Goal: Task Accomplishment & Management: Manage account settings

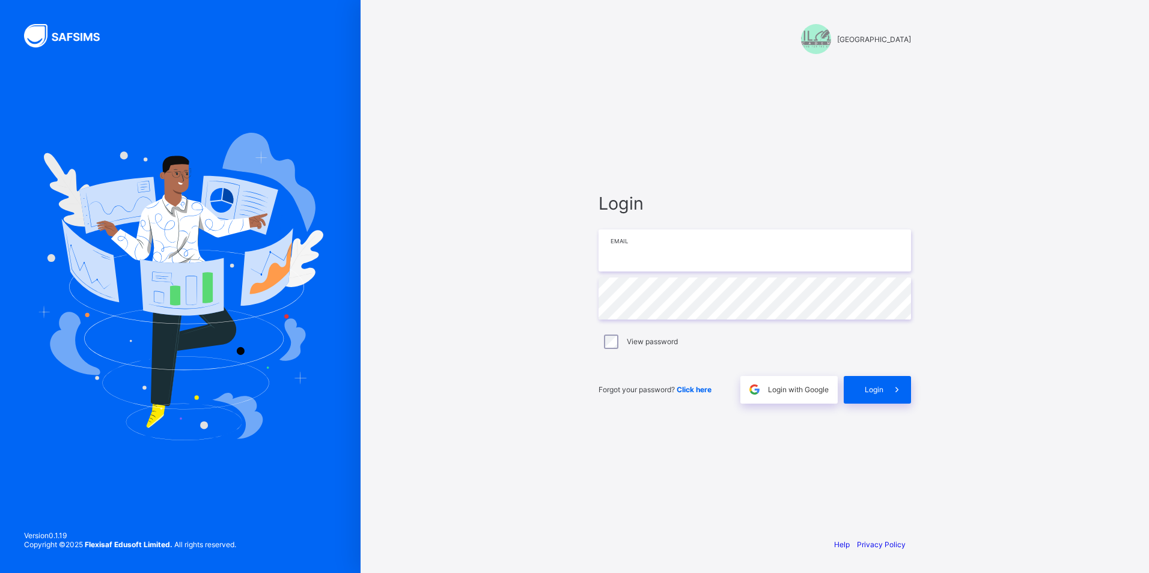
click at [645, 240] on input "email" at bounding box center [755, 251] width 313 height 42
type input "**********"
click at [896, 389] on icon at bounding box center [897, 389] width 13 height 11
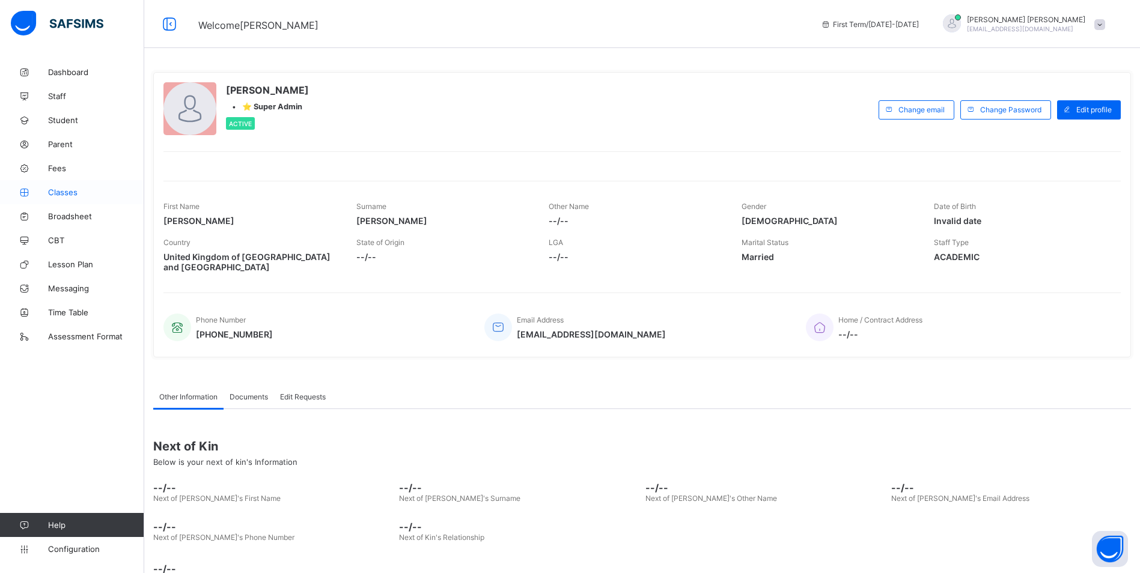
click at [73, 191] on span "Classes" at bounding box center [96, 193] width 96 height 10
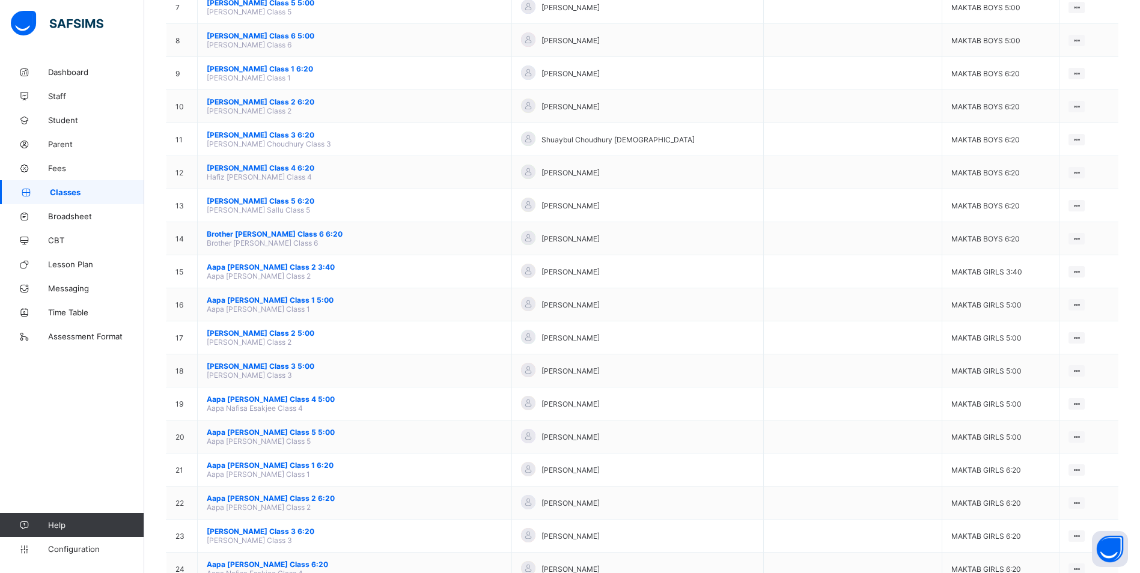
scroll to position [361, 0]
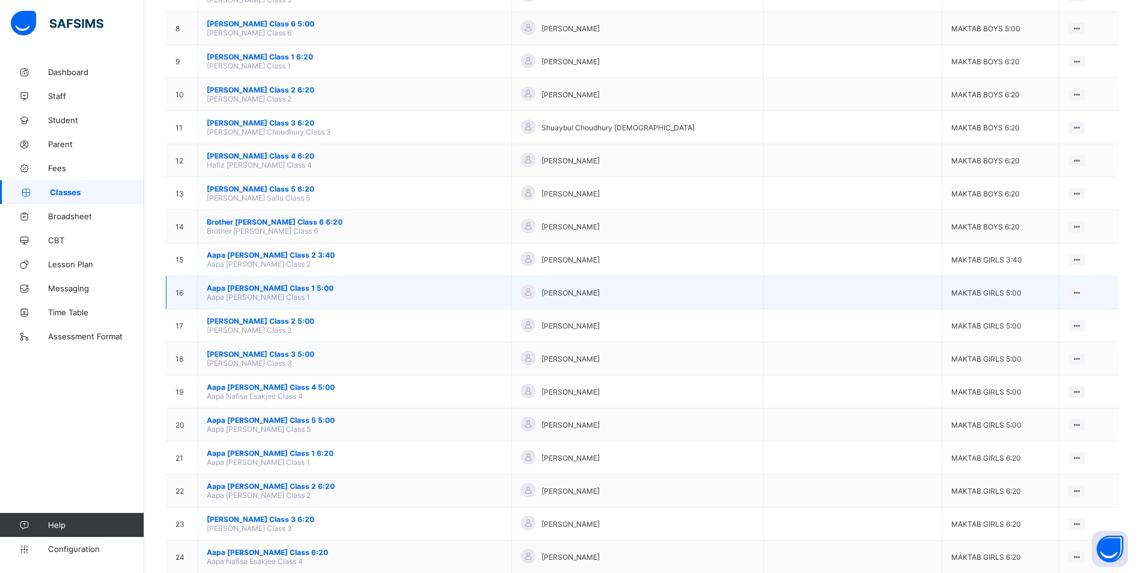
click at [257, 286] on span "Aapa [PERSON_NAME] Class 1 5:00" at bounding box center [355, 288] width 296 height 9
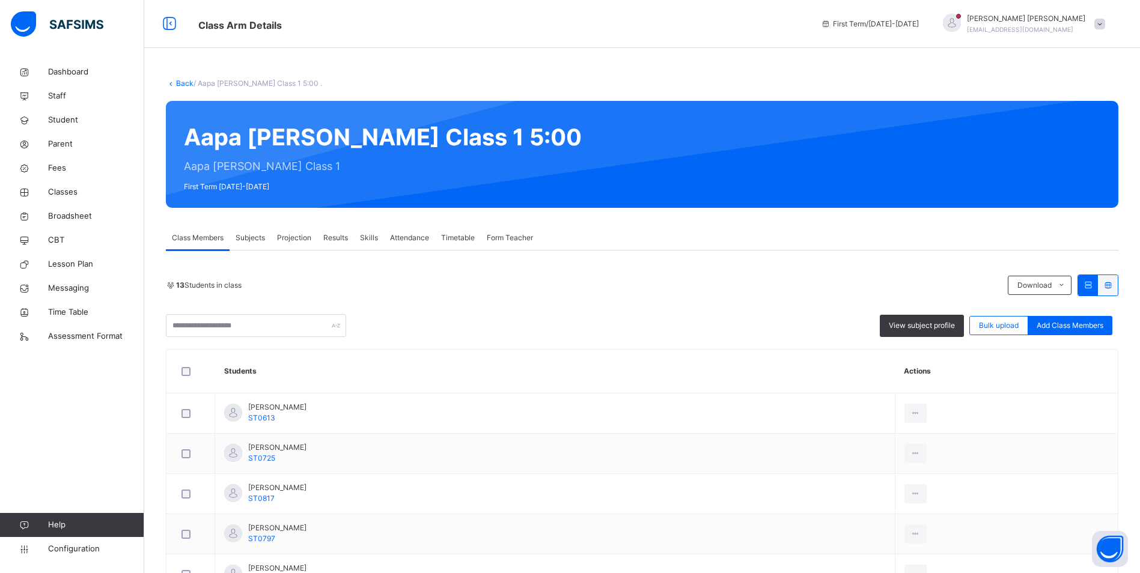
click at [430, 236] on div "Attendance" at bounding box center [409, 238] width 51 height 24
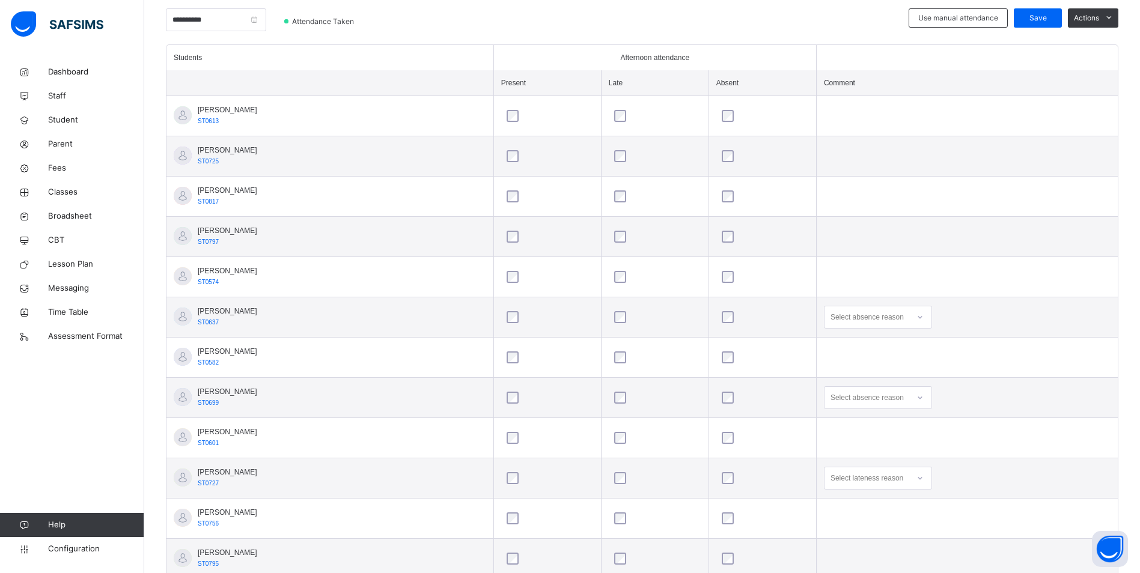
scroll to position [380, 0]
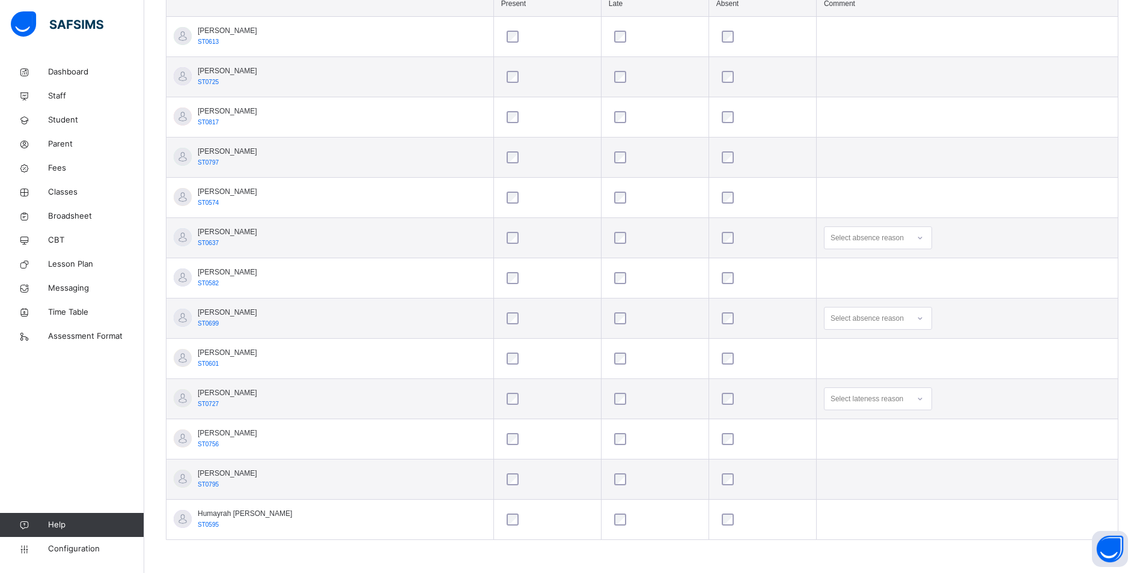
click at [917, 239] on icon at bounding box center [920, 238] width 7 height 12
click at [873, 308] on div "No transport" at bounding box center [878, 309] width 107 height 20
click at [917, 317] on icon at bounding box center [920, 319] width 7 height 12
click at [884, 342] on div "Not well" at bounding box center [878, 345] width 107 height 20
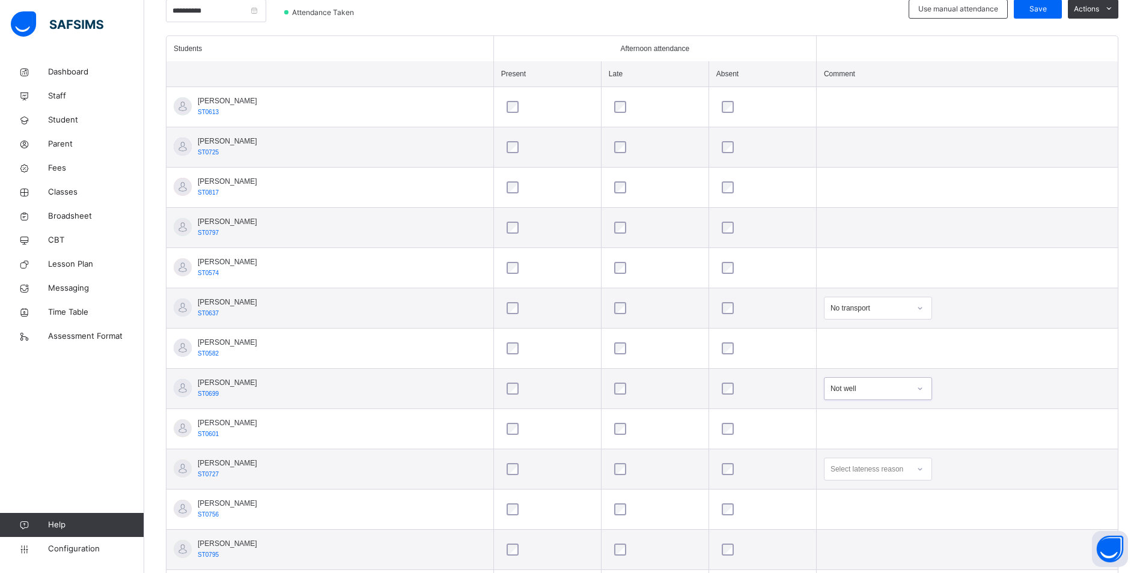
scroll to position [200, 0]
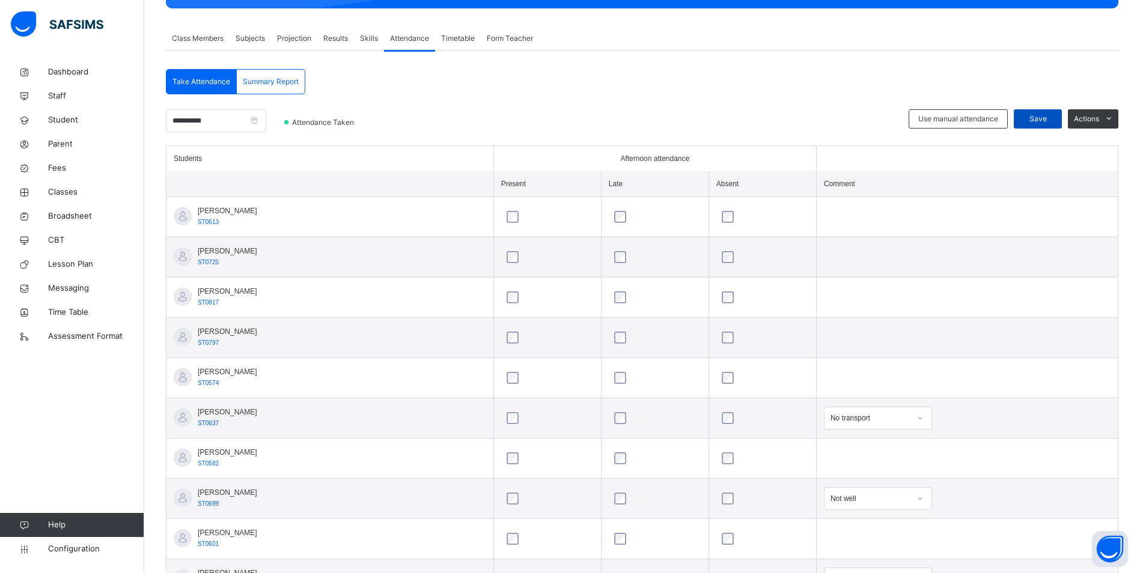
click at [1043, 112] on div "Save" at bounding box center [1038, 118] width 48 height 19
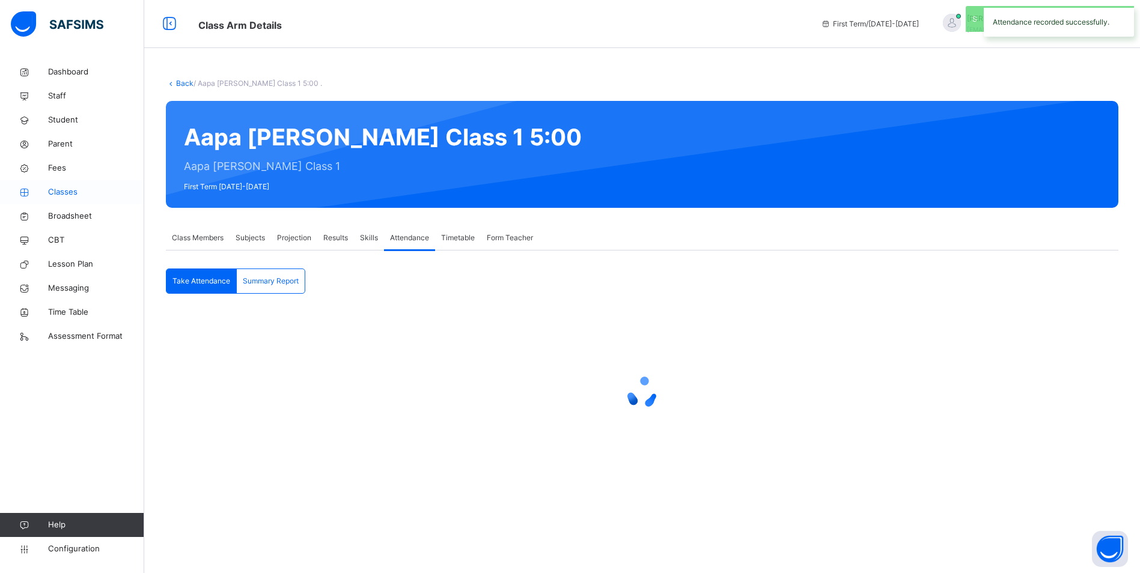
scroll to position [0, 0]
click at [66, 189] on span "Classes" at bounding box center [96, 192] width 96 height 12
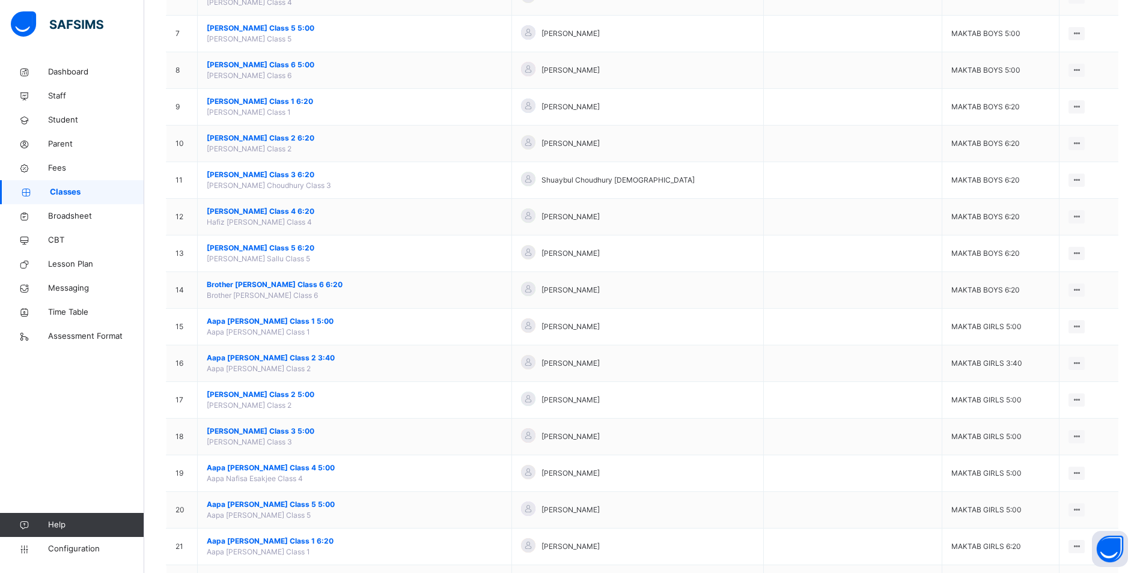
scroll to position [421, 0]
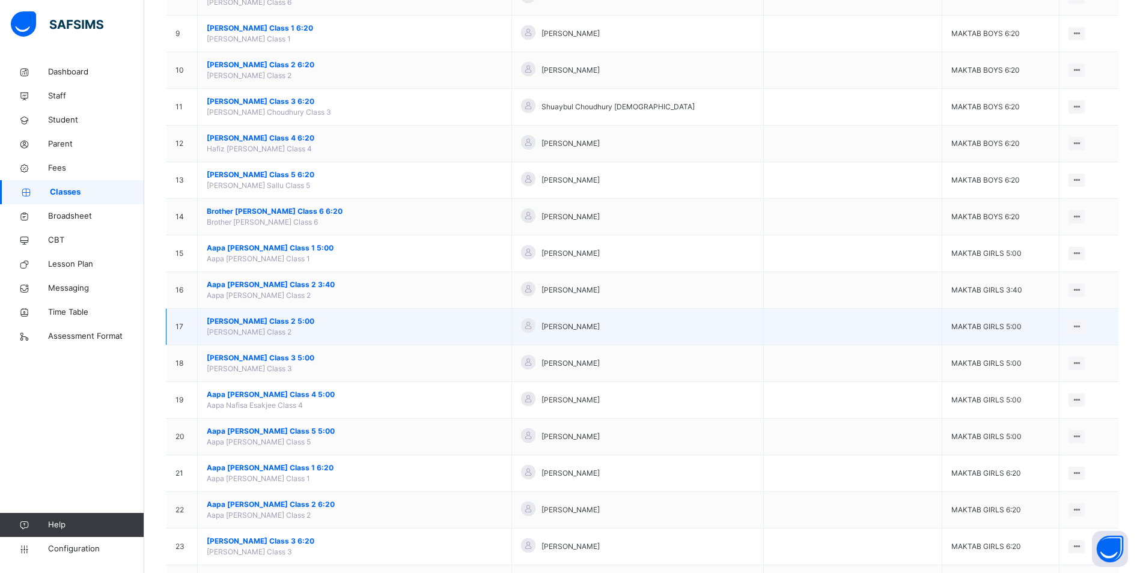
click at [255, 320] on span "[PERSON_NAME] Class 2 5:00" at bounding box center [355, 321] width 296 height 11
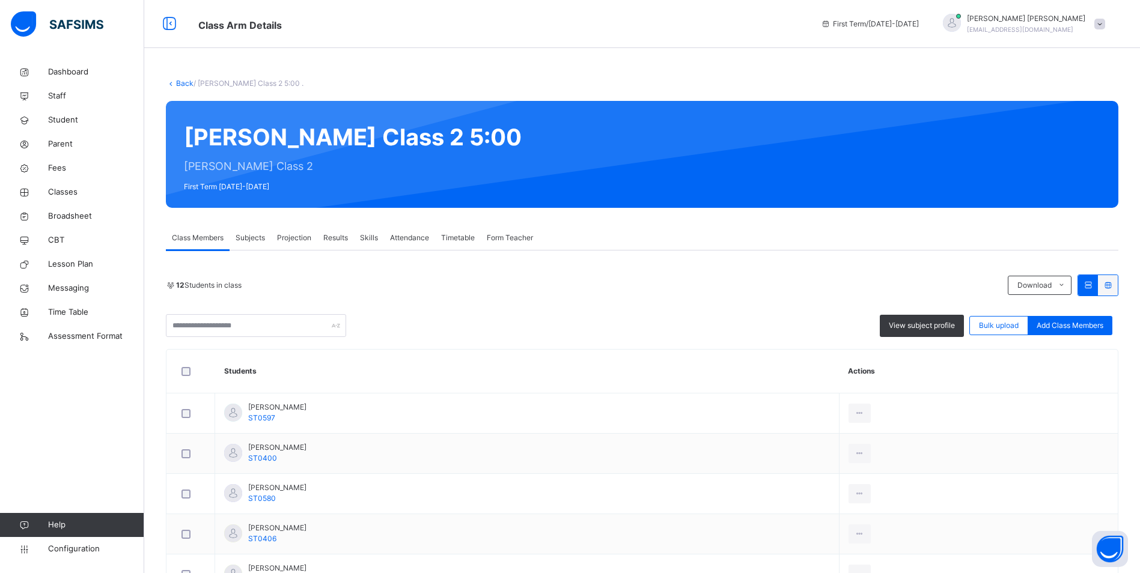
click at [399, 238] on span "Attendance" at bounding box center [409, 238] width 39 height 11
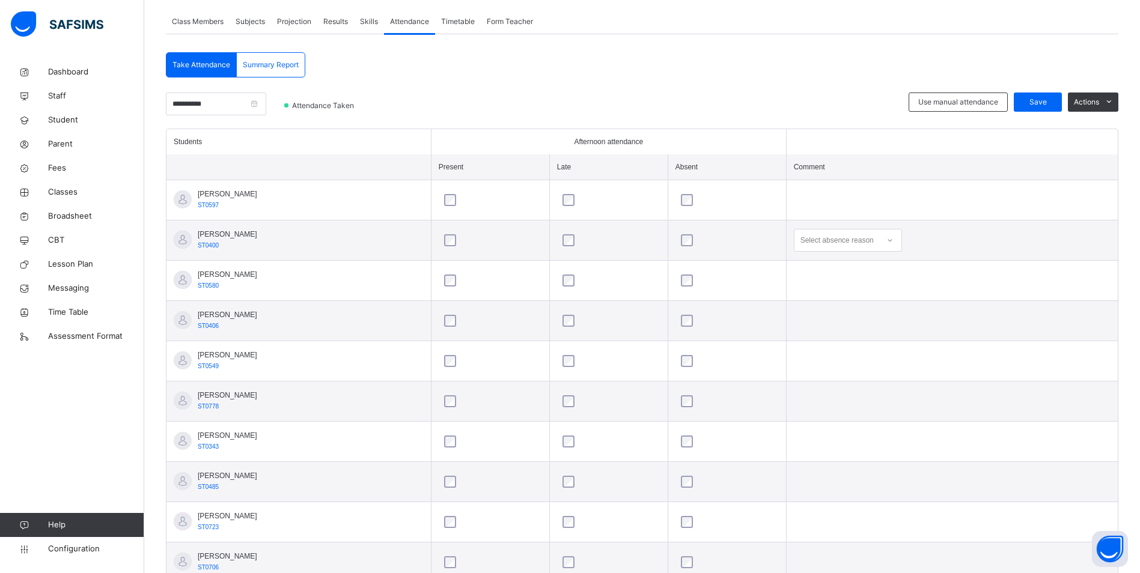
scroll to position [240, 0]
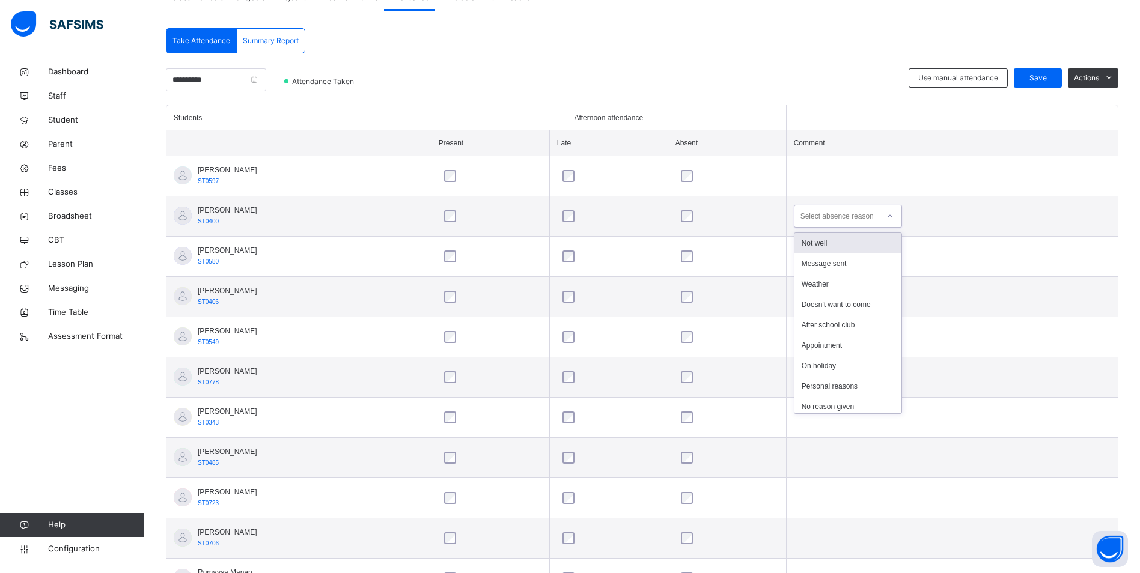
click at [894, 216] on icon at bounding box center [890, 216] width 7 height 12
click at [869, 322] on div "After school club" at bounding box center [848, 325] width 107 height 20
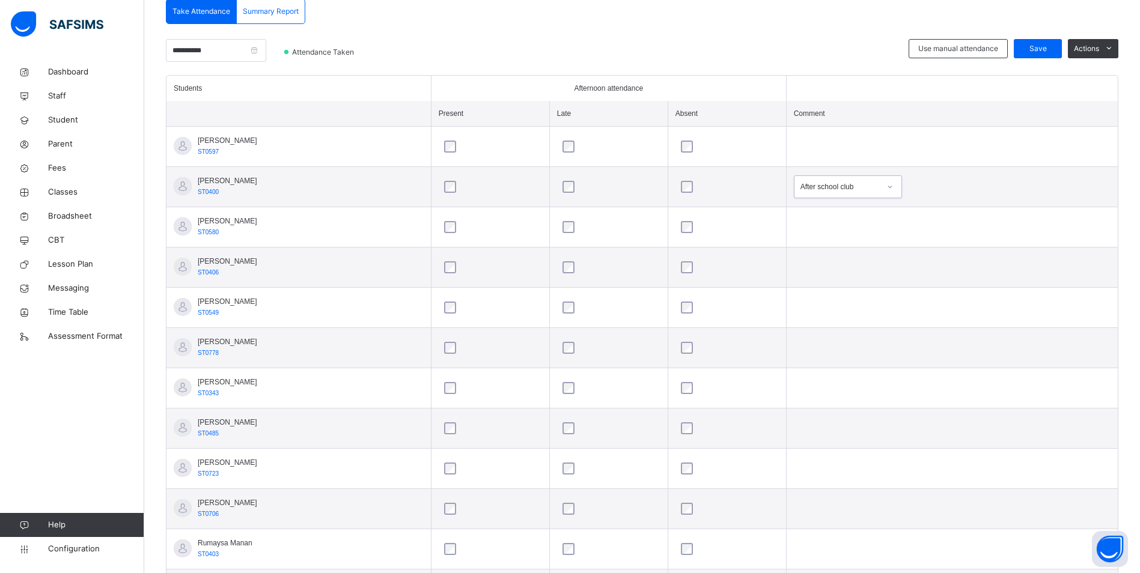
scroll to position [159, 0]
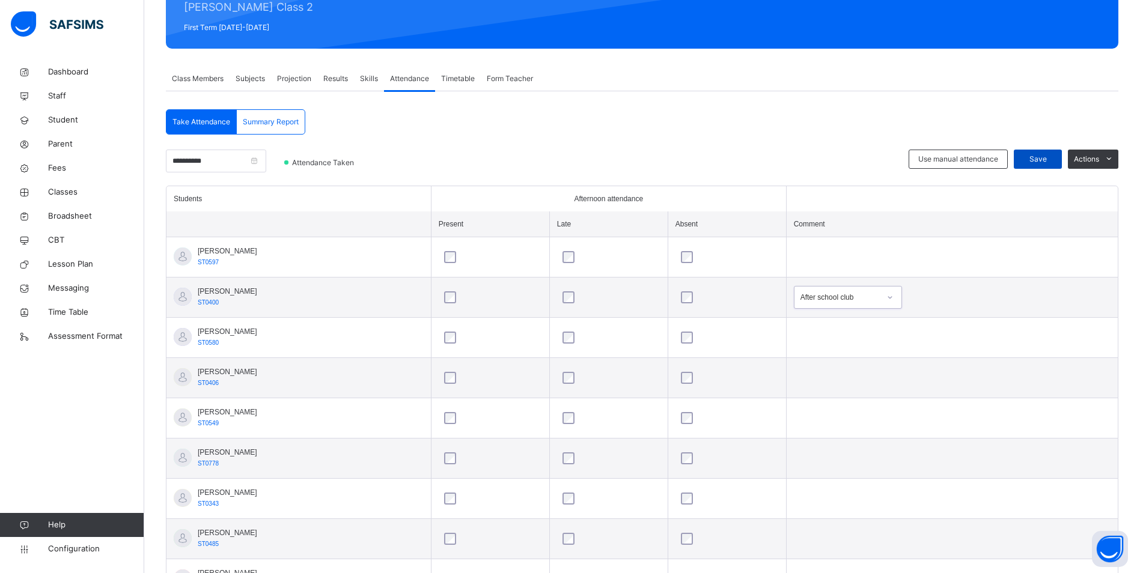
click at [1053, 162] on span "Save" at bounding box center [1038, 159] width 30 height 11
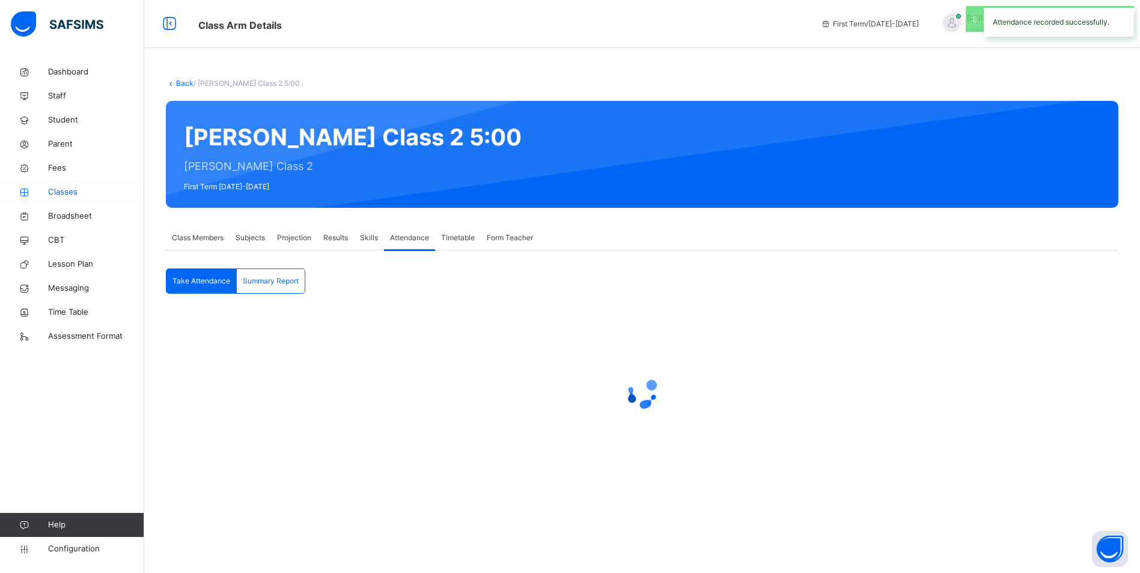
scroll to position [0, 0]
click at [55, 194] on span "Classes" at bounding box center [96, 192] width 96 height 12
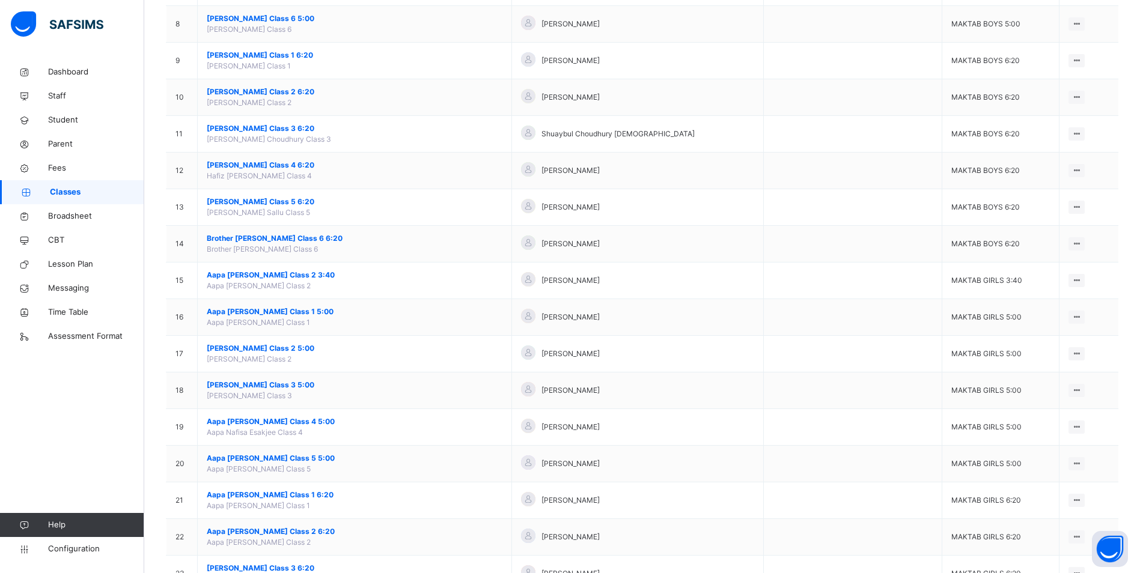
scroll to position [421, 0]
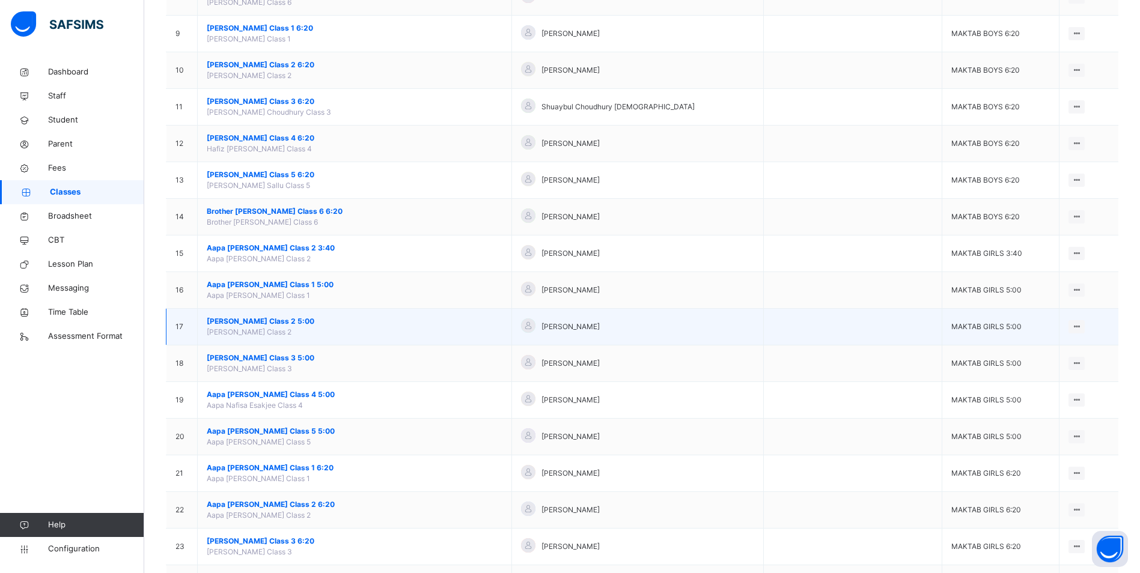
click at [253, 317] on span "[PERSON_NAME] Class 2 5:00" at bounding box center [355, 321] width 296 height 11
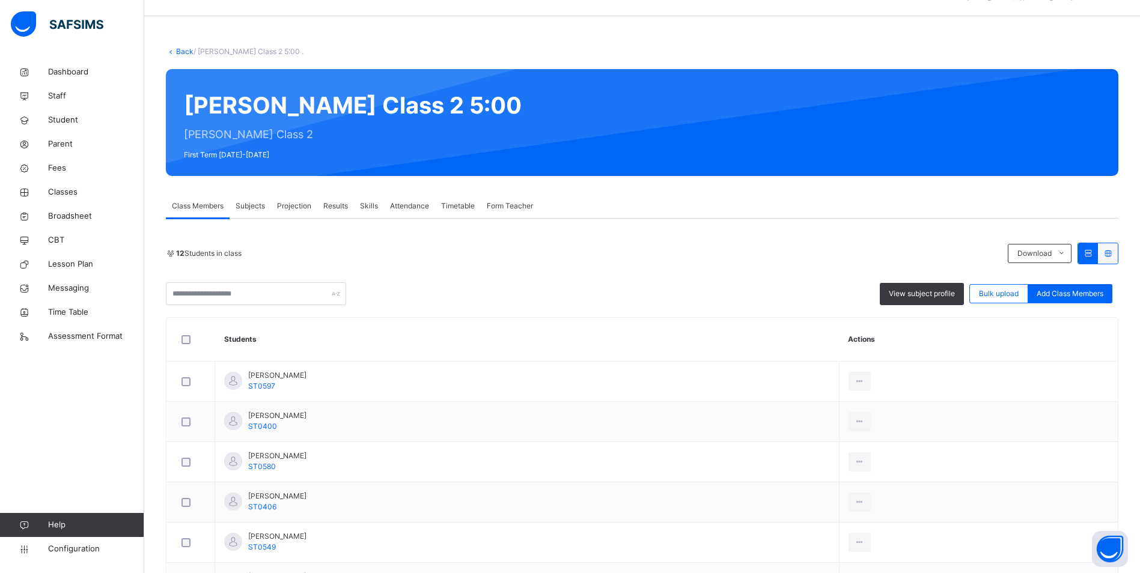
scroll to position [60, 0]
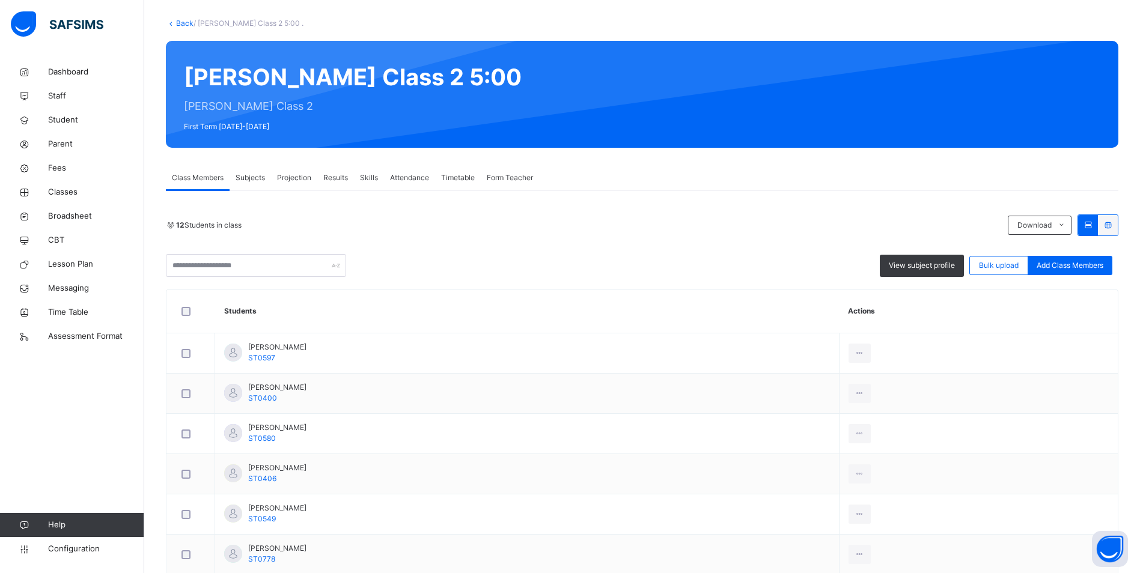
click at [407, 177] on span "Attendance" at bounding box center [409, 178] width 39 height 11
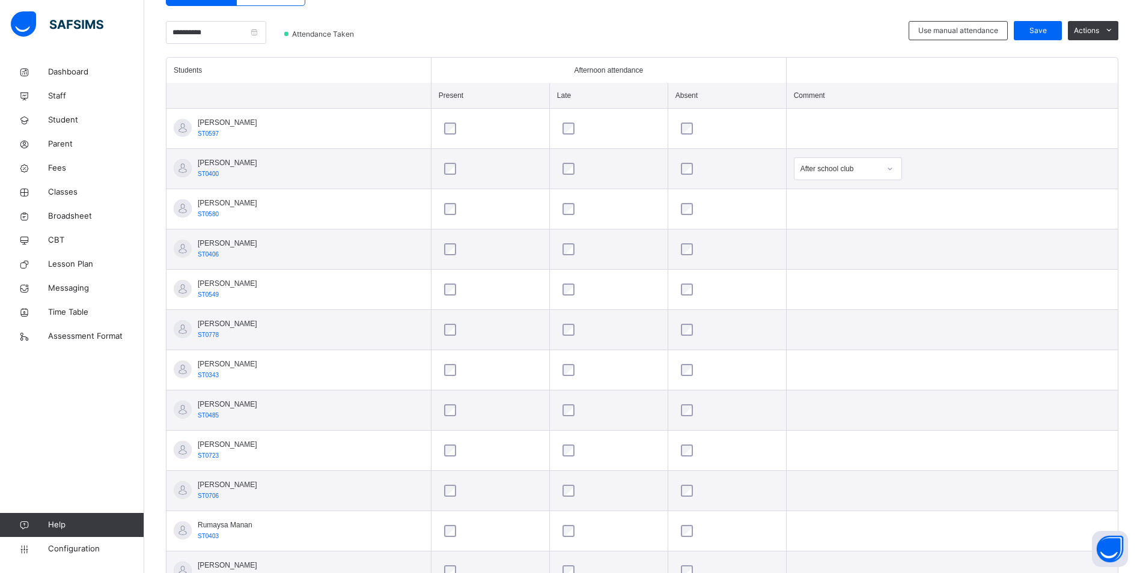
scroll to position [301, 0]
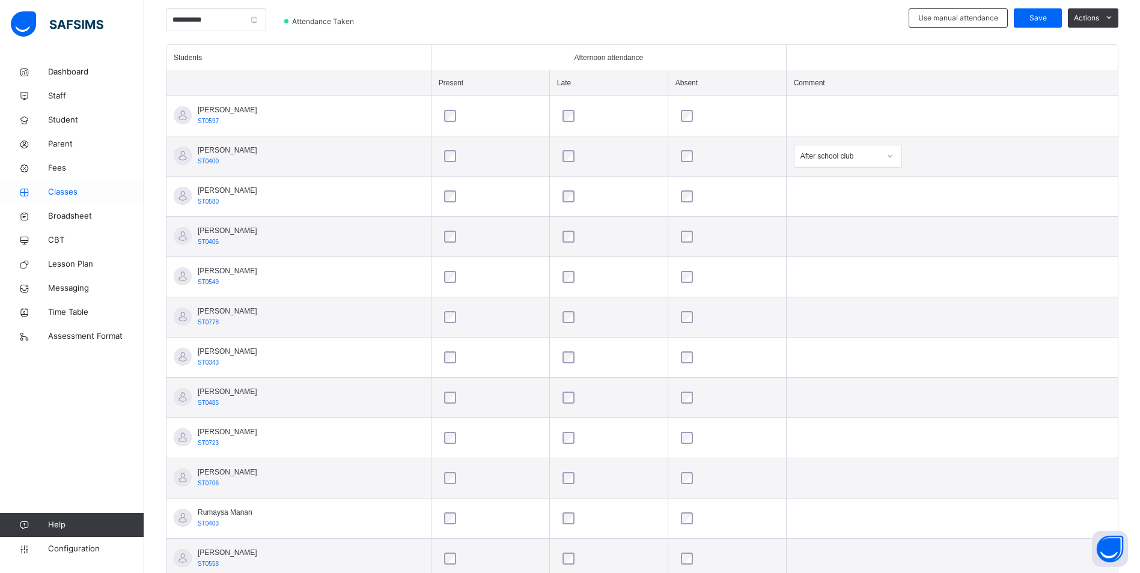
click at [54, 190] on span "Classes" at bounding box center [96, 192] width 96 height 12
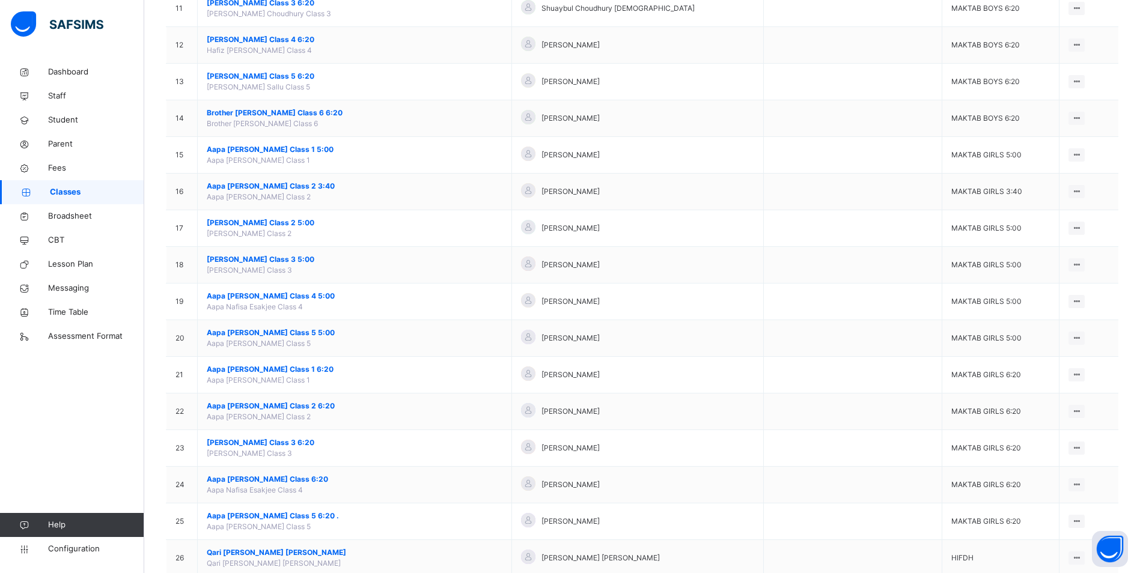
scroll to position [541, 0]
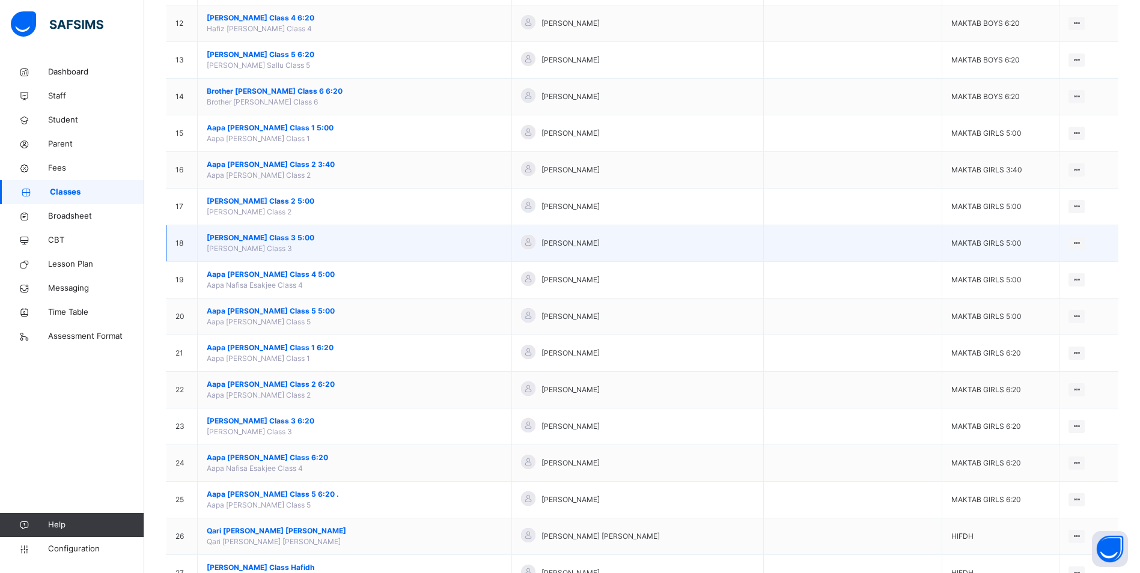
click at [280, 238] on span "[PERSON_NAME] Class 3 5:00" at bounding box center [355, 238] width 296 height 11
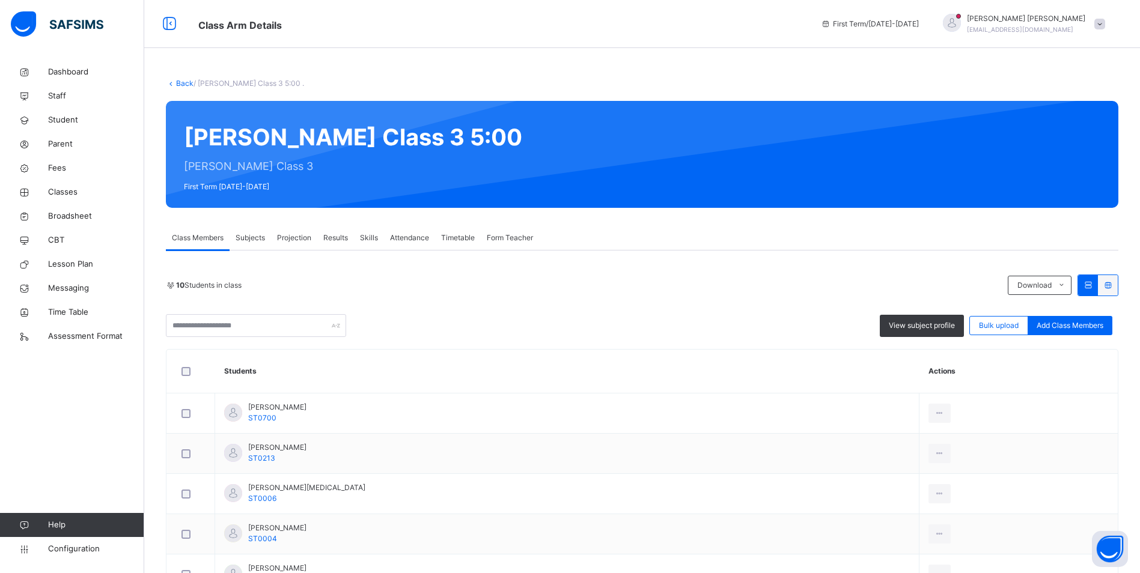
click at [411, 237] on span "Attendance" at bounding box center [409, 238] width 39 height 11
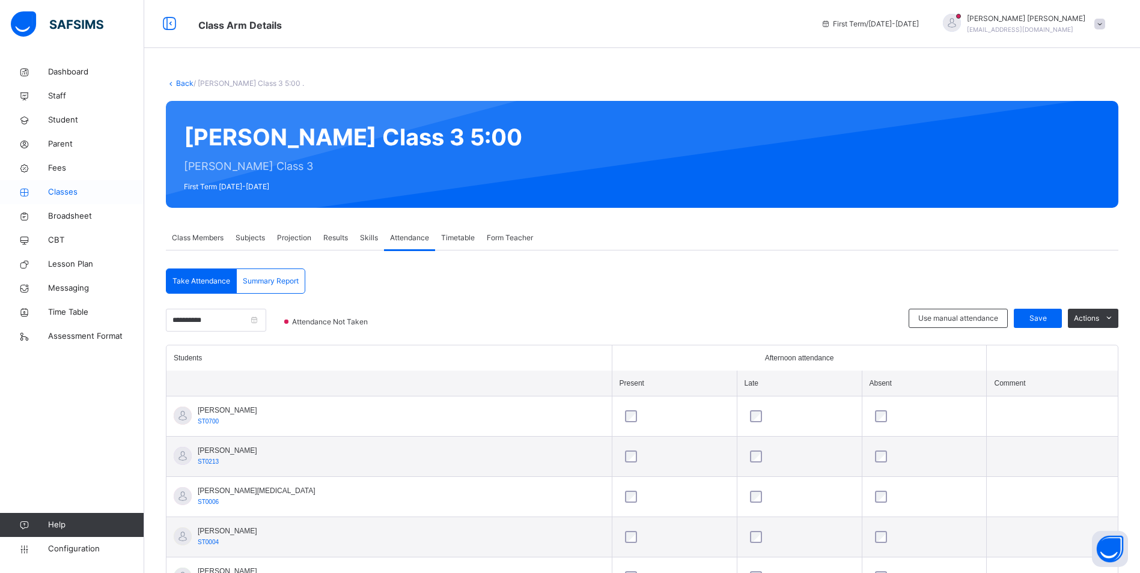
click at [75, 194] on span "Classes" at bounding box center [96, 192] width 96 height 12
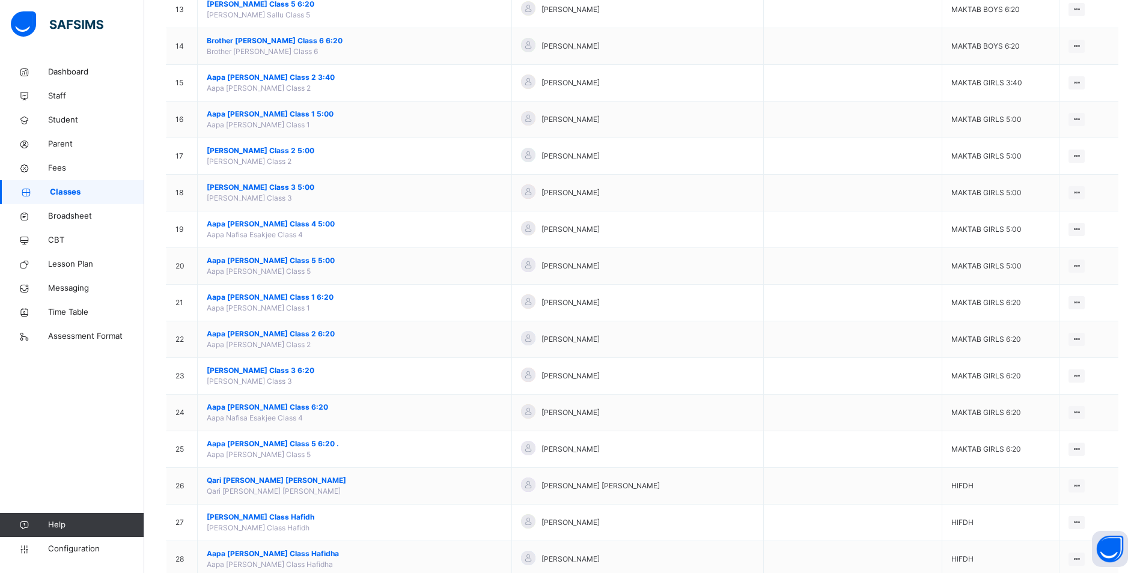
scroll to position [601, 0]
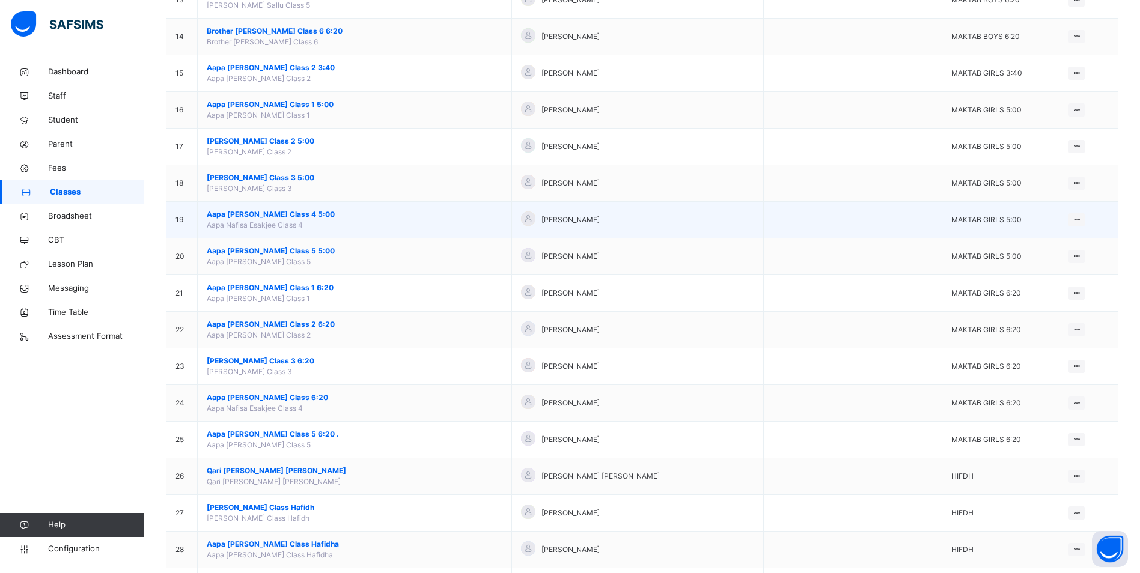
click at [222, 215] on span "Aapa [PERSON_NAME] Class 4 5:00" at bounding box center [355, 214] width 296 height 11
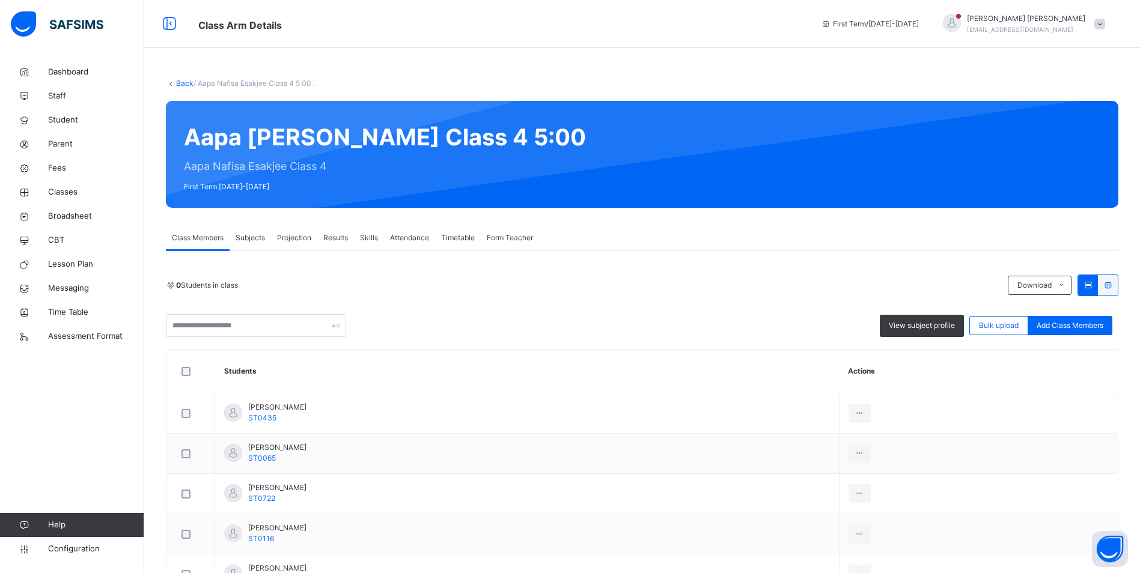
click at [420, 235] on span "Attendance" at bounding box center [409, 238] width 39 height 11
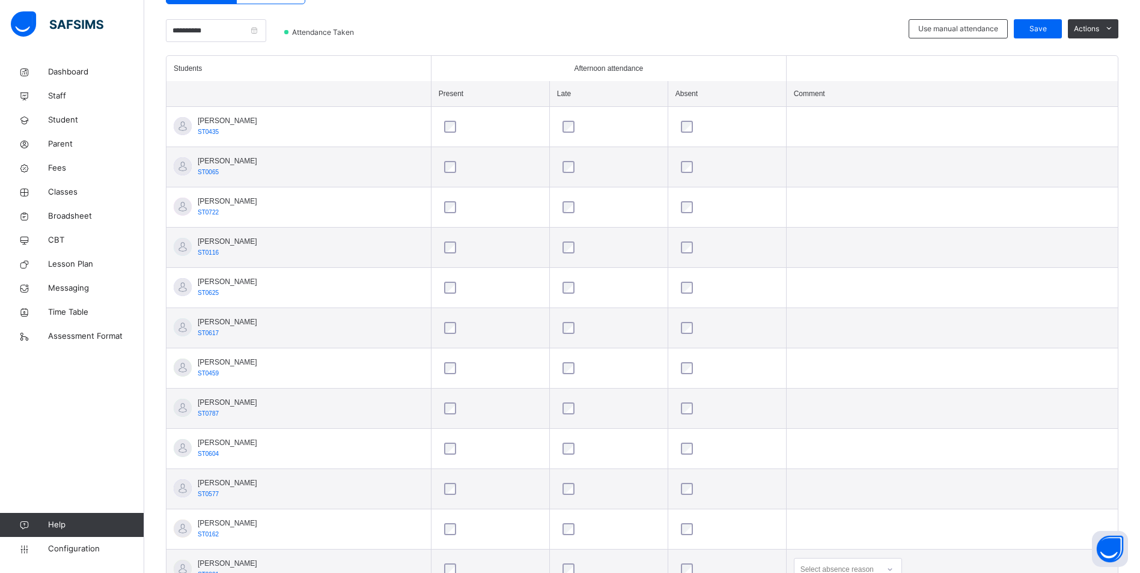
scroll to position [340, 0]
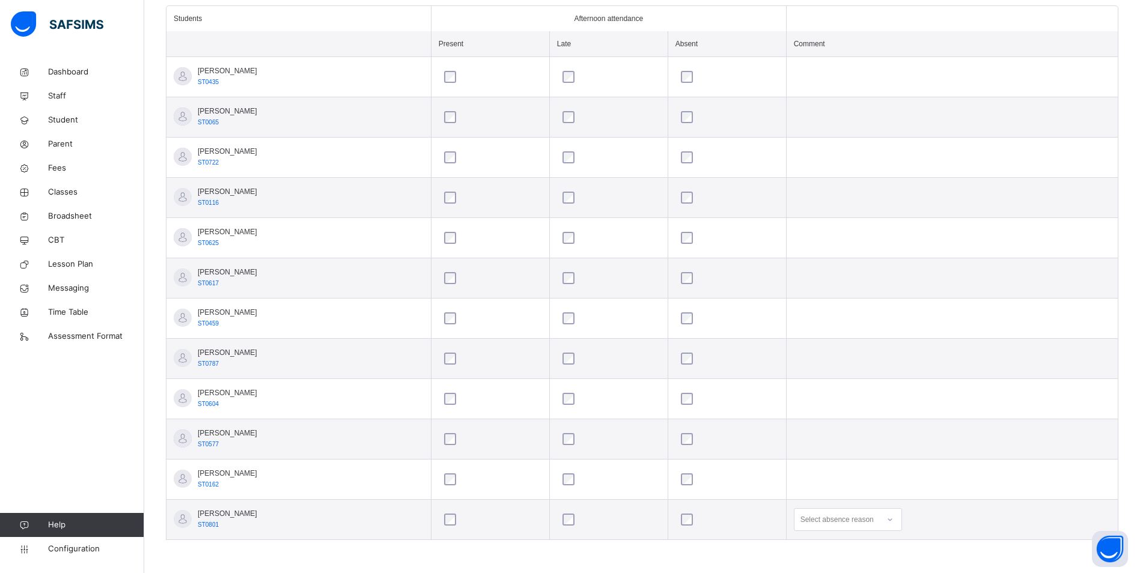
click at [902, 519] on div "Select absence reason" at bounding box center [848, 520] width 108 height 23
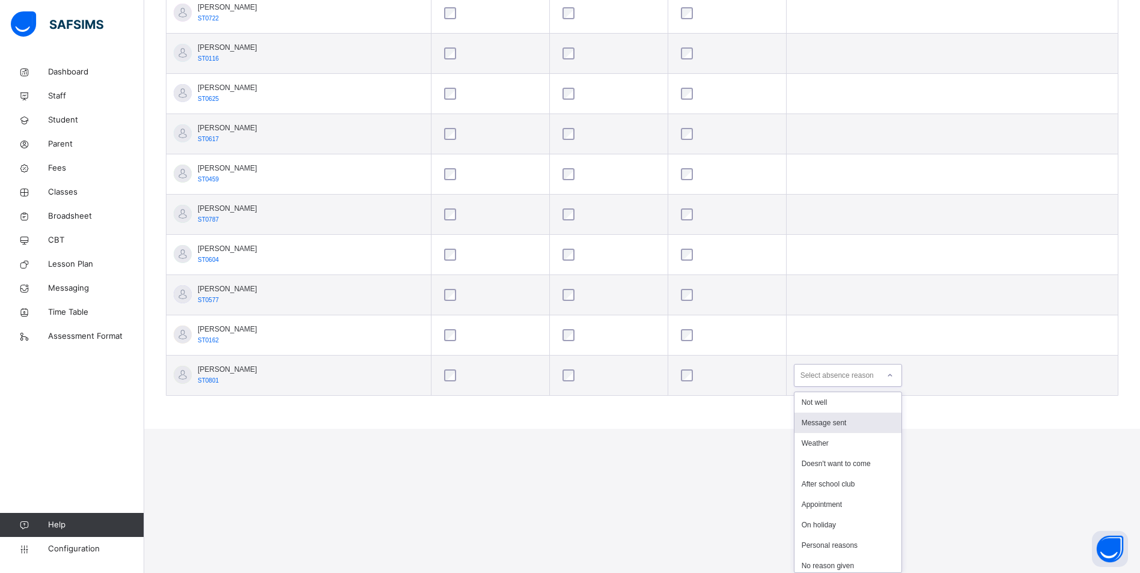
click at [879, 421] on div "Message sent" at bounding box center [848, 423] width 107 height 20
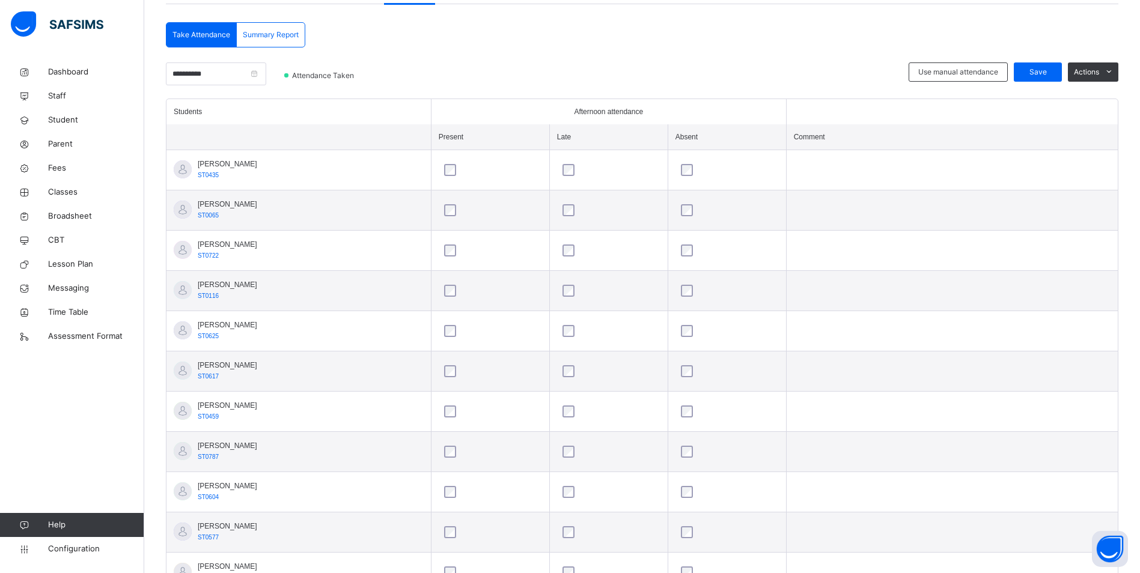
scroll to position [159, 0]
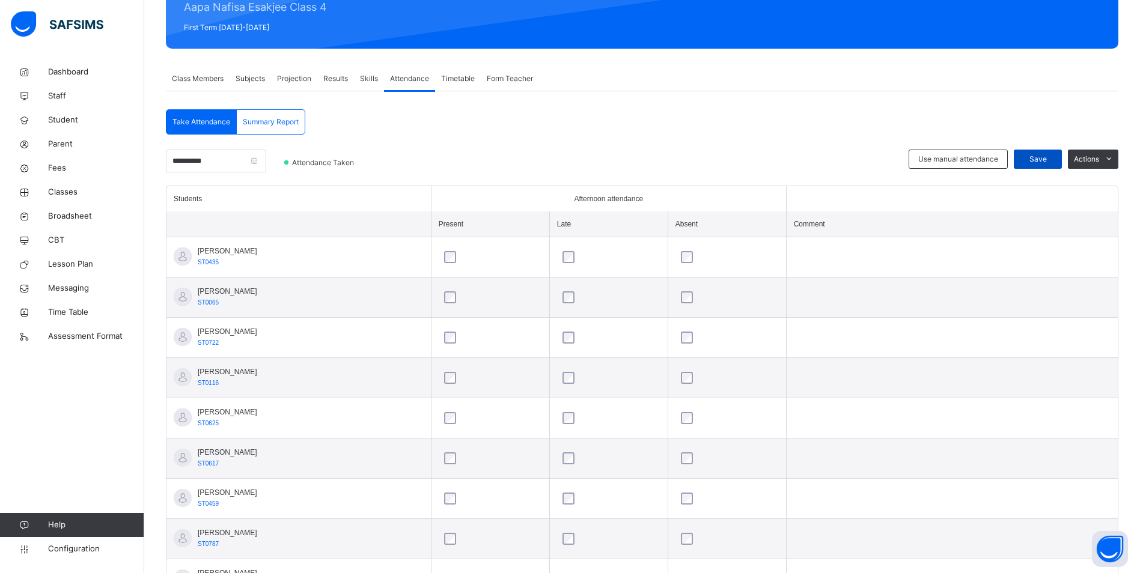
click at [1050, 160] on span "Save" at bounding box center [1038, 159] width 30 height 11
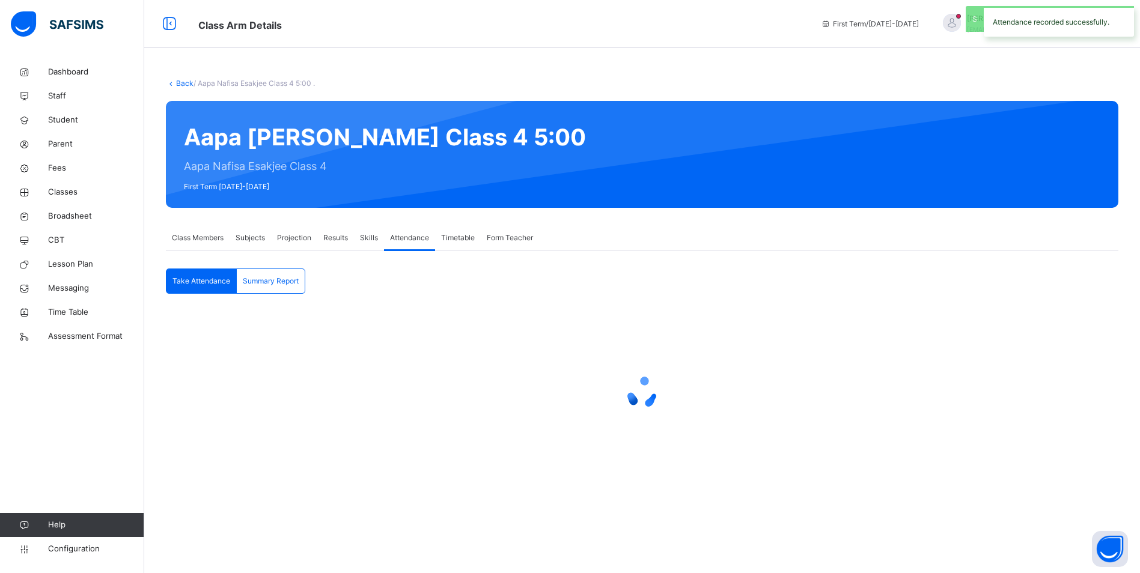
scroll to position [0, 0]
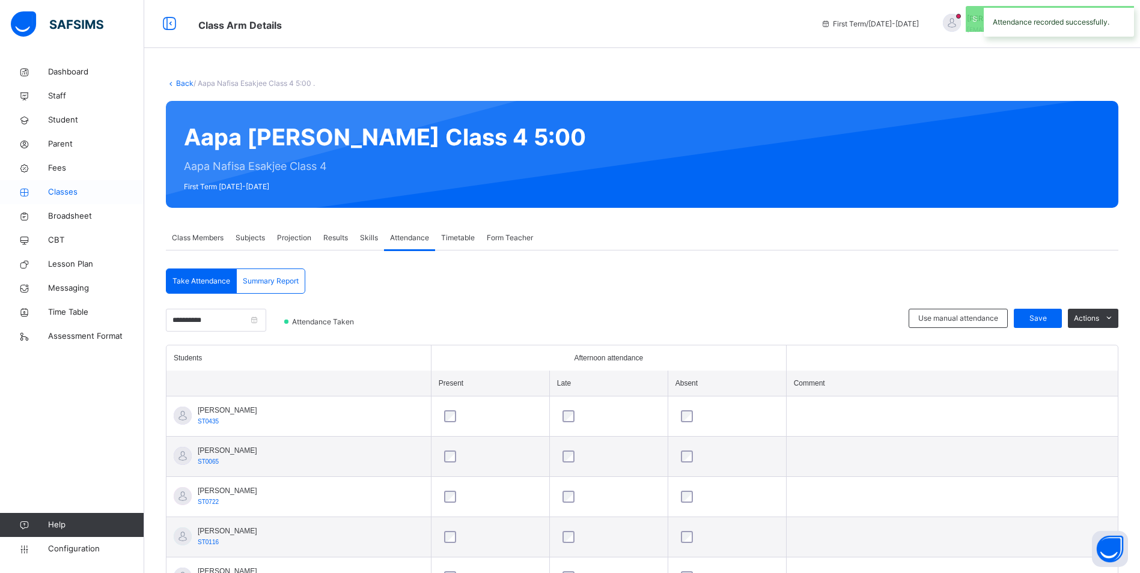
click at [61, 196] on span "Classes" at bounding box center [96, 192] width 96 height 12
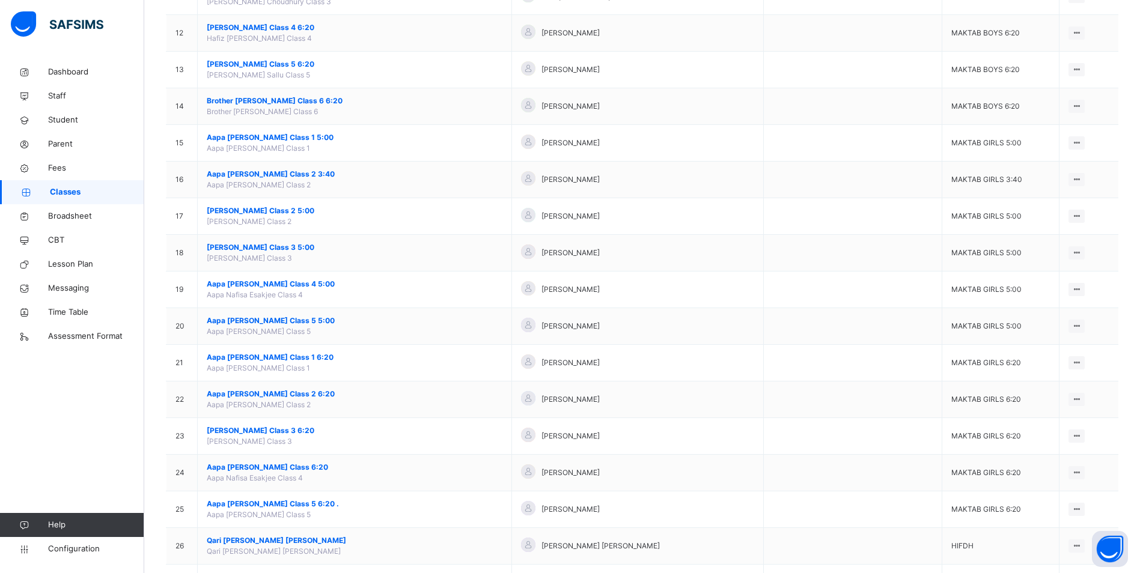
scroll to position [541, 0]
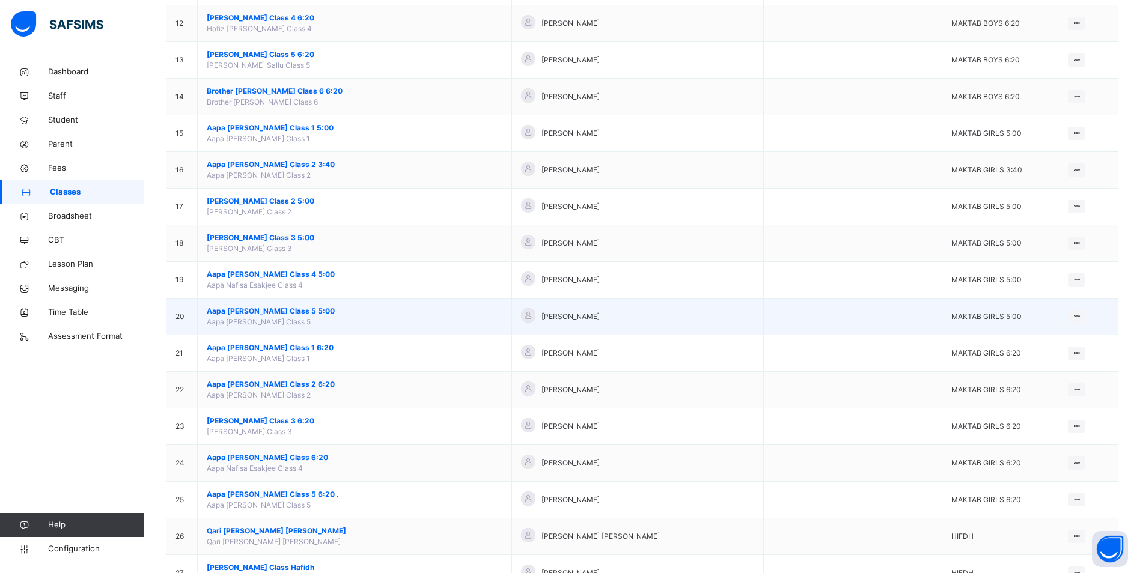
click at [278, 313] on span "Aapa [PERSON_NAME] Class 5 5:00" at bounding box center [355, 311] width 296 height 11
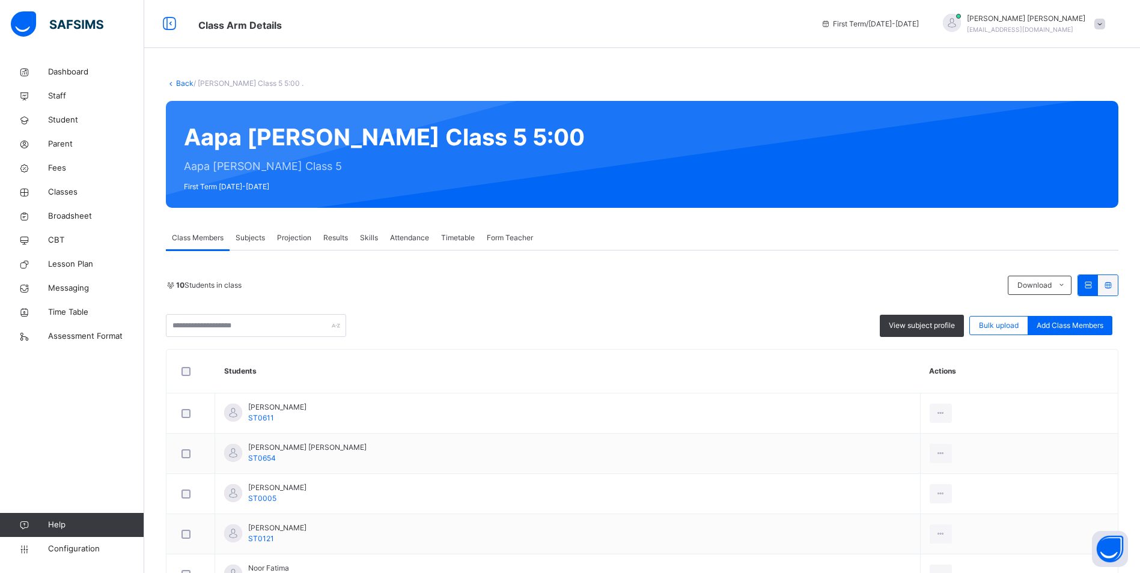
click at [419, 233] on div "Attendance" at bounding box center [409, 238] width 51 height 24
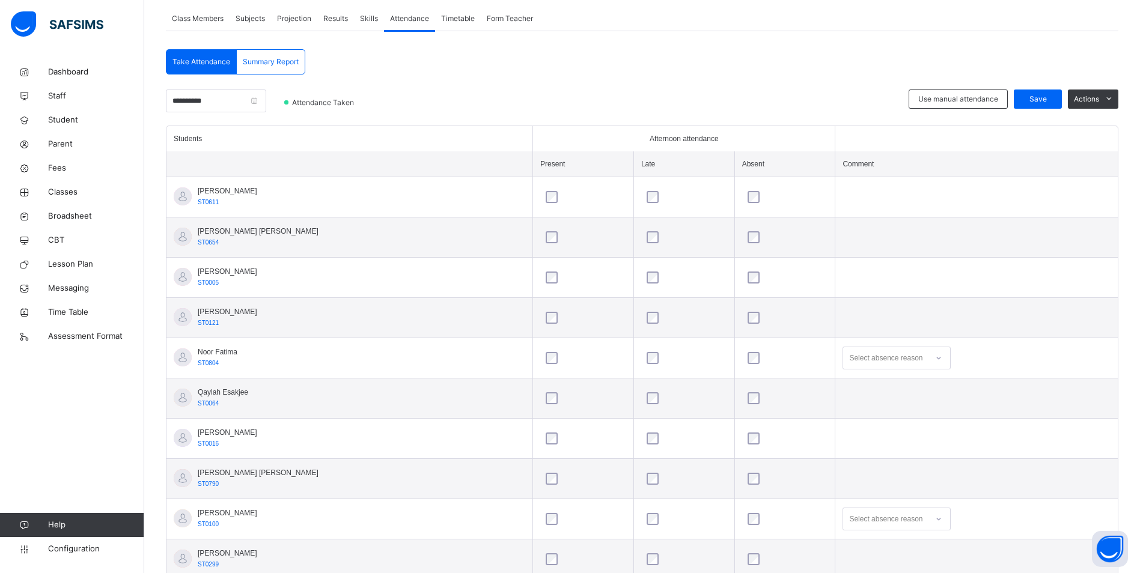
scroll to position [259, 0]
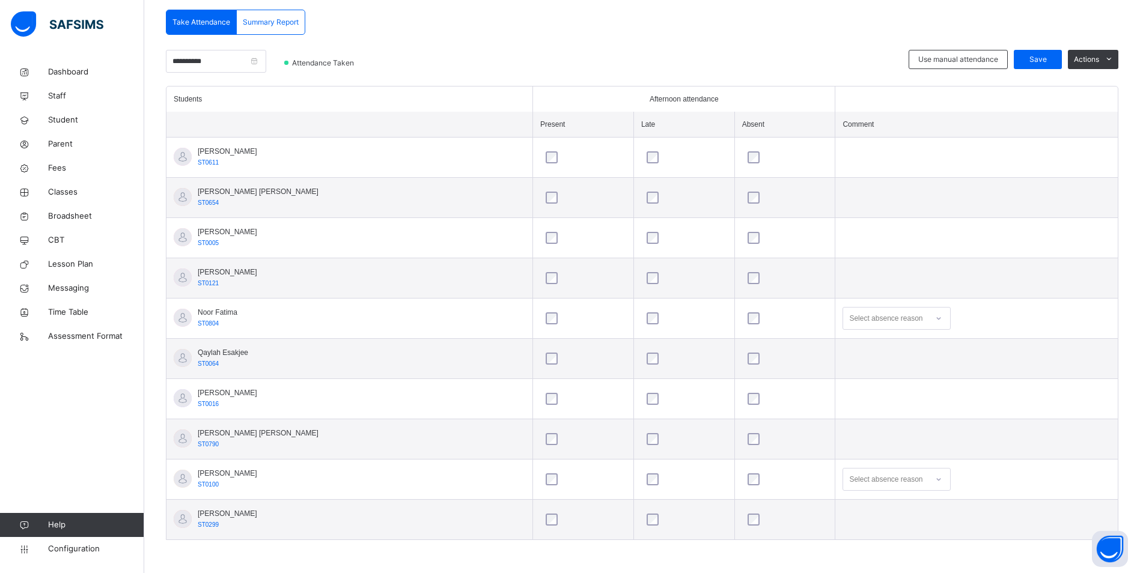
click at [929, 315] on div at bounding box center [939, 318] width 20 height 19
click at [875, 365] on div "Message sent" at bounding box center [896, 366] width 107 height 20
click at [903, 478] on div "Select absence reason" at bounding box center [897, 479] width 108 height 23
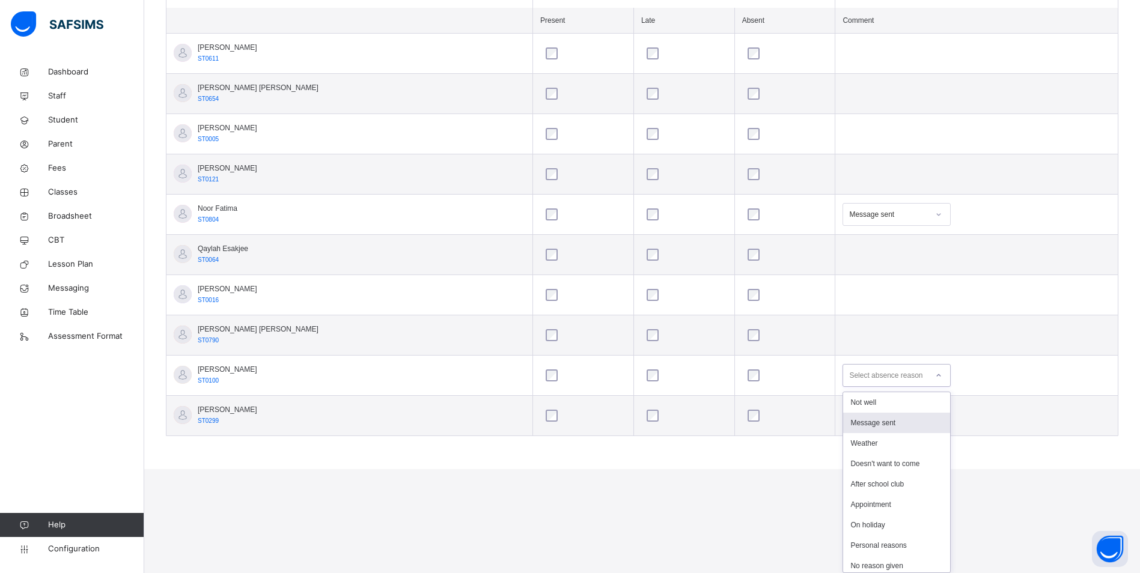
click at [864, 422] on div "Message sent" at bounding box center [896, 423] width 107 height 20
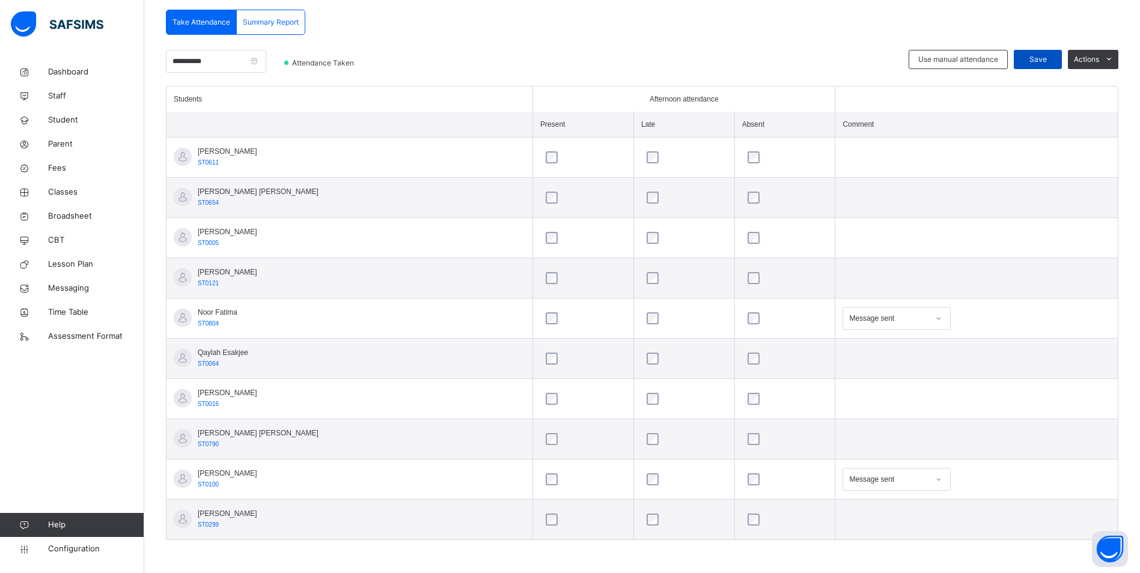
click at [1038, 56] on span "Save" at bounding box center [1038, 59] width 30 height 11
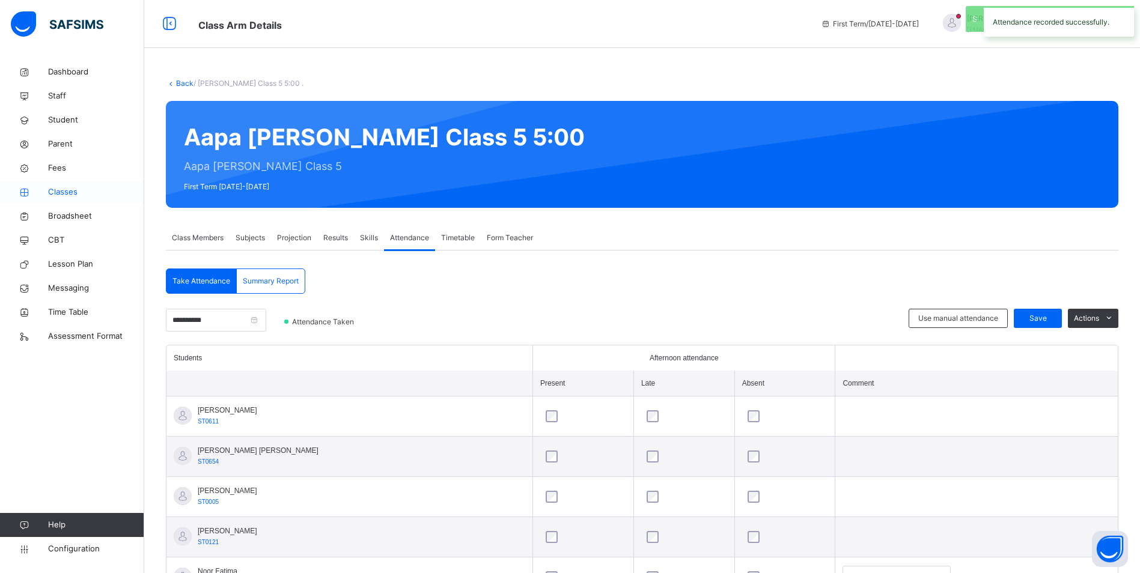
drag, startPoint x: 65, startPoint y: 189, endPoint x: 79, endPoint y: 189, distance: 14.4
click at [65, 189] on span "Classes" at bounding box center [96, 192] width 96 height 12
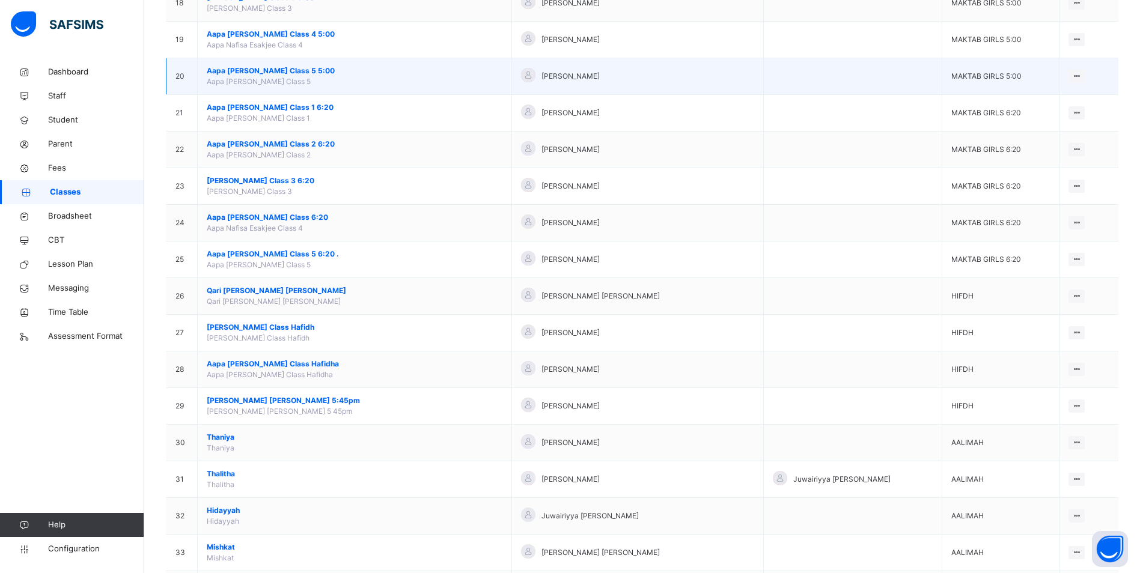
scroll to position [883, 0]
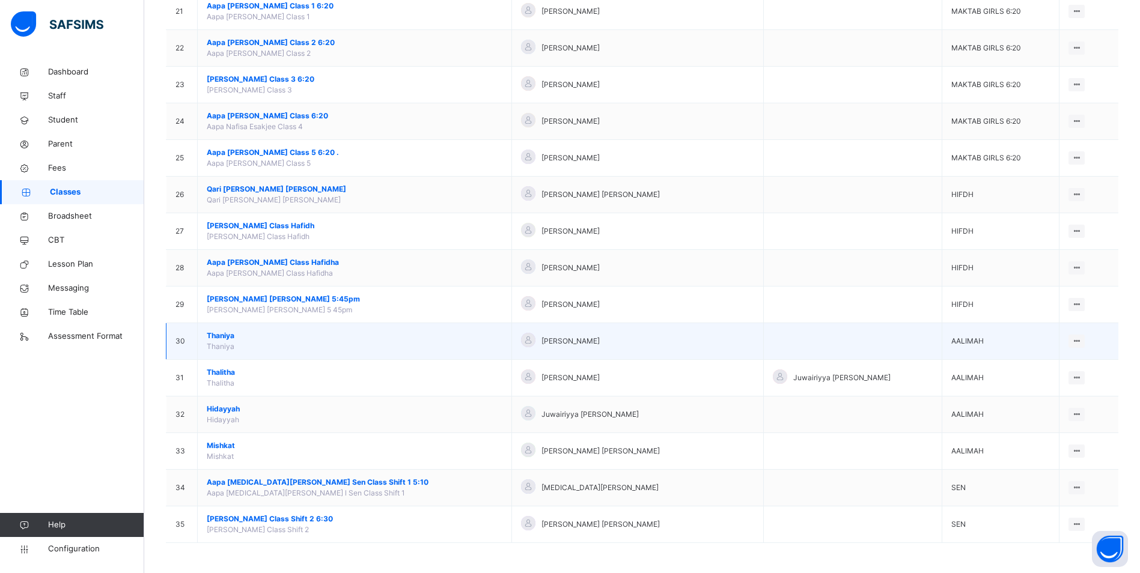
click at [225, 335] on span "Thaniya" at bounding box center [355, 336] width 296 height 11
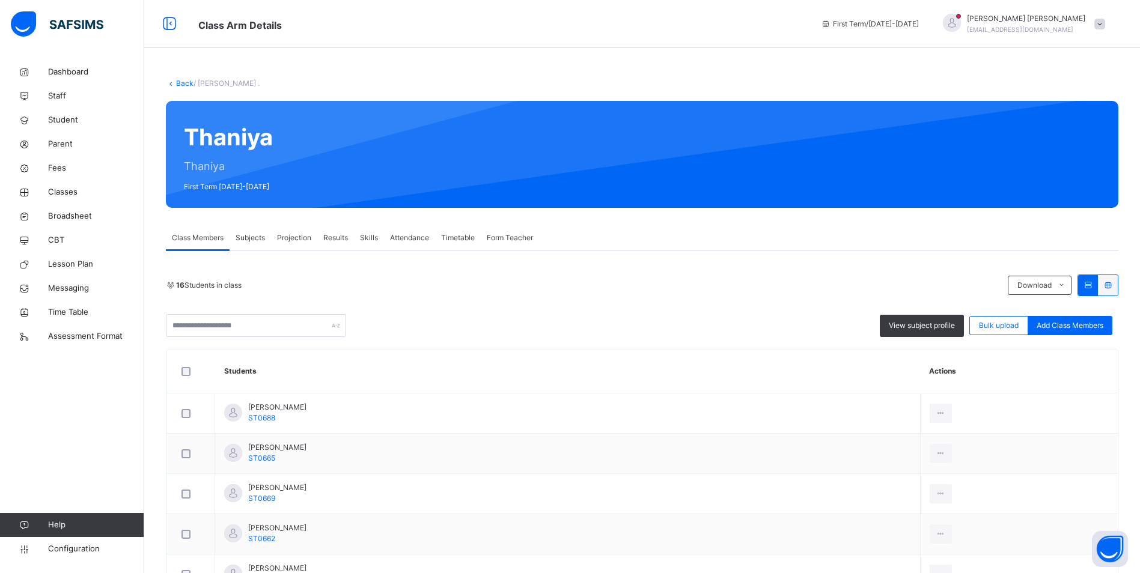
click at [411, 233] on span "Attendance" at bounding box center [409, 238] width 39 height 11
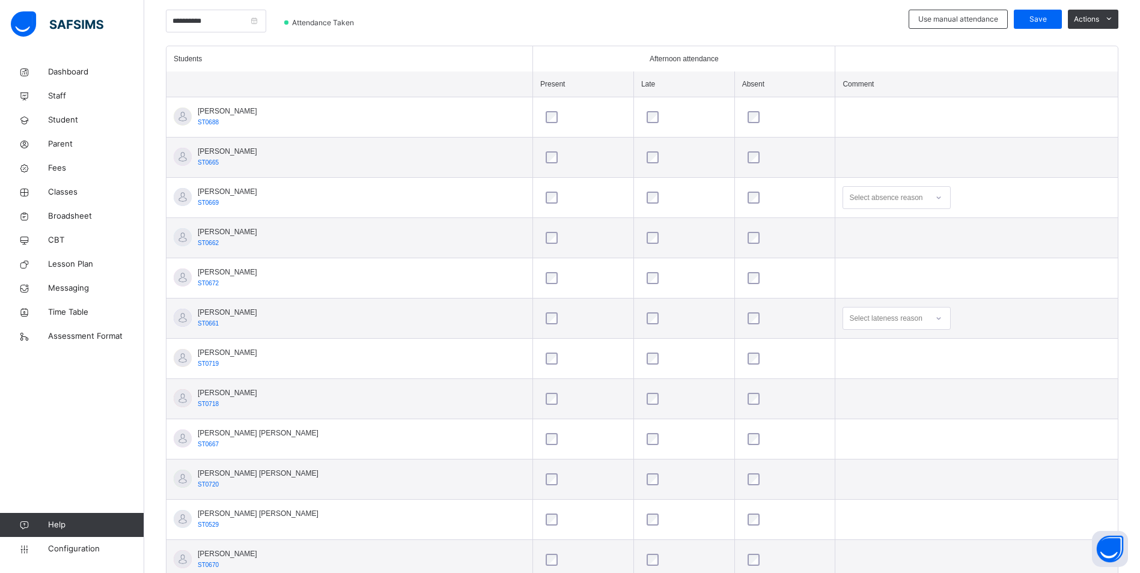
scroll to position [320, 0]
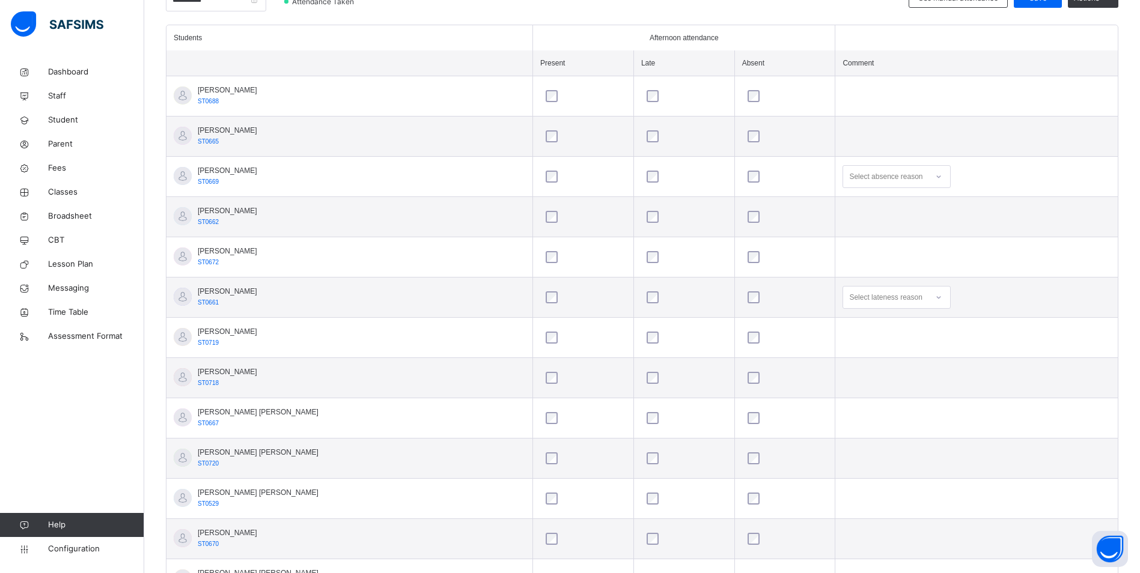
click at [929, 175] on div at bounding box center [939, 176] width 20 height 19
click at [898, 218] on div "Message sent" at bounding box center [896, 224] width 107 height 20
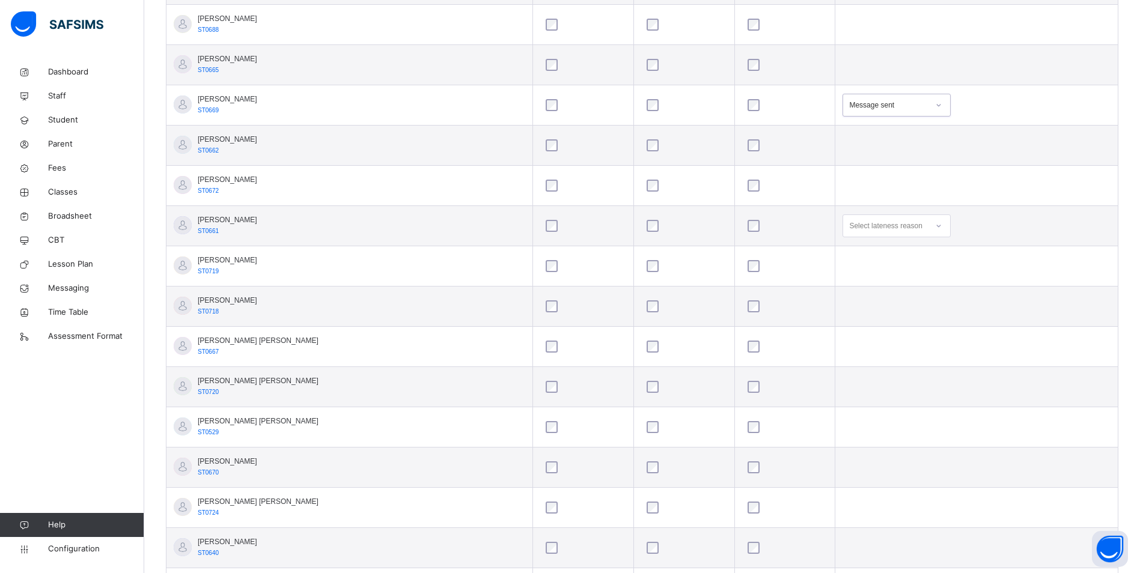
scroll to position [260, 0]
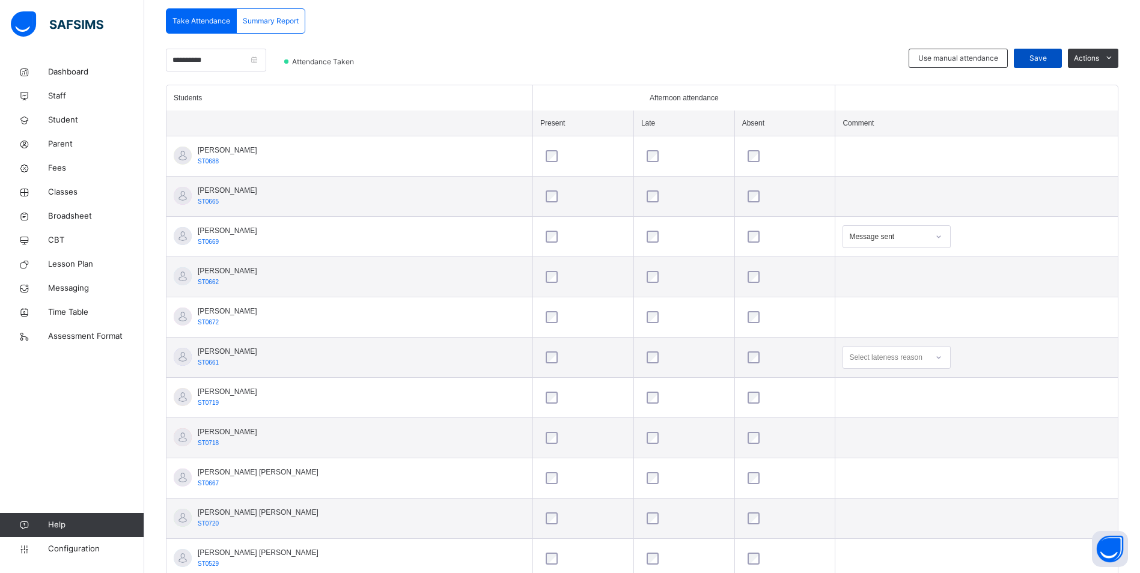
click at [1053, 60] on span "Save" at bounding box center [1038, 58] width 30 height 11
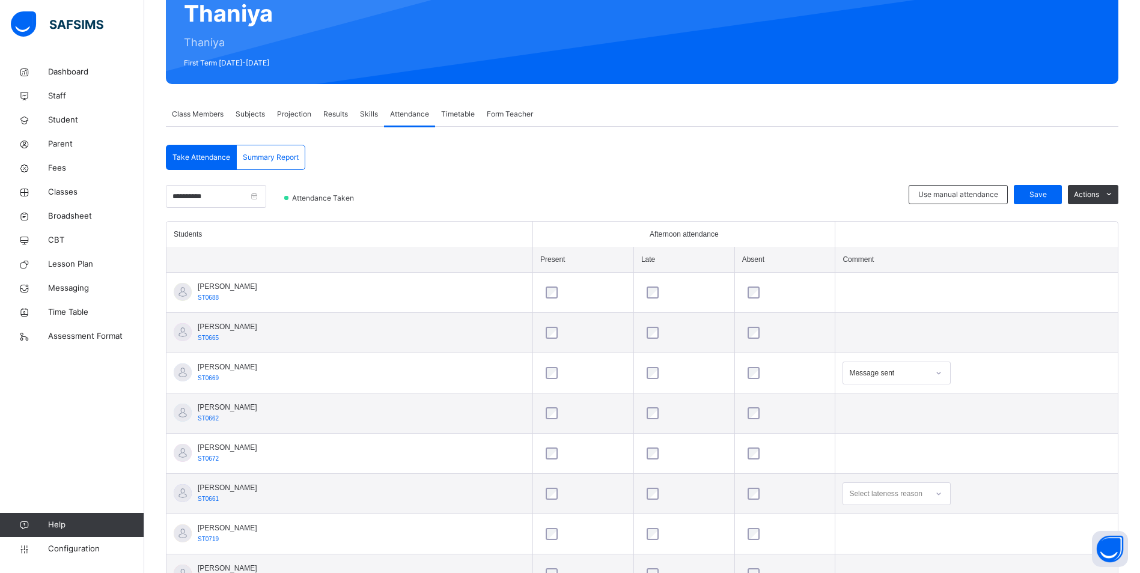
scroll to position [120, 0]
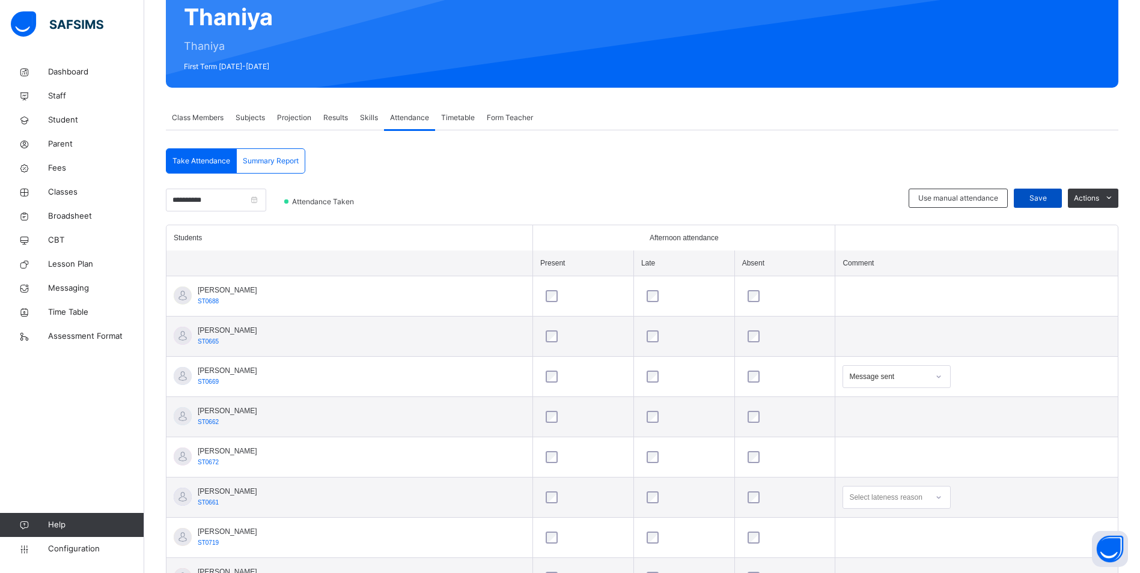
click at [1048, 194] on span "Save" at bounding box center [1038, 198] width 30 height 11
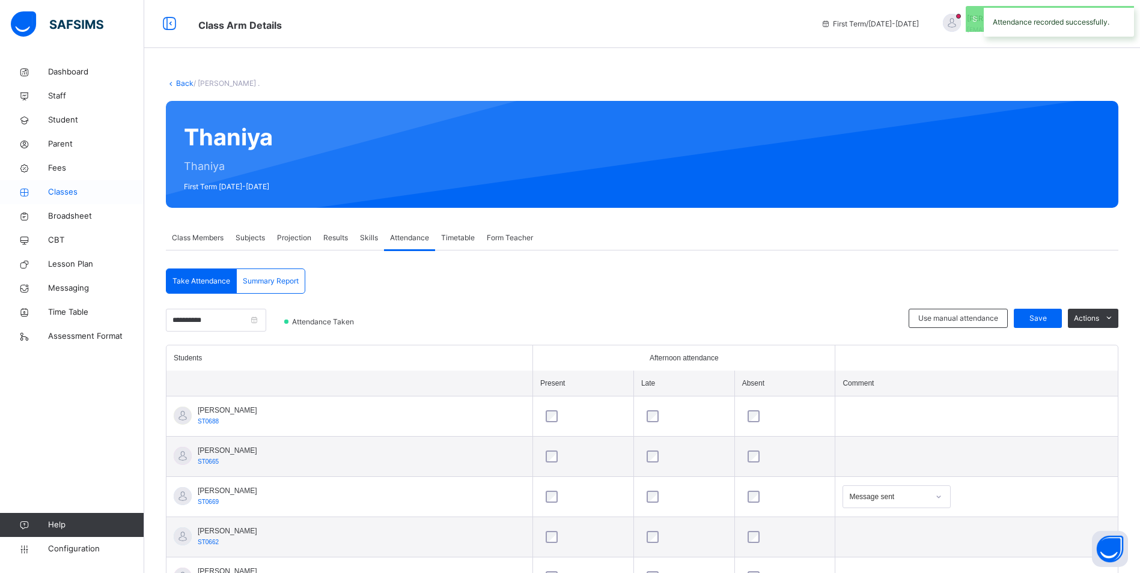
click at [64, 188] on span "Classes" at bounding box center [96, 192] width 96 height 12
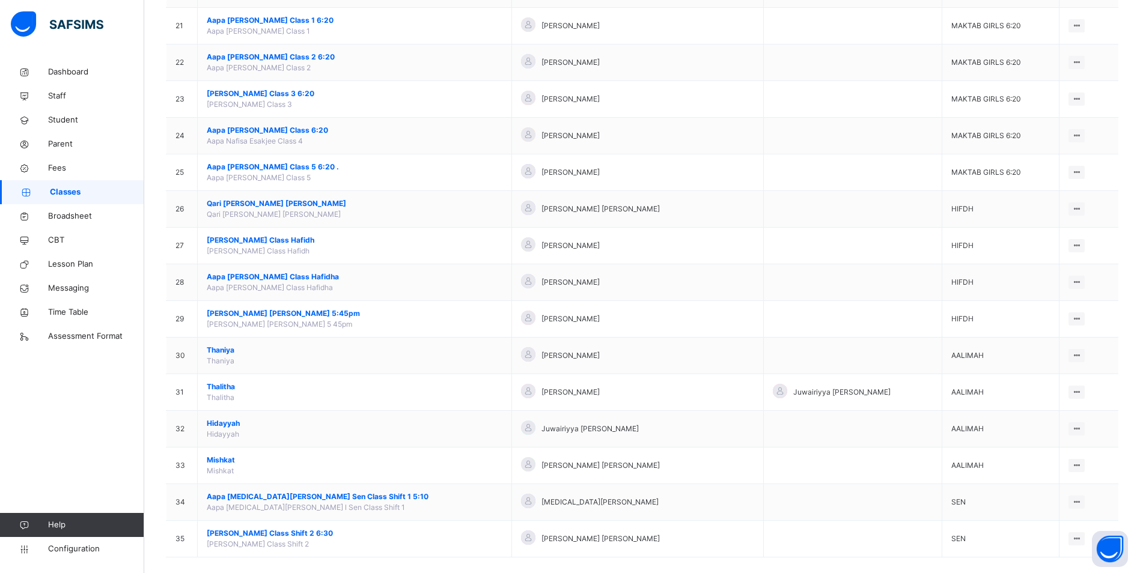
scroll to position [883, 0]
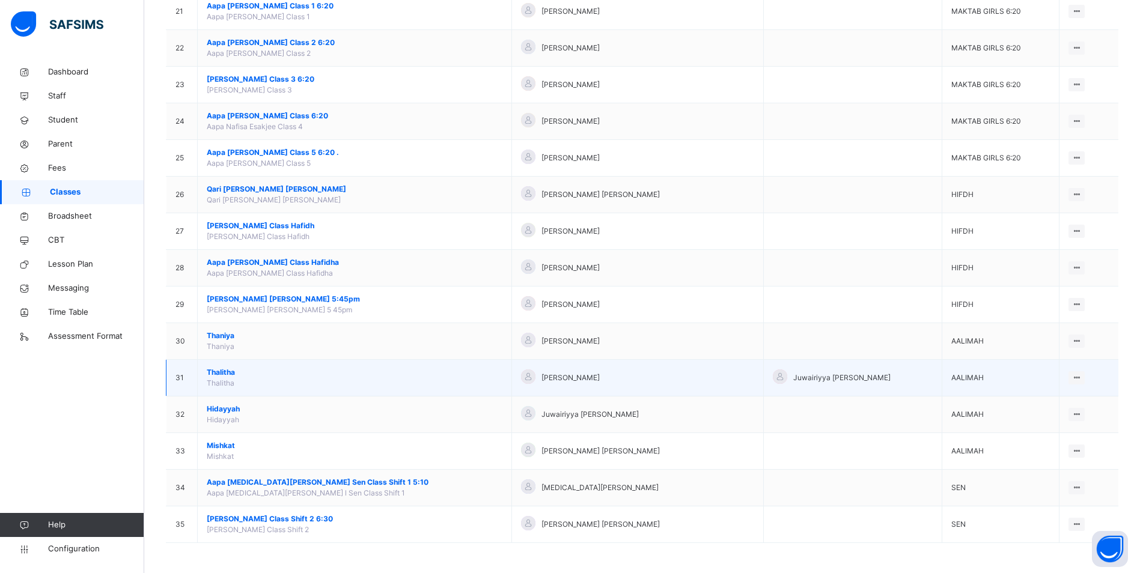
click at [217, 367] on td "[PERSON_NAME]" at bounding box center [355, 378] width 314 height 37
click at [217, 370] on span "Thalitha" at bounding box center [355, 372] width 296 height 11
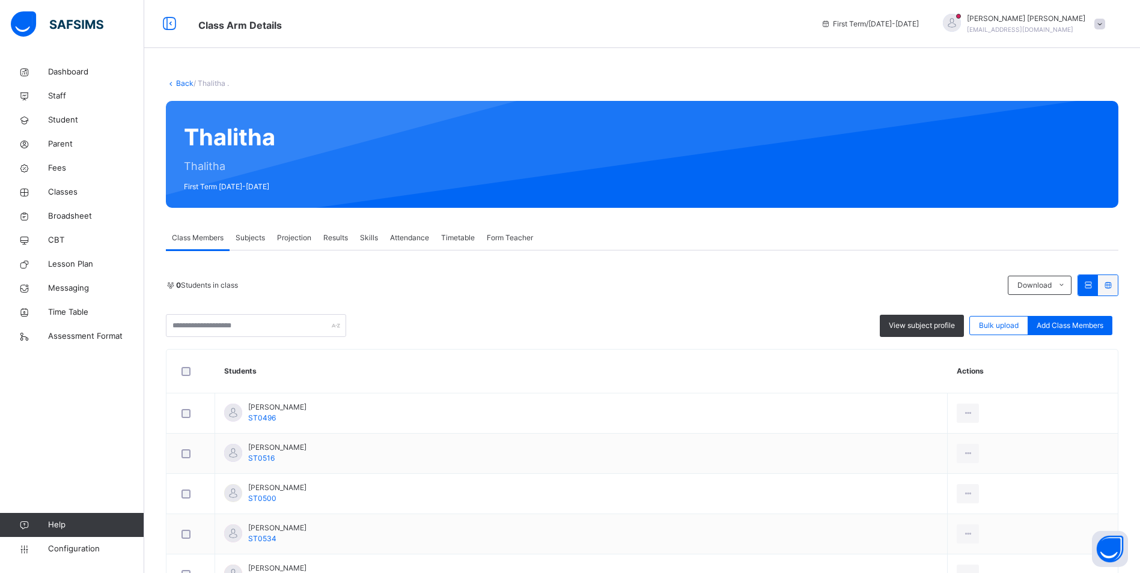
click at [419, 235] on span "Attendance" at bounding box center [409, 238] width 39 height 11
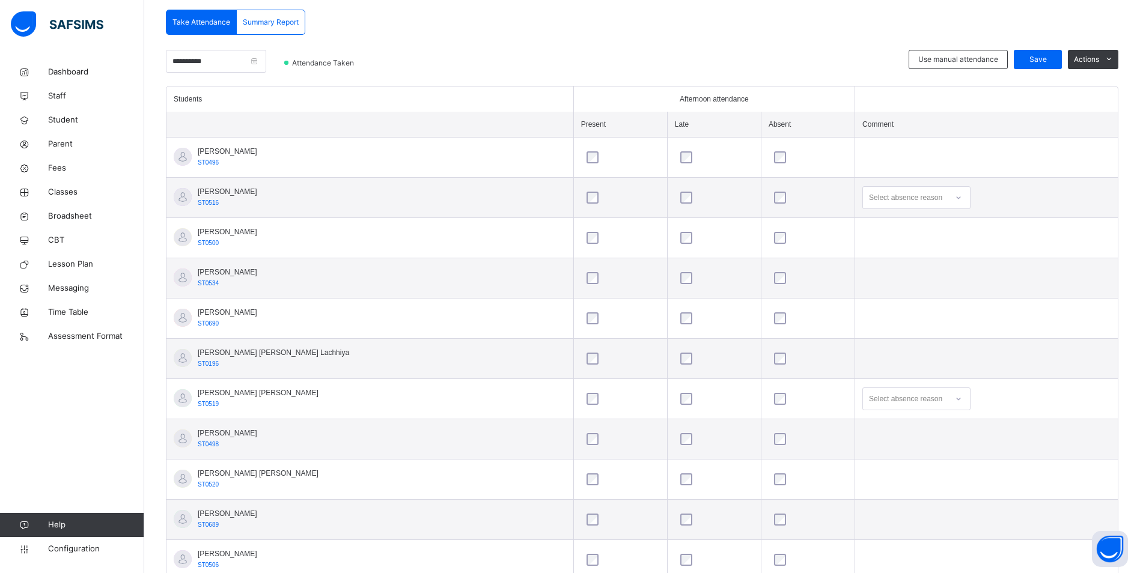
scroll to position [299, 0]
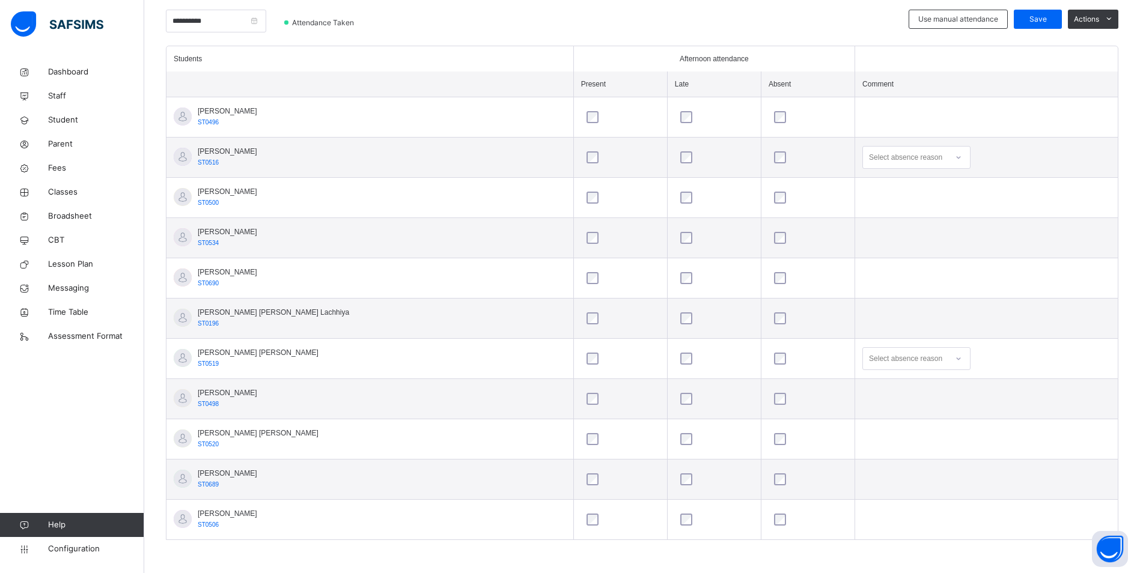
click at [955, 156] on icon at bounding box center [958, 157] width 7 height 12
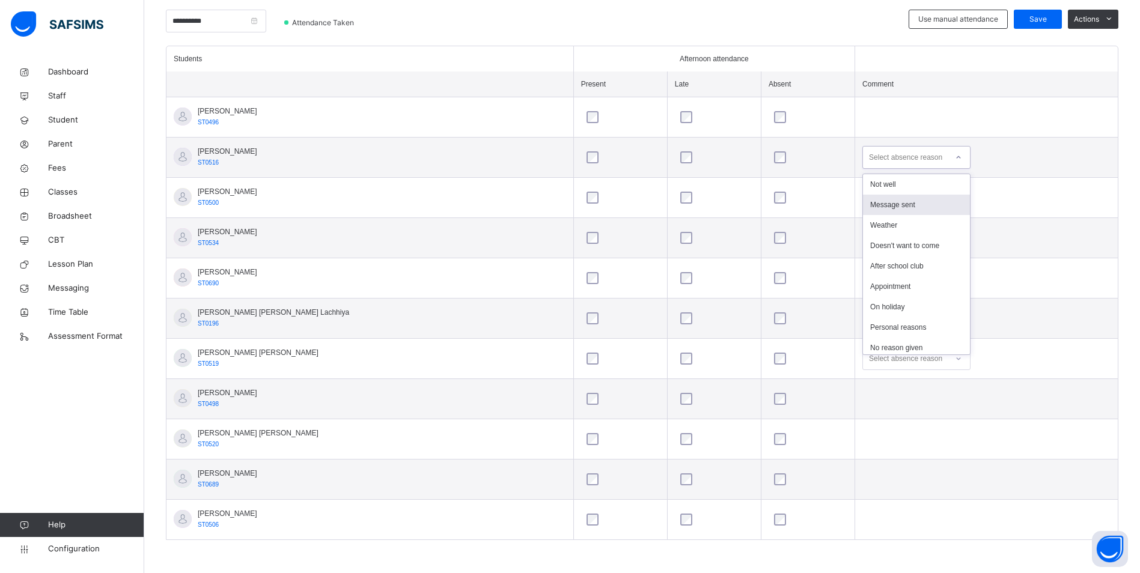
click at [883, 200] on div "Message sent" at bounding box center [916, 205] width 107 height 20
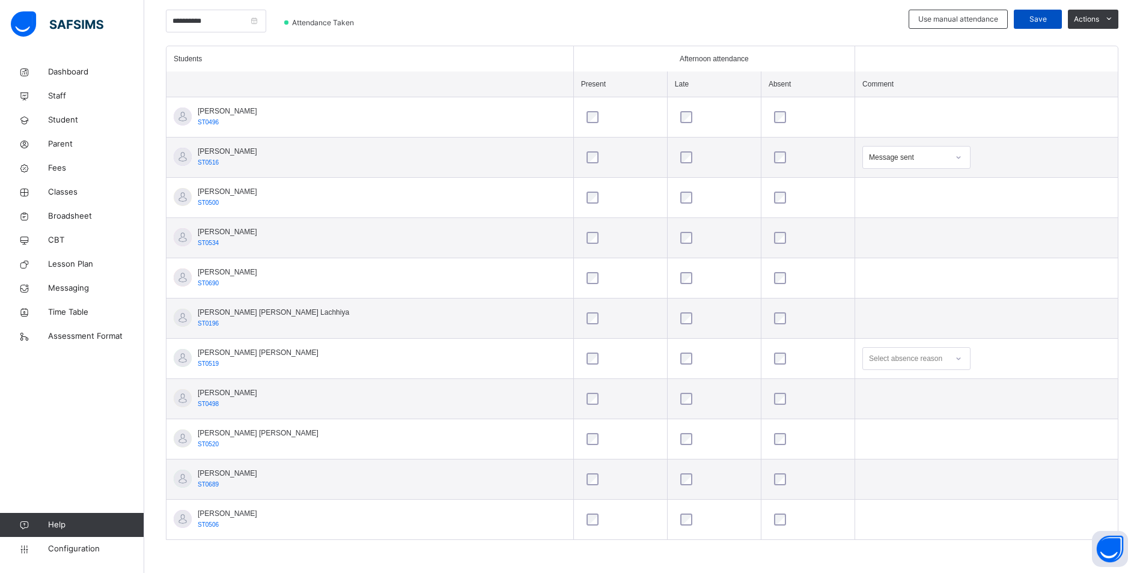
click at [1053, 21] on span "Save" at bounding box center [1038, 19] width 30 height 11
click at [73, 186] on span "Classes" at bounding box center [96, 192] width 96 height 12
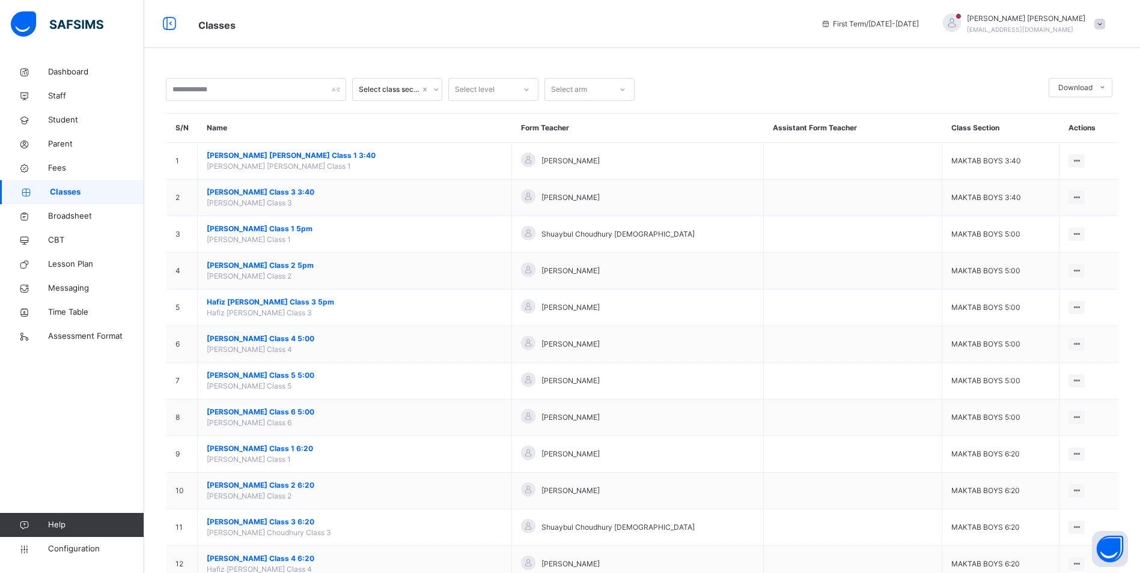
click at [60, 189] on span "Classes" at bounding box center [97, 192] width 94 height 12
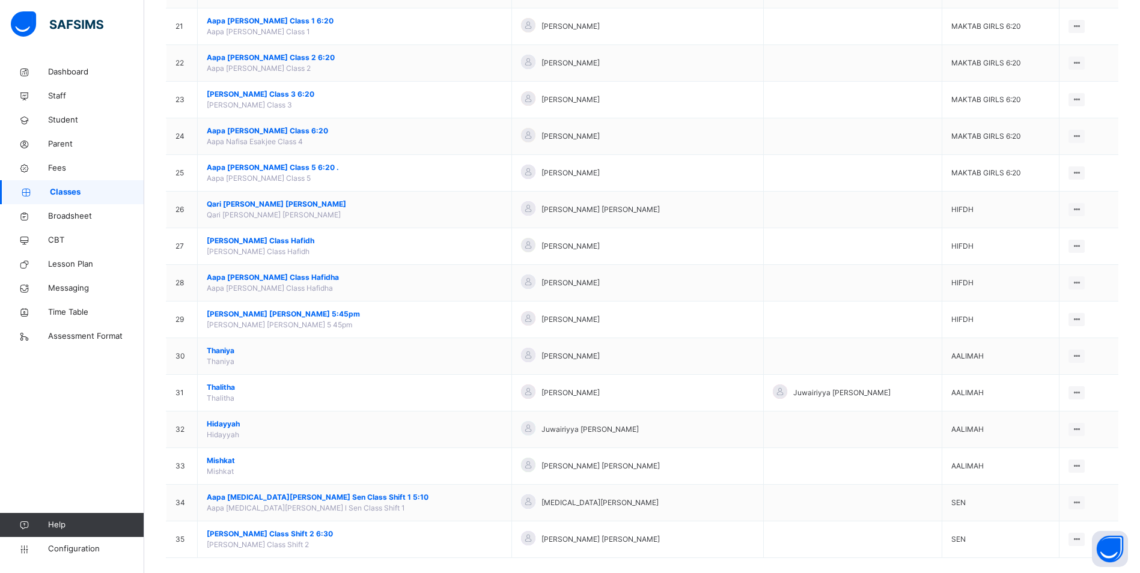
scroll to position [883, 0]
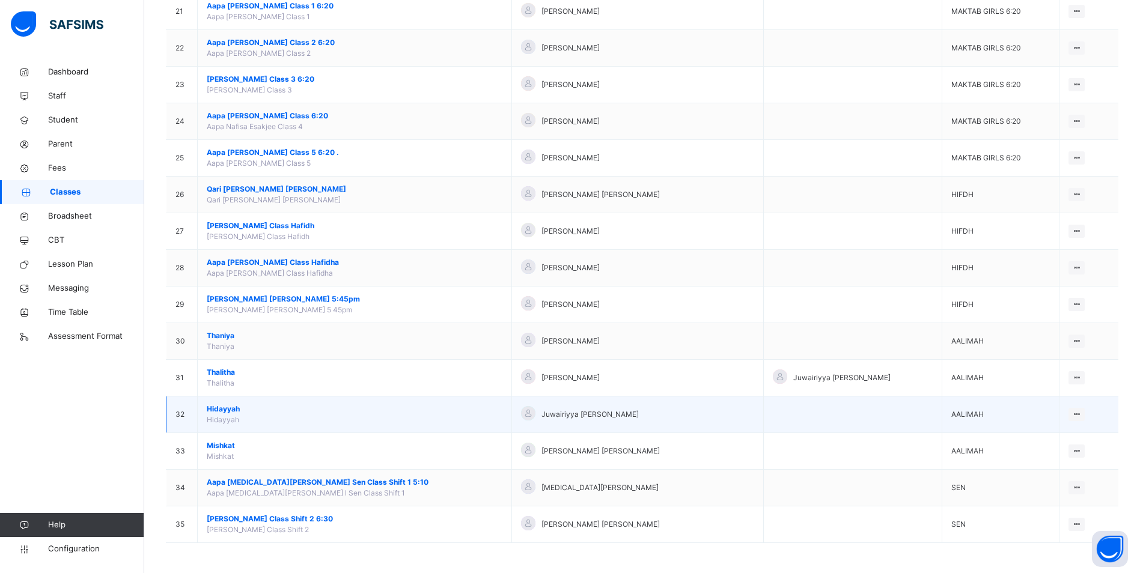
click at [228, 411] on span "Hidayyah" at bounding box center [355, 409] width 296 height 11
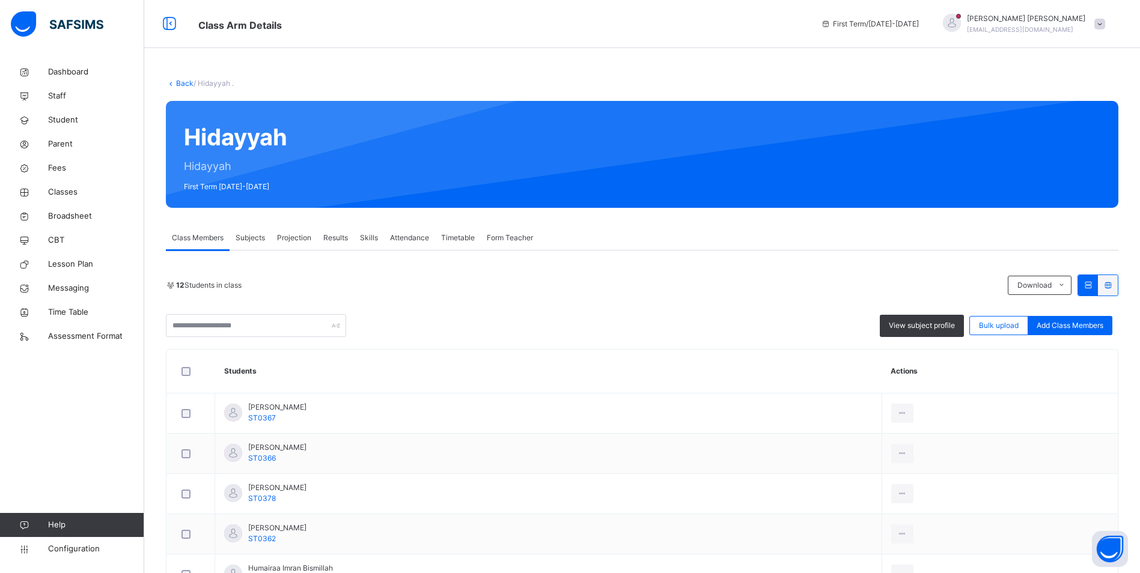
click at [395, 235] on span "Attendance" at bounding box center [409, 238] width 39 height 11
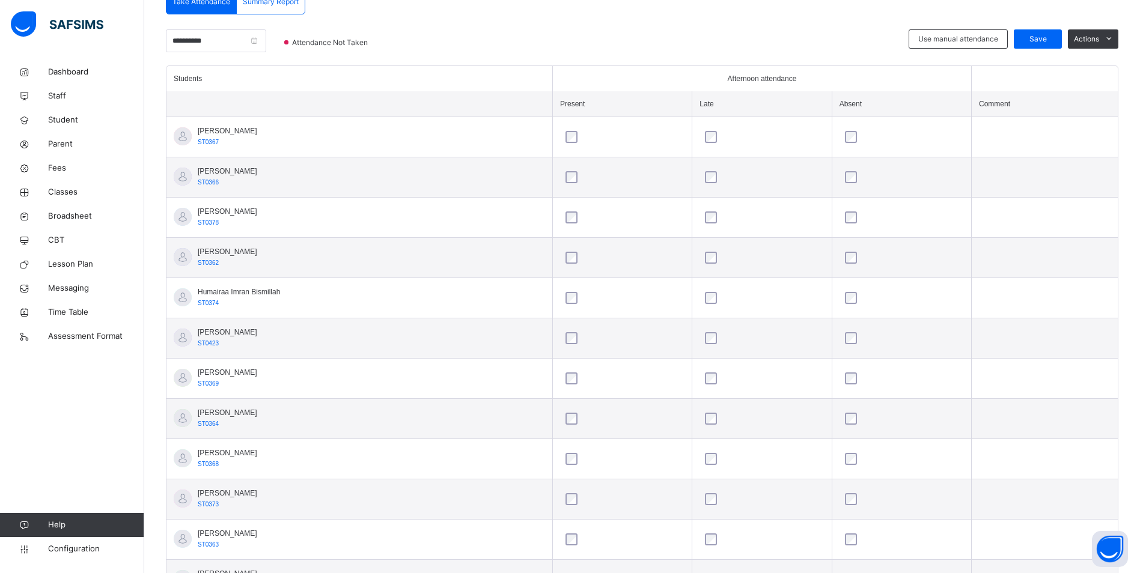
scroll to position [340, 0]
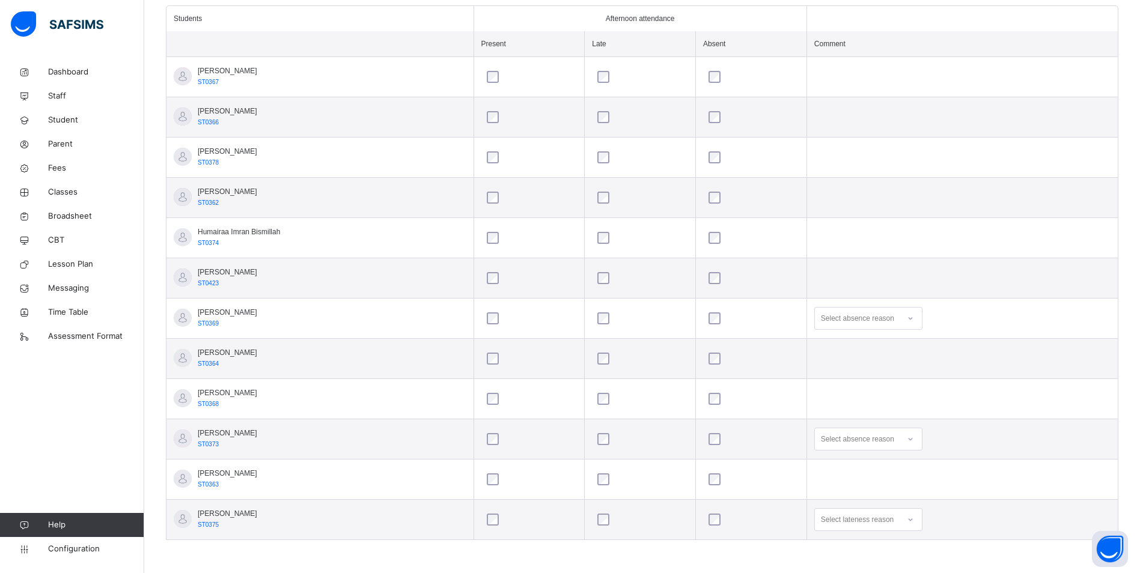
click at [920, 317] on div at bounding box center [910, 318] width 20 height 19
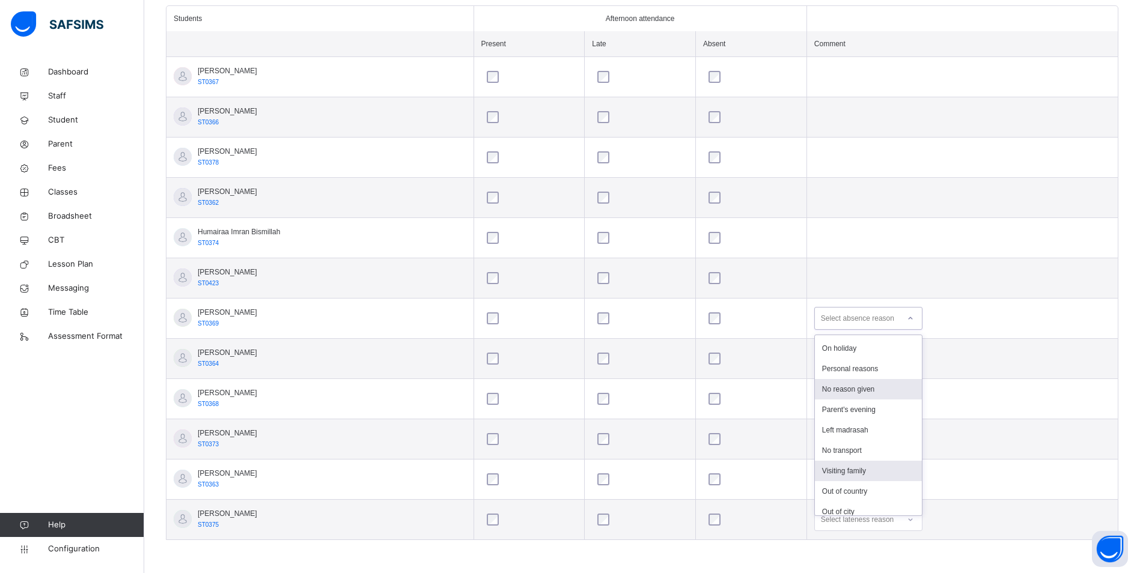
scroll to position [78, 0]
click at [858, 451] on div "Parent's evening" at bounding box center [868, 451] width 107 height 20
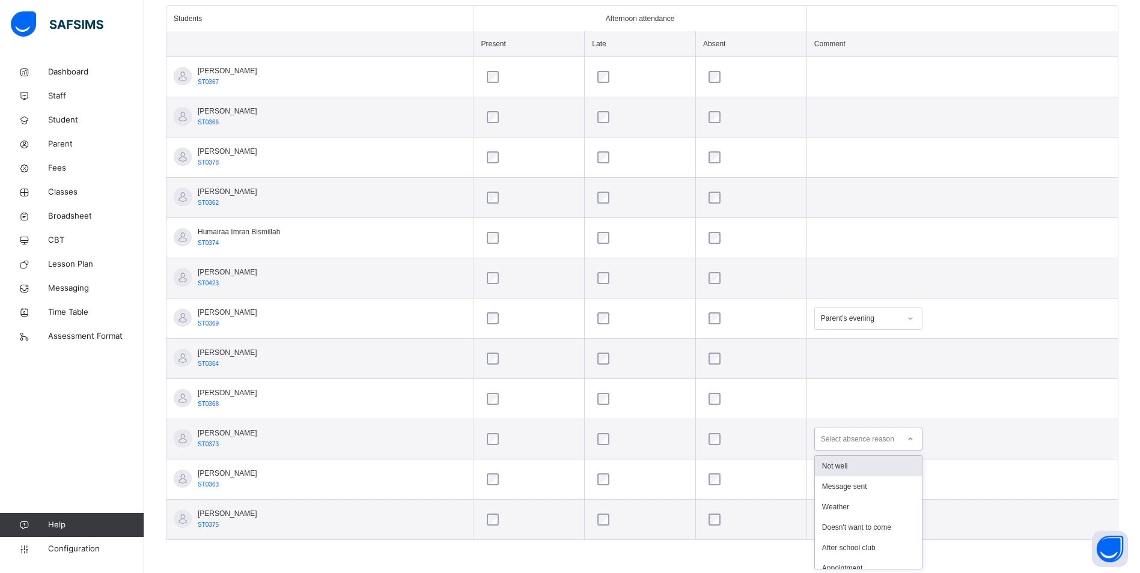
click at [921, 439] on div at bounding box center [910, 439] width 20 height 19
click at [887, 484] on div "Message sent" at bounding box center [868, 487] width 107 height 20
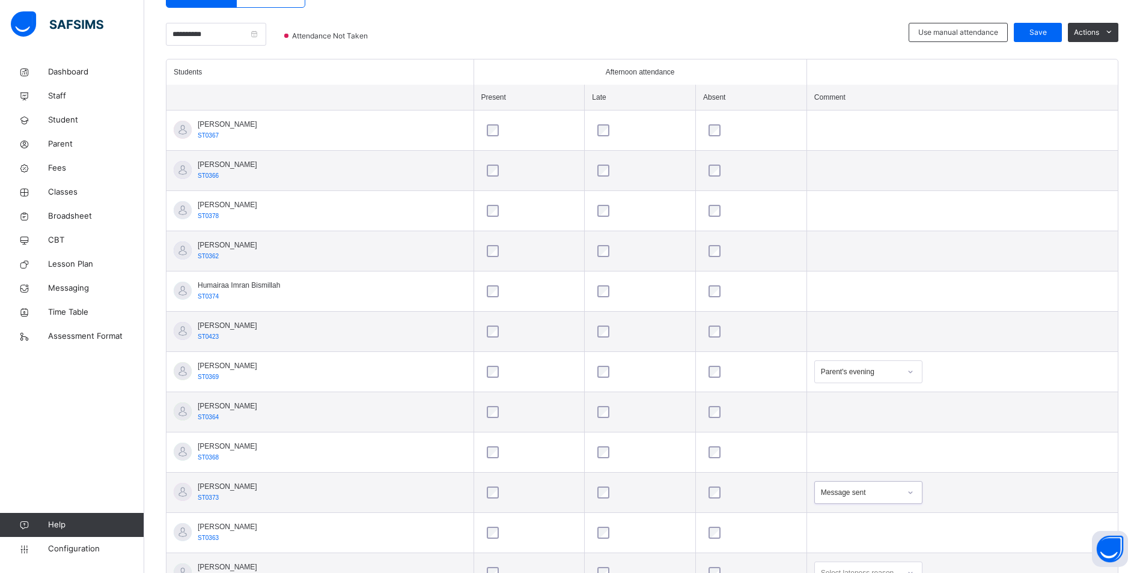
scroll to position [219, 0]
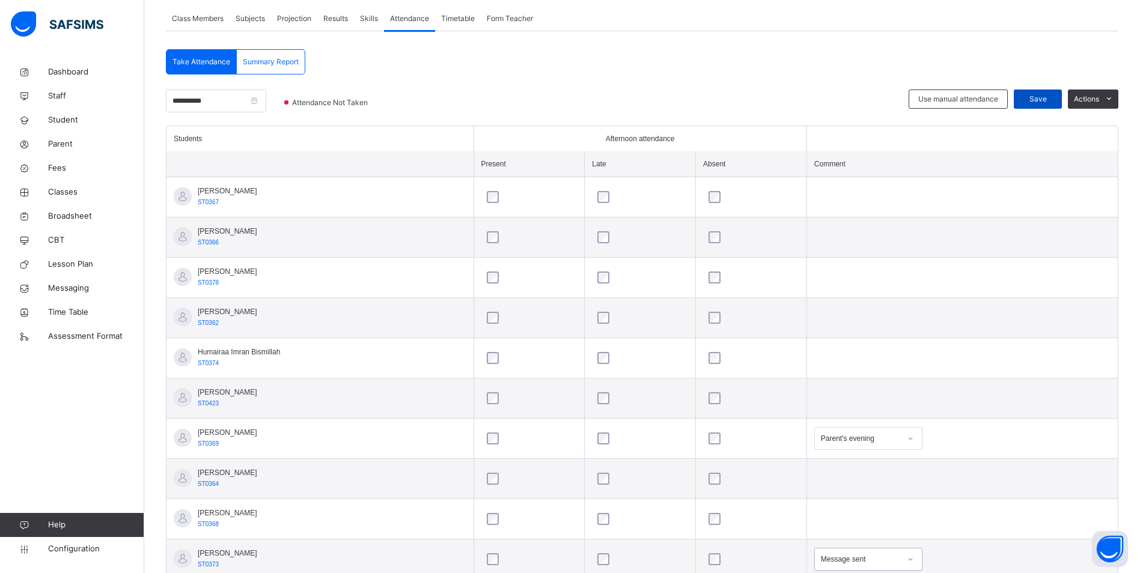
click at [1058, 93] on div "Save" at bounding box center [1038, 99] width 48 height 19
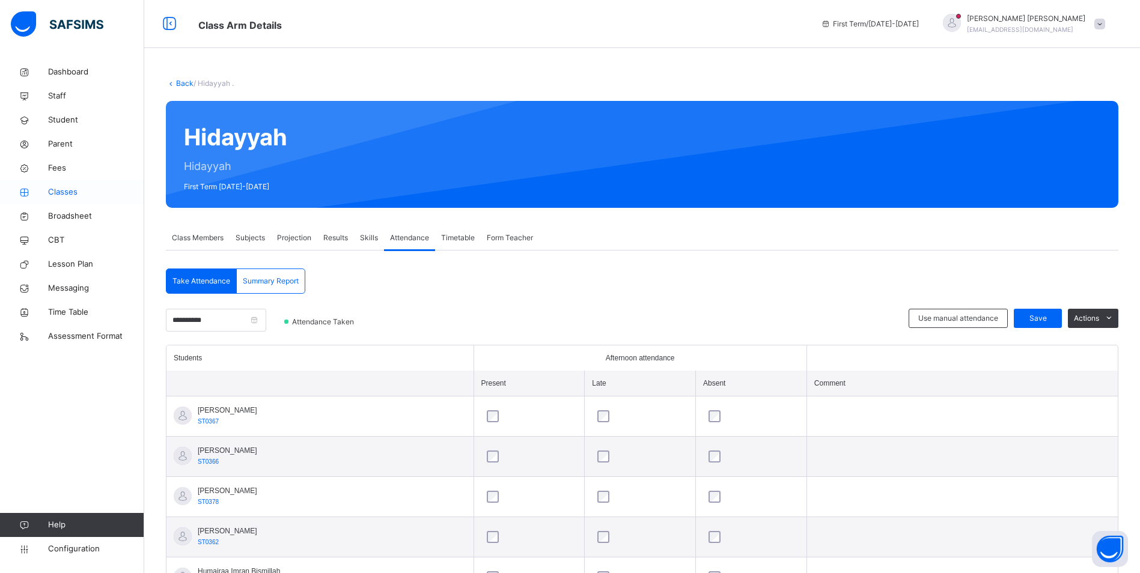
click at [69, 196] on span "Classes" at bounding box center [96, 192] width 96 height 12
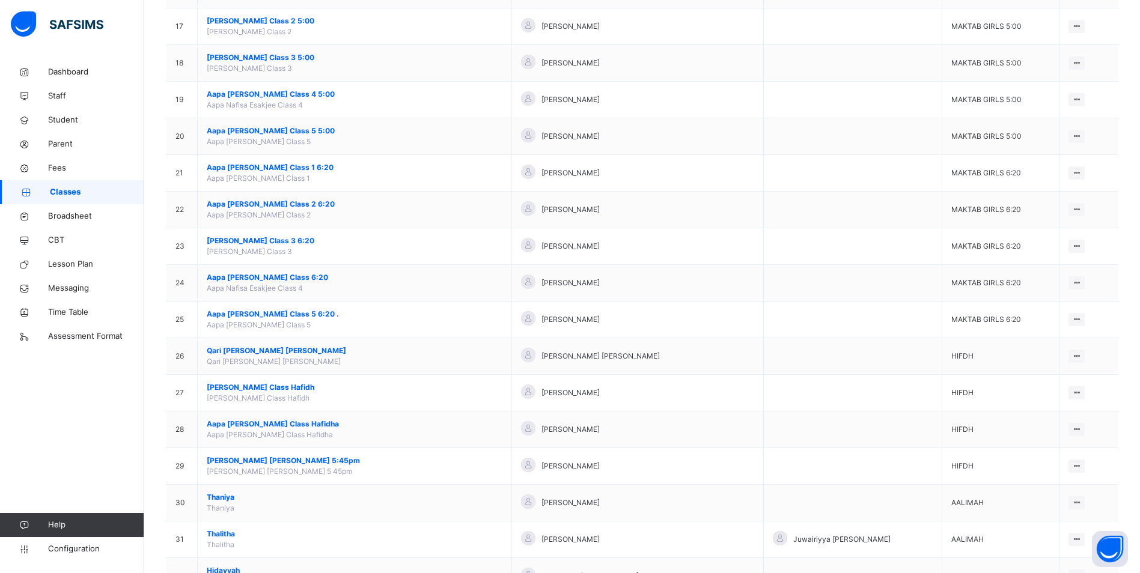
scroll to position [883, 0]
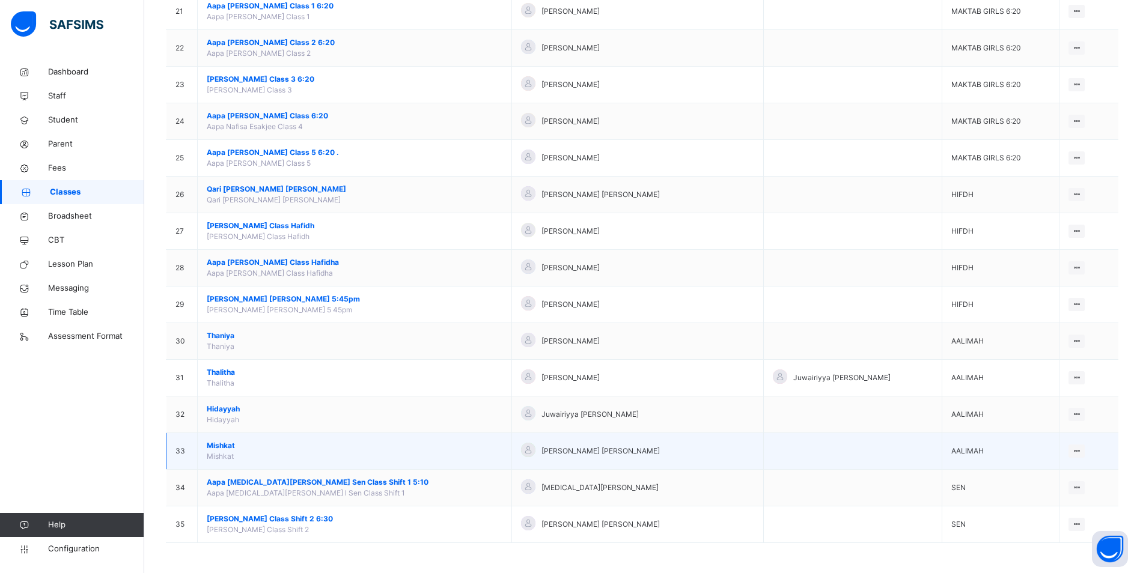
click at [217, 451] on span "Mishkat" at bounding box center [355, 446] width 296 height 11
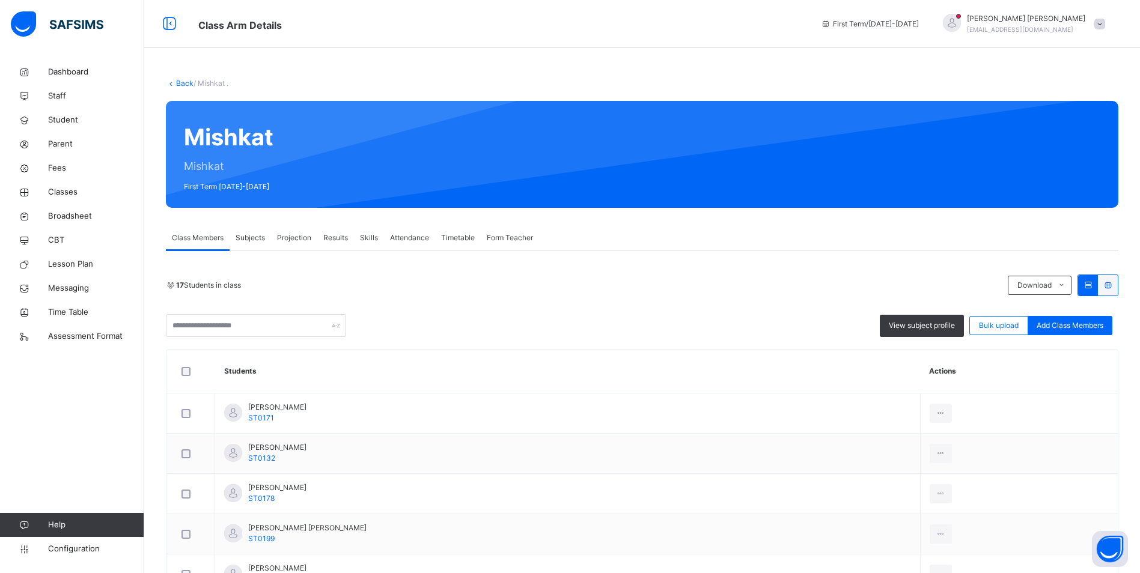
click at [396, 240] on span "Attendance" at bounding box center [409, 238] width 39 height 11
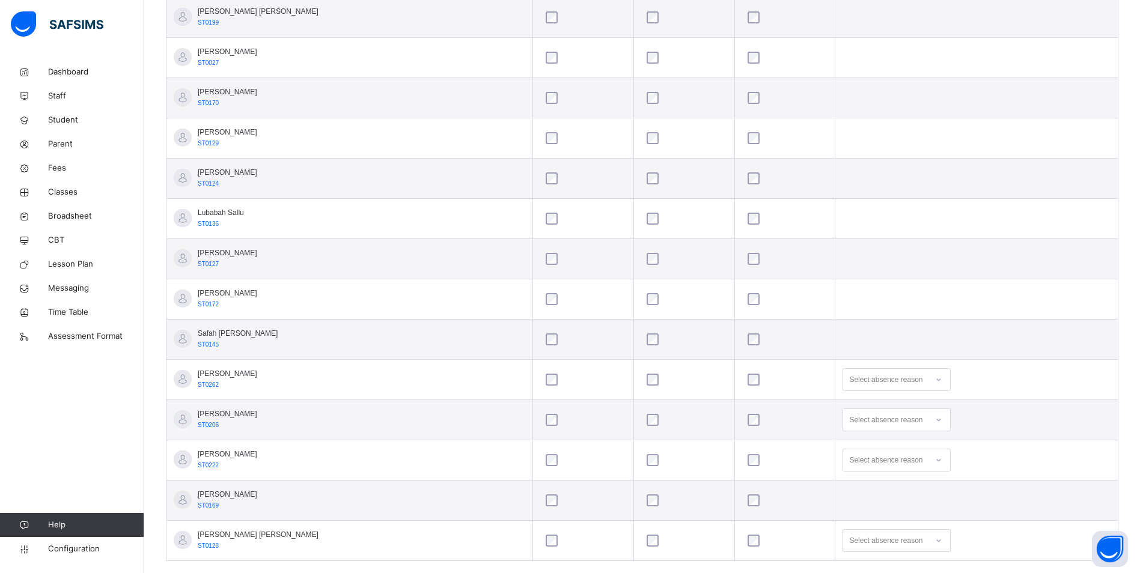
scroll to position [541, 0]
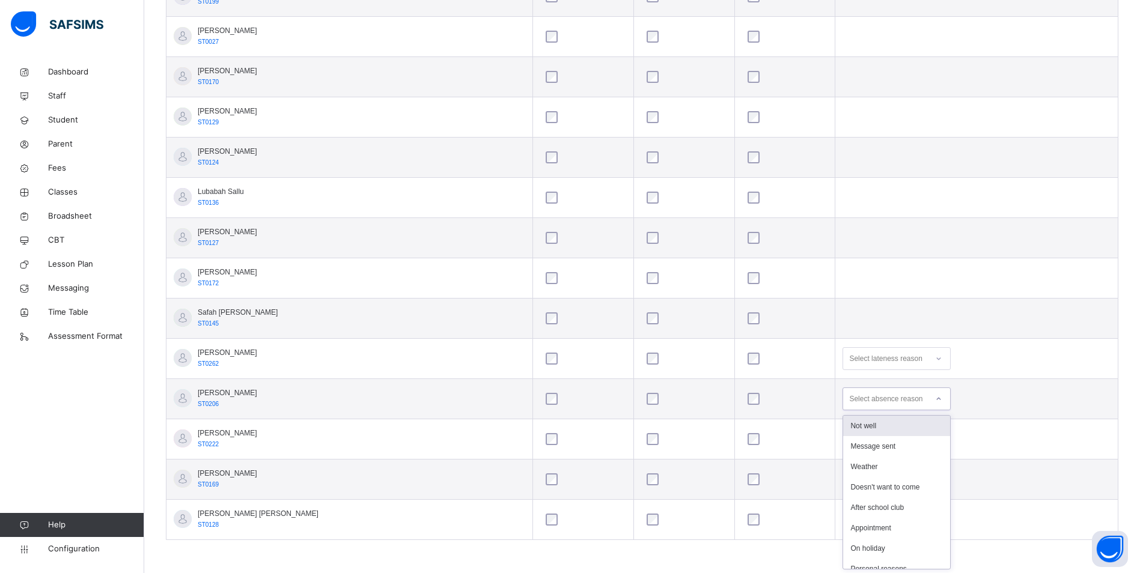
click at [935, 402] on icon at bounding box center [938, 399] width 7 height 12
click at [849, 430] on div "Not well" at bounding box center [896, 426] width 107 height 20
click at [935, 435] on icon at bounding box center [938, 439] width 7 height 12
click at [852, 459] on div "Not well" at bounding box center [896, 466] width 107 height 20
click at [897, 522] on div "Select absence reason" at bounding box center [897, 520] width 108 height 23
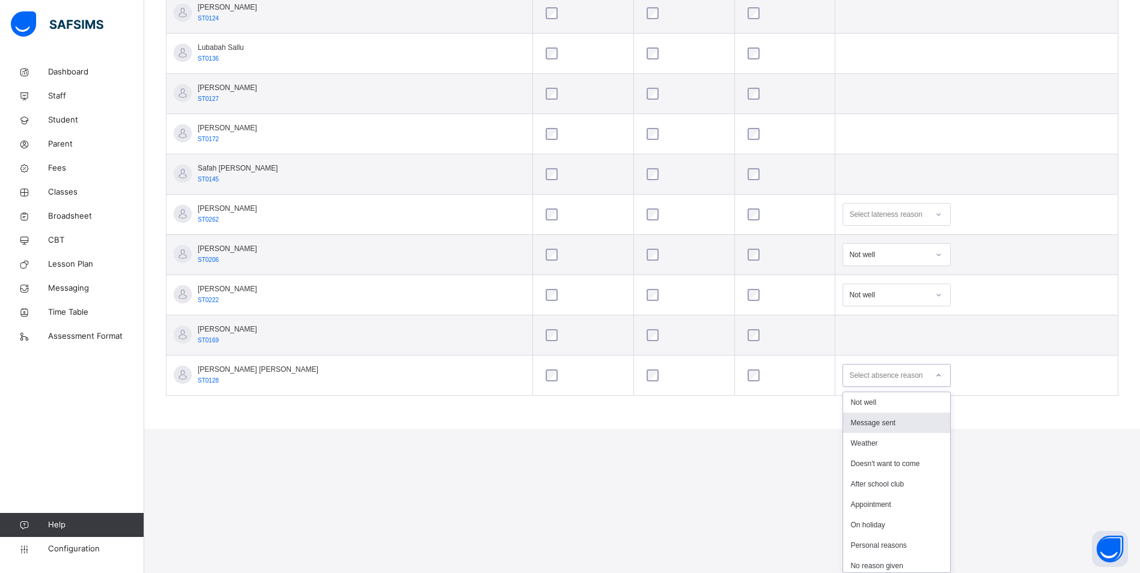
click at [867, 425] on div "Message sent" at bounding box center [896, 423] width 107 height 20
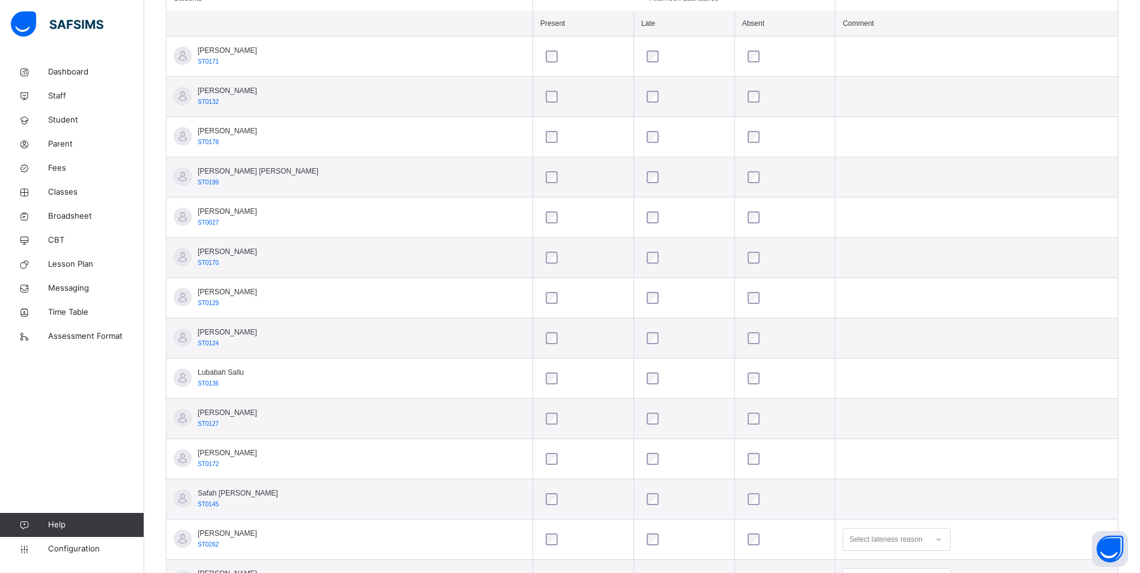
scroll to position [240, 0]
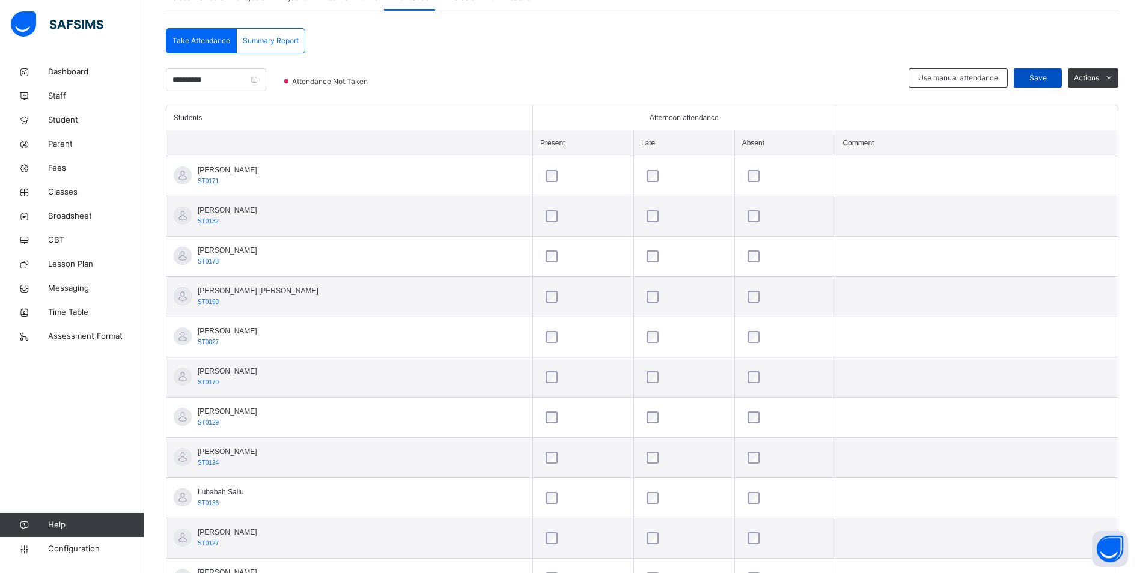
click at [1053, 76] on span "Save" at bounding box center [1038, 78] width 30 height 11
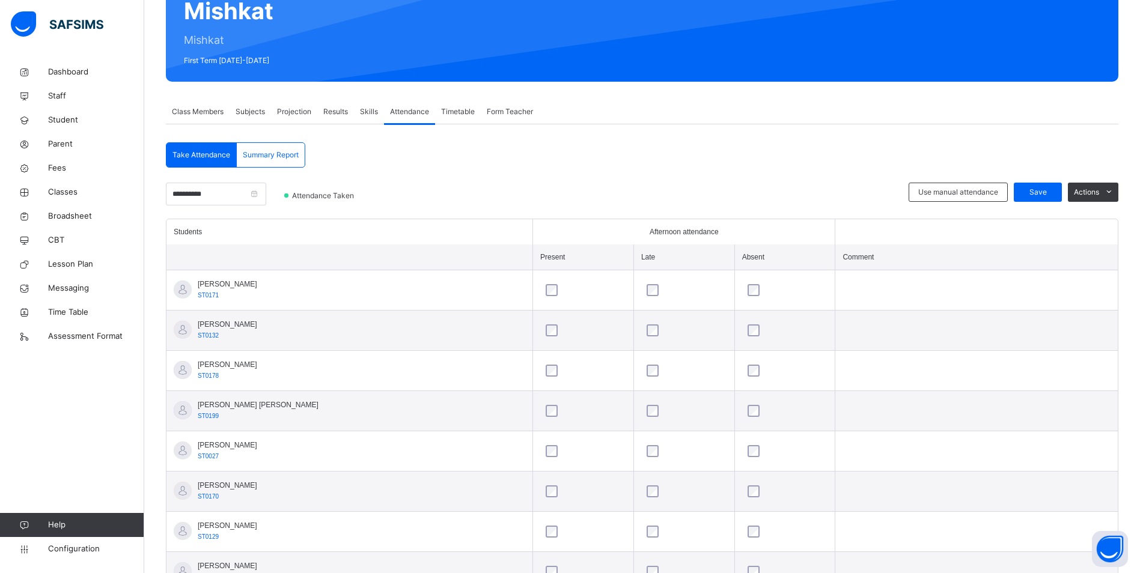
scroll to position [0, 0]
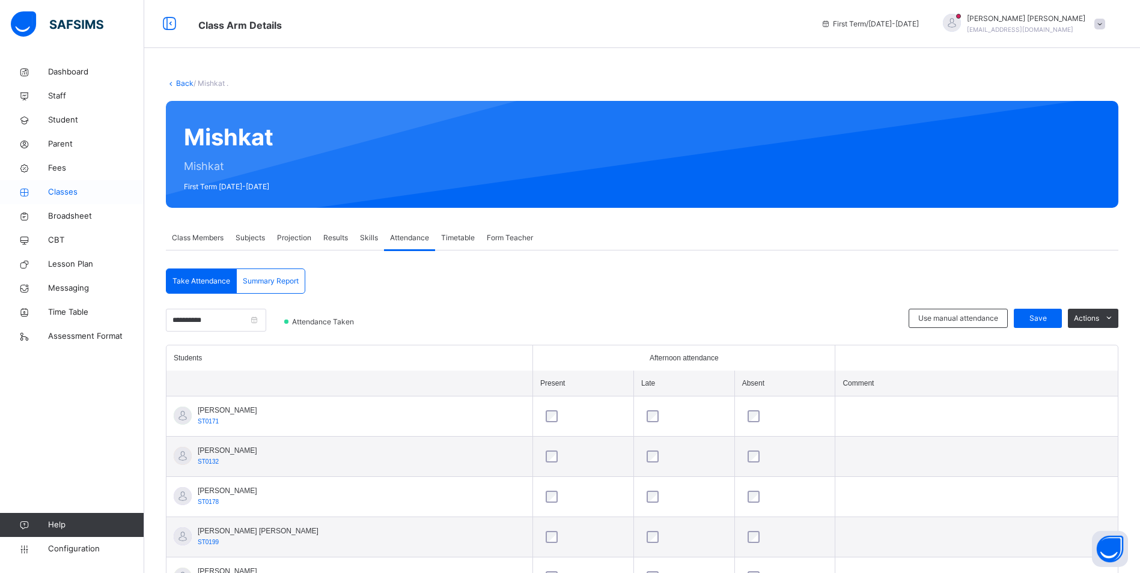
click at [67, 190] on span "Classes" at bounding box center [96, 192] width 96 height 12
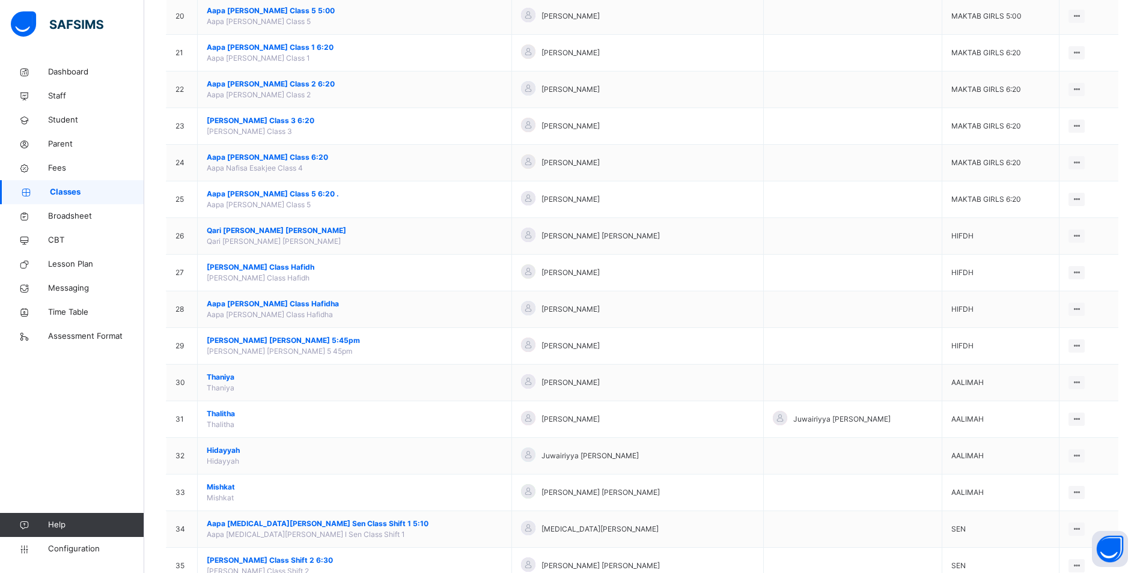
scroll to position [883, 0]
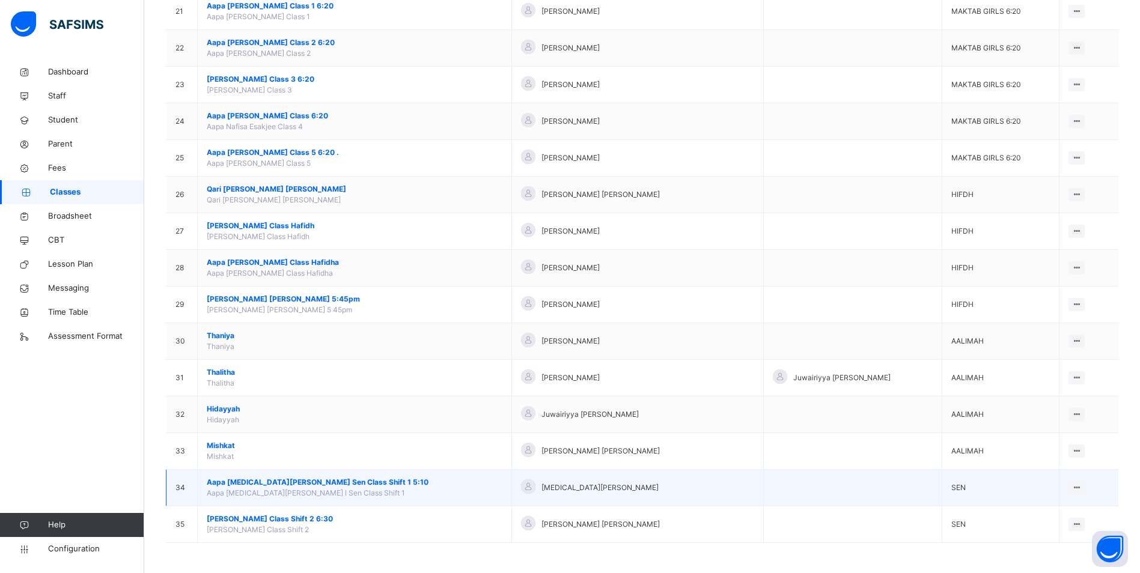
click at [281, 481] on span "Aapa [MEDICAL_DATA][PERSON_NAME] Sen Class Shift 1 5:10" at bounding box center [355, 482] width 296 height 11
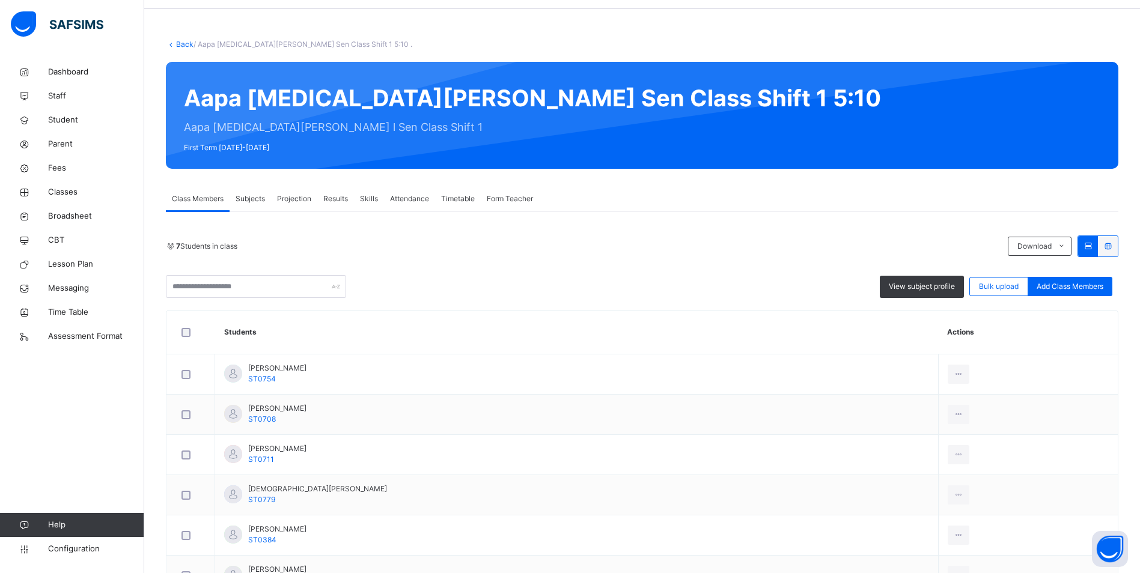
scroll to position [60, 0]
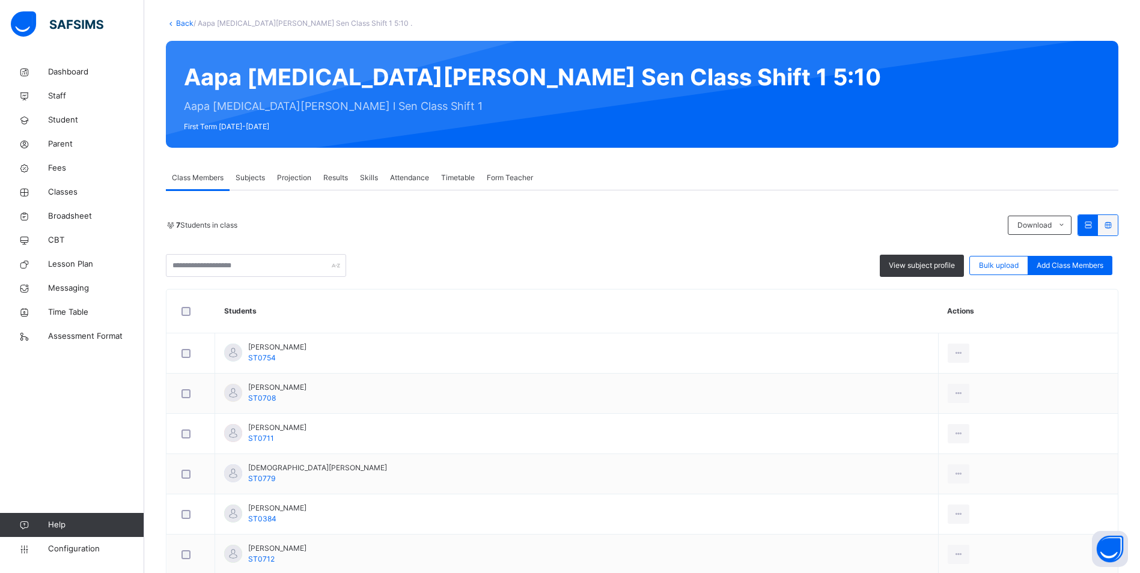
click at [406, 176] on span "Attendance" at bounding box center [409, 178] width 39 height 11
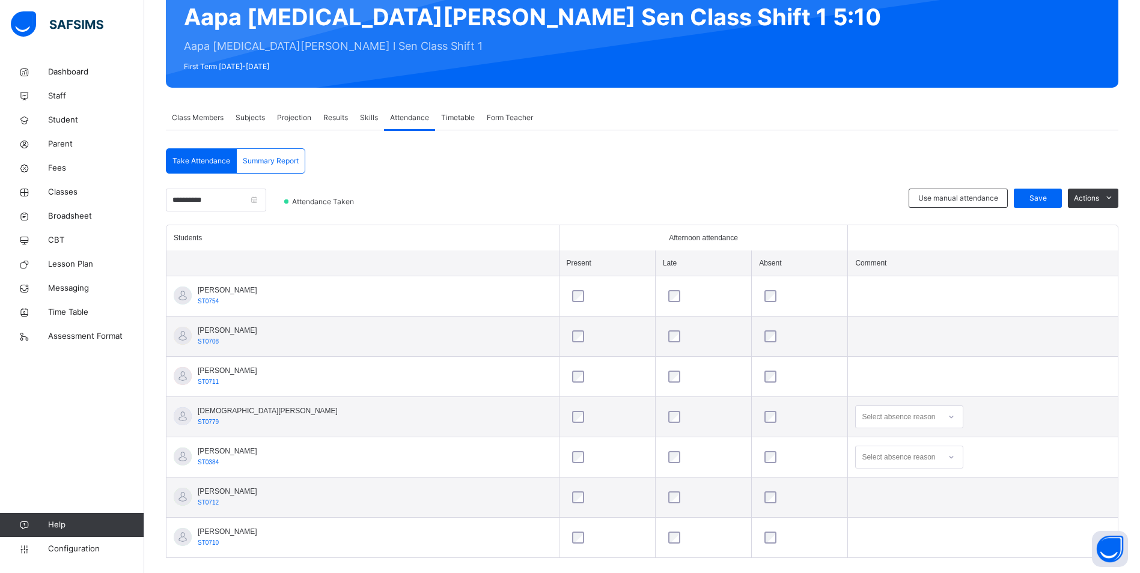
scroll to position [138, 0]
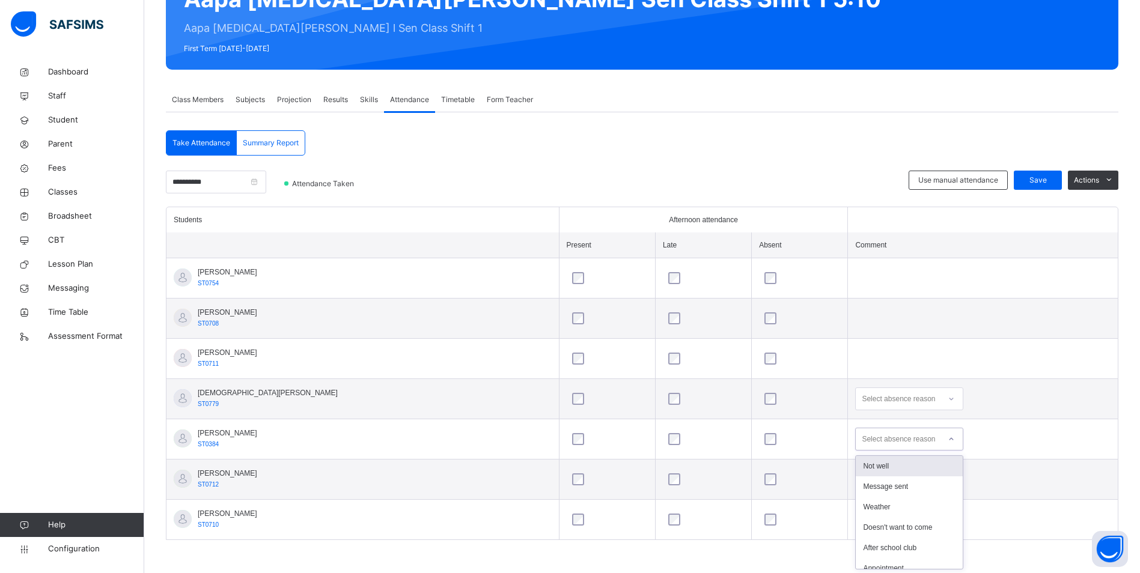
click at [948, 439] on icon at bounding box center [951, 439] width 7 height 12
click at [890, 459] on div "Not well" at bounding box center [909, 466] width 107 height 20
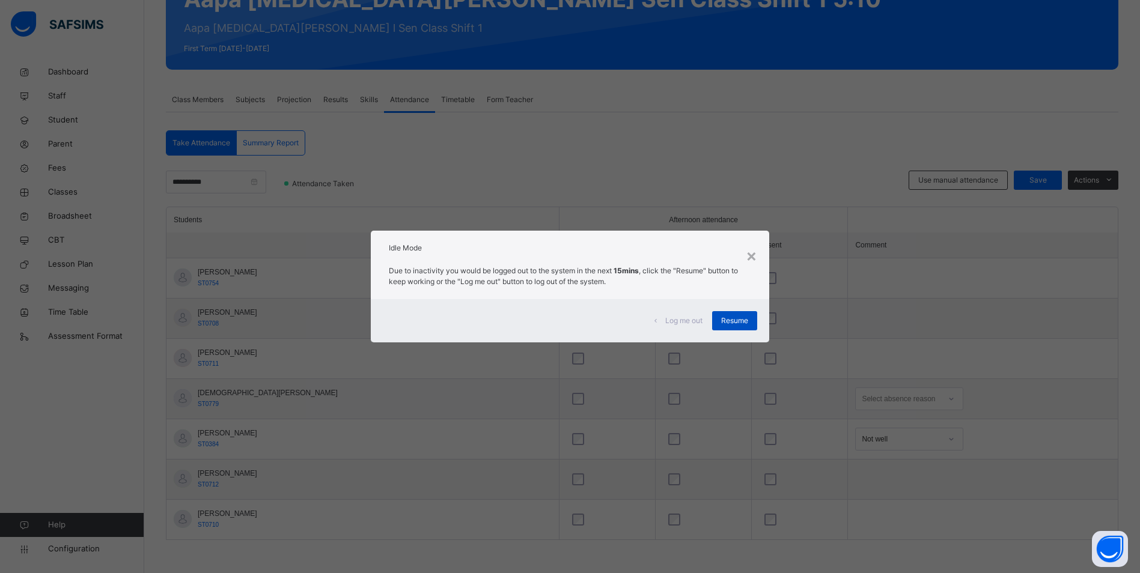
click at [738, 323] on span "Resume" at bounding box center [734, 321] width 27 height 11
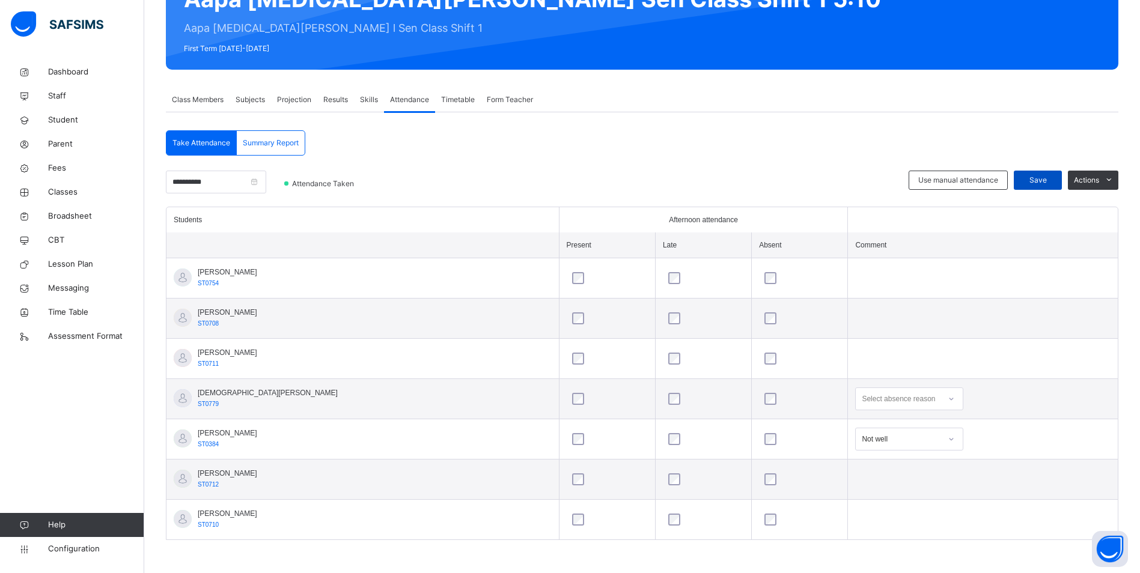
click at [1053, 180] on span "Save" at bounding box center [1038, 180] width 30 height 11
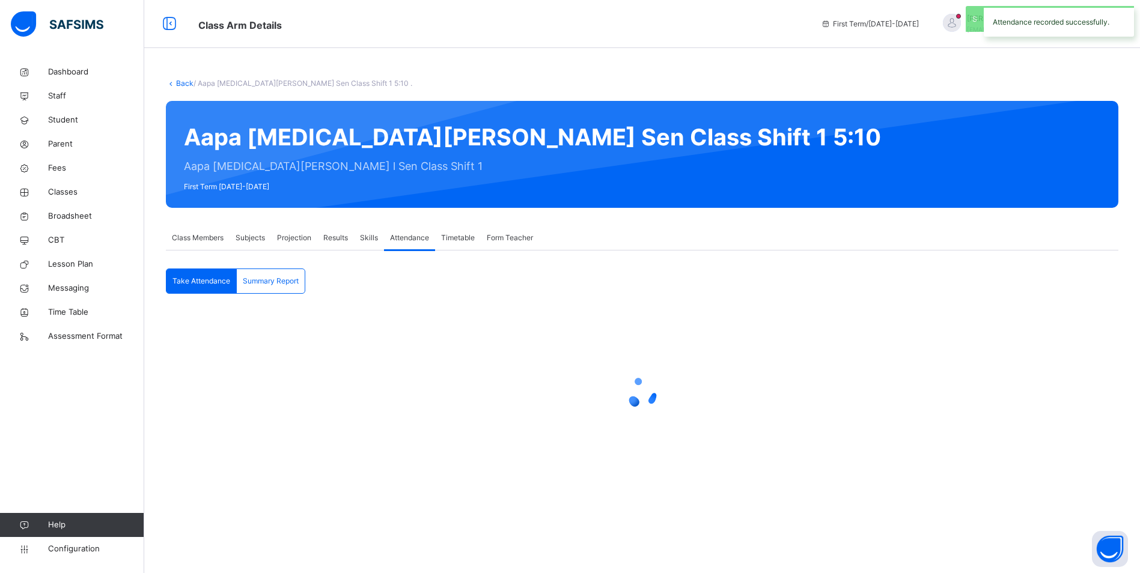
scroll to position [0, 0]
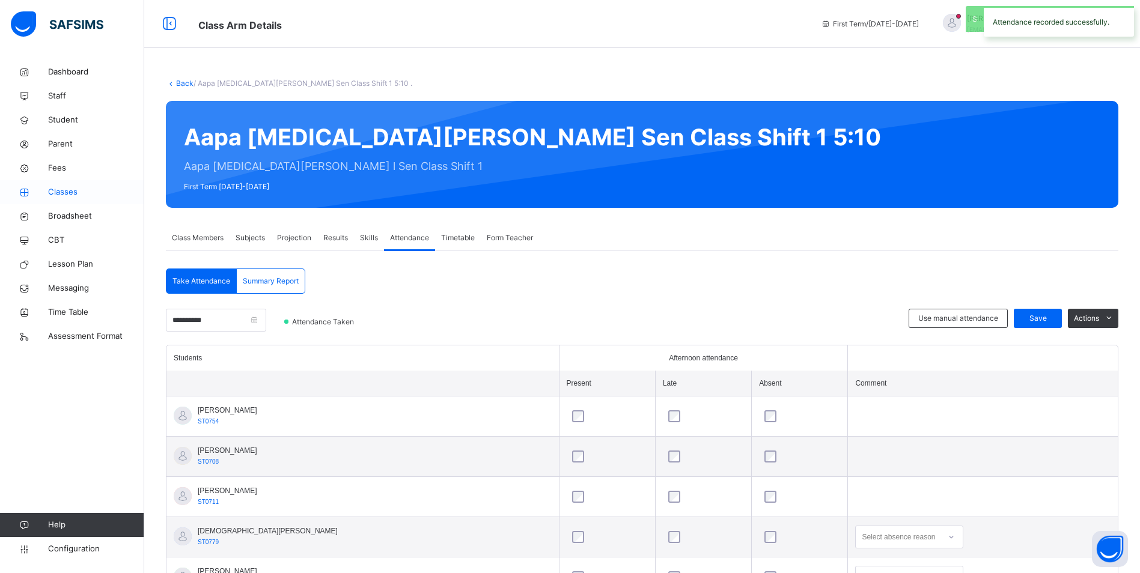
click at [69, 190] on span "Classes" at bounding box center [96, 192] width 96 height 12
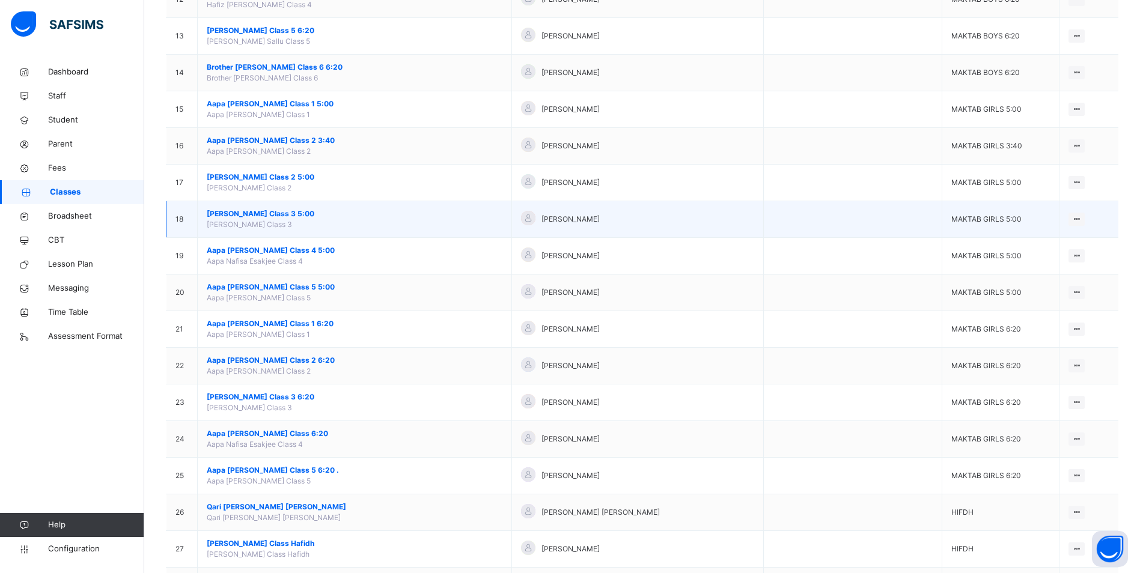
scroll to position [601, 0]
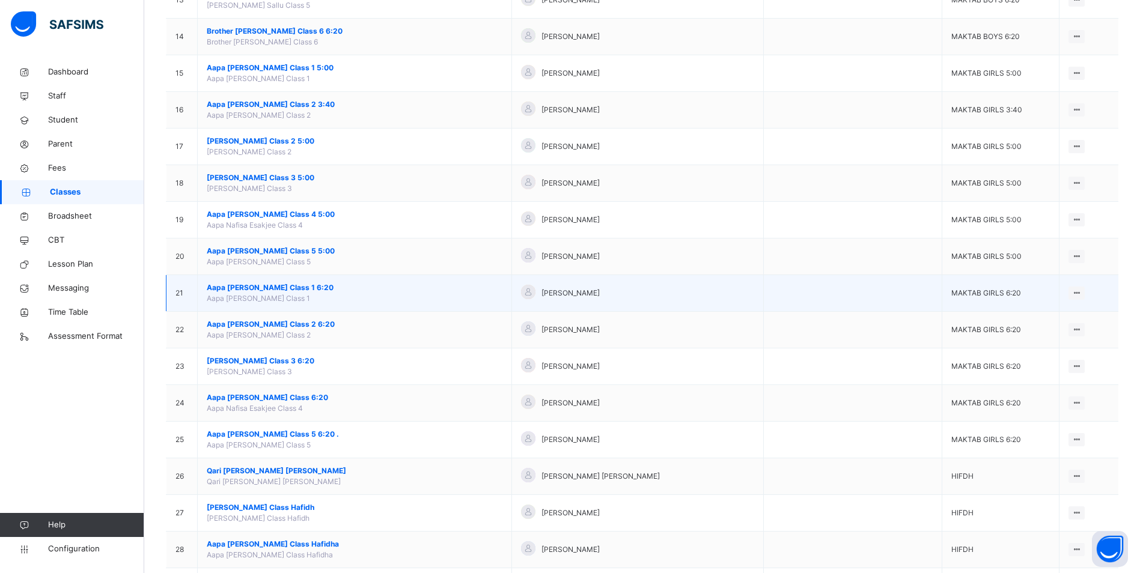
click at [295, 292] on span "Aapa [PERSON_NAME] Class 1 6:20" at bounding box center [355, 288] width 296 height 11
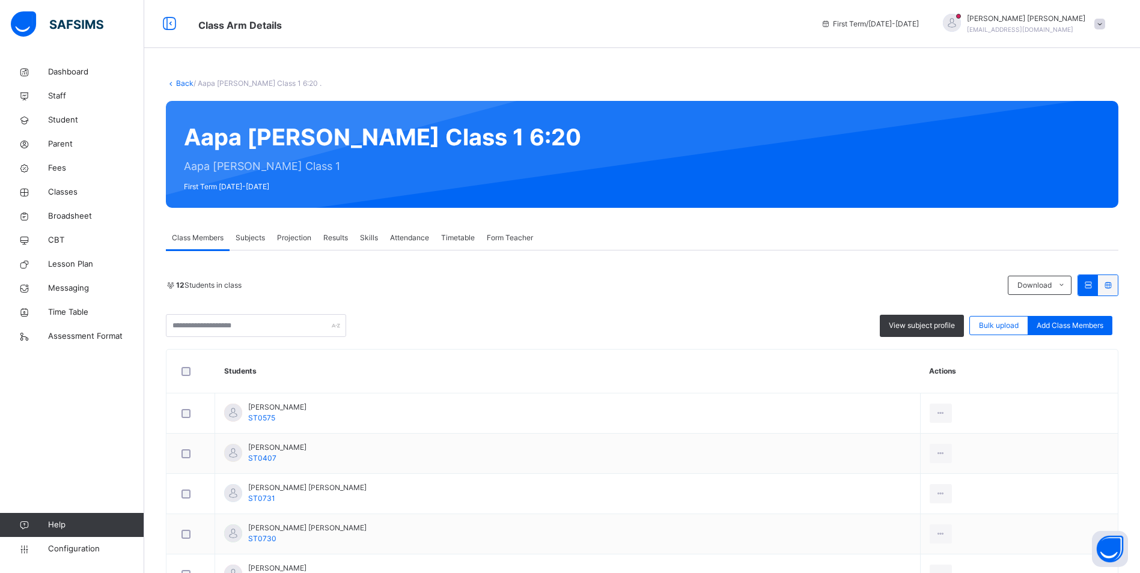
click at [423, 239] on span "Attendance" at bounding box center [409, 238] width 39 height 11
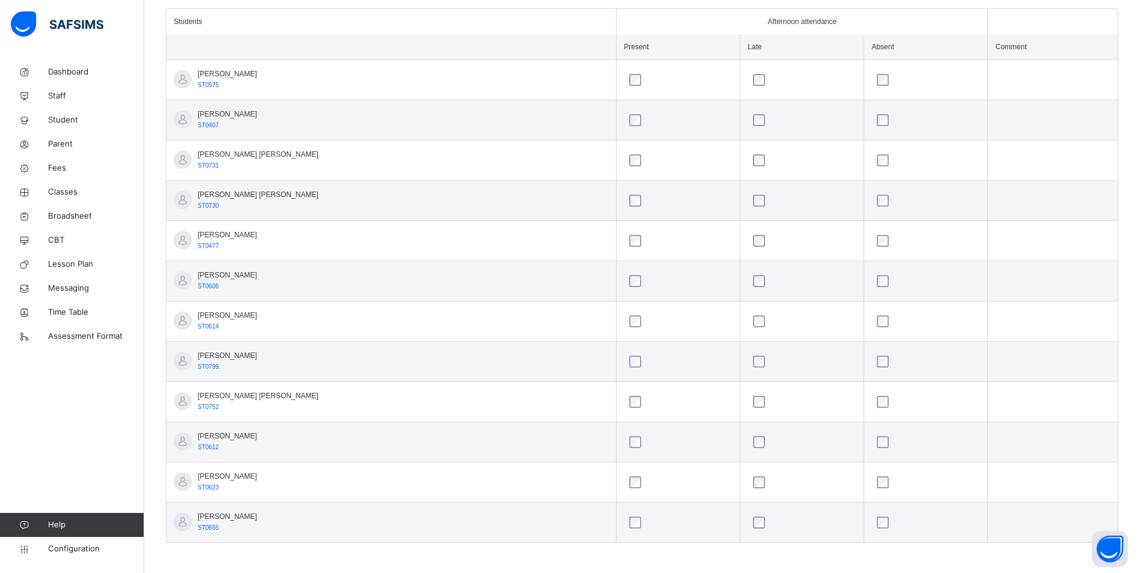
scroll to position [340, 0]
click at [61, 117] on span "Student" at bounding box center [96, 120] width 96 height 12
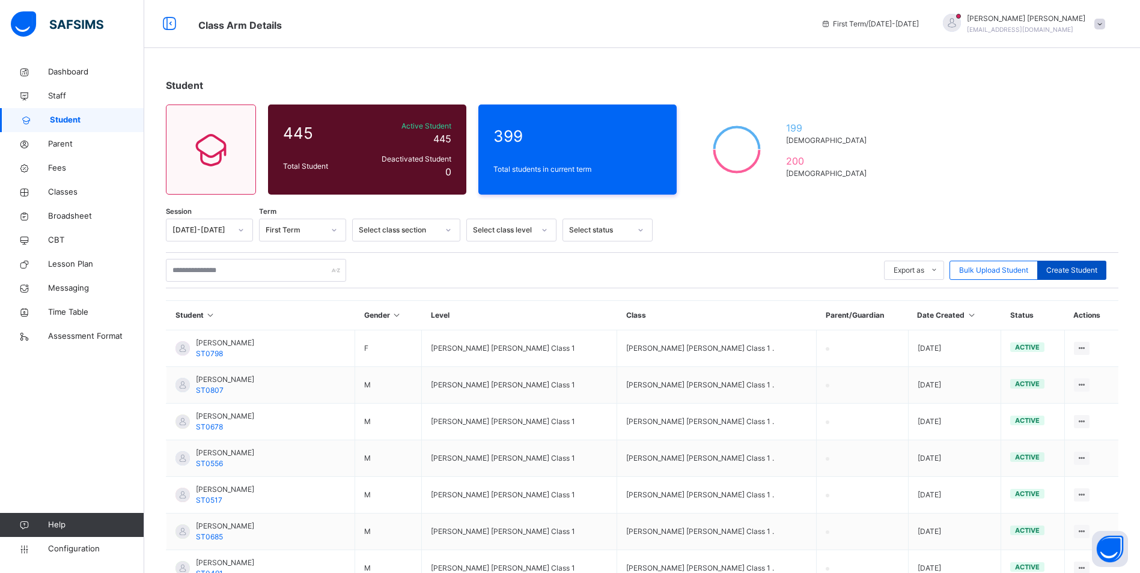
click at [1098, 272] on span "Create Student" at bounding box center [1072, 270] width 51 height 11
select select "**"
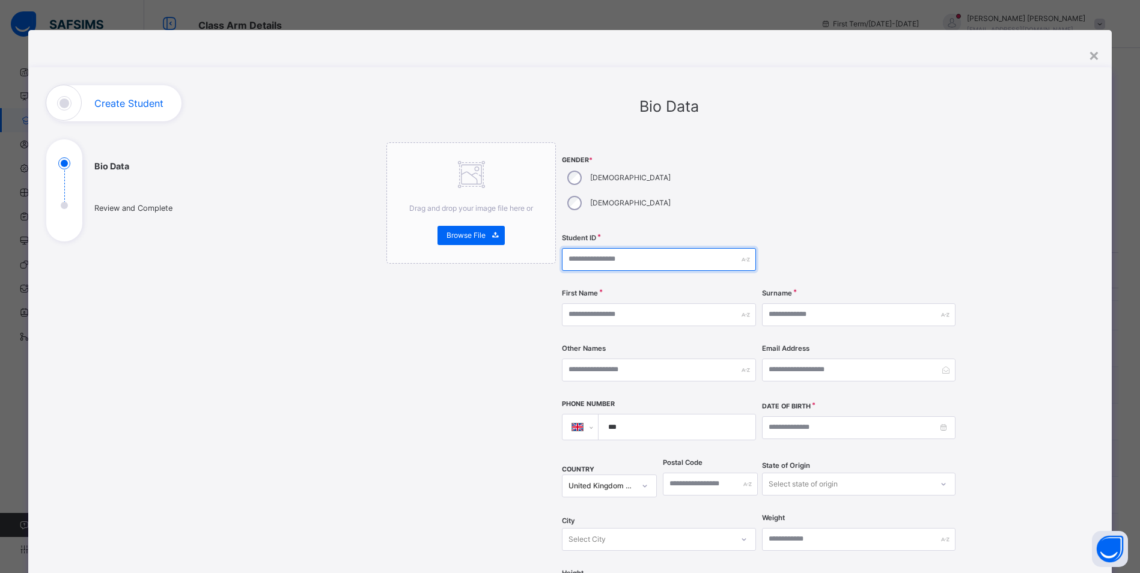
click at [605, 248] on input "text" at bounding box center [659, 259] width 194 height 23
type input "*"
type input "**"
click at [1092, 57] on div "×" at bounding box center [1094, 54] width 11 height 25
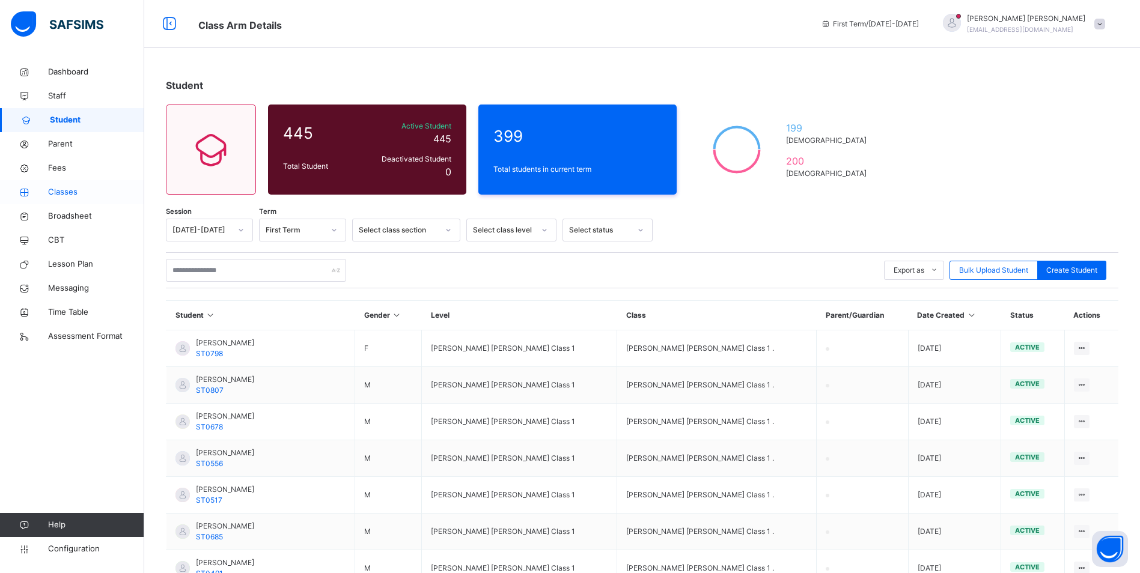
click at [65, 192] on span "Classes" at bounding box center [96, 192] width 96 height 12
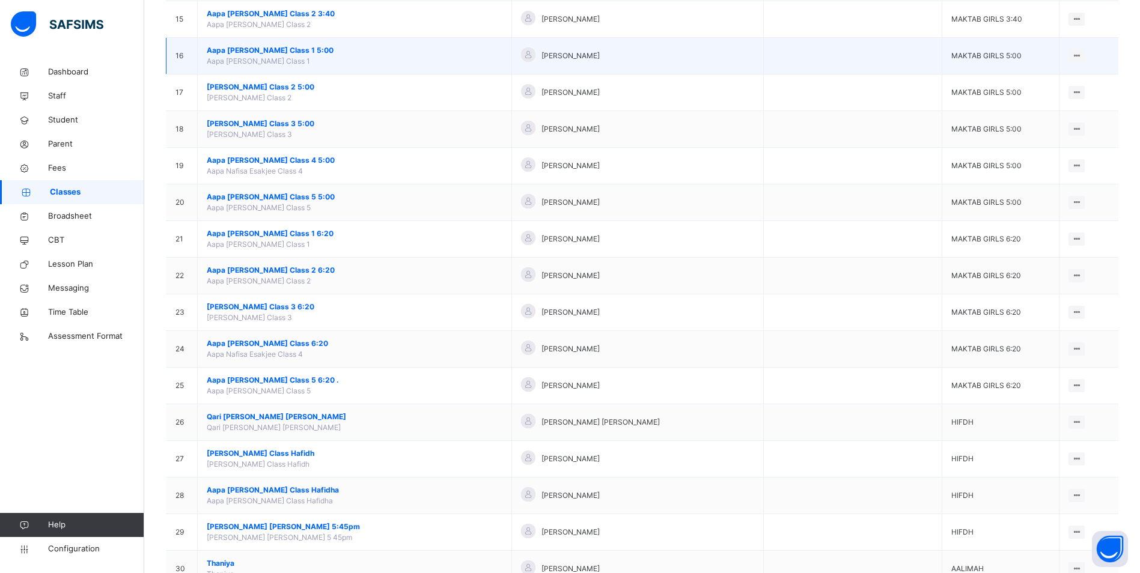
scroll to position [661, 0]
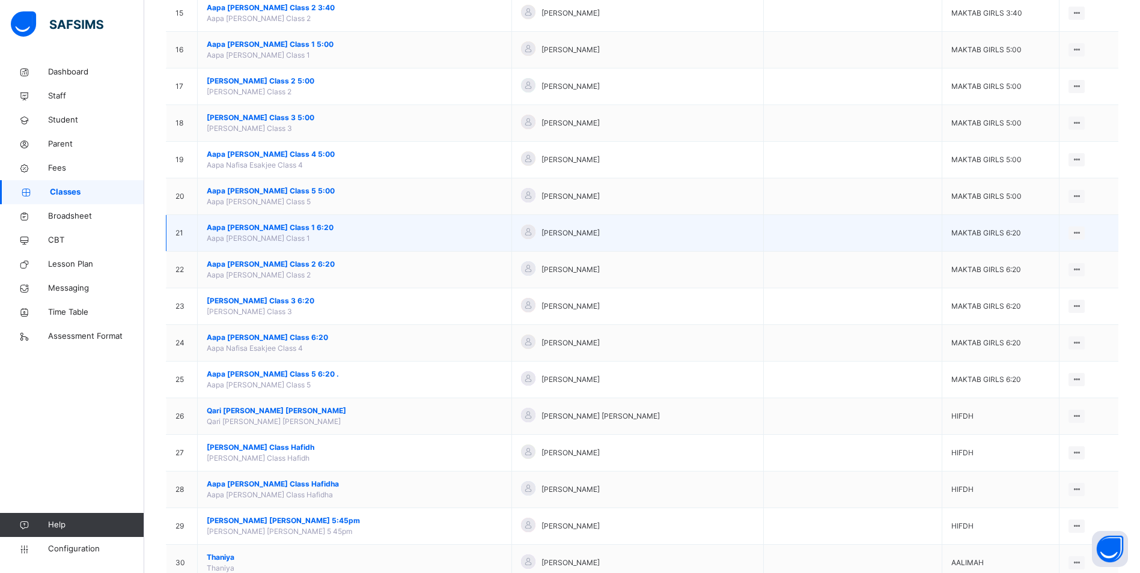
click at [296, 226] on span "Aapa [PERSON_NAME] Class 1 6:20" at bounding box center [355, 227] width 296 height 11
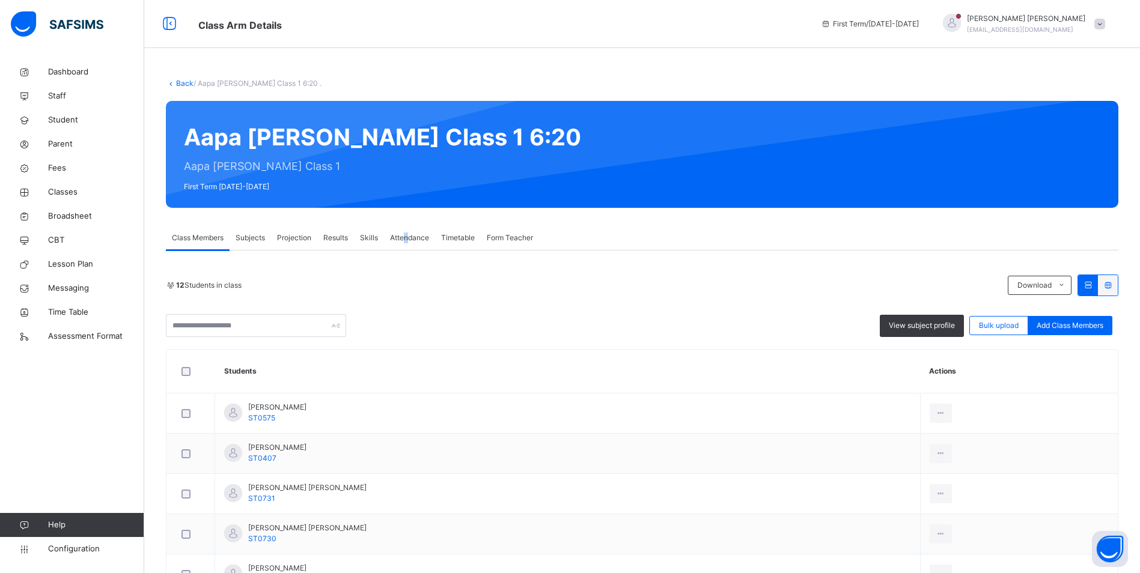
click at [407, 240] on span "Attendance" at bounding box center [409, 238] width 39 height 11
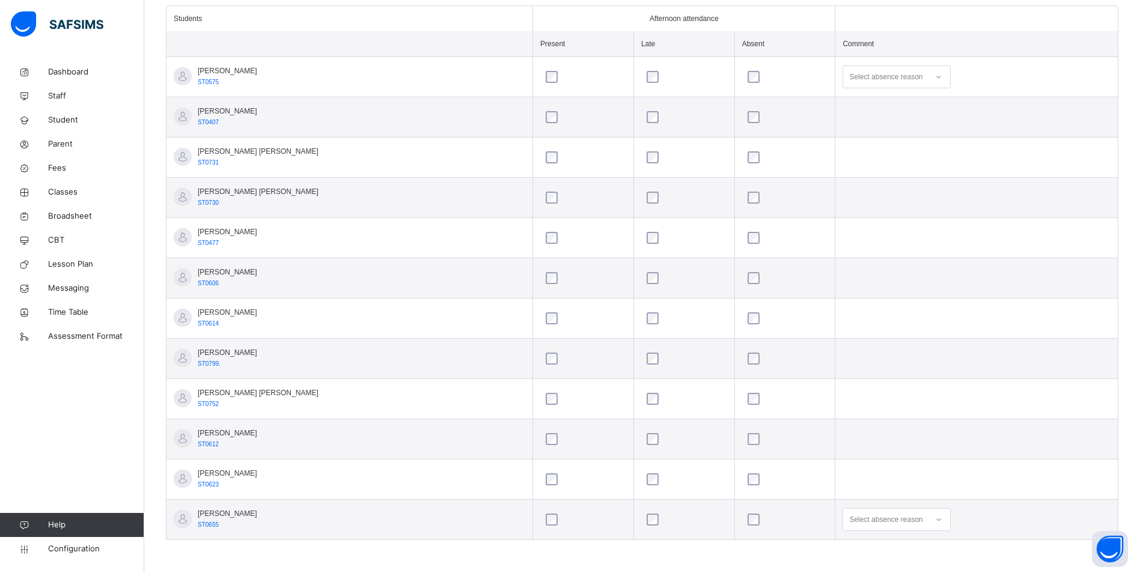
scroll to position [484, 0]
click at [916, 522] on div "Select absence reason" at bounding box center [897, 520] width 108 height 23
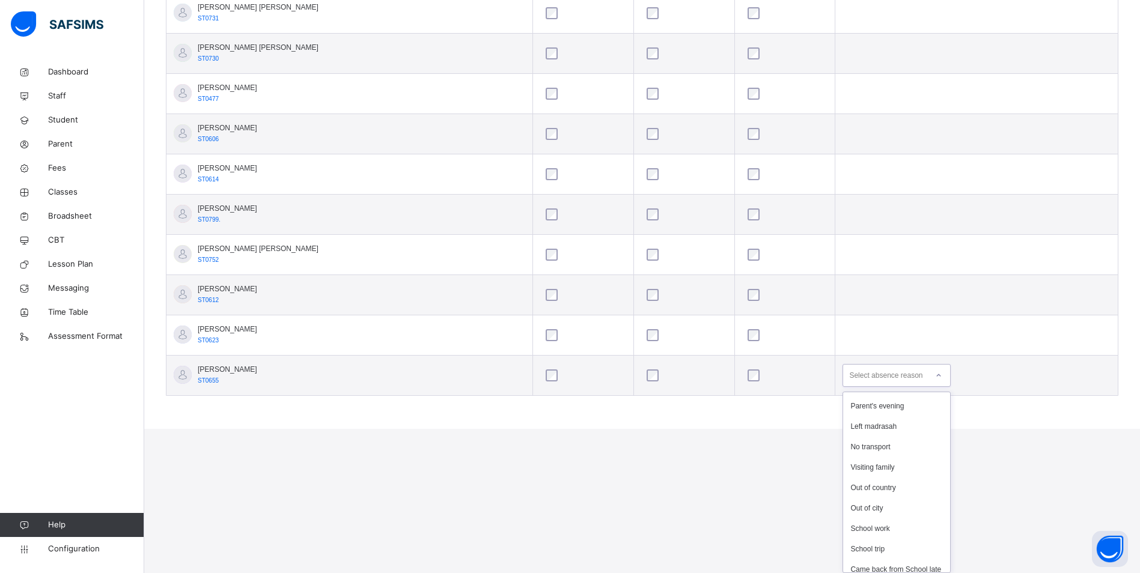
scroll to position [198, 0]
click at [854, 410] on div "Left madrasah" at bounding box center [896, 419] width 107 height 20
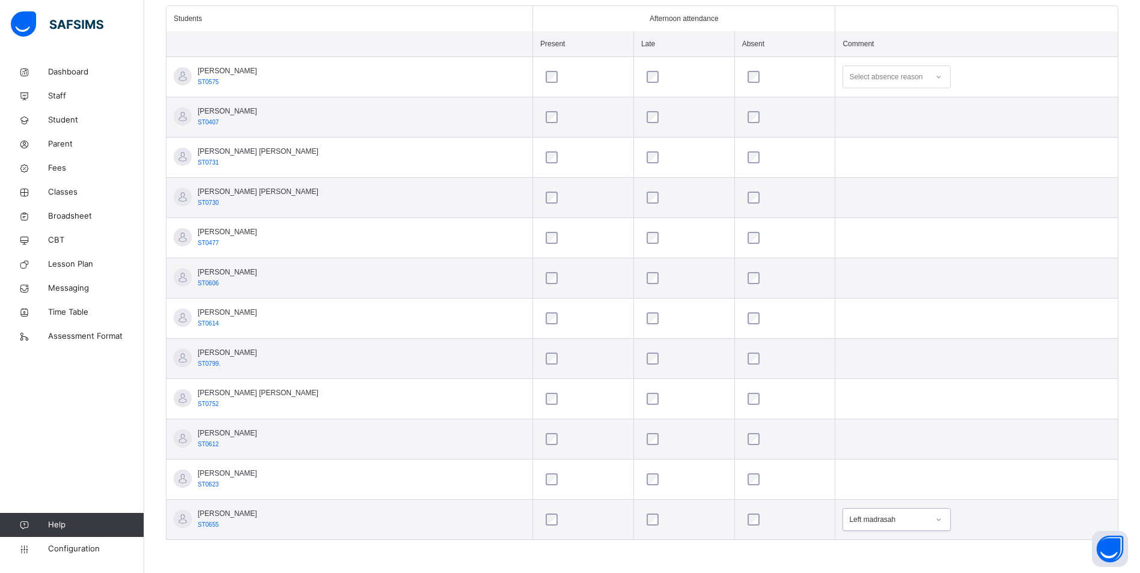
scroll to position [219, 0]
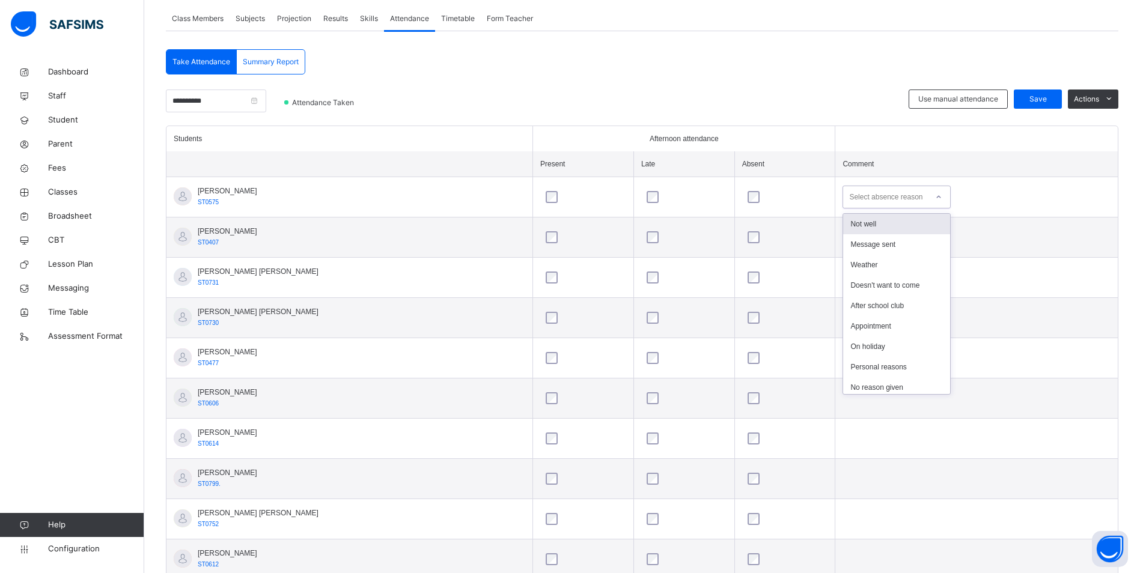
click at [929, 197] on div at bounding box center [939, 197] width 20 height 19
click at [885, 221] on div "Not well" at bounding box center [896, 224] width 107 height 20
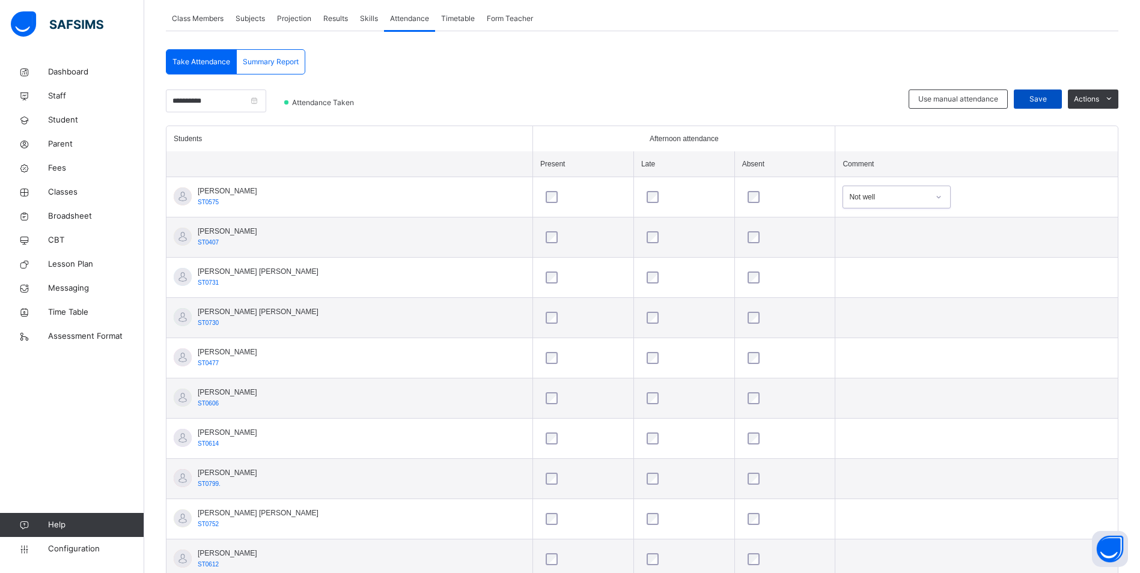
click at [1049, 99] on span "Save" at bounding box center [1038, 99] width 30 height 11
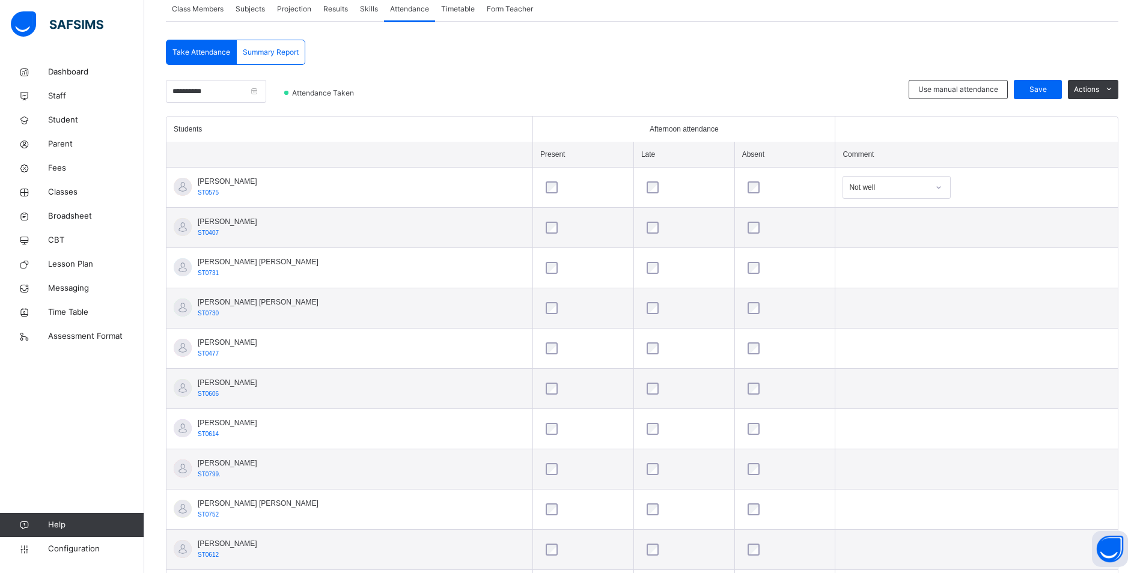
scroll to position [159, 0]
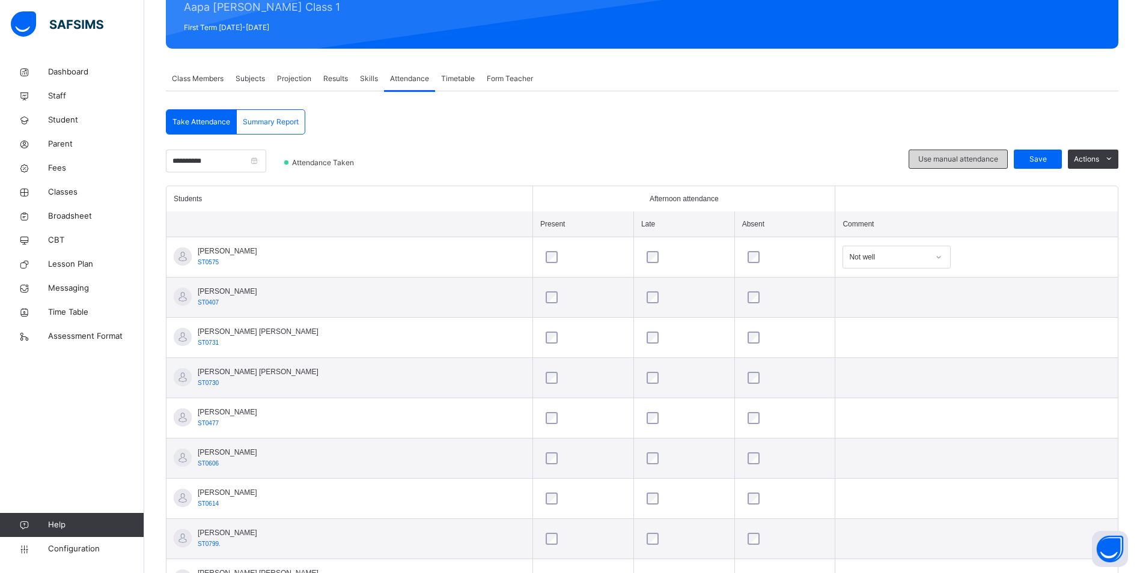
drag, startPoint x: 1035, startPoint y: 153, endPoint x: 973, endPoint y: 164, distance: 62.8
click at [1035, 154] on div "Save" at bounding box center [1038, 159] width 48 height 19
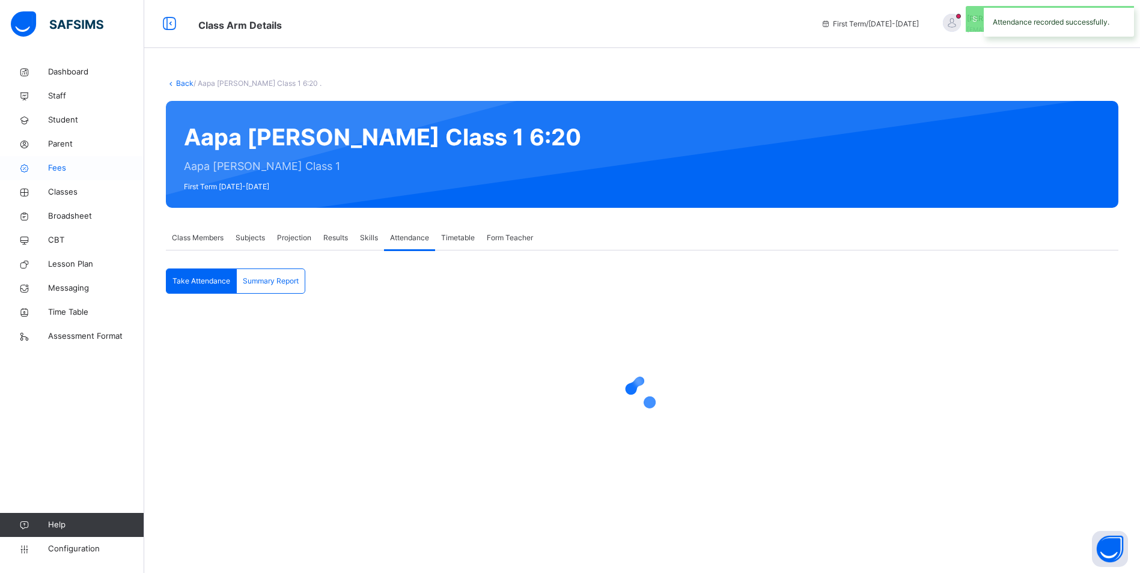
scroll to position [0, 0]
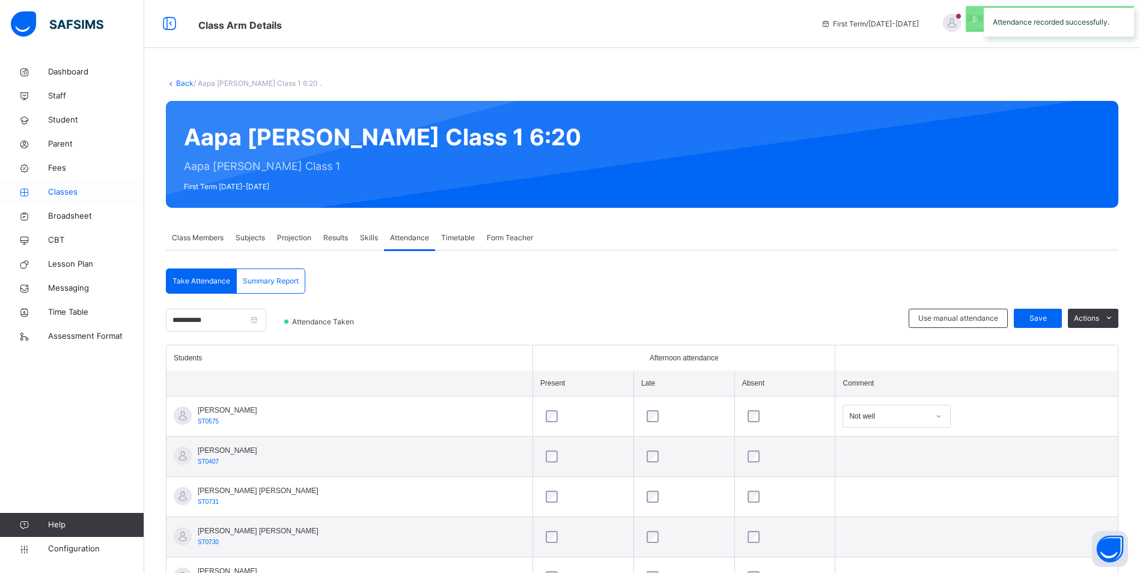
click at [73, 196] on span "Classes" at bounding box center [96, 192] width 96 height 12
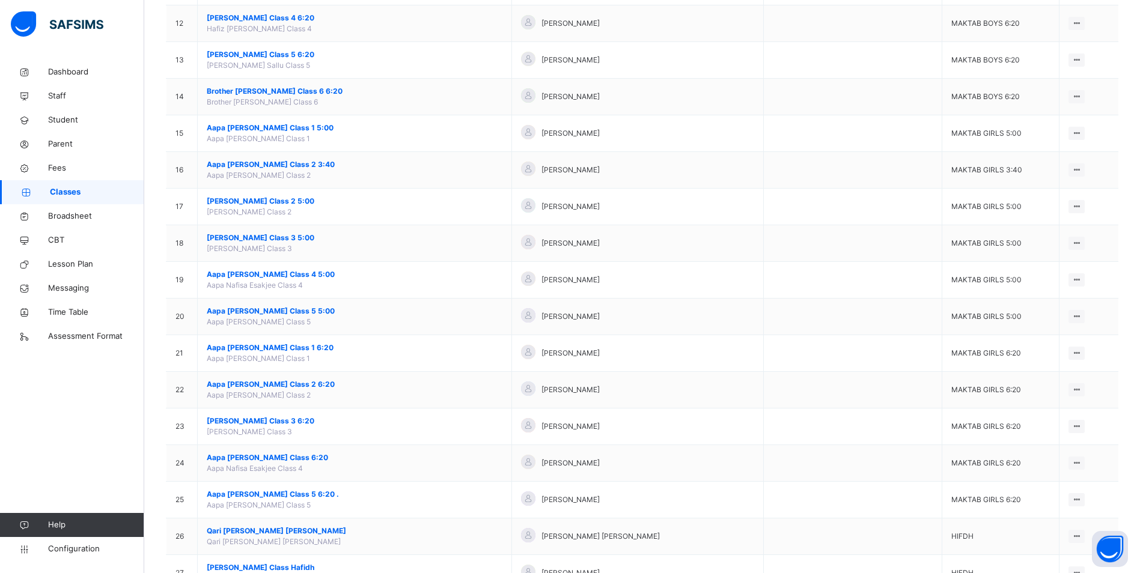
scroll to position [601, 0]
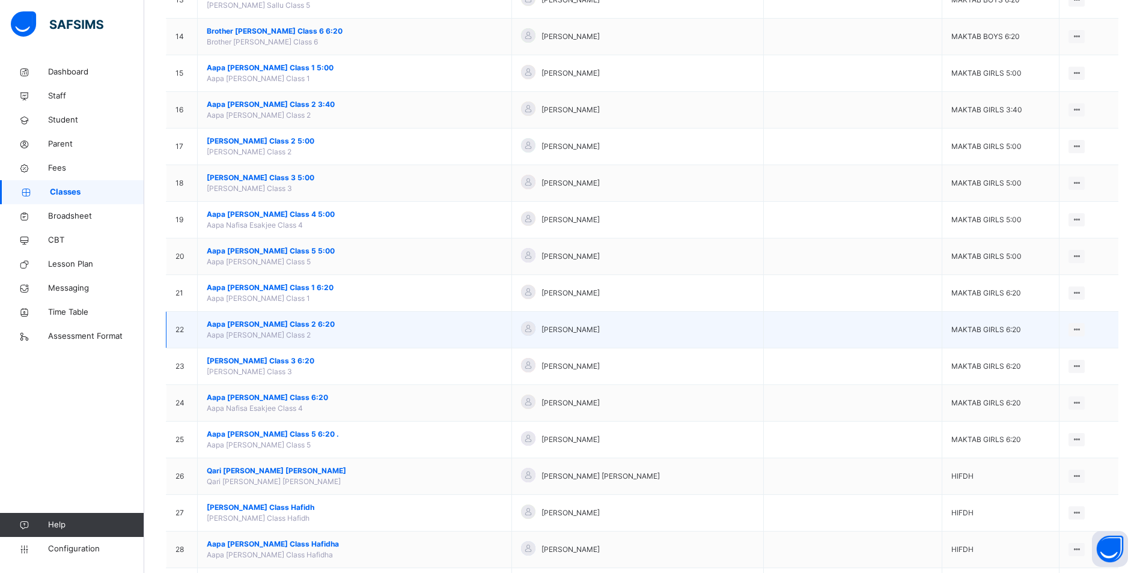
click at [289, 325] on span "Aapa [PERSON_NAME] Class 2 6:20" at bounding box center [355, 324] width 296 height 11
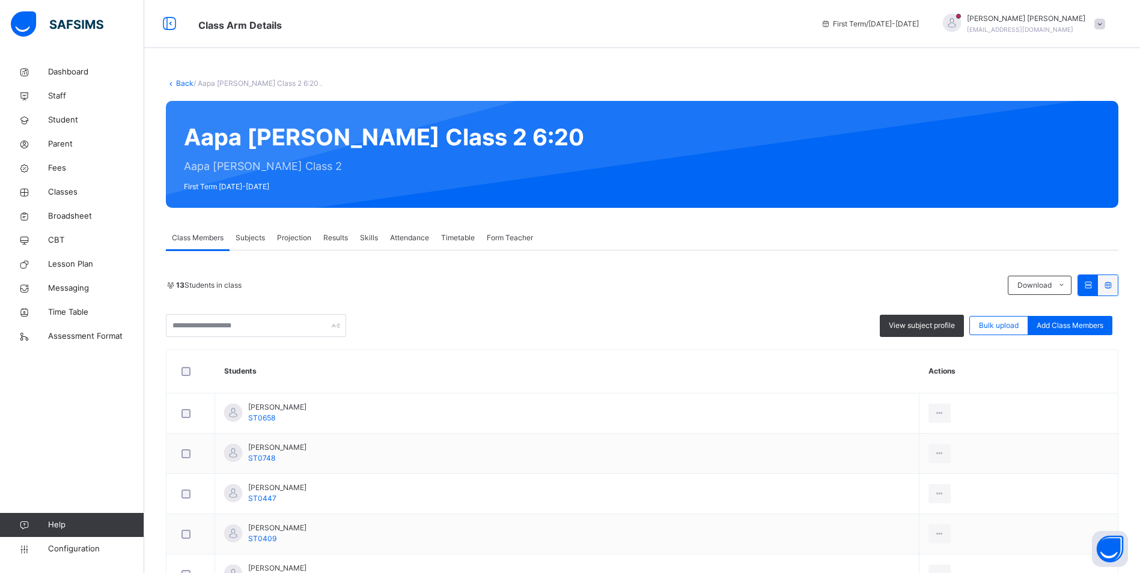
click at [411, 236] on span "Attendance" at bounding box center [409, 238] width 39 height 11
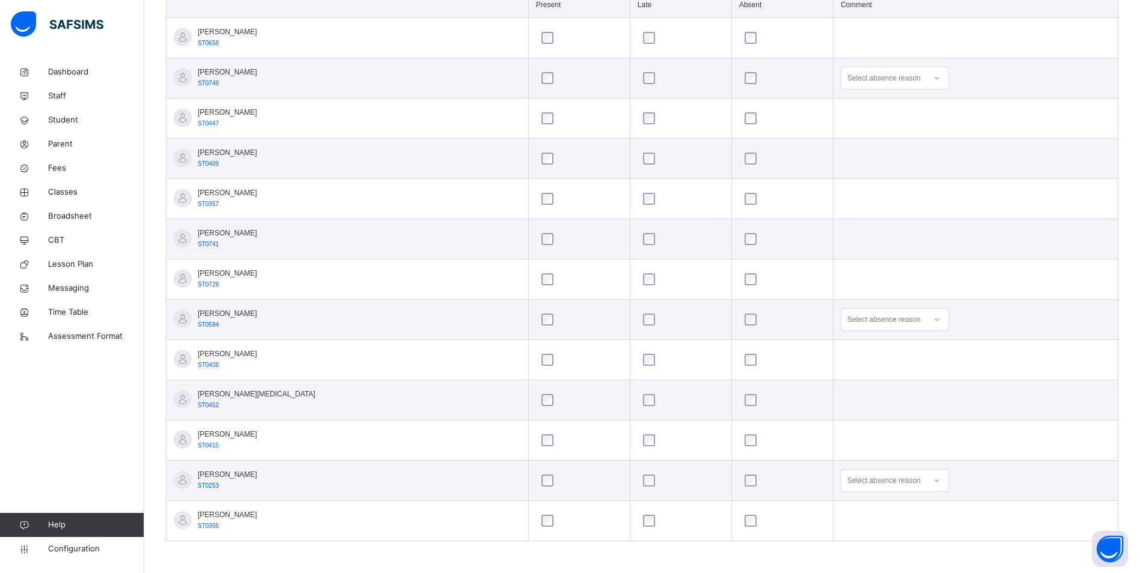
scroll to position [380, 0]
click at [927, 319] on div at bounding box center [937, 318] width 20 height 19
click at [887, 346] on div "Not well" at bounding box center [895, 345] width 107 height 20
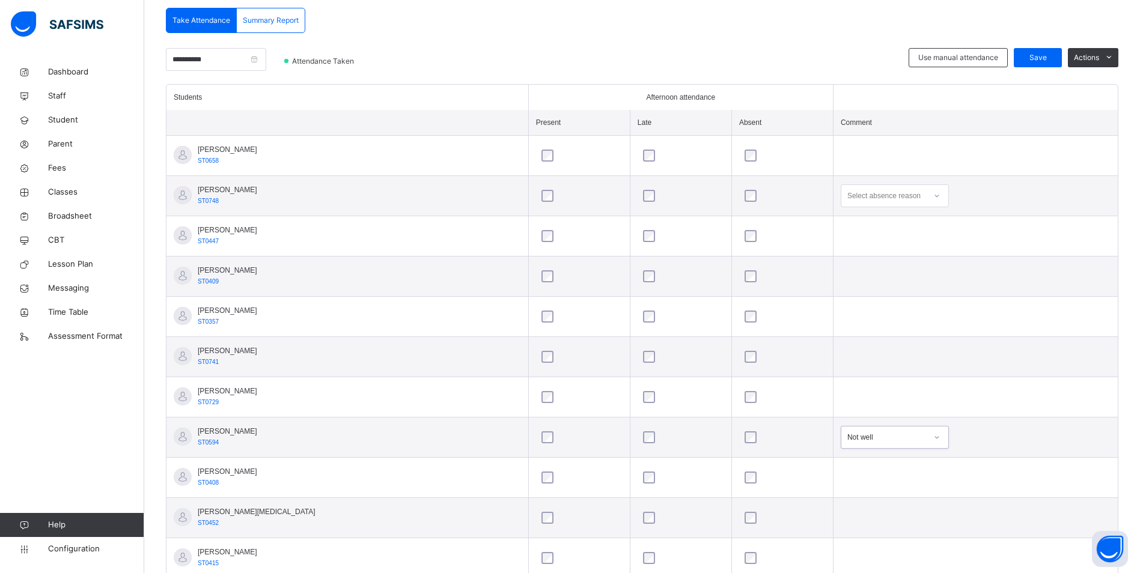
scroll to position [260, 0]
click at [1055, 52] on div "Save" at bounding box center [1038, 58] width 48 height 19
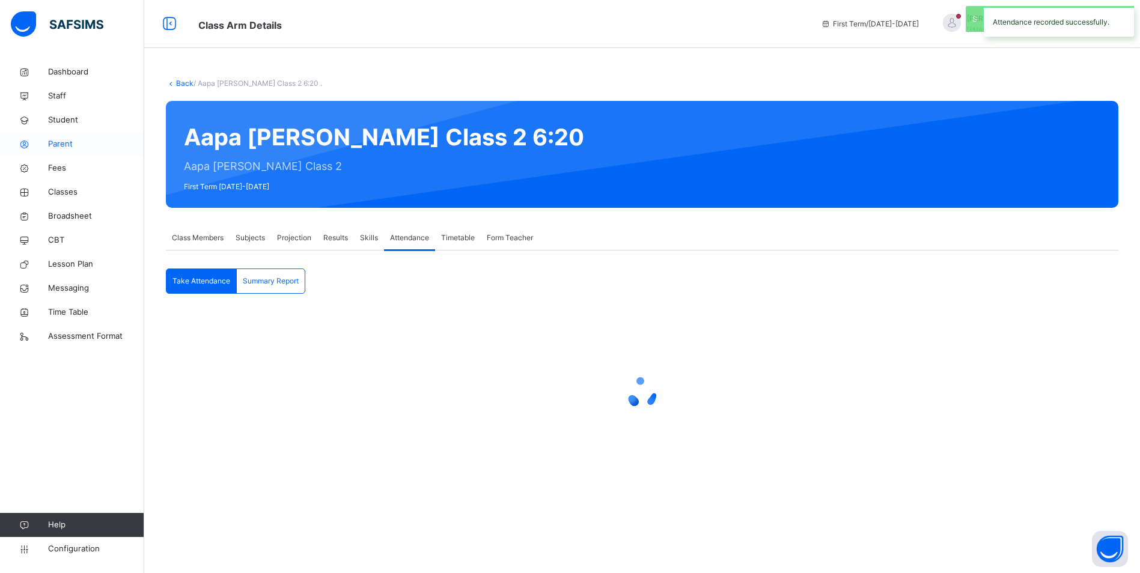
scroll to position [0, 0]
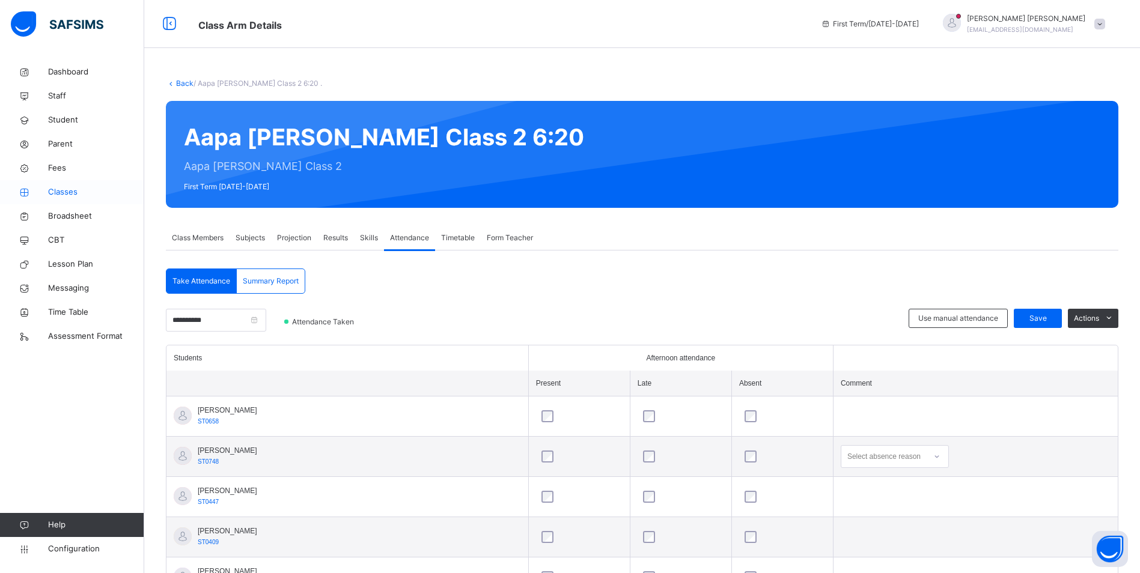
click at [73, 194] on span "Classes" at bounding box center [96, 192] width 96 height 12
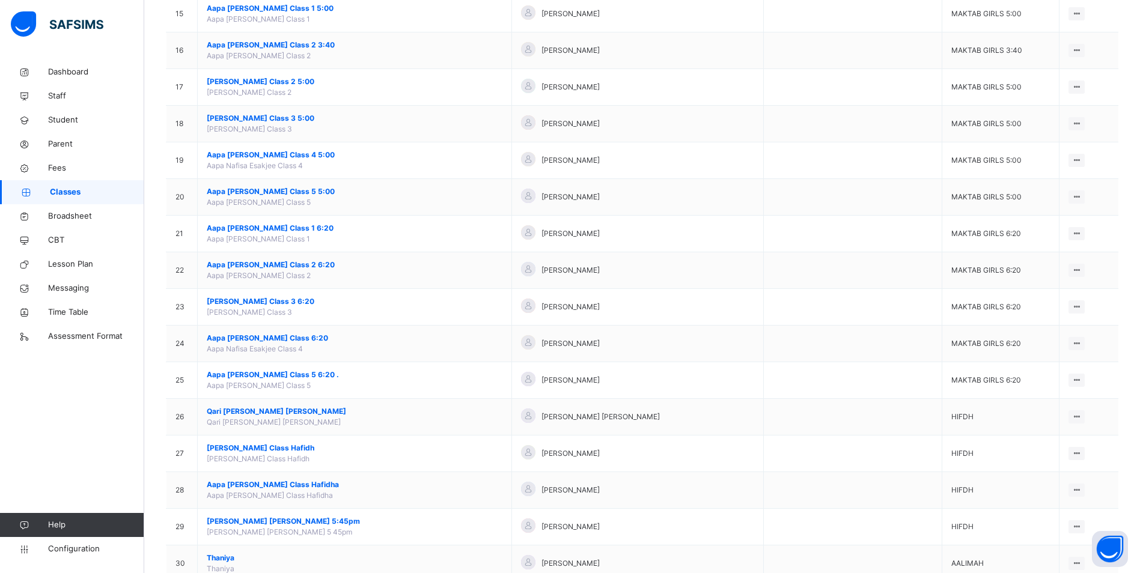
scroll to position [721, 0]
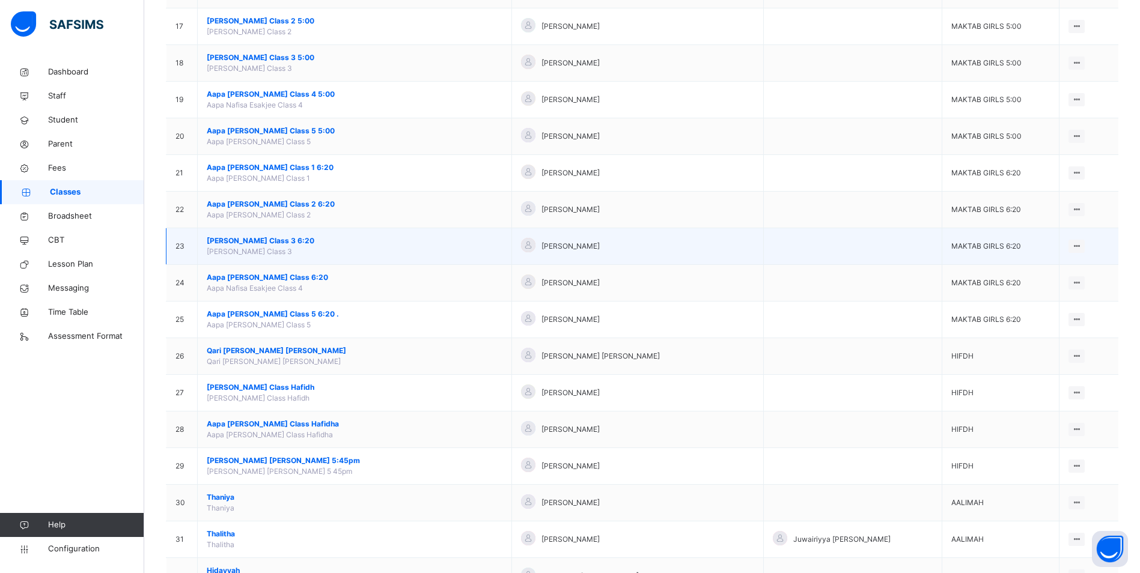
click at [261, 236] on span "[PERSON_NAME] Class 3 6:20" at bounding box center [355, 241] width 296 height 11
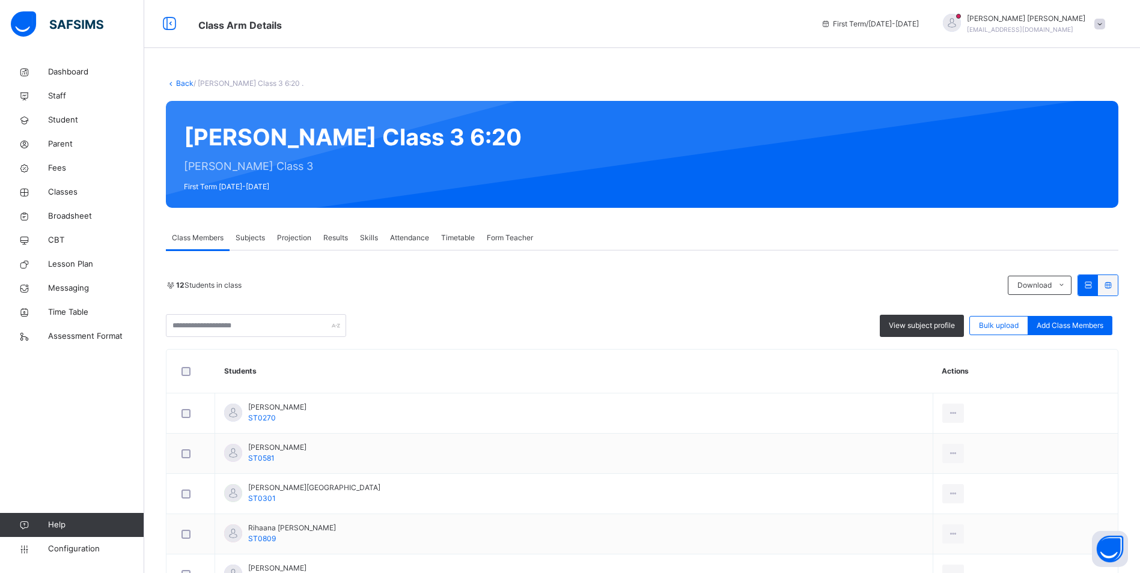
click at [425, 243] on span "Attendance" at bounding box center [409, 238] width 39 height 11
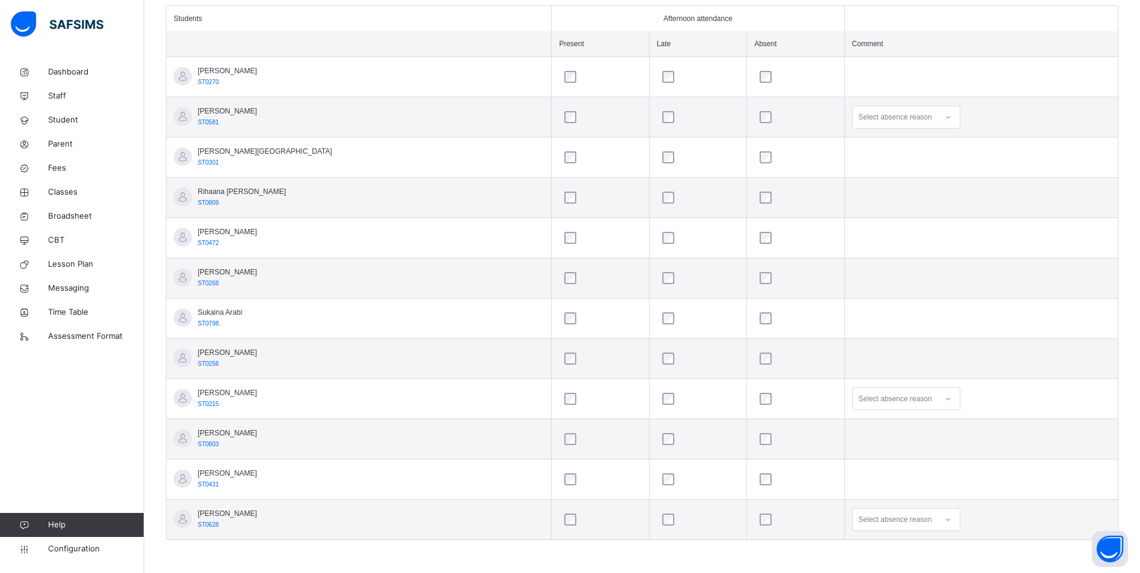
scroll to position [484, 0]
click at [908, 521] on div "Select absence reason" at bounding box center [906, 520] width 108 height 23
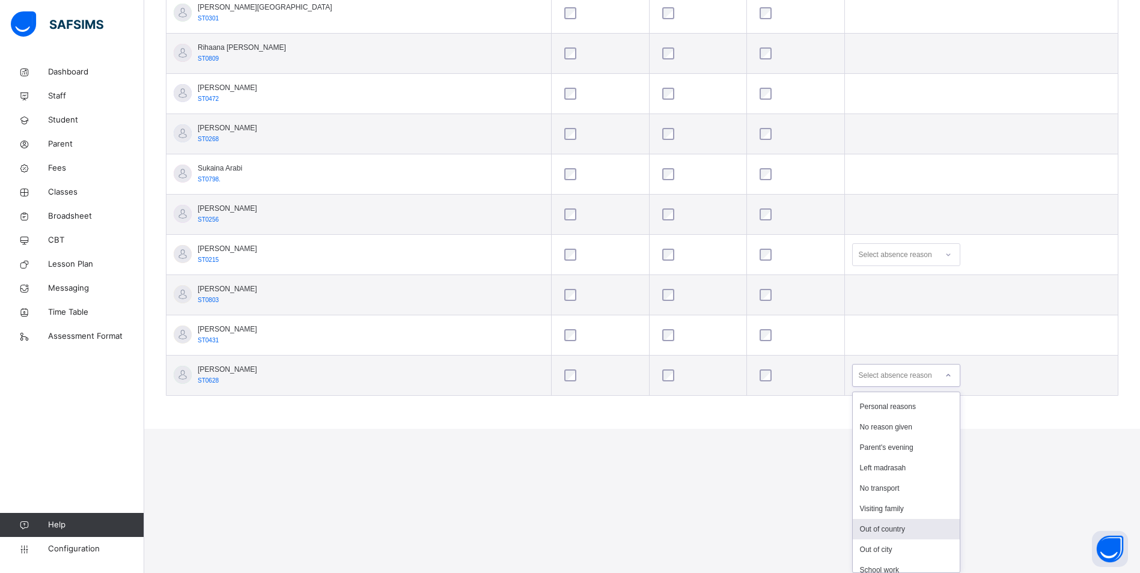
scroll to position [138, 0]
click at [859, 471] on div "Left madrasah" at bounding box center [906, 469] width 107 height 20
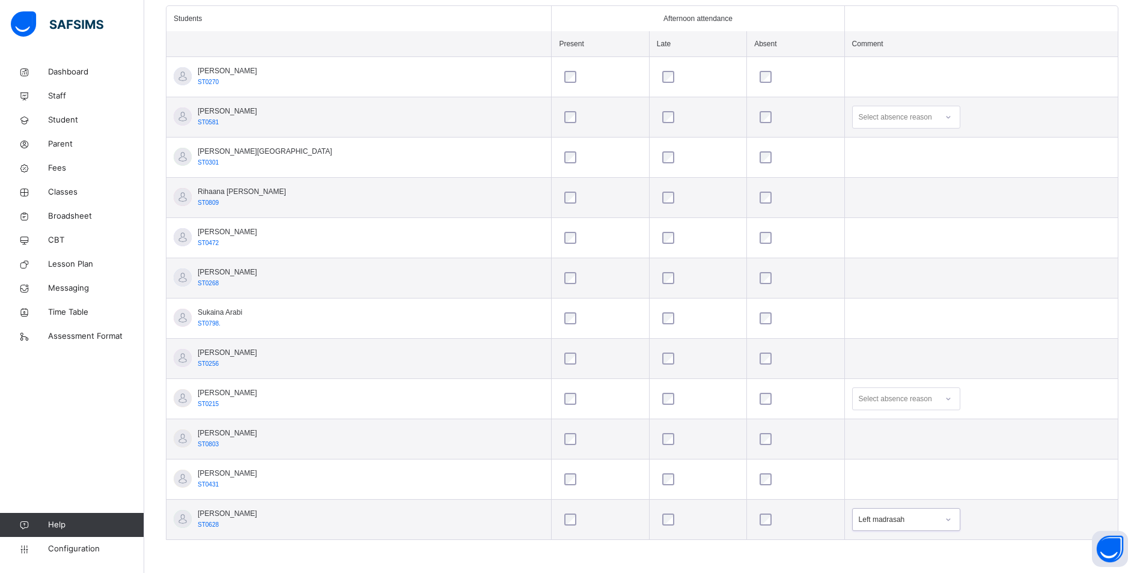
scroll to position [340, 0]
click at [945, 397] on icon at bounding box center [948, 399] width 7 height 12
click at [880, 444] on div "Message sent" at bounding box center [906, 446] width 107 height 20
click at [938, 124] on div at bounding box center [948, 117] width 20 height 19
click at [878, 158] on div "Message sent" at bounding box center [906, 164] width 107 height 20
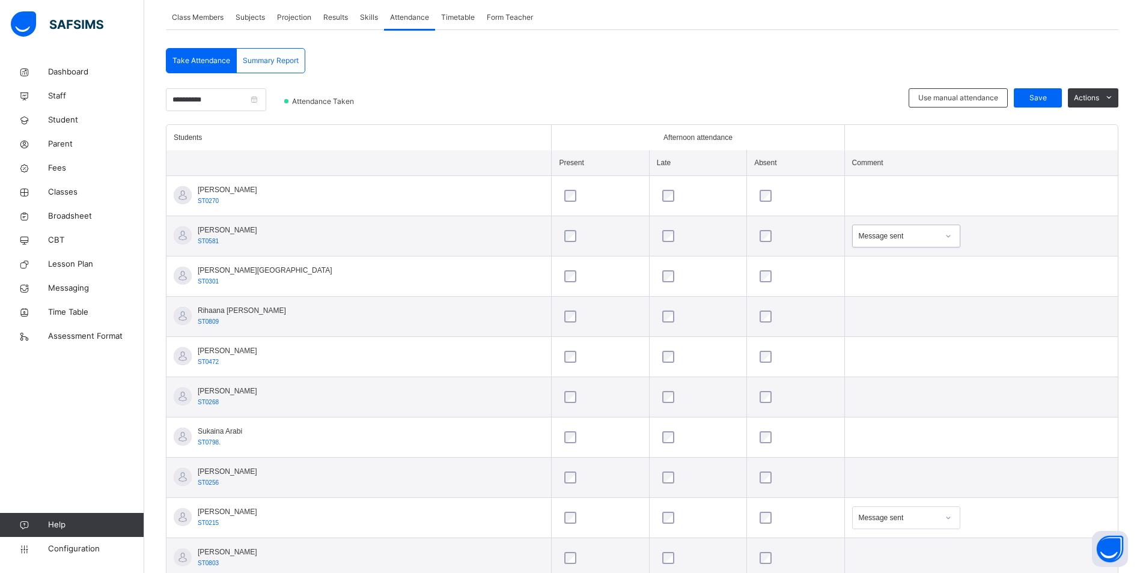
scroll to position [219, 0]
click at [1050, 96] on span "Save" at bounding box center [1038, 99] width 30 height 11
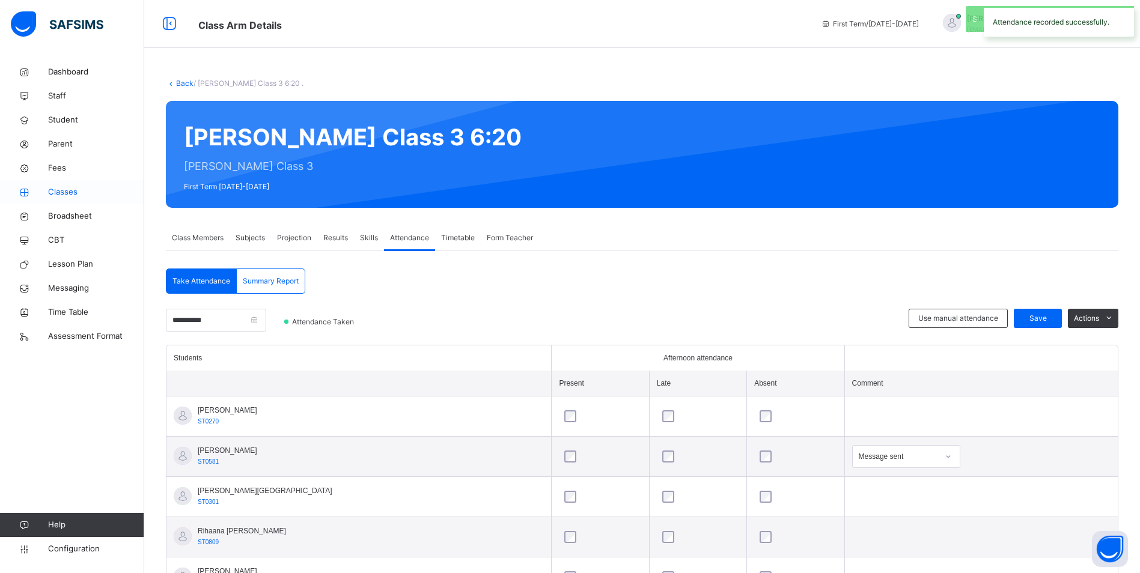
click at [61, 191] on span "Classes" at bounding box center [96, 192] width 96 height 12
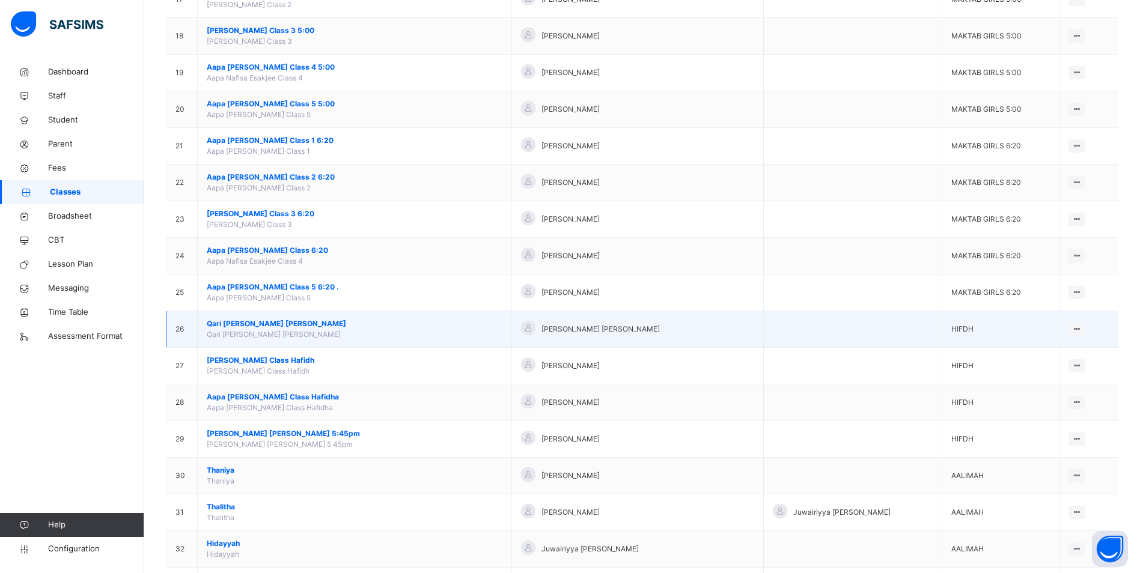
scroll to position [721, 0]
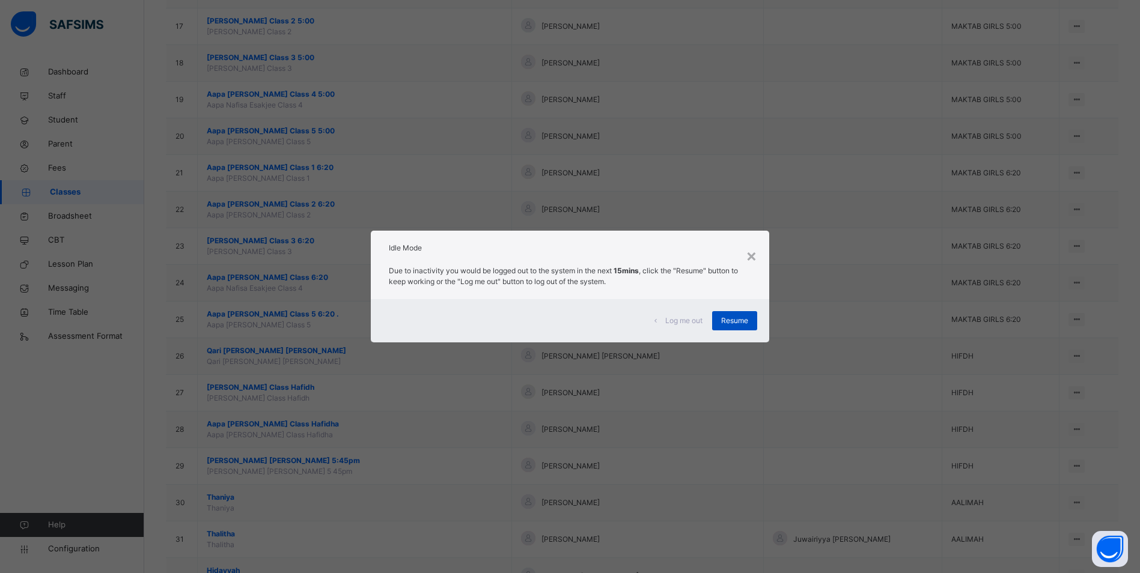
click at [745, 326] on span "Resume" at bounding box center [734, 321] width 27 height 11
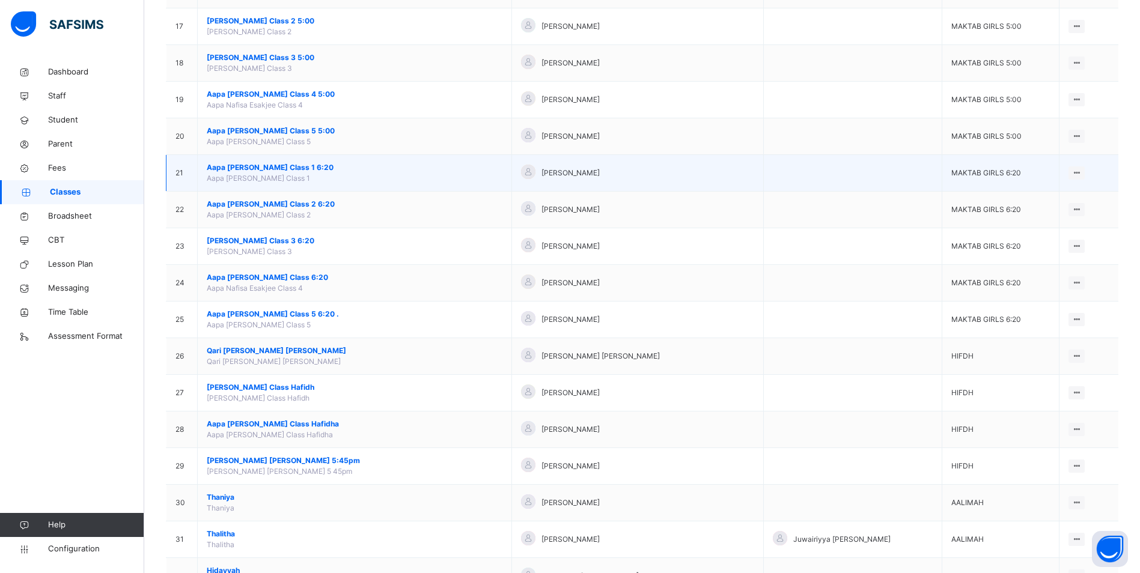
click at [284, 164] on span "Aapa [PERSON_NAME] Class 1 6:20" at bounding box center [355, 167] width 296 height 11
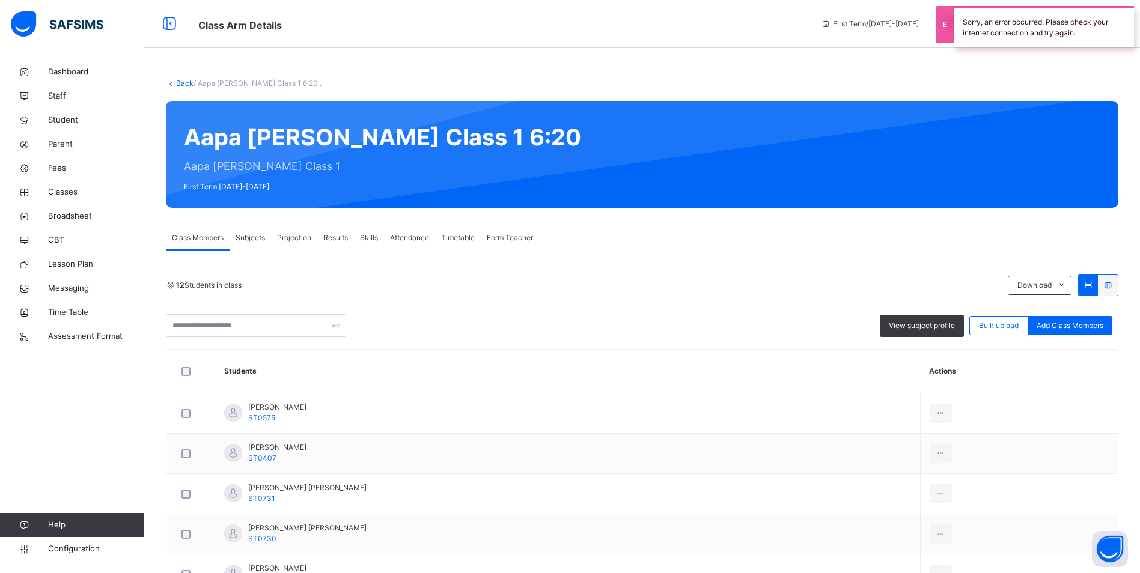
click at [414, 241] on span "Attendance" at bounding box center [409, 238] width 39 height 11
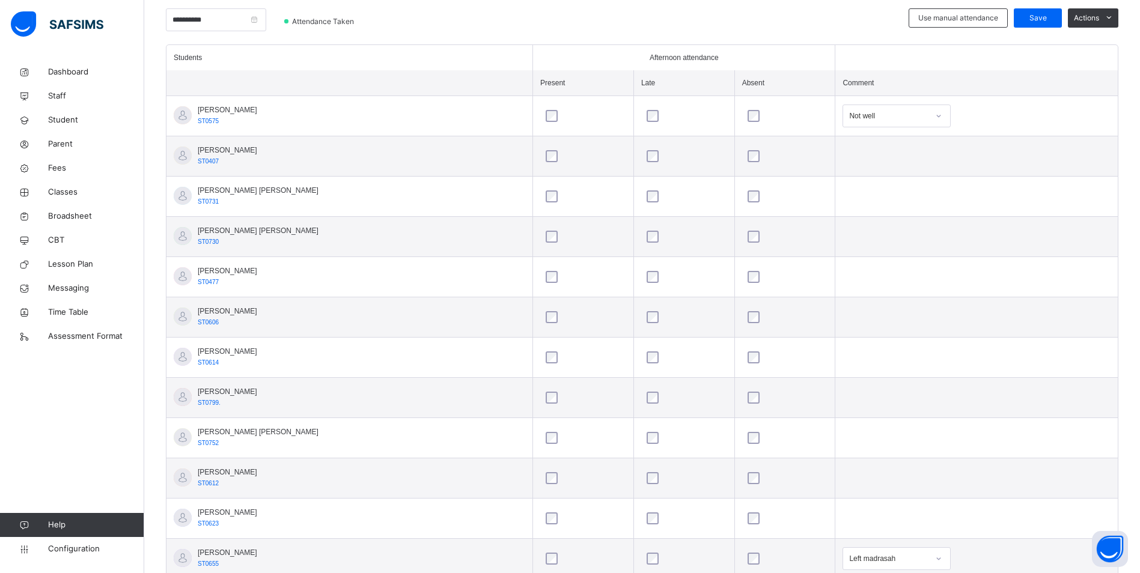
scroll to position [280, 0]
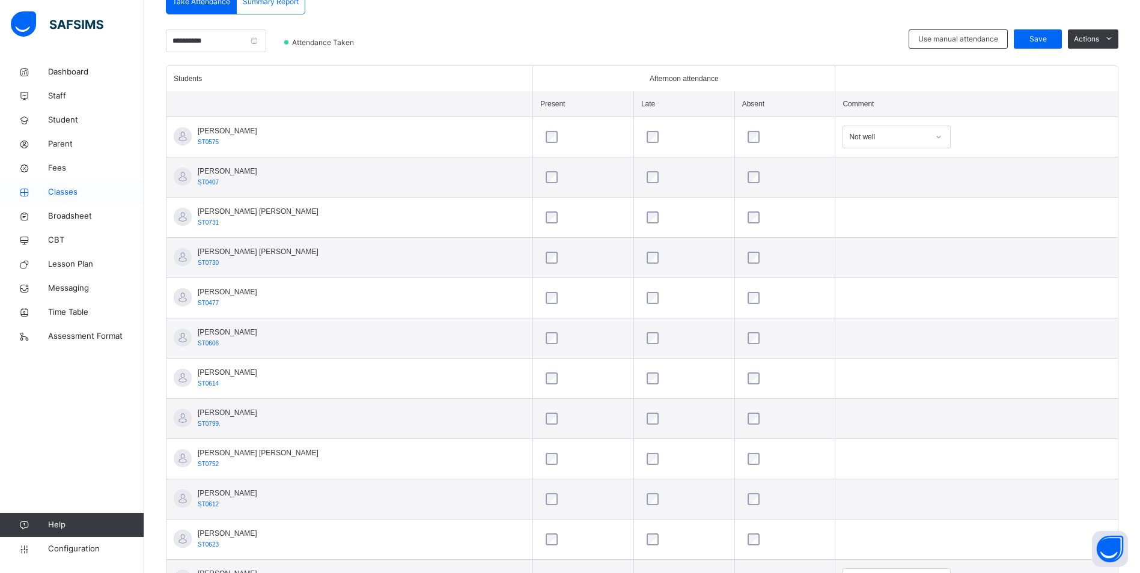
drag, startPoint x: 63, startPoint y: 193, endPoint x: 70, endPoint y: 194, distance: 7.2
click at [63, 193] on span "Classes" at bounding box center [96, 192] width 96 height 12
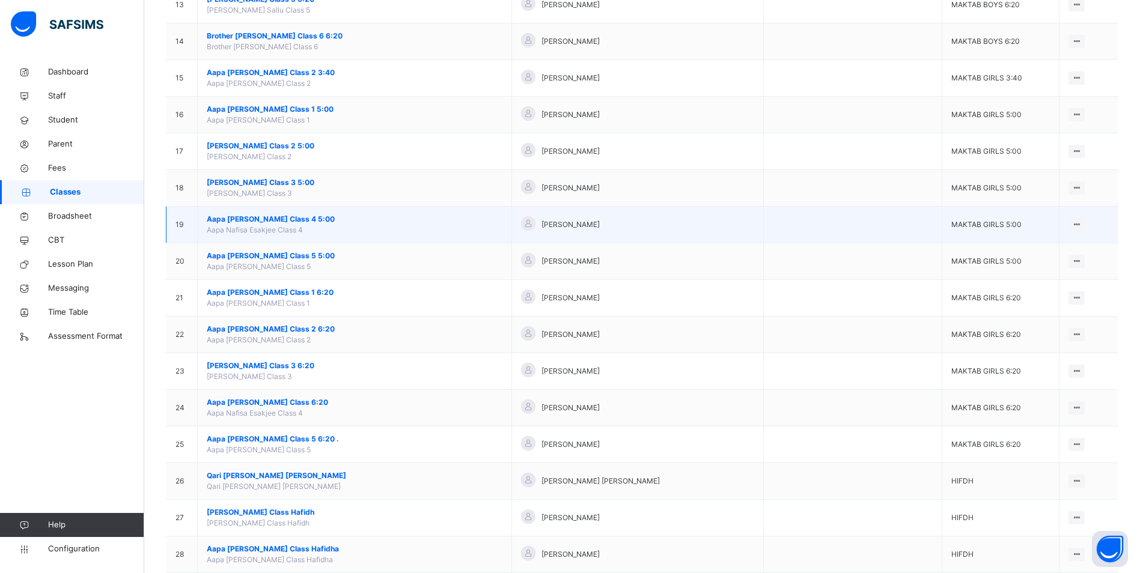
scroll to position [601, 0]
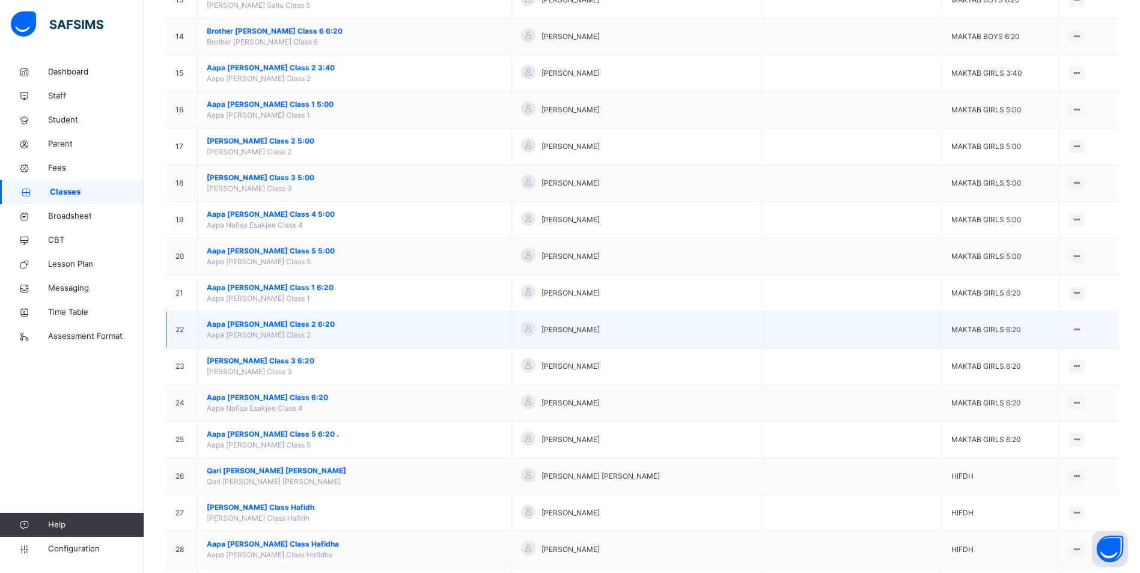
click at [283, 322] on span "Aapa [PERSON_NAME] Class 2 6:20" at bounding box center [355, 324] width 296 height 11
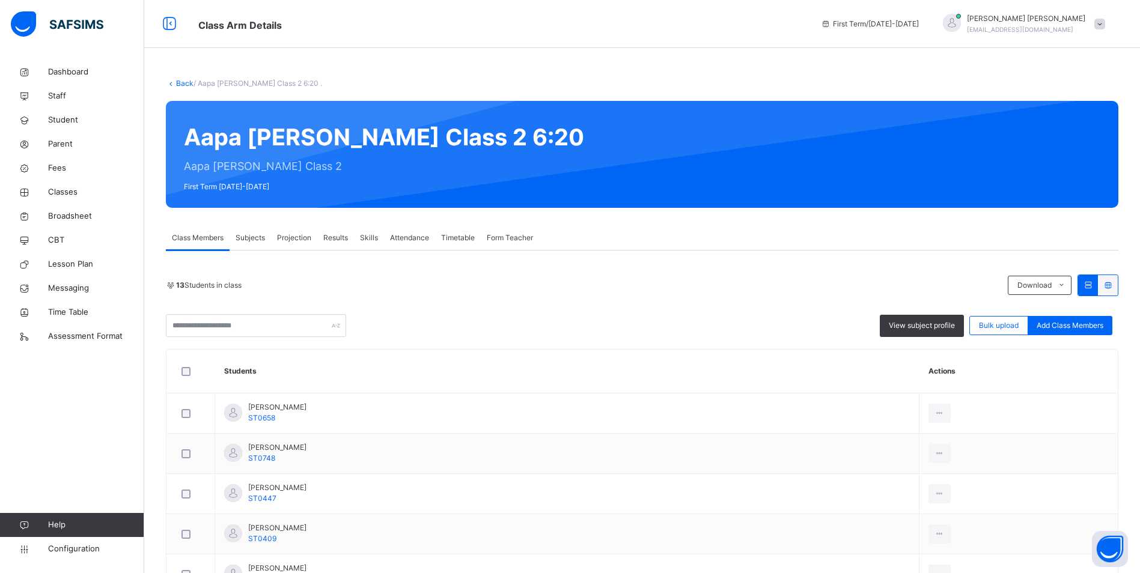
click at [426, 238] on span "Attendance" at bounding box center [409, 238] width 39 height 11
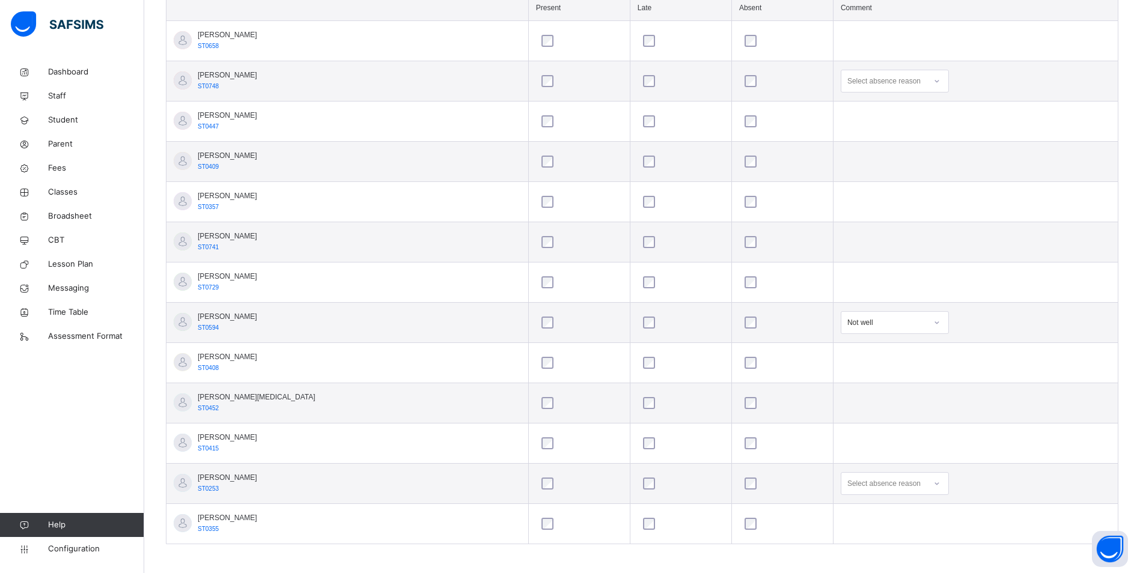
scroll to position [380, 0]
click at [70, 192] on span "Classes" at bounding box center [96, 192] width 96 height 12
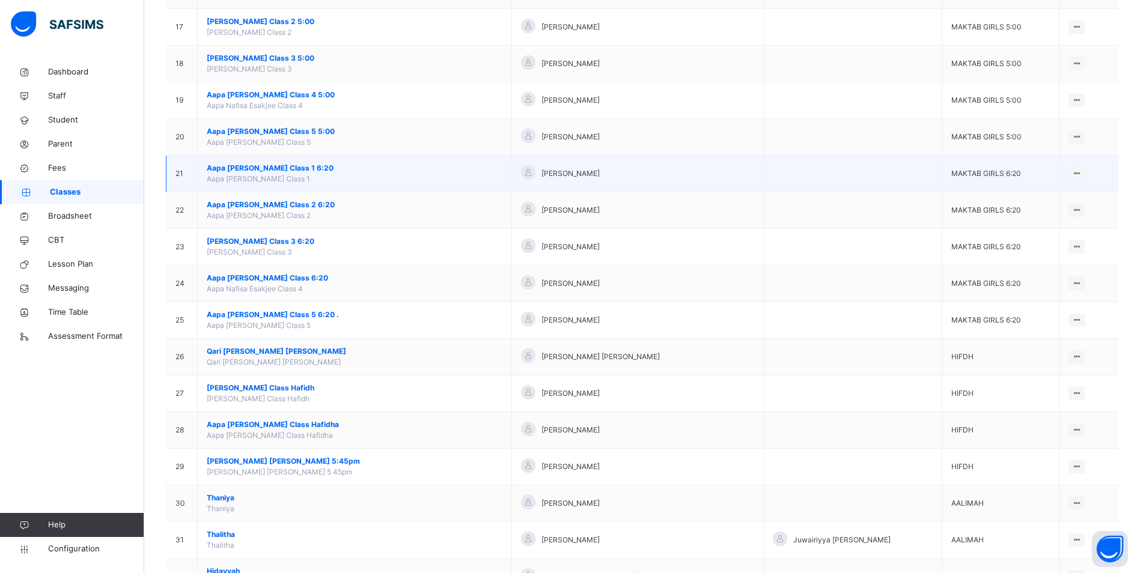
scroll to position [721, 0]
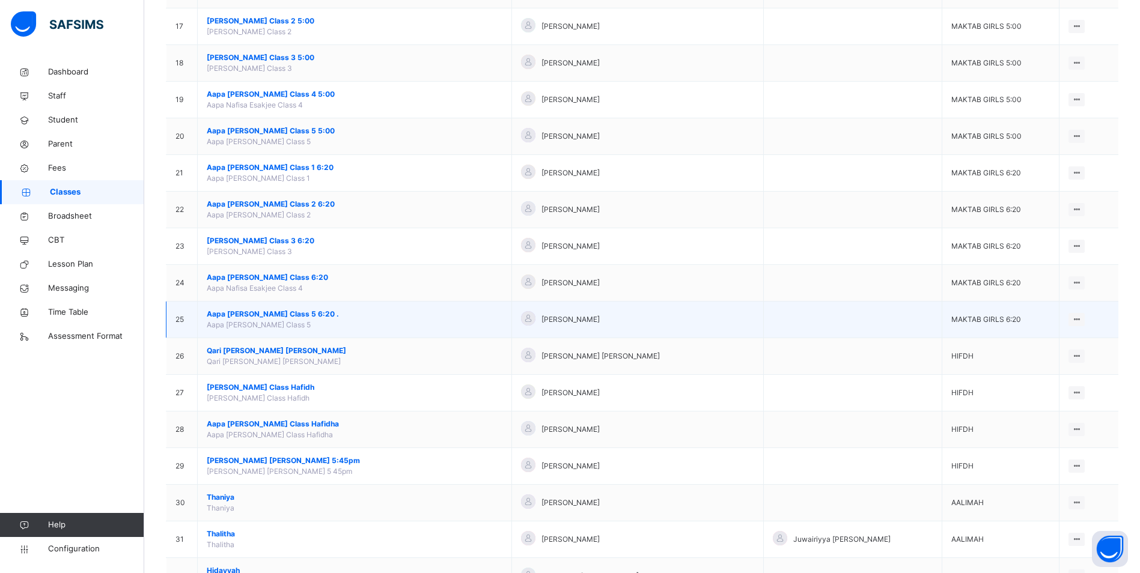
click at [261, 314] on span "Aapa [PERSON_NAME] Class 5 6:20 ." at bounding box center [355, 314] width 296 height 11
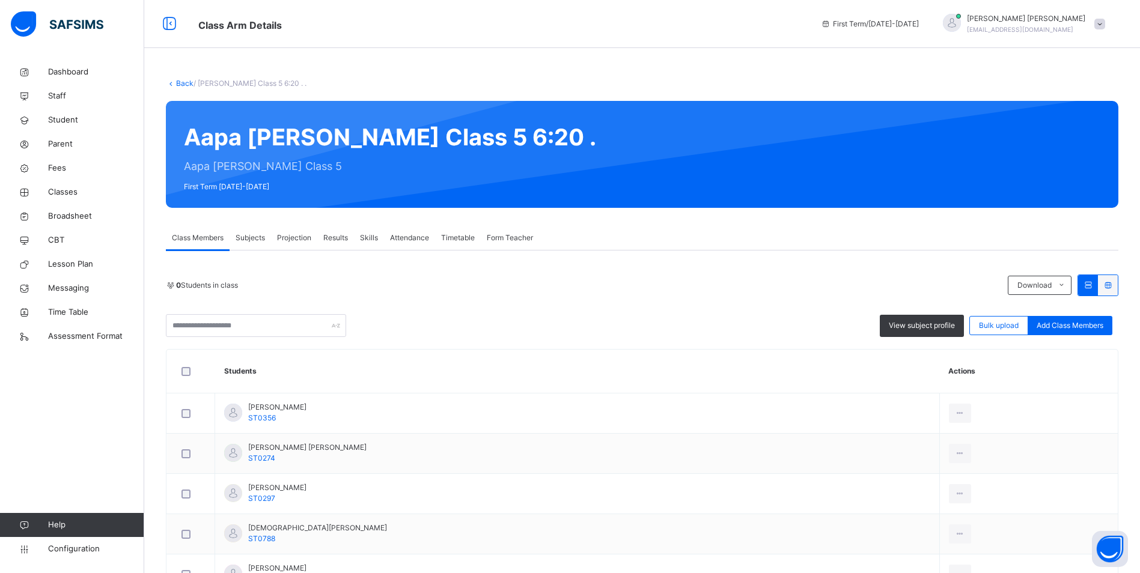
click at [414, 232] on div "Attendance" at bounding box center [409, 238] width 51 height 24
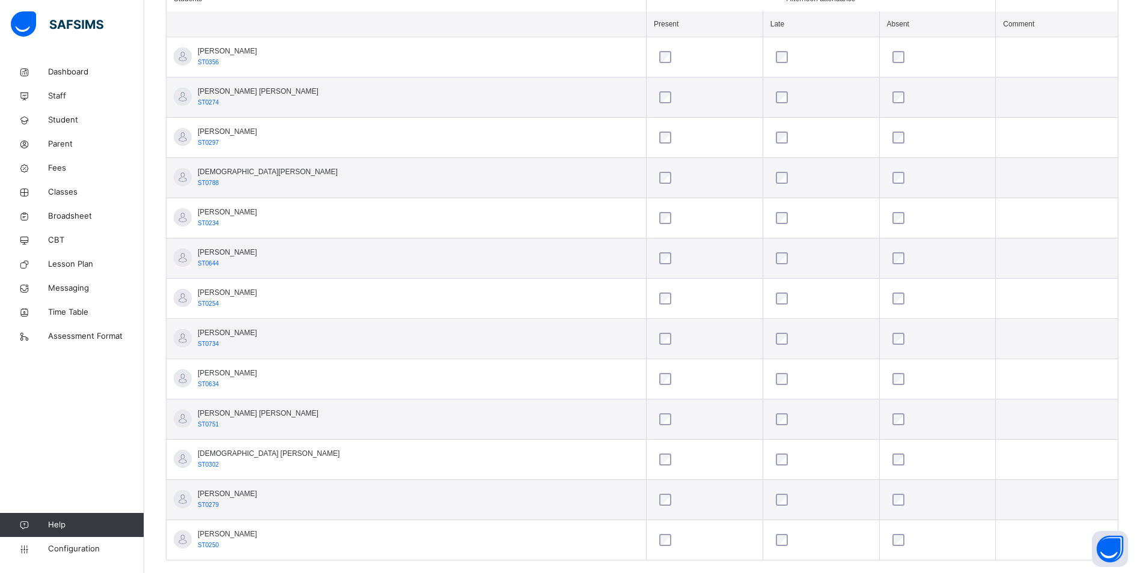
scroll to position [361, 0]
click at [69, 191] on span "Classes" at bounding box center [96, 192] width 96 height 12
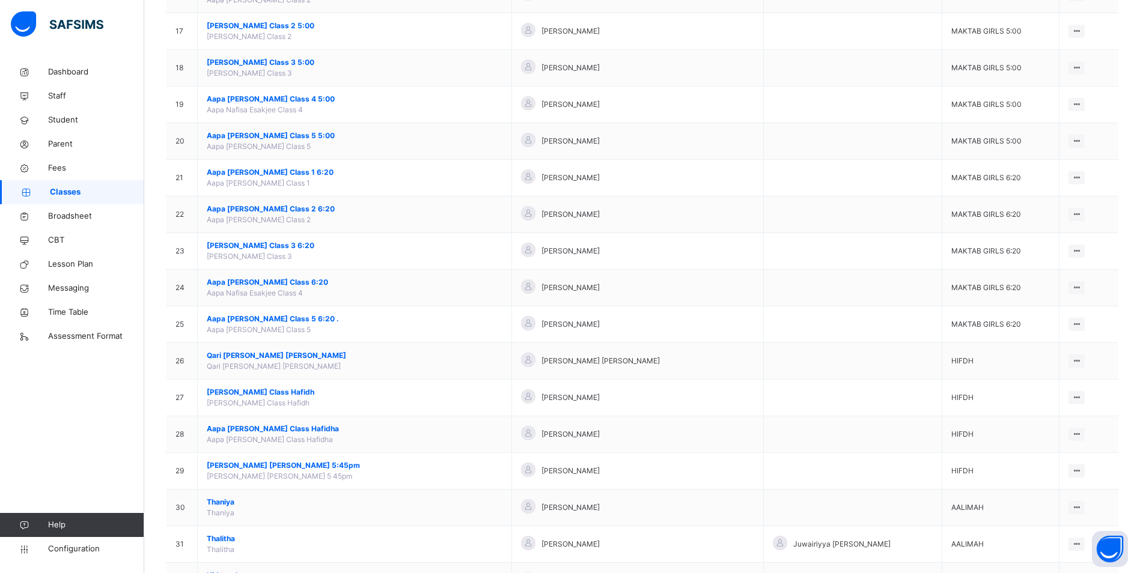
scroll to position [721, 0]
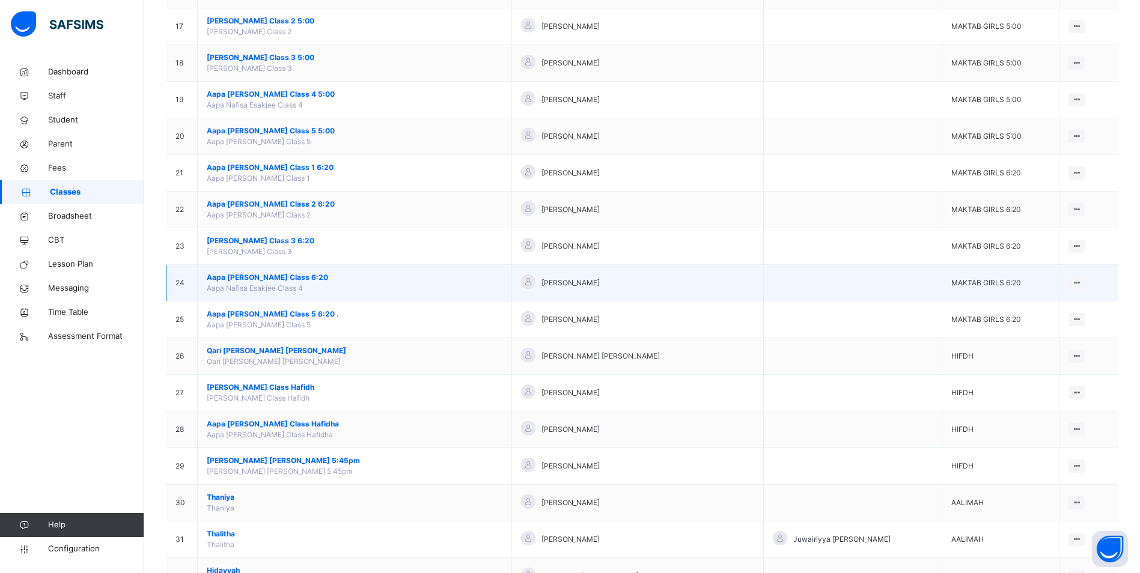
click at [281, 273] on span "Aapa [PERSON_NAME] Class 6:20" at bounding box center [355, 277] width 296 height 11
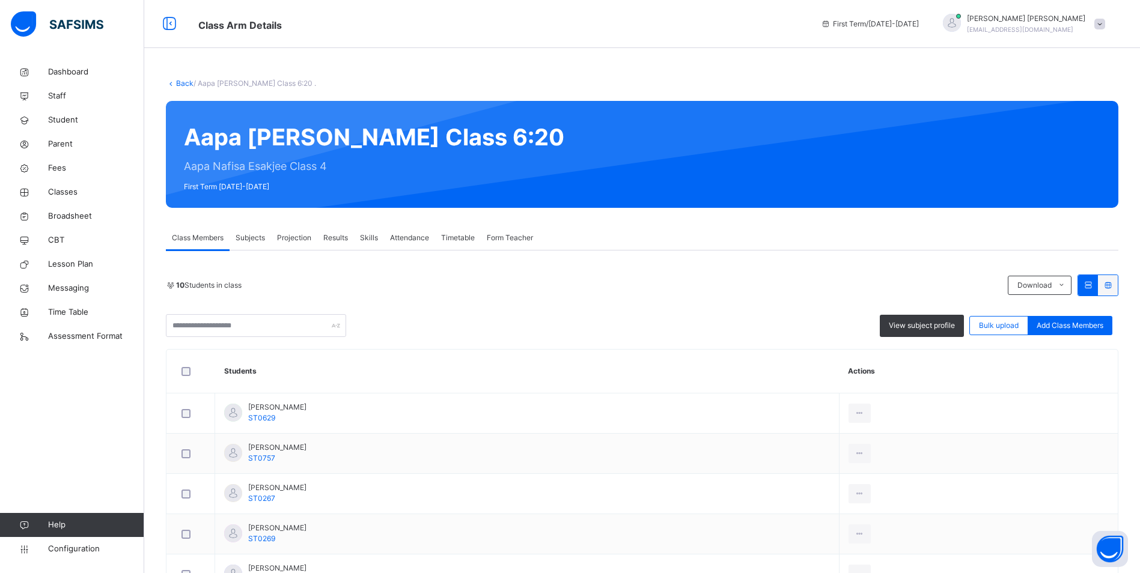
click at [406, 238] on span "Attendance" at bounding box center [409, 238] width 39 height 11
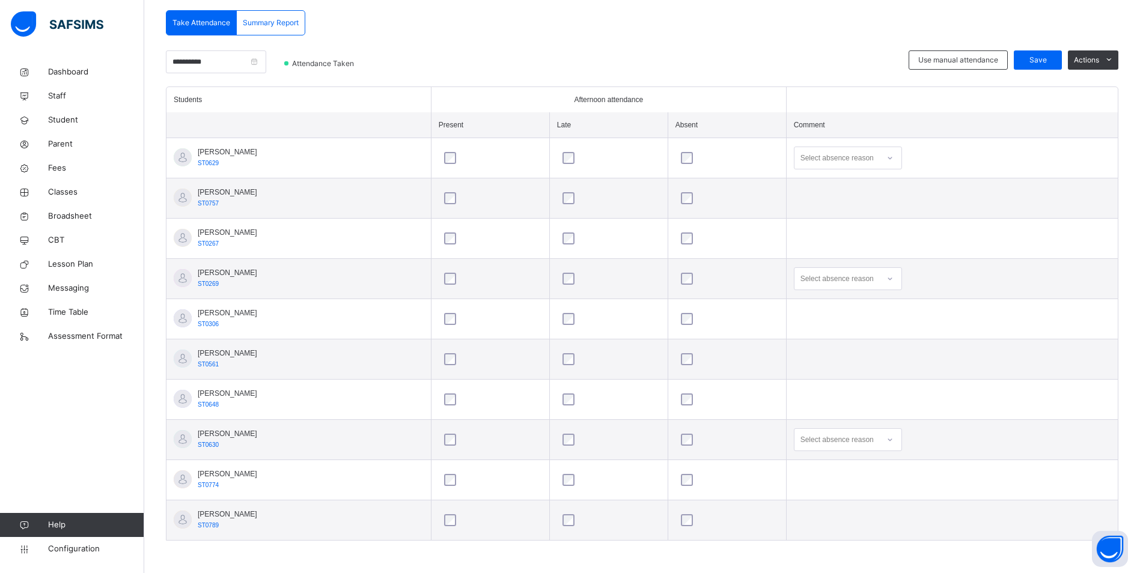
scroll to position [259, 0]
click at [894, 151] on icon at bounding box center [890, 157] width 7 height 12
click at [855, 192] on div "Left madrasah" at bounding box center [848, 201] width 107 height 20
click at [892, 443] on icon at bounding box center [890, 439] width 7 height 12
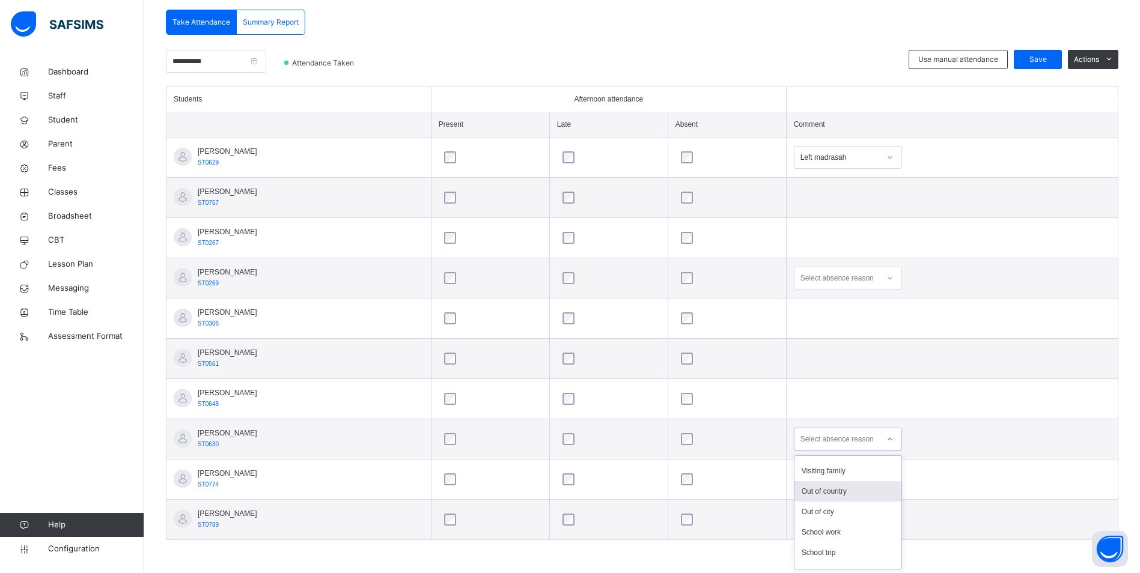
scroll to position [180, 0]
click at [860, 492] on div "Left madrasah" at bounding box center [848, 490] width 107 height 20
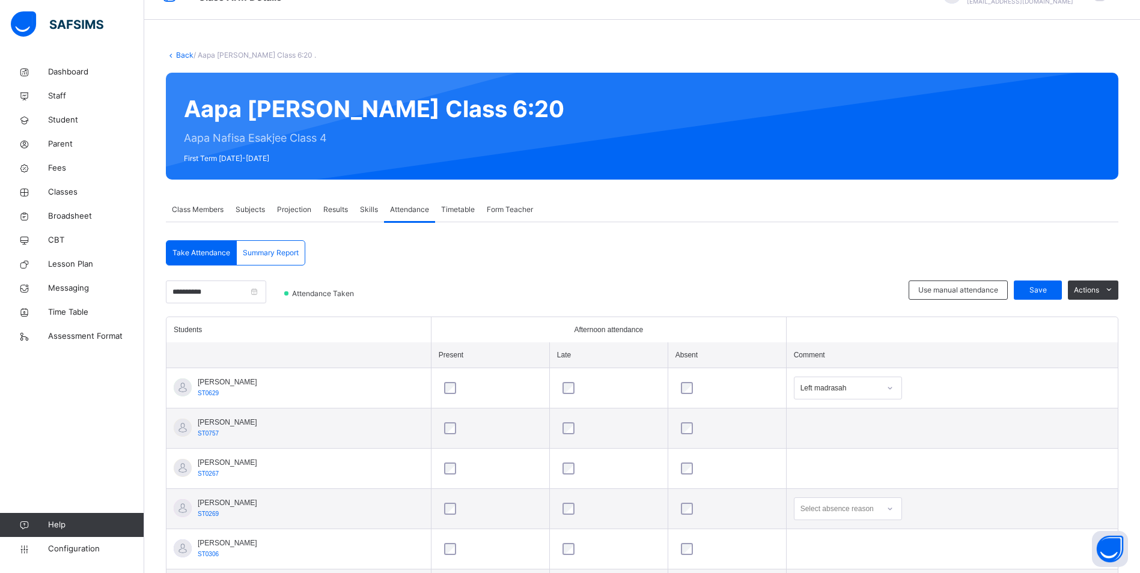
scroll to position [19, 0]
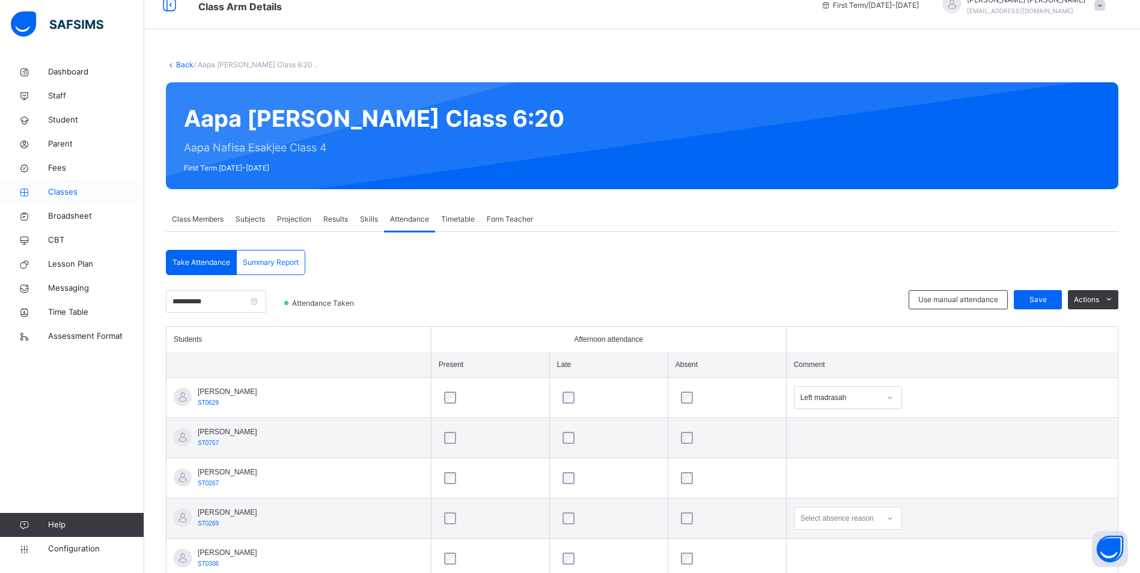
click at [65, 185] on link "Classes" at bounding box center [72, 192] width 144 height 24
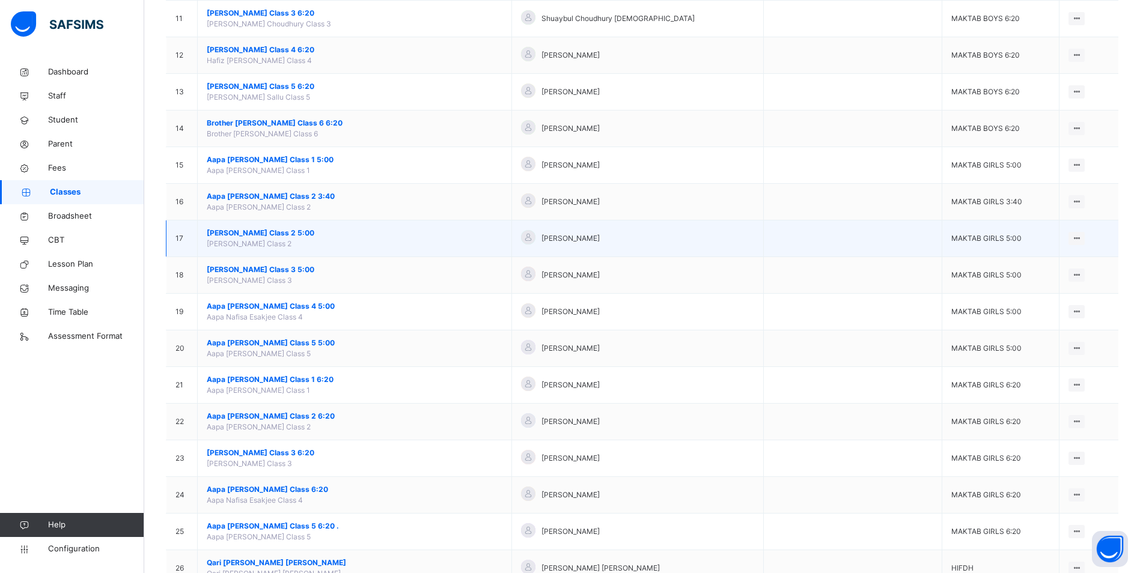
scroll to position [601, 0]
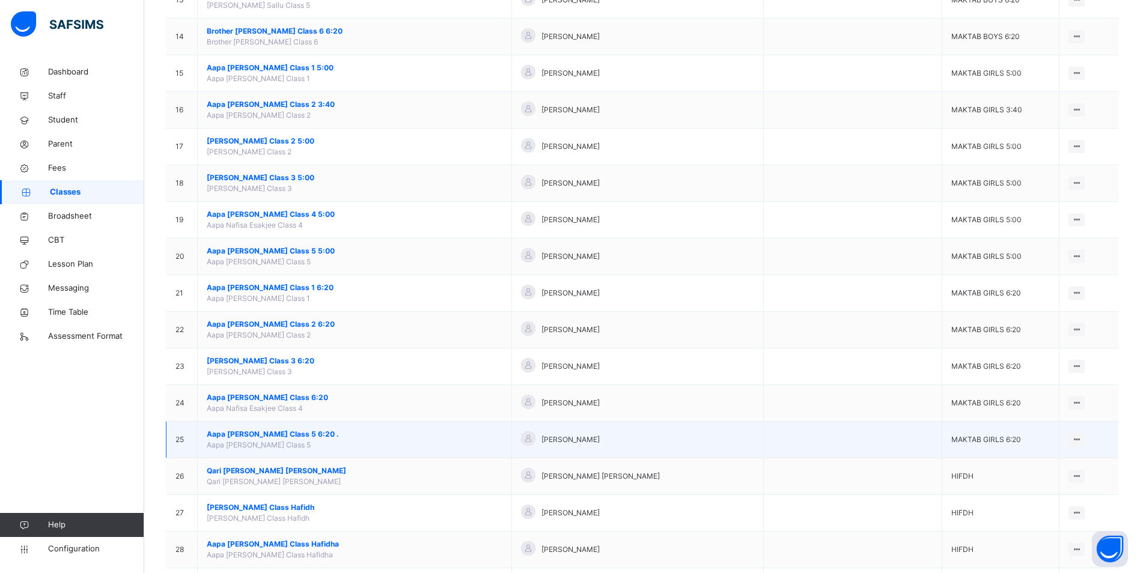
click at [286, 433] on span "Aapa [PERSON_NAME] Class 5 6:20 ." at bounding box center [355, 434] width 296 height 11
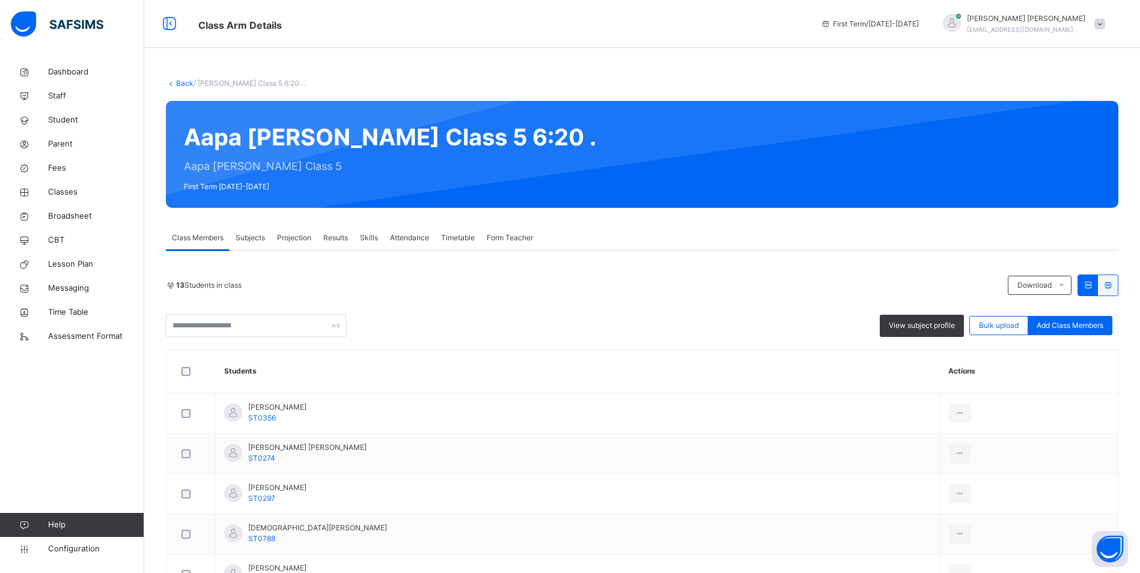
click at [420, 242] on span "Attendance" at bounding box center [409, 238] width 39 height 11
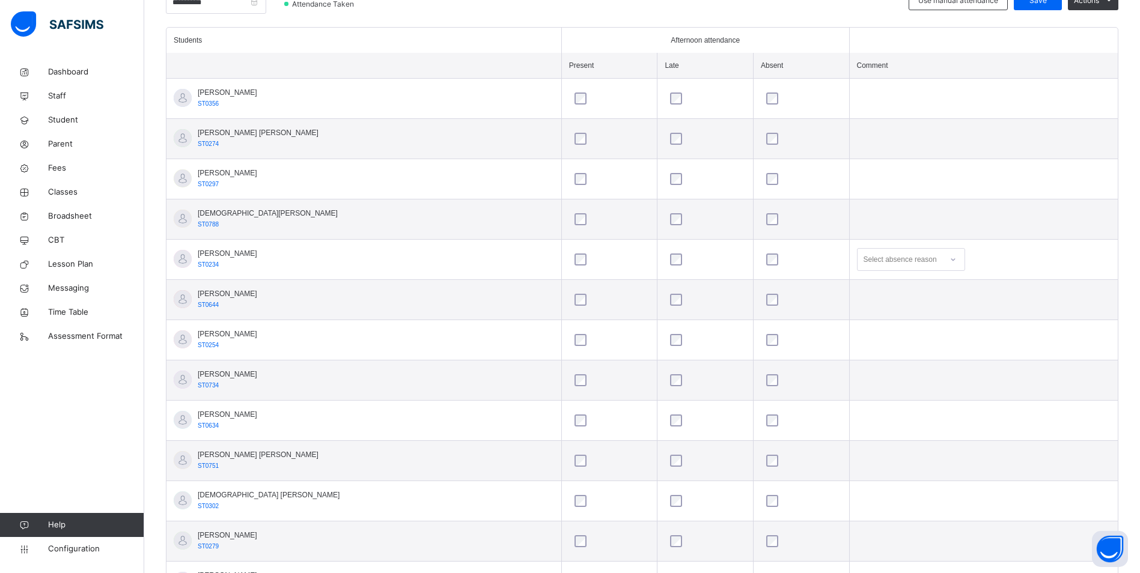
scroll to position [260, 0]
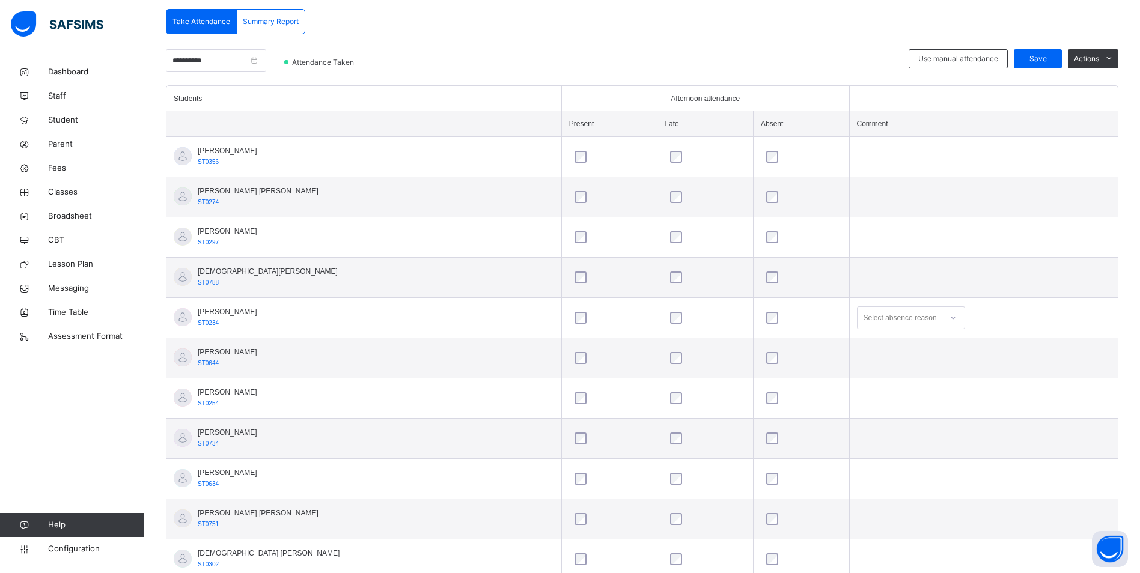
click at [943, 315] on div at bounding box center [953, 317] width 20 height 19
click at [878, 342] on div "Not well" at bounding box center [911, 345] width 107 height 20
click at [1045, 56] on span "Save" at bounding box center [1038, 58] width 30 height 11
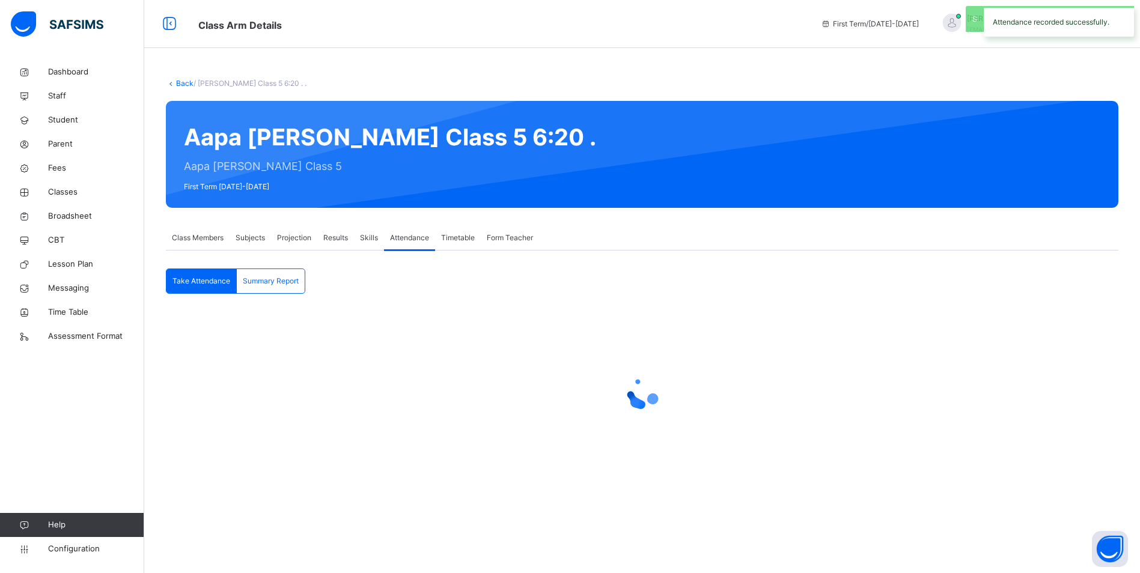
scroll to position [0, 0]
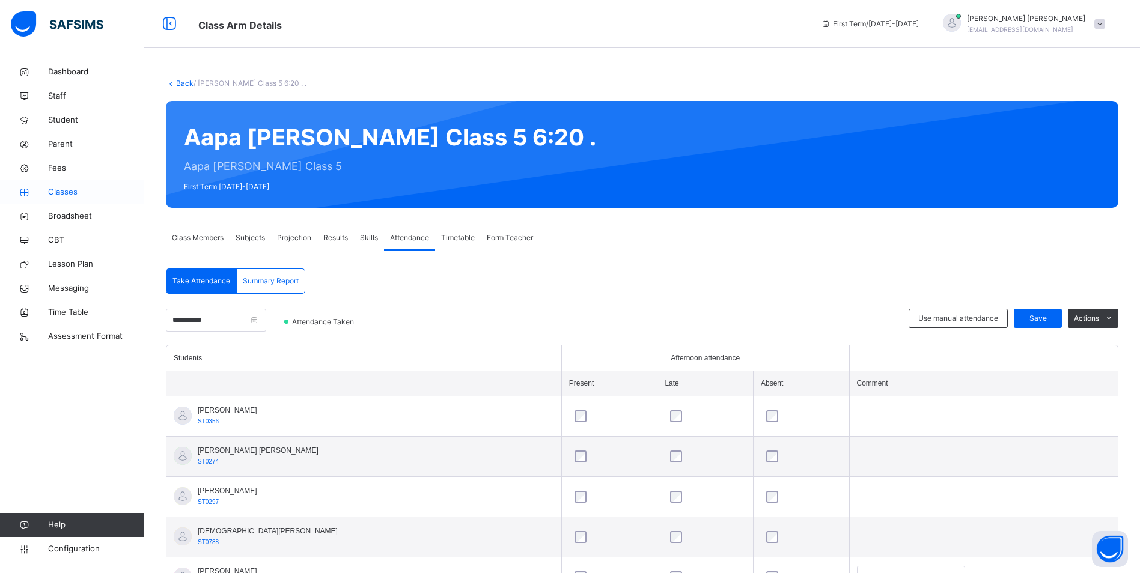
drag, startPoint x: 58, startPoint y: 188, endPoint x: 74, endPoint y: 187, distance: 15.7
click at [58, 188] on span "Classes" at bounding box center [96, 192] width 96 height 12
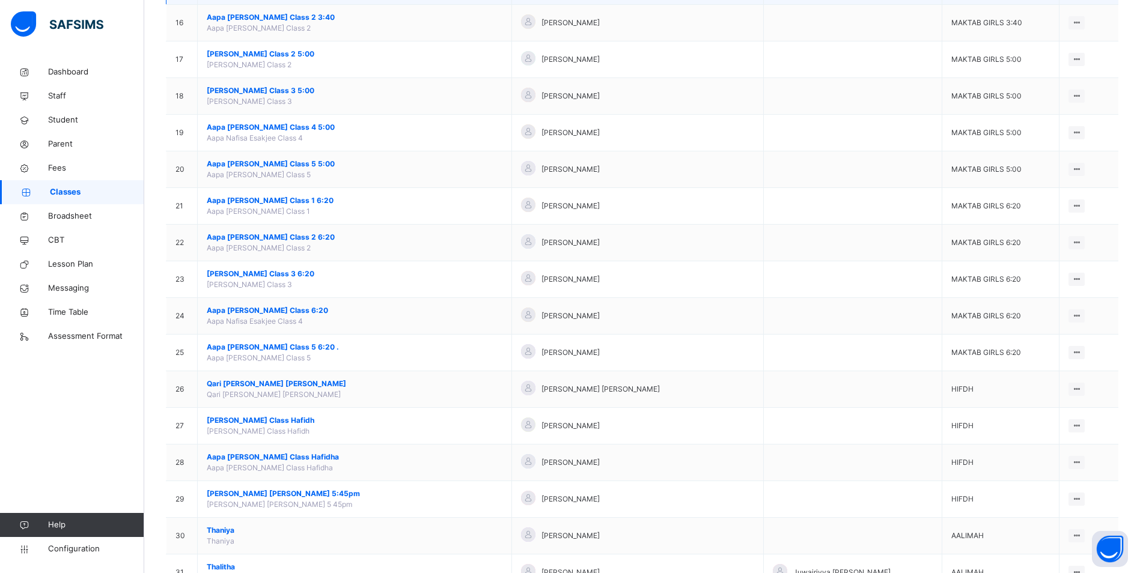
scroll to position [842, 0]
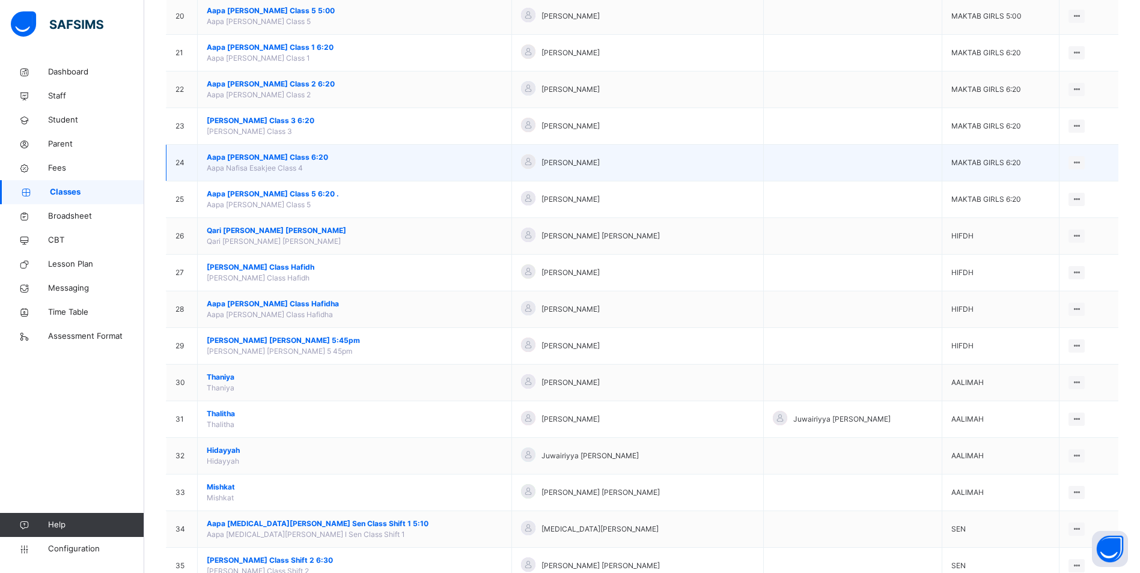
click at [275, 156] on span "Aapa [PERSON_NAME] Class 6:20" at bounding box center [355, 157] width 296 height 11
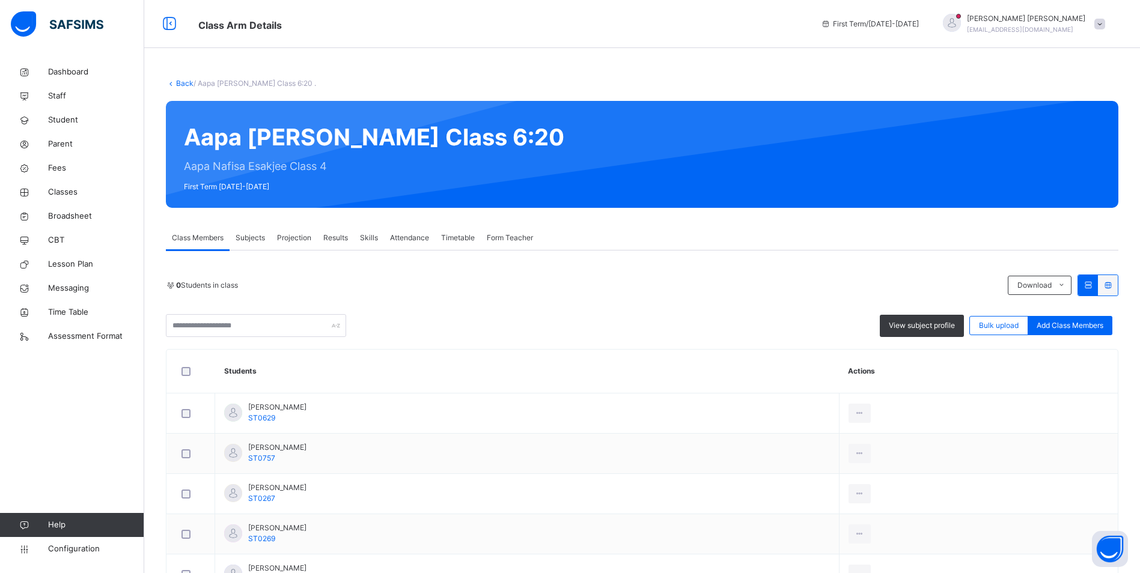
click at [406, 231] on div "Attendance" at bounding box center [409, 238] width 51 height 24
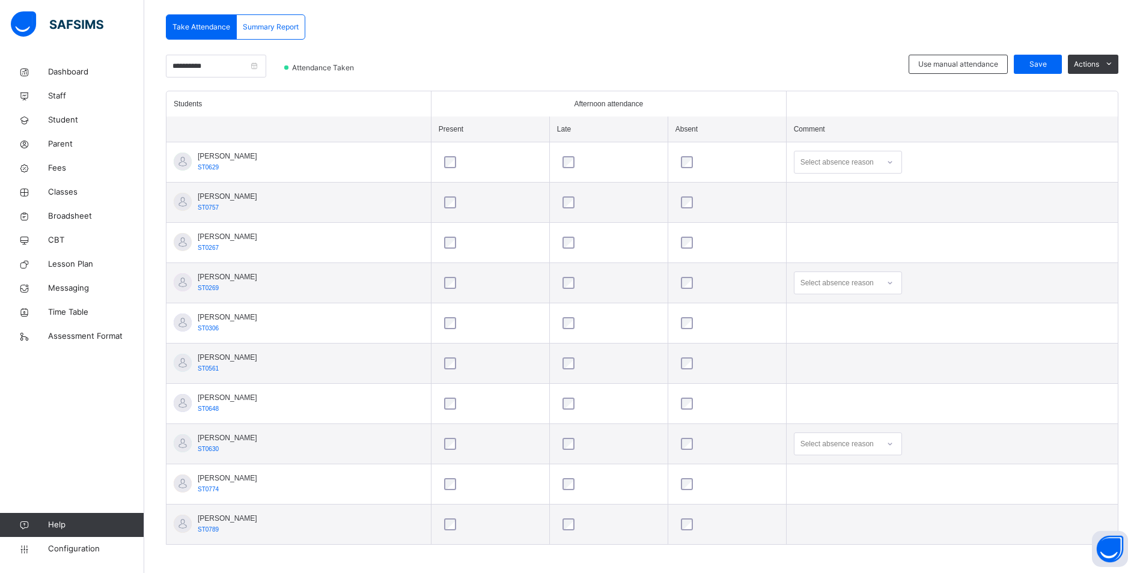
scroll to position [259, 0]
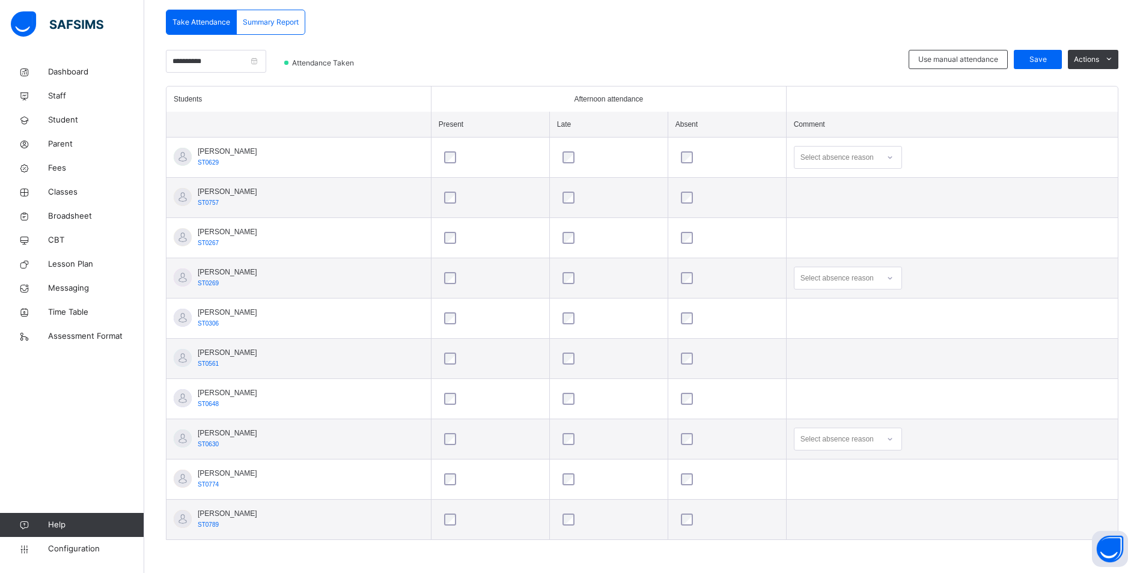
click at [891, 281] on icon at bounding box center [890, 278] width 7 height 12
click at [864, 307] on div "Not well" at bounding box center [848, 305] width 107 height 20
click at [1050, 59] on span "Save" at bounding box center [1038, 59] width 30 height 11
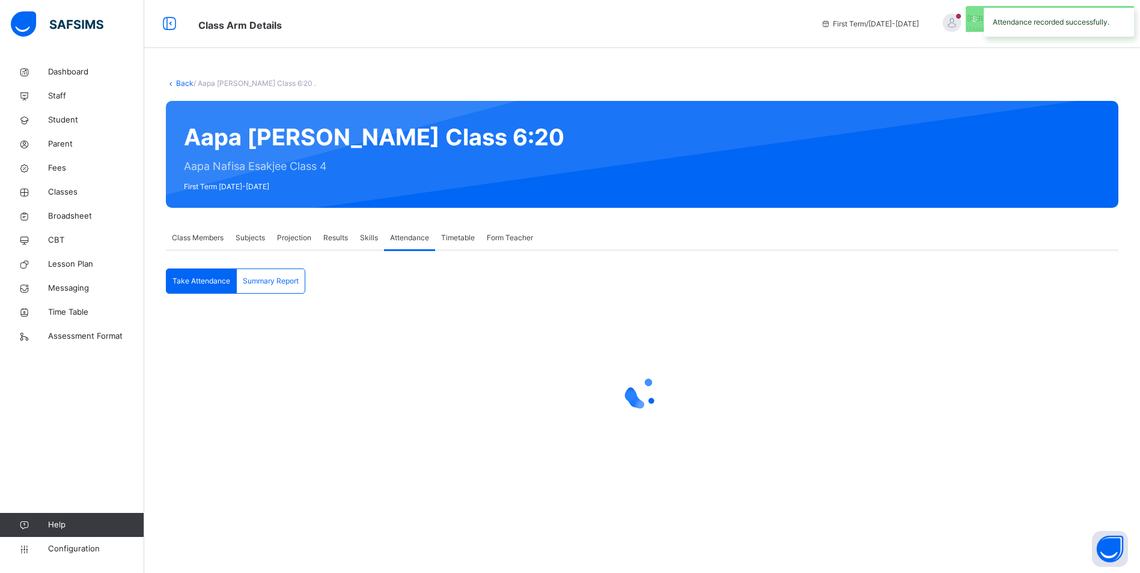
scroll to position [0, 0]
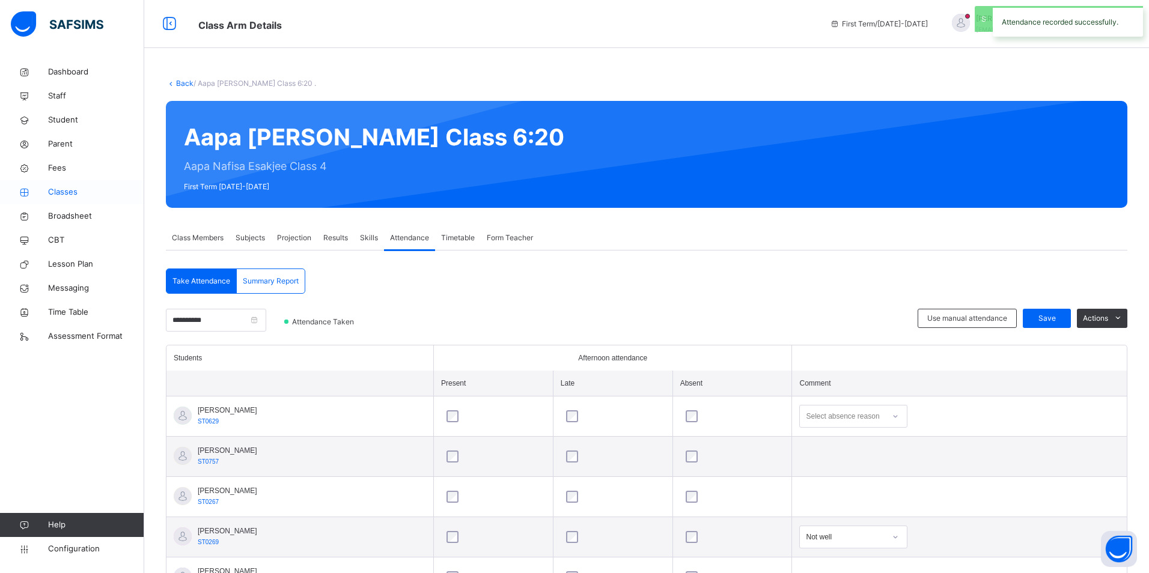
click at [72, 194] on span "Classes" at bounding box center [96, 192] width 96 height 12
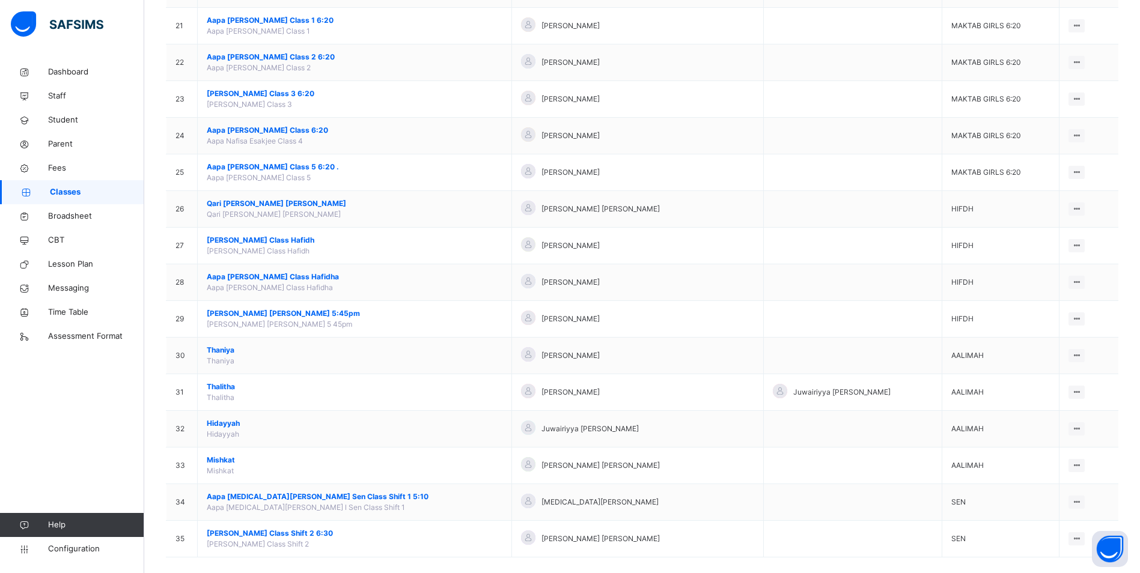
scroll to position [883, 0]
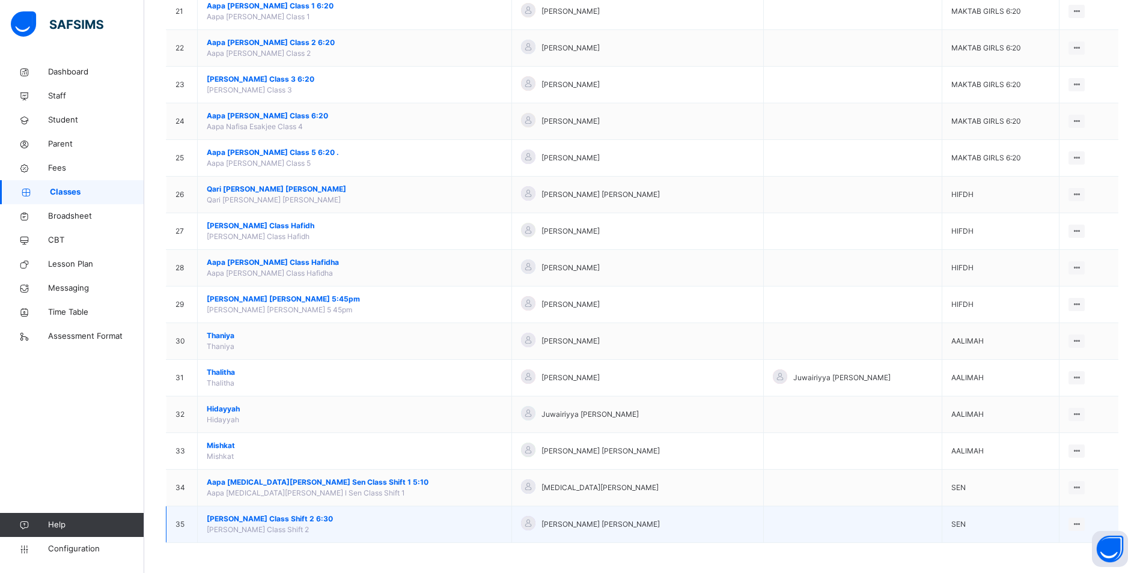
click at [317, 516] on span "[PERSON_NAME] Class Shift 2 6:30" at bounding box center [355, 519] width 296 height 11
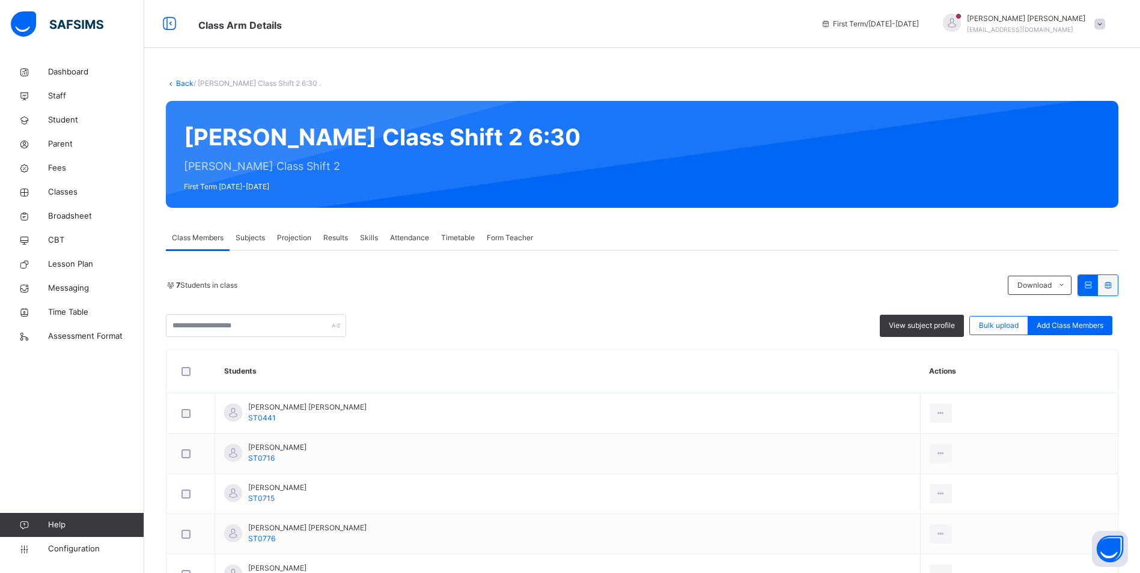
click at [417, 242] on span "Attendance" at bounding box center [409, 238] width 39 height 11
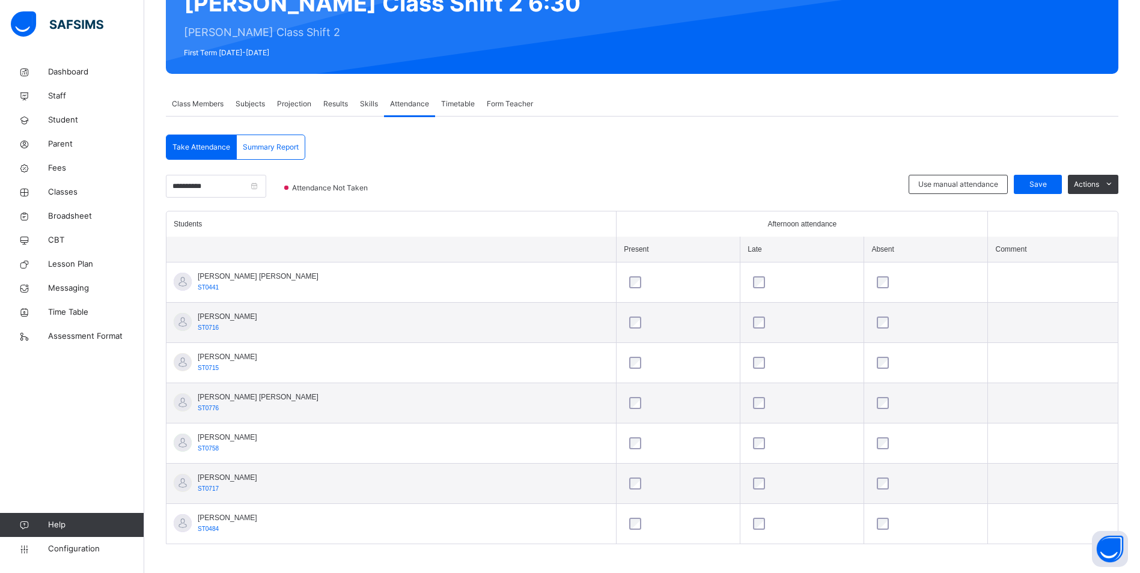
scroll to position [138, 0]
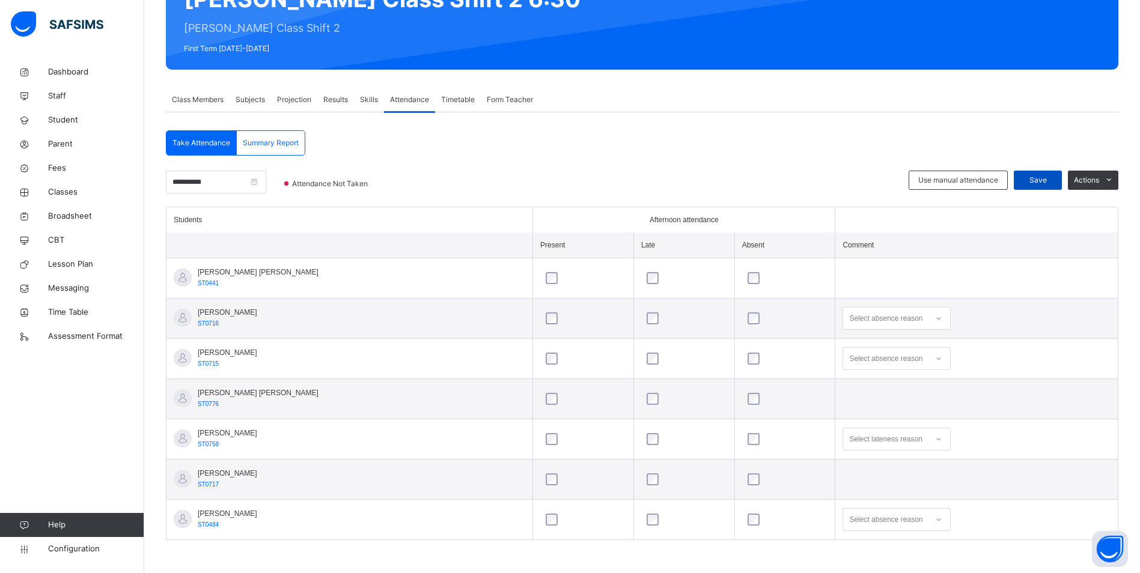
click at [1049, 179] on span "Save" at bounding box center [1038, 180] width 30 height 11
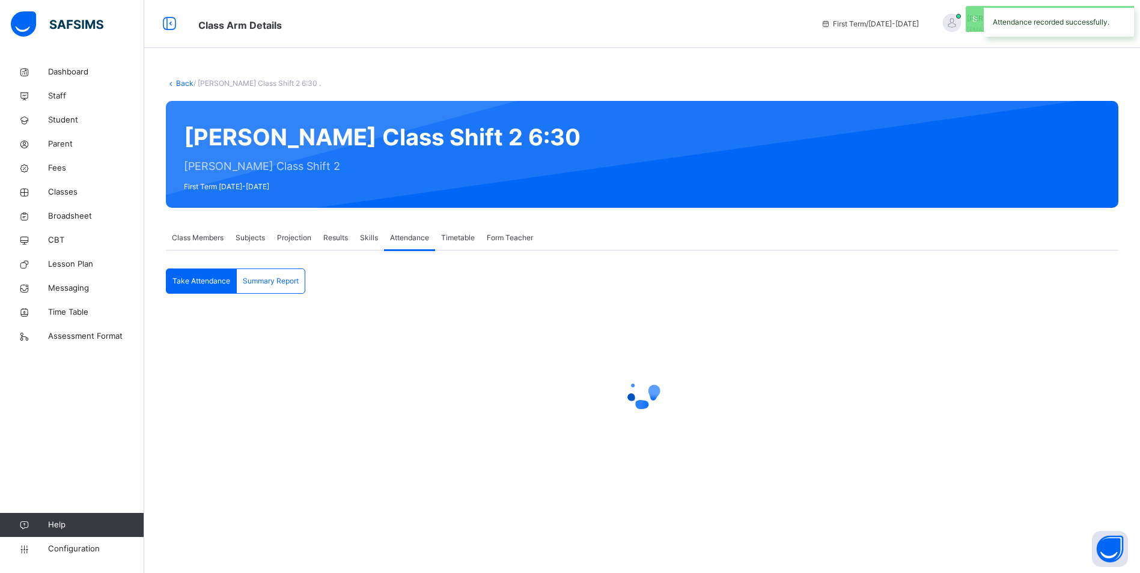
scroll to position [0, 0]
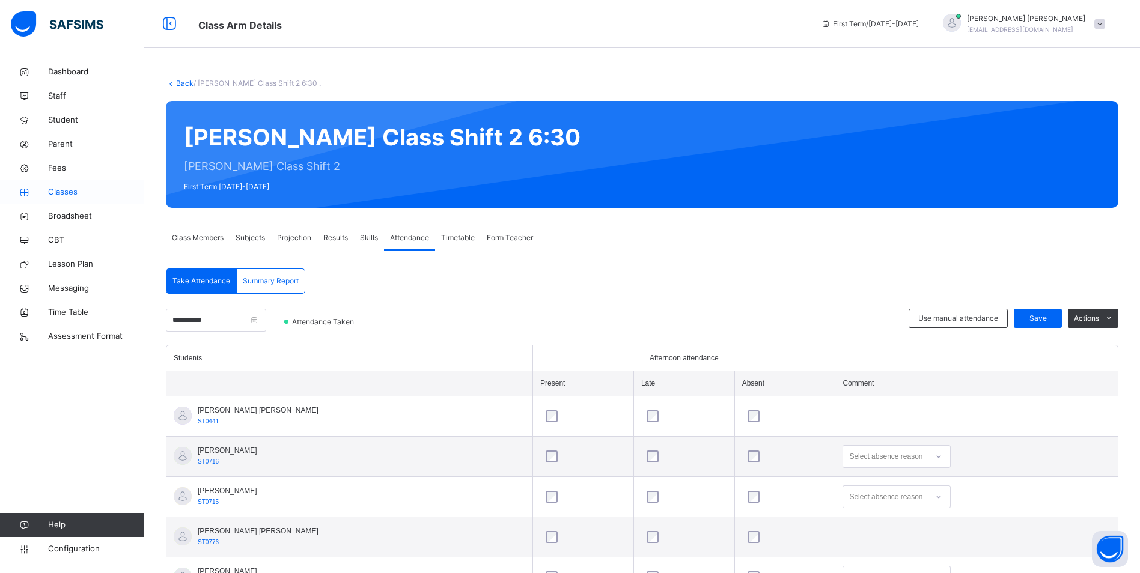
click at [73, 188] on span "Classes" at bounding box center [96, 192] width 96 height 12
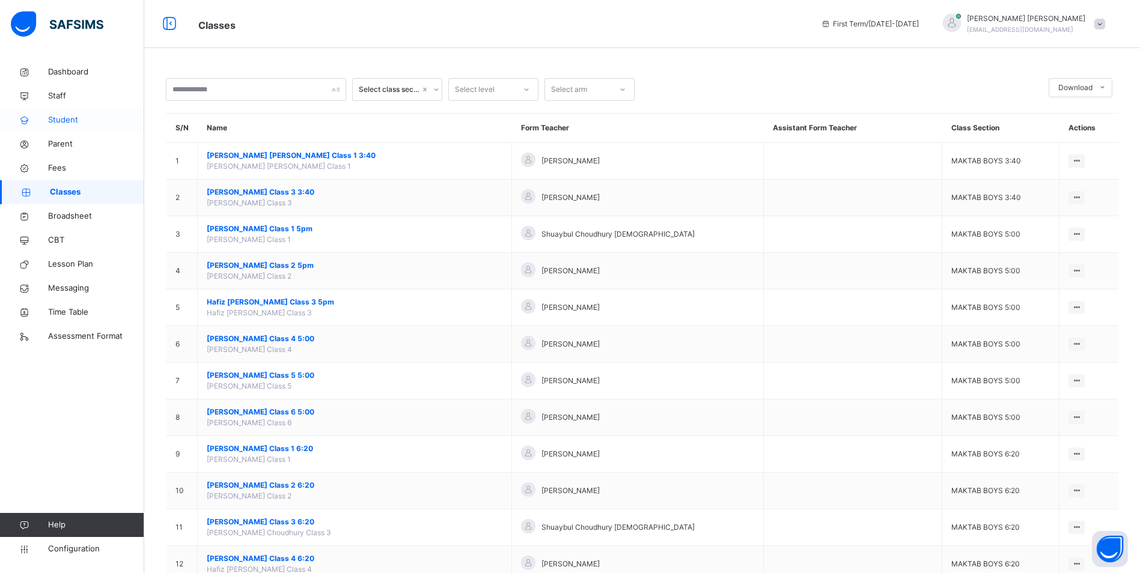
click at [72, 116] on span "Student" at bounding box center [96, 120] width 96 height 12
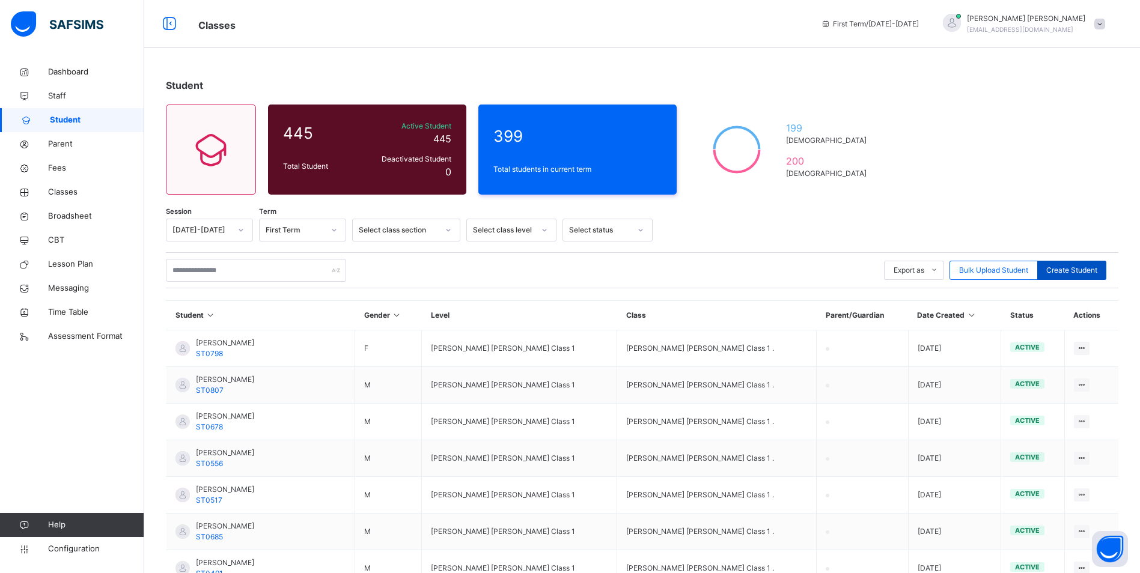
click at [1080, 268] on span "Create Student" at bounding box center [1072, 270] width 51 height 11
select select "**"
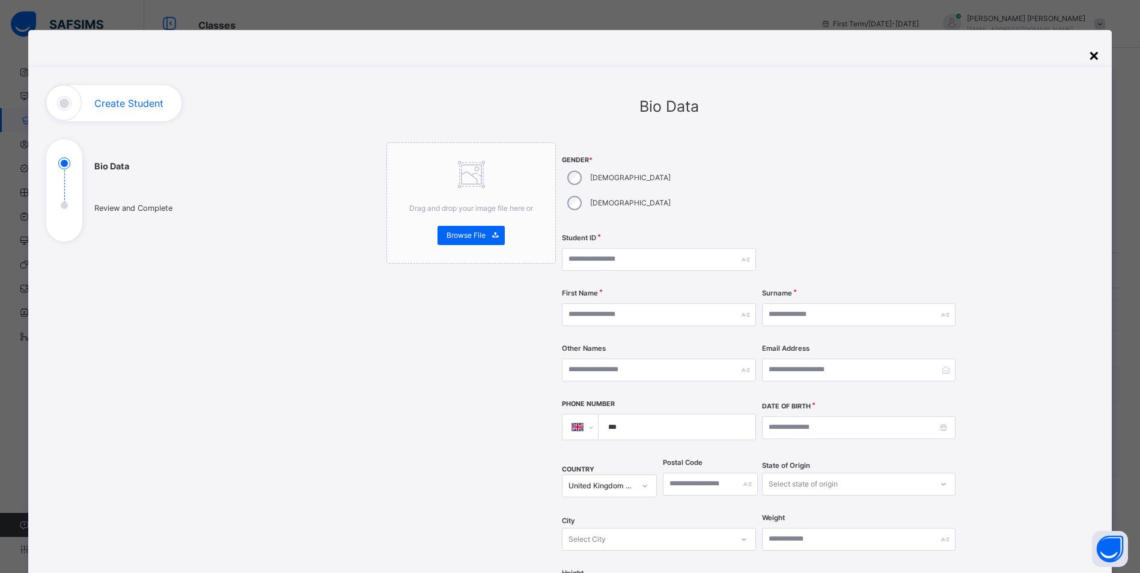
click at [1090, 55] on div "×" at bounding box center [1094, 54] width 11 height 25
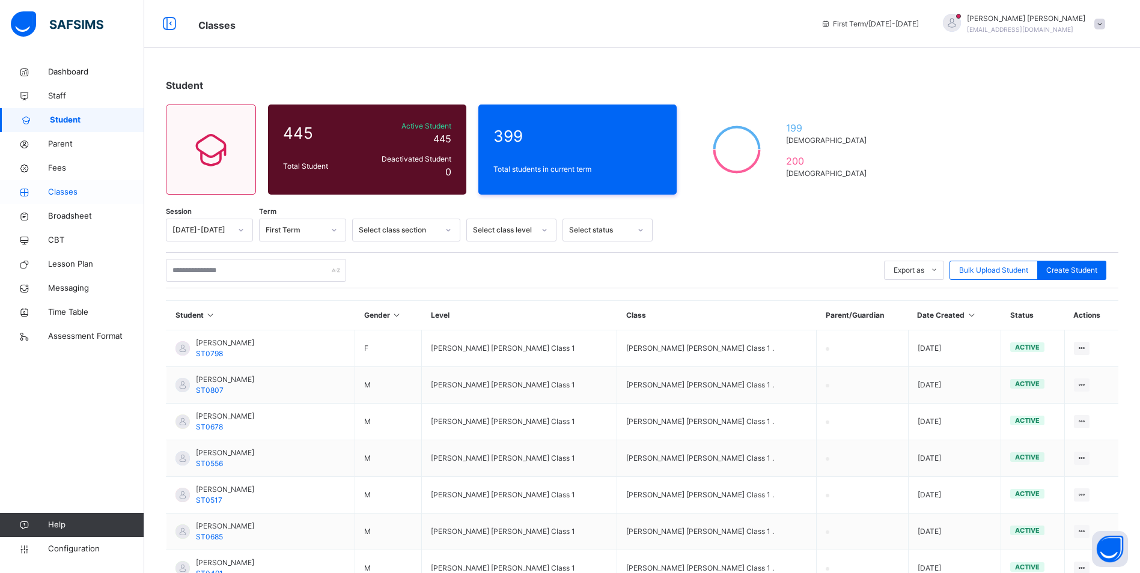
click at [56, 195] on span "Classes" at bounding box center [96, 192] width 96 height 12
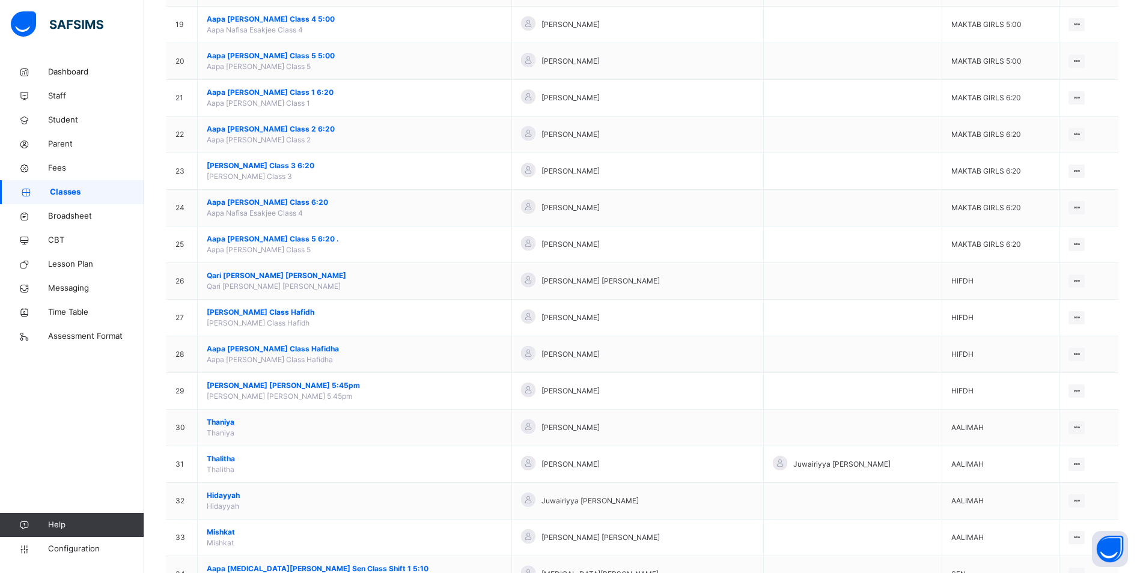
scroll to position [883, 0]
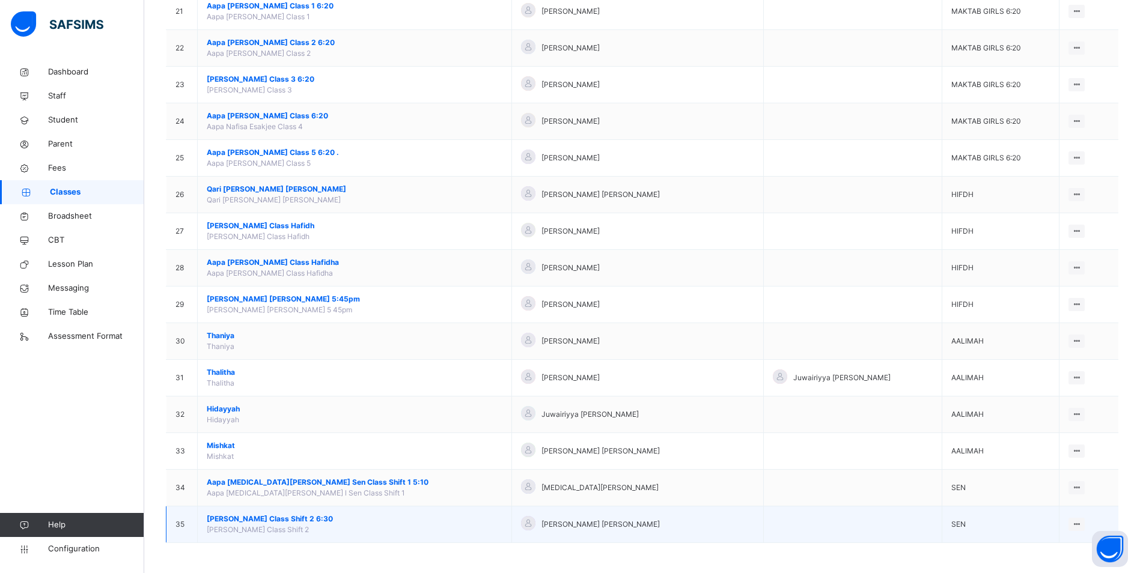
click at [257, 519] on span "[PERSON_NAME] Class Shift 2 6:30" at bounding box center [355, 519] width 296 height 11
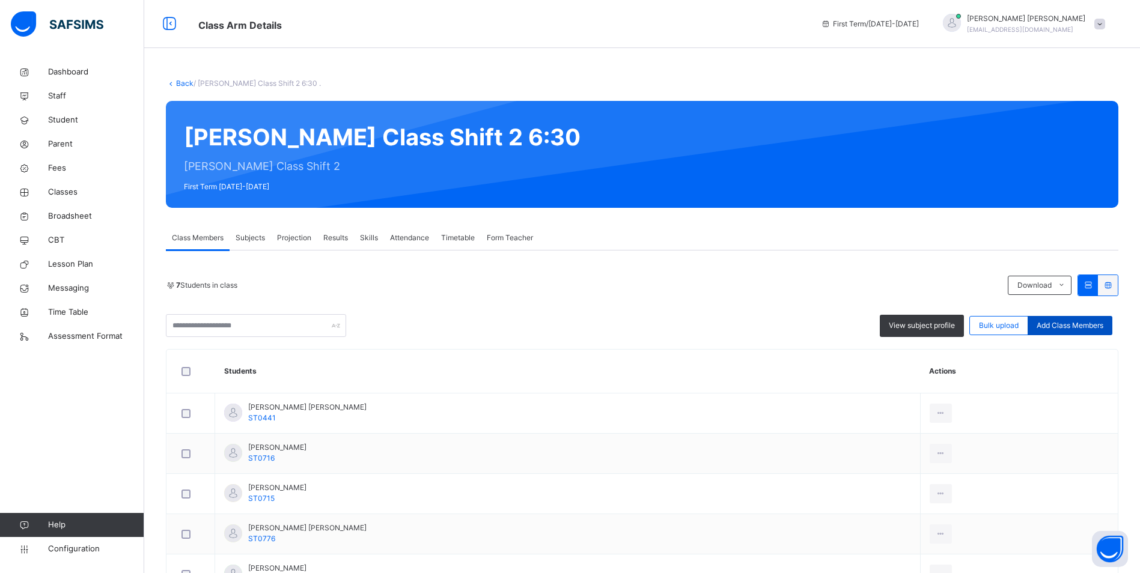
click at [1104, 328] on span "Add Class Members" at bounding box center [1070, 325] width 67 height 11
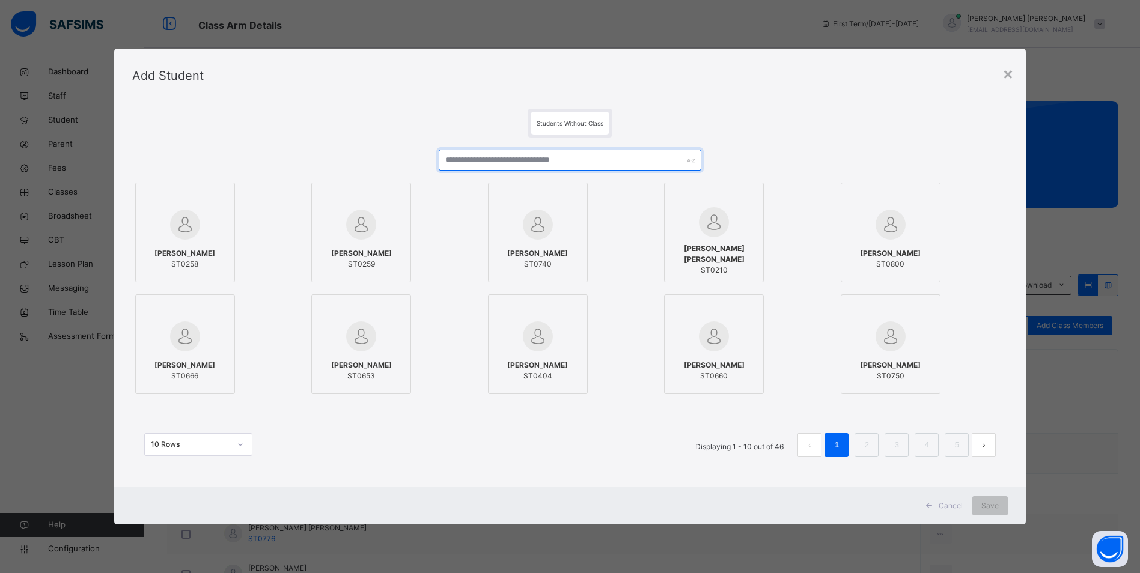
click at [509, 157] on input "text" at bounding box center [570, 160] width 263 height 21
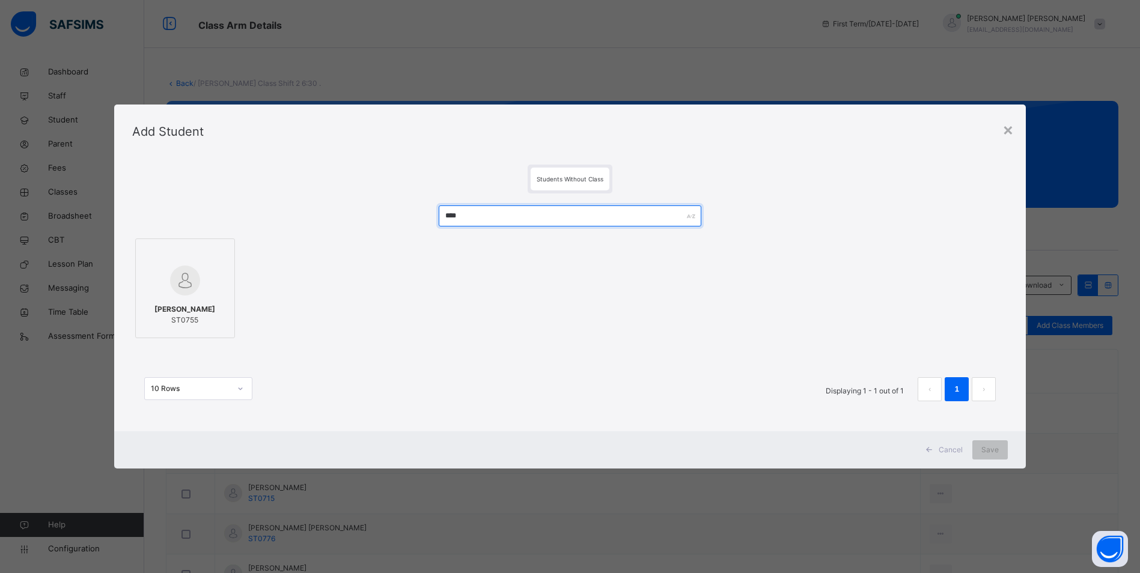
type input "****"
click at [161, 282] on div at bounding box center [185, 280] width 87 height 35
click at [998, 450] on span "Save" at bounding box center [998, 450] width 17 height 11
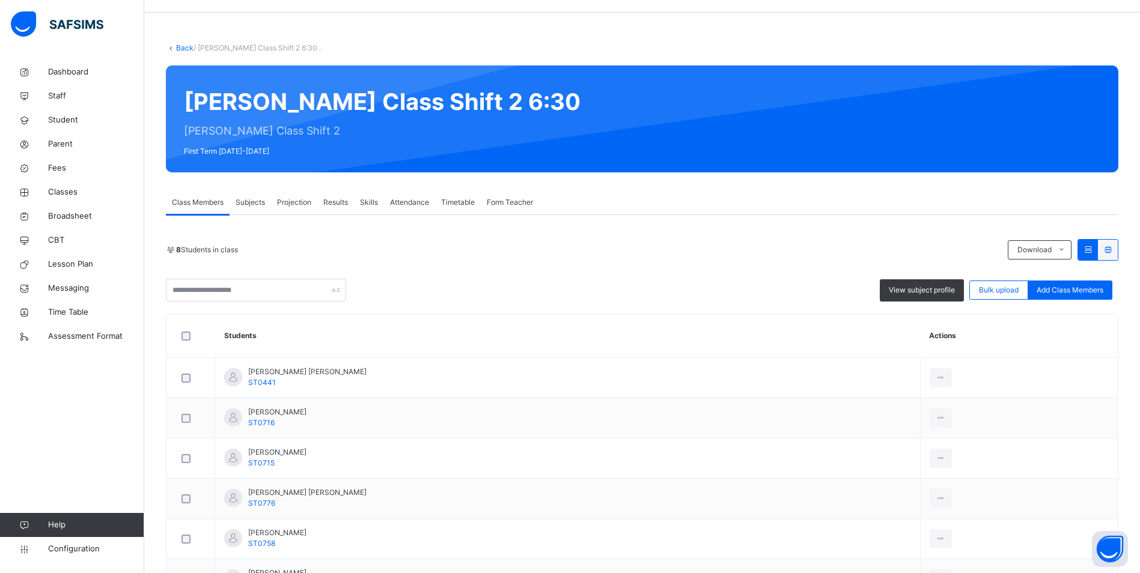
scroll to position [28, 0]
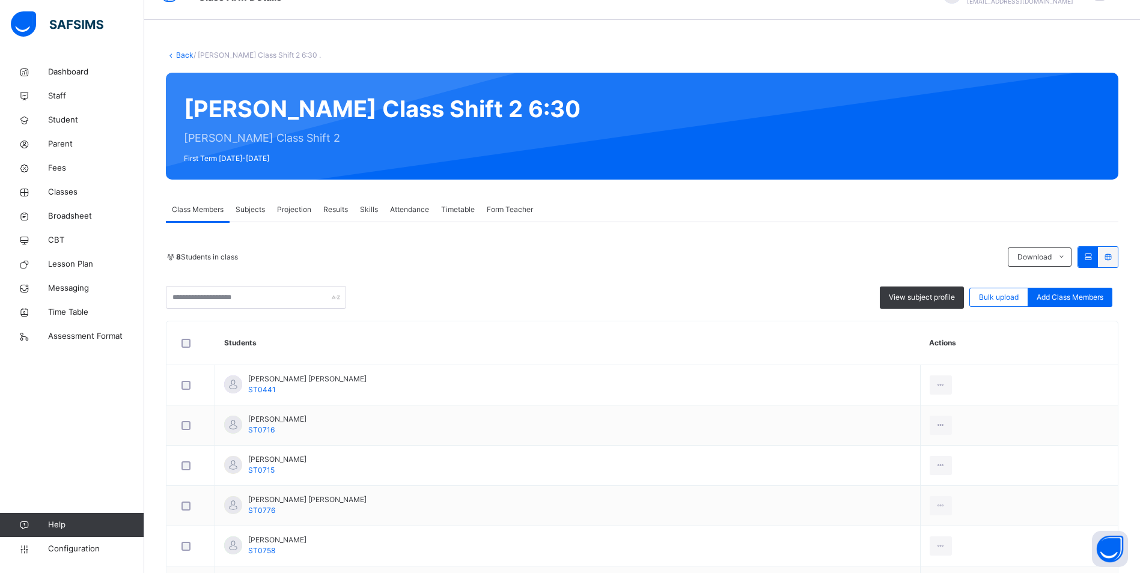
click at [420, 210] on span "Attendance" at bounding box center [409, 209] width 39 height 11
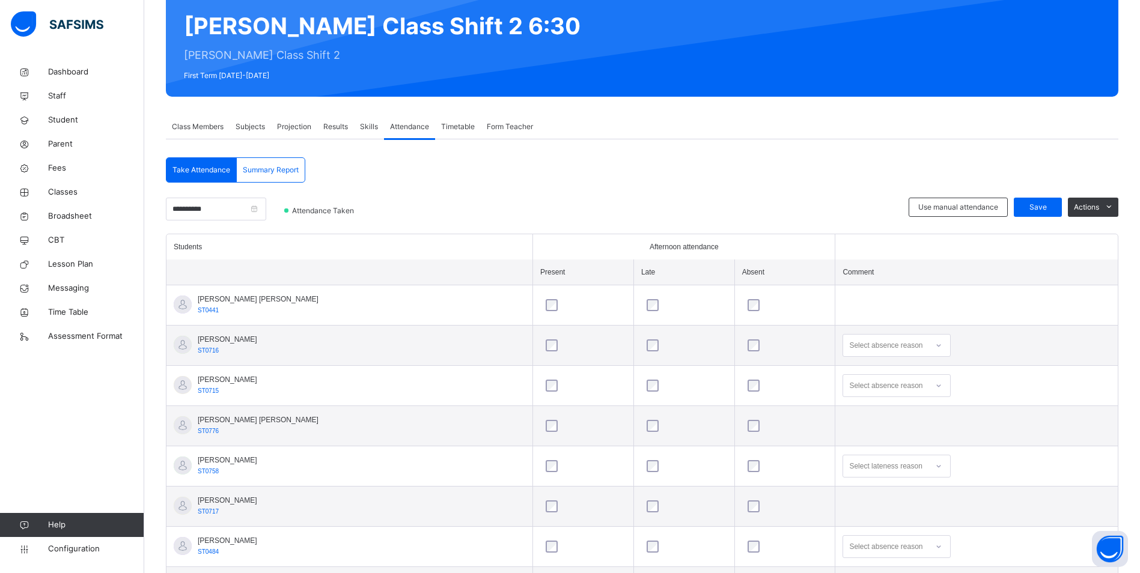
scroll to position [0, 0]
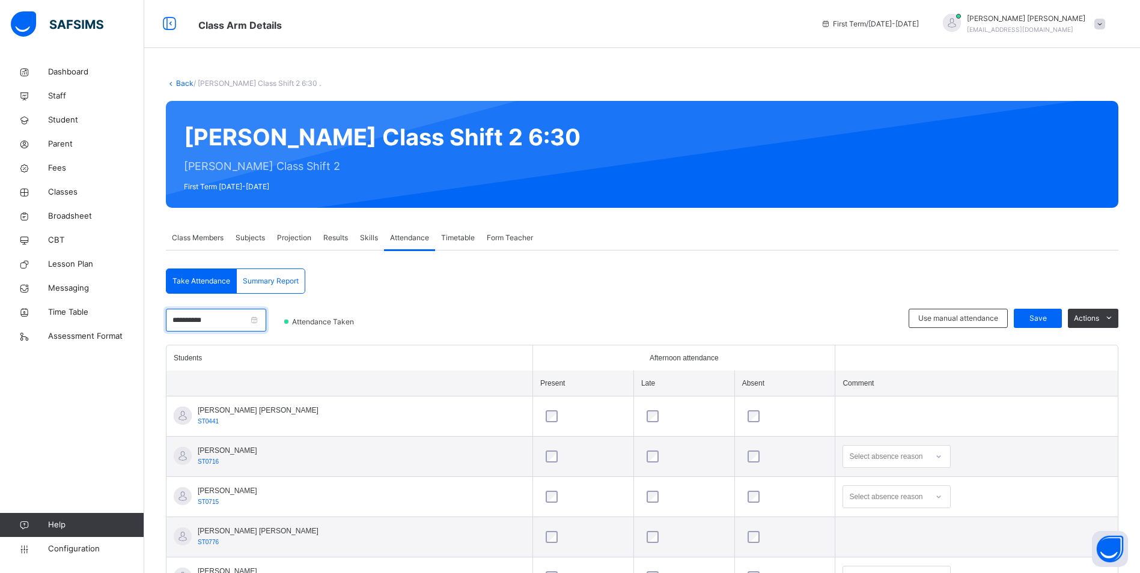
click at [233, 317] on input "**********" at bounding box center [216, 320] width 100 height 23
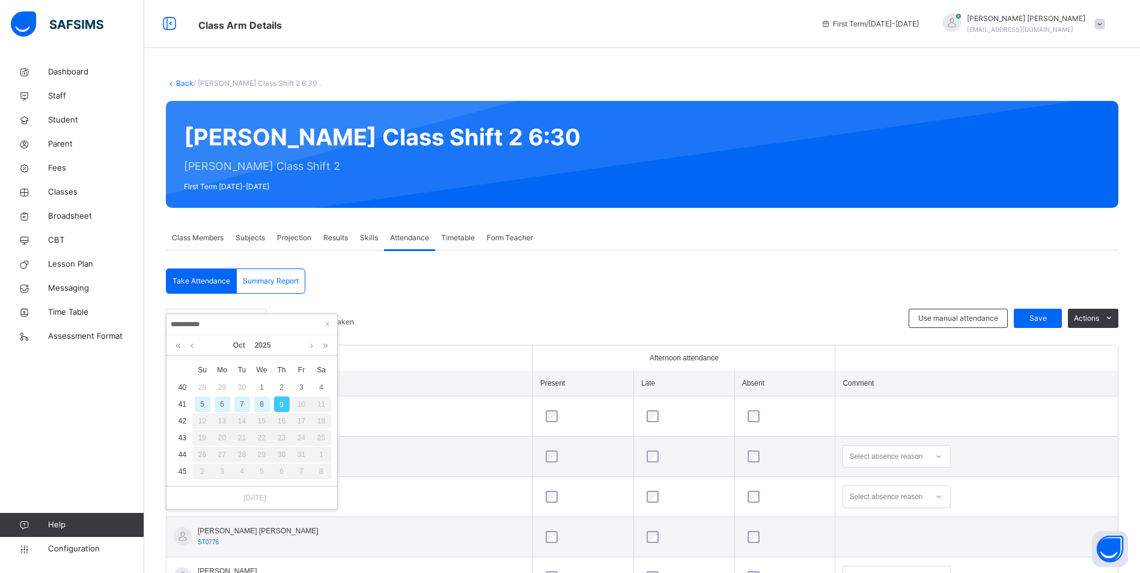
click at [256, 405] on div "8" at bounding box center [262, 405] width 16 height 16
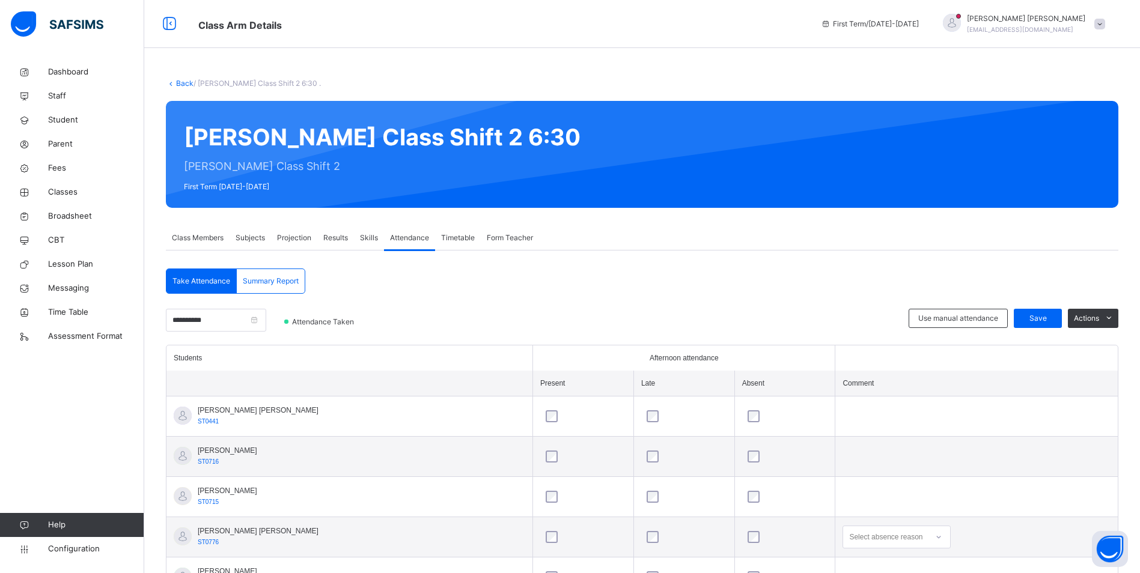
scroll to position [179, 0]
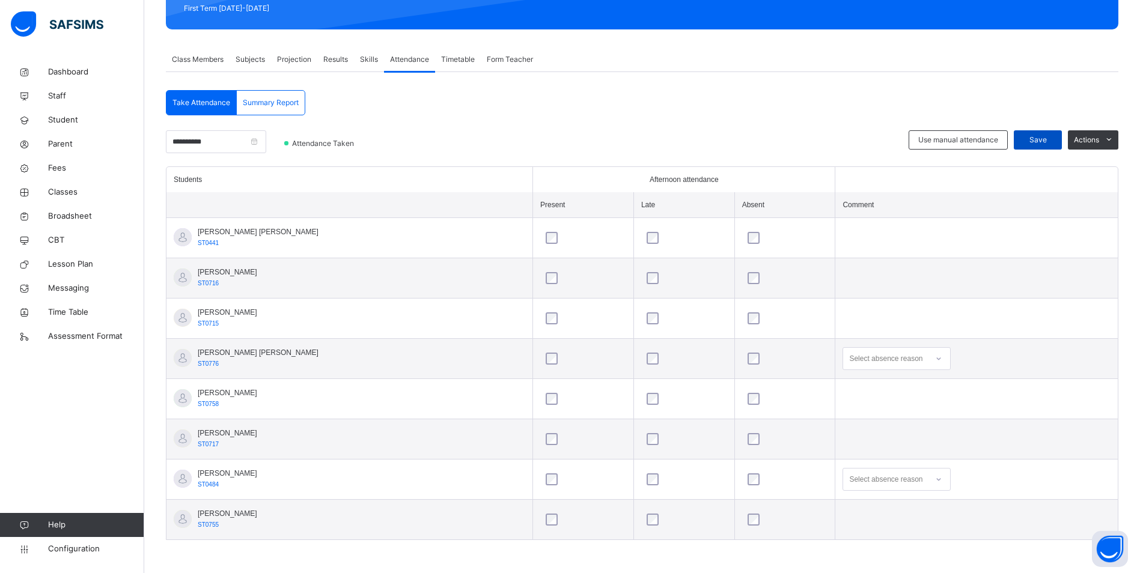
click at [1051, 134] on div "Save" at bounding box center [1038, 139] width 48 height 19
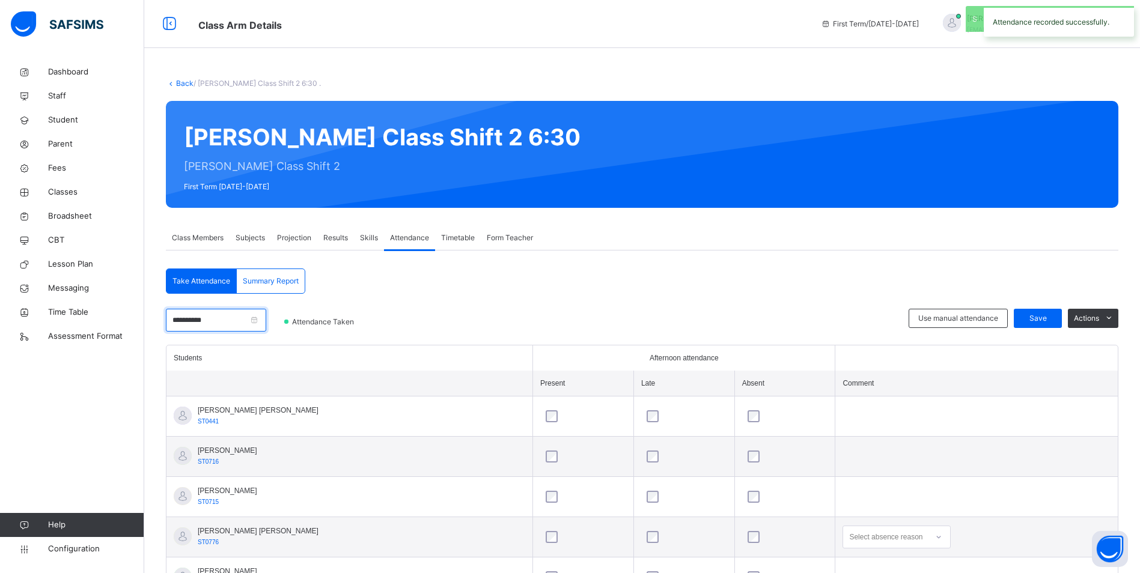
click at [254, 322] on input "**********" at bounding box center [216, 320] width 100 height 23
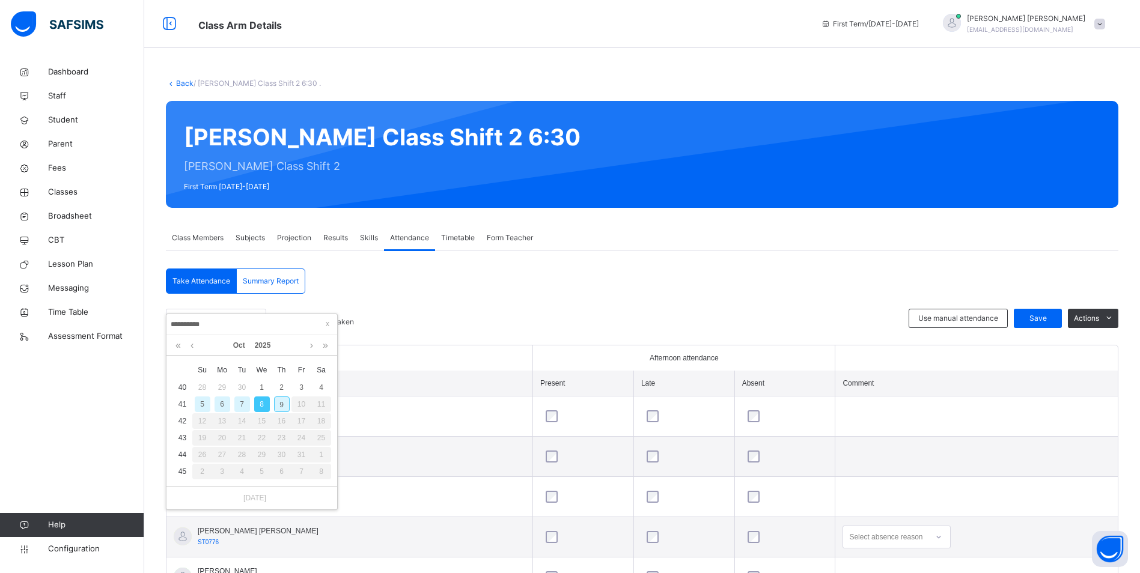
click at [221, 403] on div "6" at bounding box center [223, 405] width 16 height 16
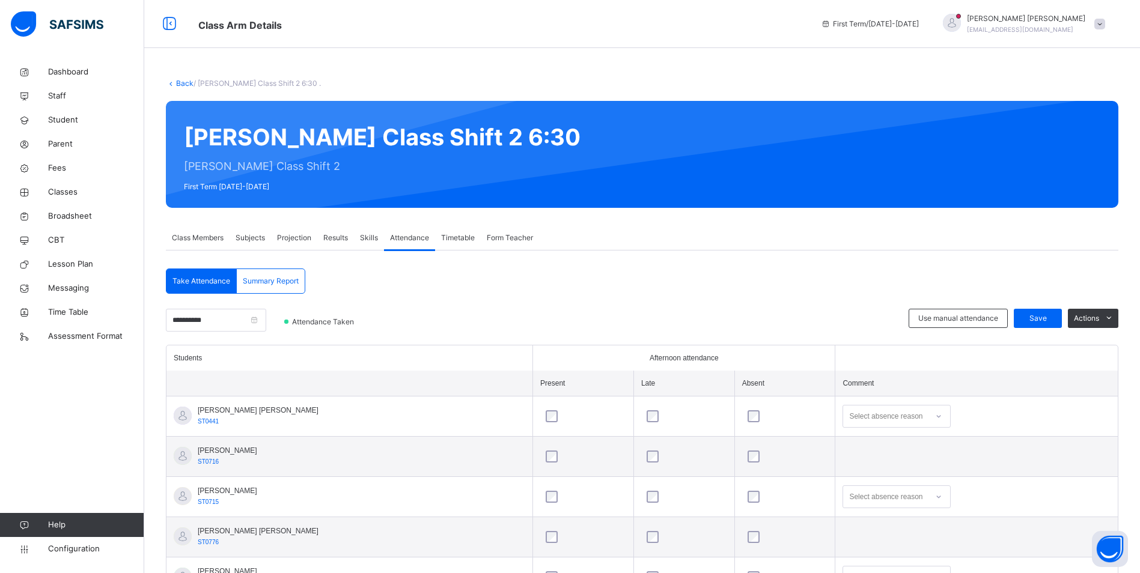
scroll to position [179, 0]
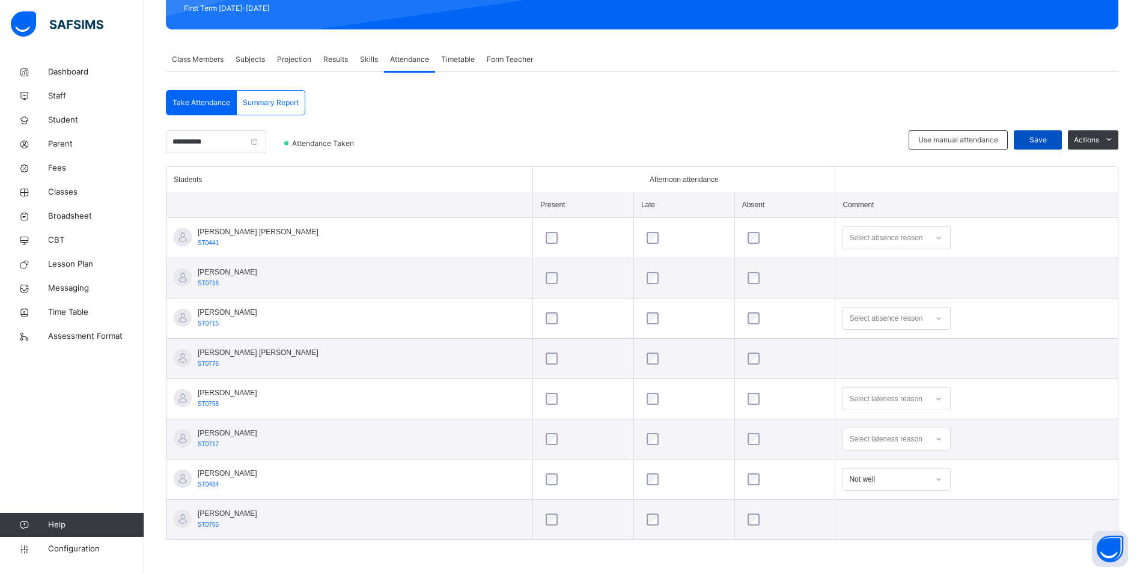
click at [1034, 141] on span "Save" at bounding box center [1038, 140] width 30 height 11
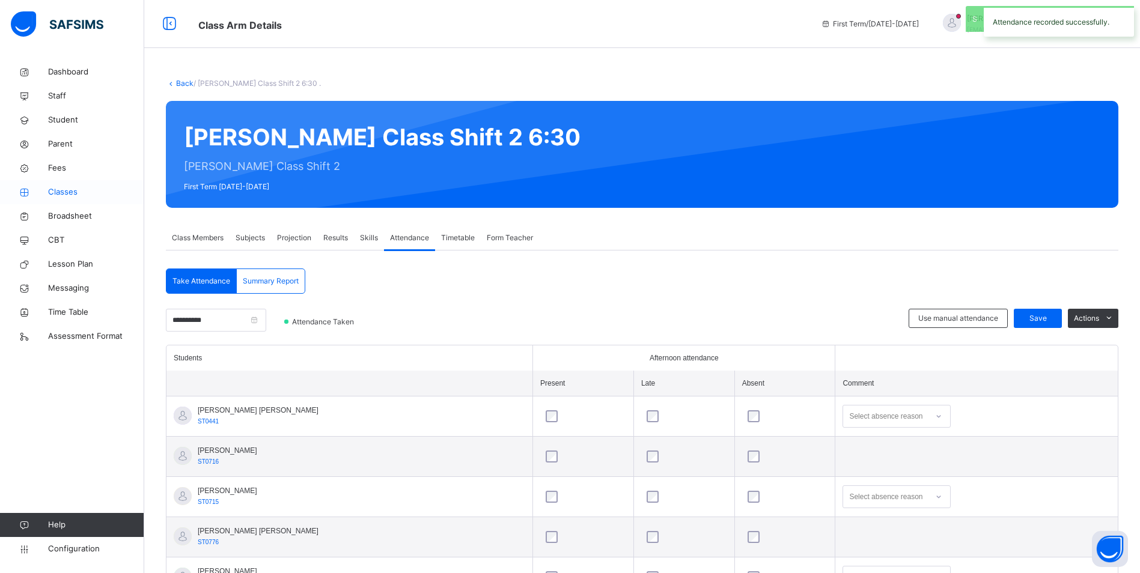
click at [64, 189] on span "Classes" at bounding box center [96, 192] width 96 height 12
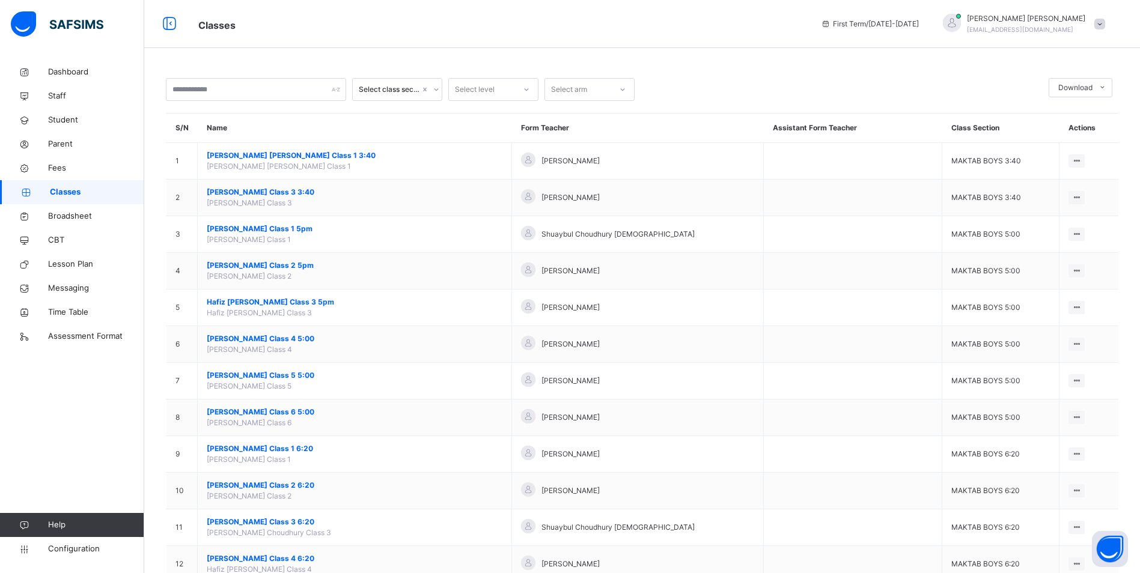
scroll to position [294, 0]
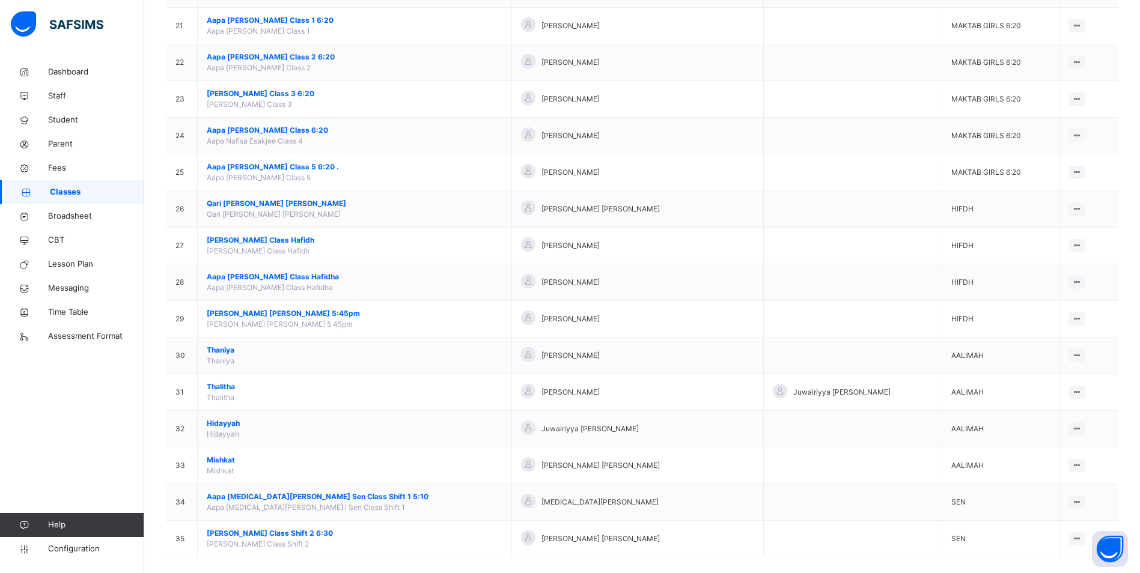
scroll to position [883, 0]
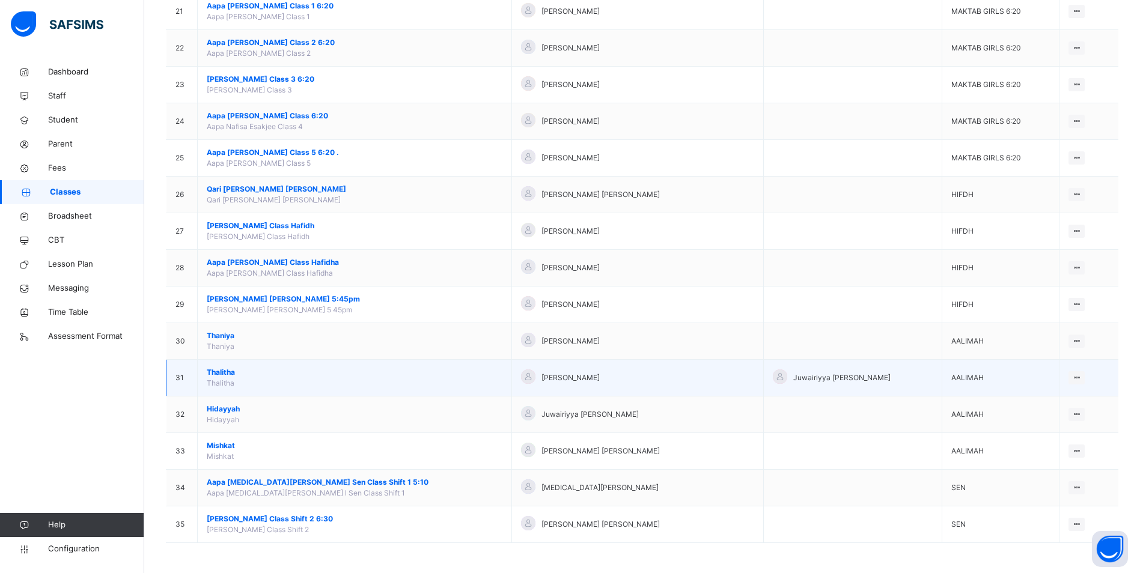
click at [219, 372] on span "Thalitha" at bounding box center [355, 372] width 296 height 11
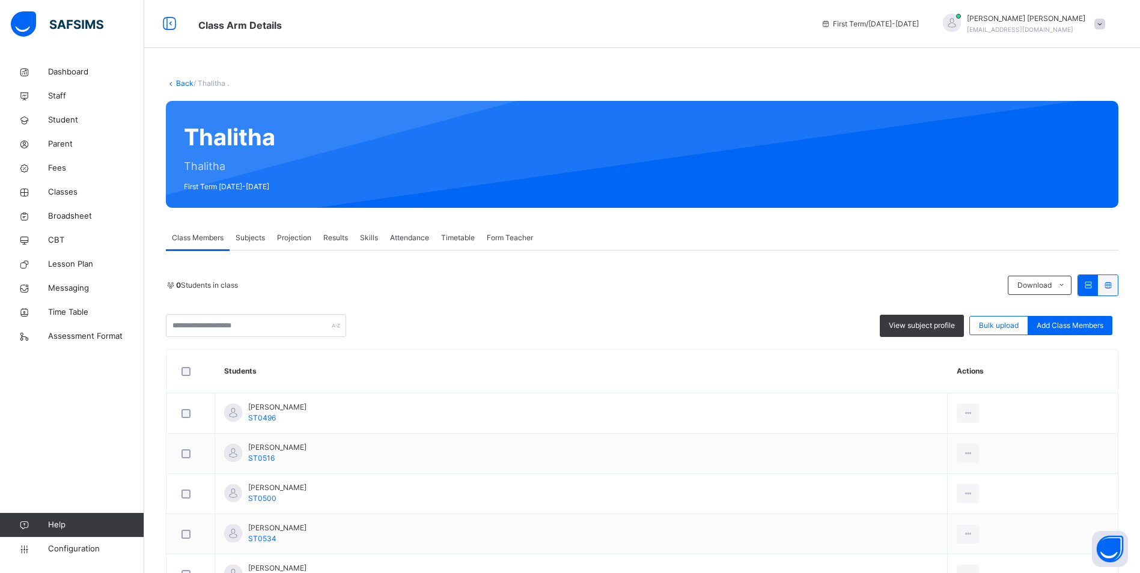
click at [410, 240] on span "Attendance" at bounding box center [409, 238] width 39 height 11
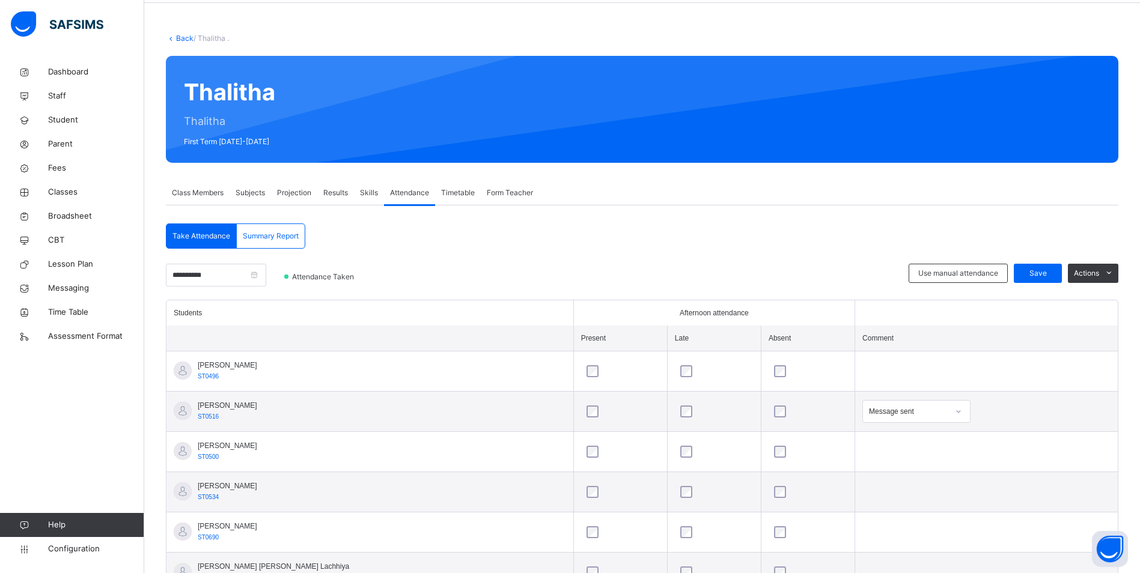
scroll to position [120, 0]
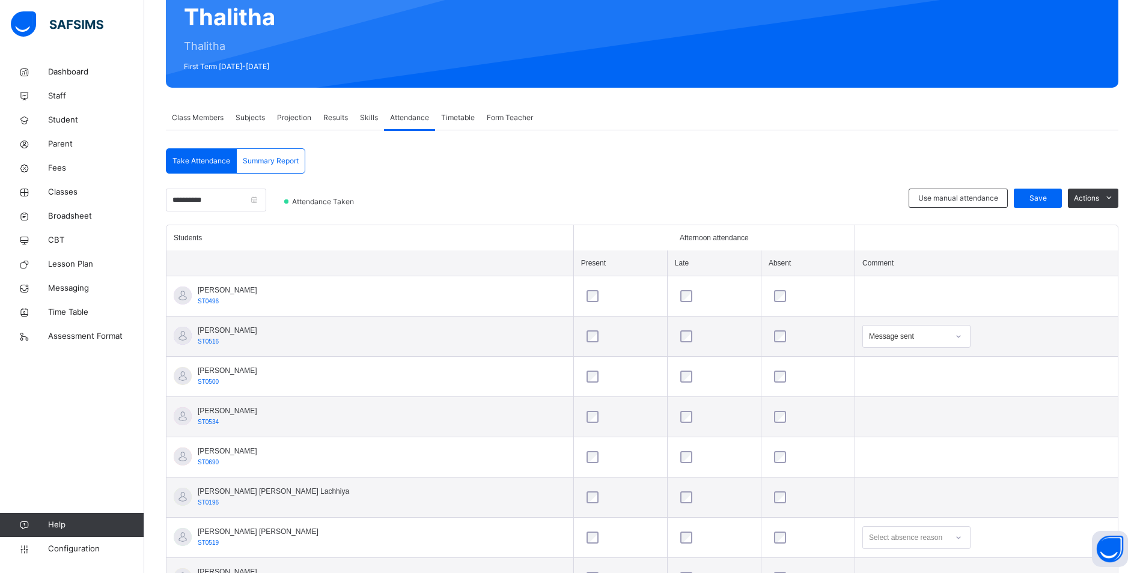
click at [949, 338] on div at bounding box center [959, 336] width 20 height 19
click at [872, 425] on div "Parent's evening" at bounding box center [916, 427] width 107 height 20
click at [1035, 205] on div "Save" at bounding box center [1038, 198] width 48 height 19
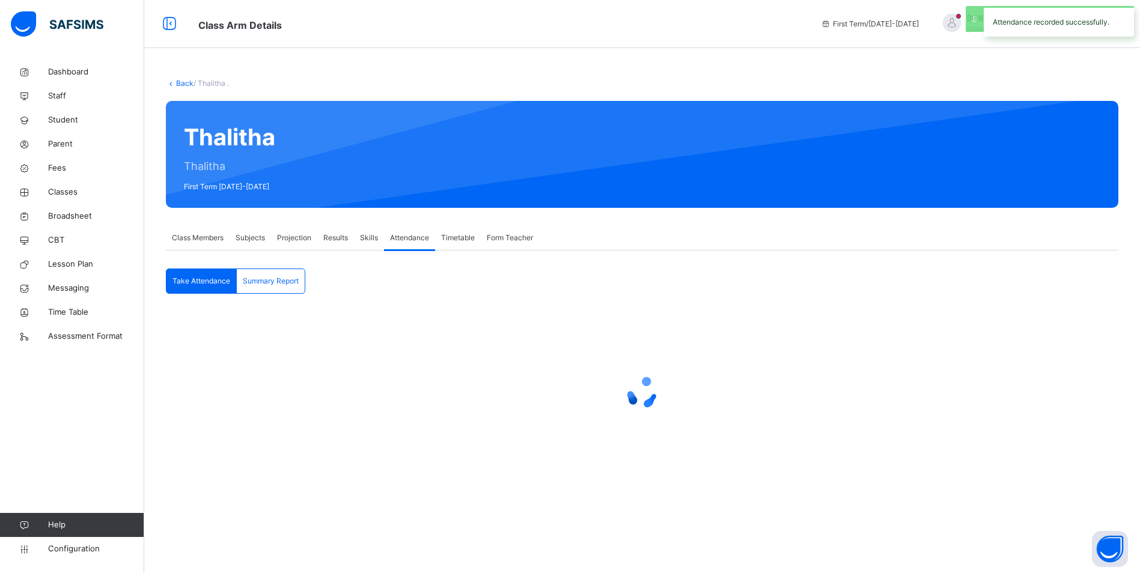
scroll to position [0, 0]
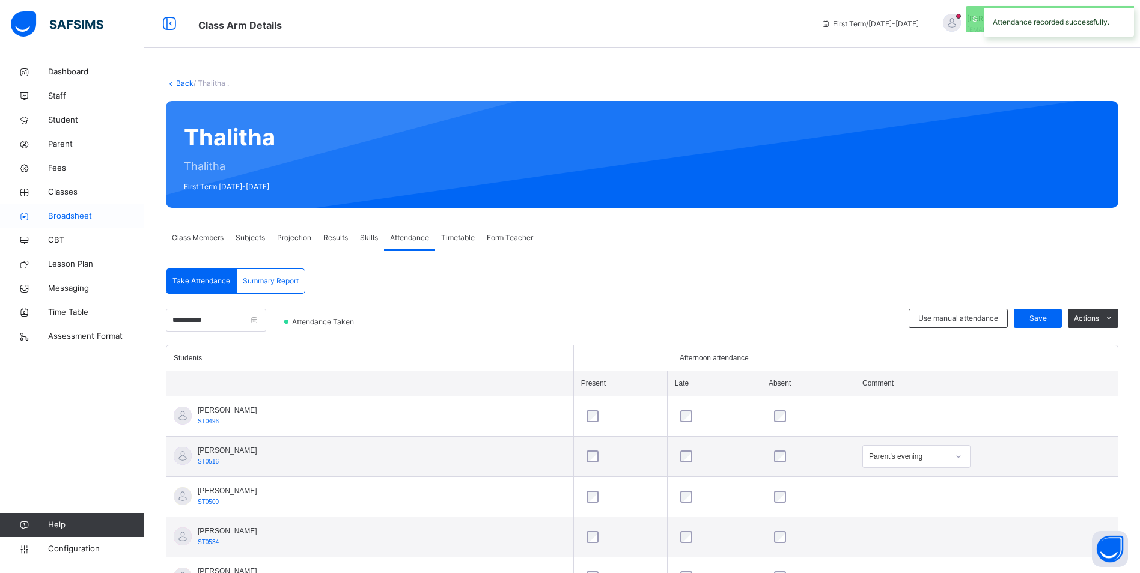
drag, startPoint x: 59, startPoint y: 191, endPoint x: 109, endPoint y: 211, distance: 53.9
click at [59, 191] on span "Classes" at bounding box center [96, 192] width 96 height 12
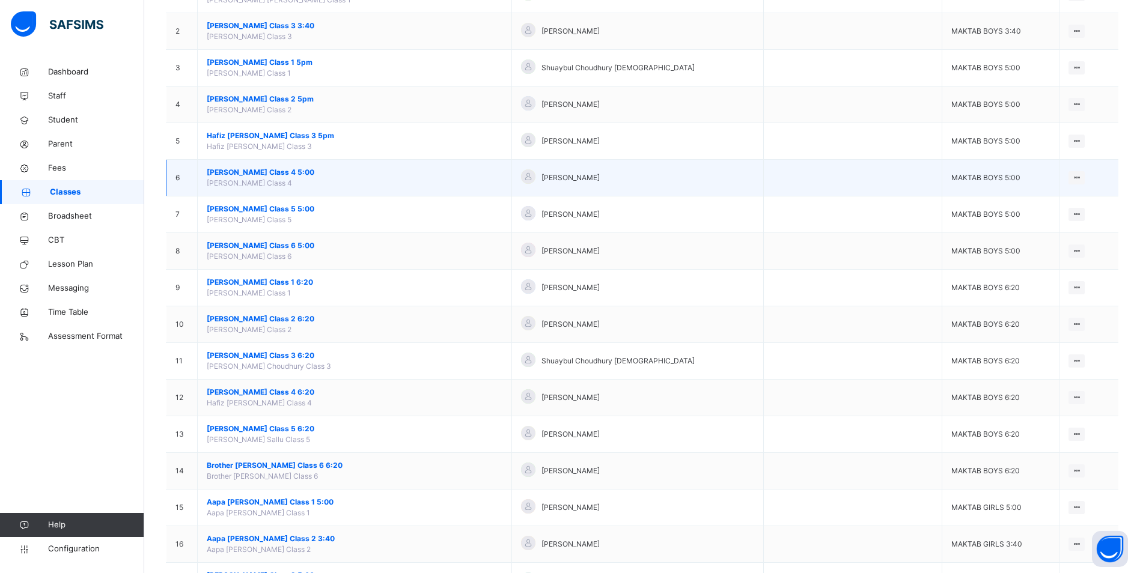
scroll to position [240, 0]
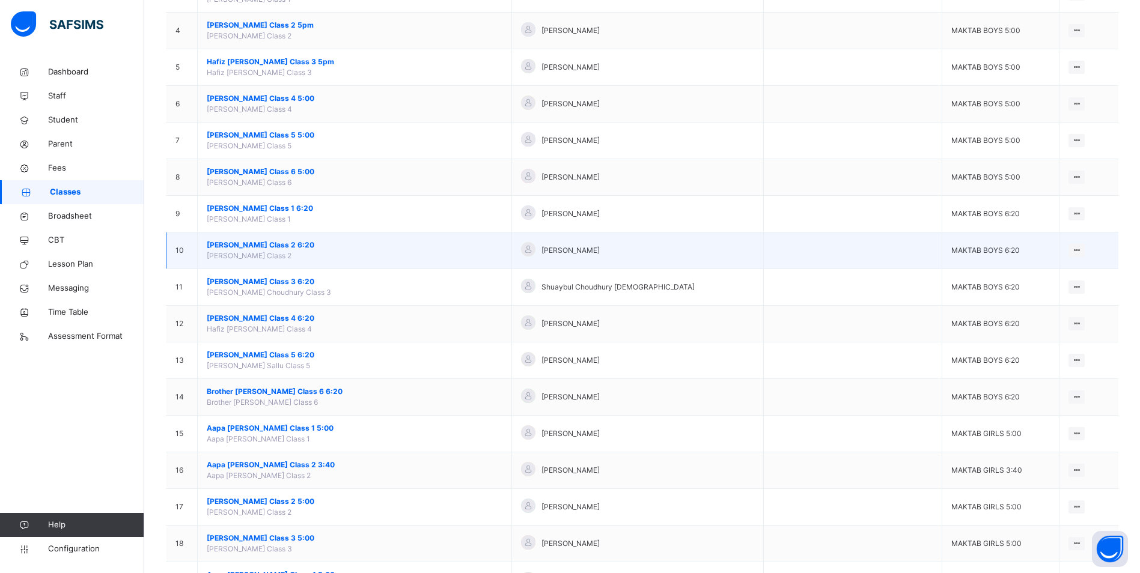
click at [274, 243] on span "[PERSON_NAME] Class 2 6:20" at bounding box center [355, 245] width 296 height 11
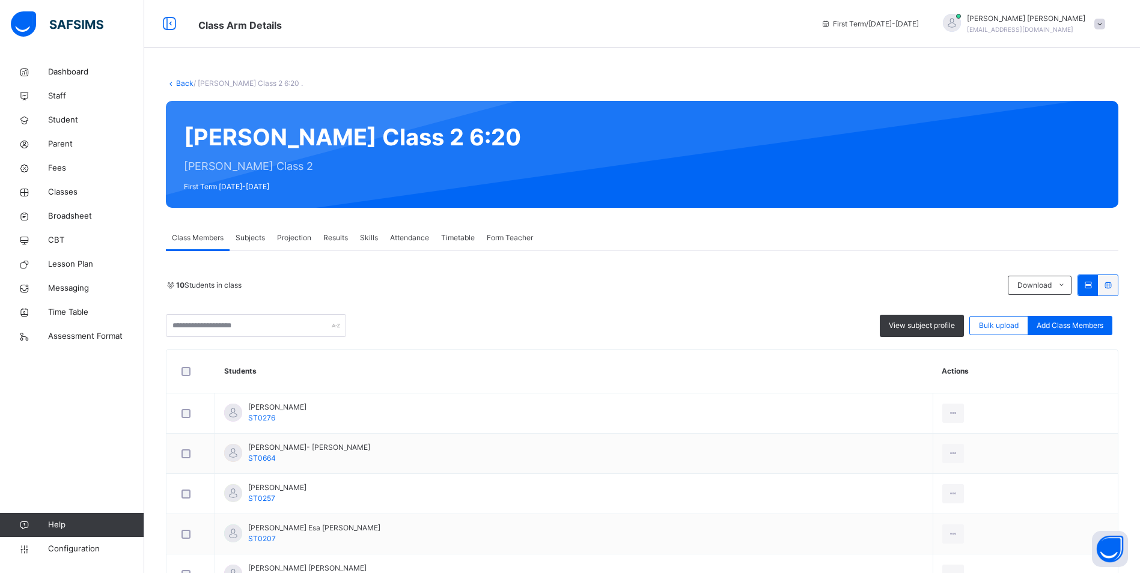
click at [401, 234] on span "Attendance" at bounding box center [409, 238] width 39 height 11
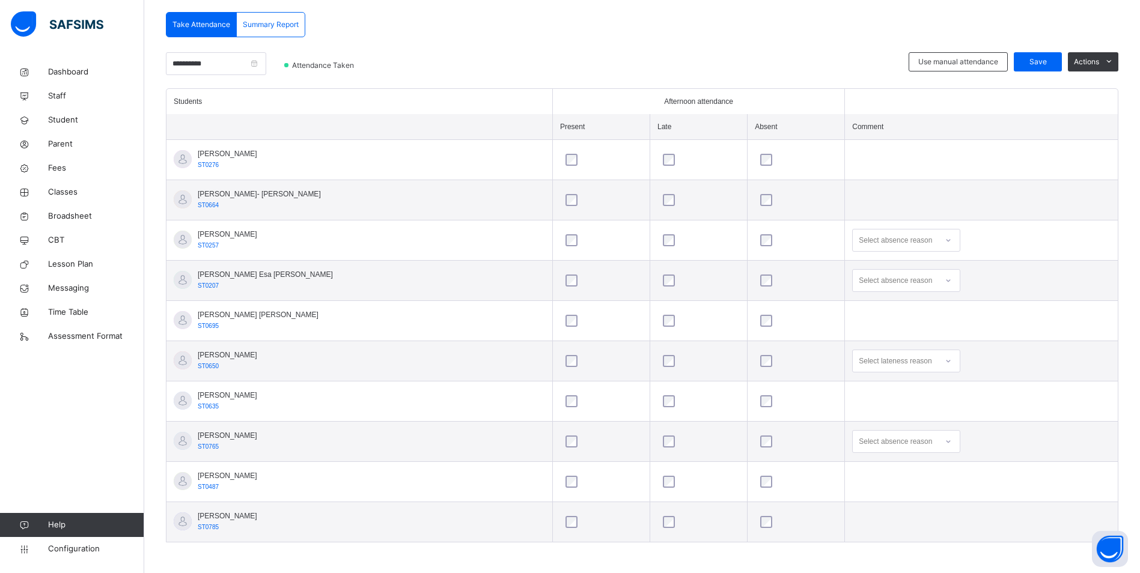
scroll to position [259, 0]
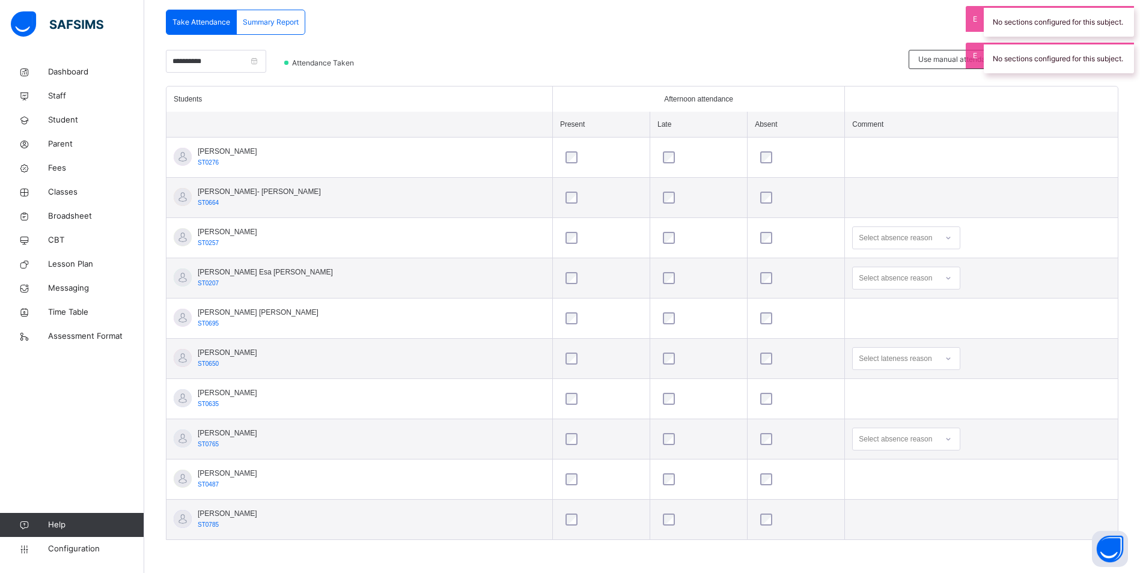
click at [938, 446] on div at bounding box center [948, 439] width 20 height 19
click at [864, 465] on div "Not well" at bounding box center [906, 466] width 107 height 20
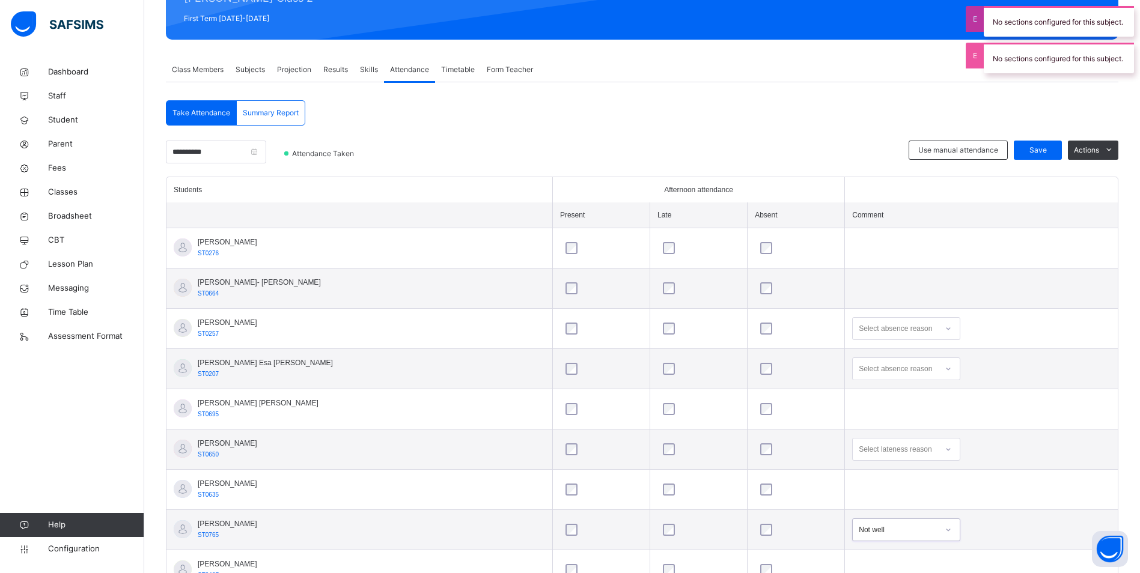
scroll to position [79, 0]
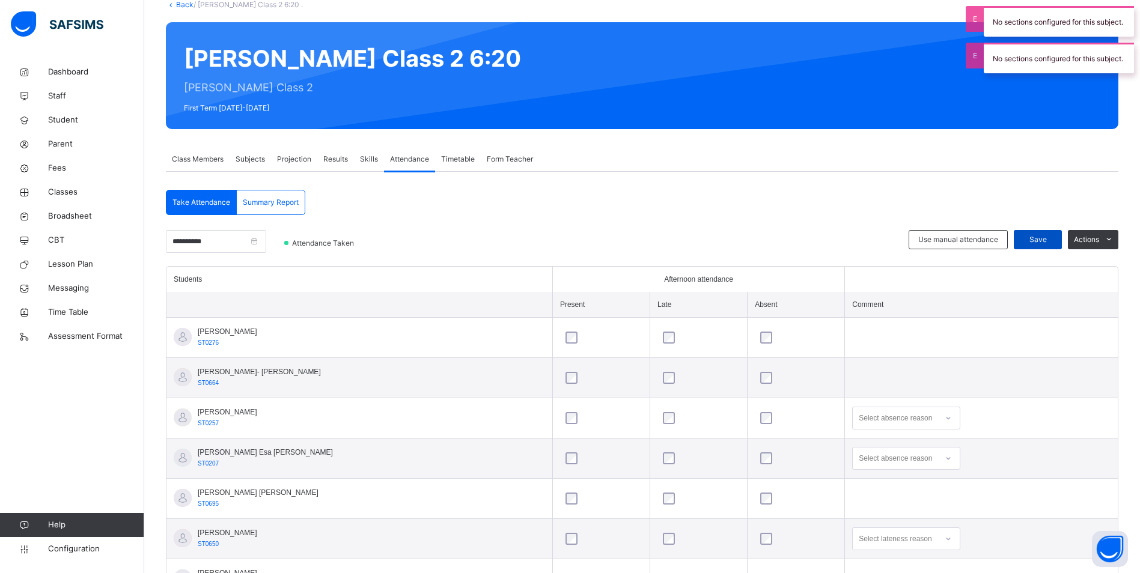
click at [1040, 237] on span "Save" at bounding box center [1038, 239] width 30 height 11
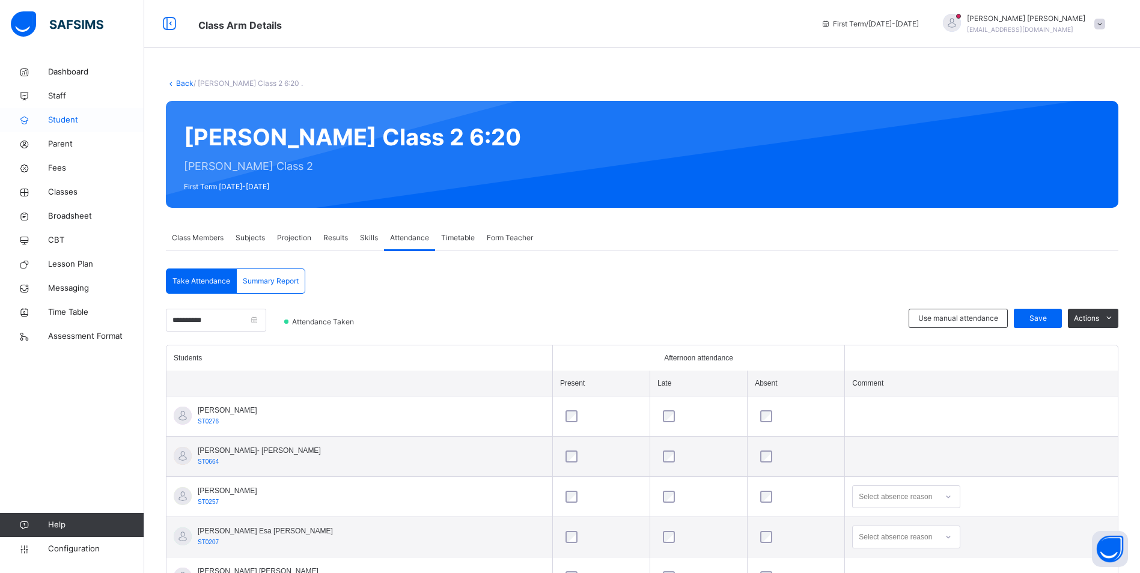
click at [65, 120] on span "Student" at bounding box center [96, 120] width 96 height 12
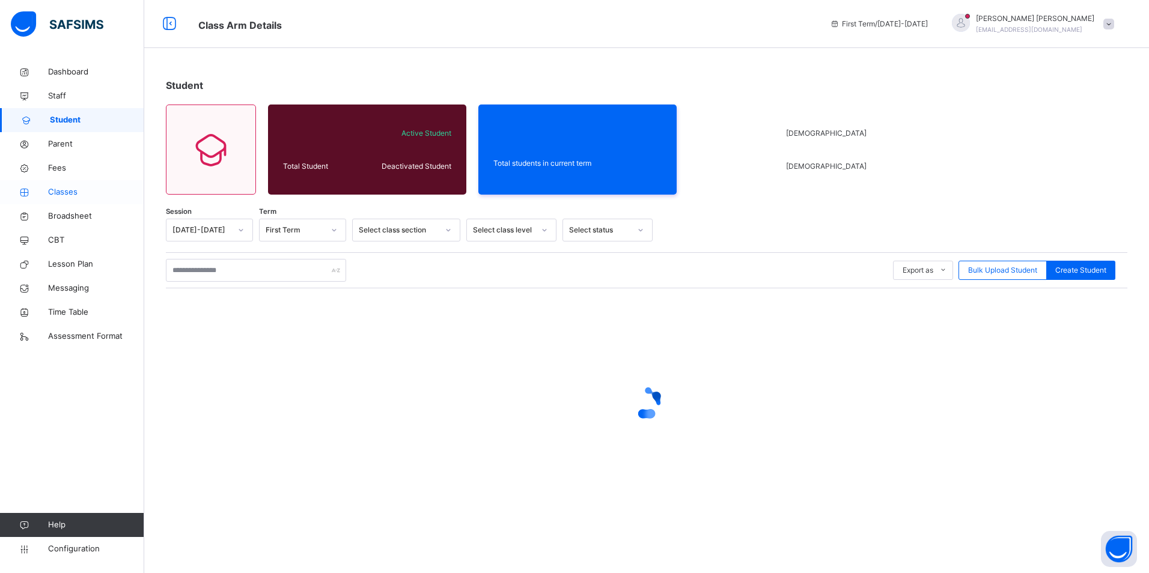
click at [64, 191] on span "Classes" at bounding box center [96, 192] width 96 height 12
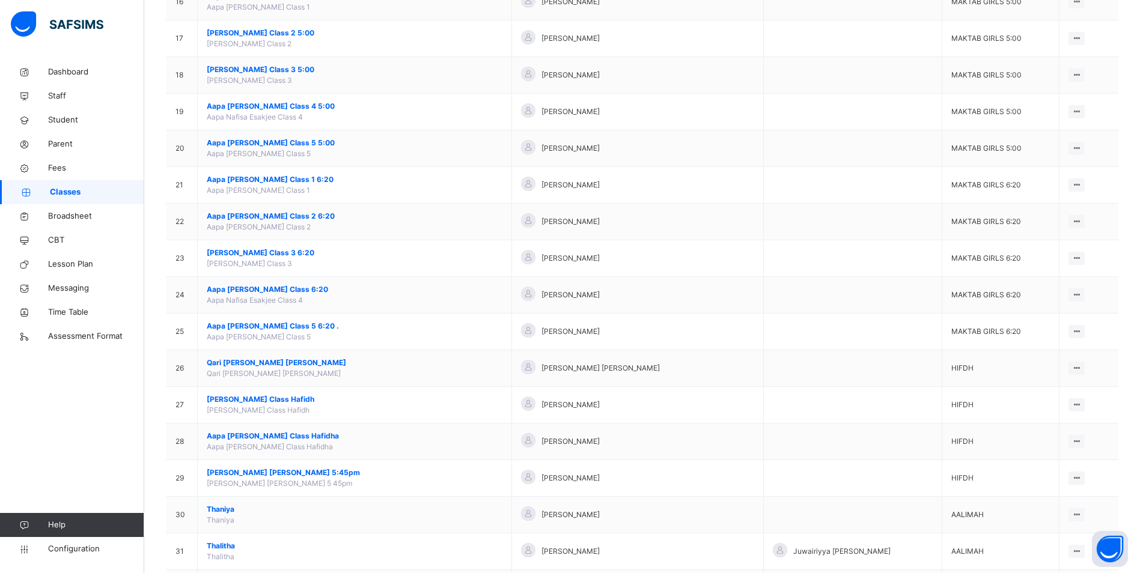
scroll to position [721, 0]
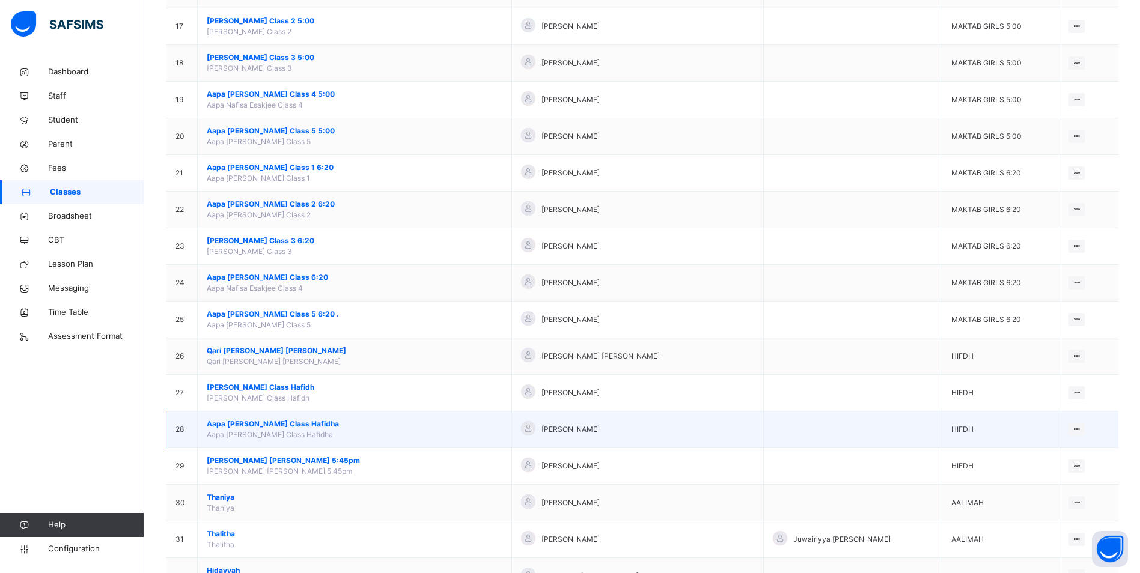
click at [297, 424] on span "Aapa [PERSON_NAME] Class Hafidha" at bounding box center [355, 424] width 296 height 11
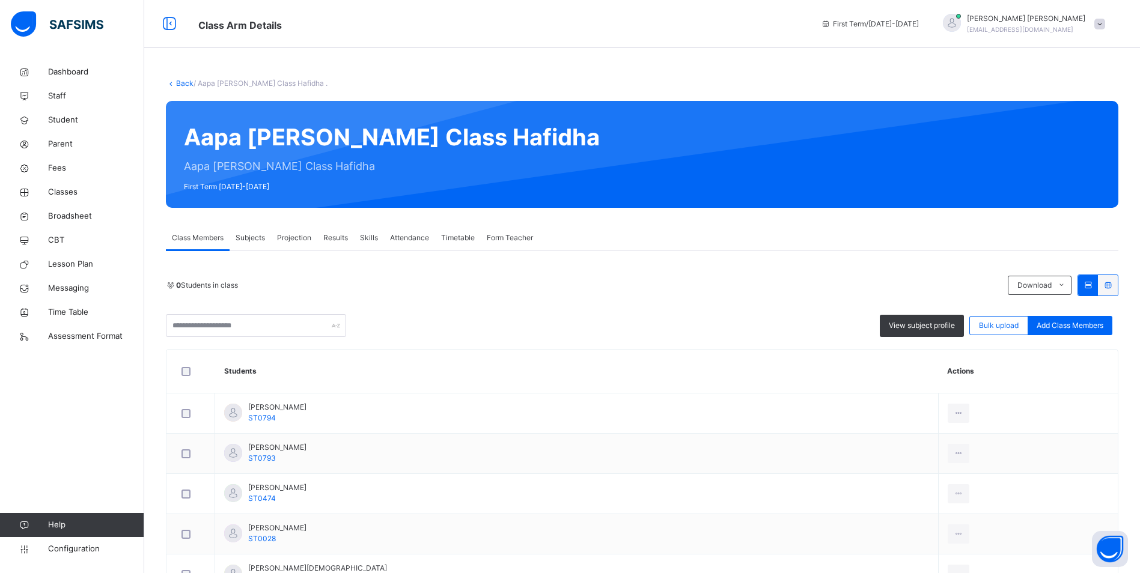
click at [401, 237] on span "Attendance" at bounding box center [409, 238] width 39 height 11
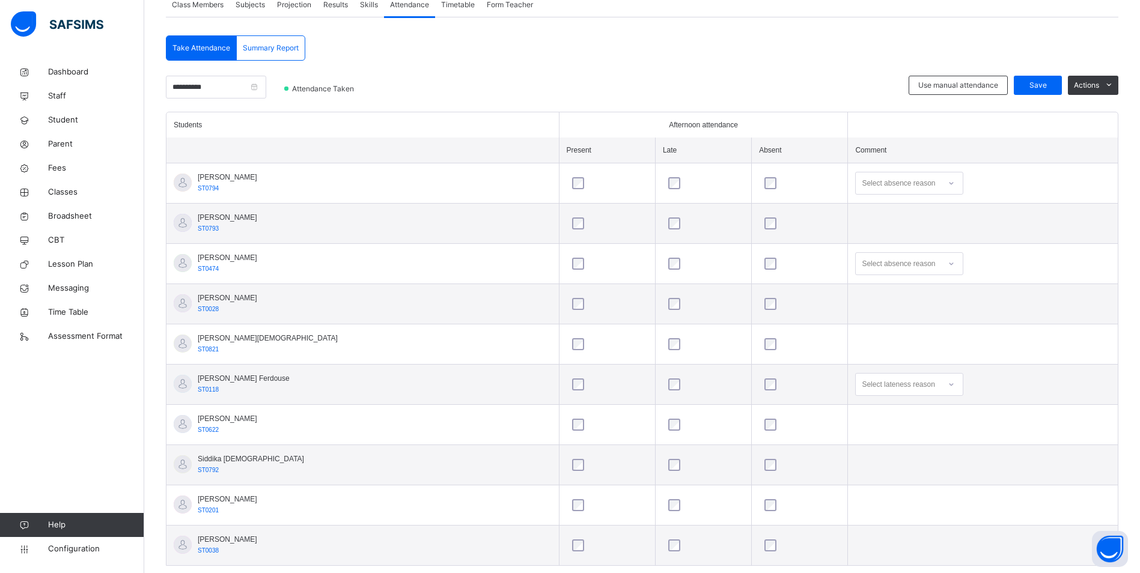
scroll to position [240, 0]
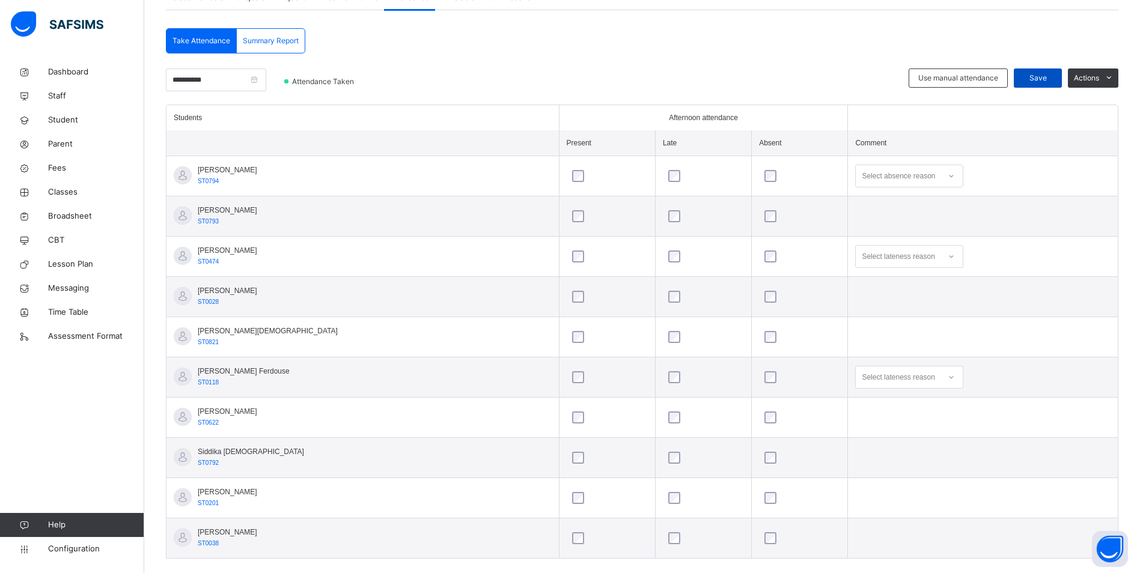
click at [1040, 75] on span "Save" at bounding box center [1038, 78] width 30 height 11
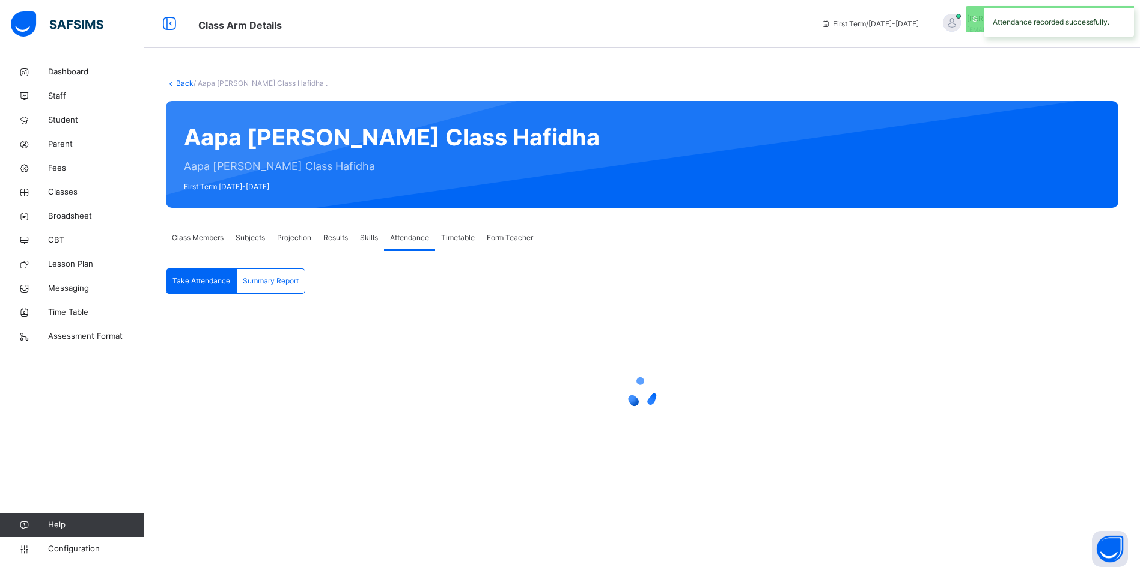
scroll to position [0, 0]
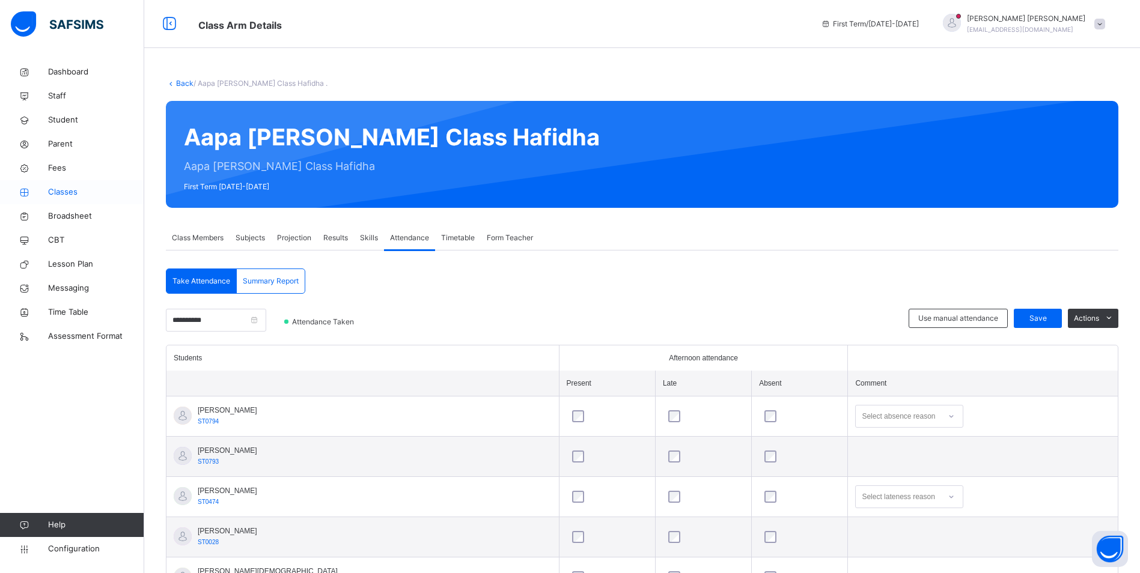
drag, startPoint x: 58, startPoint y: 188, endPoint x: 77, endPoint y: 203, distance: 24.4
click at [58, 188] on span "Classes" at bounding box center [96, 192] width 96 height 12
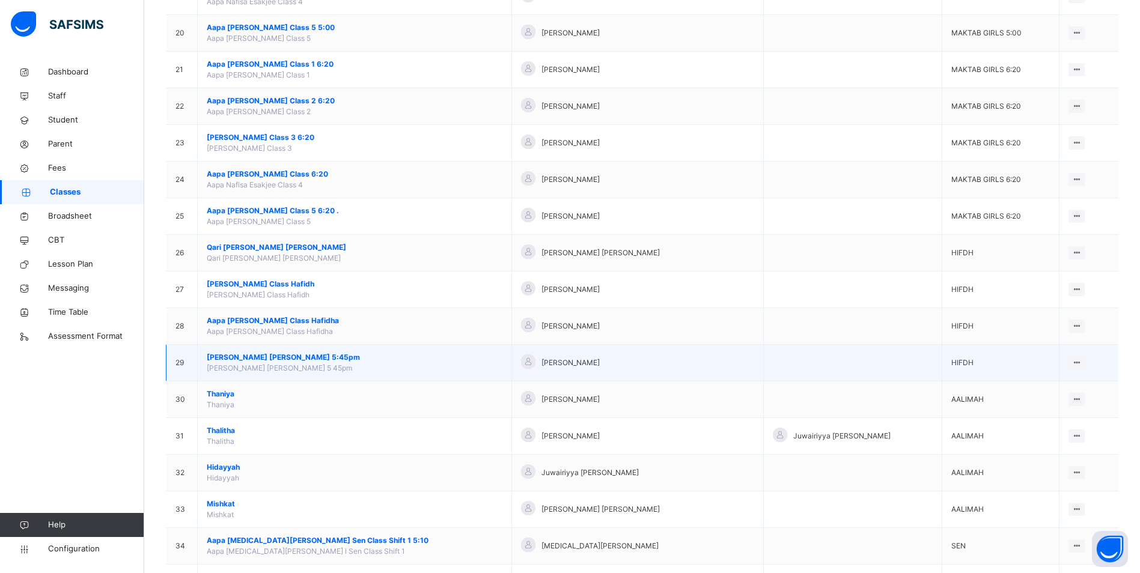
scroll to position [823, 0]
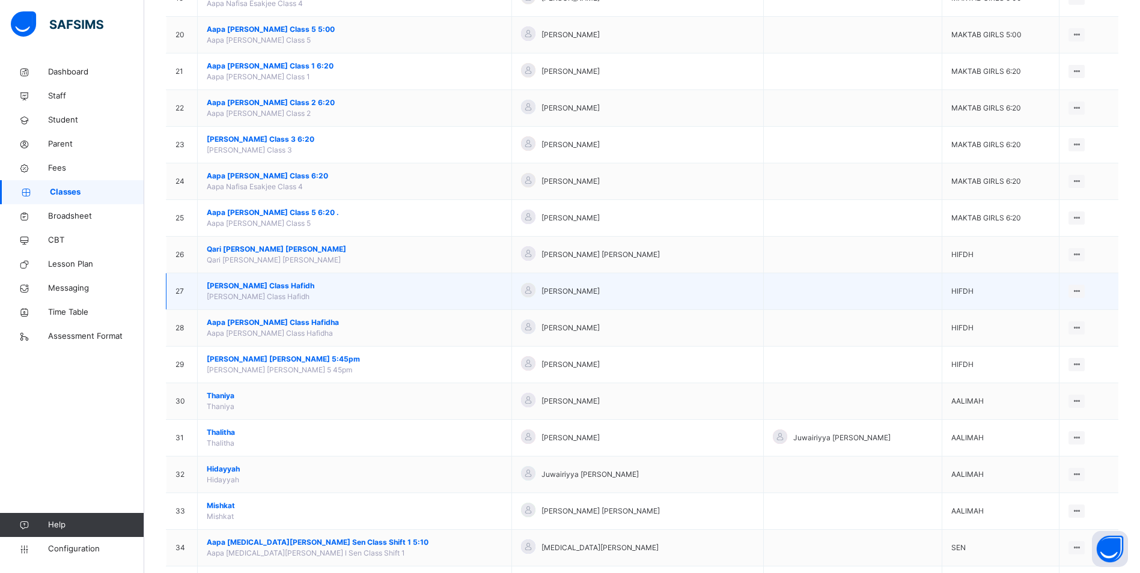
click at [258, 285] on span "[PERSON_NAME] Class Hafidh" at bounding box center [355, 286] width 296 height 11
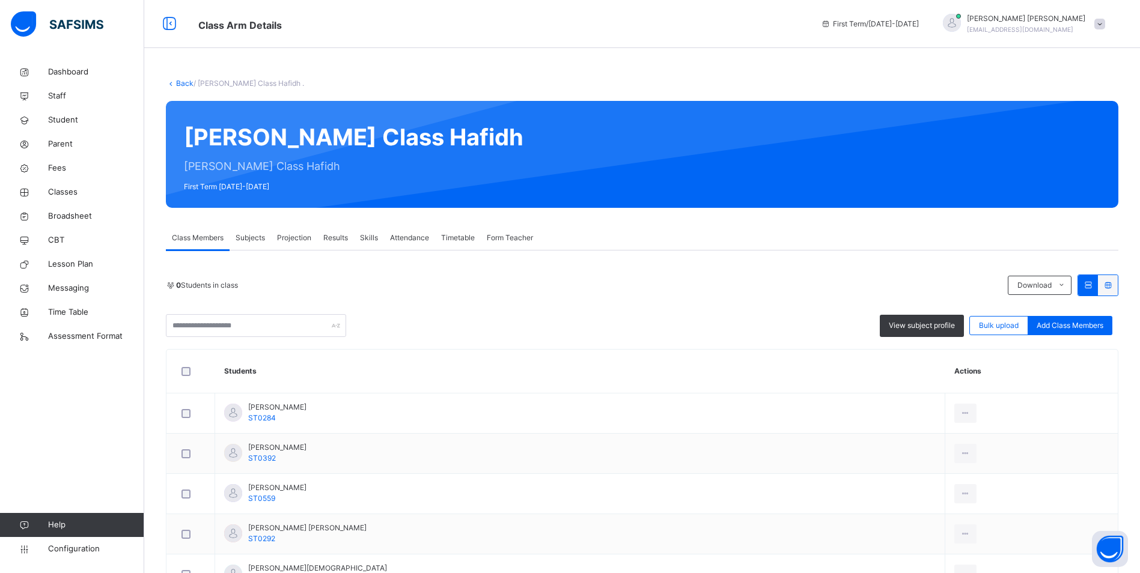
click at [419, 237] on span "Attendance" at bounding box center [409, 238] width 39 height 11
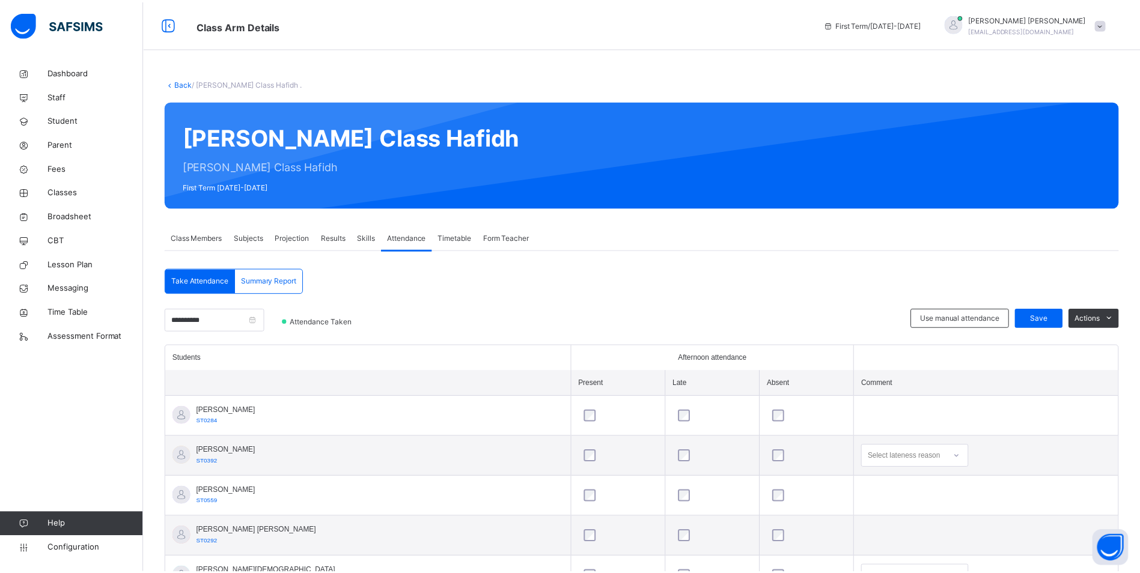
scroll to position [259, 0]
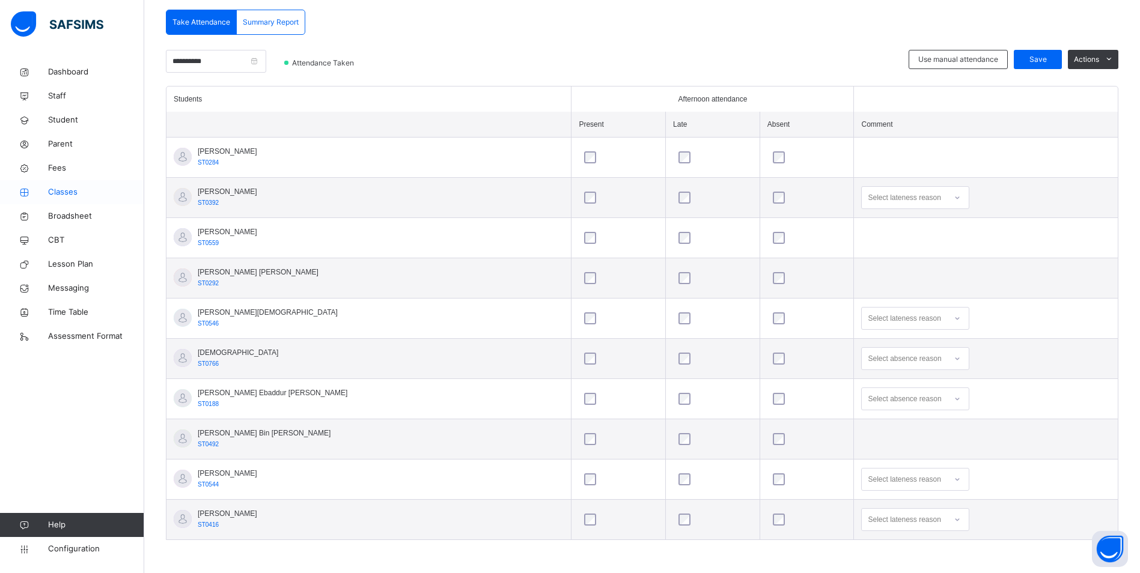
click at [61, 191] on span "Classes" at bounding box center [96, 192] width 96 height 12
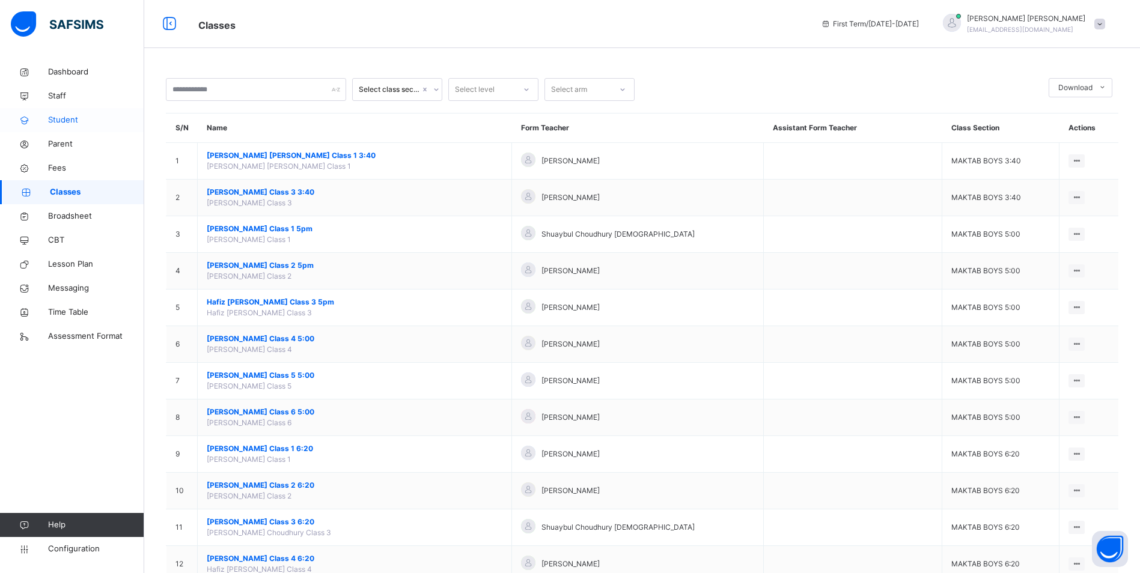
click at [63, 123] on span "Student" at bounding box center [96, 120] width 96 height 12
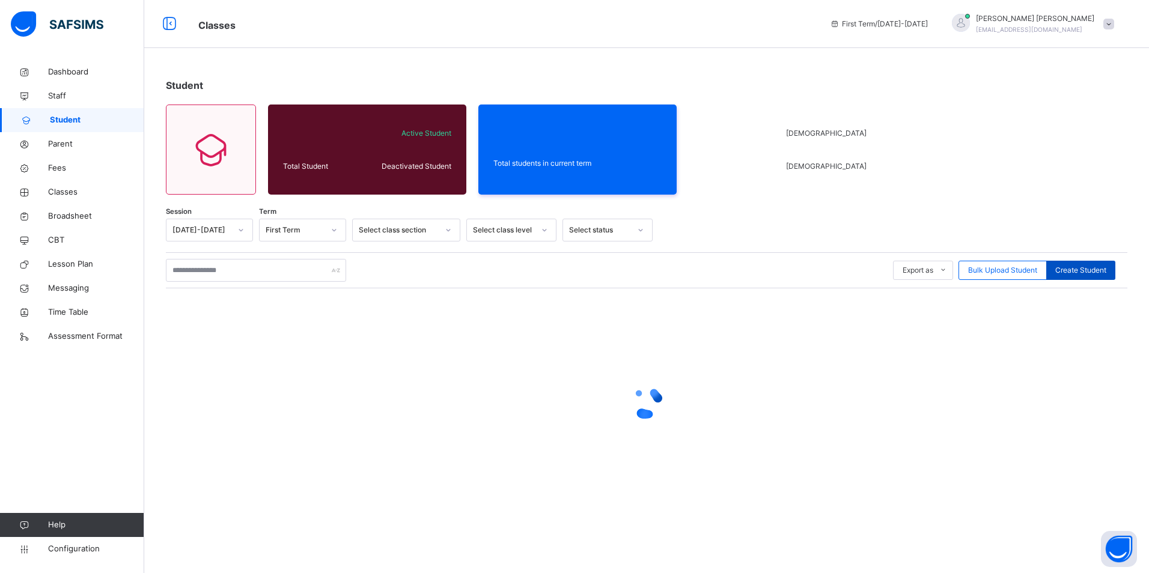
click at [1077, 265] on span "Create Student" at bounding box center [1081, 270] width 51 height 11
select select "**"
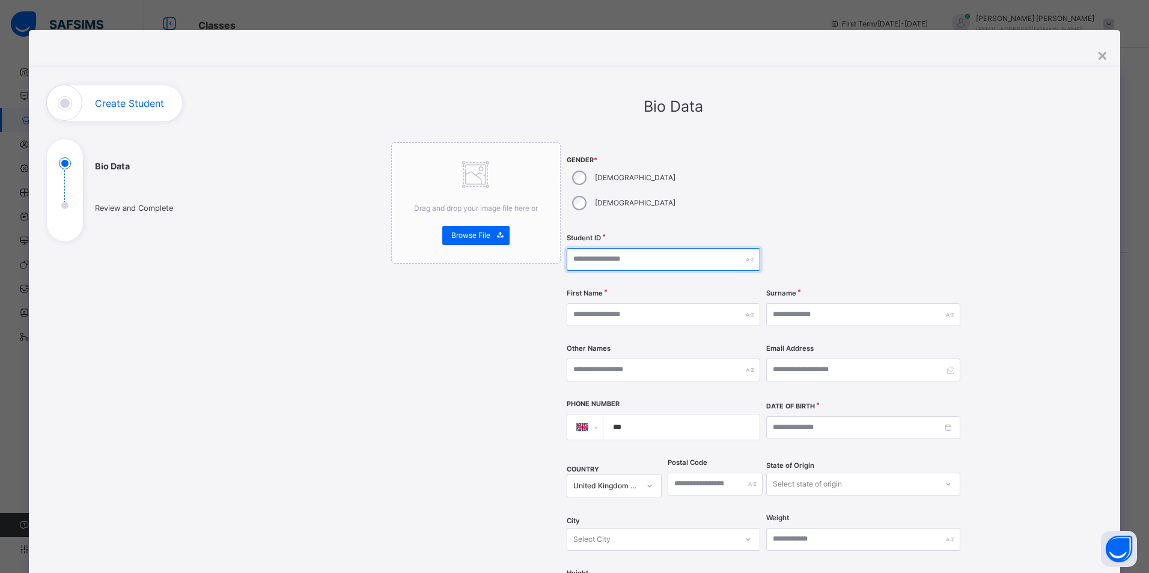
click at [602, 248] on input "text" at bounding box center [664, 259] width 194 height 23
type input "******"
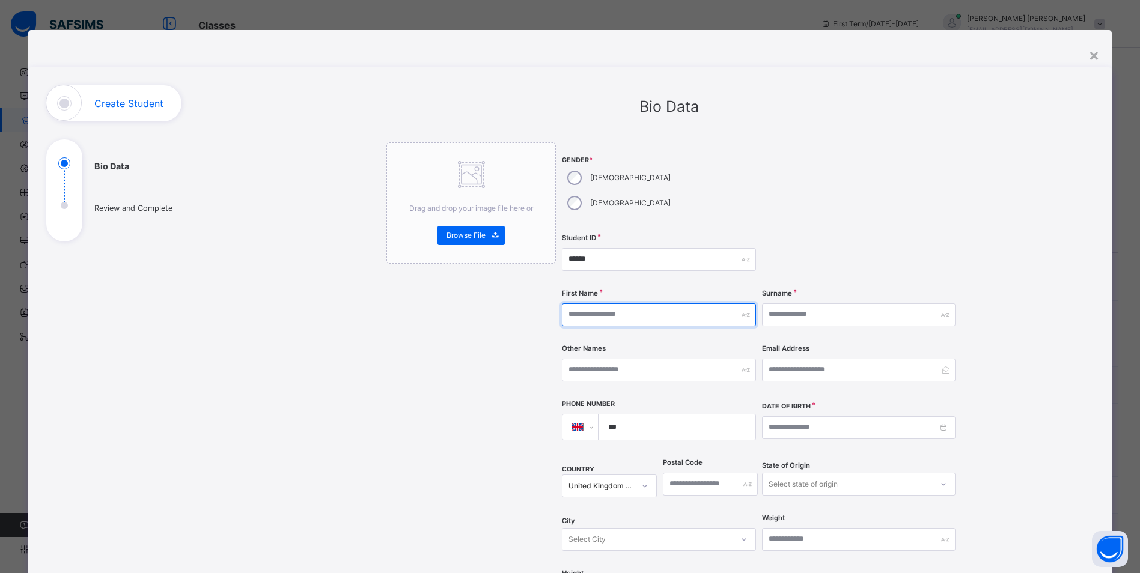
click at [604, 304] on input "text" at bounding box center [659, 315] width 194 height 23
type input "*****"
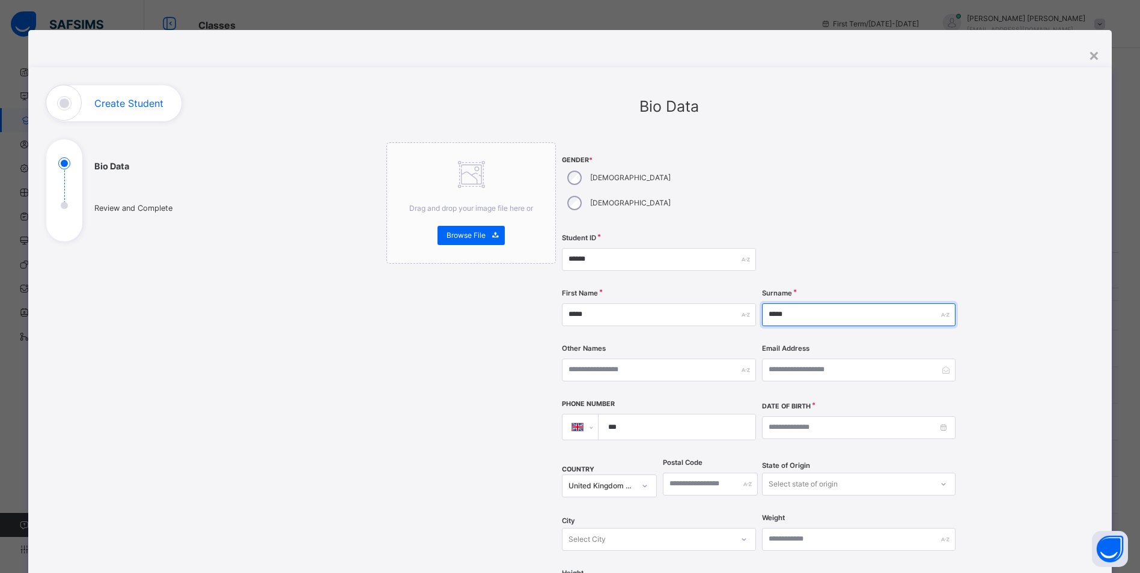
type input "*****"
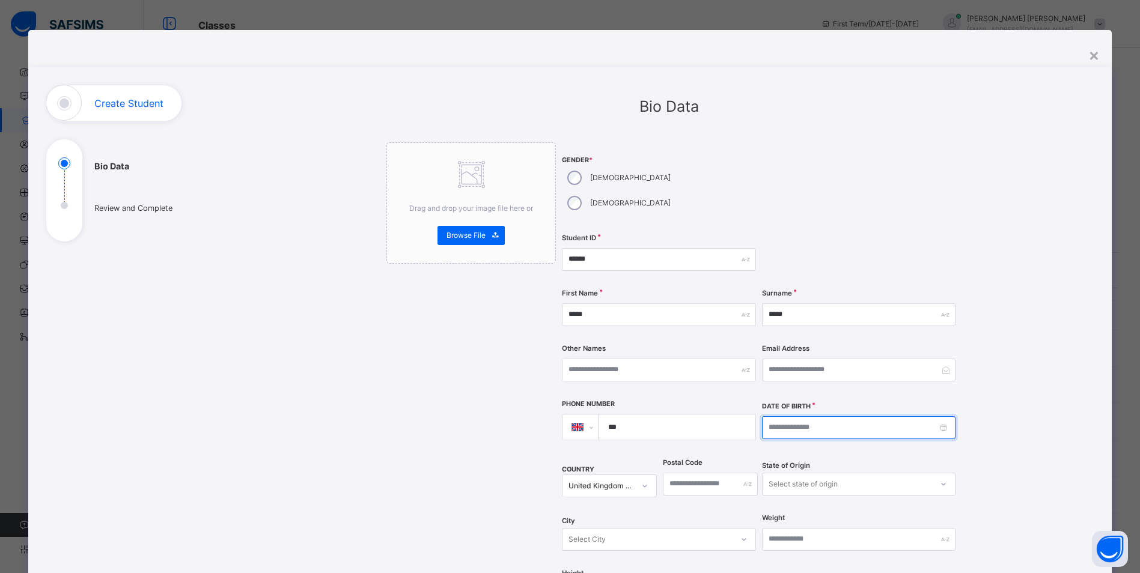
click at [771, 417] on input at bounding box center [859, 428] width 194 height 23
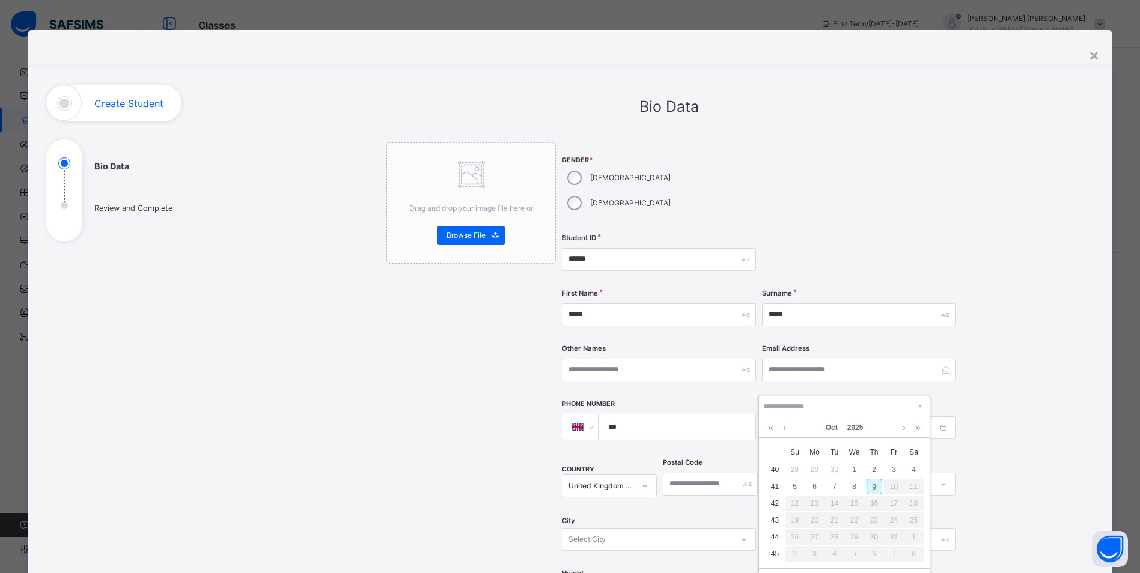
type input "**********"
click at [859, 501] on div "18" at bounding box center [855, 504] width 16 height 16
type input "**********"
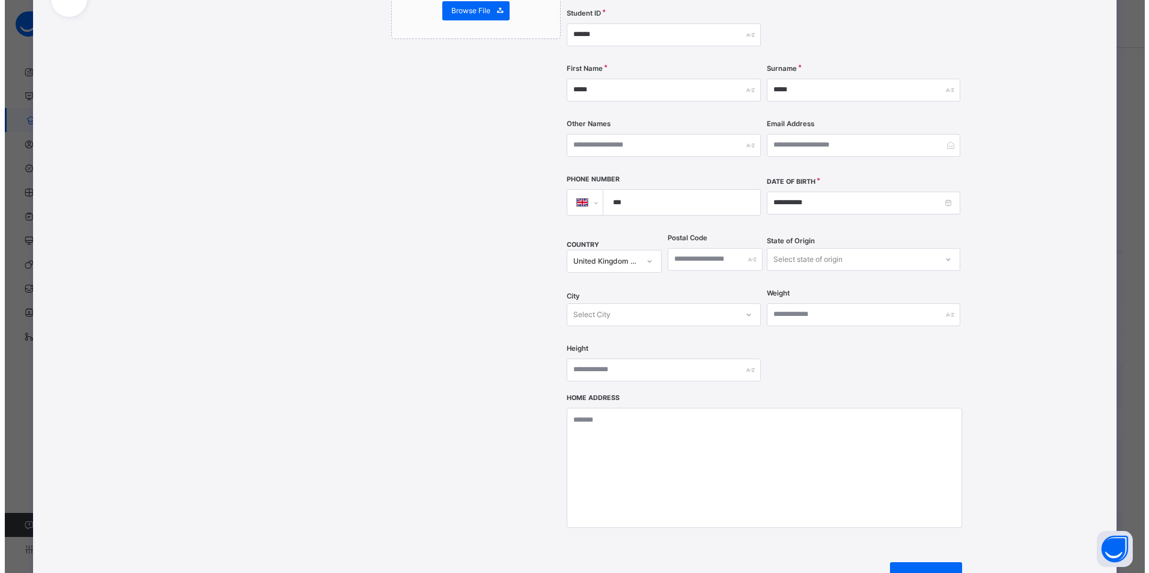
scroll to position [240, 0]
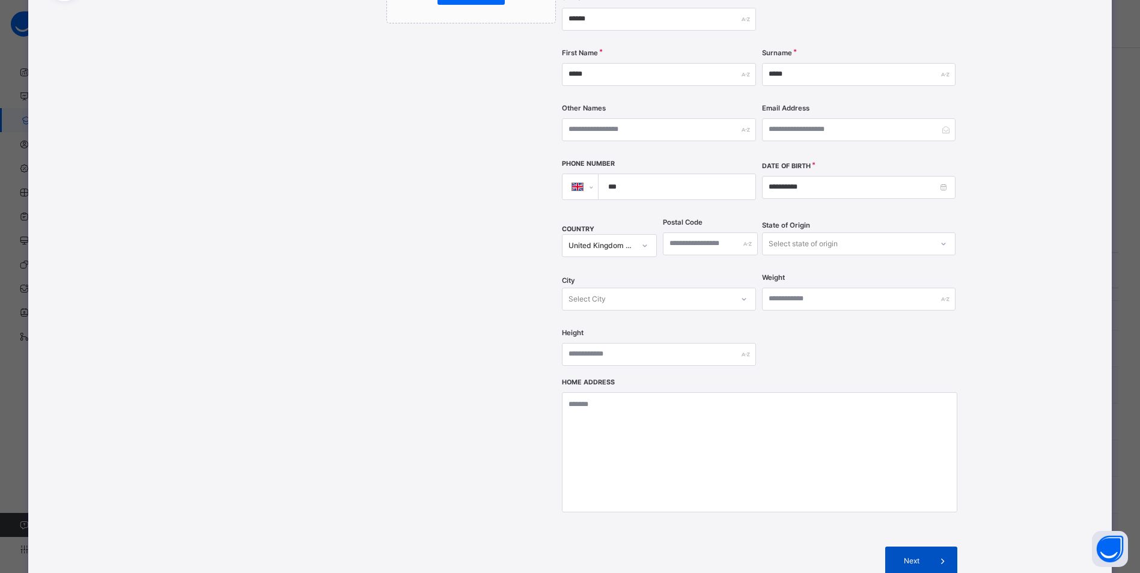
click at [904, 547] on div "Next" at bounding box center [921, 561] width 72 height 29
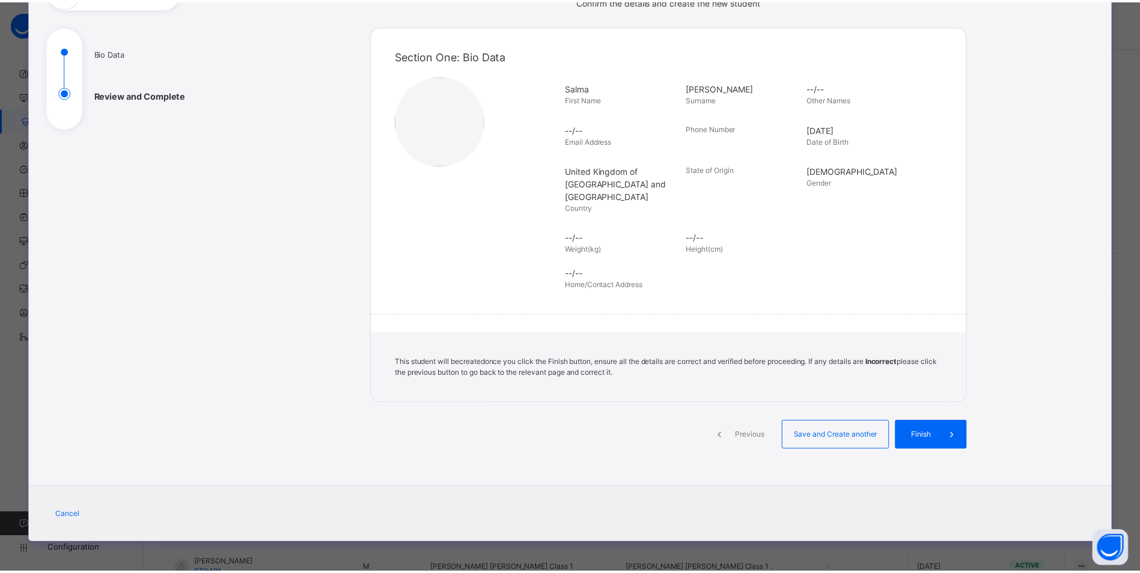
scroll to position [100, 0]
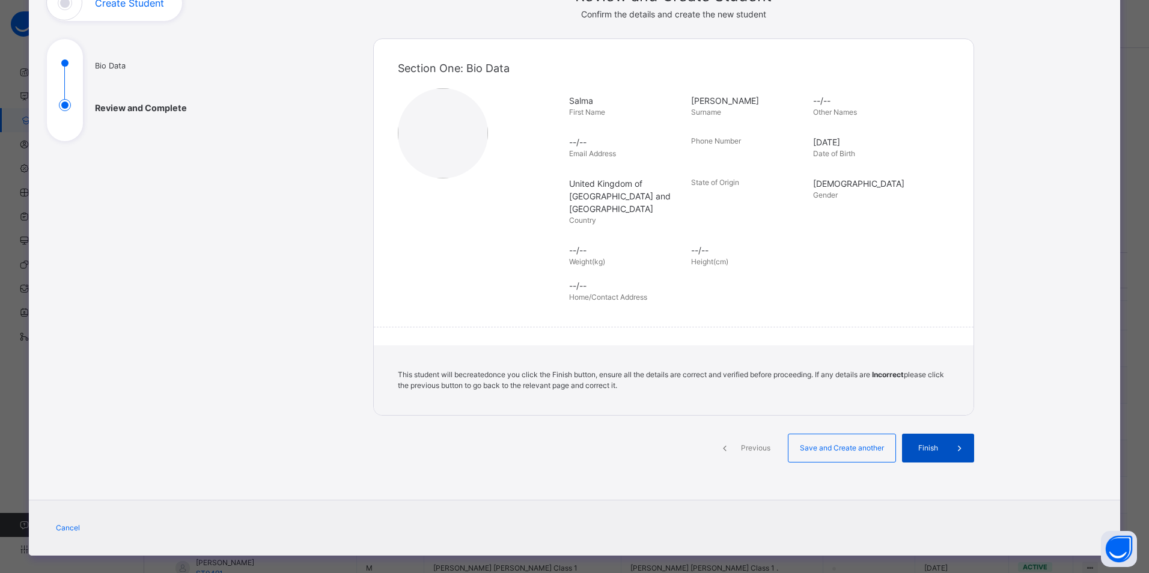
click at [935, 443] on span "Finish" at bounding box center [928, 448] width 34 height 11
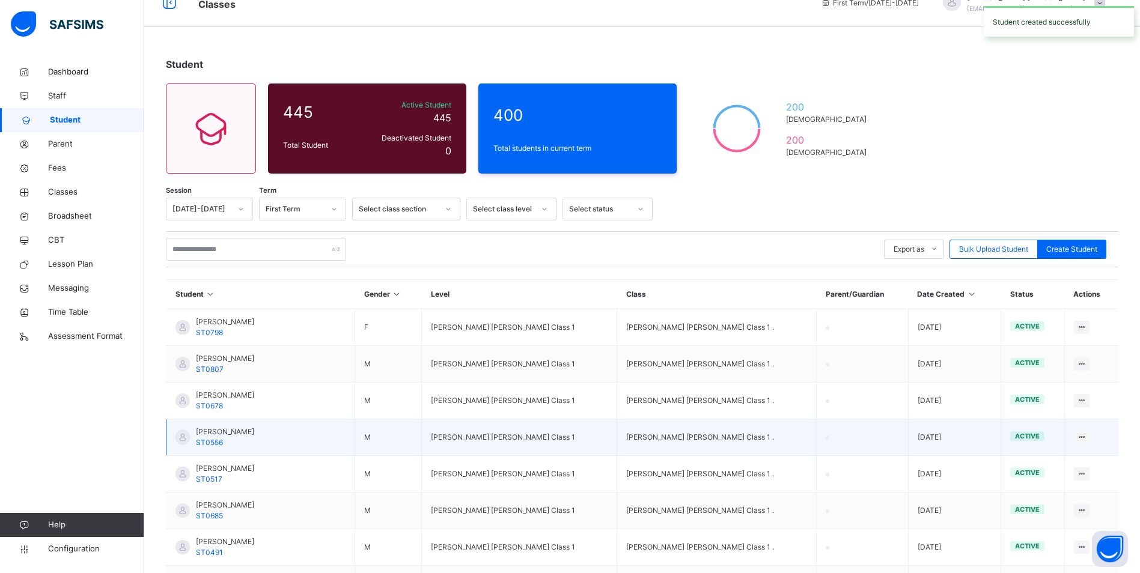
scroll to position [0, 0]
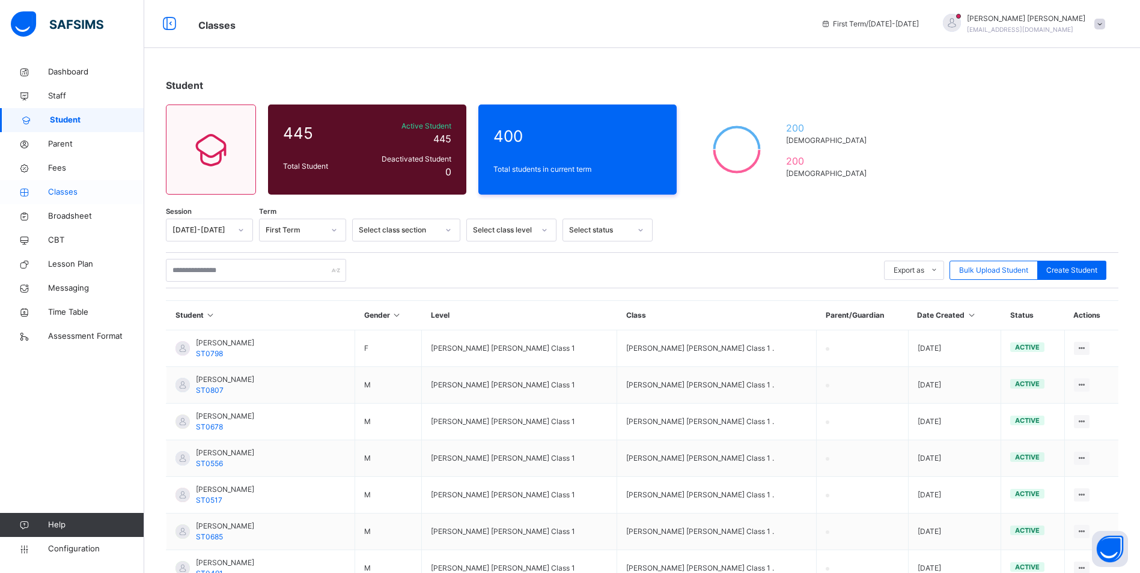
click at [63, 191] on span "Classes" at bounding box center [96, 192] width 96 height 12
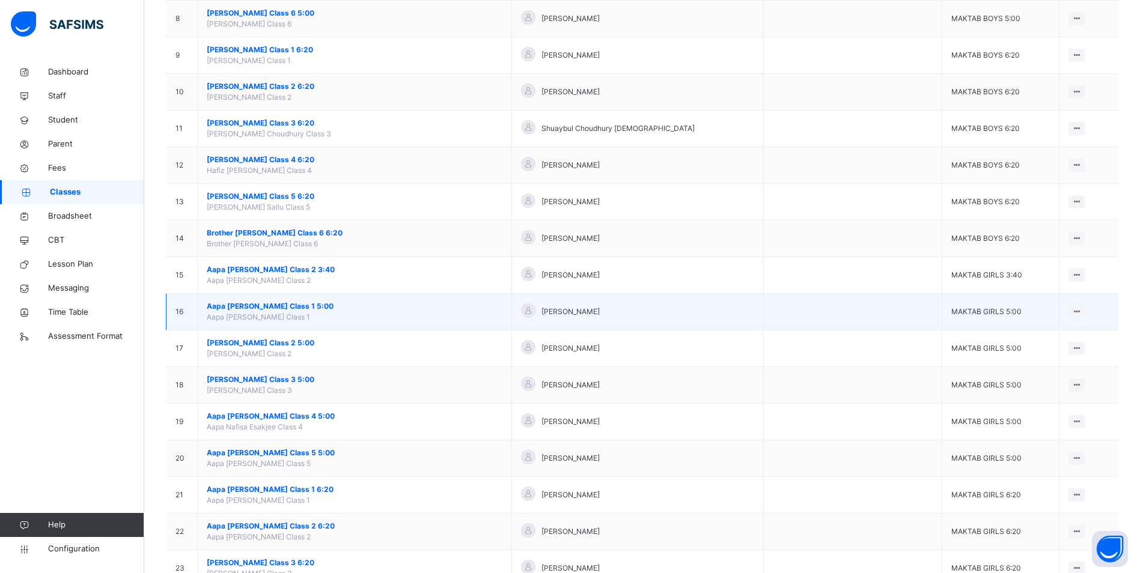
scroll to position [361, 0]
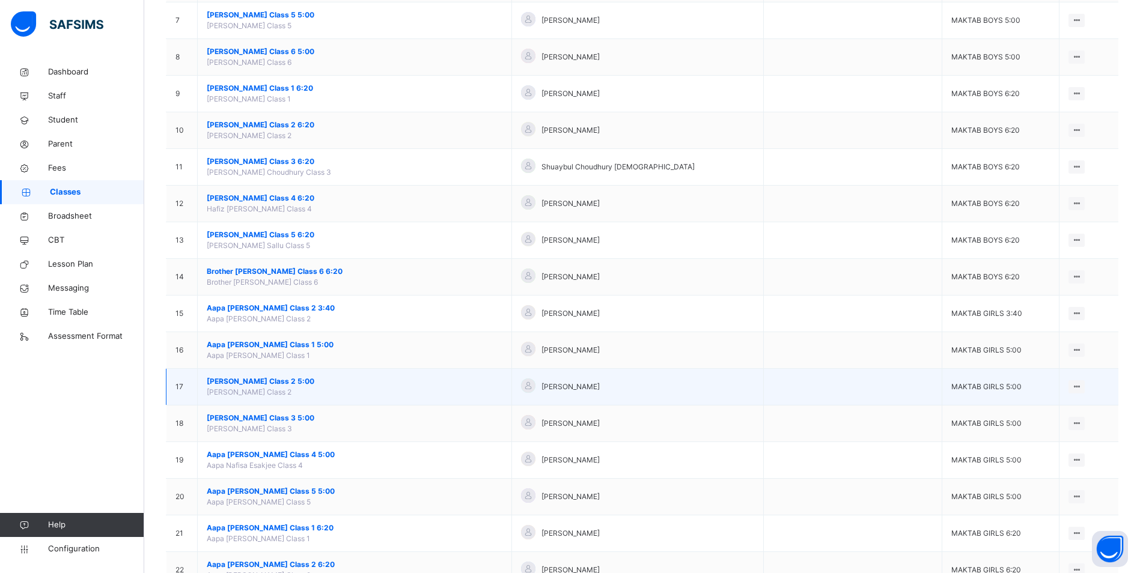
click at [280, 380] on span "[PERSON_NAME] Class 2 5:00" at bounding box center [355, 381] width 296 height 11
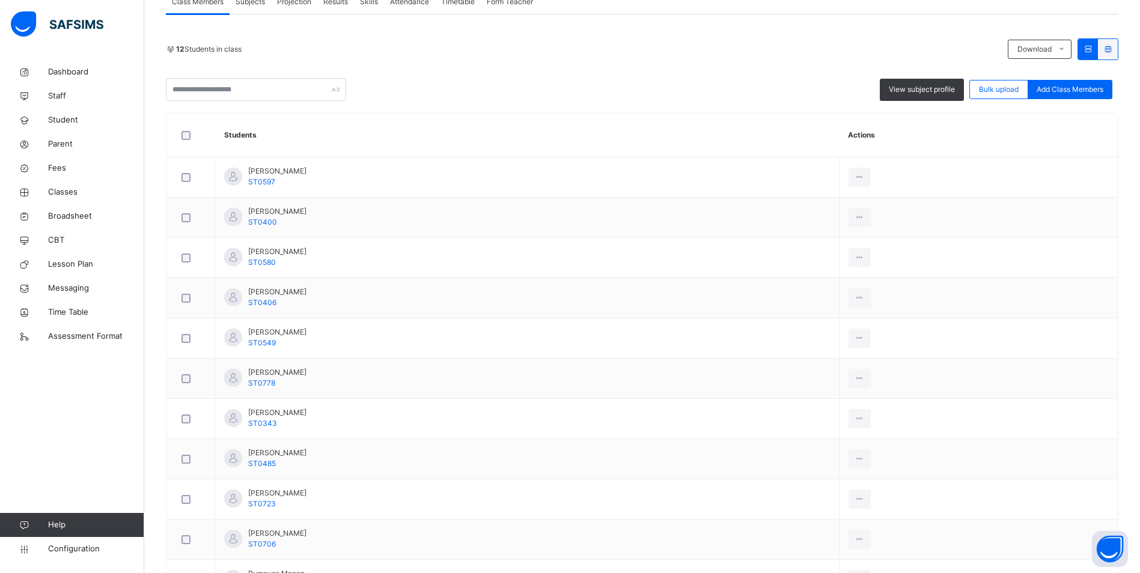
scroll to position [189, 0]
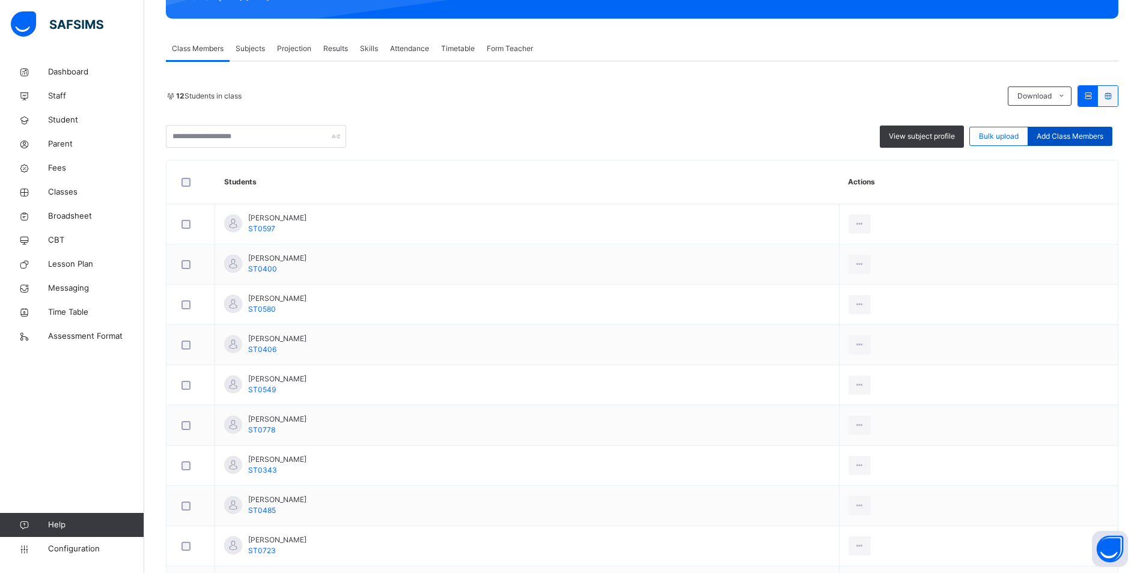
click at [1067, 133] on span "Add Class Members" at bounding box center [1070, 136] width 67 height 11
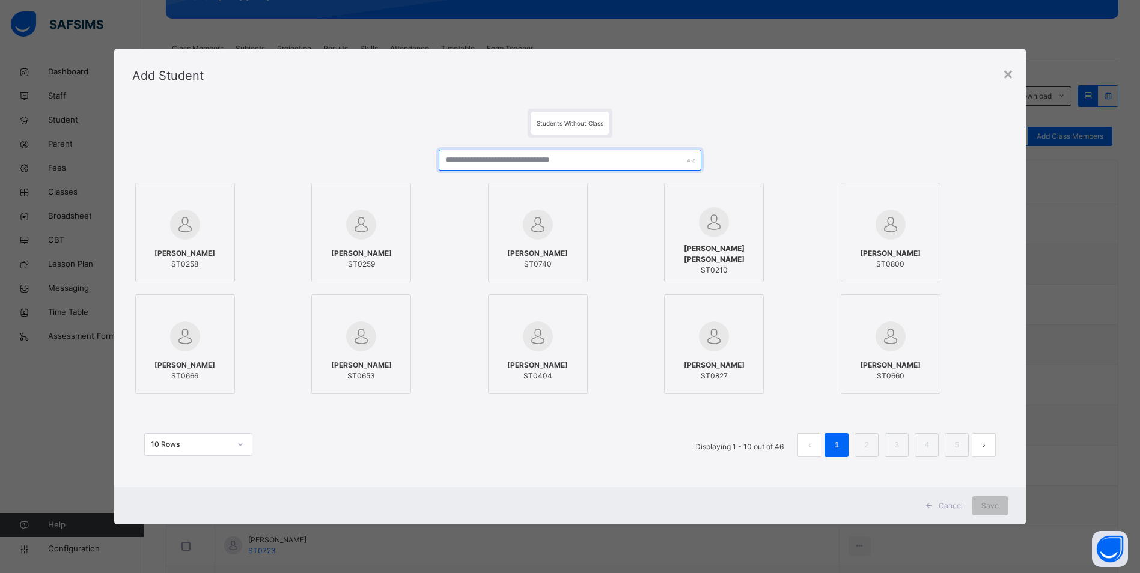
click at [524, 162] on input "text" at bounding box center [570, 160] width 263 height 21
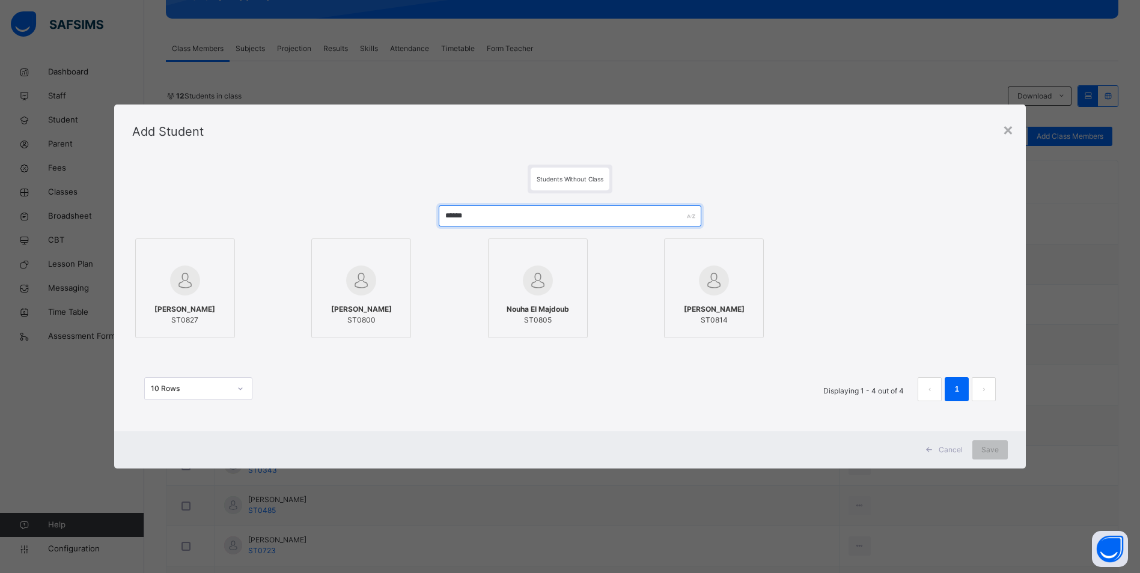
type input "******"
click at [185, 289] on img at bounding box center [185, 281] width 30 height 30
click at [998, 447] on span "Save" at bounding box center [998, 450] width 17 height 11
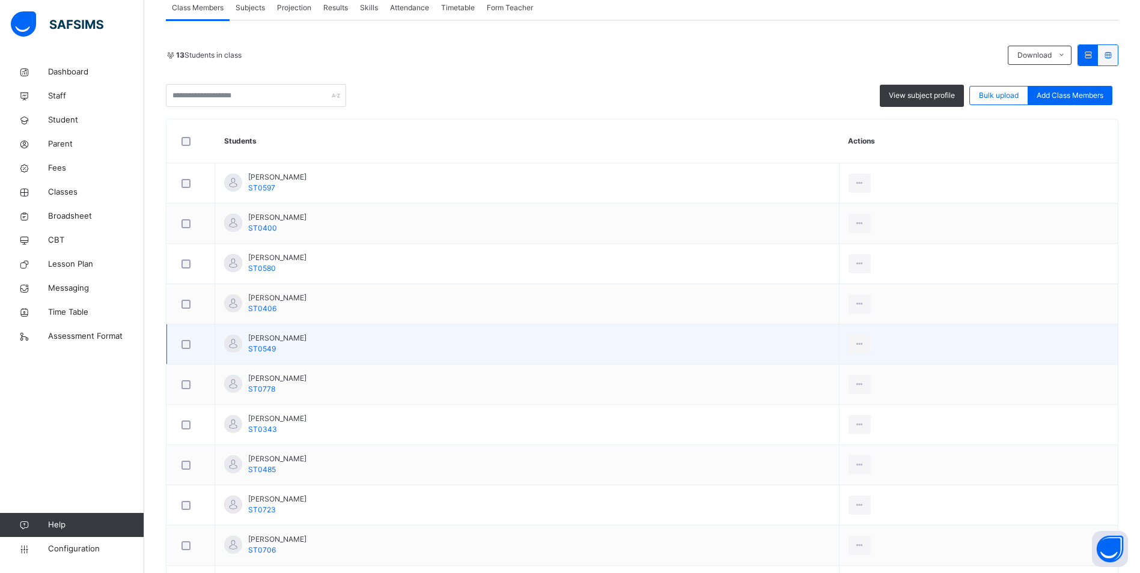
scroll to position [230, 0]
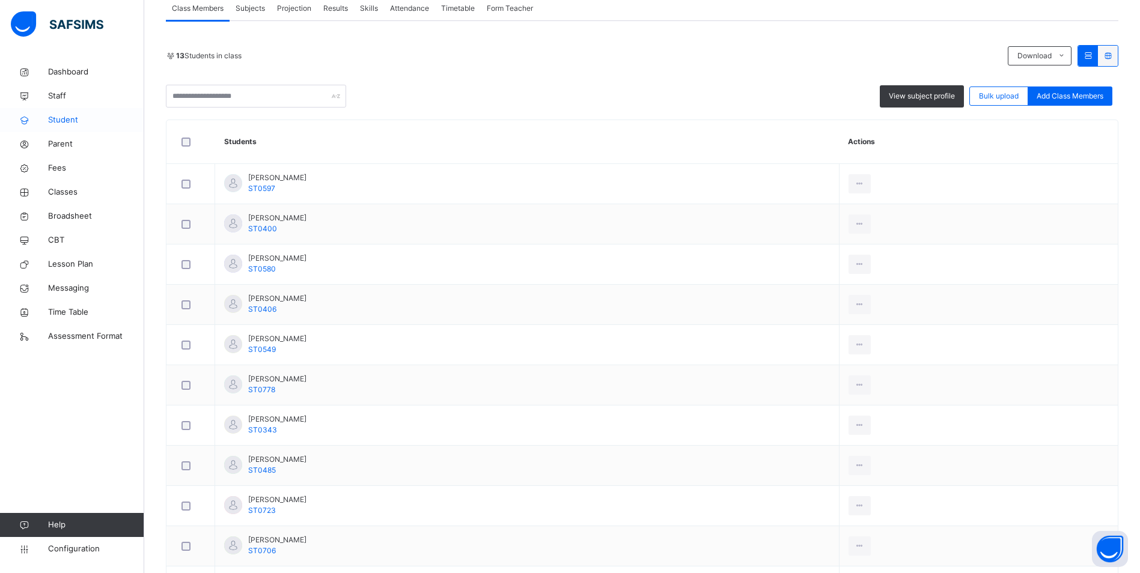
click at [79, 123] on span "Student" at bounding box center [96, 120] width 96 height 12
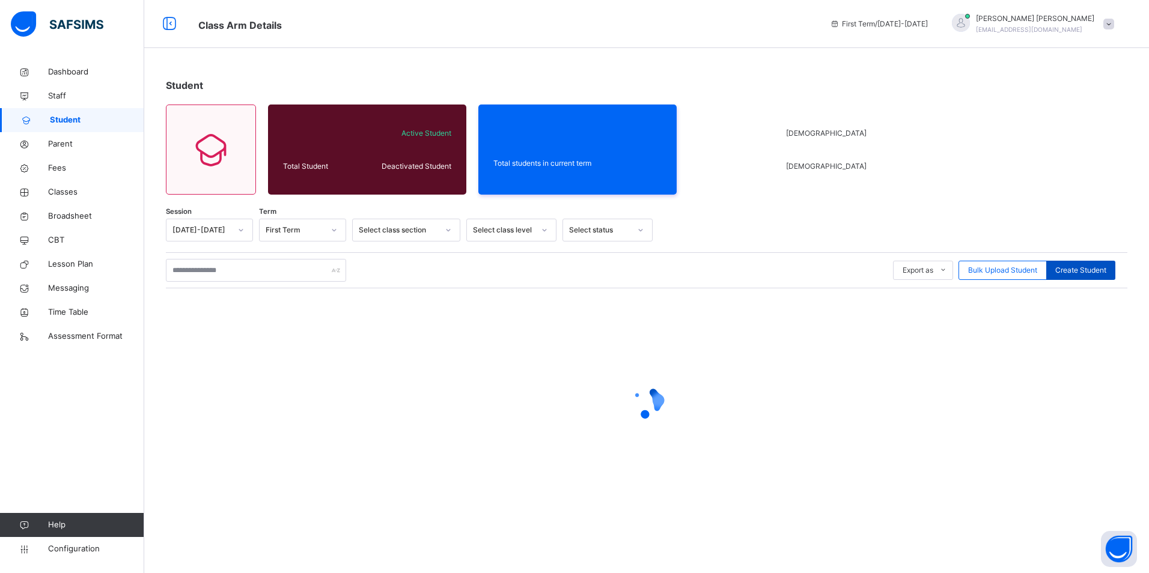
click at [1082, 268] on span "Create Student" at bounding box center [1081, 270] width 51 height 11
select select "**"
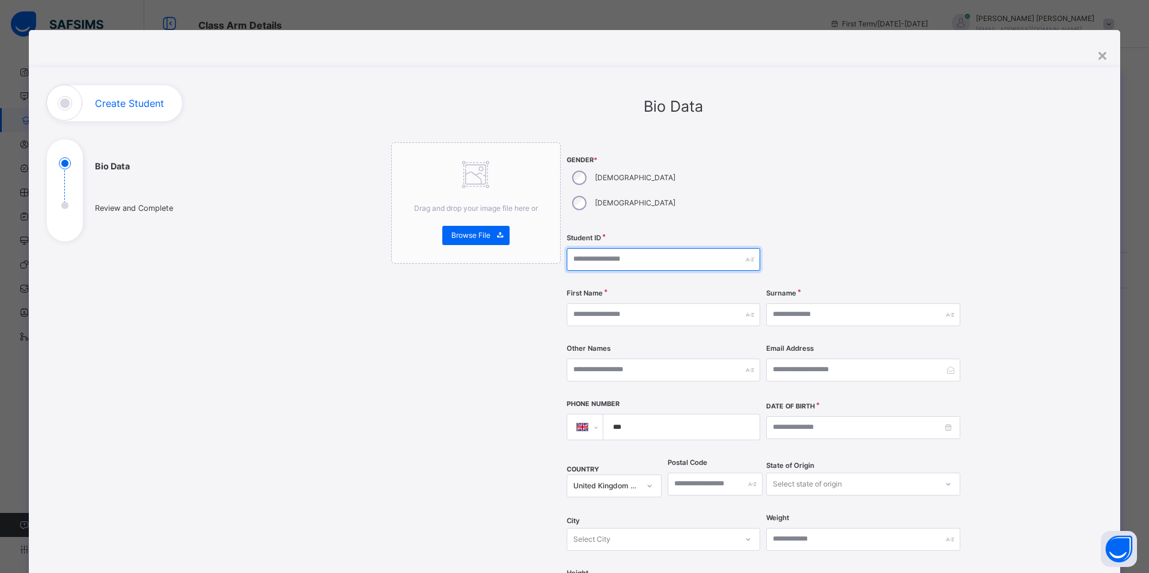
click at [617, 248] on input "text" at bounding box center [664, 259] width 194 height 23
type input "*"
type input "******"
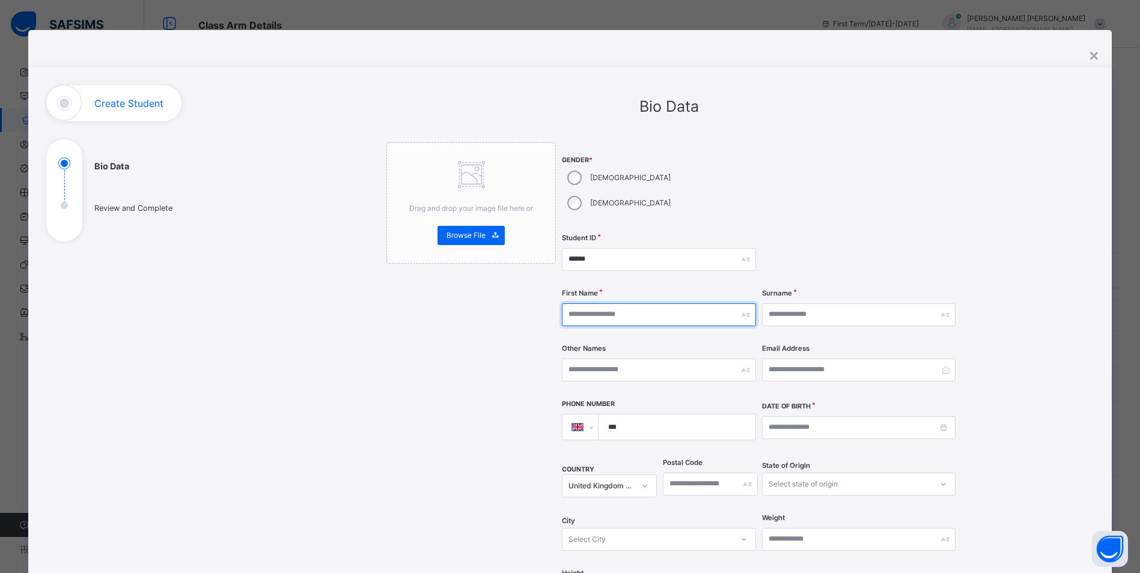
click at [613, 304] on input "text" at bounding box center [659, 315] width 194 height 23
type input "******"
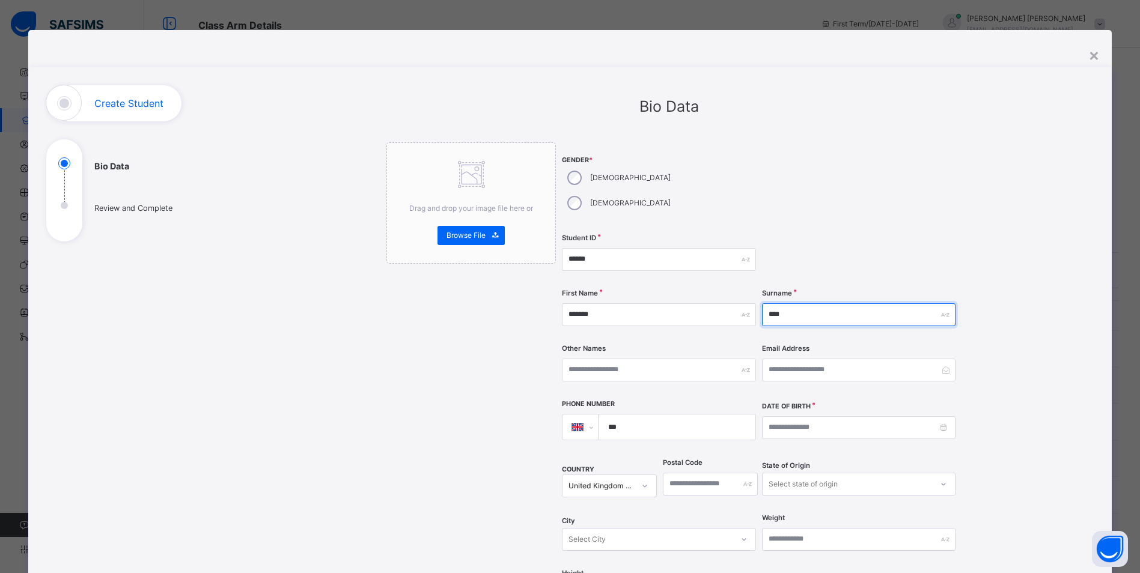
type input "****"
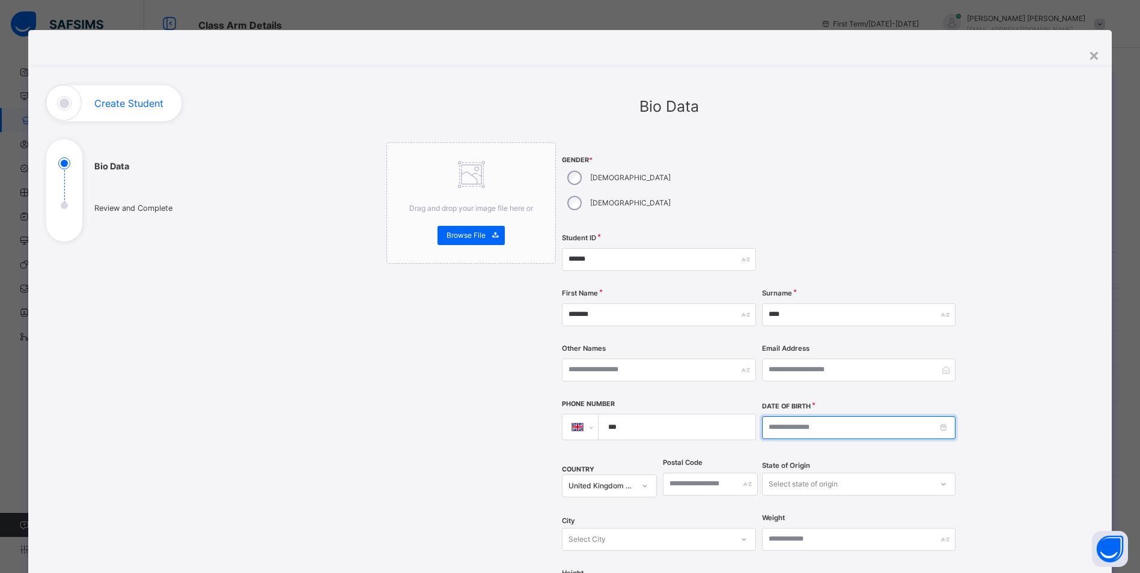
click at [773, 417] on input at bounding box center [859, 428] width 194 height 23
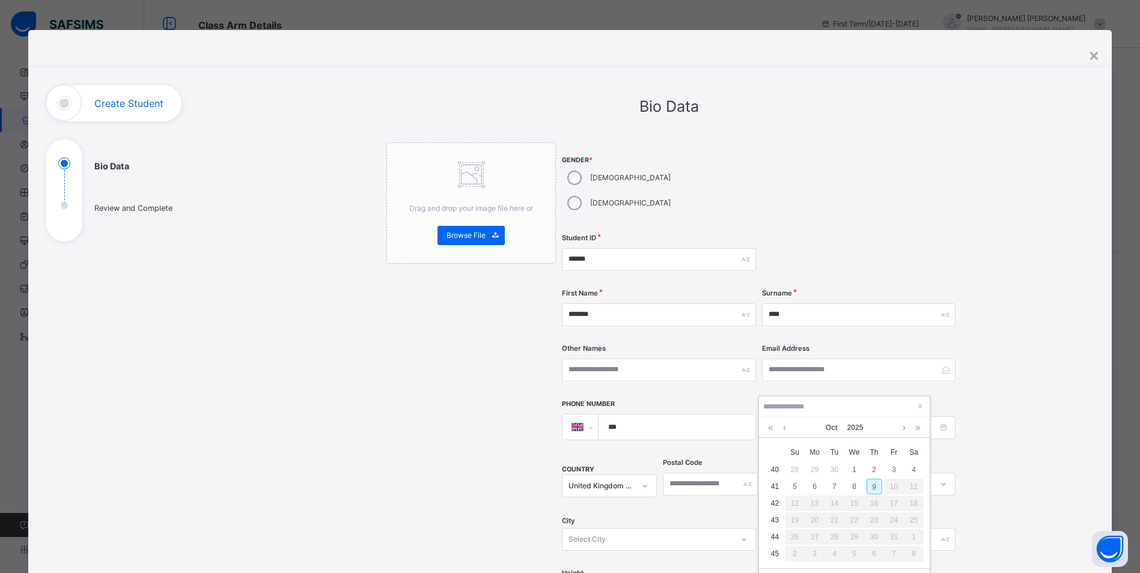
type input "**********"
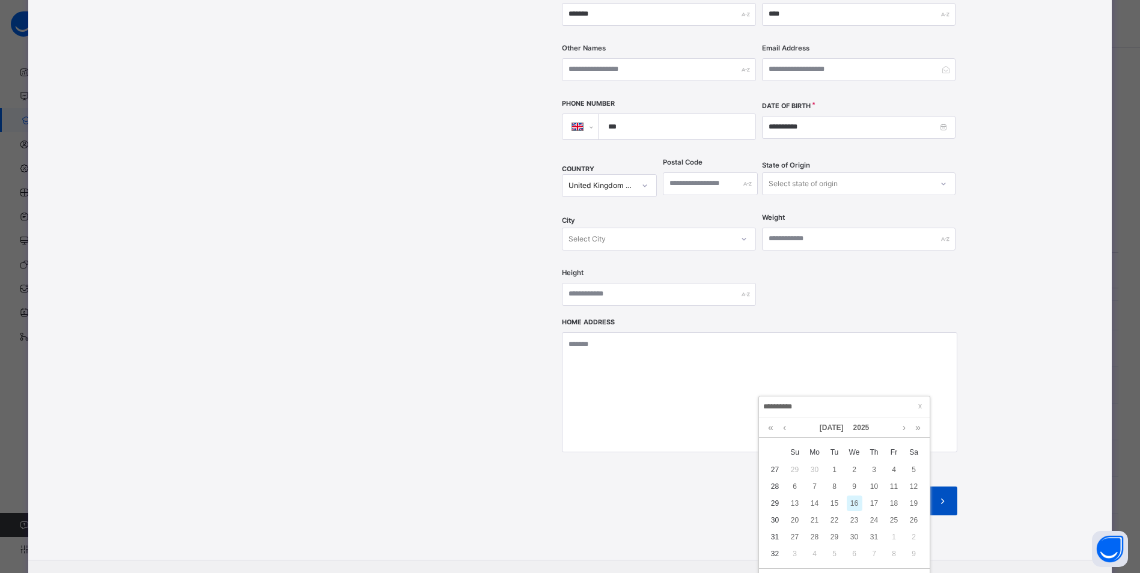
type input "**********"
click at [941, 494] on icon at bounding box center [943, 501] width 13 height 14
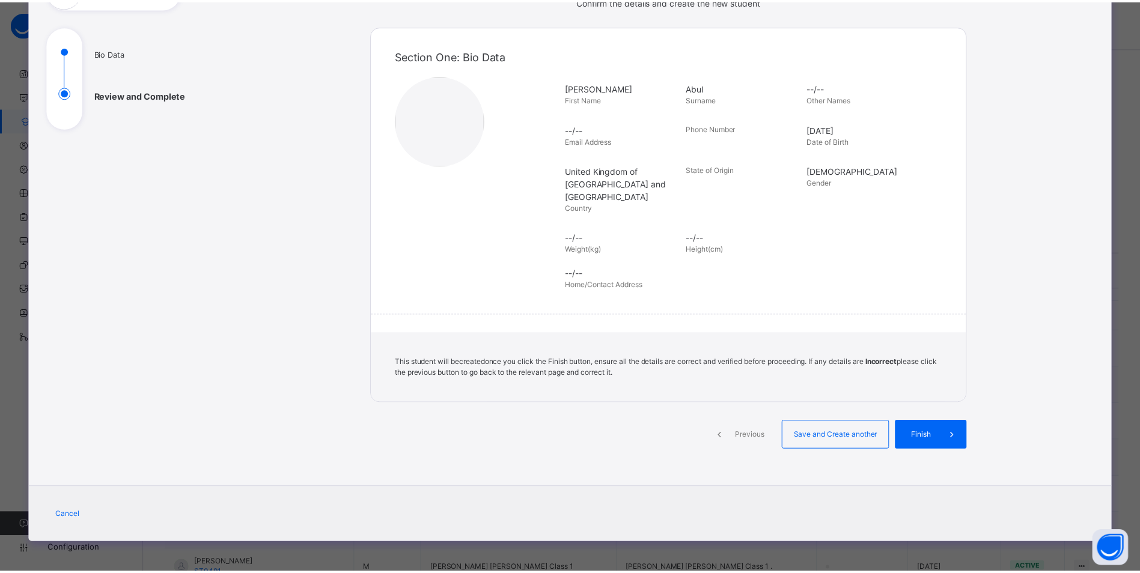
scroll to position [100, 0]
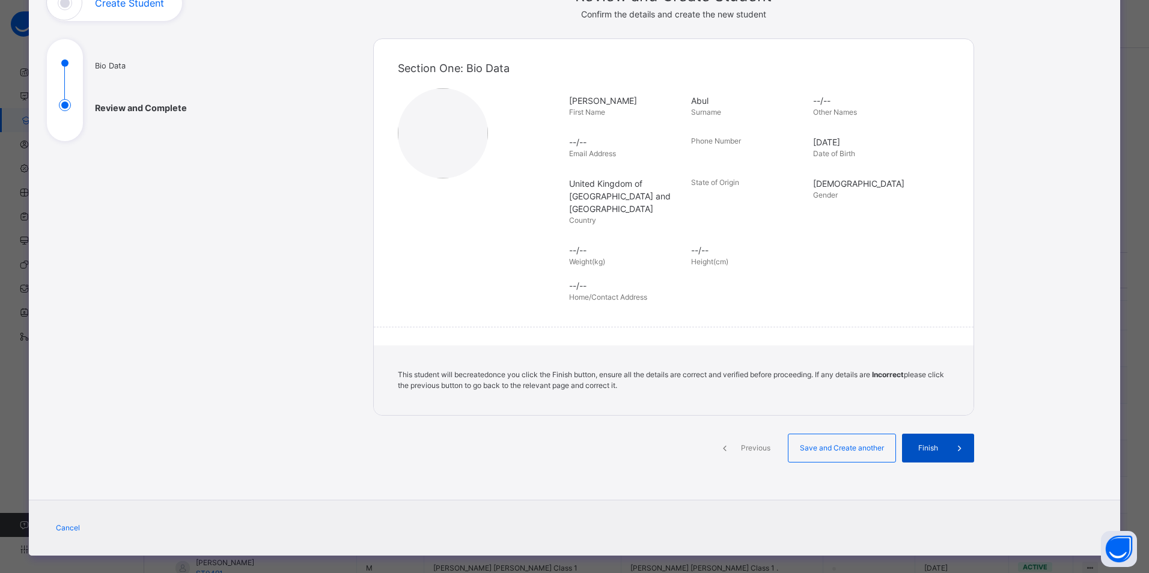
click at [946, 434] on span at bounding box center [960, 448] width 29 height 29
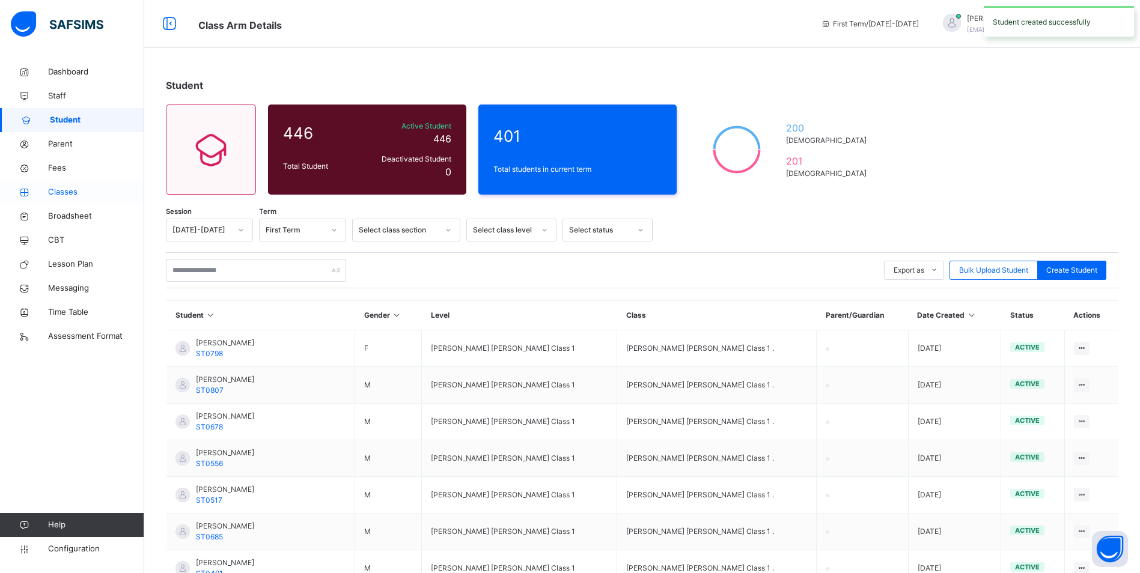
click at [76, 188] on span "Classes" at bounding box center [96, 192] width 96 height 12
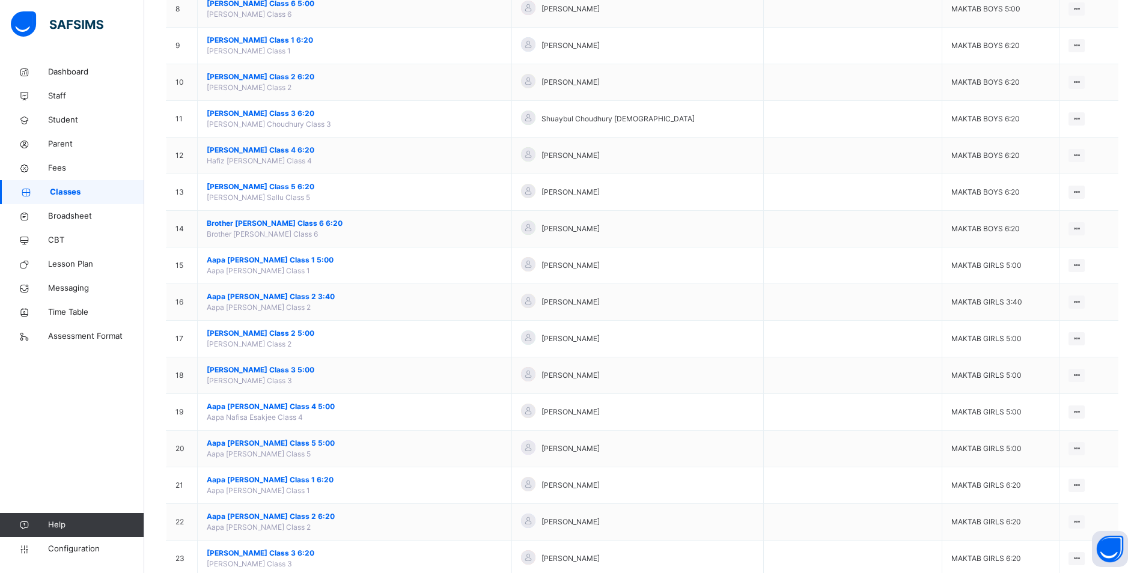
scroll to position [421, 0]
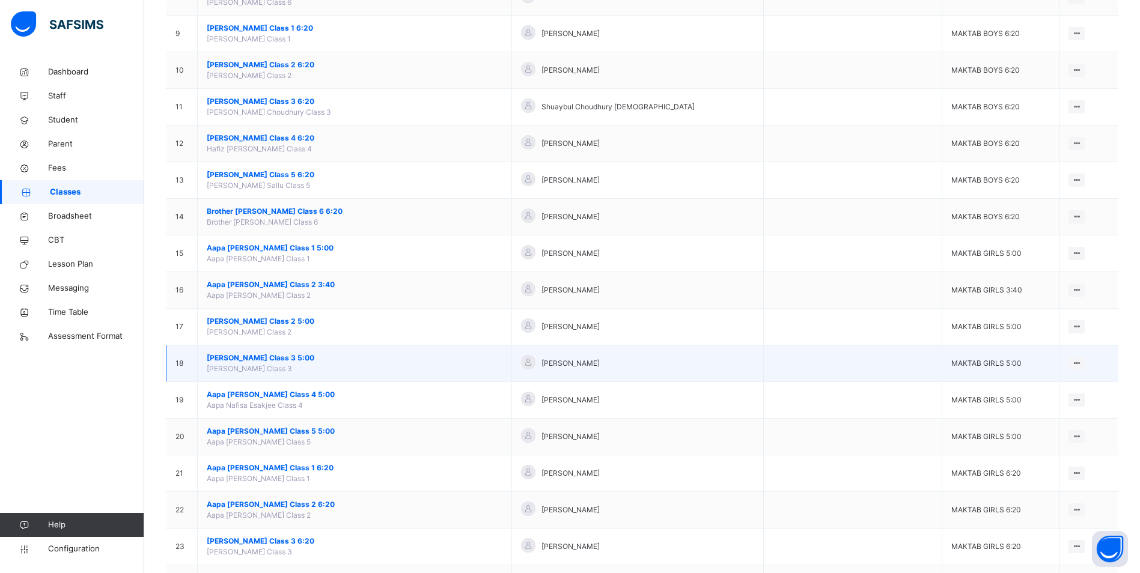
click at [277, 359] on span "[PERSON_NAME] Class 3 5:00" at bounding box center [355, 358] width 296 height 11
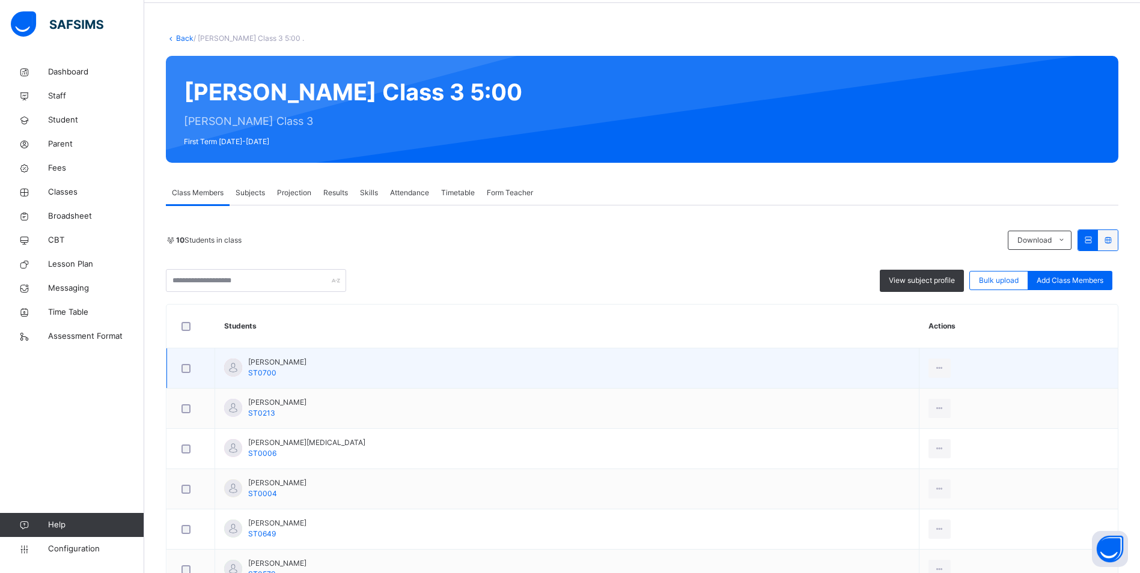
scroll to position [120, 0]
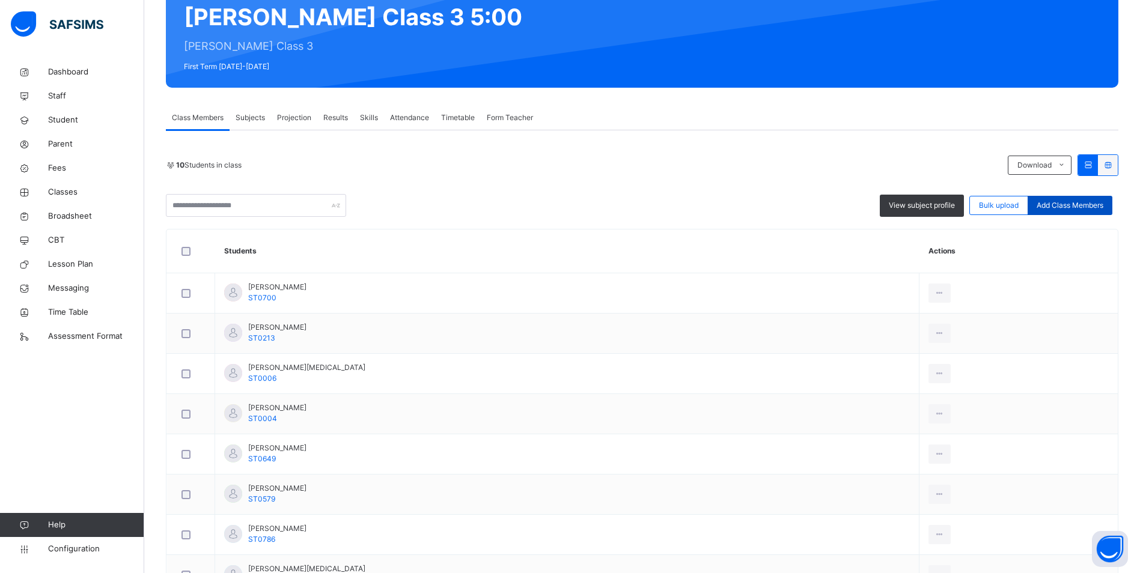
click at [1066, 204] on span "Add Class Members" at bounding box center [1070, 205] width 67 height 11
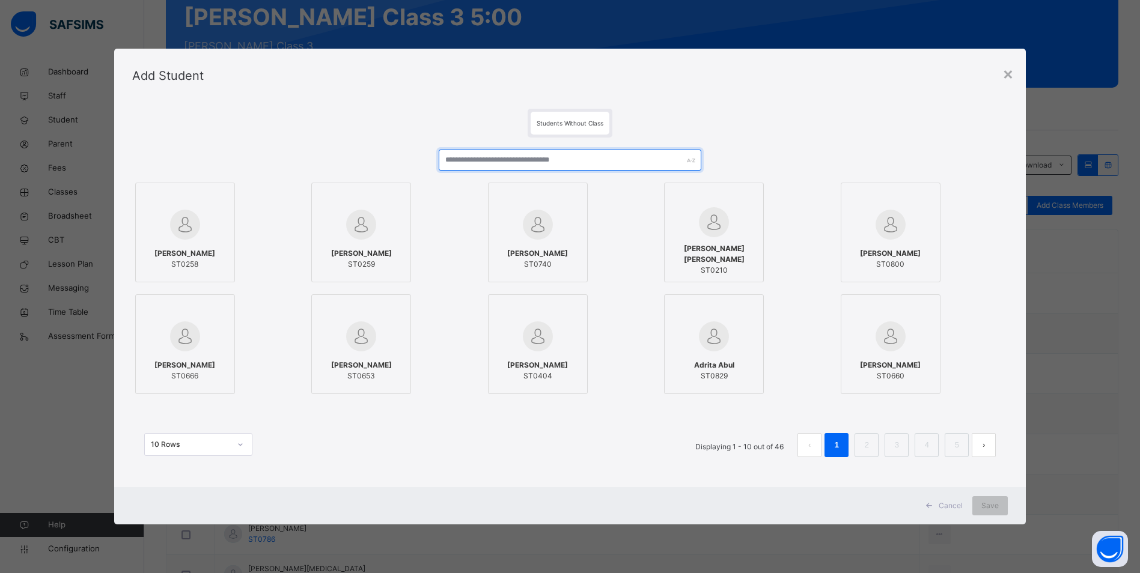
click at [554, 161] on input "text" at bounding box center [570, 160] width 263 height 21
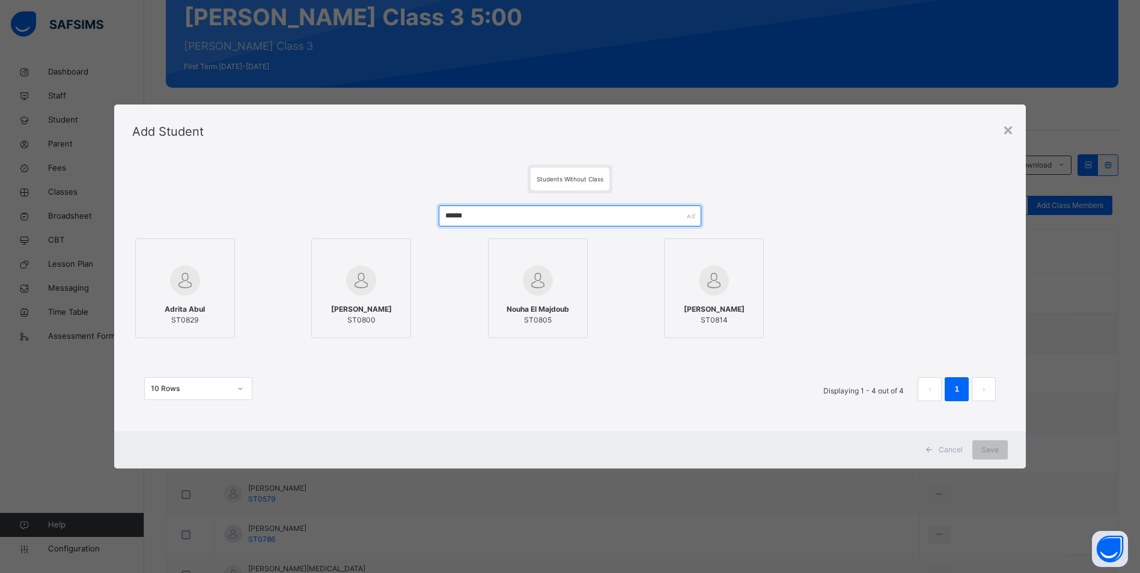
type input "******"
click at [203, 284] on div at bounding box center [185, 280] width 87 height 35
click at [998, 453] on span "Save" at bounding box center [998, 450] width 17 height 11
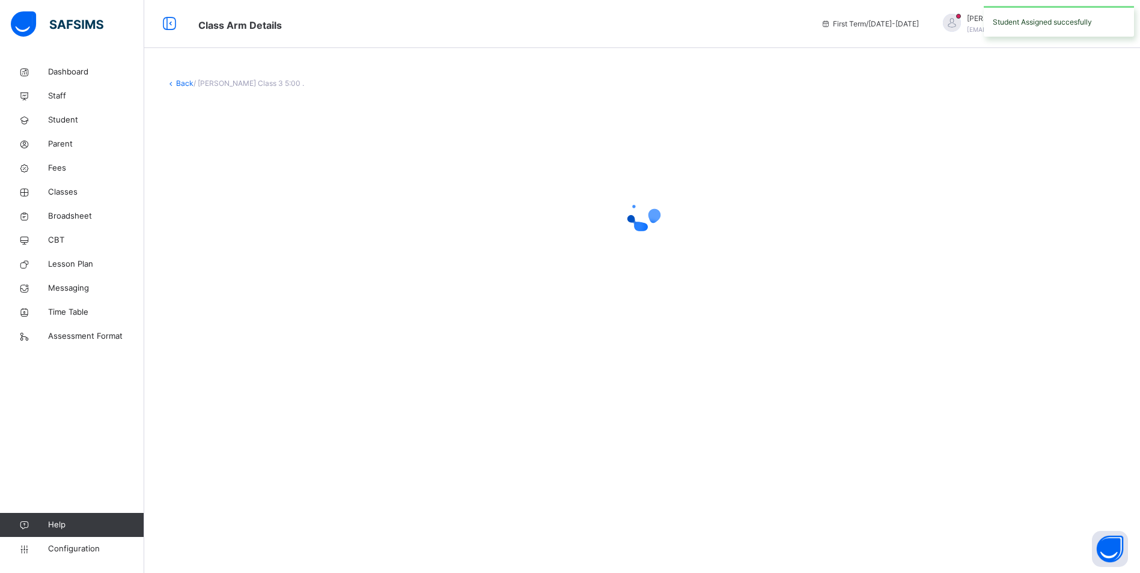
scroll to position [0, 0]
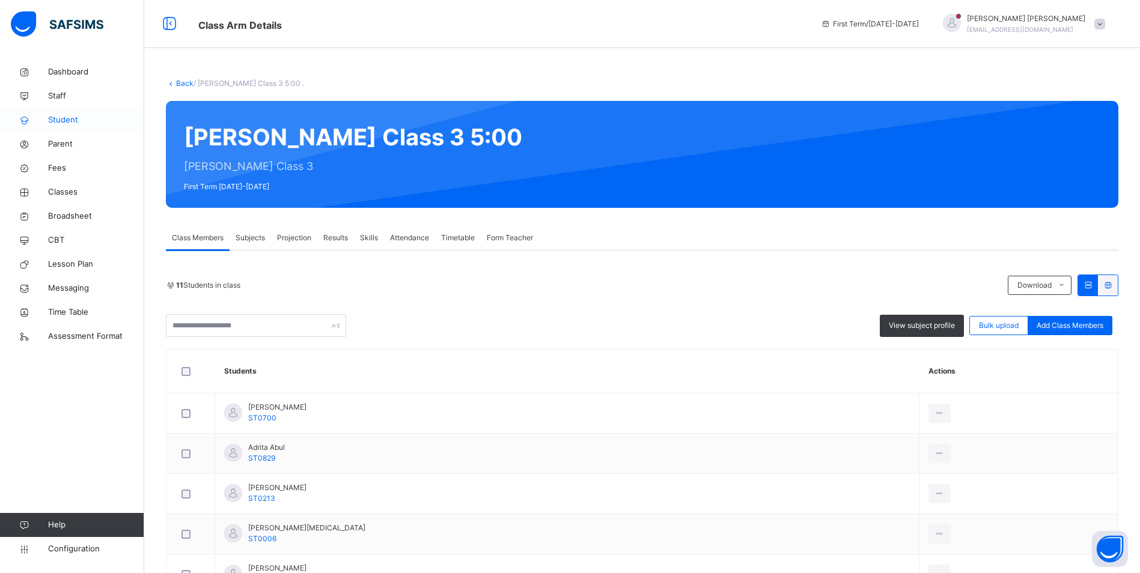
click at [66, 117] on span "Student" at bounding box center [96, 120] width 96 height 12
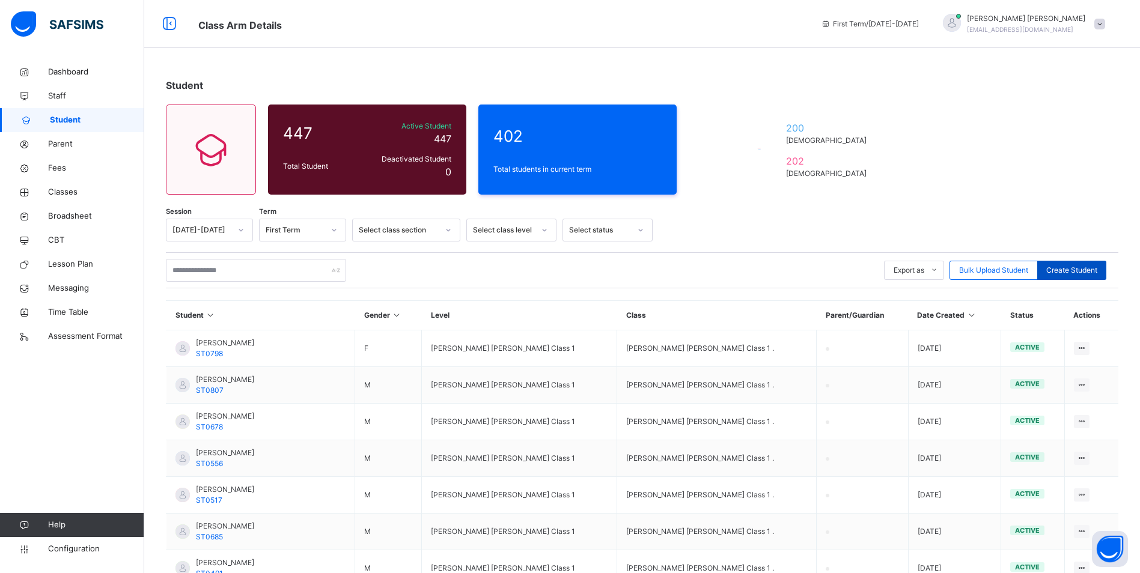
click at [1088, 266] on span "Create Student" at bounding box center [1072, 270] width 51 height 11
select select "**"
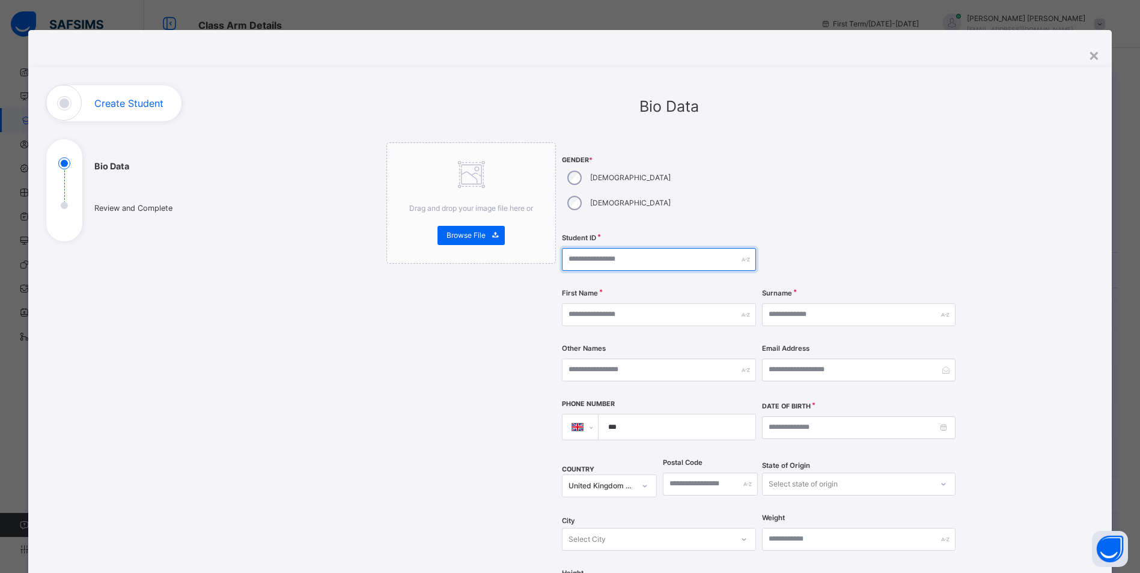
click at [623, 248] on input "text" at bounding box center [659, 259] width 194 height 23
type input "******"
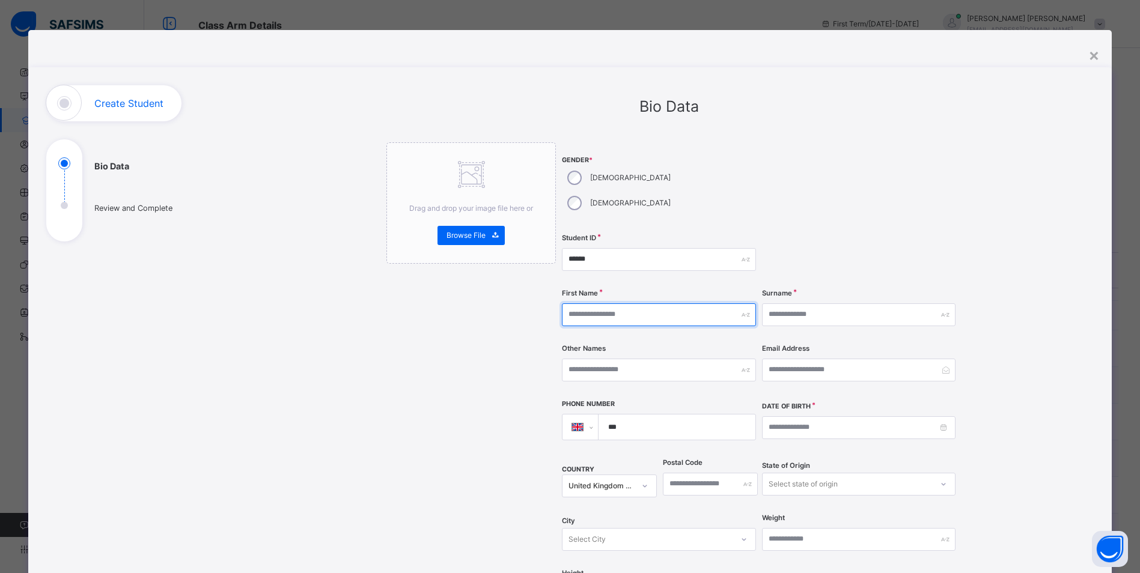
click at [611, 304] on input "text" at bounding box center [659, 315] width 194 height 23
type input "******"
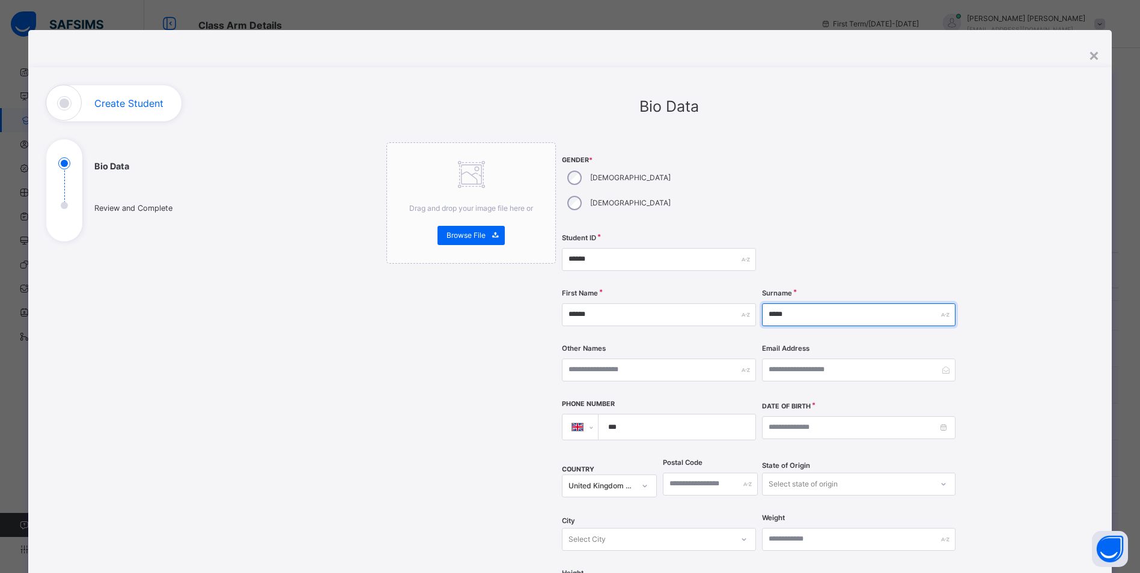
type input "*****"
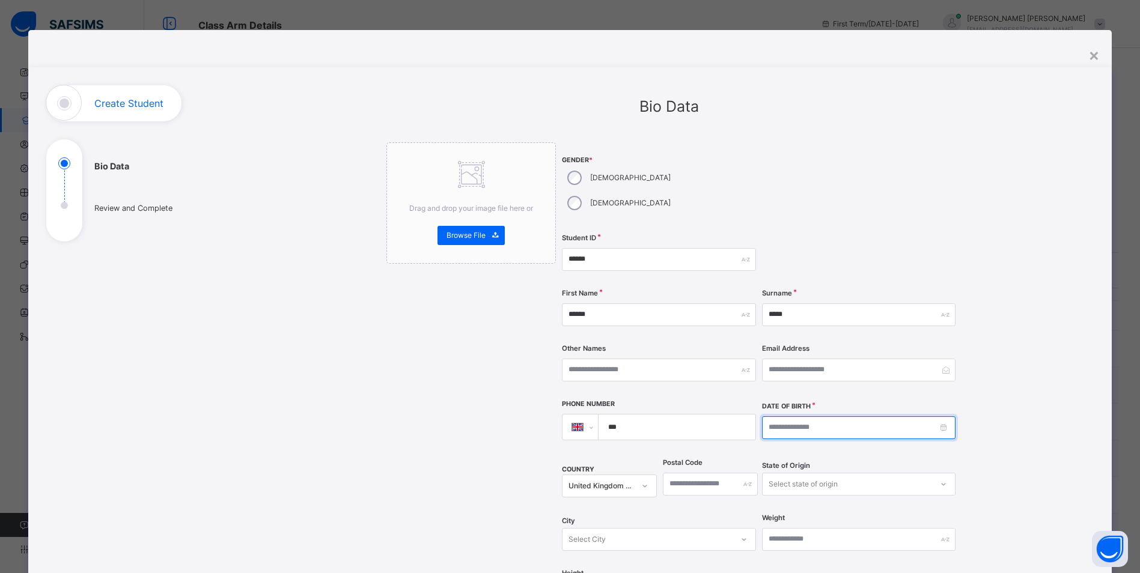
click at [772, 417] on input at bounding box center [859, 428] width 194 height 23
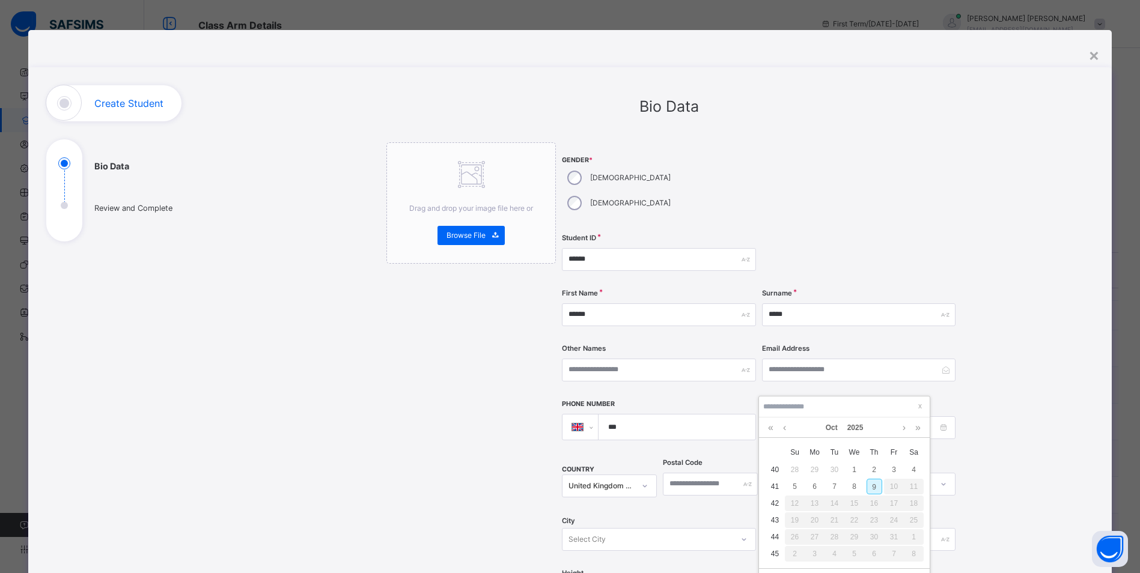
type input "**********"
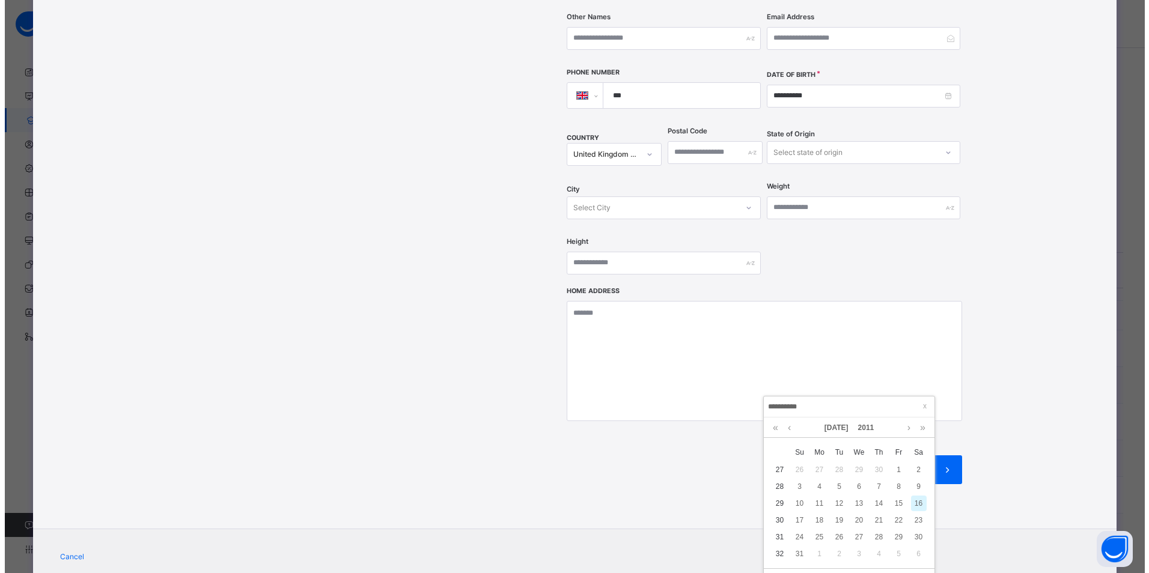
scroll to position [348, 0]
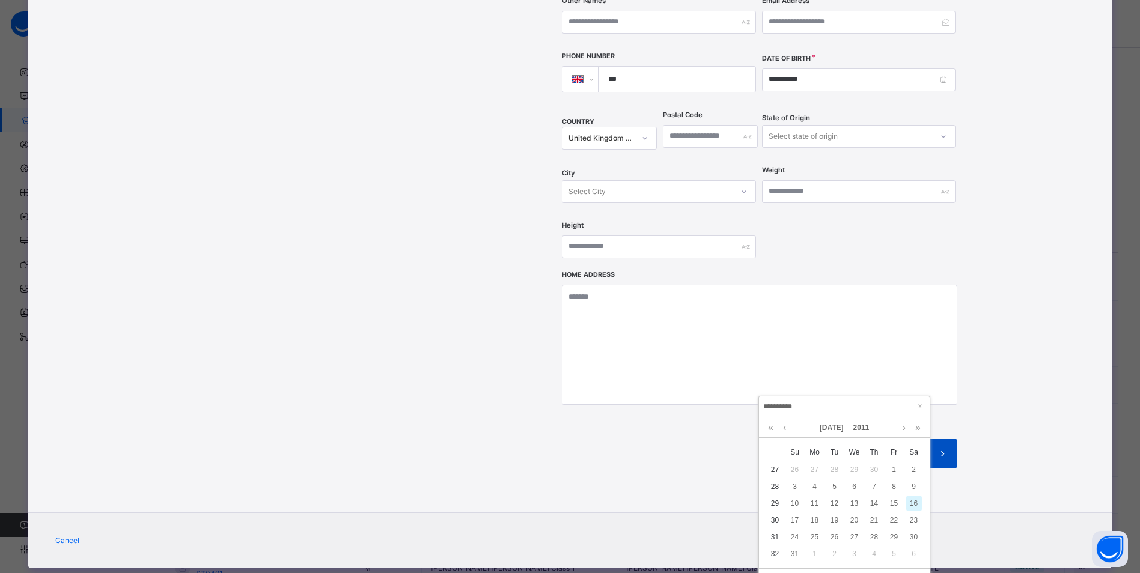
type input "**********"
click at [946, 447] on icon at bounding box center [943, 454] width 13 height 14
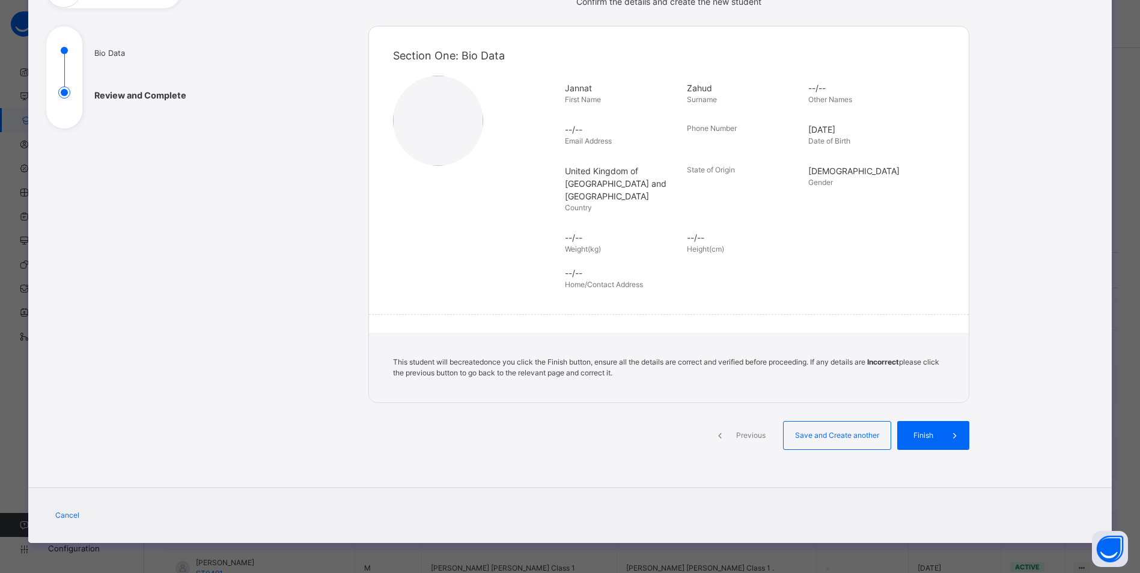
scroll to position [100, 0]
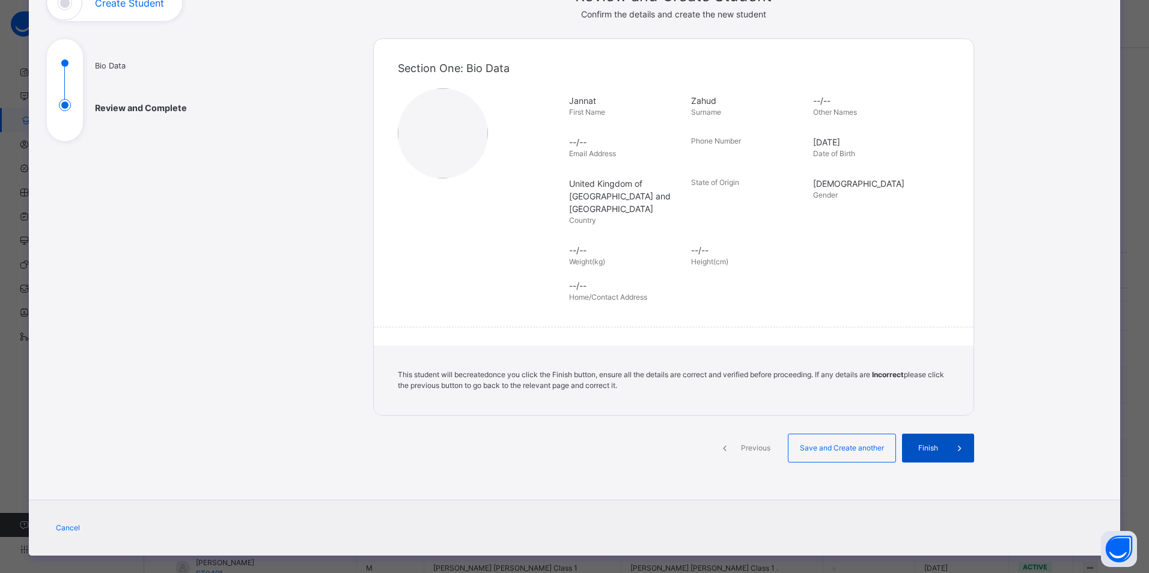
click at [946, 438] on span at bounding box center [960, 448] width 29 height 29
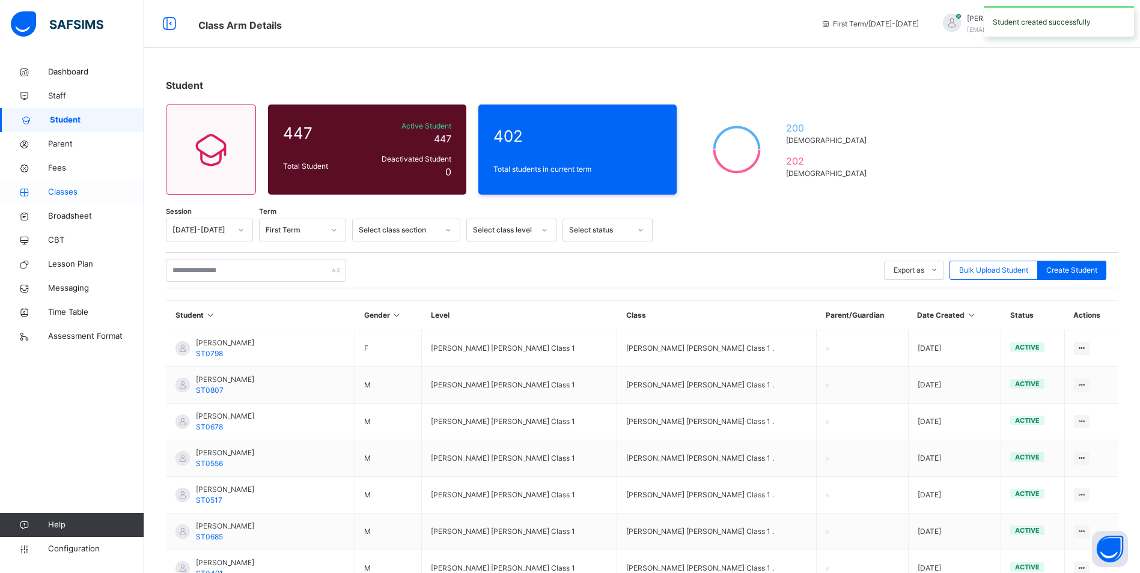
drag, startPoint x: 53, startPoint y: 191, endPoint x: 87, endPoint y: 203, distance: 36.0
click at [53, 191] on span "Classes" at bounding box center [96, 192] width 96 height 12
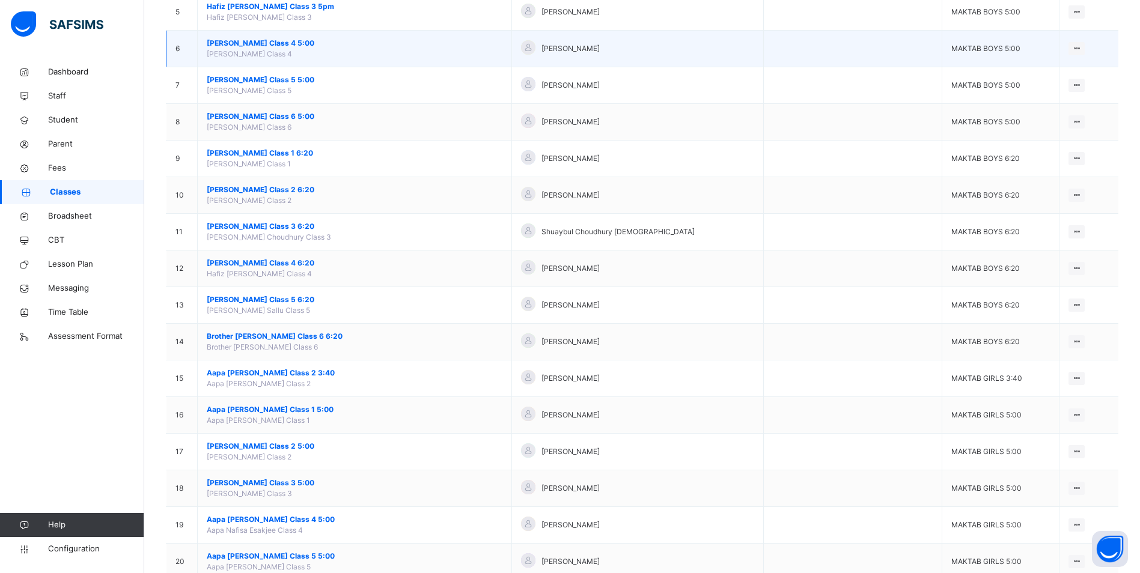
scroll to position [361, 0]
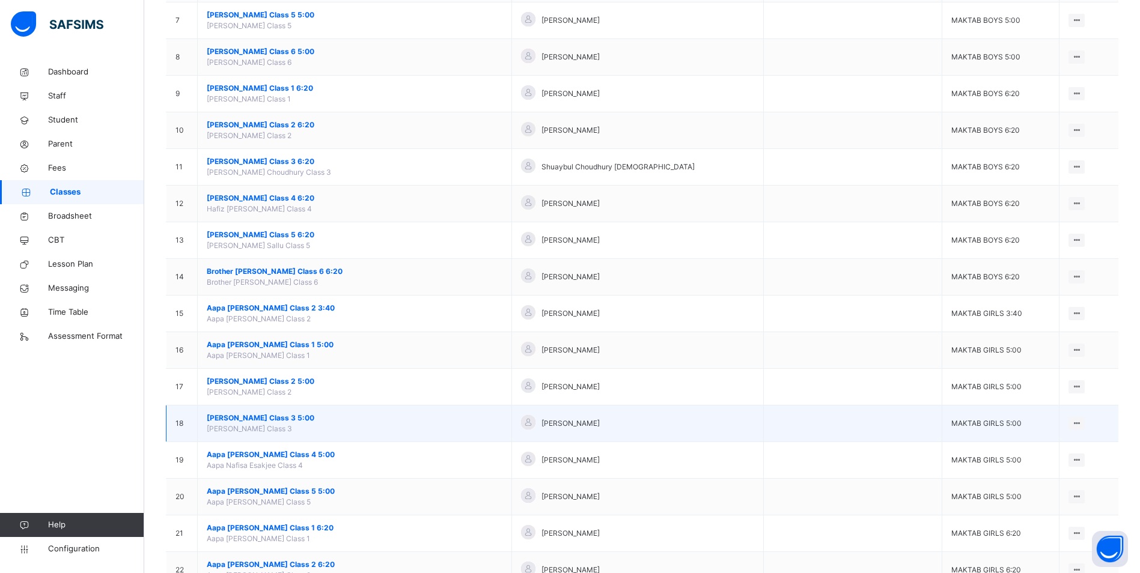
click at [269, 415] on span "[PERSON_NAME] Class 3 5:00" at bounding box center [355, 418] width 296 height 11
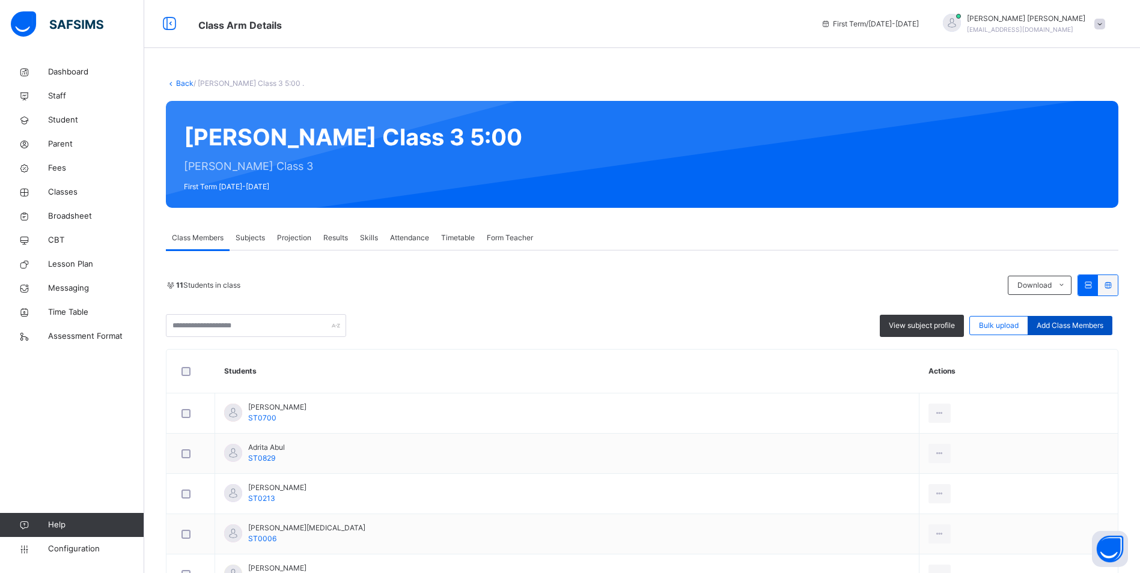
click at [1047, 320] on span "Add Class Members" at bounding box center [1070, 325] width 67 height 11
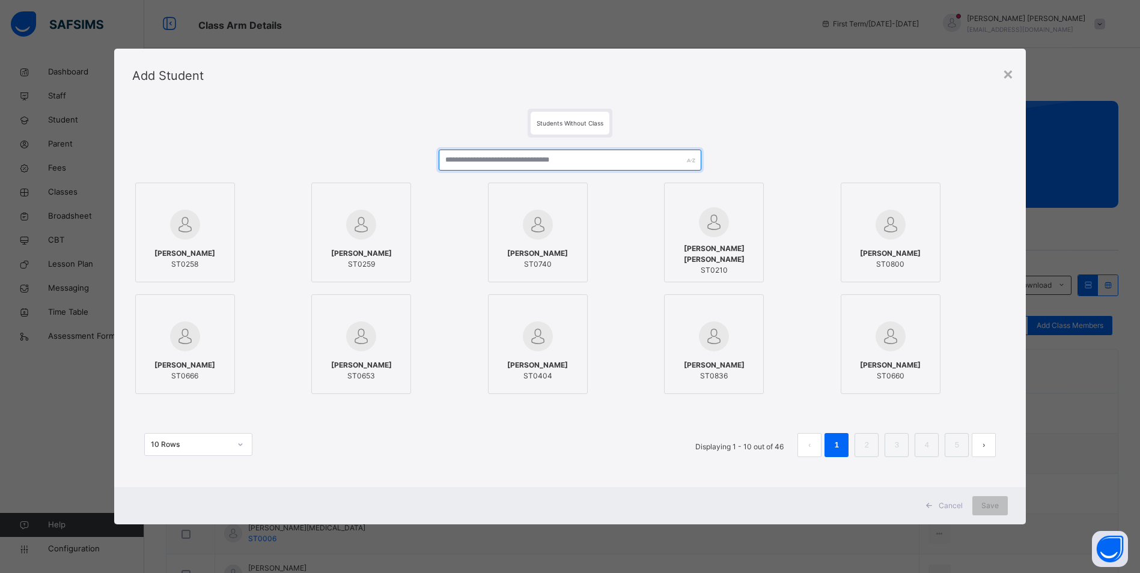
click at [566, 165] on input "text" at bounding box center [570, 160] width 263 height 21
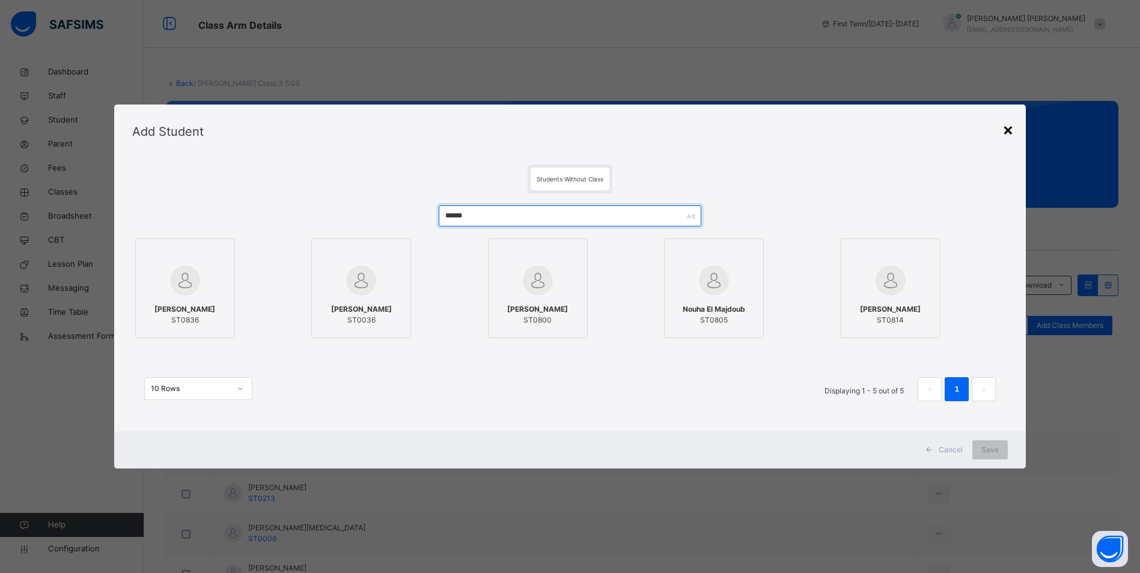
type input "******"
click at [1013, 131] on div "×" at bounding box center [1008, 129] width 11 height 25
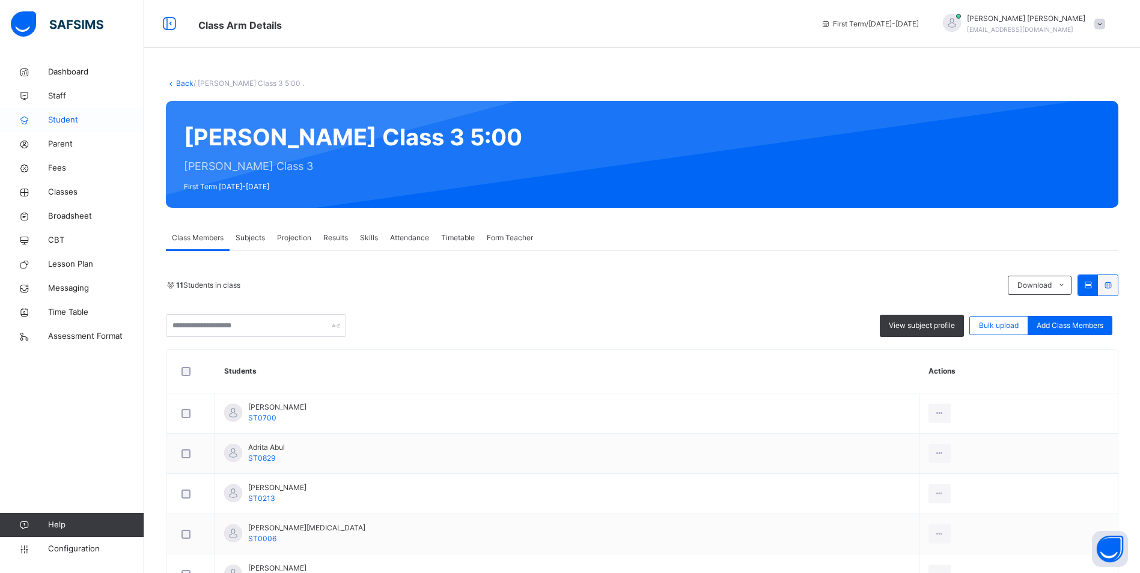
click at [50, 122] on span "Student" at bounding box center [96, 120] width 96 height 12
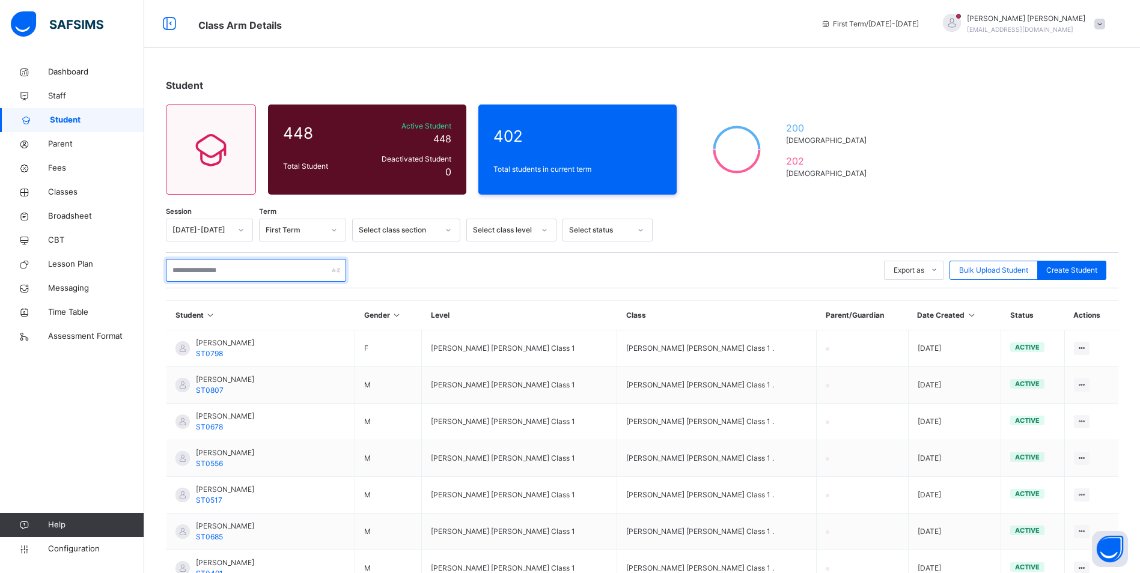
click at [269, 275] on input "text" at bounding box center [256, 270] width 180 height 23
drag, startPoint x: 251, startPoint y: 274, endPoint x: 259, endPoint y: 273, distance: 7.8
click at [251, 274] on input "**" at bounding box center [256, 270] width 180 height 23
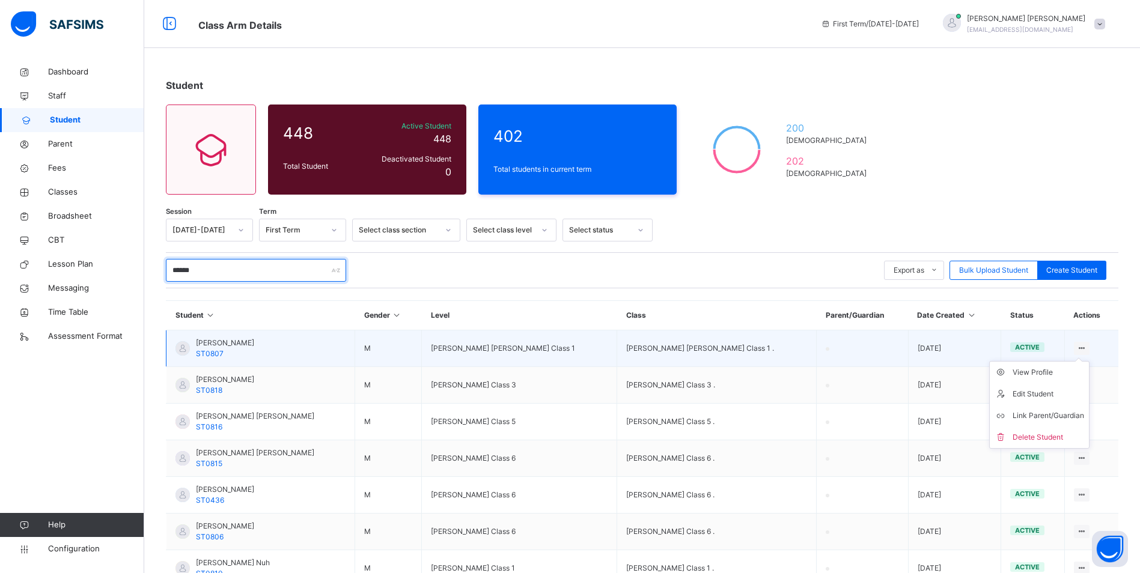
type input "******"
click at [1087, 349] on icon at bounding box center [1082, 348] width 10 height 9
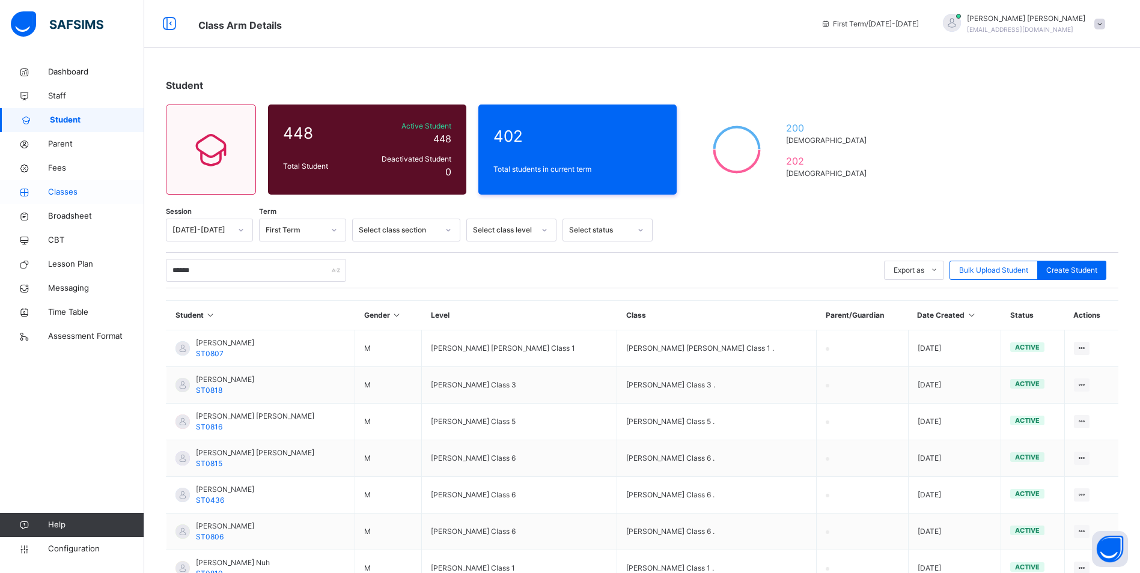
click at [64, 192] on span "Classes" at bounding box center [96, 192] width 96 height 12
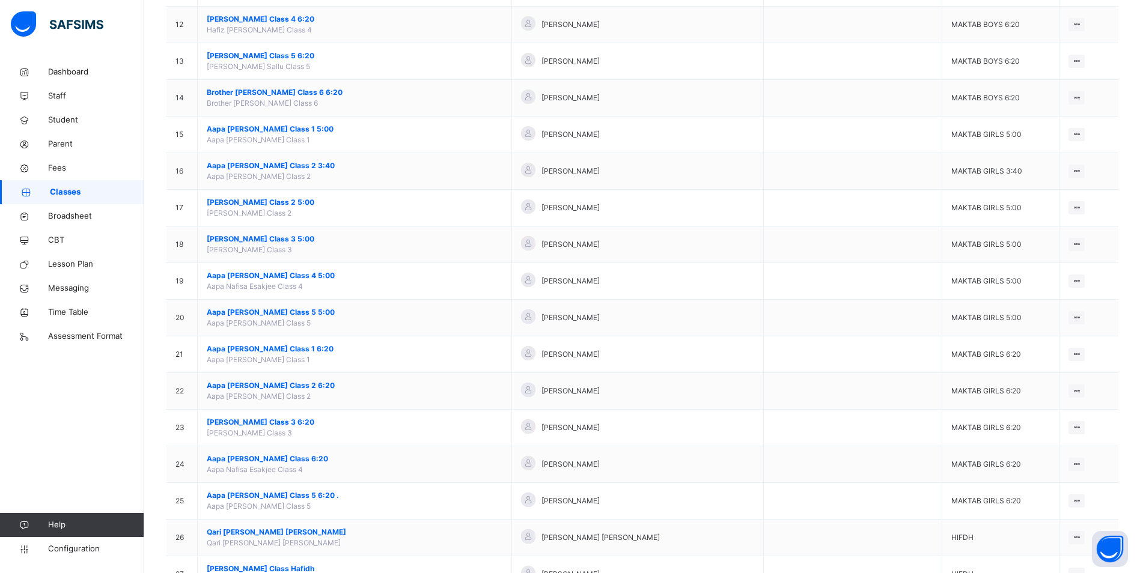
scroll to position [541, 0]
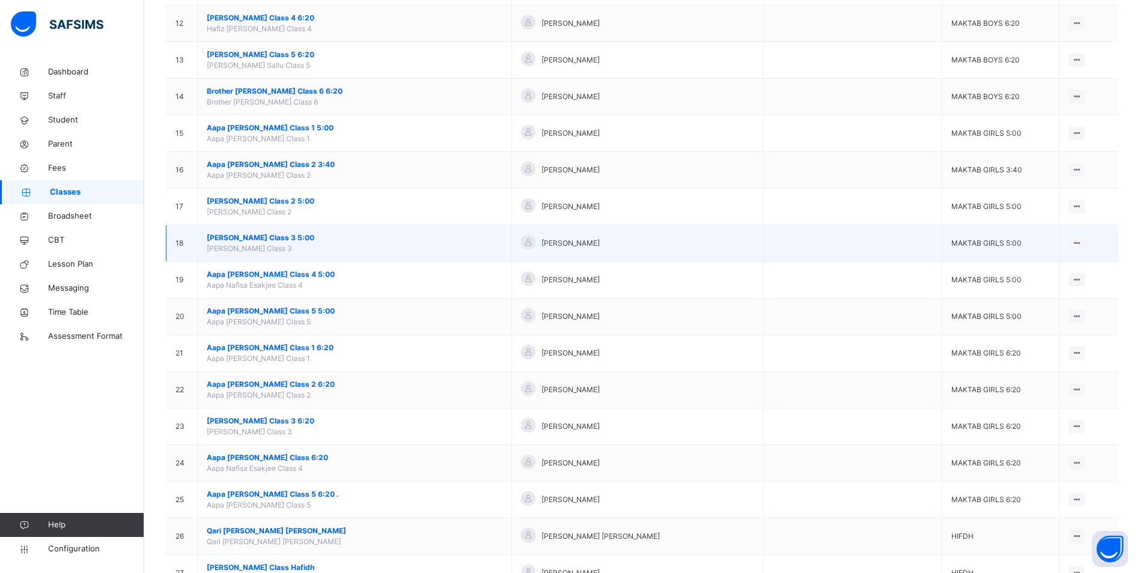
click at [292, 236] on span "[PERSON_NAME] Class 3 5:00" at bounding box center [355, 238] width 296 height 11
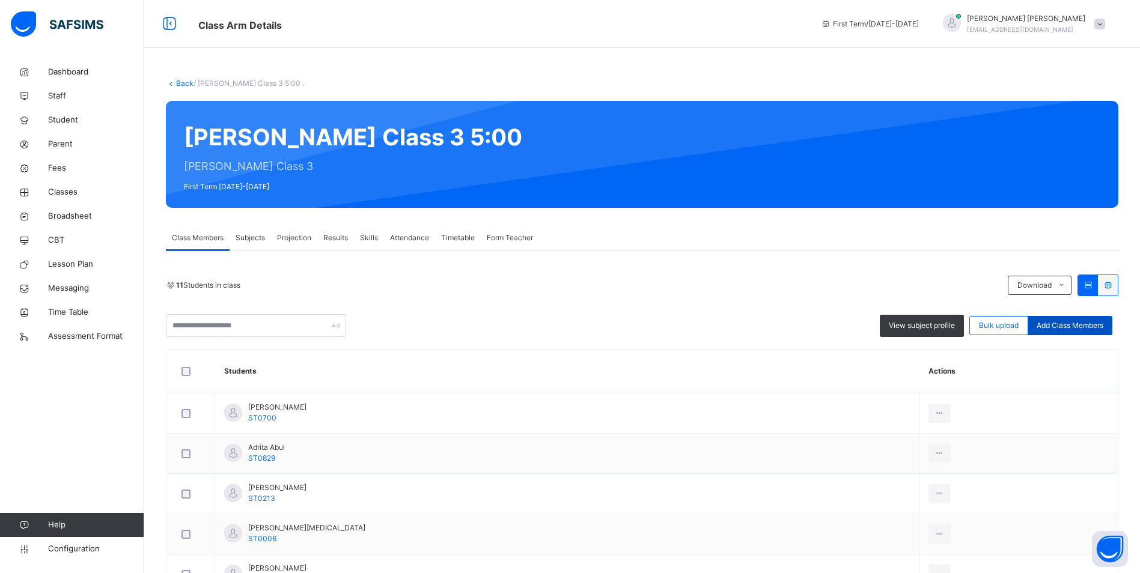
click at [1084, 329] on span "Add Class Members" at bounding box center [1070, 325] width 67 height 11
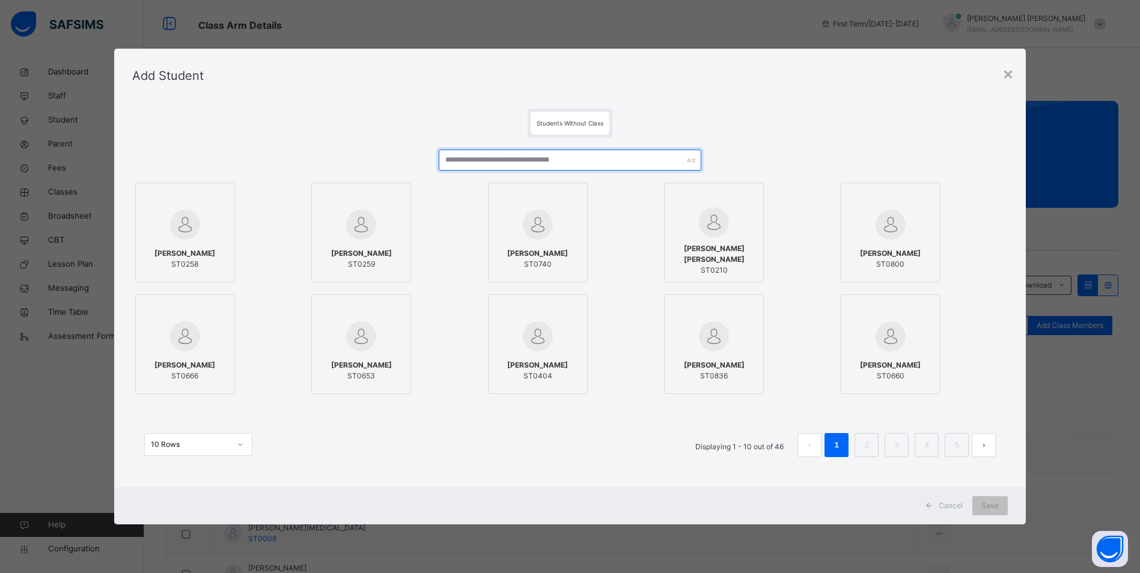
click at [635, 163] on input "text" at bounding box center [570, 160] width 263 height 21
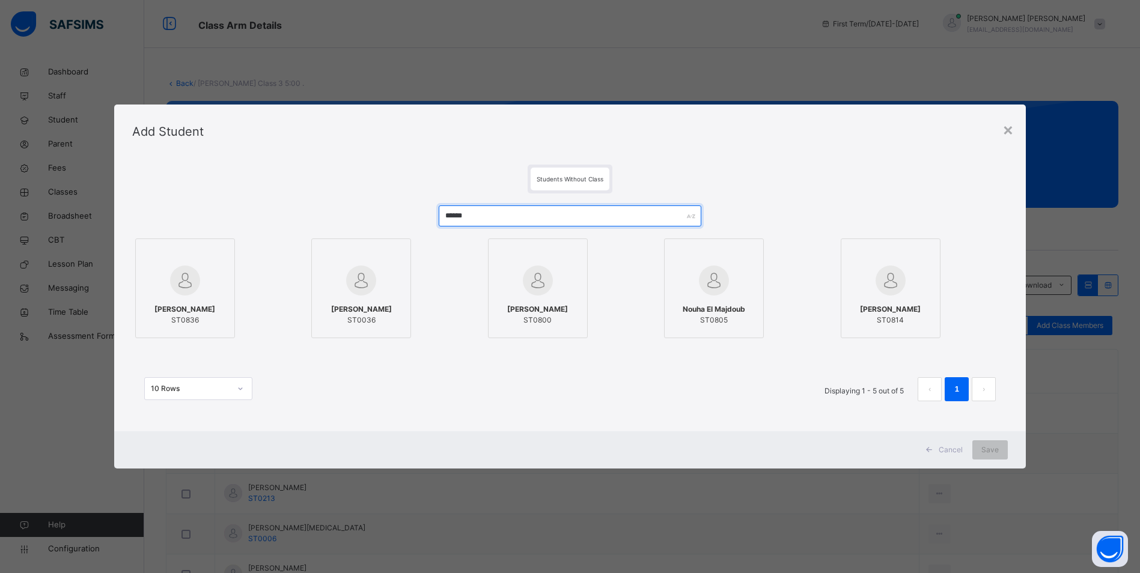
type input "******"
click at [212, 254] on div at bounding box center [185, 254] width 87 height 18
click at [993, 446] on span "Save" at bounding box center [998, 450] width 17 height 11
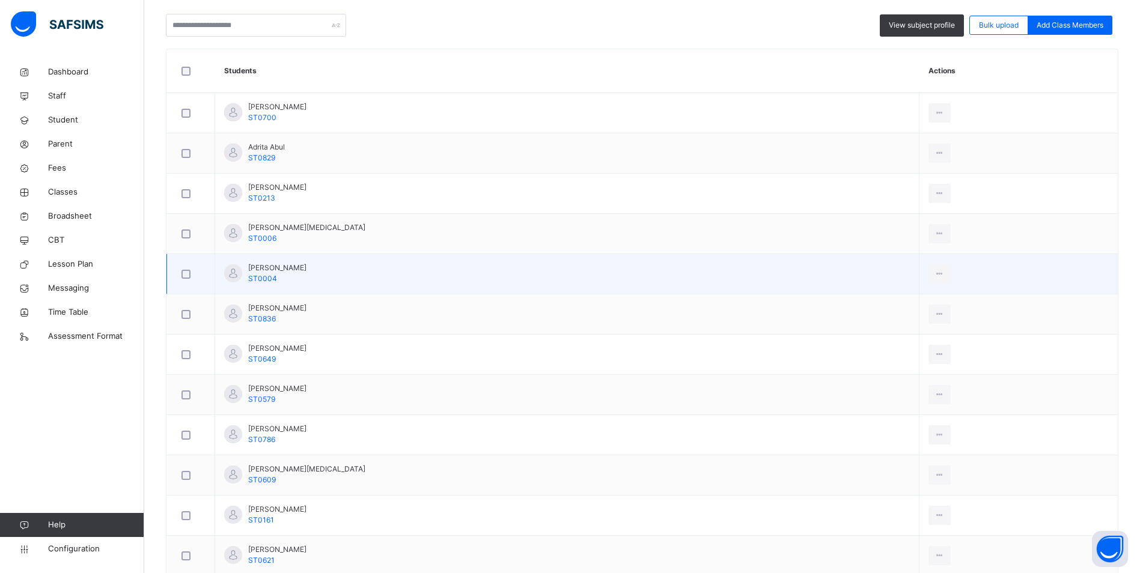
scroll to position [370, 0]
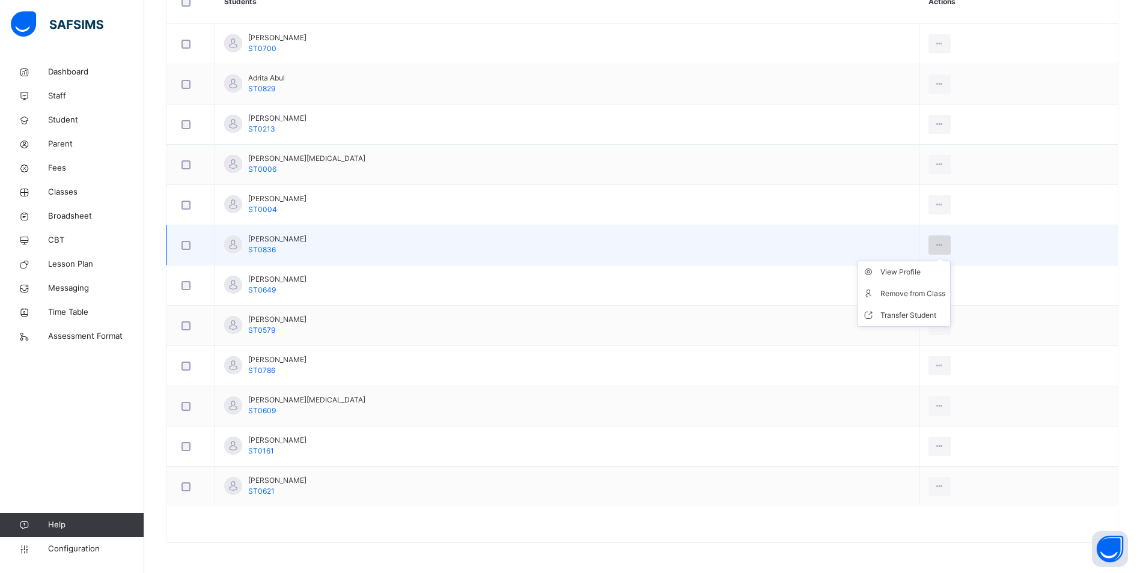
click at [929, 245] on div at bounding box center [940, 245] width 22 height 19
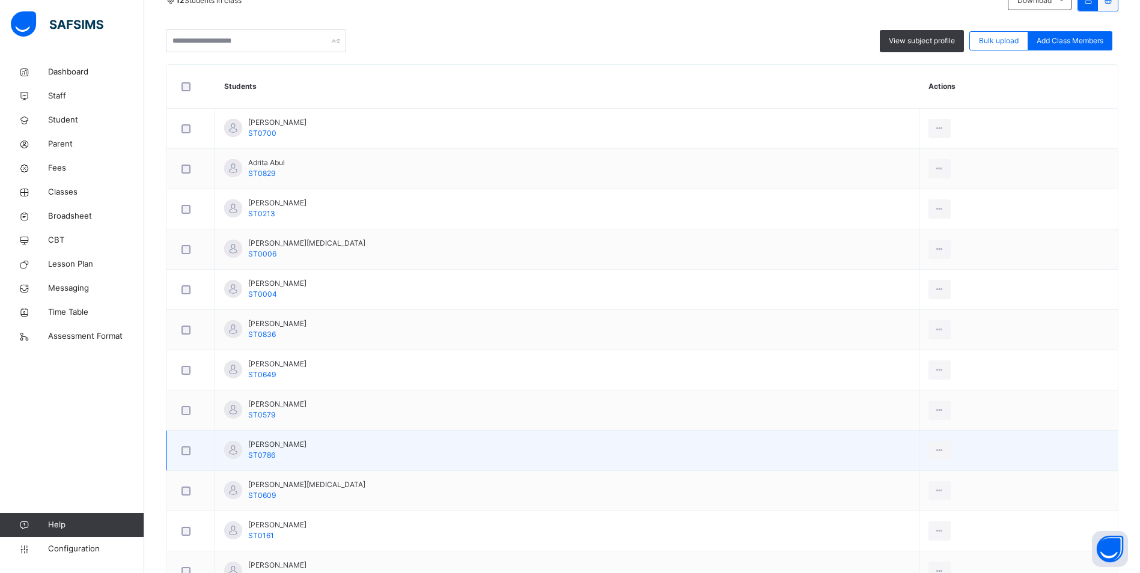
scroll to position [249, 0]
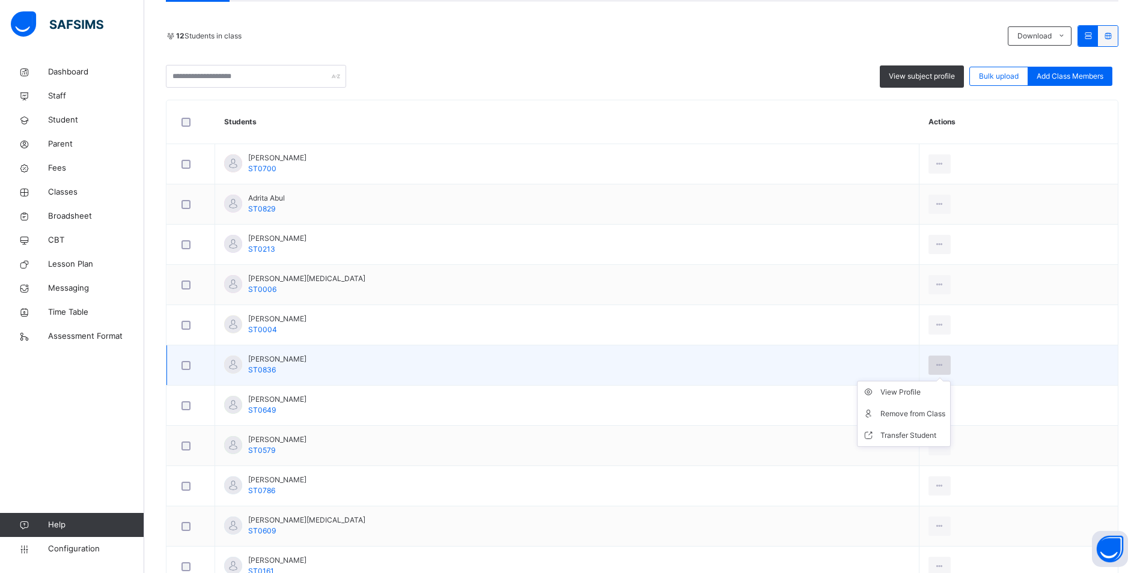
click at [935, 362] on icon at bounding box center [940, 365] width 10 height 11
click at [881, 393] on div "View Profile" at bounding box center [913, 393] width 65 height 12
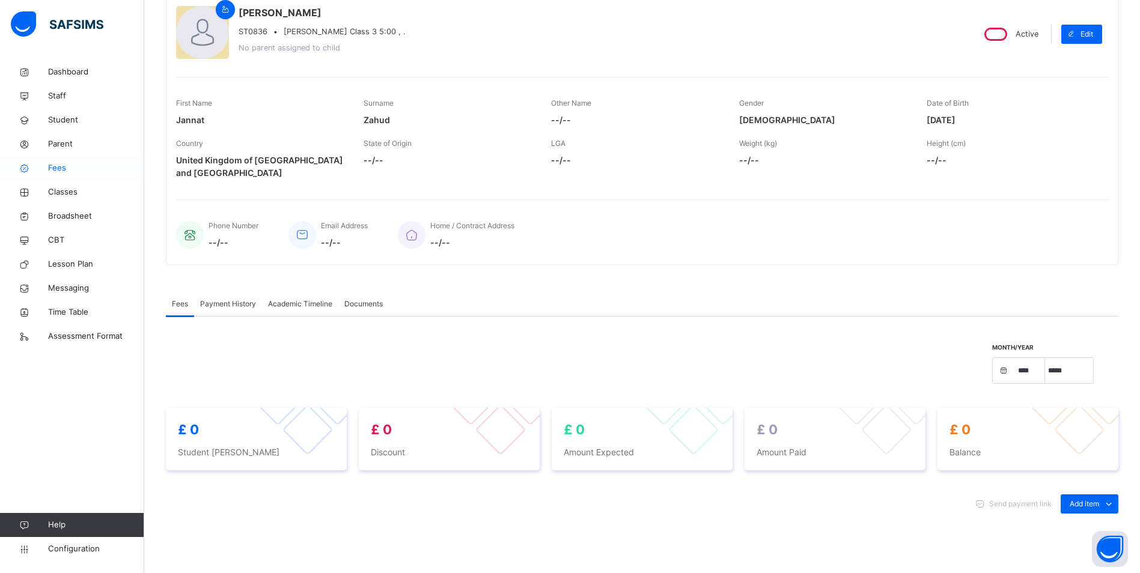
scroll to position [249, 0]
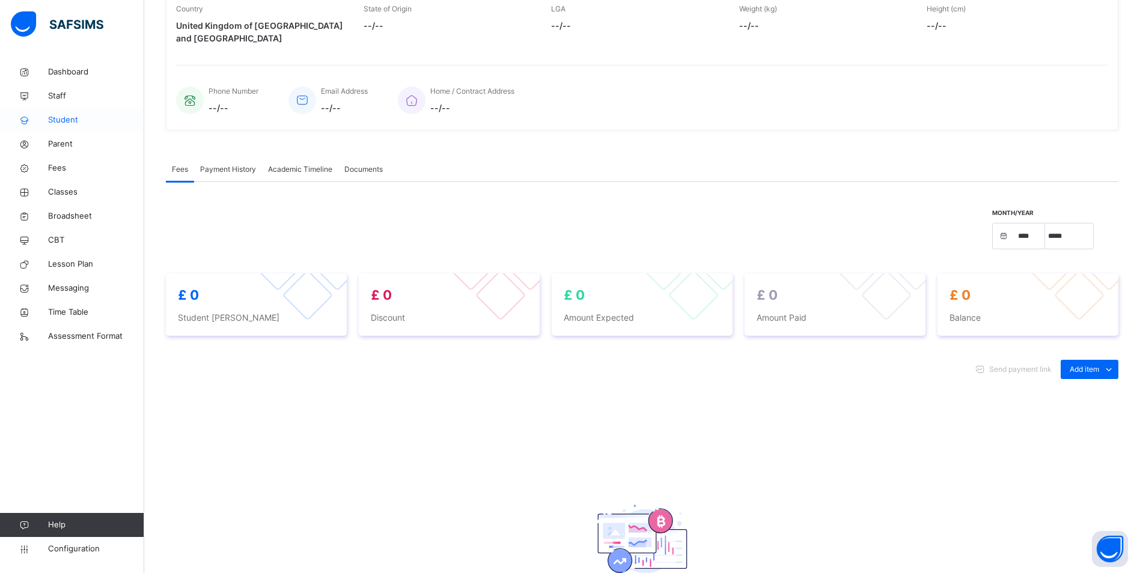
click at [73, 117] on span "Student" at bounding box center [96, 120] width 96 height 12
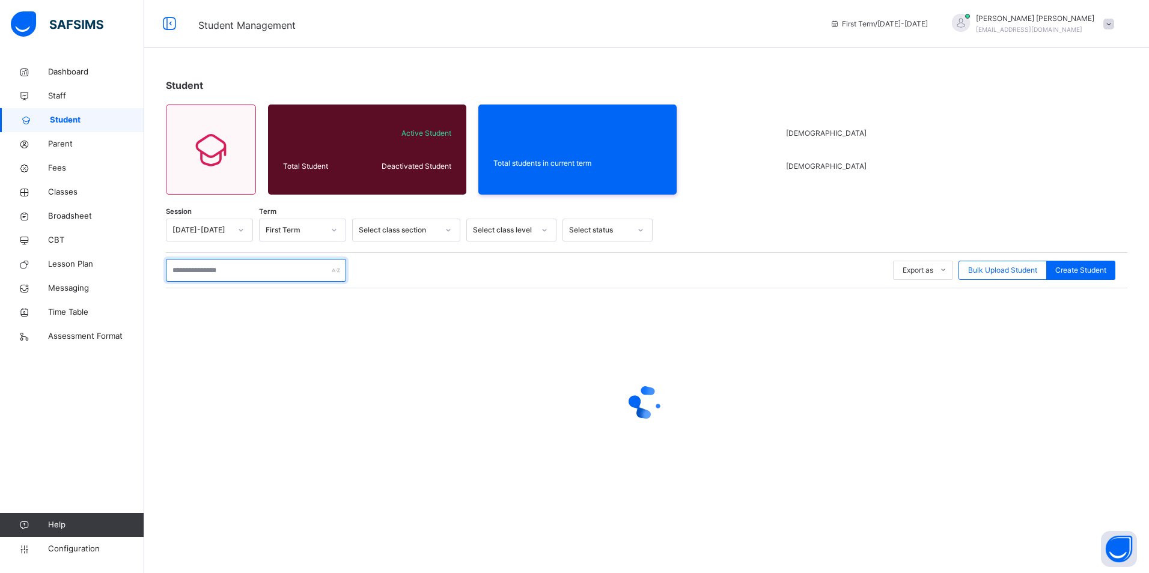
click at [260, 269] on input "text" at bounding box center [256, 270] width 180 height 23
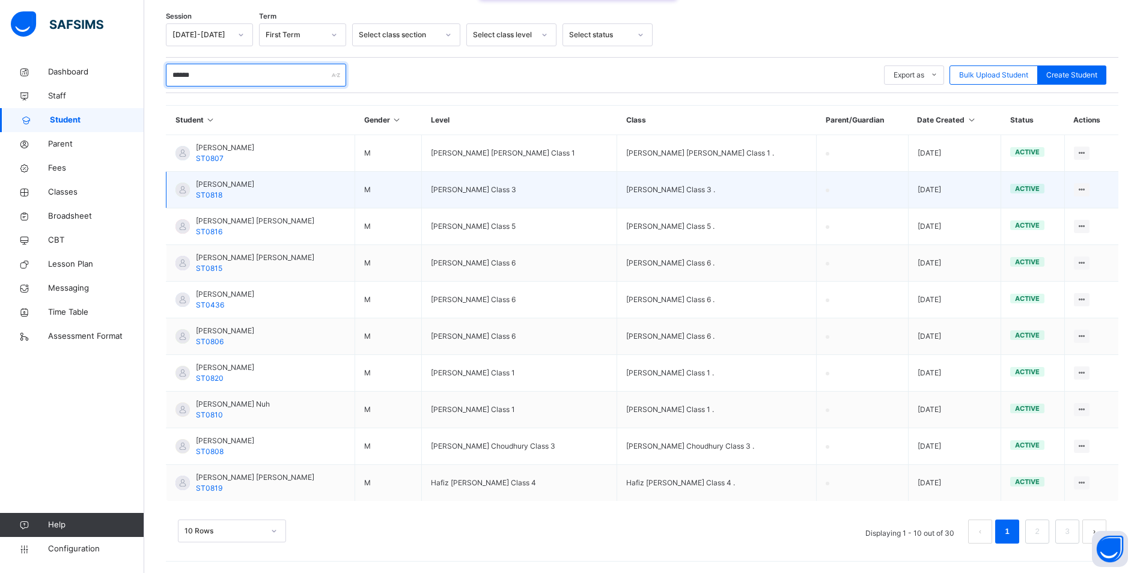
scroll to position [196, 0]
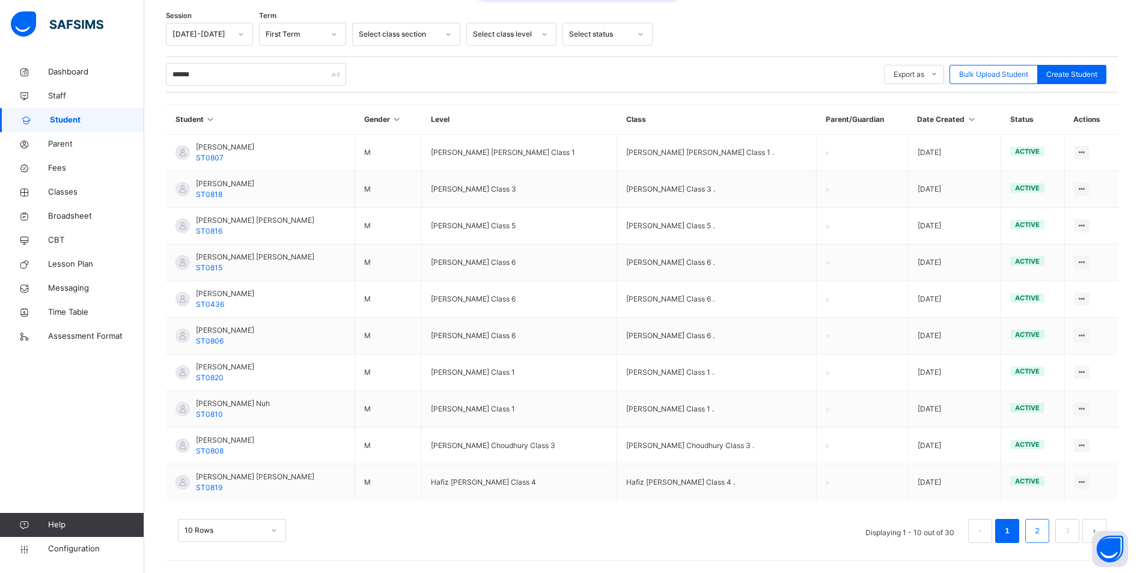
click at [1050, 533] on li "2" at bounding box center [1037, 531] width 24 height 24
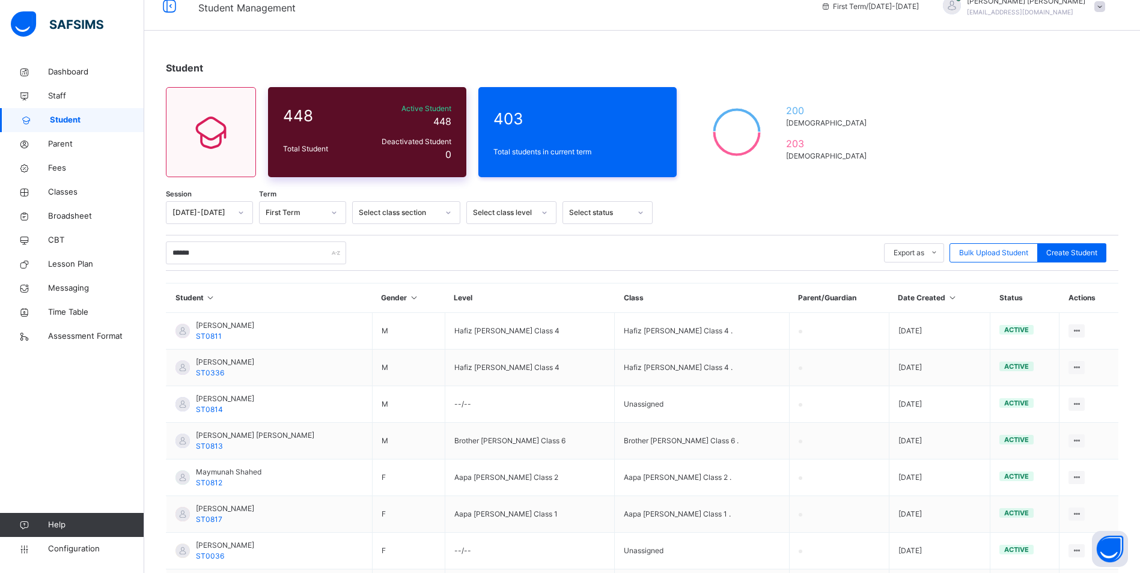
scroll to position [16, 0]
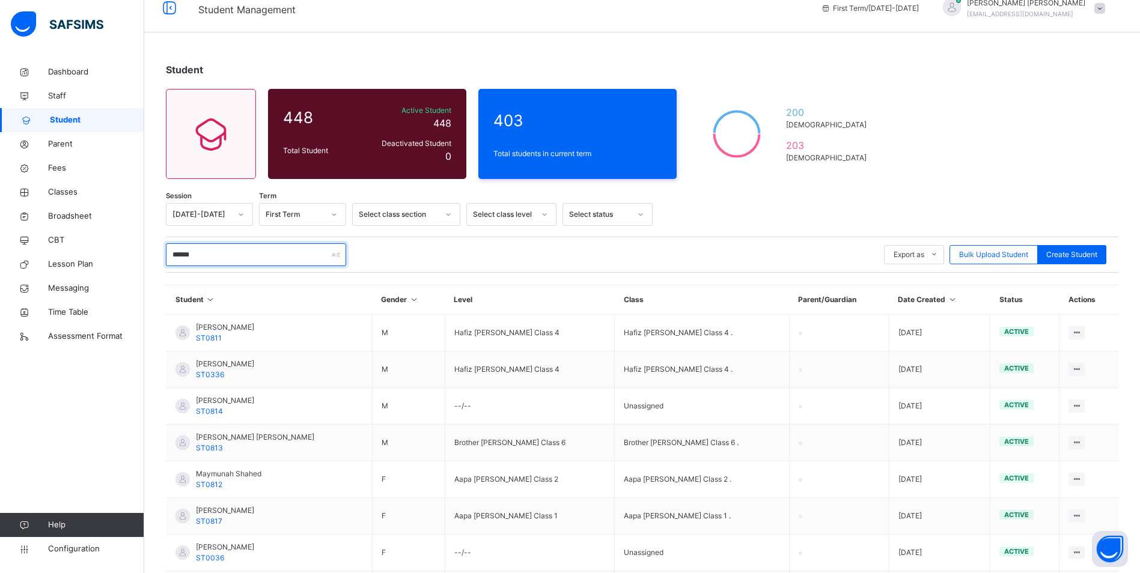
click at [225, 252] on input "******" at bounding box center [256, 254] width 180 height 23
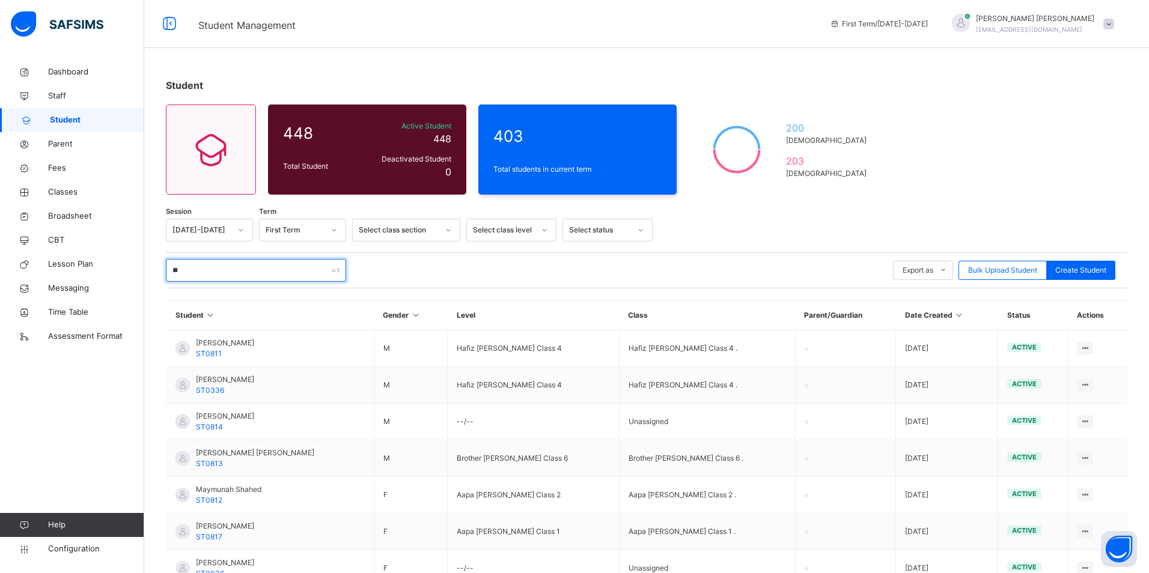
type input "*"
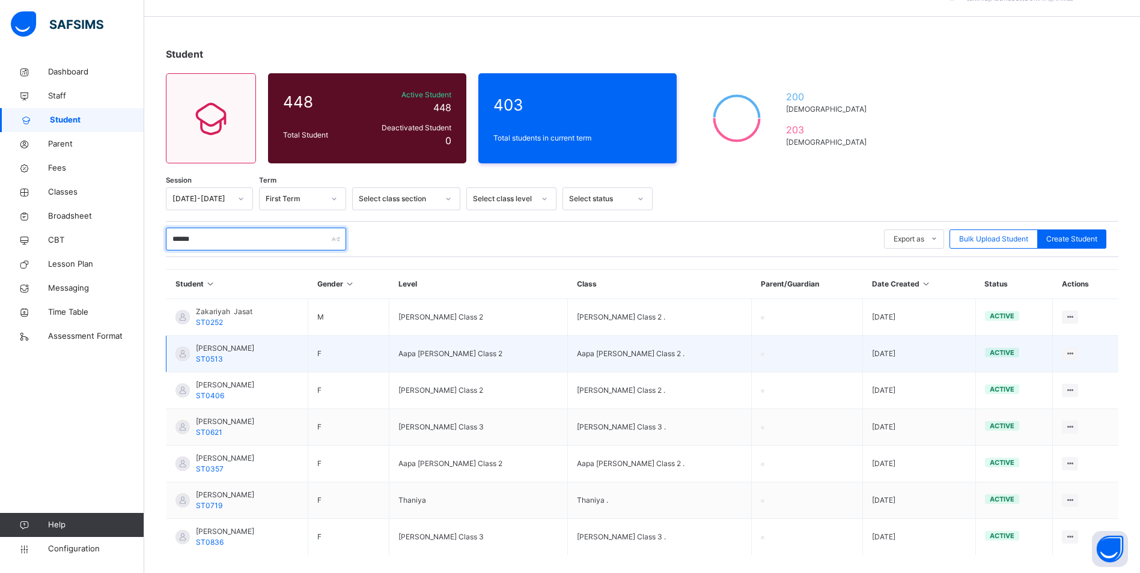
scroll to position [60, 0]
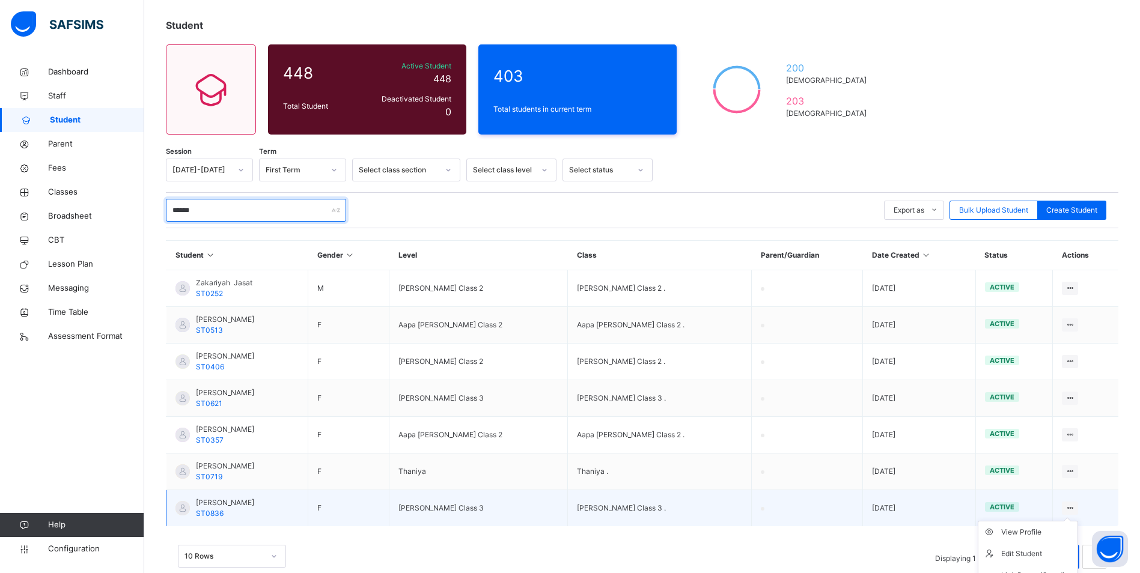
type input "******"
click at [1075, 505] on icon at bounding box center [1070, 508] width 10 height 9
click at [1034, 552] on div "Edit Student" at bounding box center [1037, 554] width 72 height 12
select select "**"
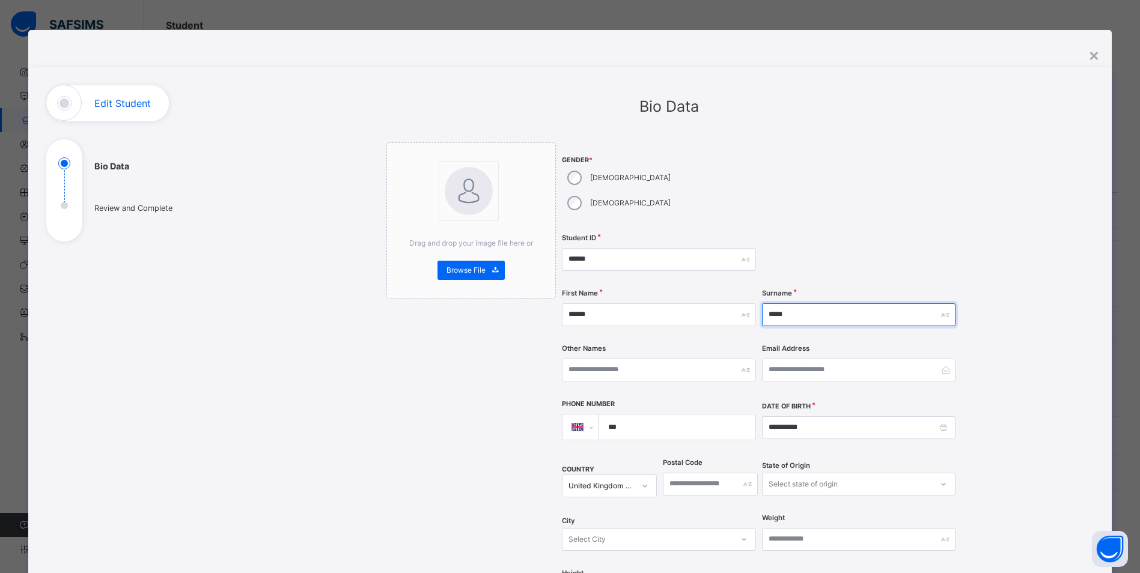
click at [784, 304] on input "*****" at bounding box center [859, 315] width 194 height 23
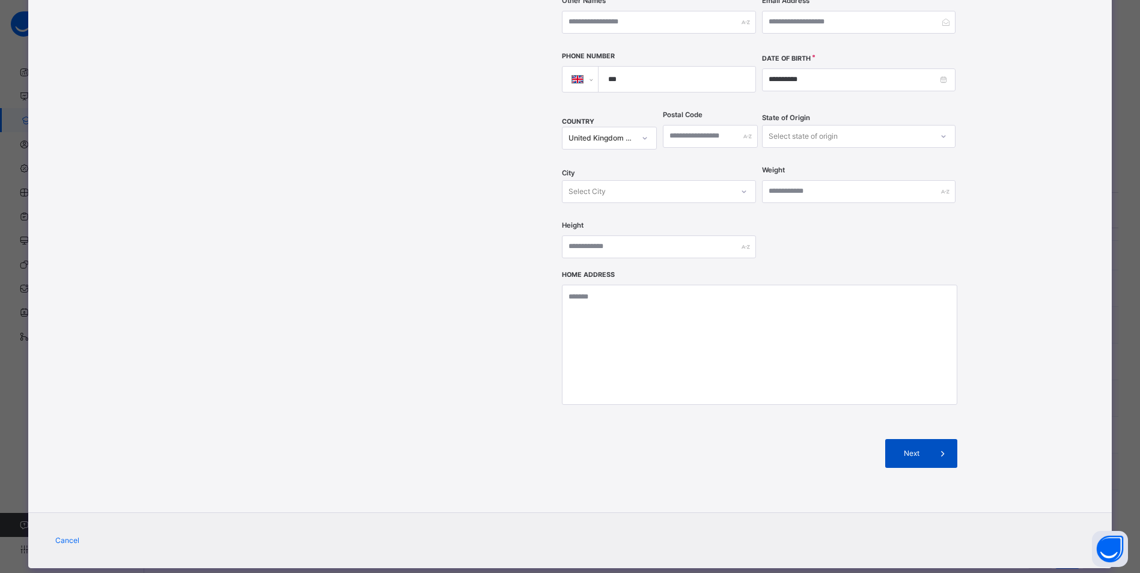
type input "*****"
click at [915, 448] on span "Next" at bounding box center [911, 453] width 34 height 11
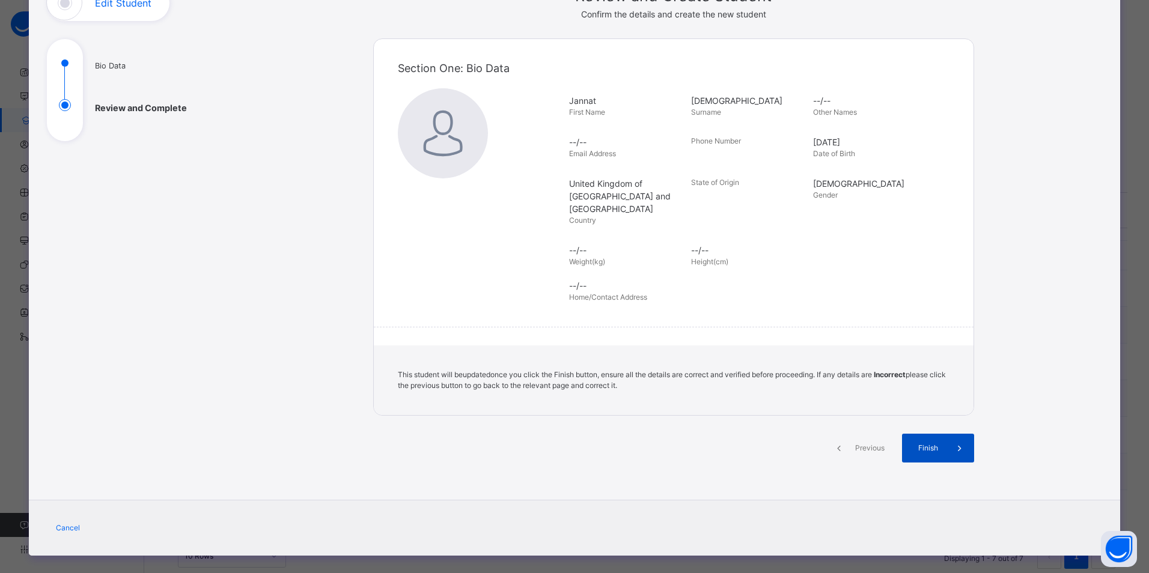
click at [923, 443] on span "Finish" at bounding box center [928, 448] width 34 height 11
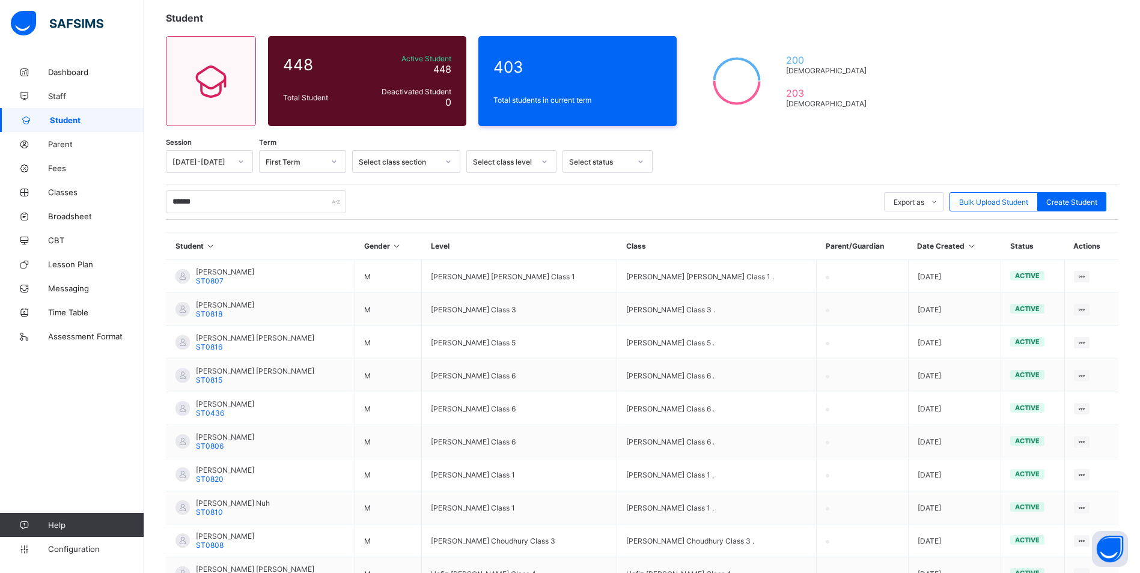
scroll to position [156, 0]
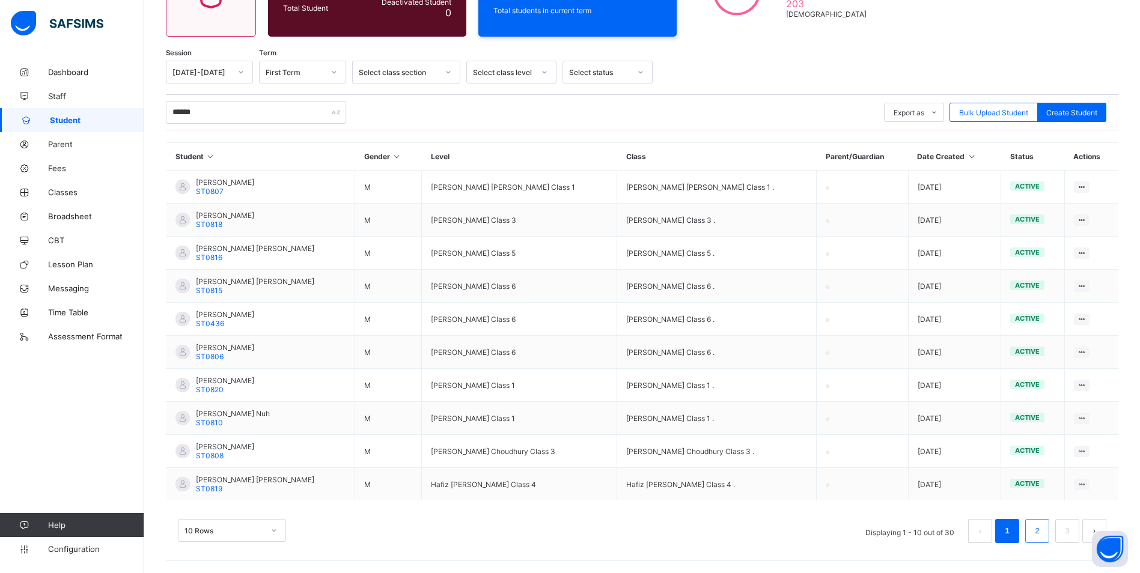
click at [1038, 528] on li "2" at bounding box center [1037, 531] width 24 height 24
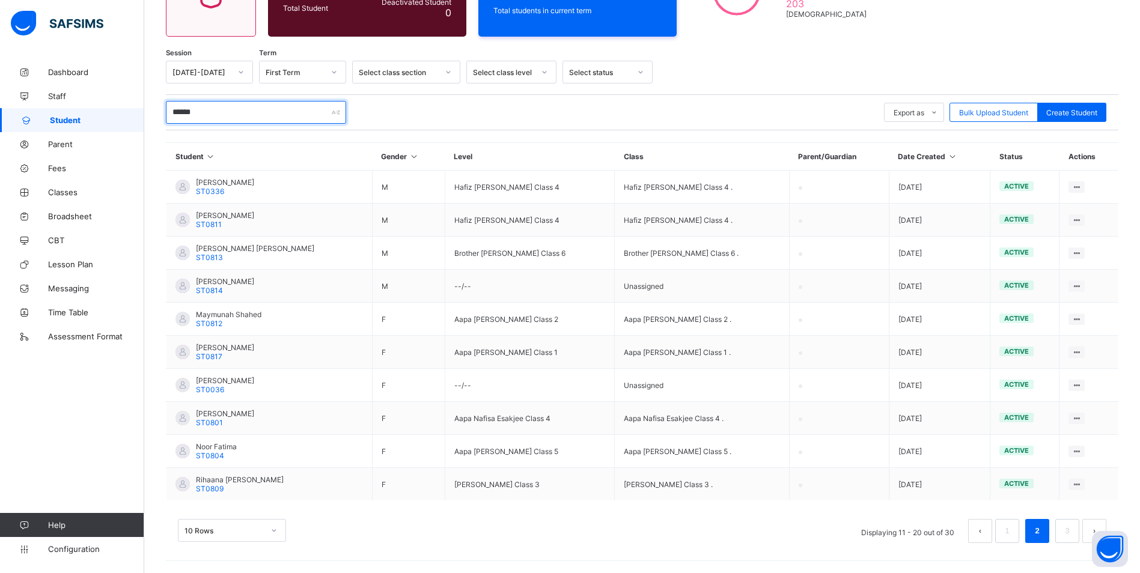
click at [249, 119] on input "******" at bounding box center [256, 112] width 180 height 23
type input "*"
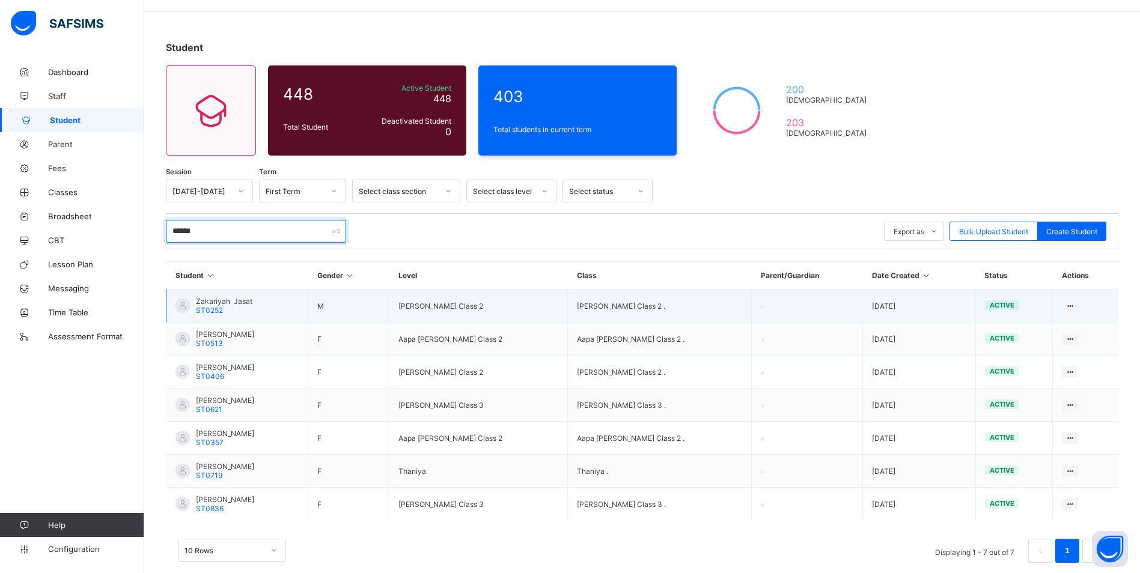
scroll to position [57, 0]
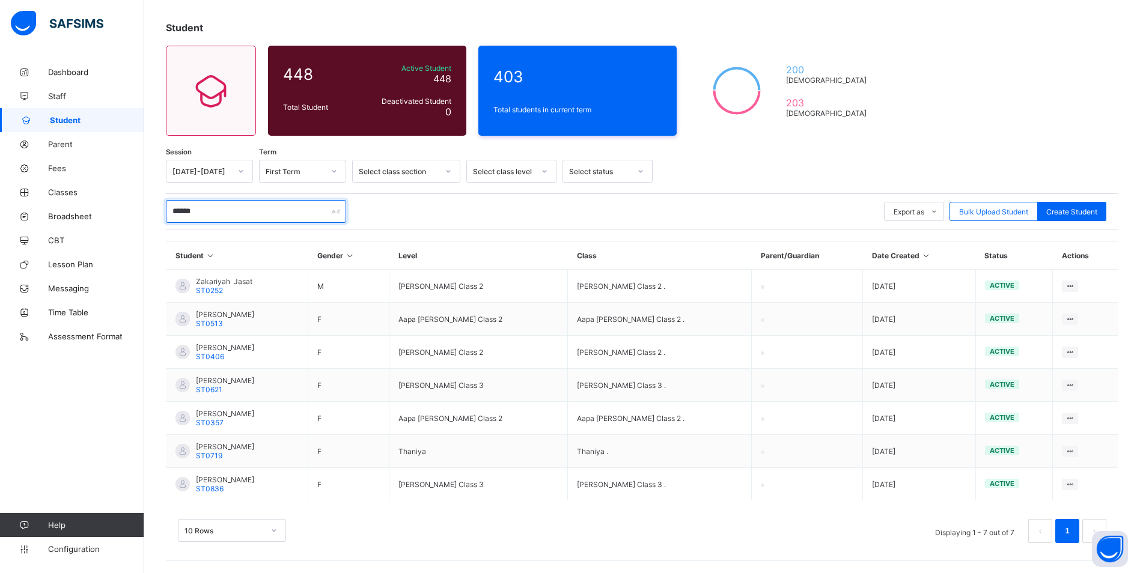
type input "******"
click at [1101, 205] on div "Create Student" at bounding box center [1072, 211] width 69 height 19
select select "**"
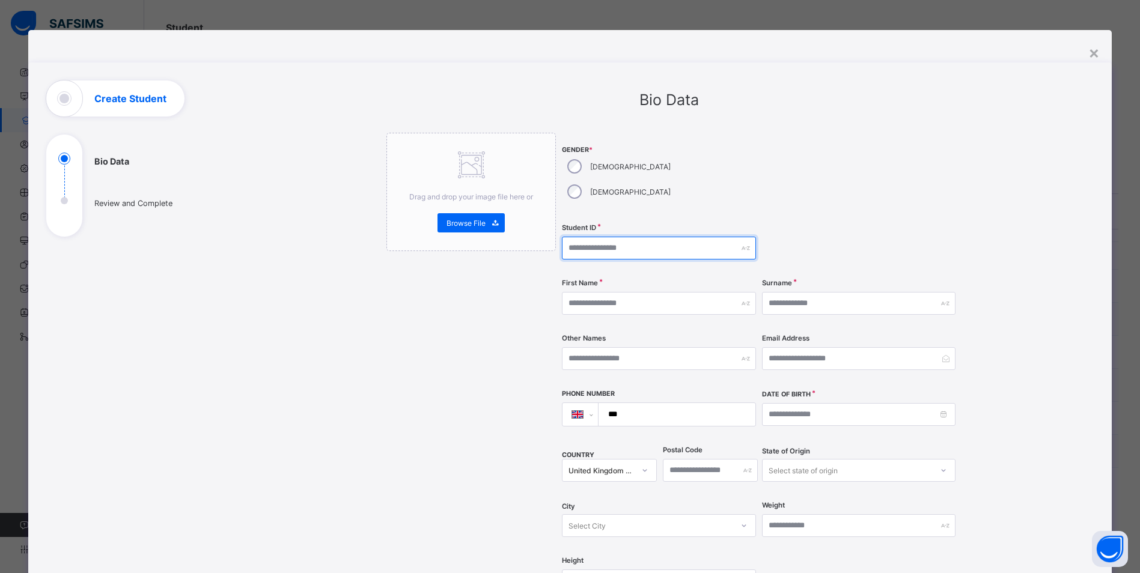
click at [623, 237] on input "text" at bounding box center [659, 248] width 194 height 23
type input "******"
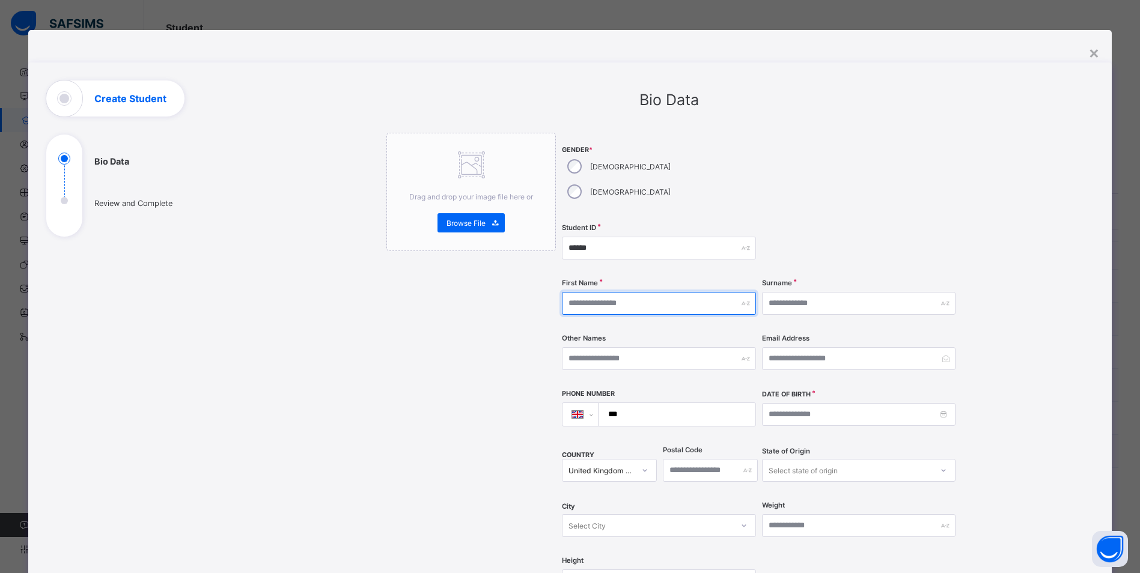
click at [627, 292] on input "text" at bounding box center [659, 303] width 194 height 23
type input "*****"
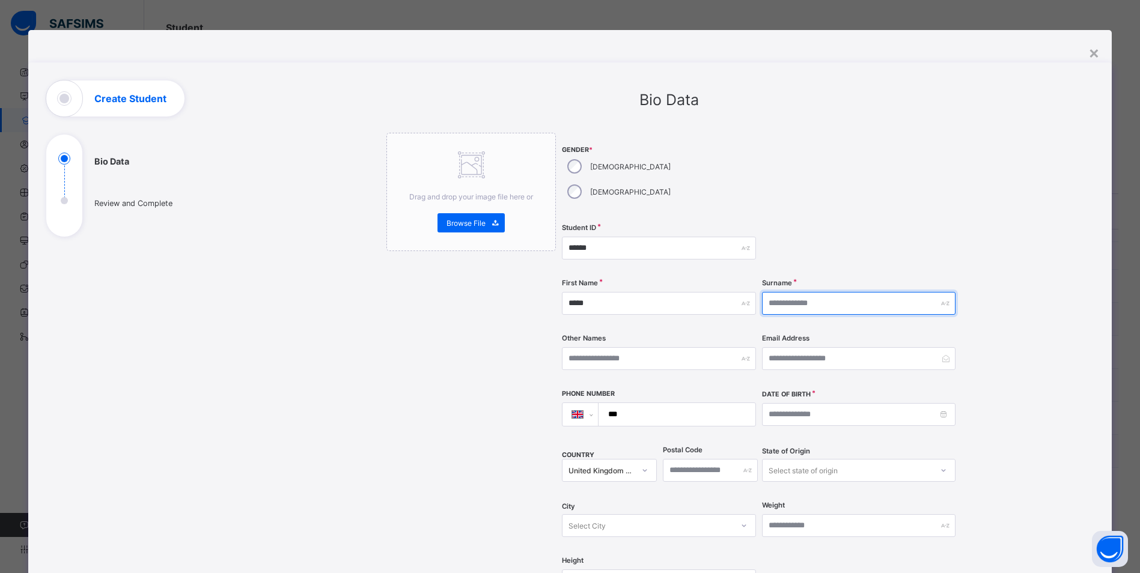
click at [807, 292] on input "text" at bounding box center [859, 303] width 194 height 23
type input "**********"
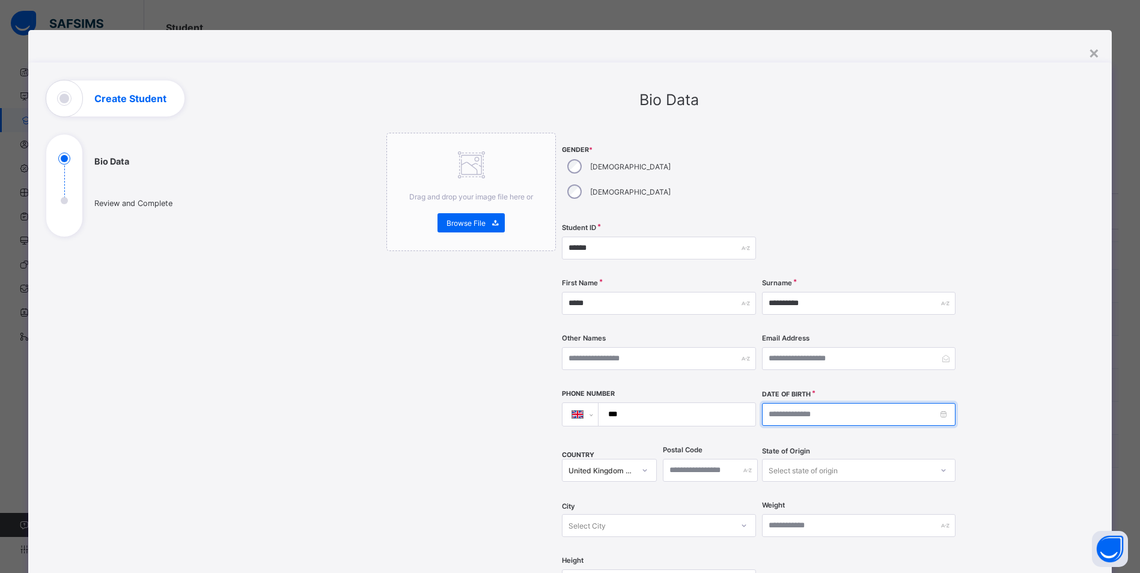
click at [772, 403] on input at bounding box center [859, 414] width 194 height 23
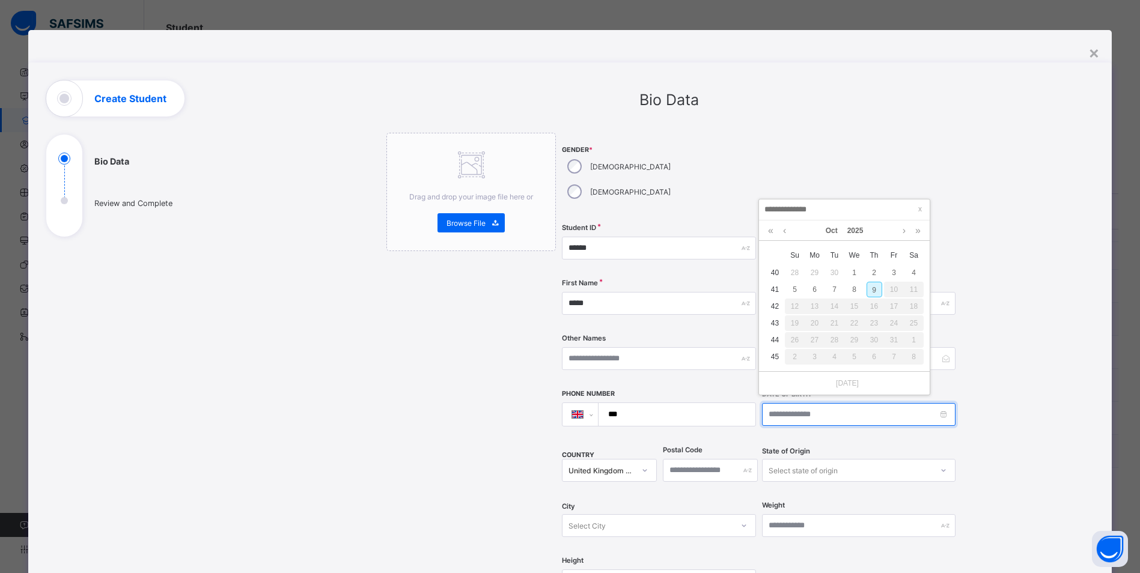
click at [778, 403] on input at bounding box center [859, 414] width 194 height 23
click at [930, 403] on input at bounding box center [859, 414] width 194 height 23
click at [670, 403] on input "***" at bounding box center [674, 414] width 147 height 23
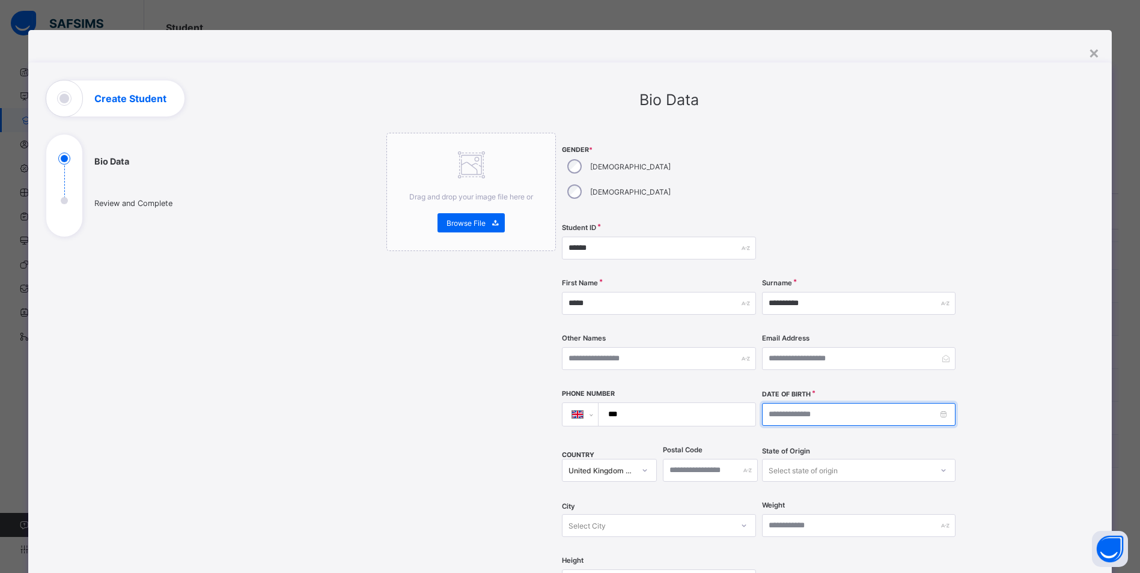
click at [764, 403] on input at bounding box center [859, 414] width 194 height 23
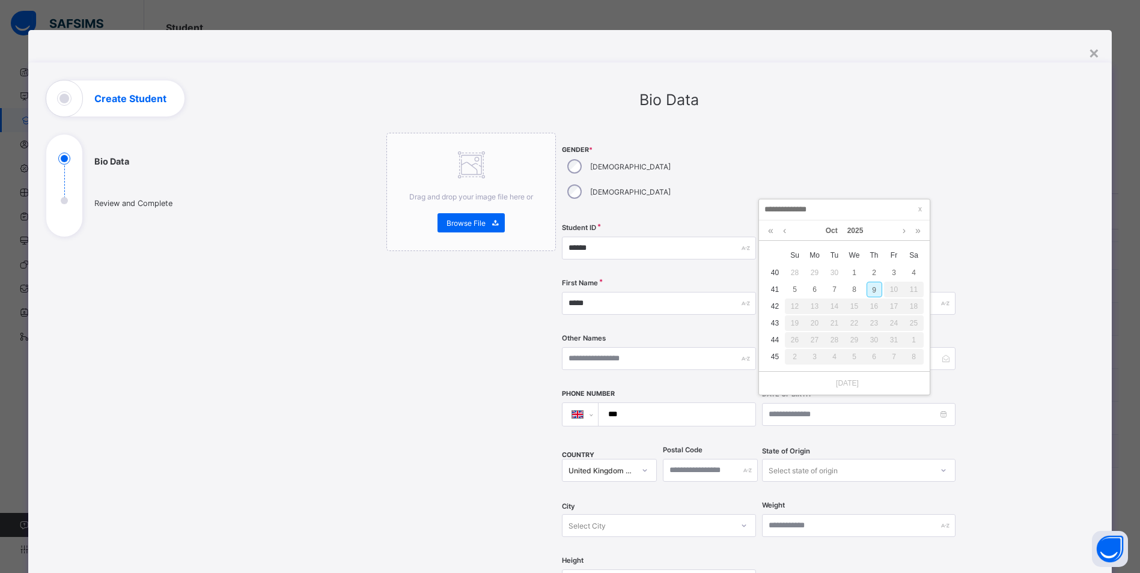
type input "**********"
click at [790, 301] on div "15" at bounding box center [795, 307] width 16 height 16
type input "**********"
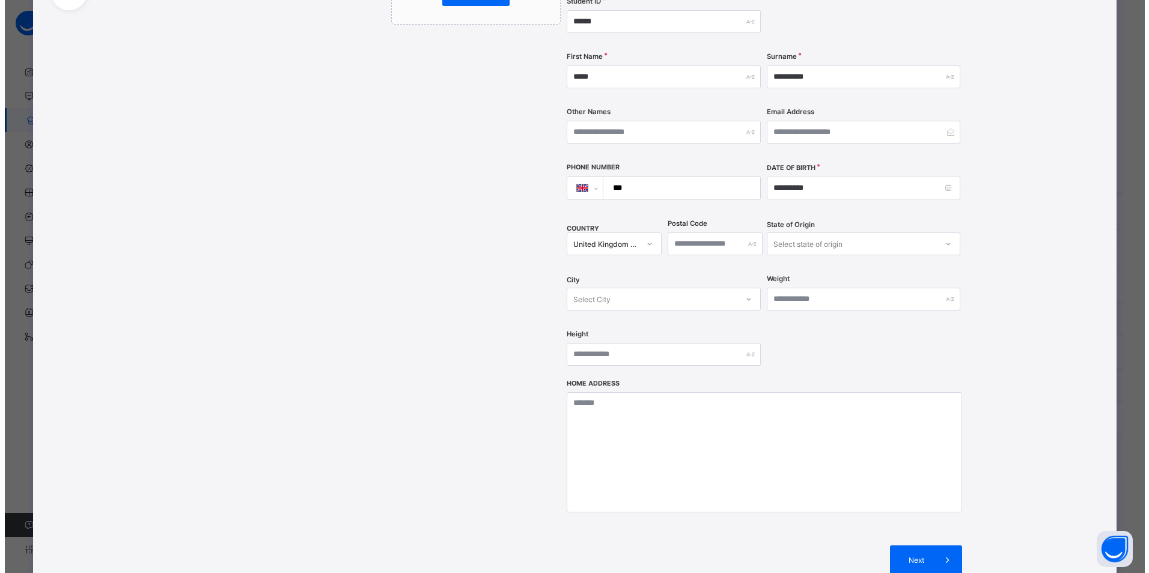
scroll to position [334, 0]
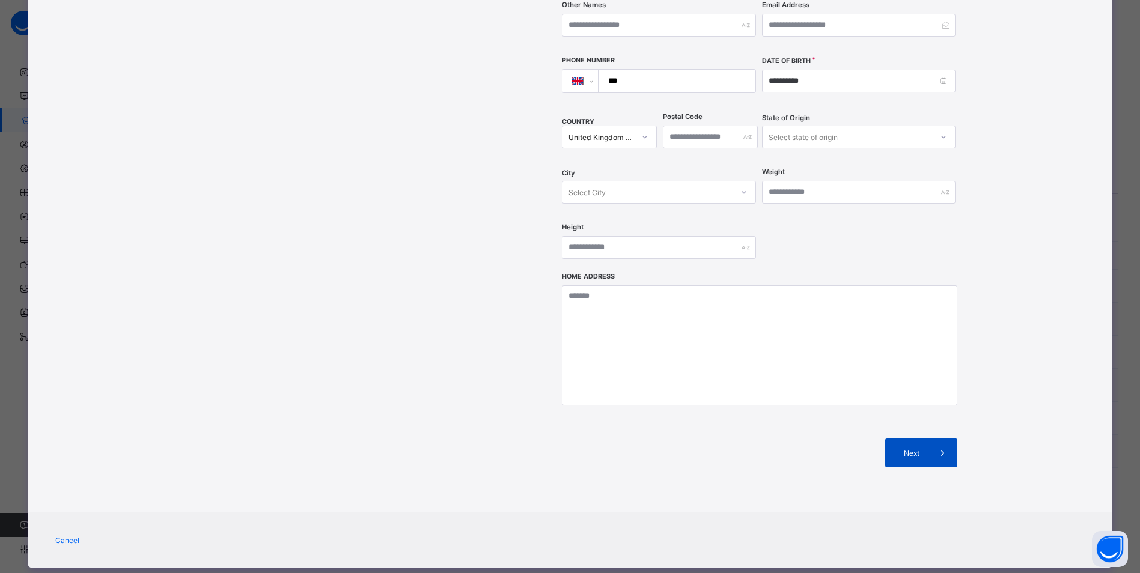
click at [929, 439] on span at bounding box center [943, 453] width 29 height 29
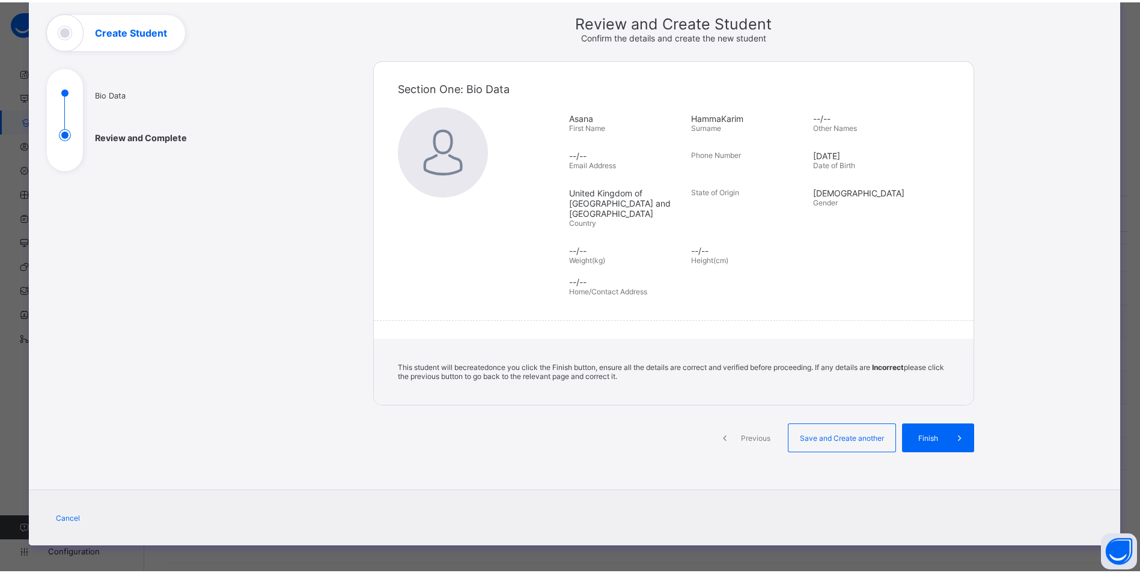
scroll to position [58, 0]
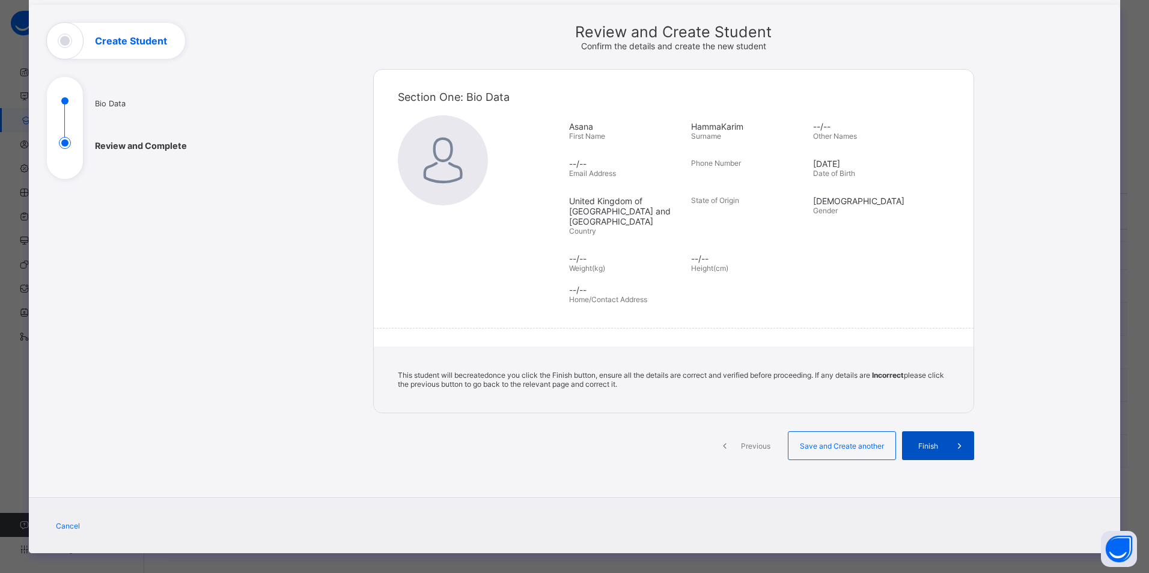
click at [937, 442] on span "Finish" at bounding box center [928, 446] width 34 height 9
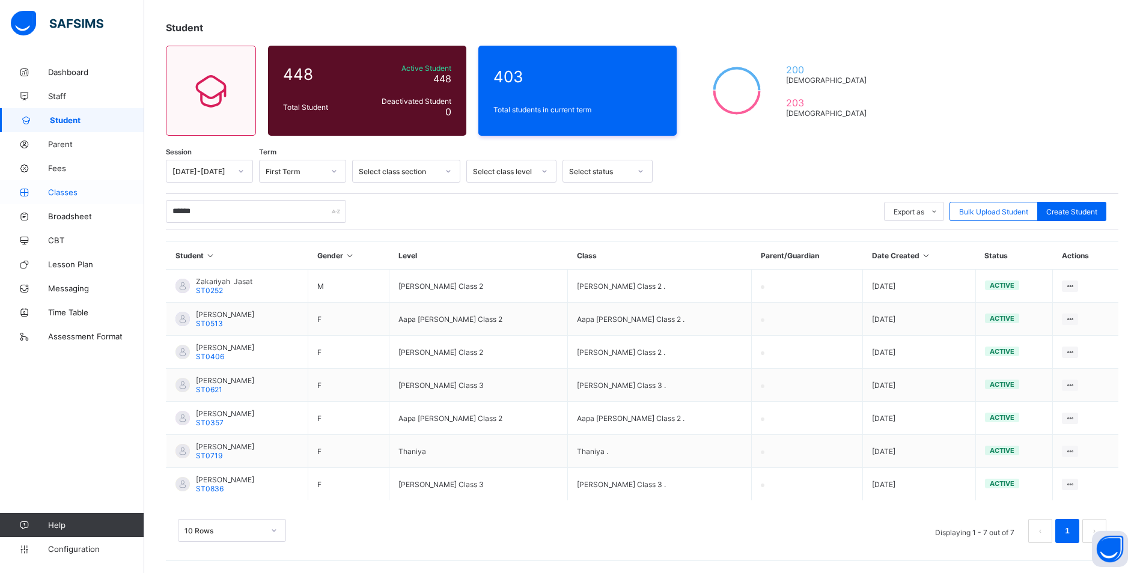
click at [61, 188] on span "Classes" at bounding box center [96, 193] width 96 height 10
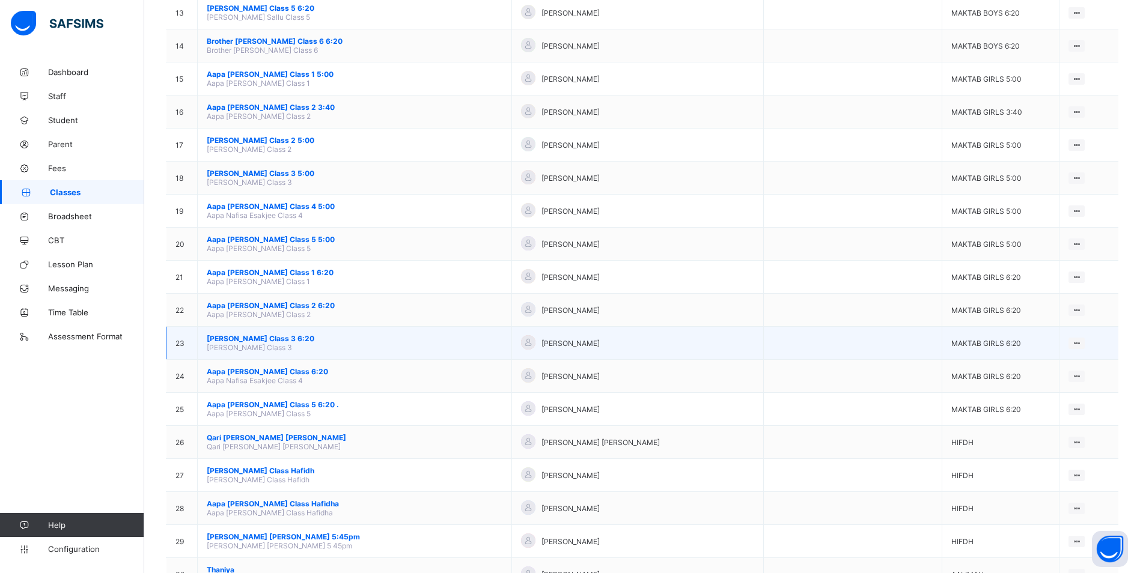
scroll to position [541, 0]
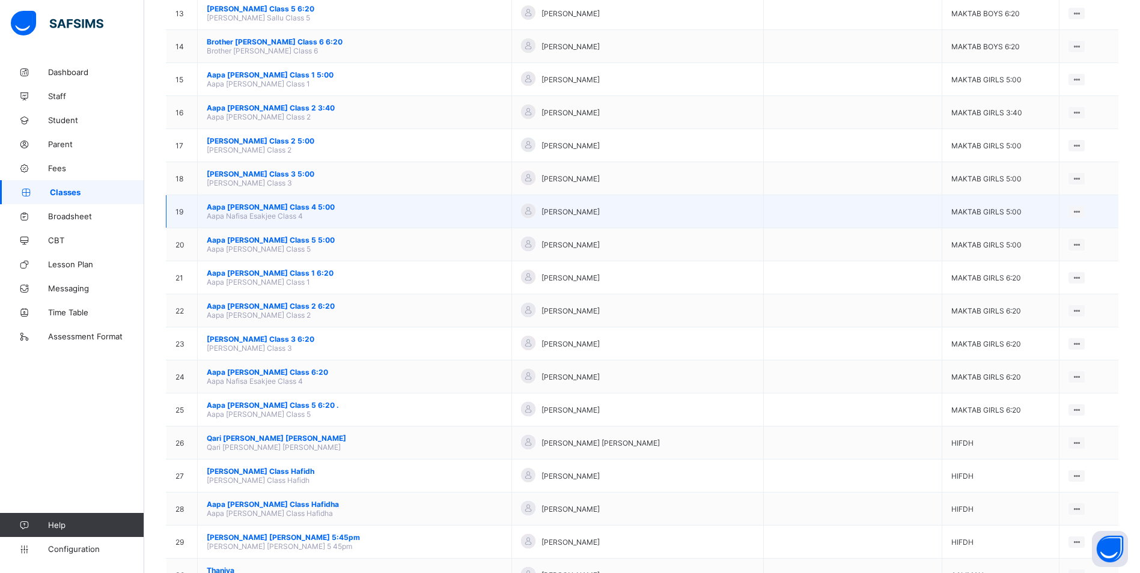
click at [256, 207] on span "Aapa [PERSON_NAME] Class 4 5:00" at bounding box center [355, 207] width 296 height 9
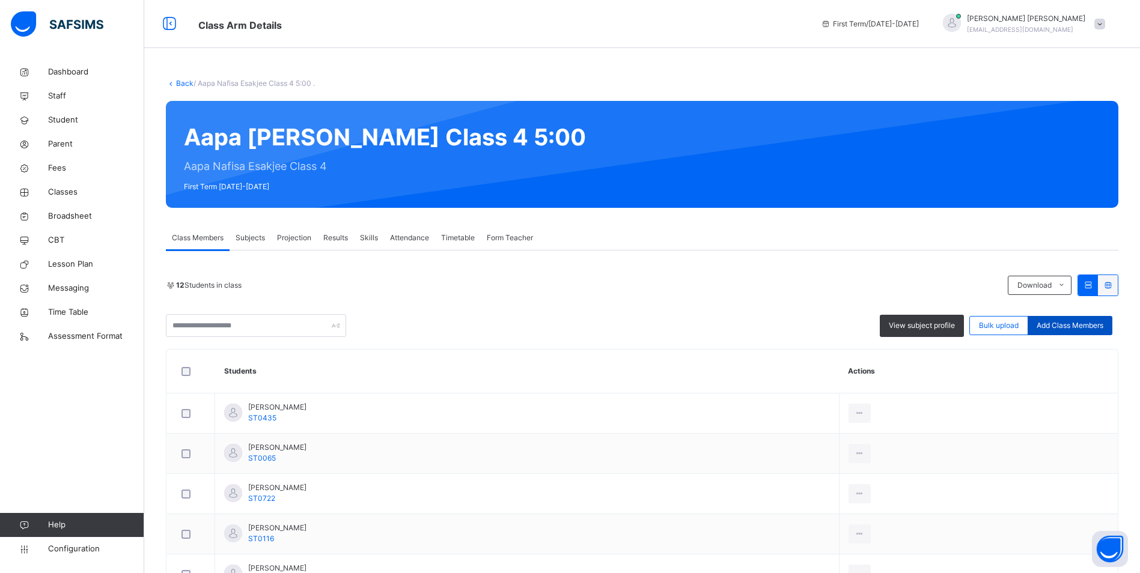
click at [1084, 322] on span "Add Class Members" at bounding box center [1070, 325] width 67 height 11
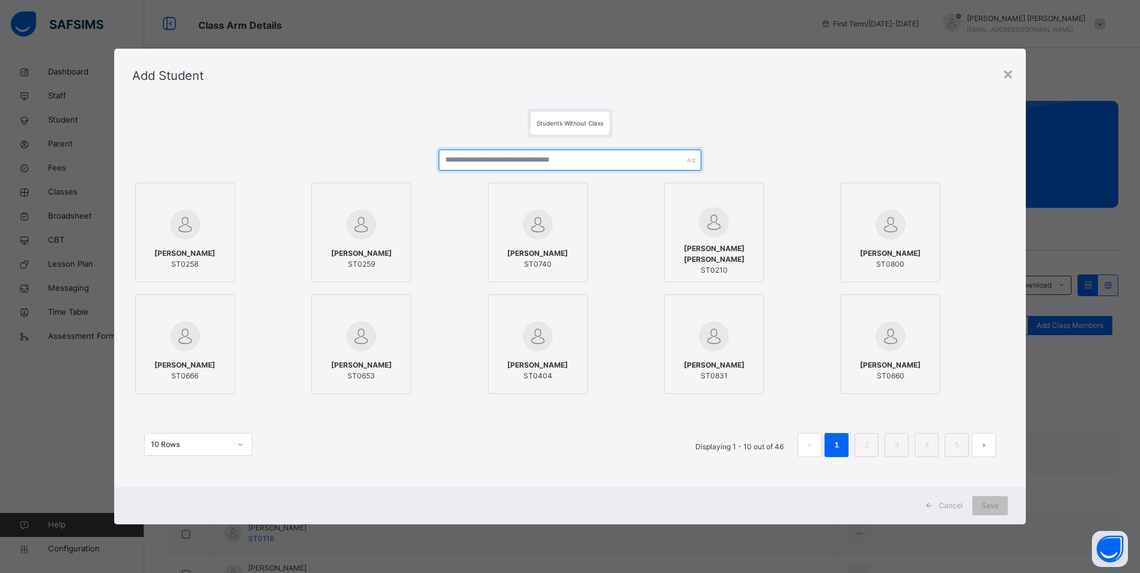
click at [484, 162] on input "text" at bounding box center [570, 160] width 263 height 21
type input "*"
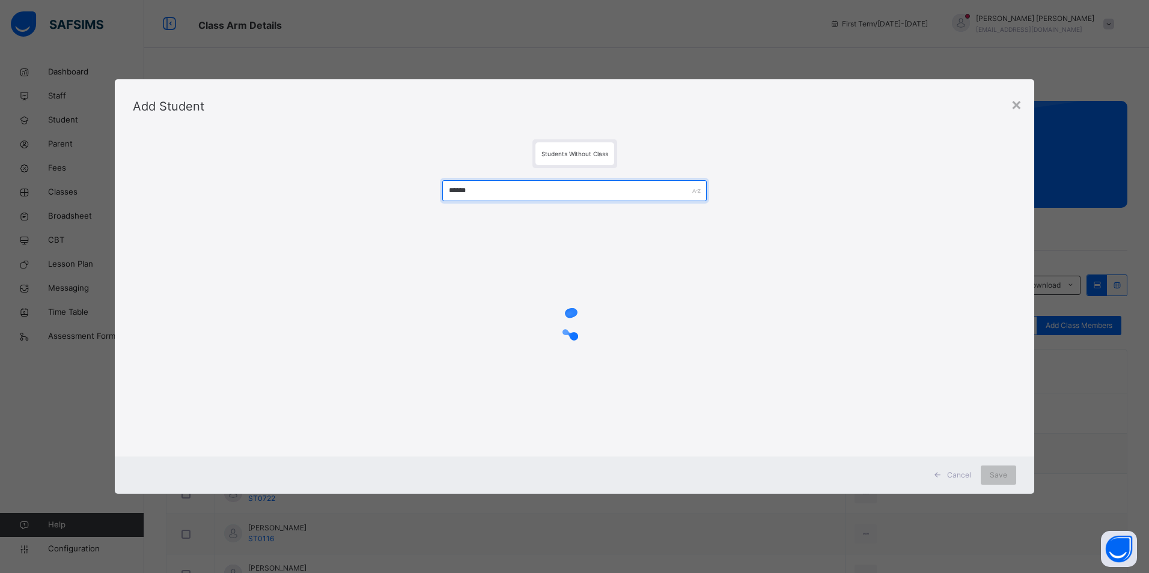
click at [462, 192] on input "******" at bounding box center [574, 190] width 265 height 21
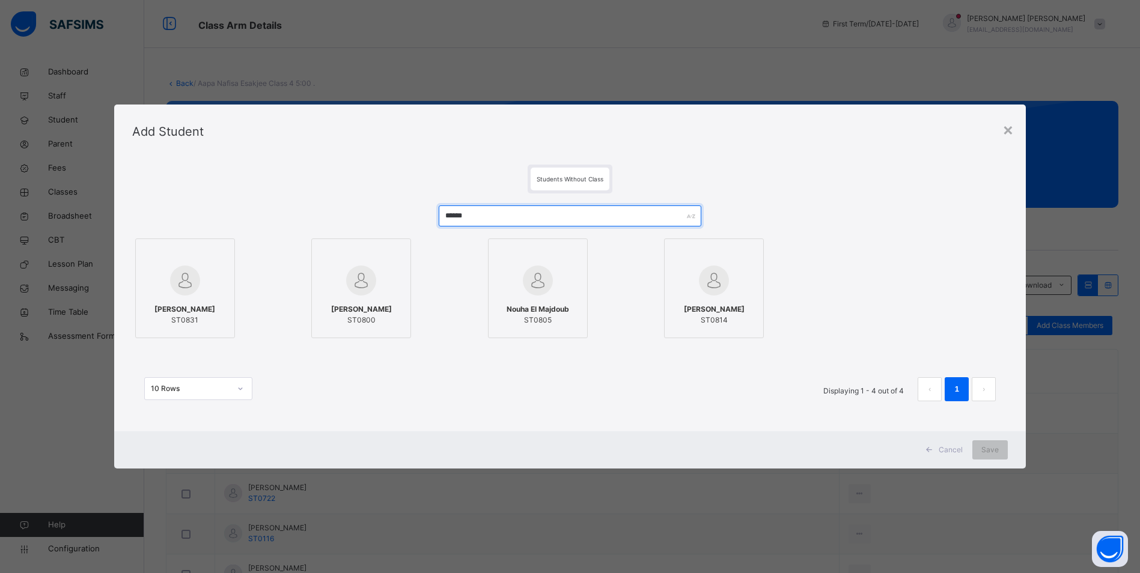
type input "******"
click at [174, 302] on div "Asana HammaKarim ST0831" at bounding box center [185, 315] width 87 height 34
click at [1006, 452] on span "Save" at bounding box center [998, 450] width 17 height 11
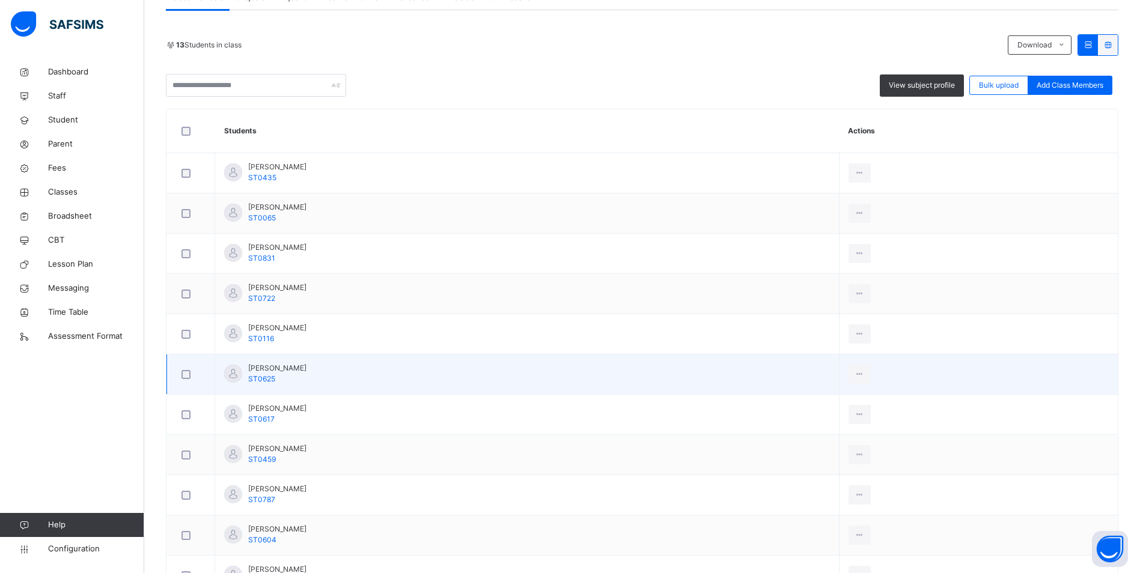
scroll to position [180, 0]
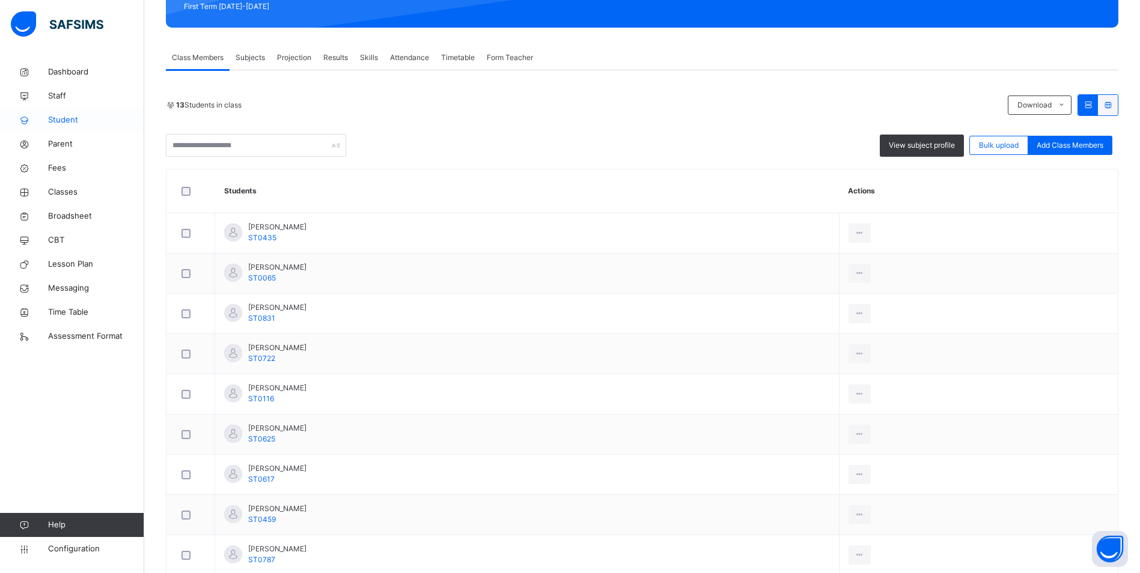
click at [66, 120] on span "Student" at bounding box center [96, 120] width 96 height 12
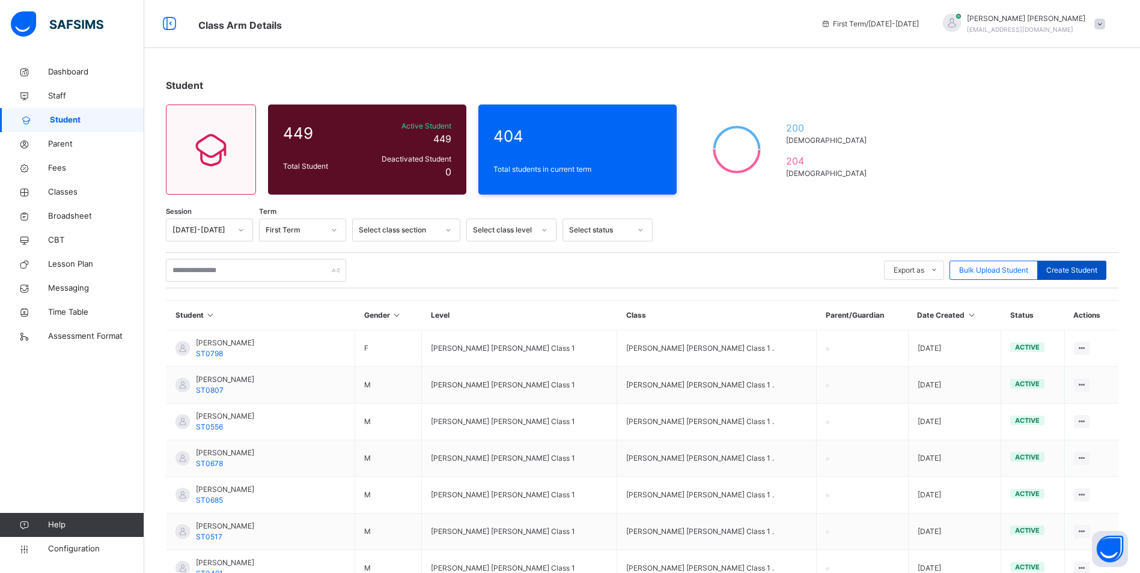
click at [1074, 266] on span "Create Student" at bounding box center [1072, 270] width 51 height 11
select select "**"
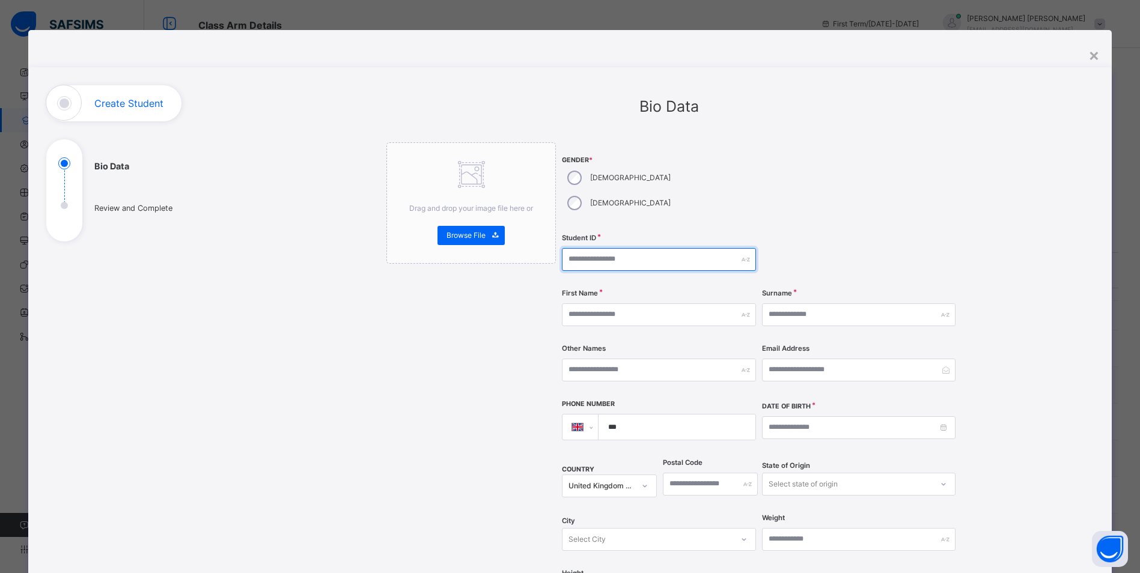
click at [619, 248] on input "text" at bounding box center [659, 259] width 194 height 23
type input "******"
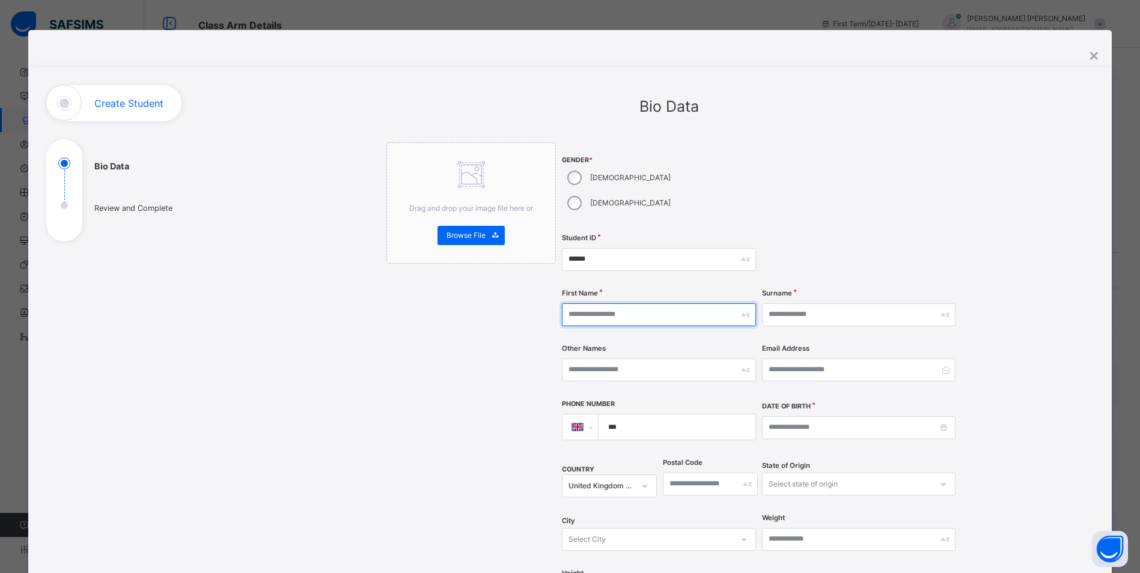
click at [622, 304] on input "text" at bounding box center [659, 315] width 194 height 23
type input "*****"
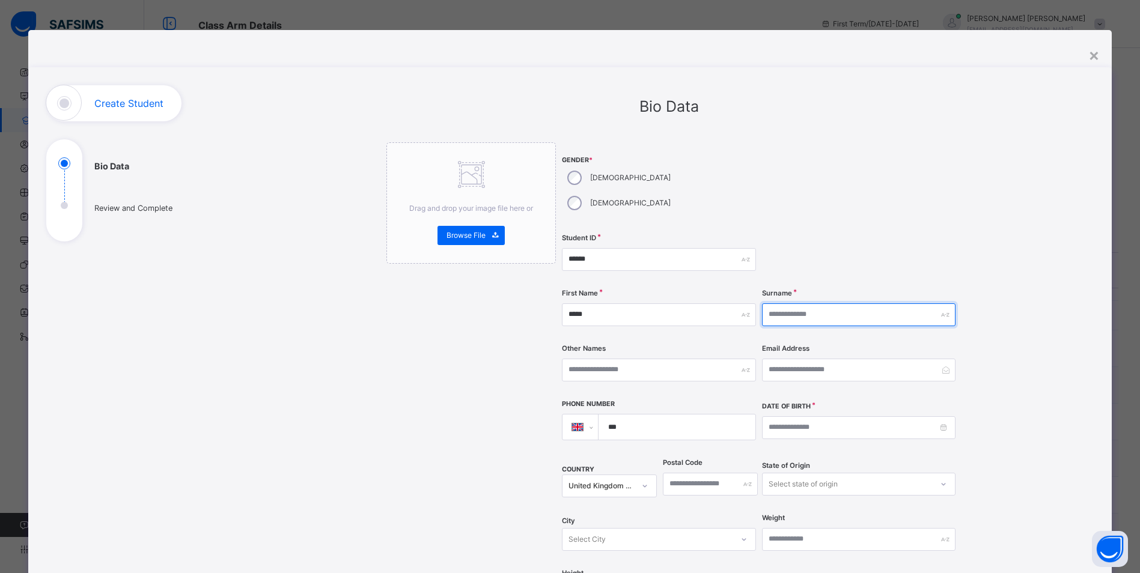
click at [807, 304] on input "text" at bounding box center [859, 315] width 194 height 23
type input "**********"
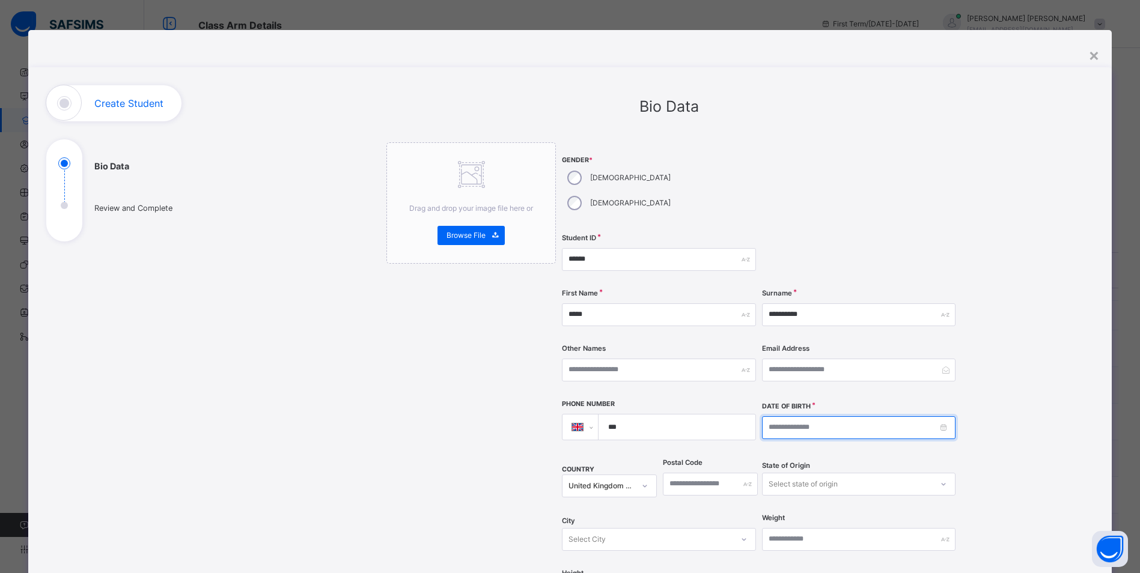
click at [774, 417] on input at bounding box center [859, 428] width 194 height 23
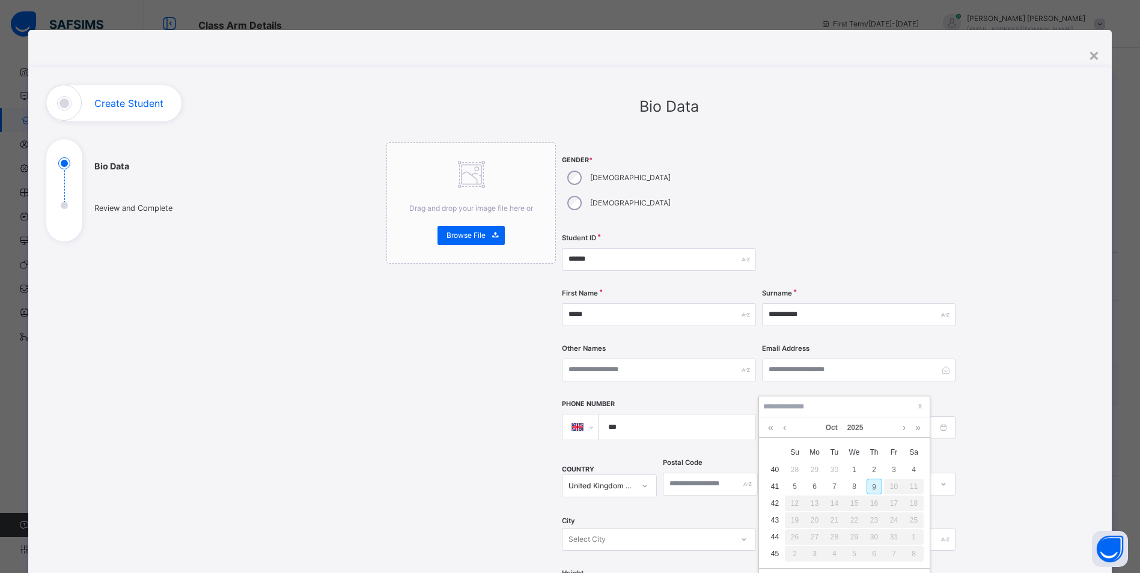
type input "**********"
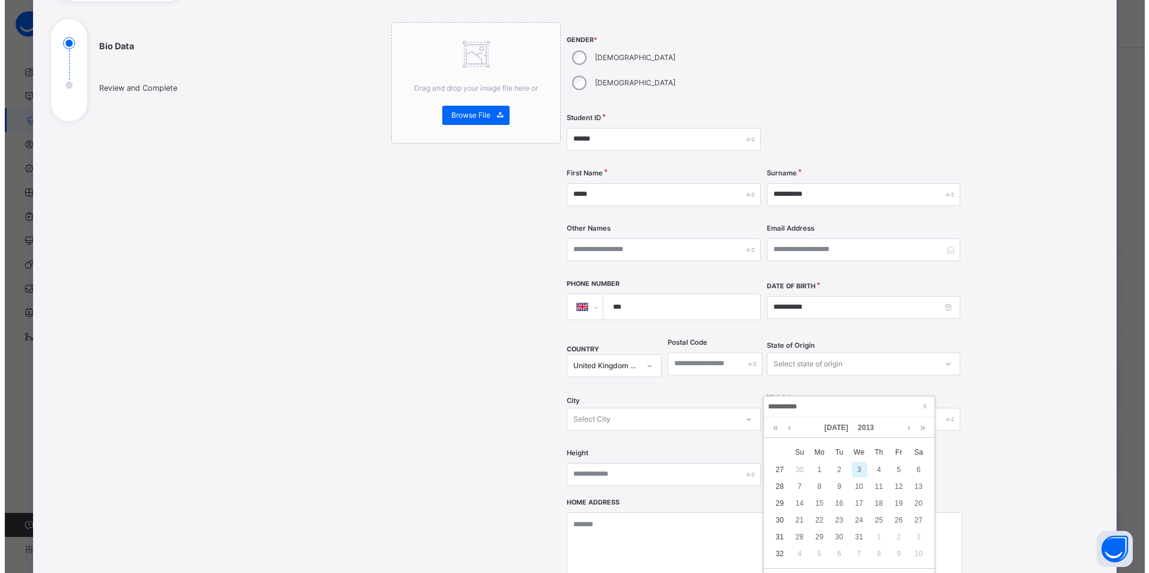
scroll to position [301, 0]
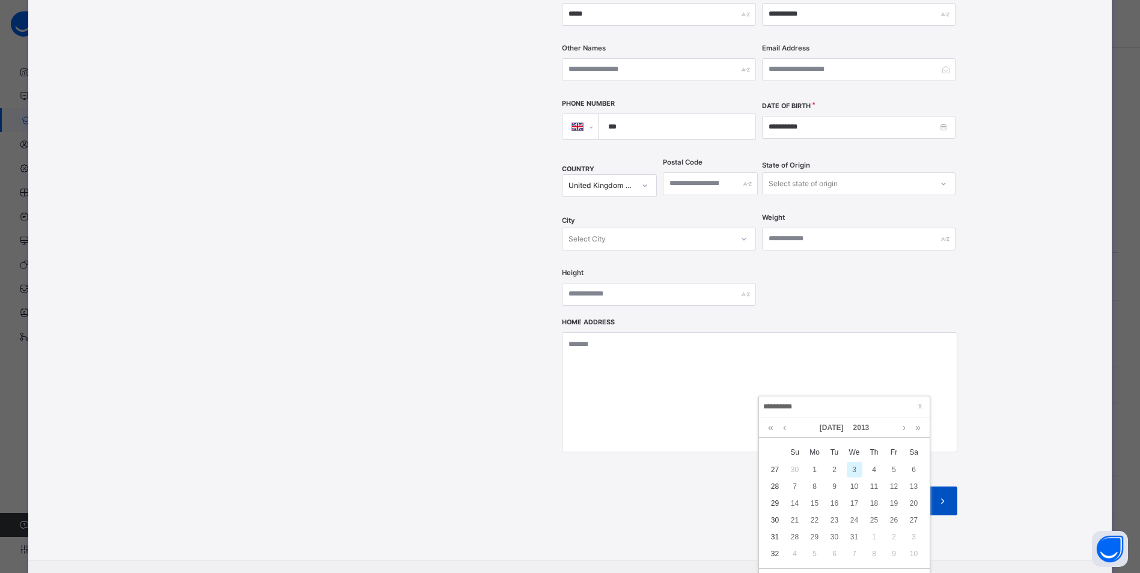
type input "**********"
click at [944, 494] on icon at bounding box center [943, 501] width 13 height 14
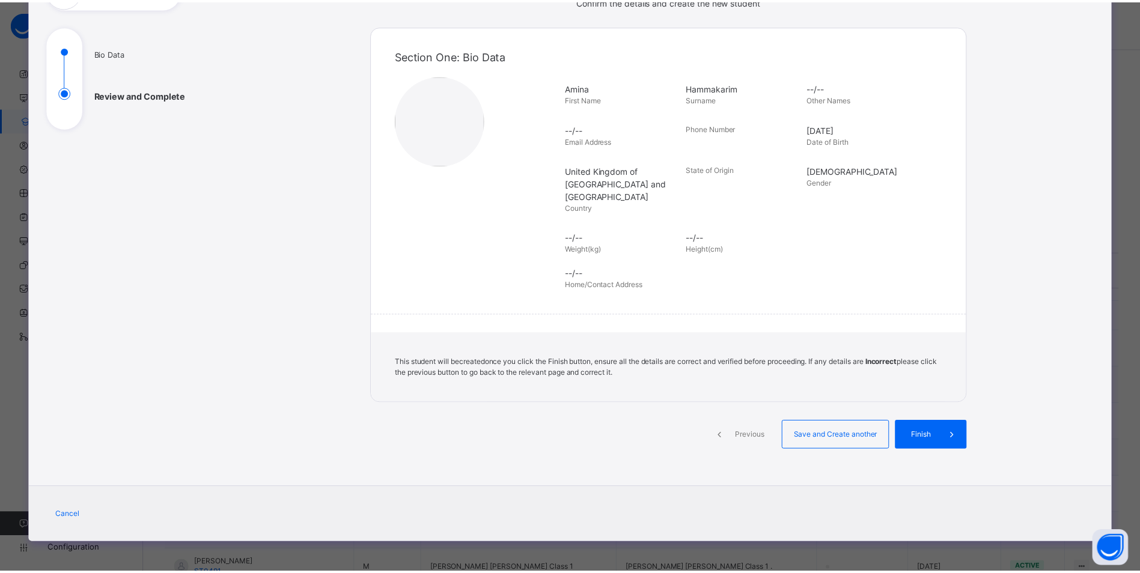
scroll to position [100, 0]
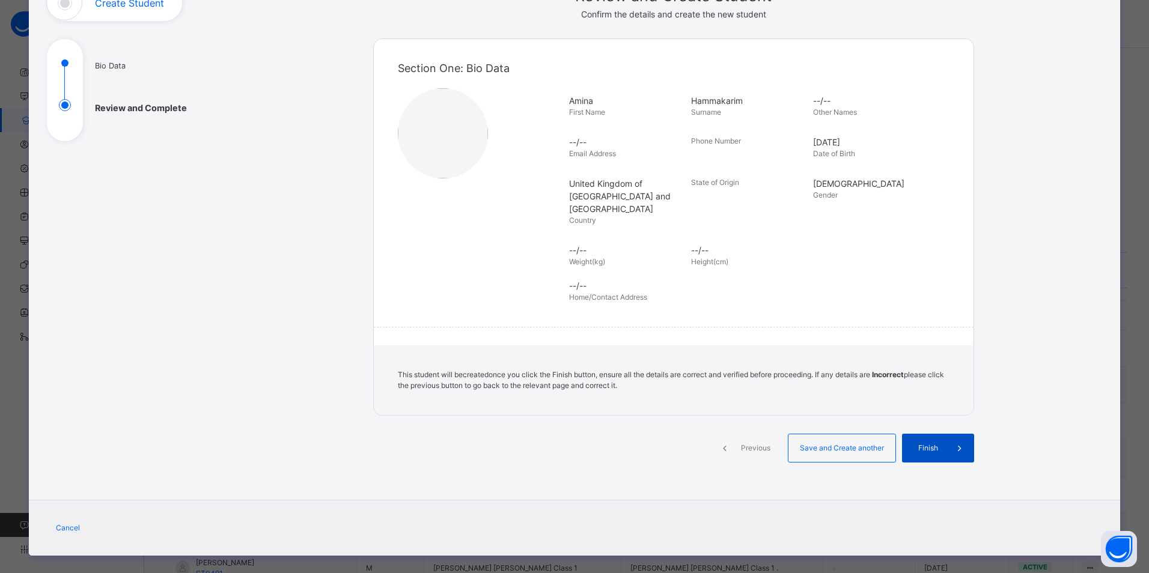
click at [954, 441] on icon at bounding box center [959, 448] width 13 height 14
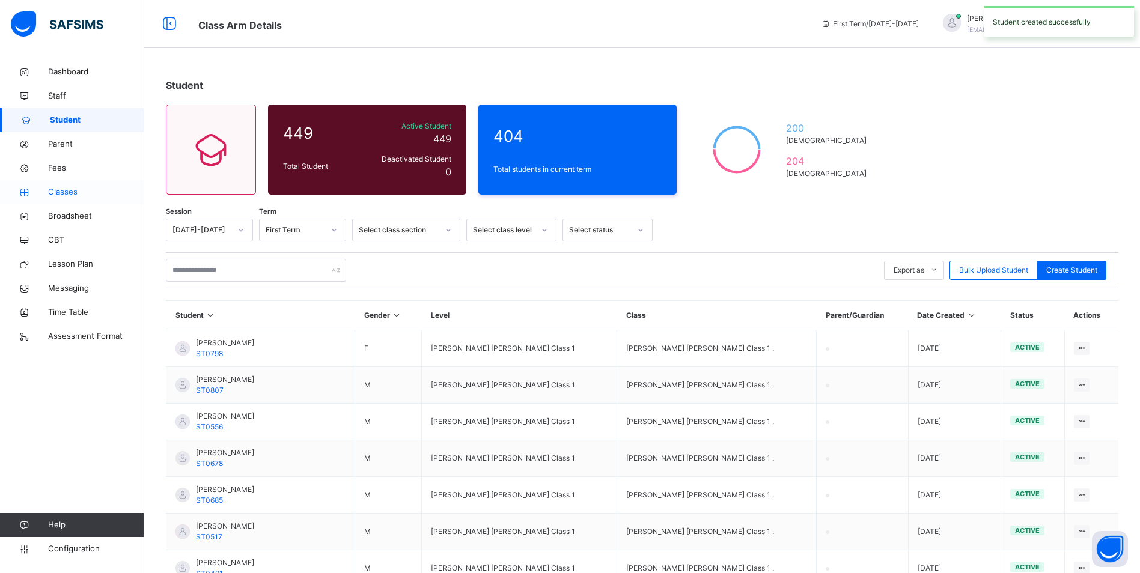
click at [65, 189] on span "Classes" at bounding box center [96, 192] width 96 height 12
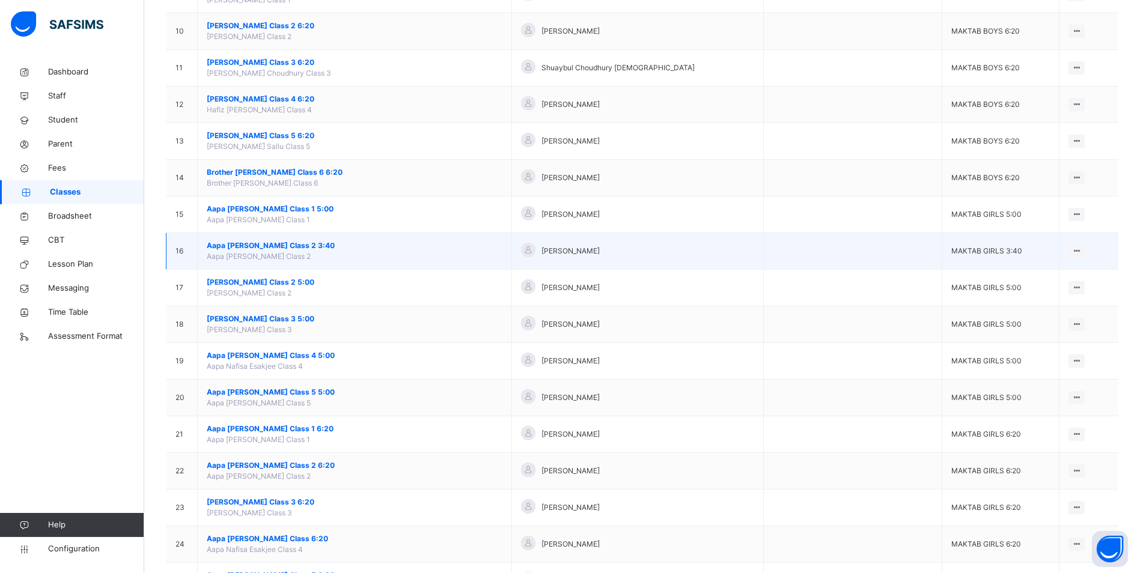
scroll to position [481, 0]
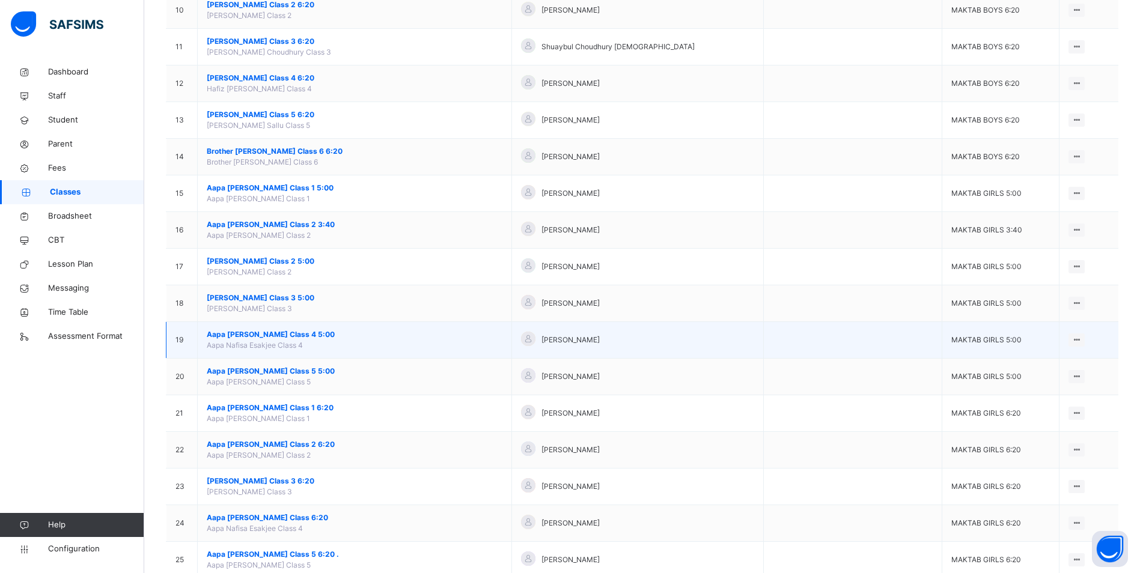
click at [281, 337] on span "Aapa [PERSON_NAME] Class 4 5:00" at bounding box center [355, 334] width 296 height 11
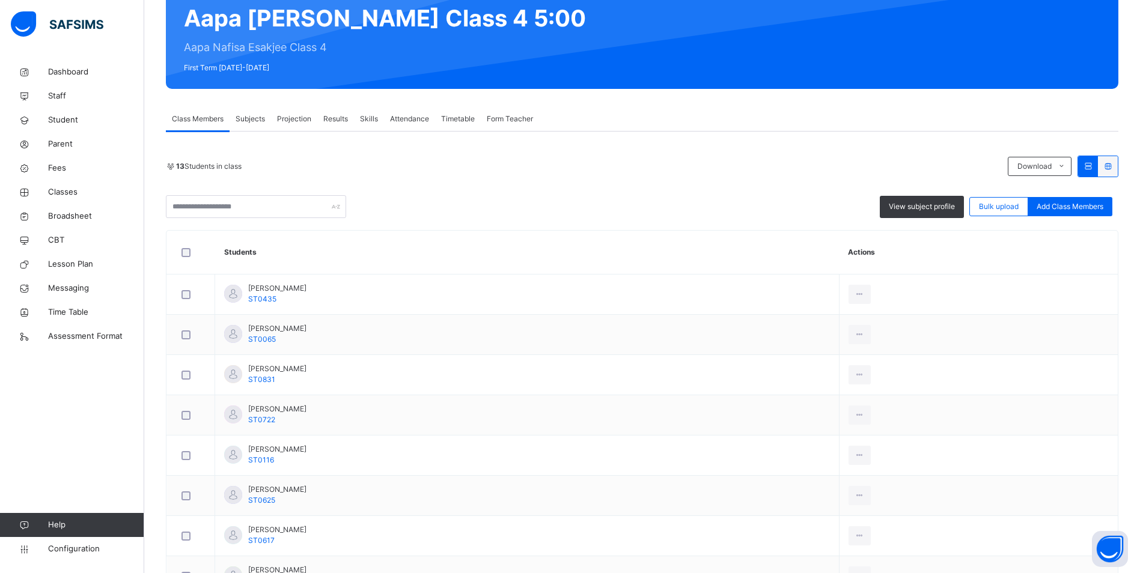
scroll to position [120, 0]
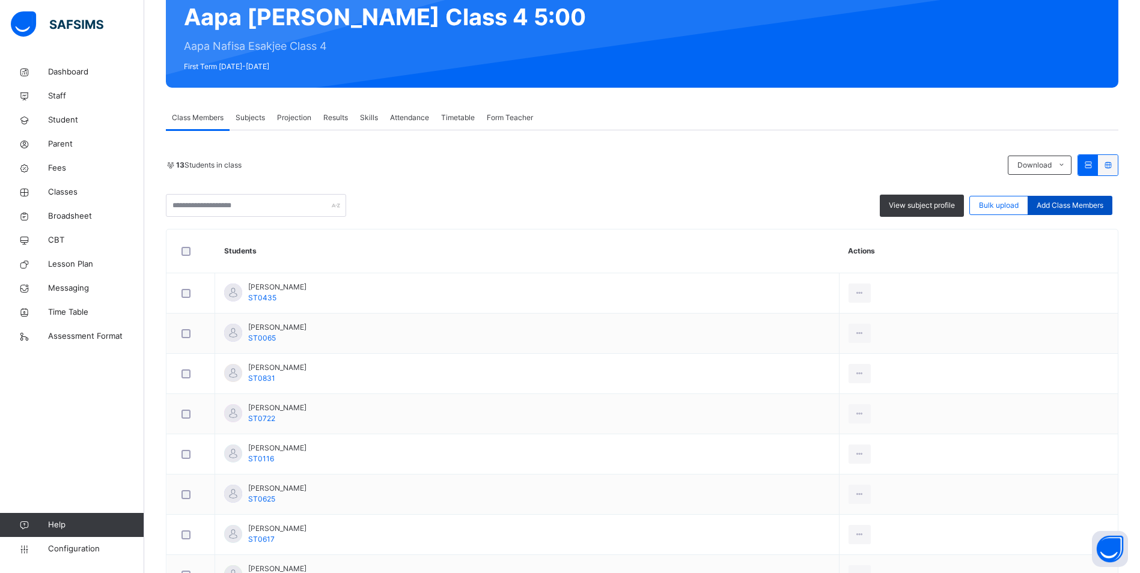
click at [1058, 200] on span "Add Class Members" at bounding box center [1070, 205] width 67 height 11
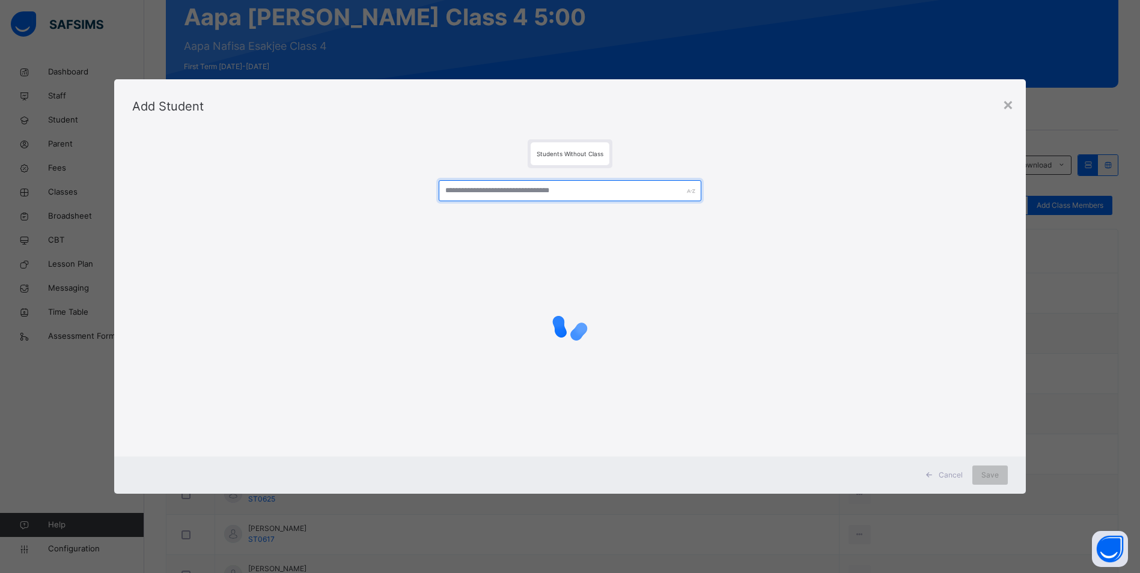
click at [520, 191] on input "text" at bounding box center [570, 190] width 263 height 21
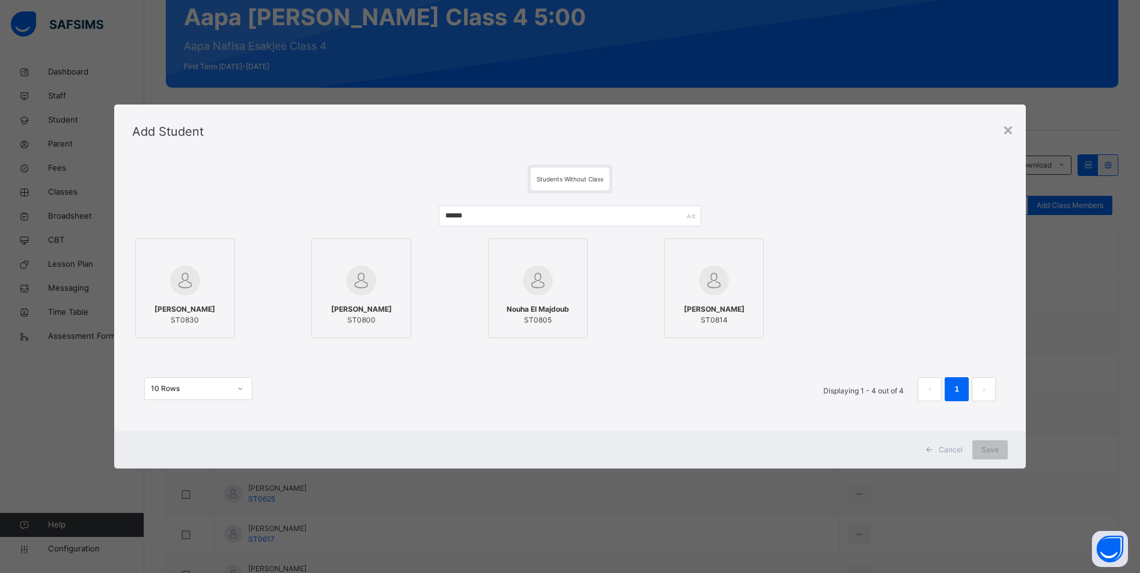
click at [183, 307] on span "Amina Hammakarim" at bounding box center [184, 309] width 61 height 11
click at [222, 252] on icon at bounding box center [222, 252] width 0 height 0
click at [487, 215] on input "******" at bounding box center [574, 216] width 265 height 21
type input "*"
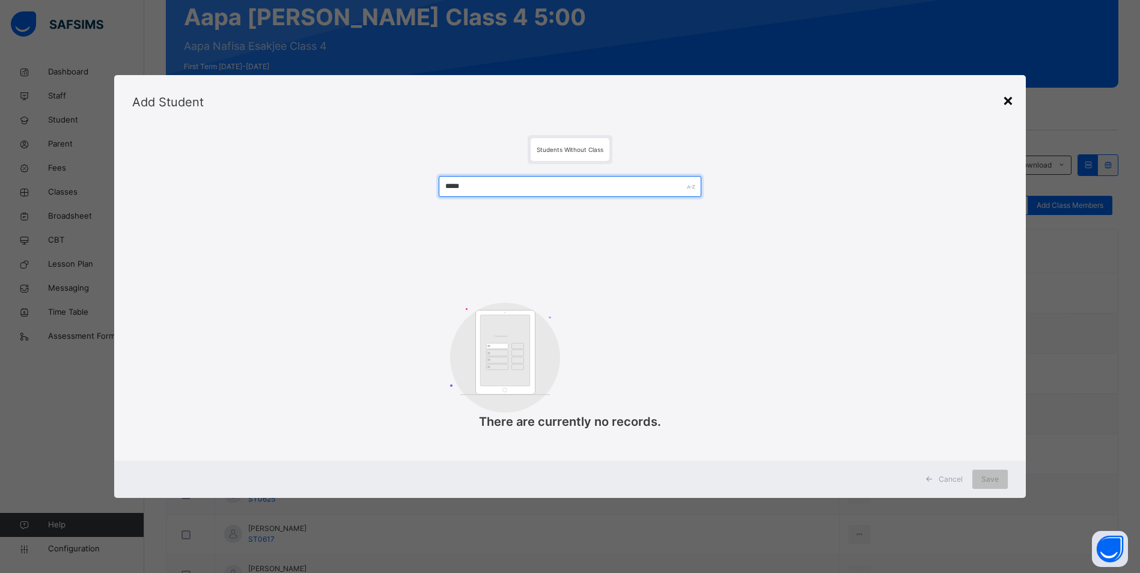
type input "*****"
click at [1011, 99] on div "×" at bounding box center [1008, 99] width 11 height 25
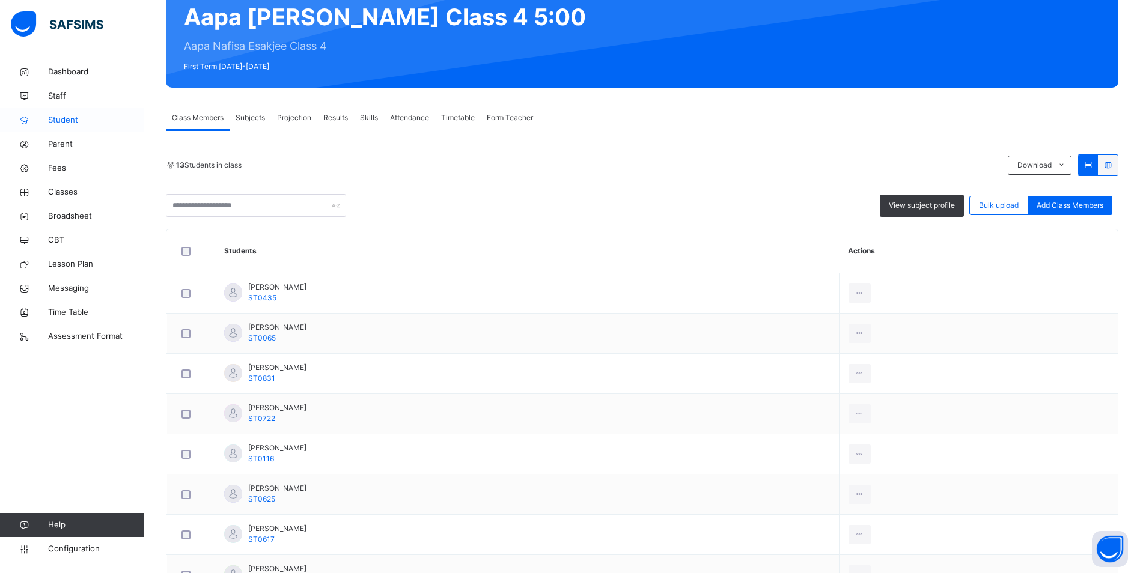
drag, startPoint x: 67, startPoint y: 121, endPoint x: 84, endPoint y: 130, distance: 19.4
click at [67, 121] on span "Student" at bounding box center [96, 120] width 96 height 12
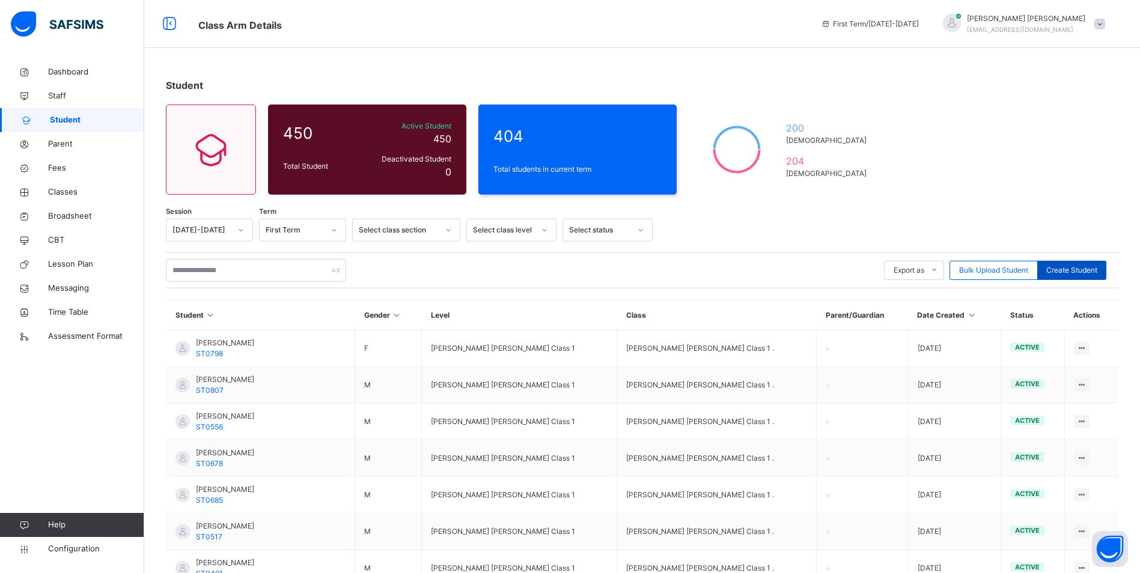
click at [1081, 265] on span "Create Student" at bounding box center [1072, 270] width 51 height 11
select select "**"
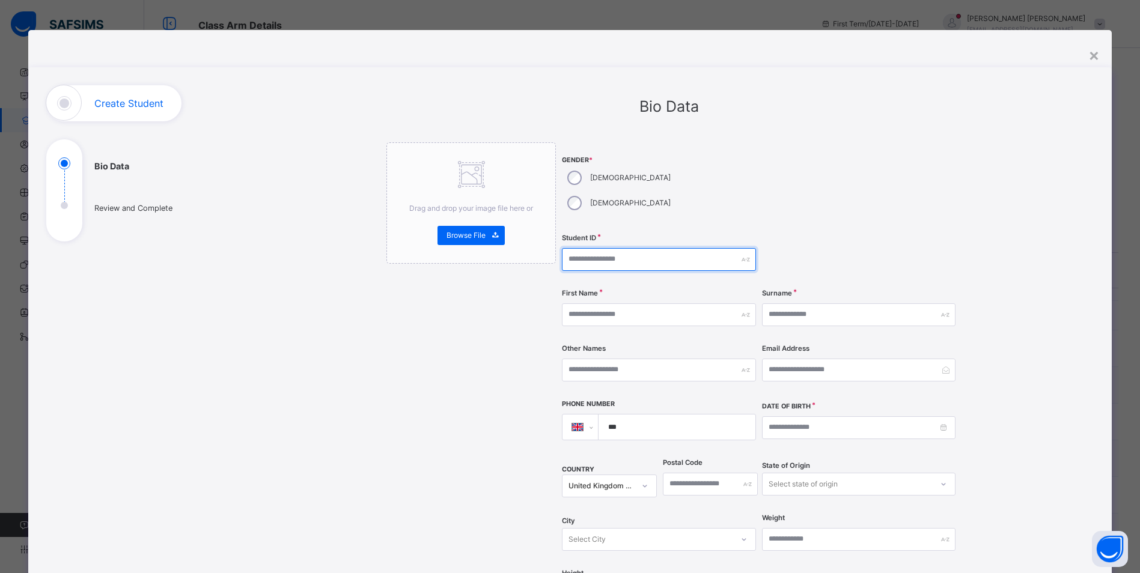
click at [606, 248] on input "text" at bounding box center [659, 259] width 194 height 23
type input "******"
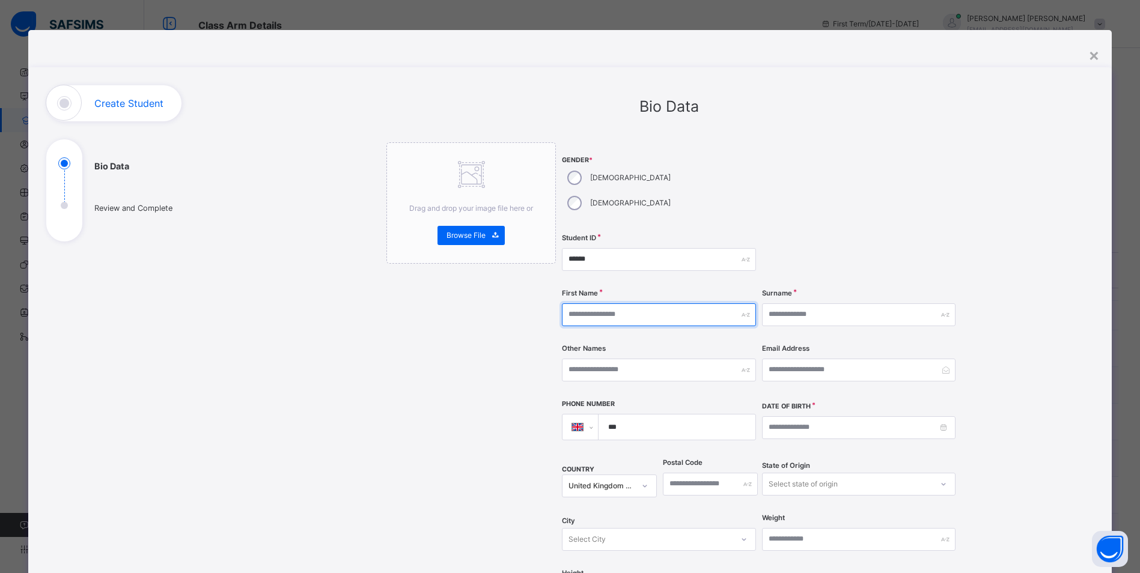
click at [609, 304] on input "text" at bounding box center [659, 315] width 194 height 23
type input "*****"
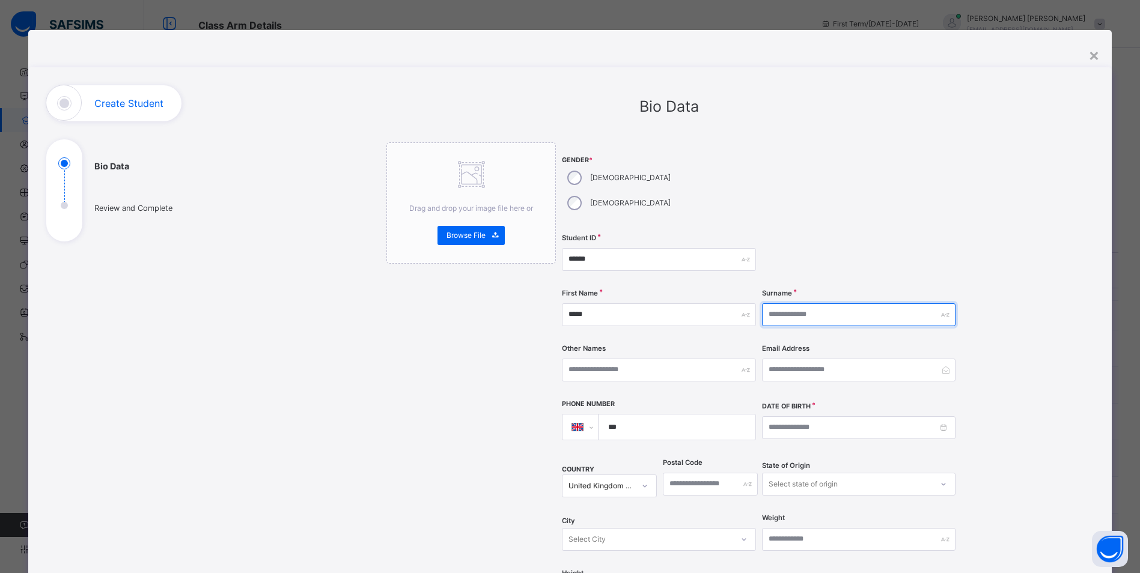
click at [802, 304] on input "text" at bounding box center [859, 315] width 194 height 23
type input "**********"
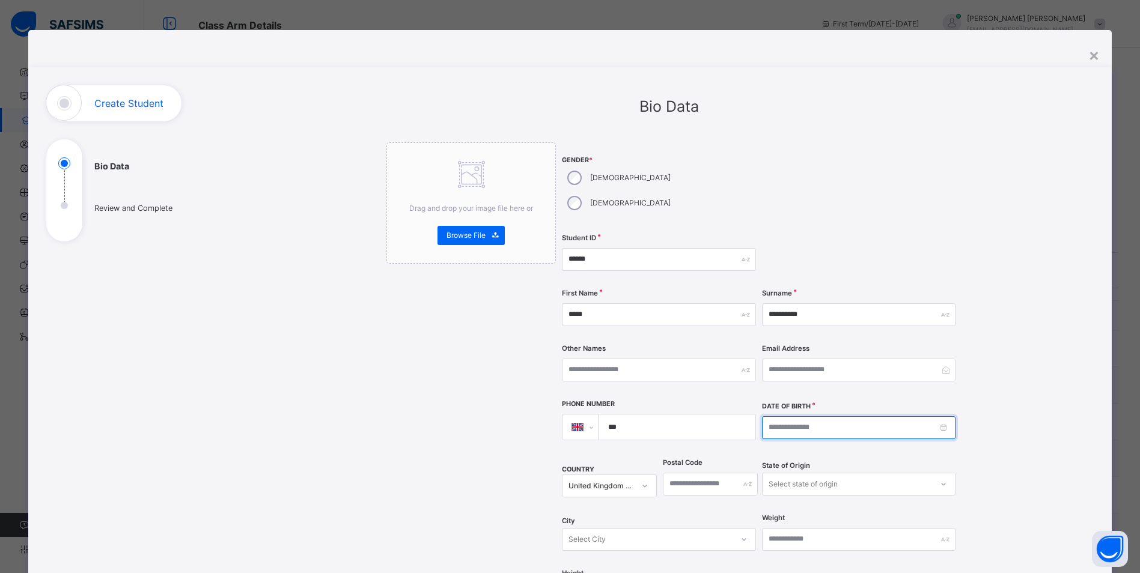
click at [770, 417] on input at bounding box center [859, 428] width 194 height 23
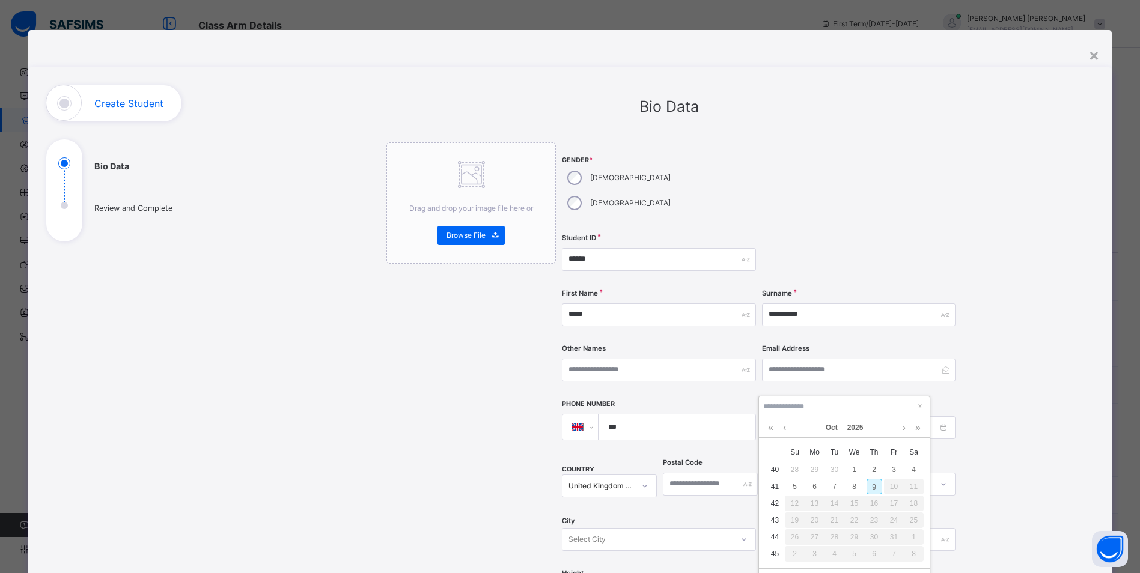
type input "**********"
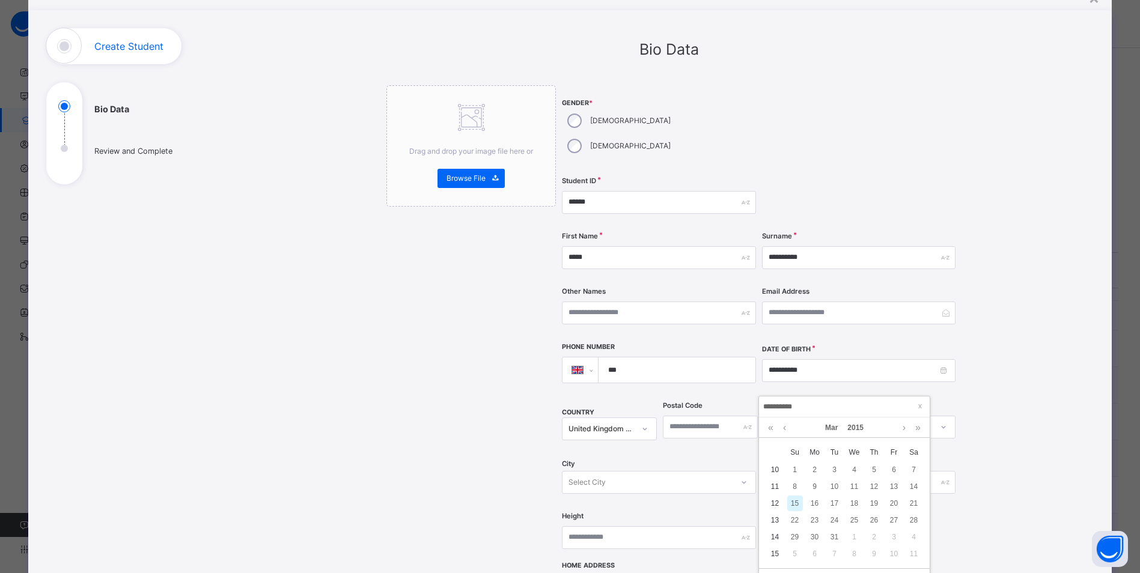
scroll to position [120, 0]
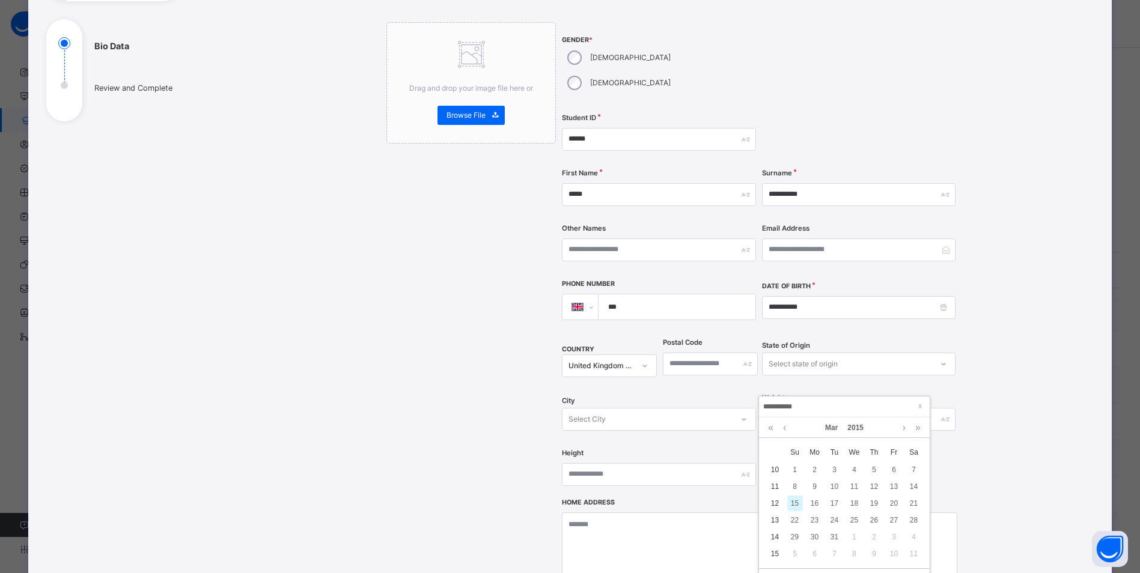
type input "**********"
click at [798, 503] on div "15" at bounding box center [795, 504] width 16 height 16
type input "**********"
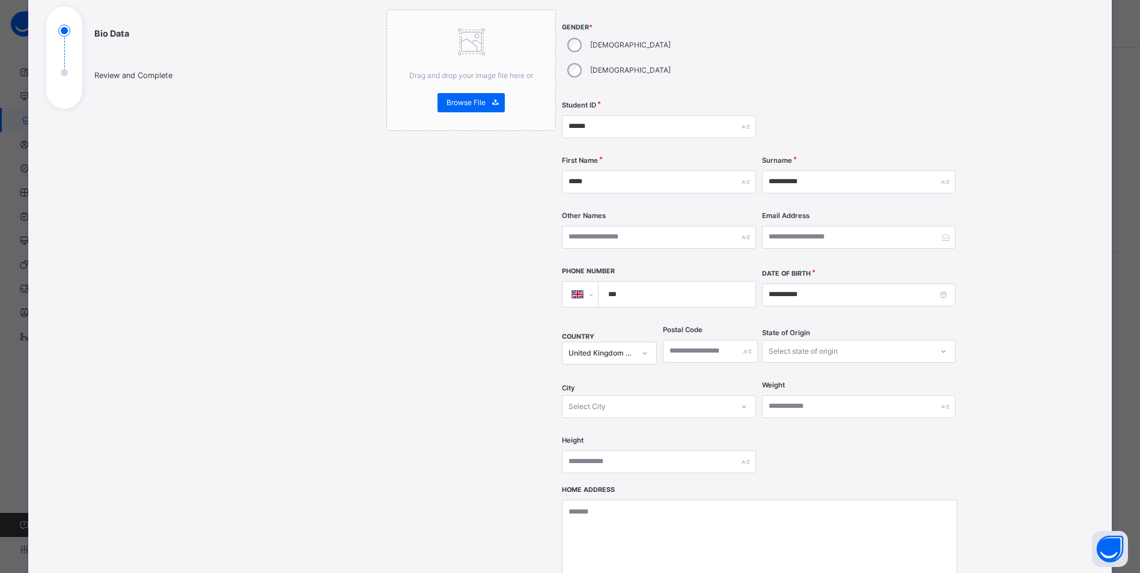
scroll to position [240, 0]
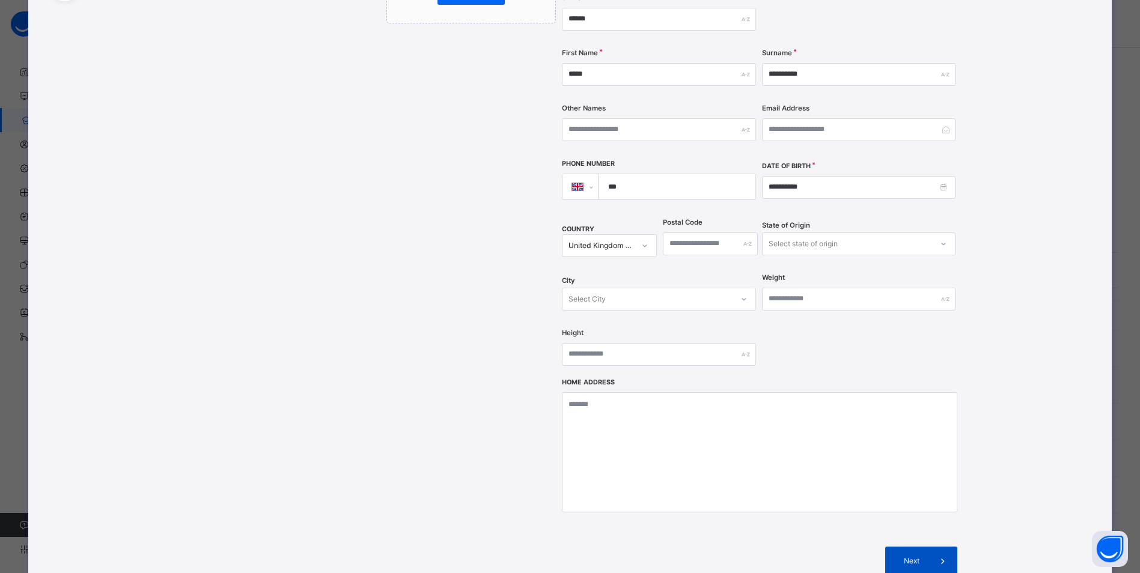
click at [914, 547] on div "Next" at bounding box center [921, 561] width 72 height 29
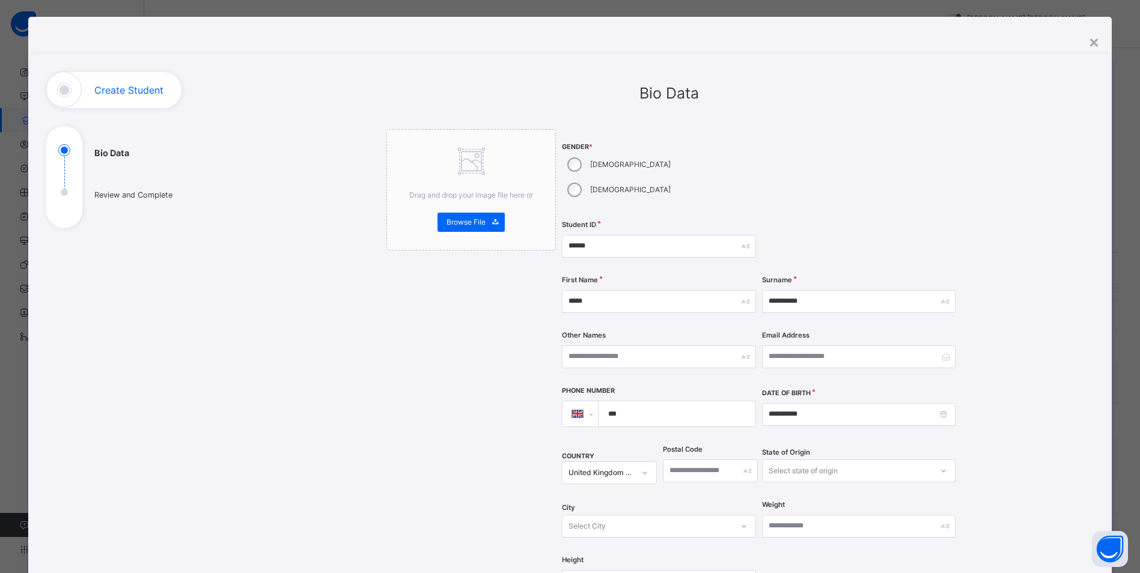
scroll to position [0, 0]
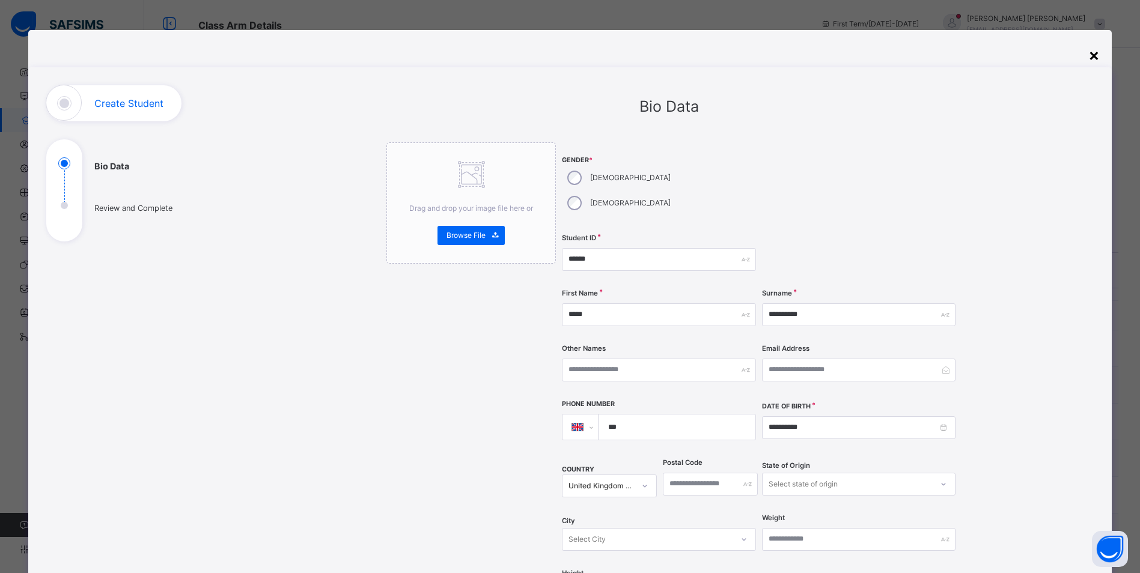
click at [1099, 55] on div "×" at bounding box center [1094, 54] width 11 height 25
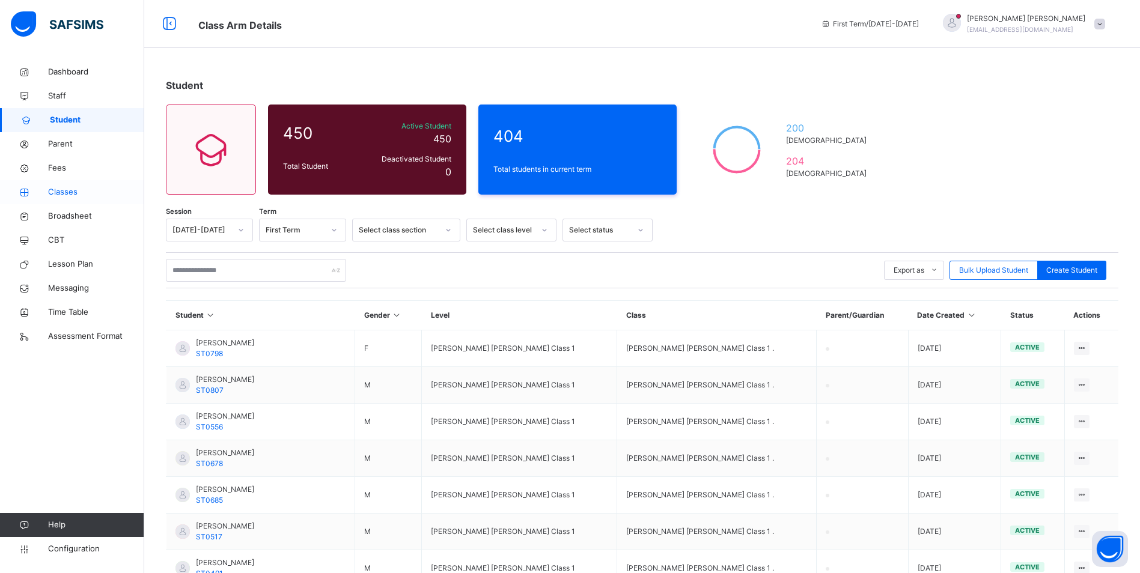
drag, startPoint x: 70, startPoint y: 195, endPoint x: 117, endPoint y: 203, distance: 48.1
click at [70, 195] on span "Classes" at bounding box center [96, 192] width 96 height 12
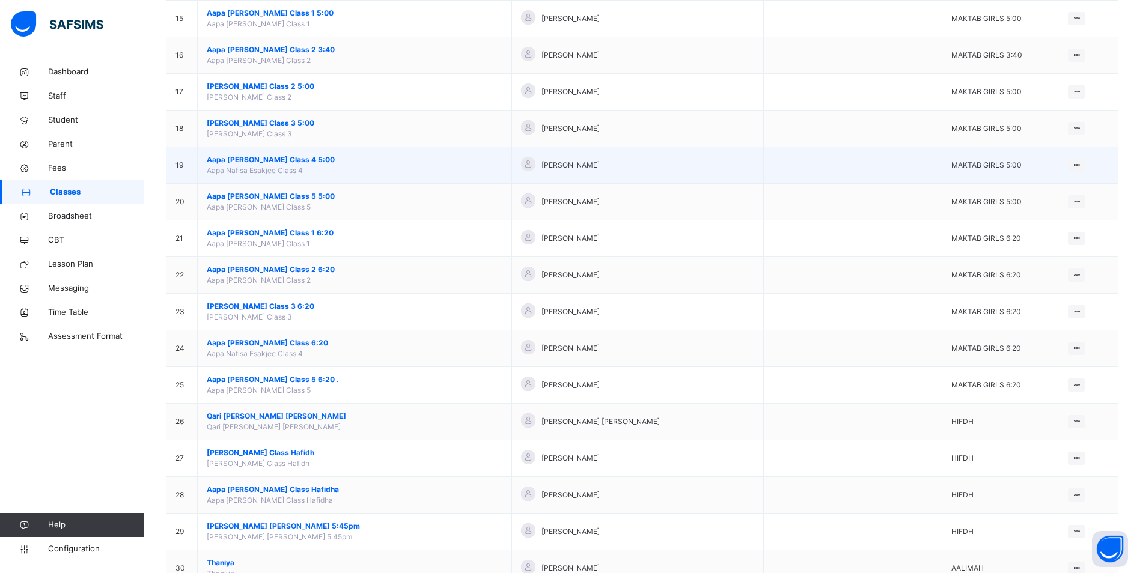
scroll to position [661, 0]
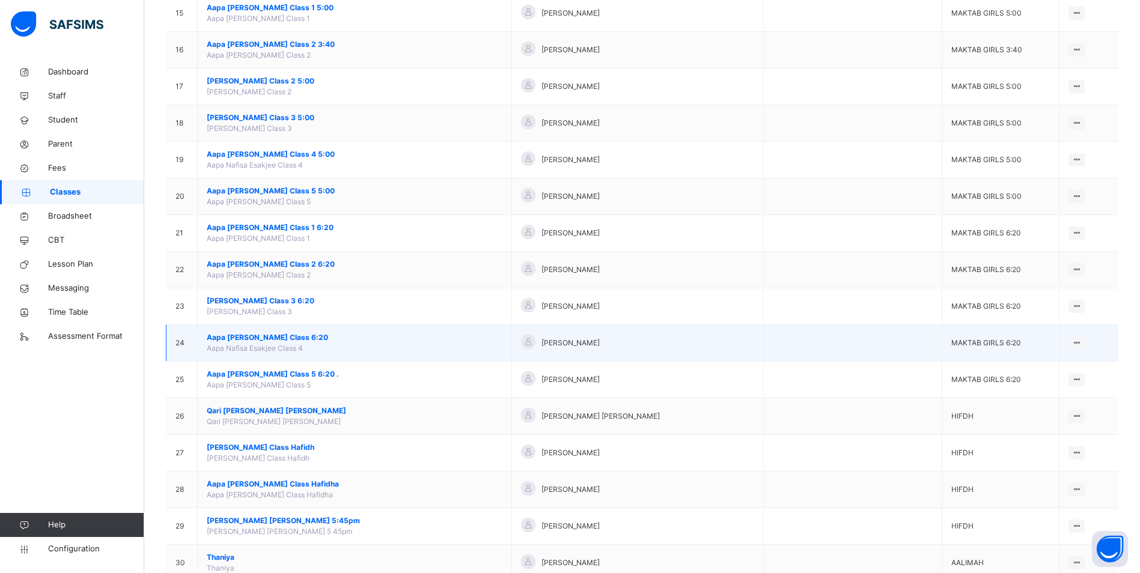
click at [278, 333] on span "Aapa [PERSON_NAME] Class 6:20" at bounding box center [355, 337] width 296 height 11
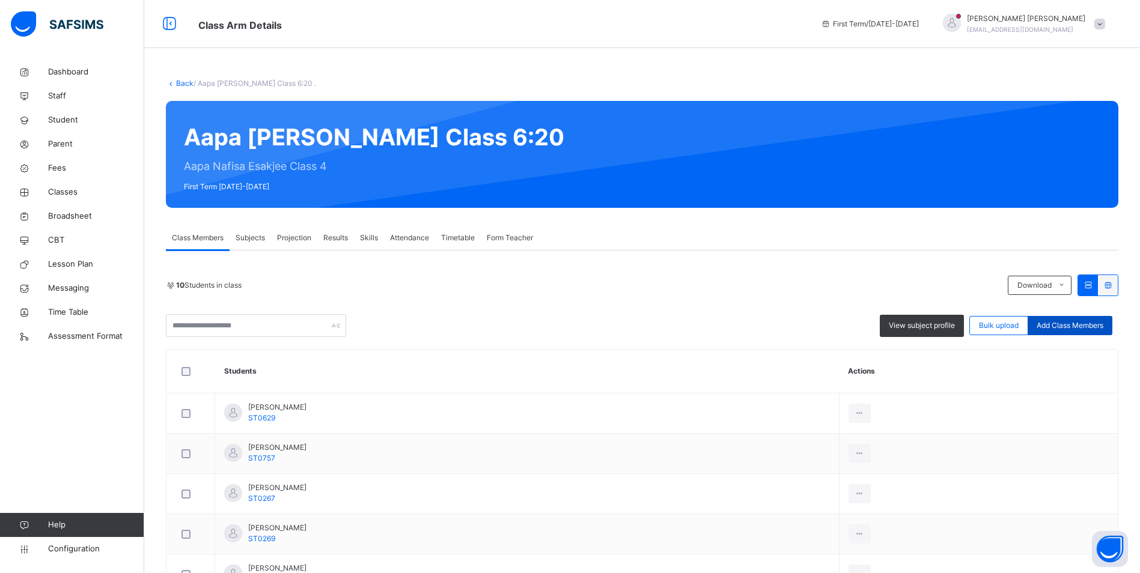
click at [1084, 329] on span "Add Class Members" at bounding box center [1070, 325] width 67 height 11
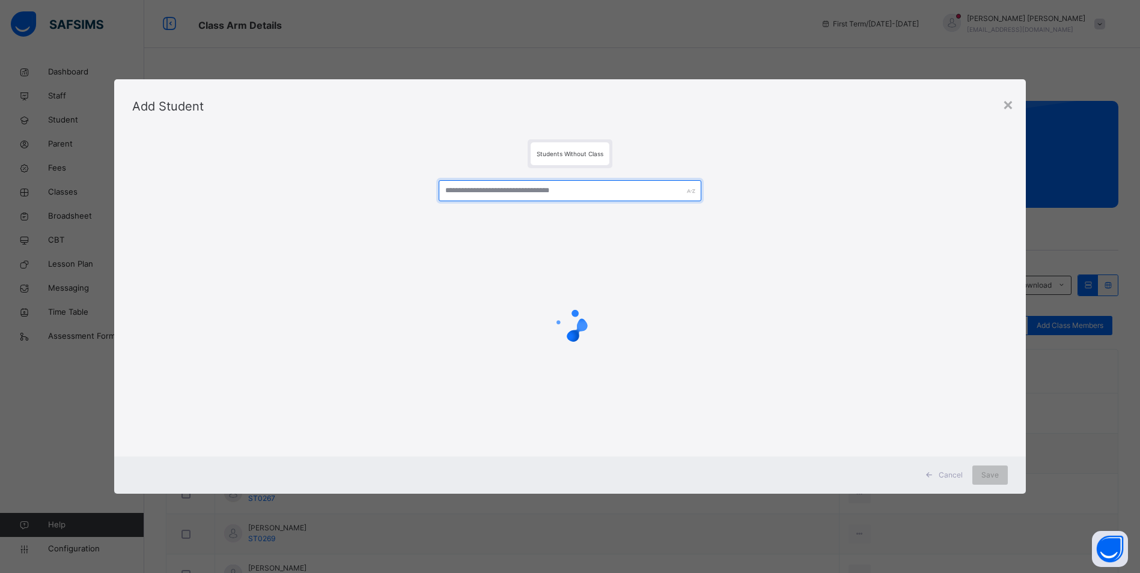
click at [463, 197] on input "text" at bounding box center [570, 190] width 263 height 21
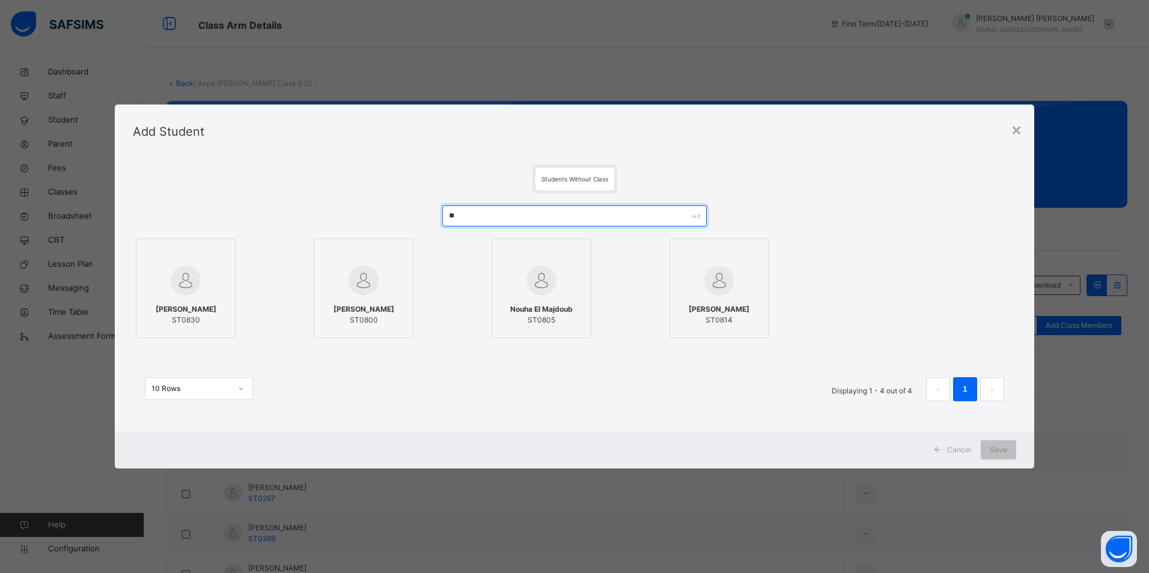
type input "*"
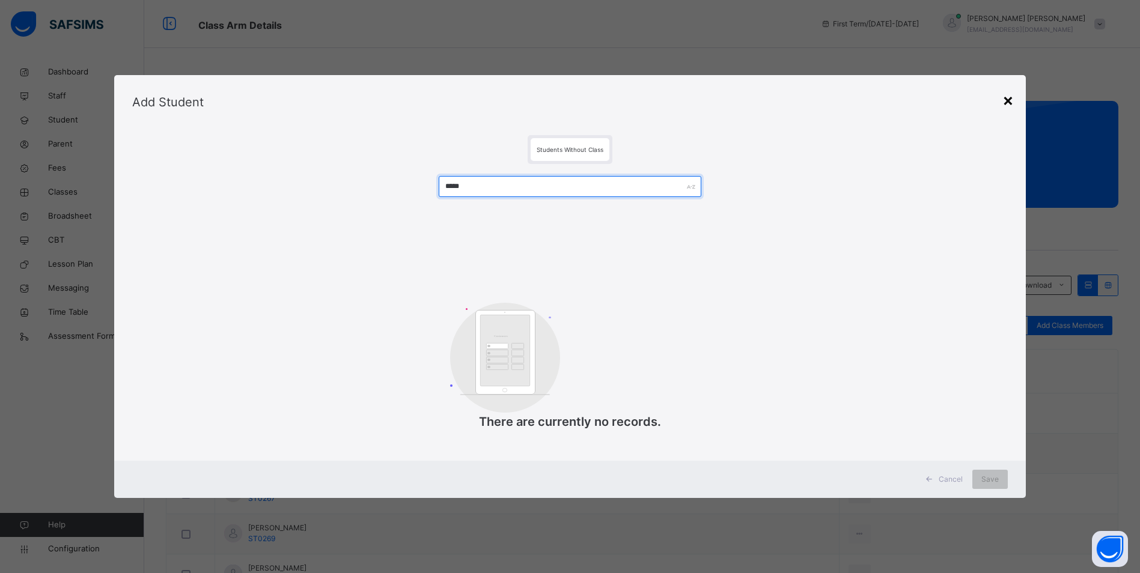
type input "*****"
click at [1008, 101] on div "×" at bounding box center [1008, 99] width 11 height 25
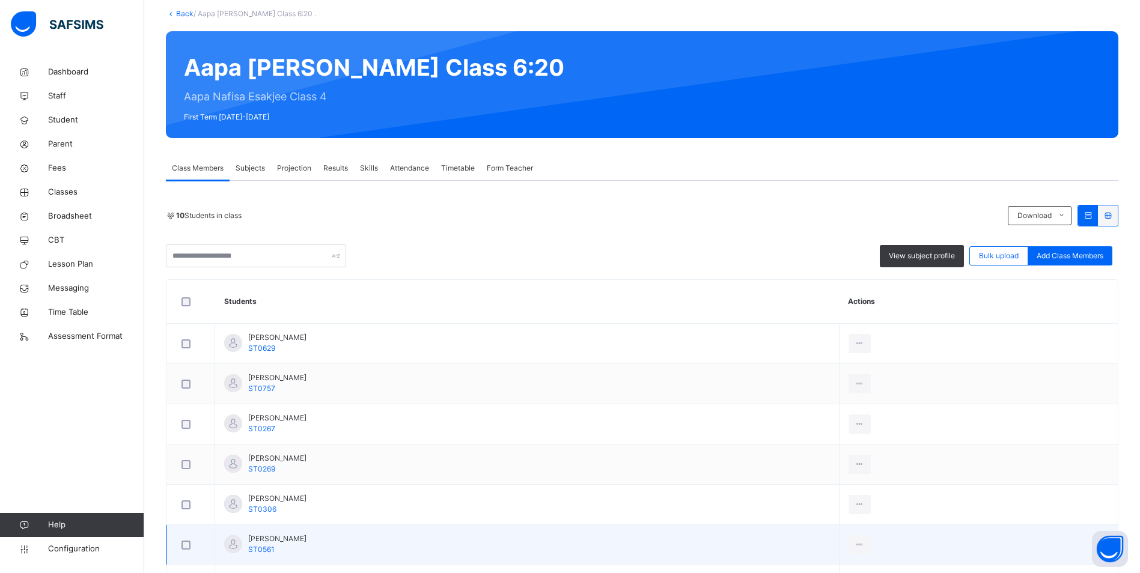
scroll to position [49, 0]
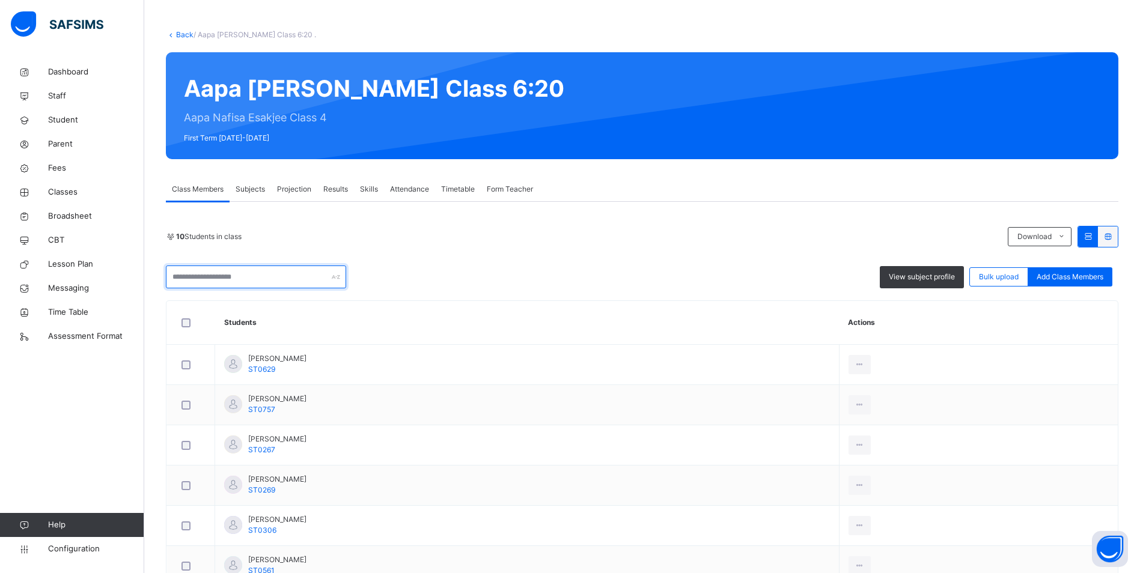
click at [276, 279] on input "text" at bounding box center [256, 277] width 180 height 23
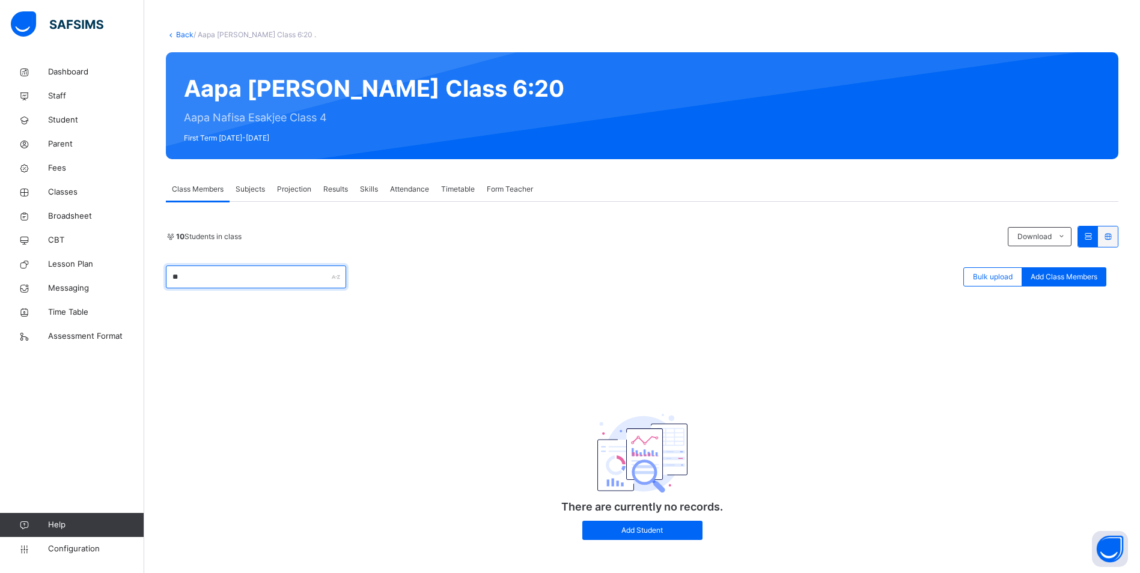
type input "*"
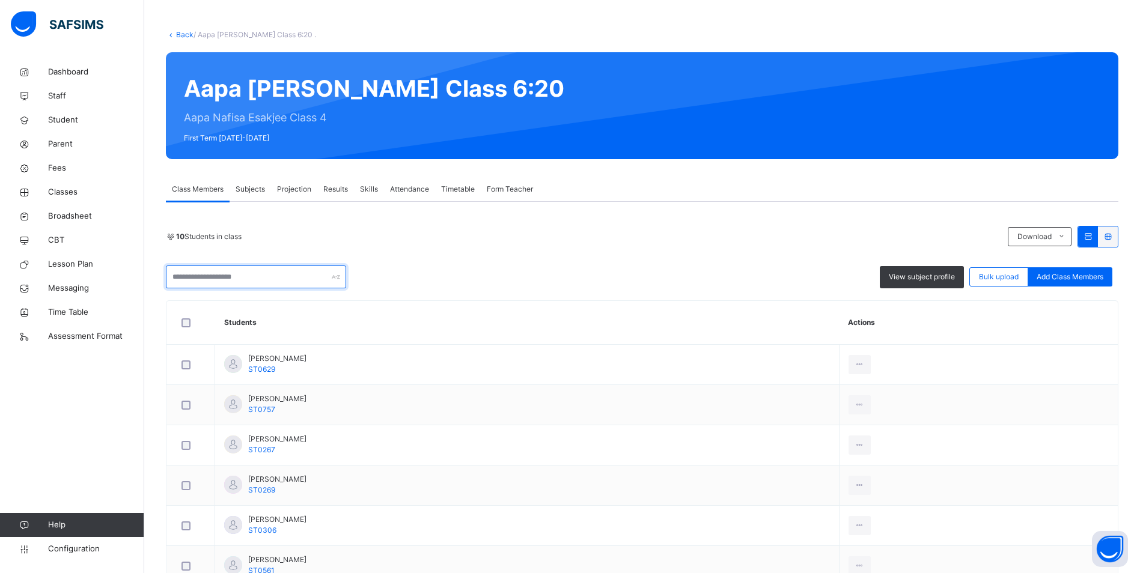
click at [261, 272] on input "text" at bounding box center [256, 277] width 180 height 23
click at [72, 119] on span "Student" at bounding box center [96, 120] width 96 height 12
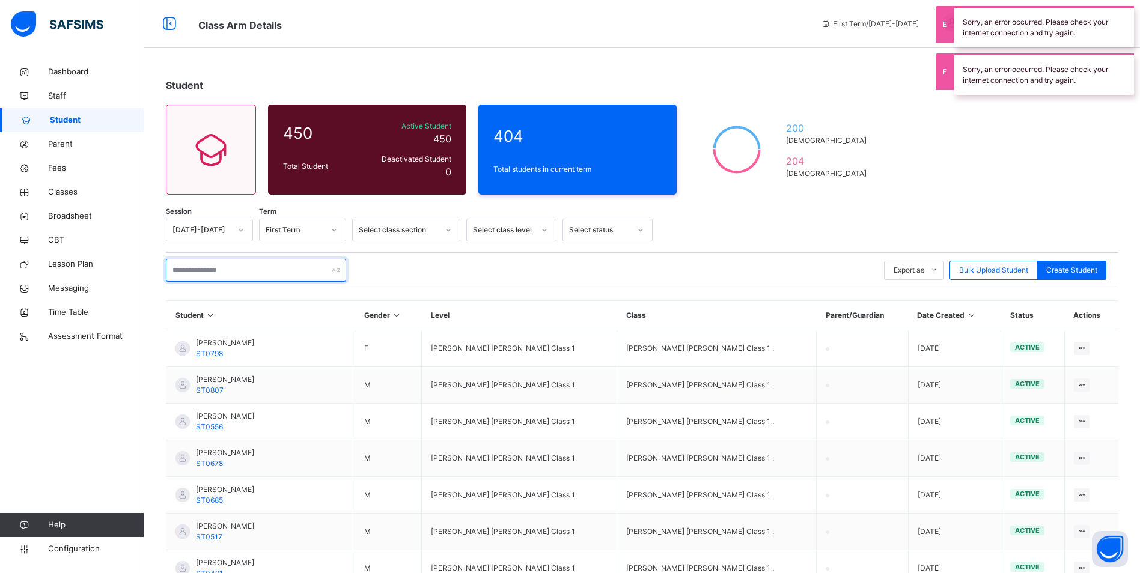
click at [269, 269] on input "text" at bounding box center [256, 270] width 180 height 23
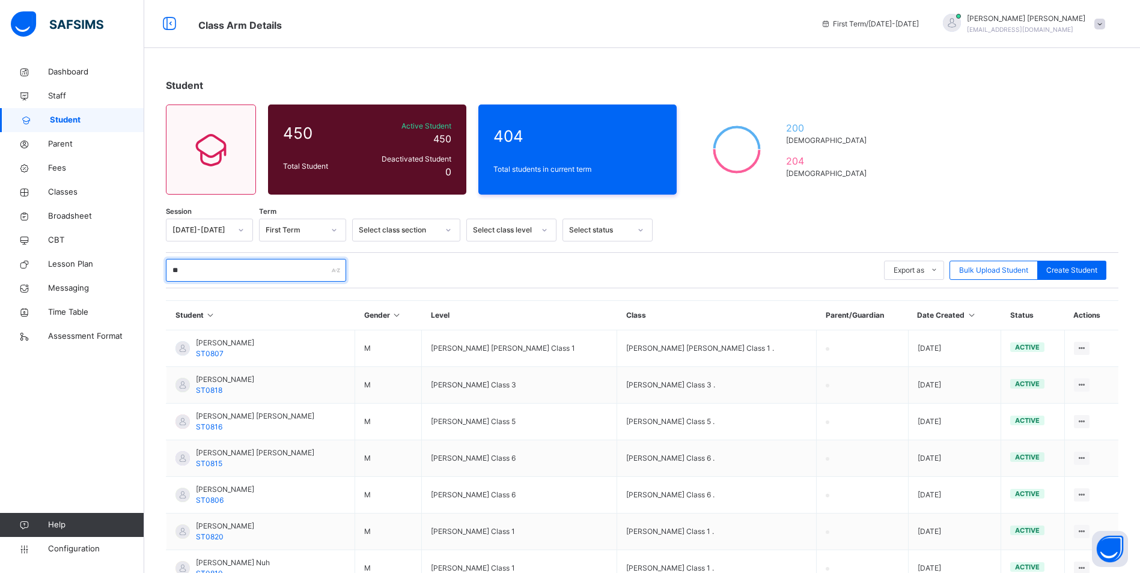
type input "*"
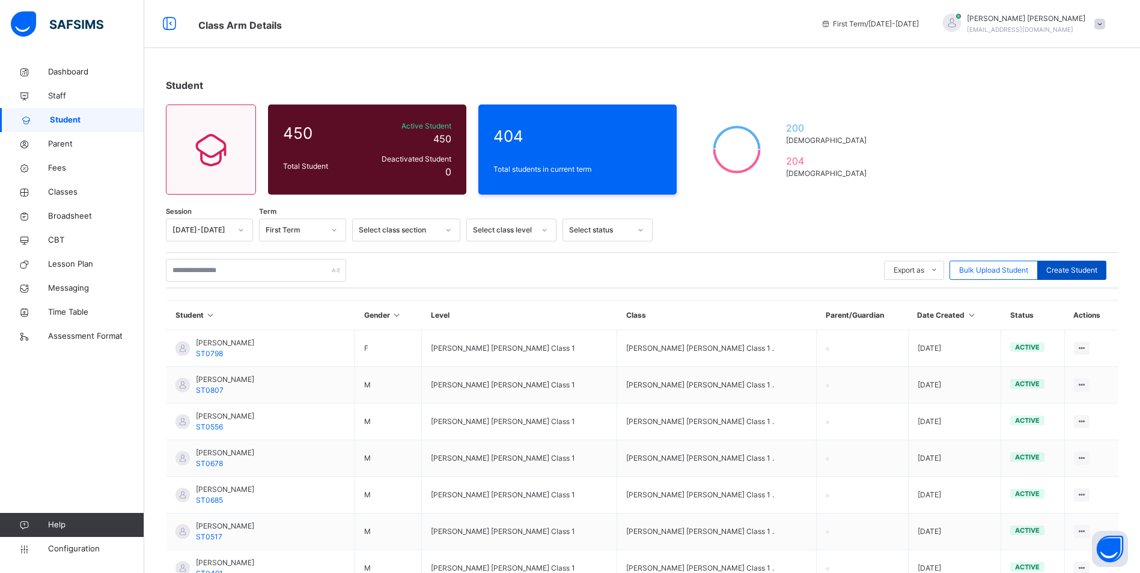
click at [1095, 269] on span "Create Student" at bounding box center [1072, 270] width 51 height 11
select select "**"
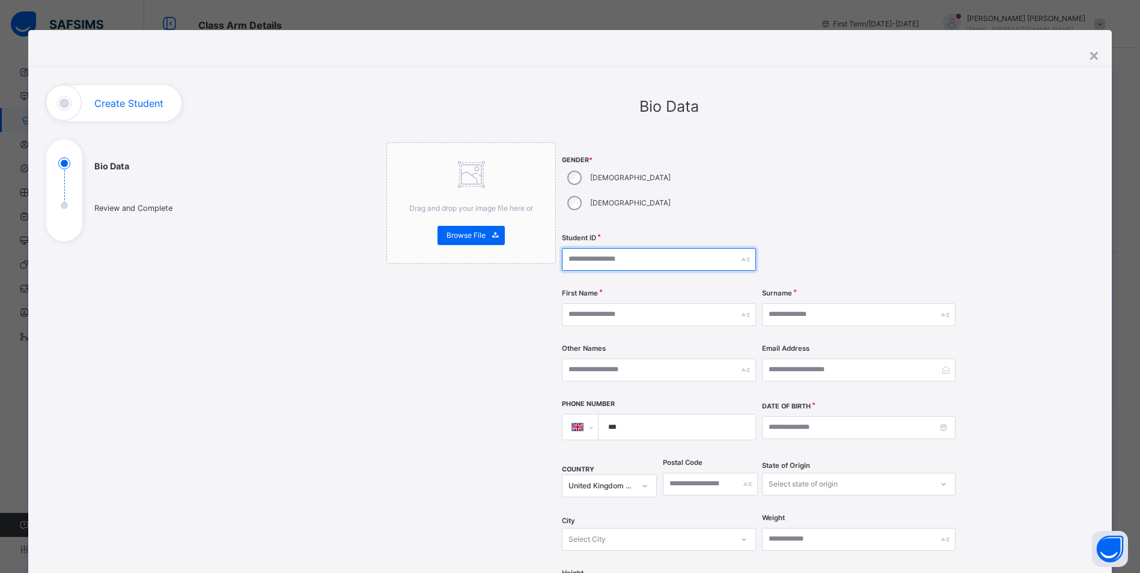
click at [598, 248] on input "text" at bounding box center [659, 259] width 194 height 23
type input "******"
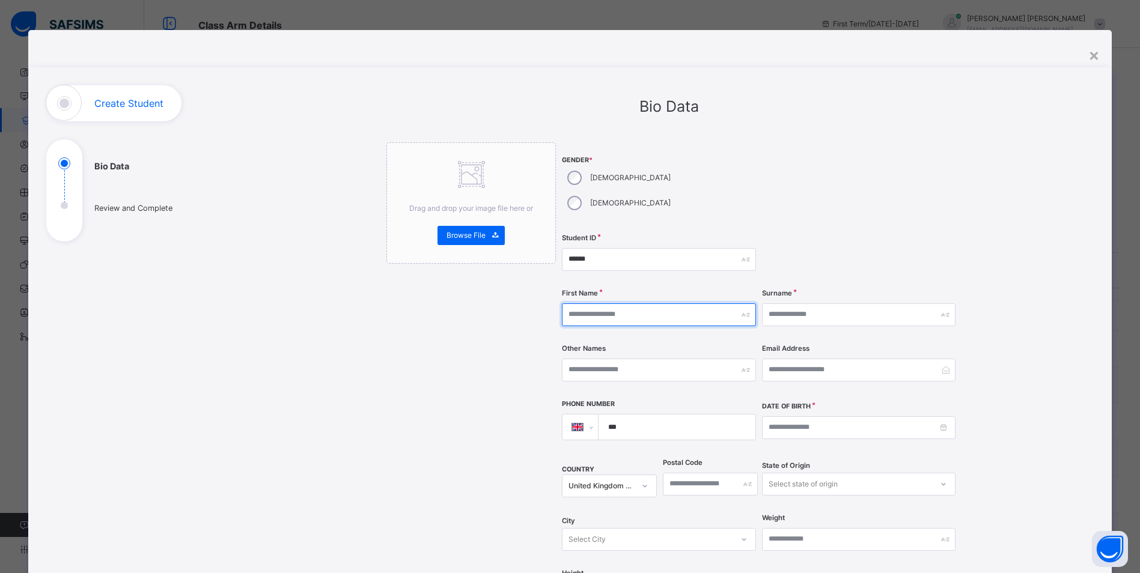
click at [604, 304] on input "text" at bounding box center [659, 315] width 194 height 23
type input "*****"
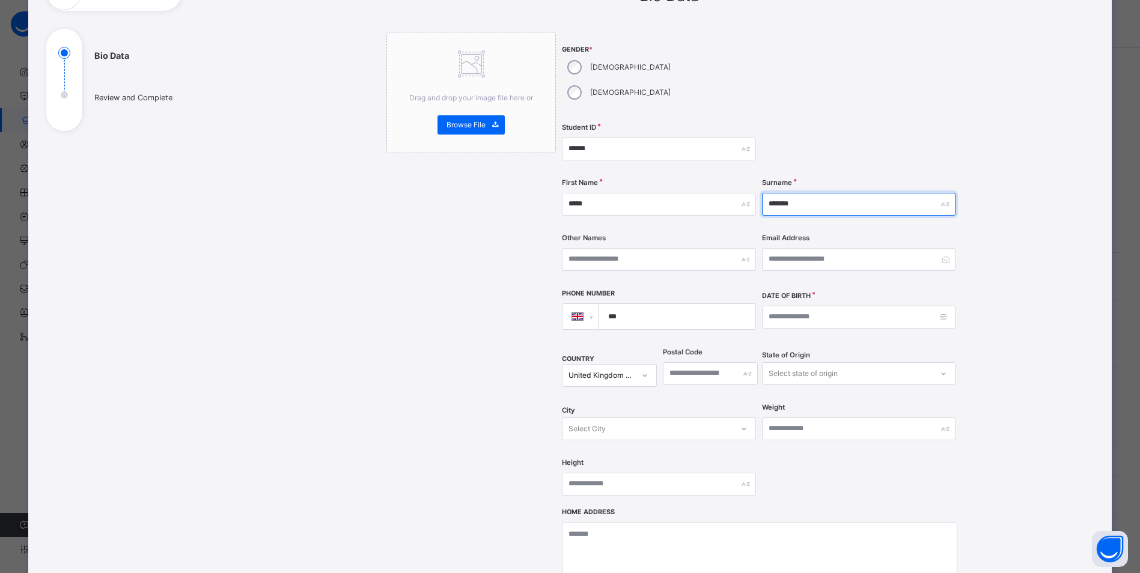
scroll to position [120, 0]
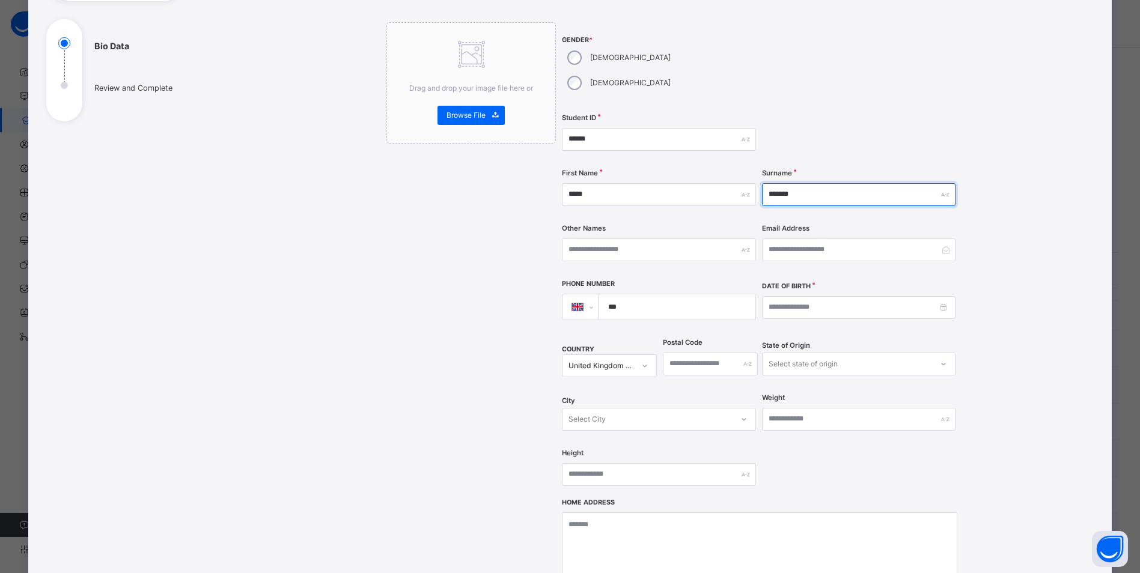
type input "*******"
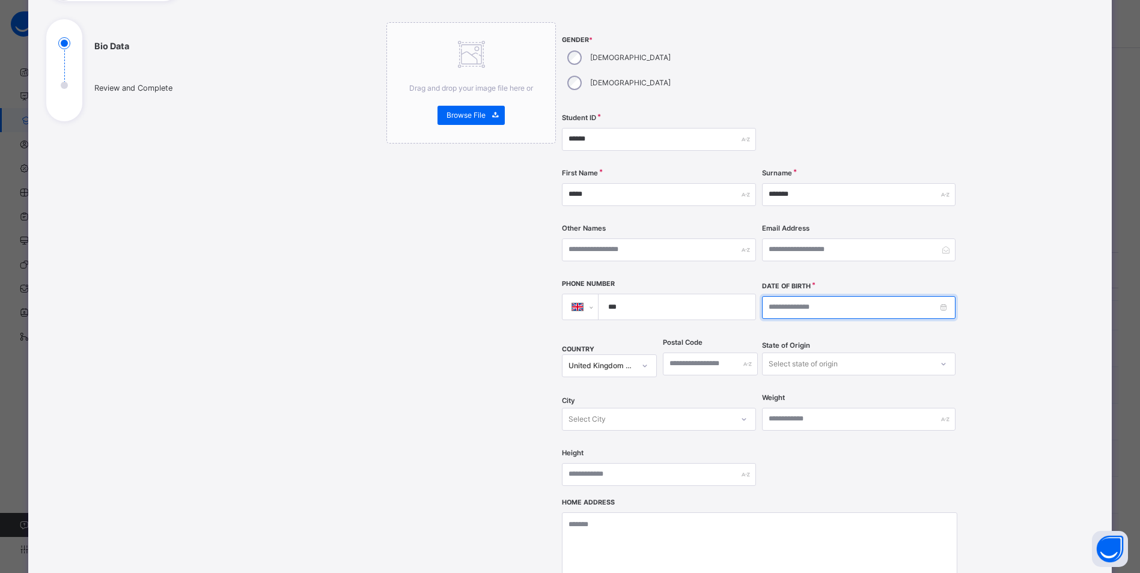
click at [774, 296] on input at bounding box center [859, 307] width 194 height 23
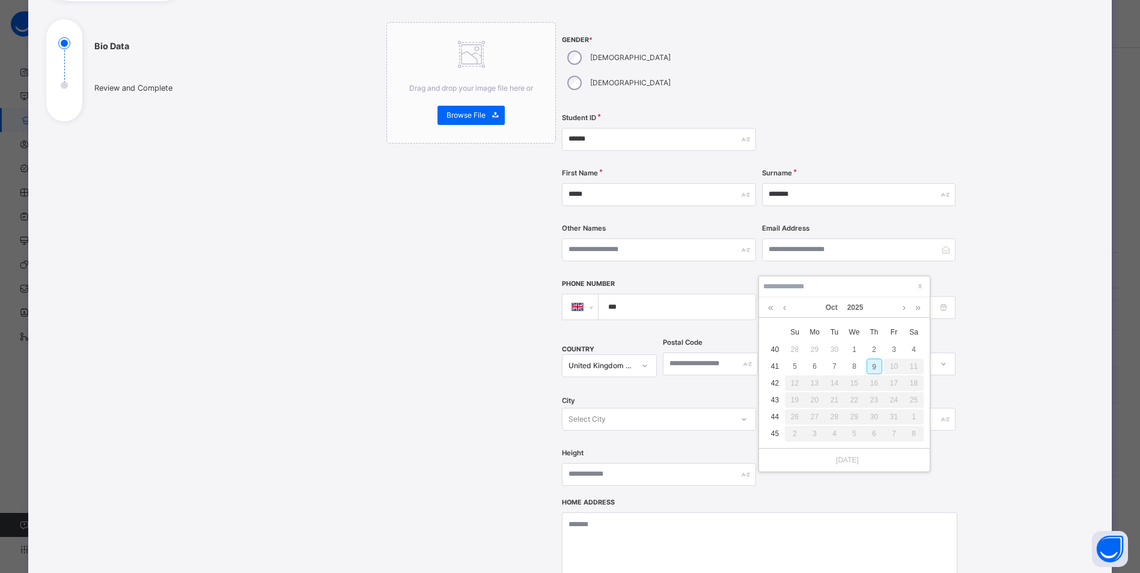
type input "**********"
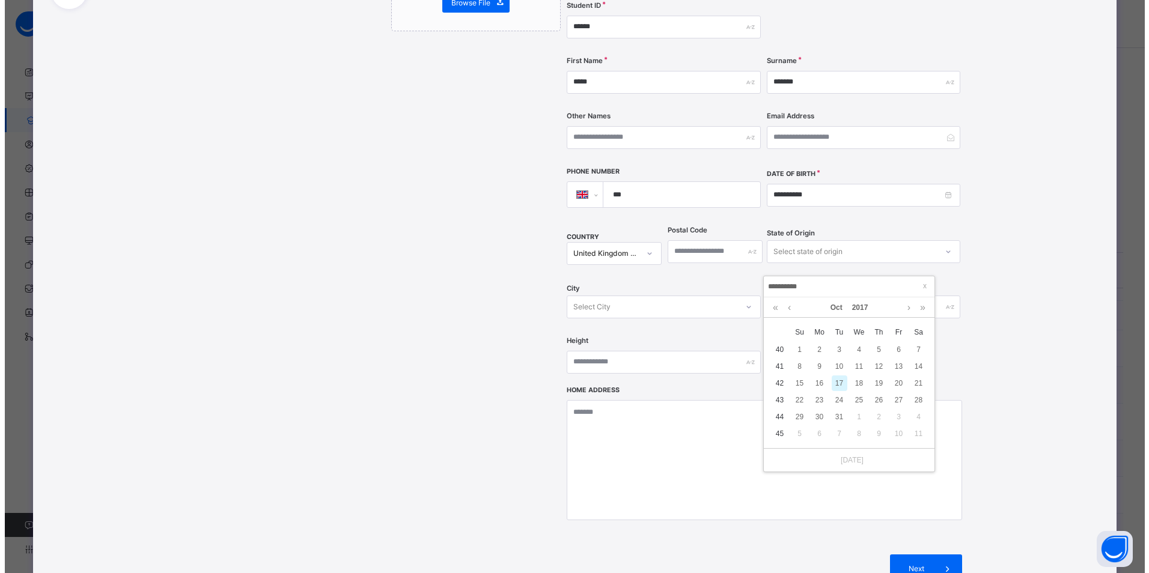
scroll to position [240, 0]
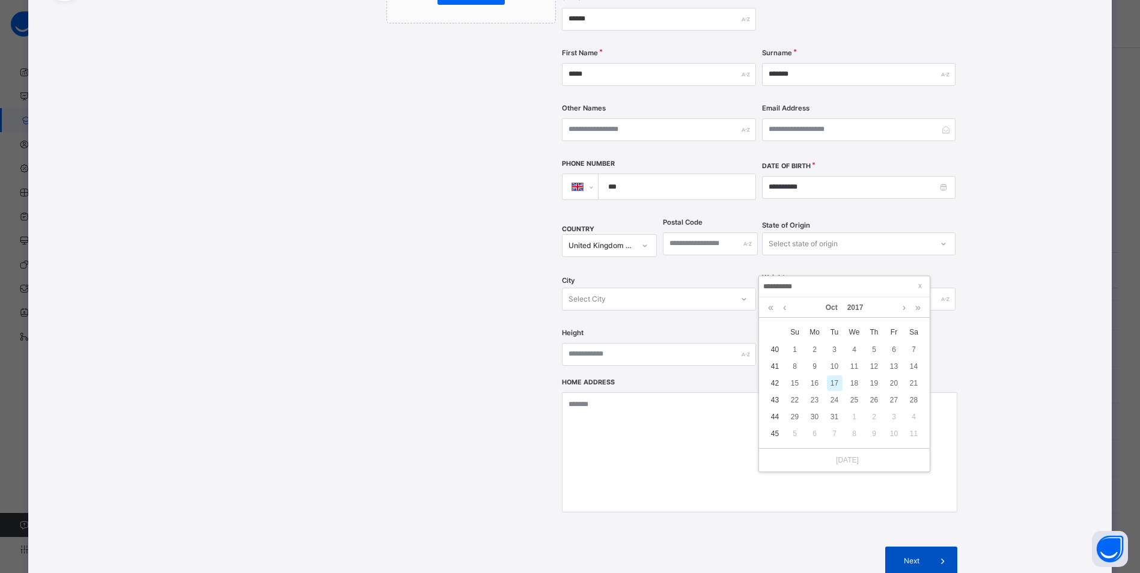
type input "**********"
click at [929, 547] on span at bounding box center [943, 561] width 29 height 29
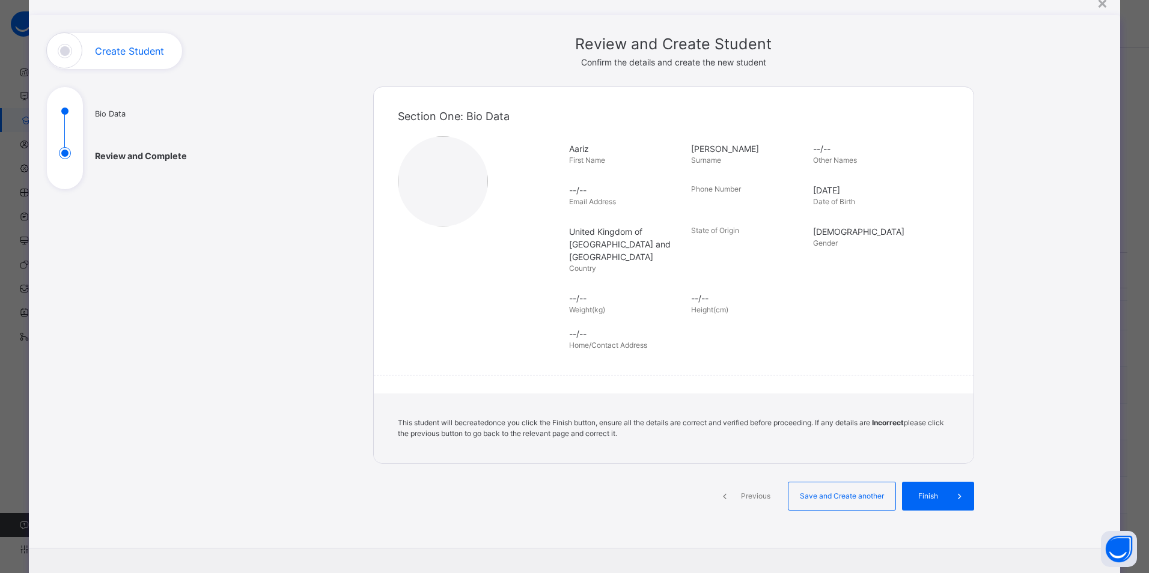
scroll to position [100, 0]
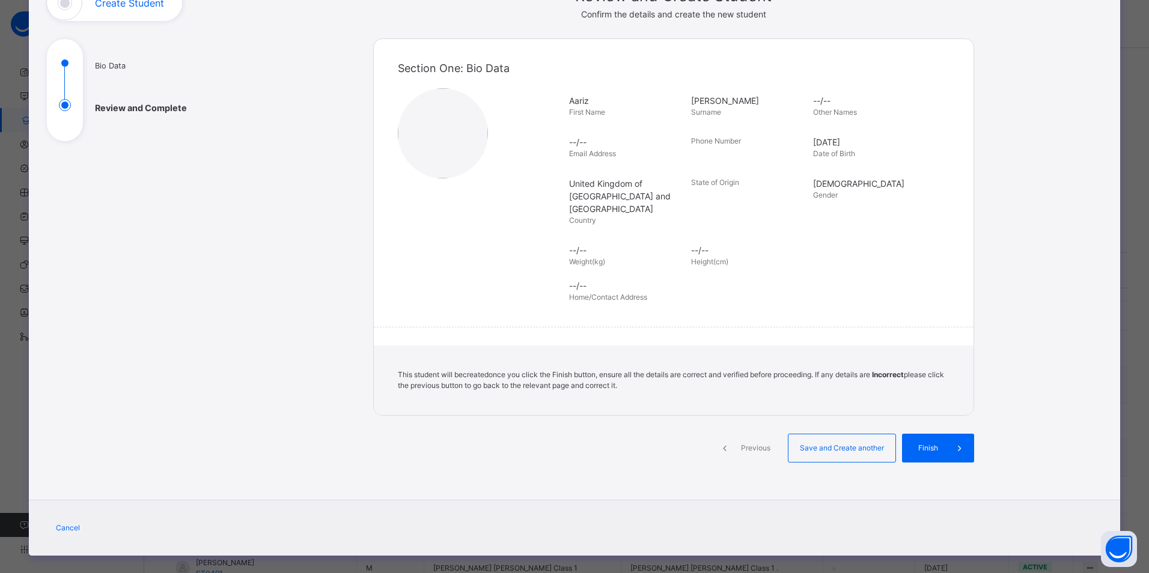
click at [745, 443] on span "Previous" at bounding box center [755, 448] width 33 height 11
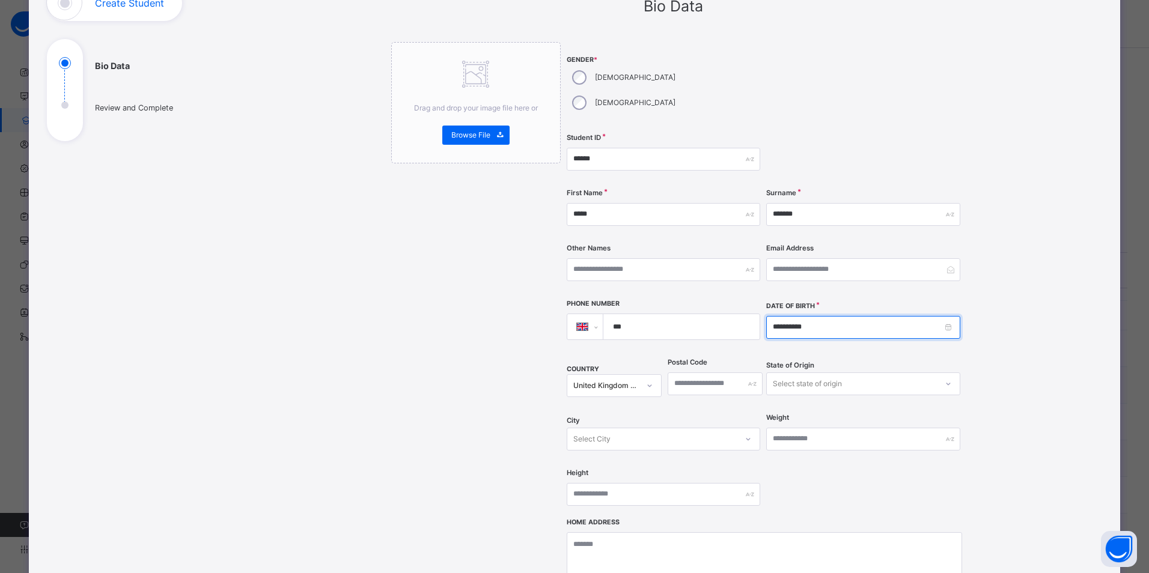
click at [780, 316] on input "**********" at bounding box center [863, 327] width 194 height 23
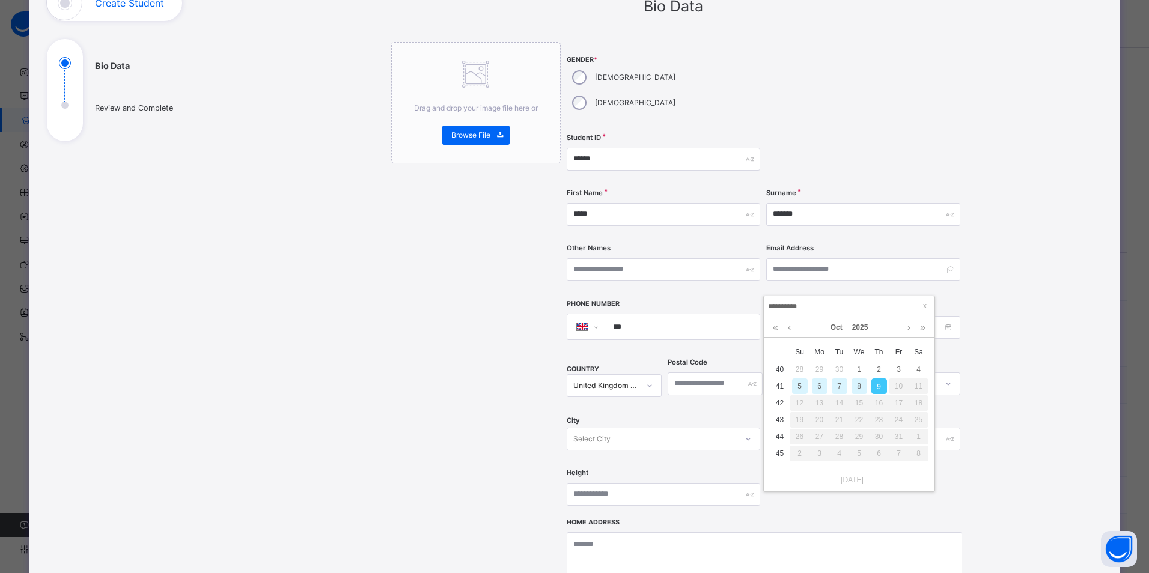
click at [778, 303] on input "**********" at bounding box center [850, 306] width 164 height 13
click at [778, 304] on input "**********" at bounding box center [850, 306] width 164 height 13
click at [810, 307] on input "**********" at bounding box center [850, 306] width 164 height 13
type input "**********"
click at [839, 404] on div "17" at bounding box center [840, 404] width 16 height 16
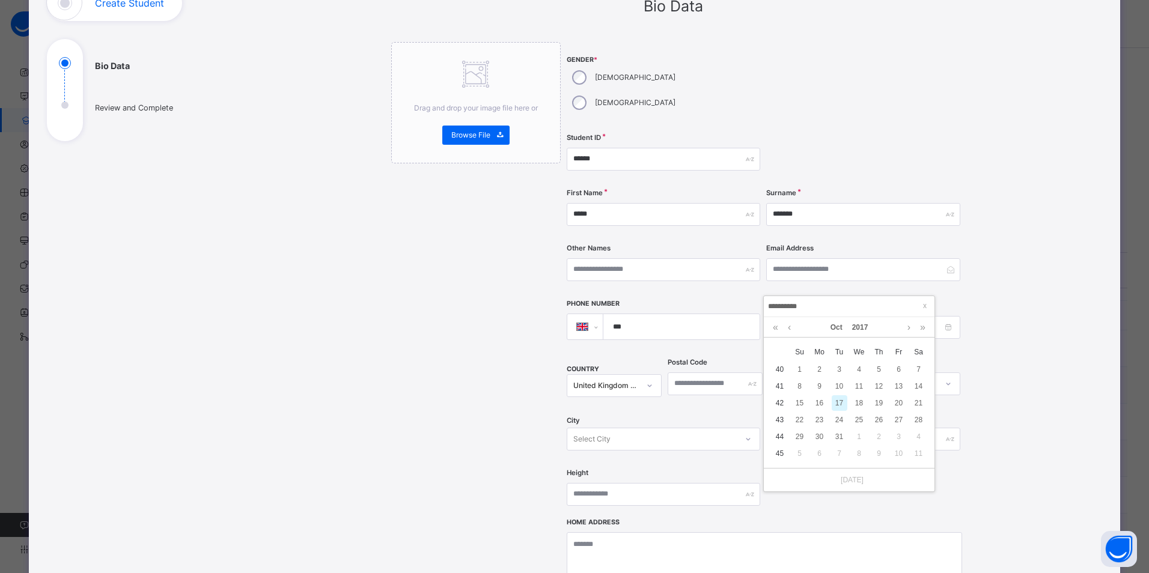
type input "**********"
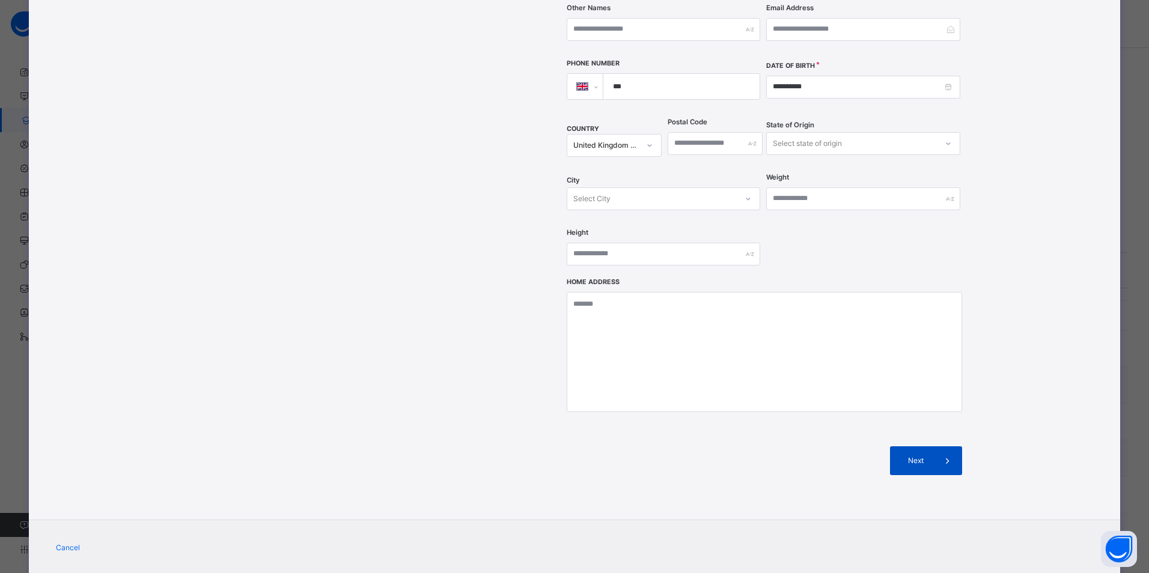
click at [910, 456] on span "Next" at bounding box center [916, 461] width 34 height 11
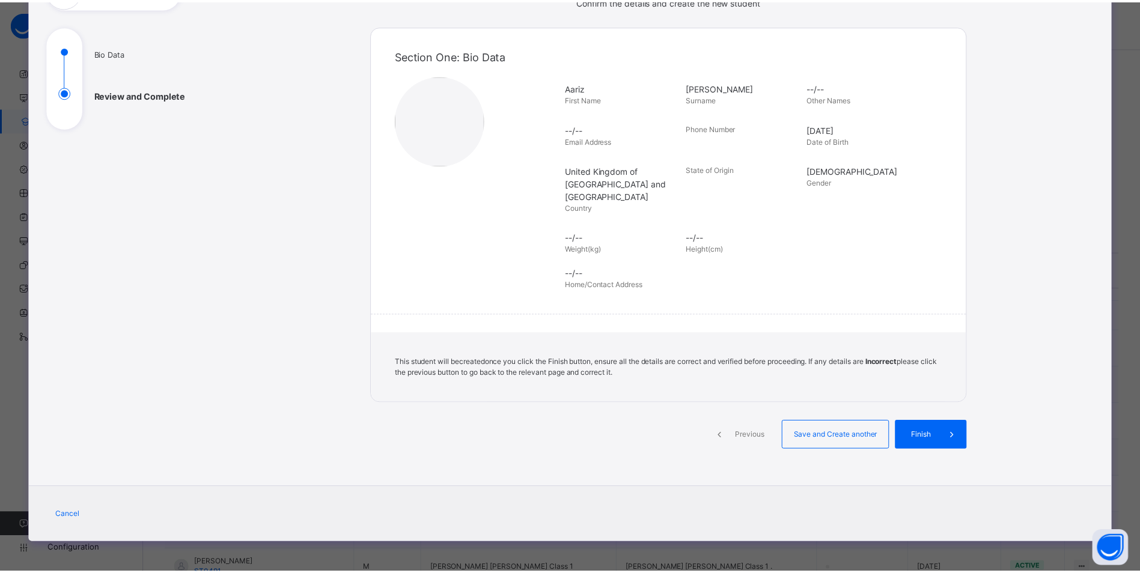
scroll to position [100, 0]
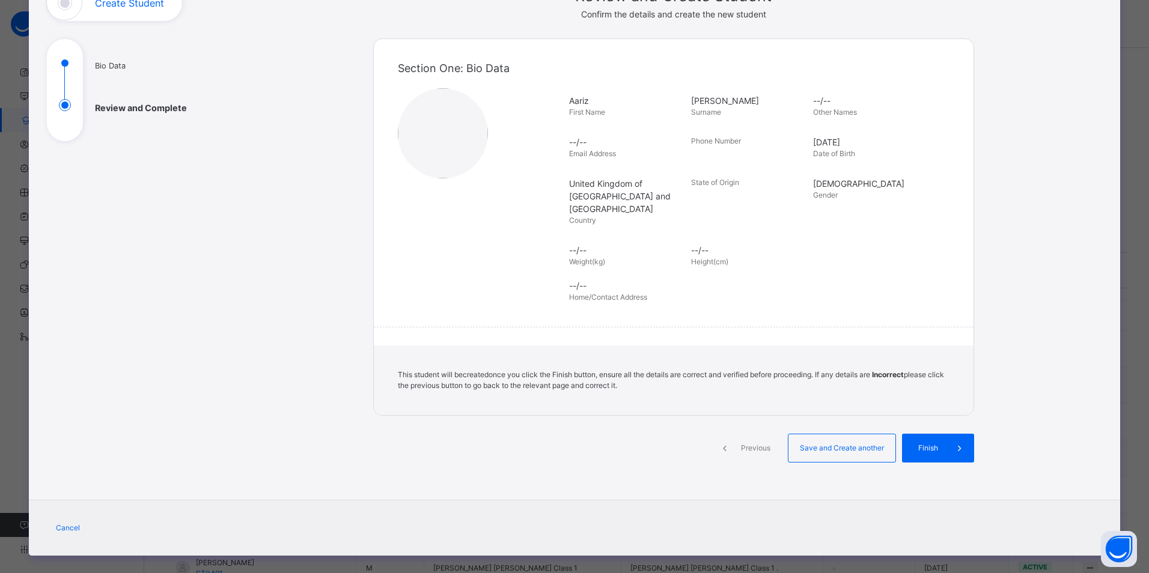
click at [911, 443] on span "Finish" at bounding box center [928, 448] width 34 height 11
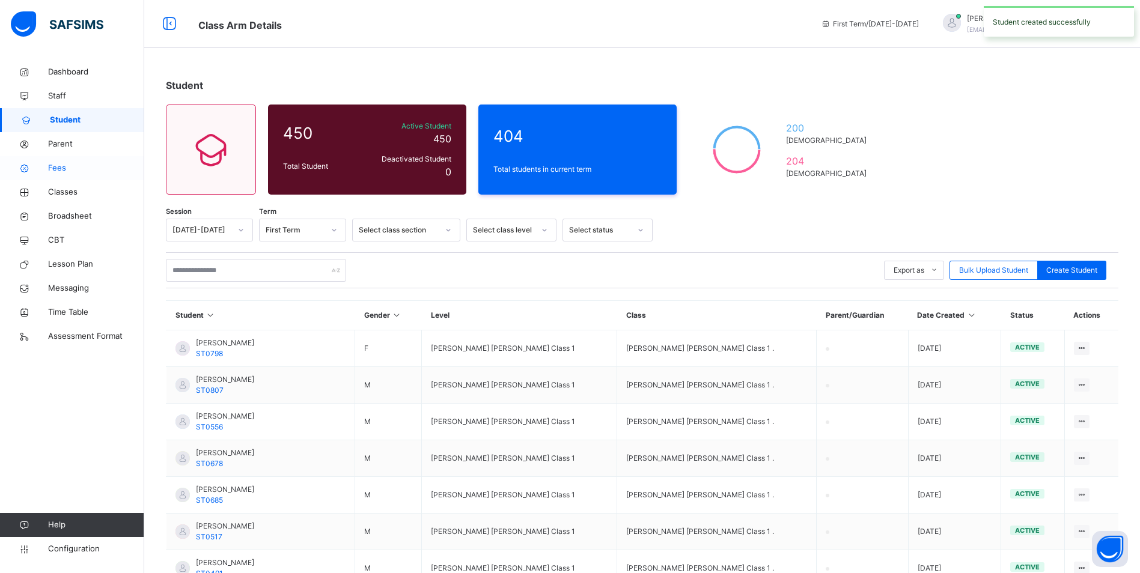
drag, startPoint x: 72, startPoint y: 187, endPoint x: 136, endPoint y: 178, distance: 64.9
click at [72, 187] on span "Classes" at bounding box center [96, 192] width 96 height 12
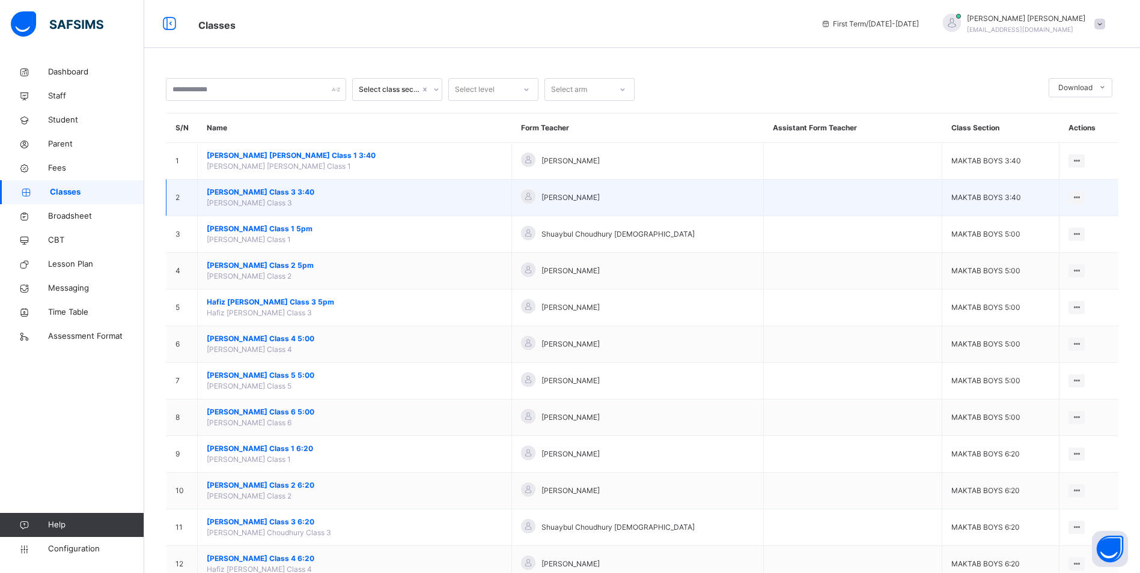
click at [296, 189] on span "[PERSON_NAME] Class 3 3:40" at bounding box center [355, 192] width 296 height 11
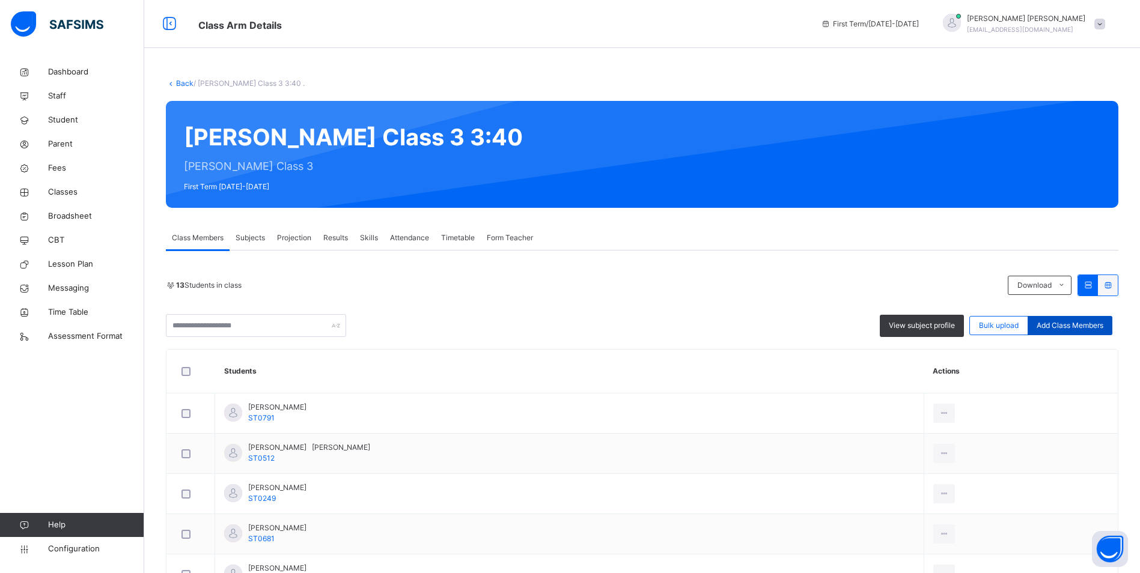
click at [1063, 322] on span "Add Class Members" at bounding box center [1070, 325] width 67 height 11
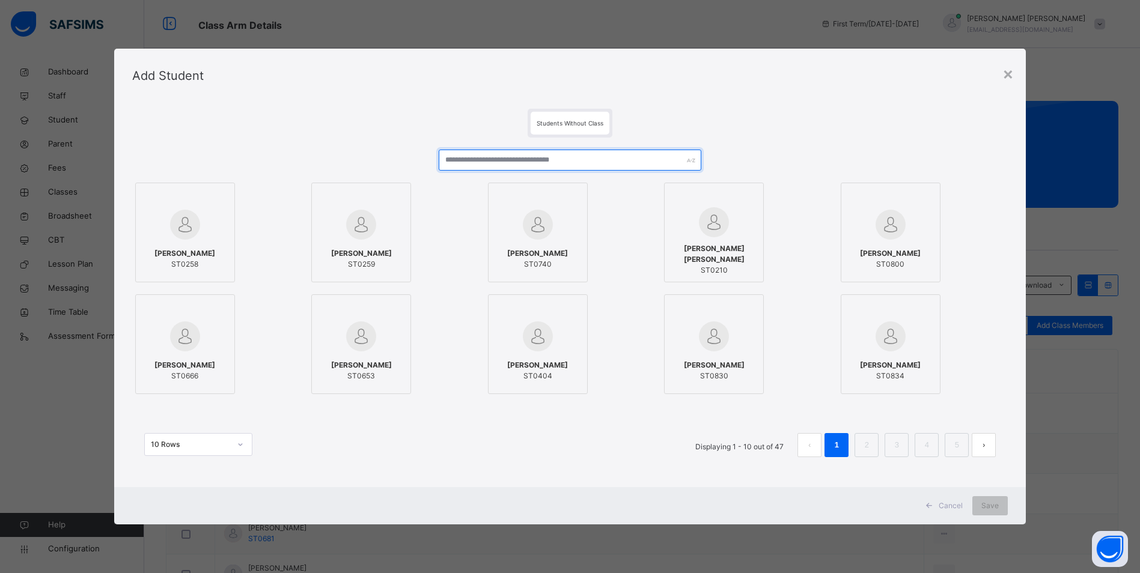
click at [497, 156] on input "text" at bounding box center [570, 160] width 263 height 21
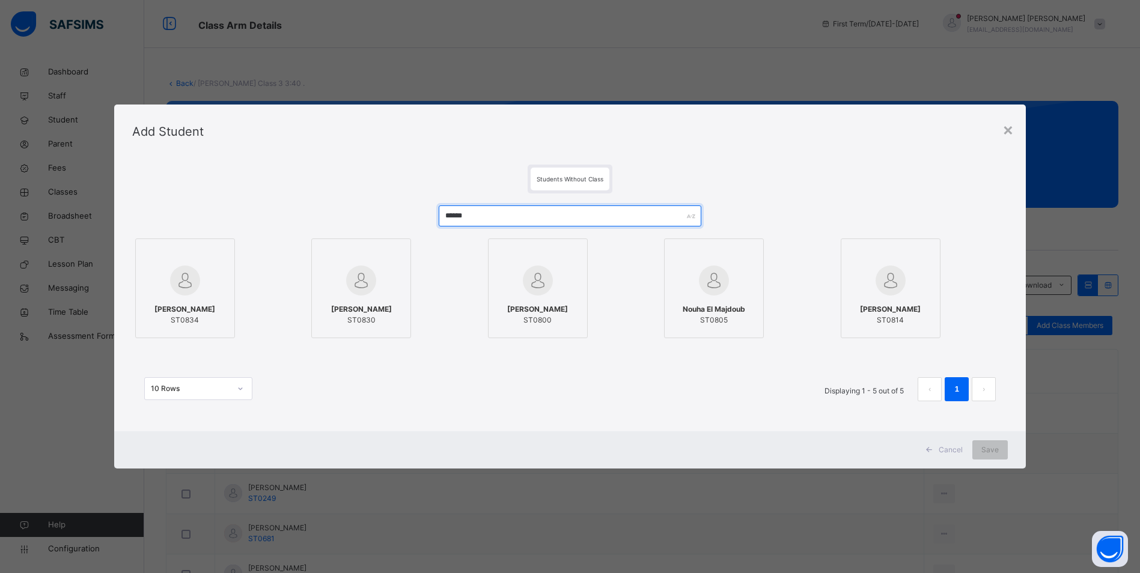
type input "******"
click at [211, 272] on div at bounding box center [185, 280] width 87 height 35
click at [991, 447] on span "Save" at bounding box center [998, 450] width 17 height 11
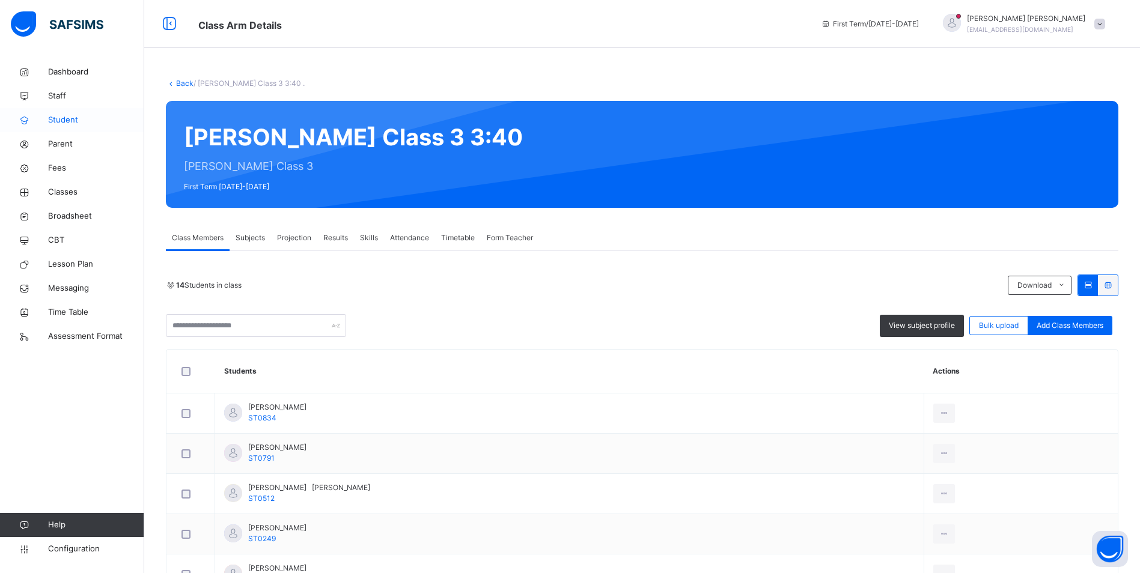
click at [50, 114] on link "Student" at bounding box center [72, 120] width 144 height 24
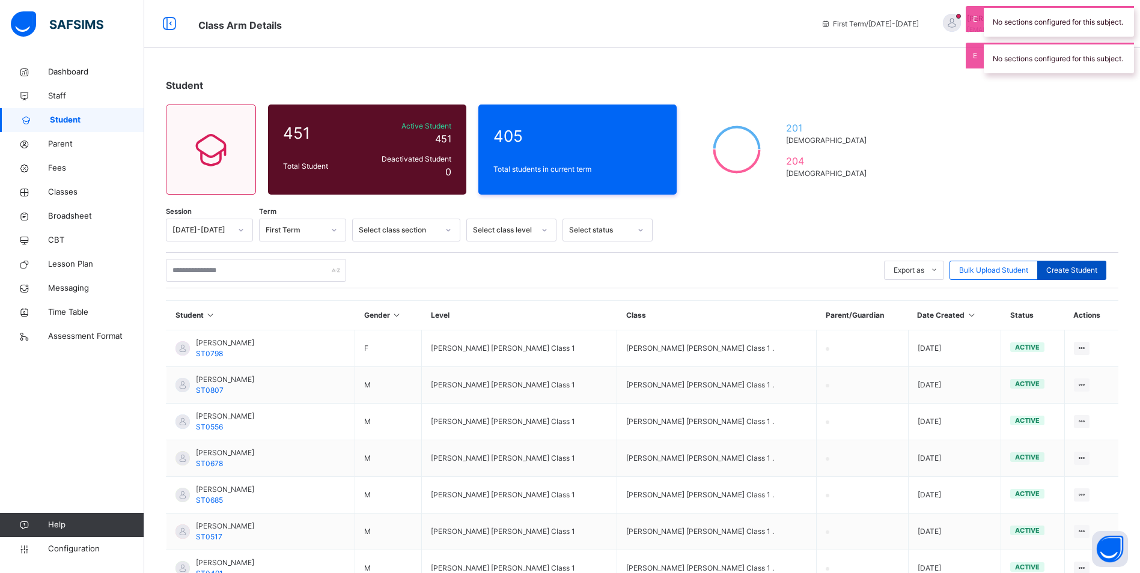
click at [1081, 269] on span "Create Student" at bounding box center [1072, 270] width 51 height 11
select select "**"
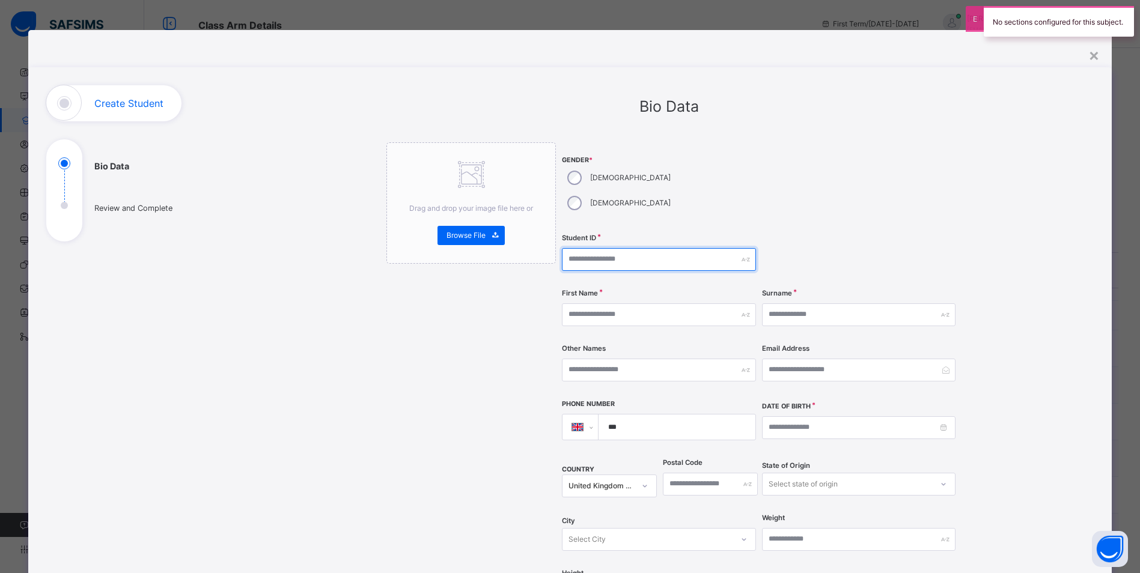
click at [588, 248] on input "text" at bounding box center [659, 259] width 194 height 23
type input "******"
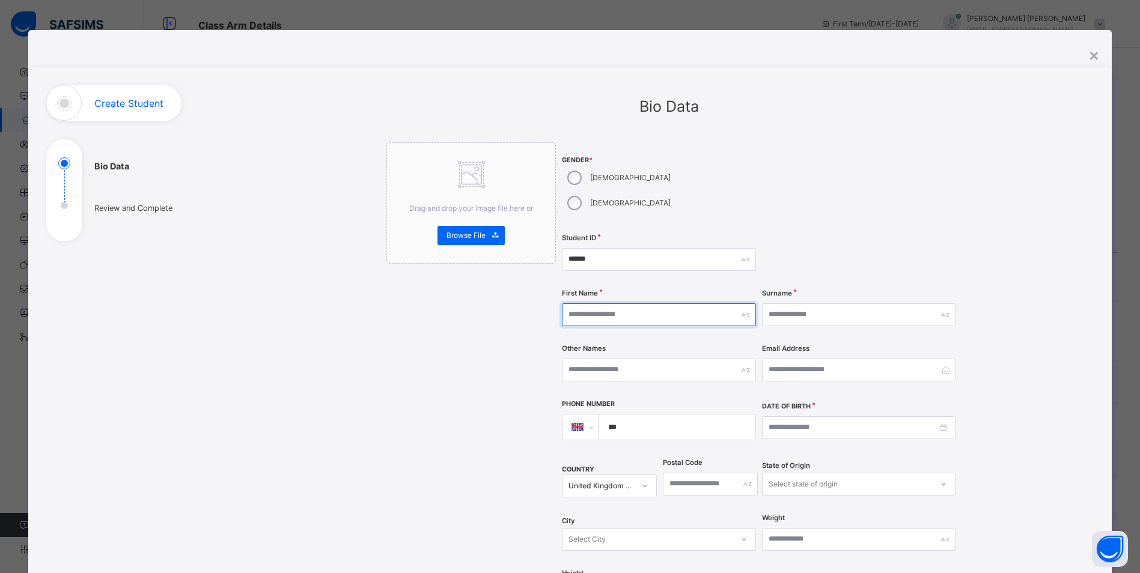
click at [615, 304] on input "text" at bounding box center [659, 315] width 194 height 23
type input "*****"
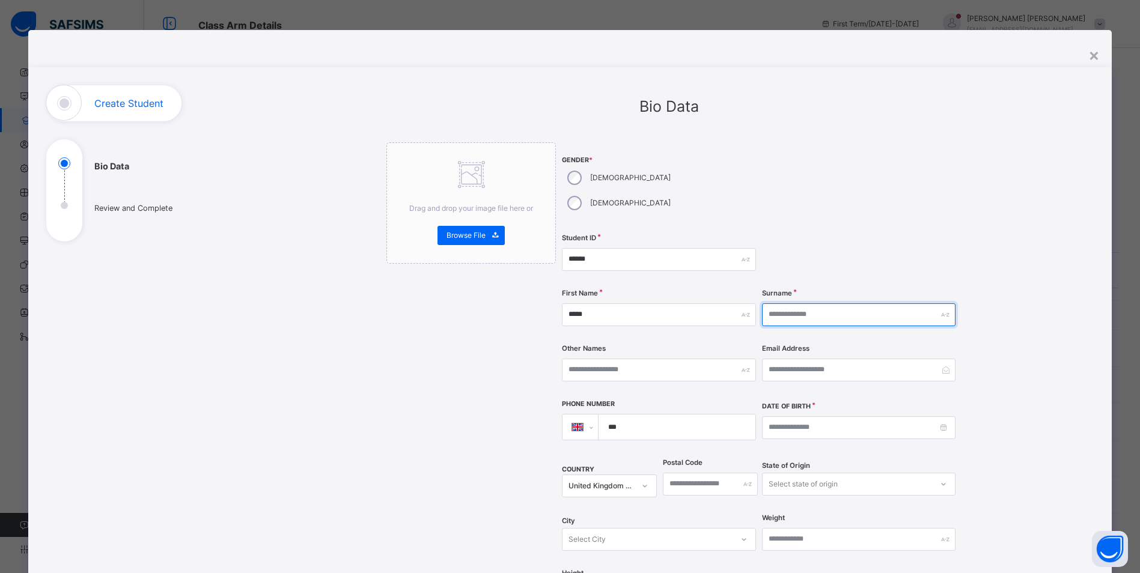
click at [795, 304] on input "text" at bounding box center [859, 315] width 194 height 23
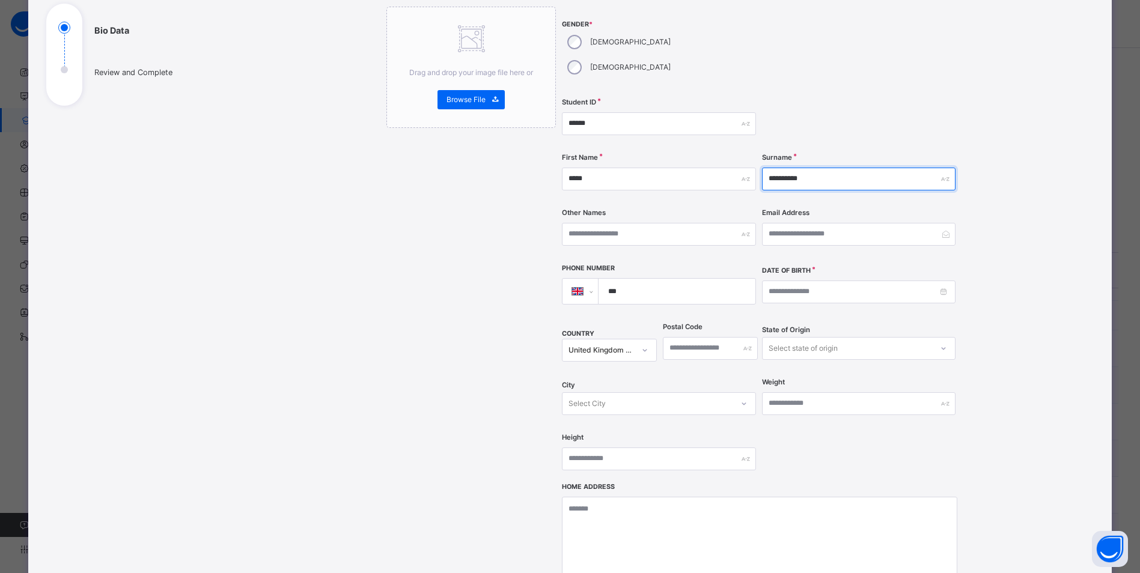
scroll to position [180, 0]
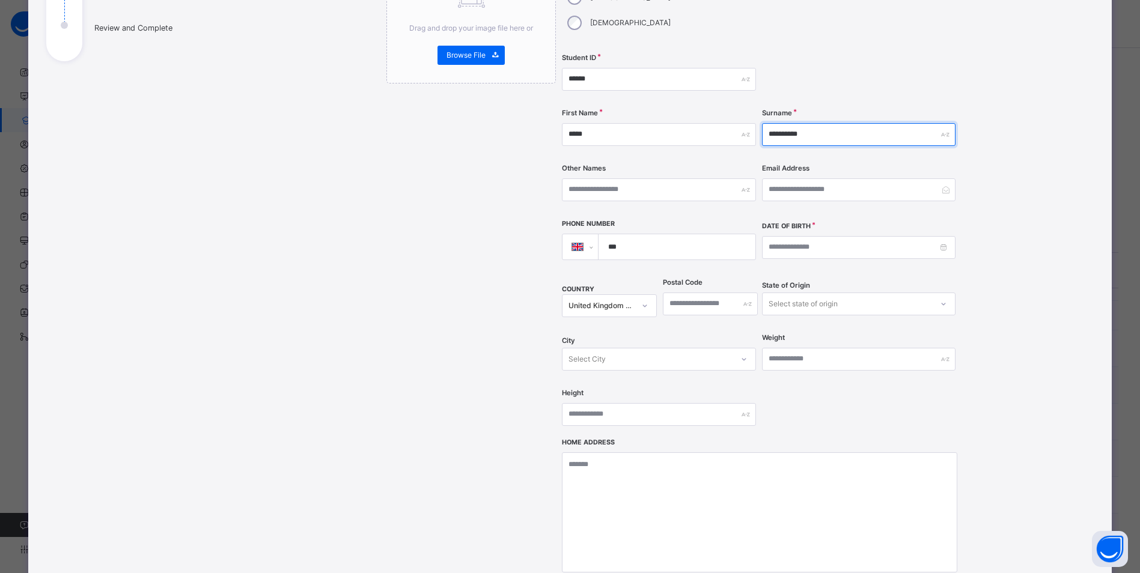
type input "**********"
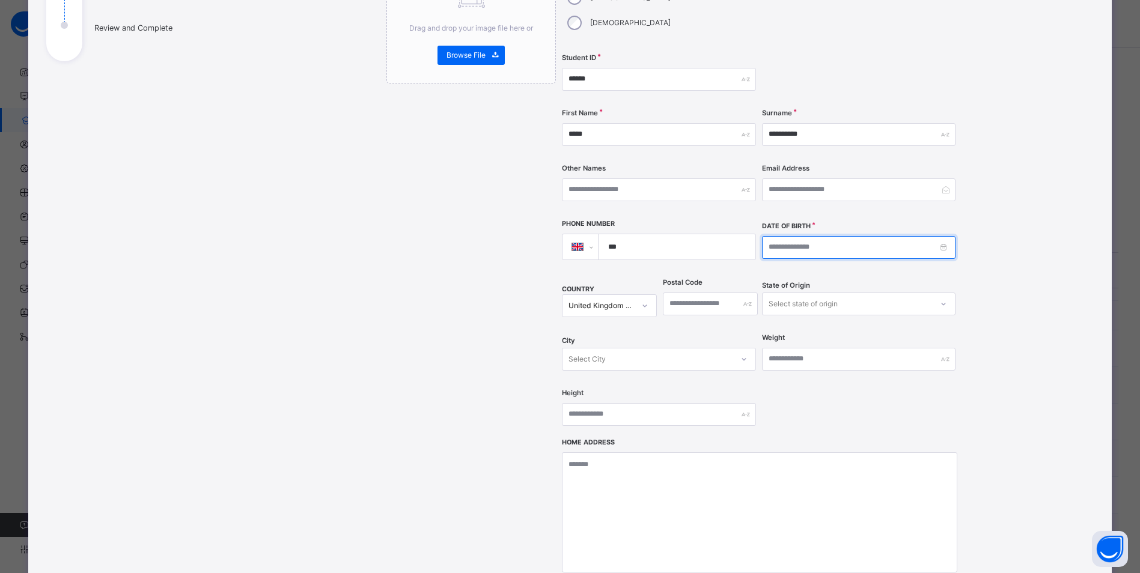
click at [774, 236] on input at bounding box center [859, 247] width 194 height 23
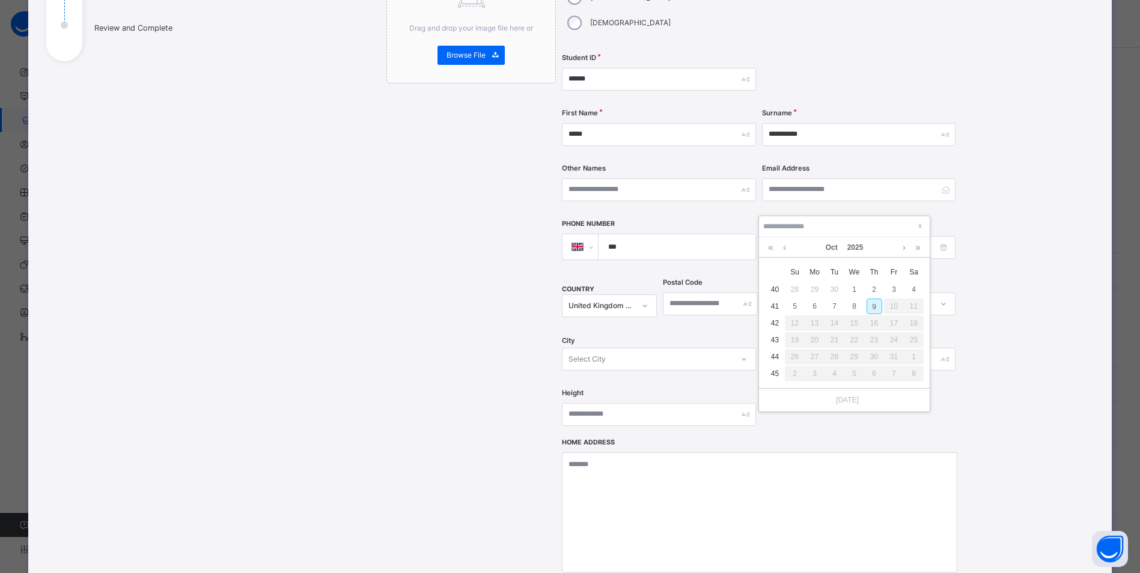
click at [769, 222] on input at bounding box center [845, 226] width 164 height 13
type input "**********"
click at [818, 321] on div "12" at bounding box center [815, 324] width 16 height 16
type input "**********"
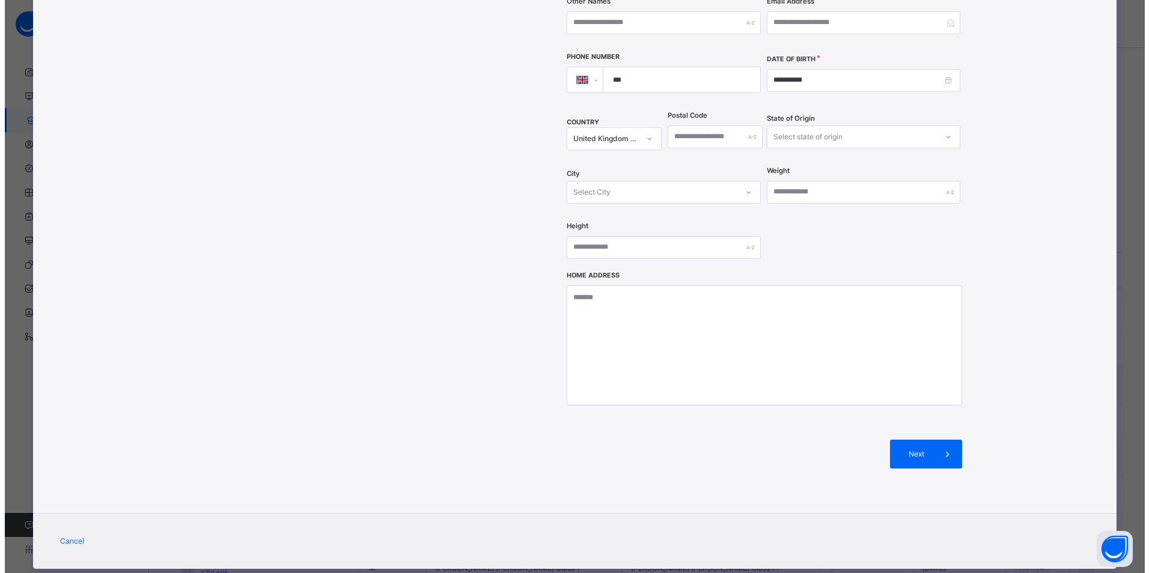
scroll to position [348, 0]
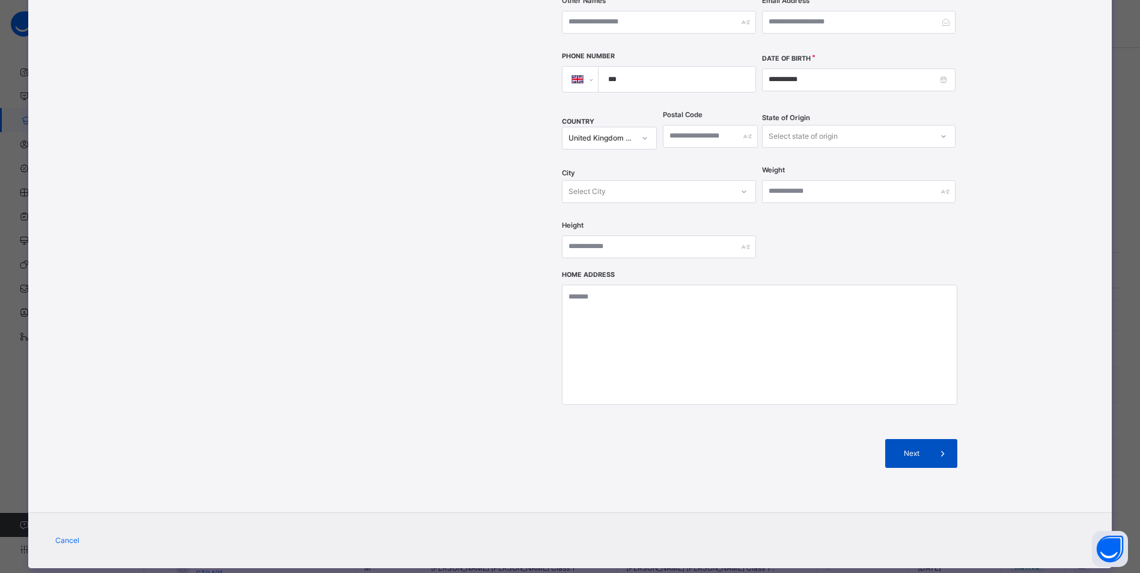
click at [918, 439] on div "Next" at bounding box center [921, 453] width 72 height 29
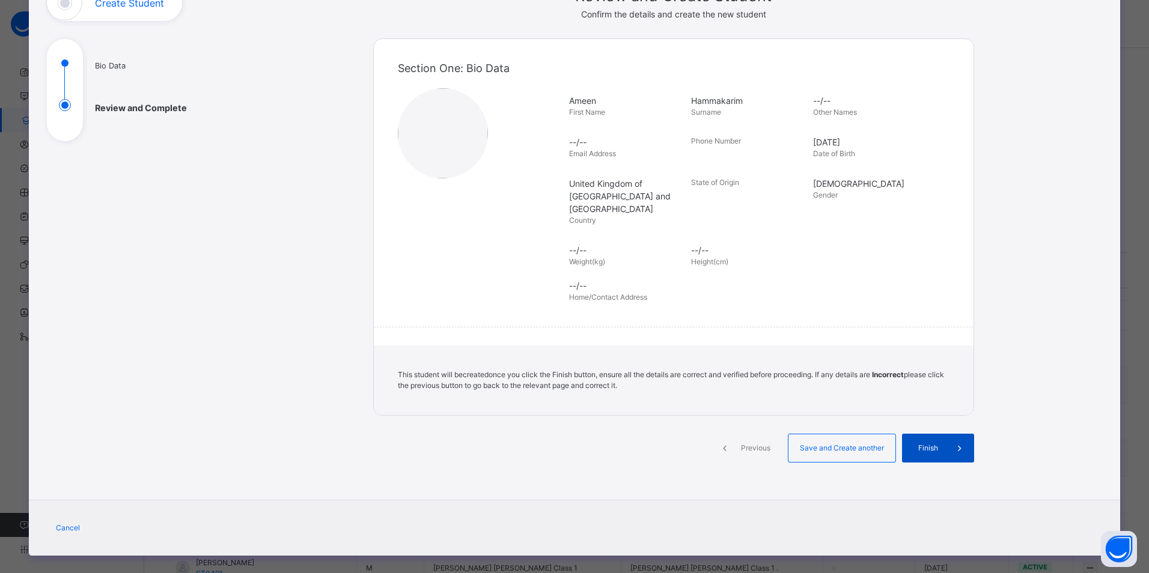
click at [921, 434] on div "Finish" at bounding box center [938, 448] width 72 height 29
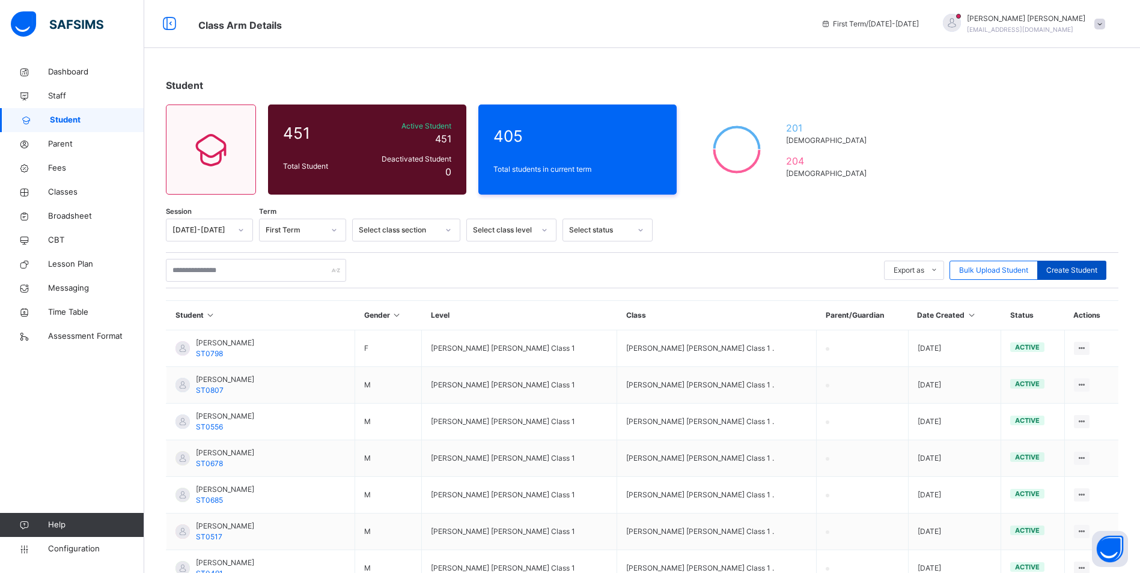
click at [1093, 271] on span "Create Student" at bounding box center [1072, 270] width 51 height 11
select select "**"
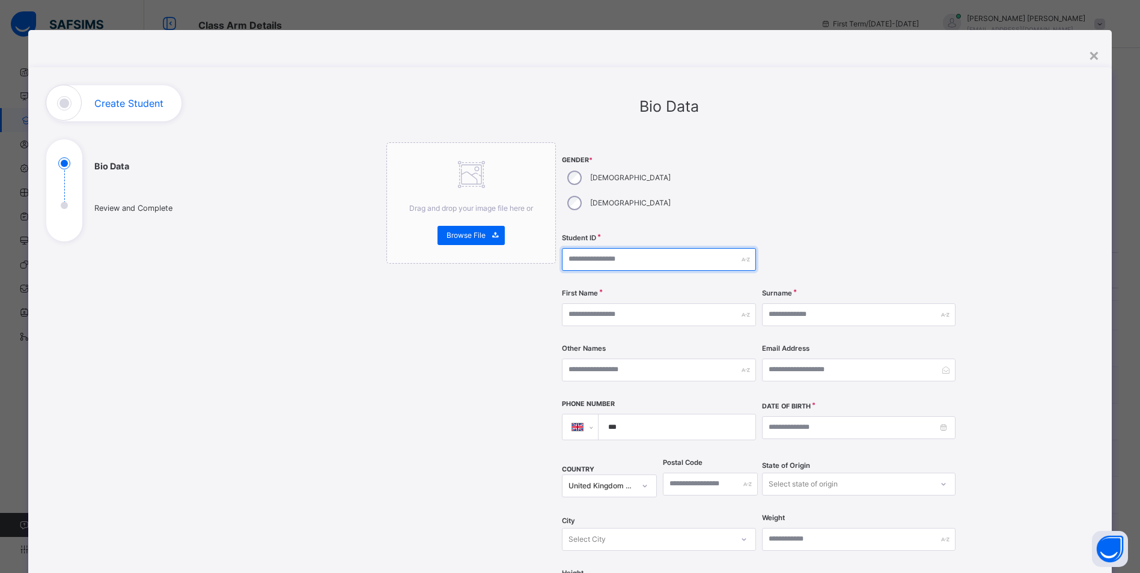
click at [599, 248] on input "text" at bounding box center [659, 259] width 194 height 23
type input "******"
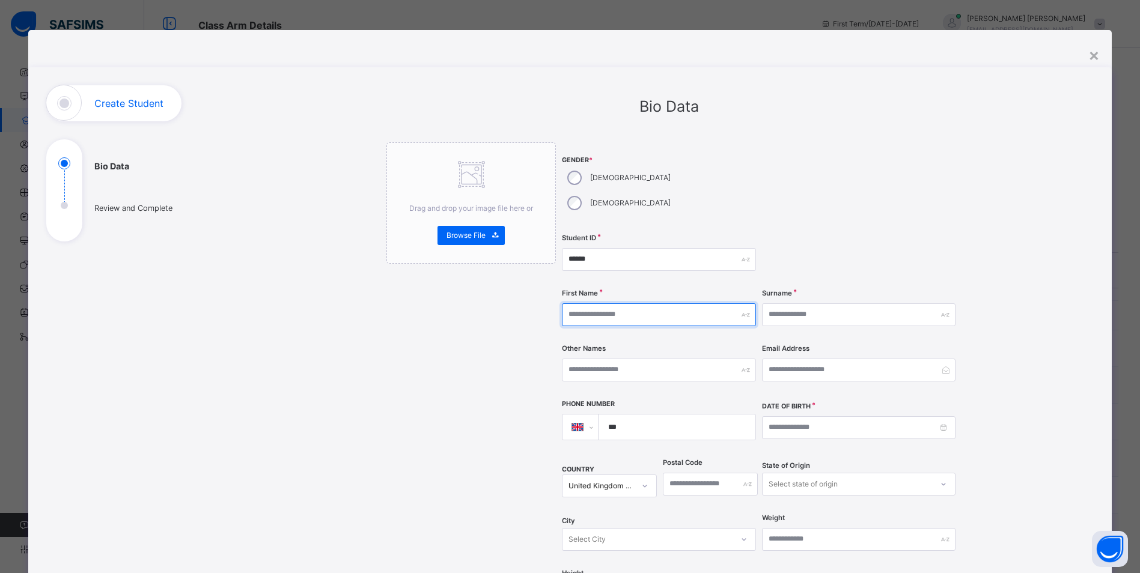
click at [624, 304] on input "text" at bounding box center [659, 315] width 194 height 23
type input "******"
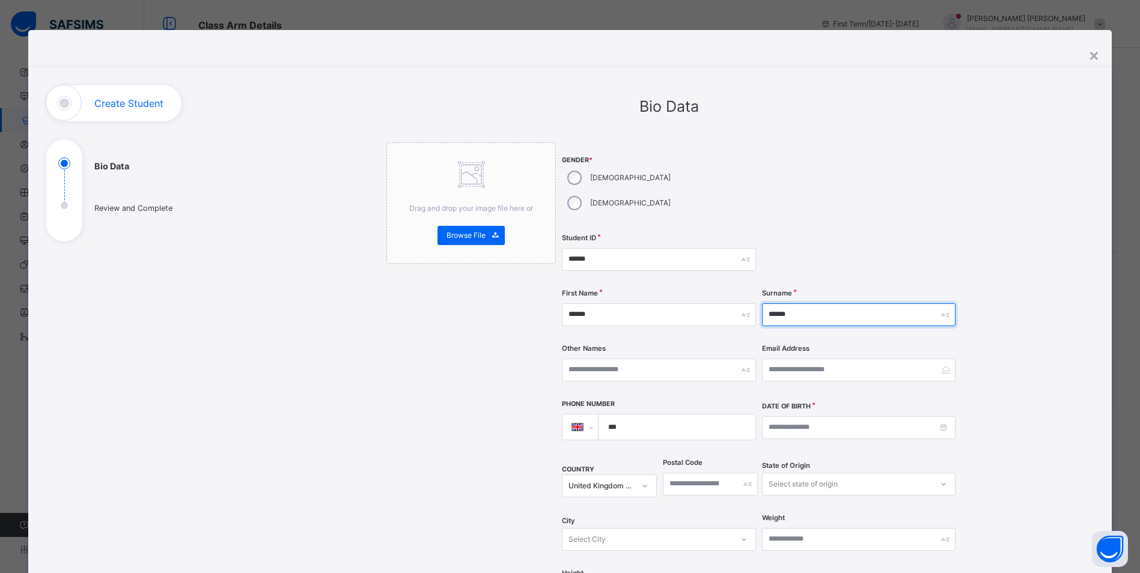
type input "******"
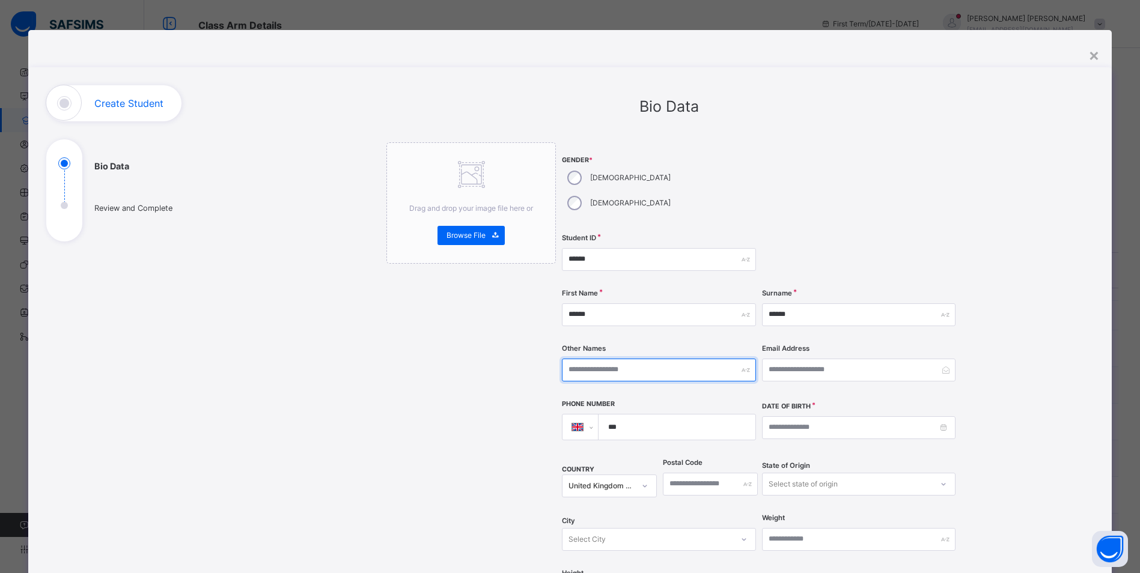
click at [635, 359] on input "text" at bounding box center [659, 370] width 194 height 23
type input "******"
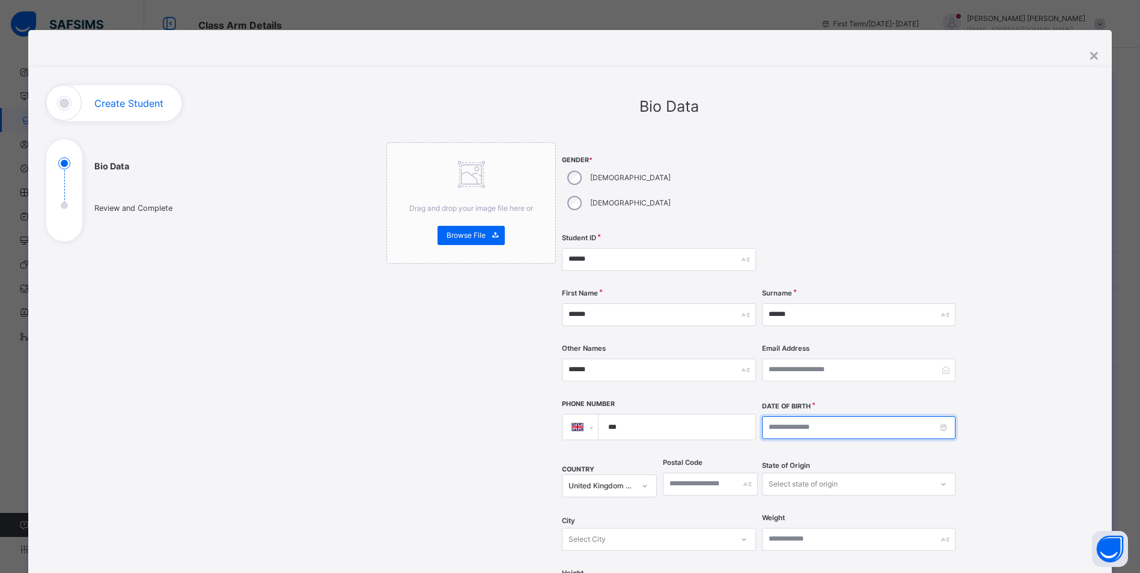
click at [772, 417] on input at bounding box center [859, 428] width 194 height 23
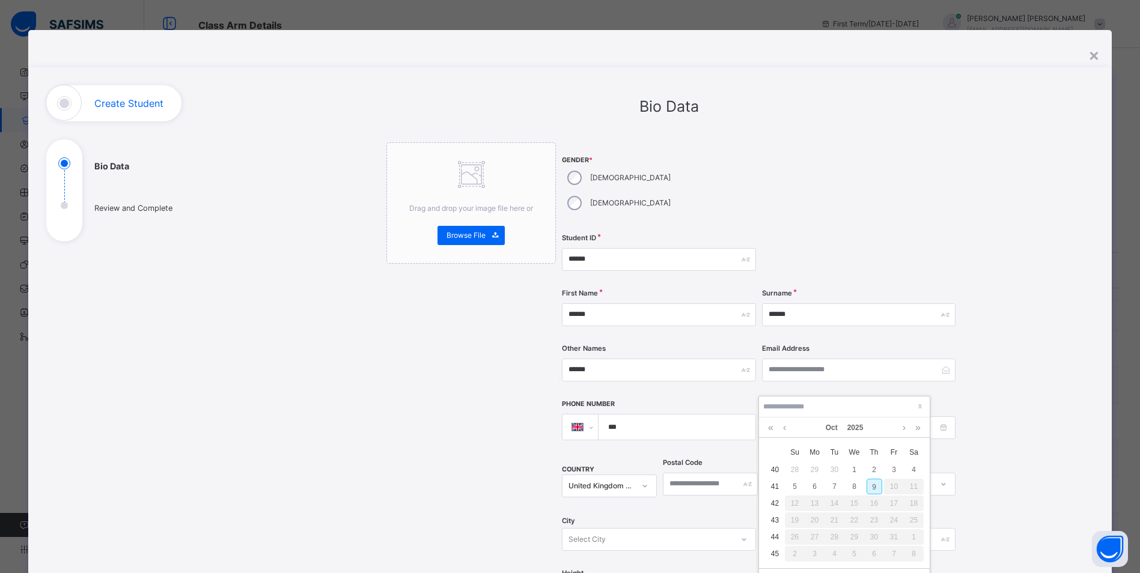
type input "*"
type input "**********"
click at [874, 519] on div "22" at bounding box center [875, 521] width 16 height 16
type input "**********"
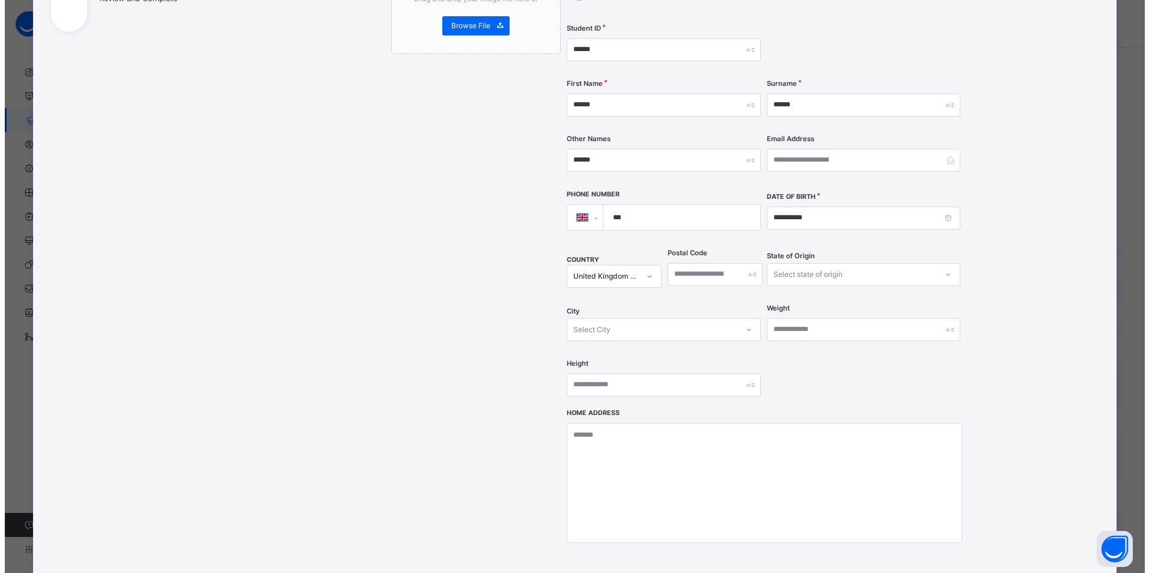
scroll to position [348, 0]
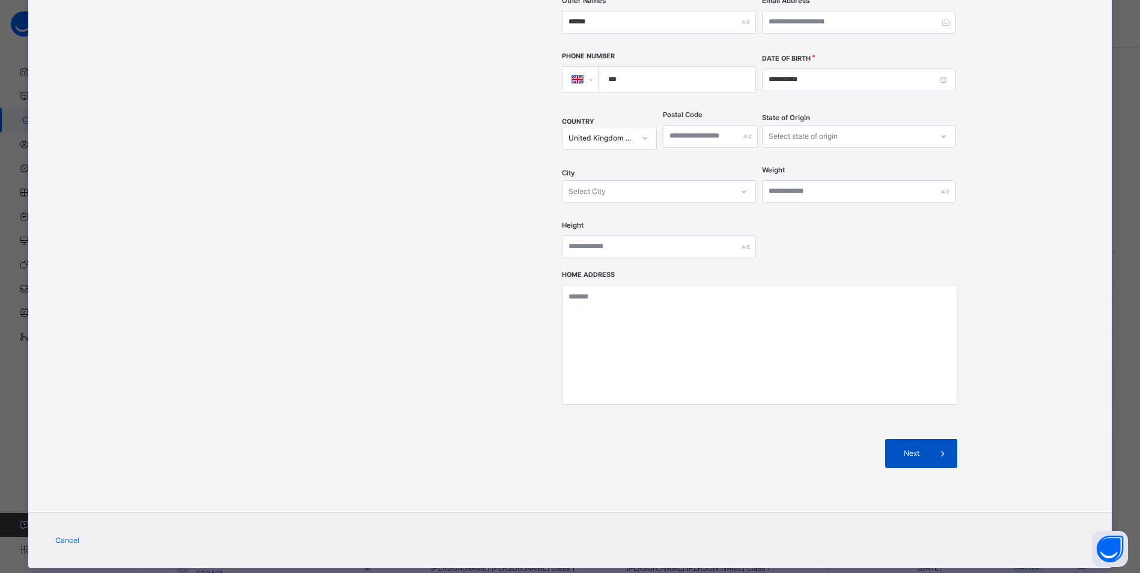
click at [919, 448] on span "Next" at bounding box center [911, 453] width 34 height 11
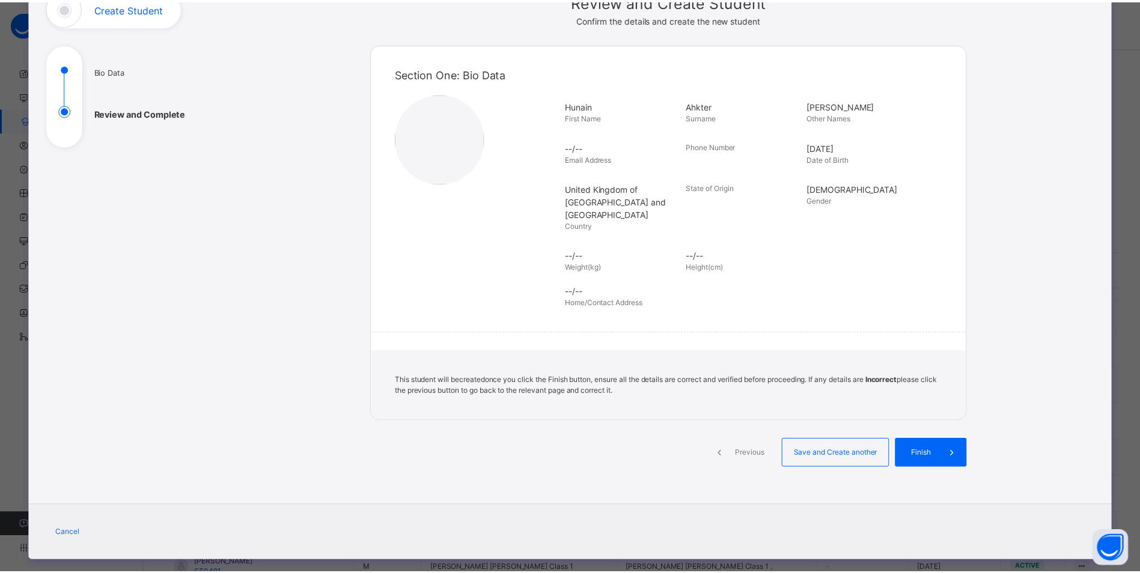
scroll to position [100, 0]
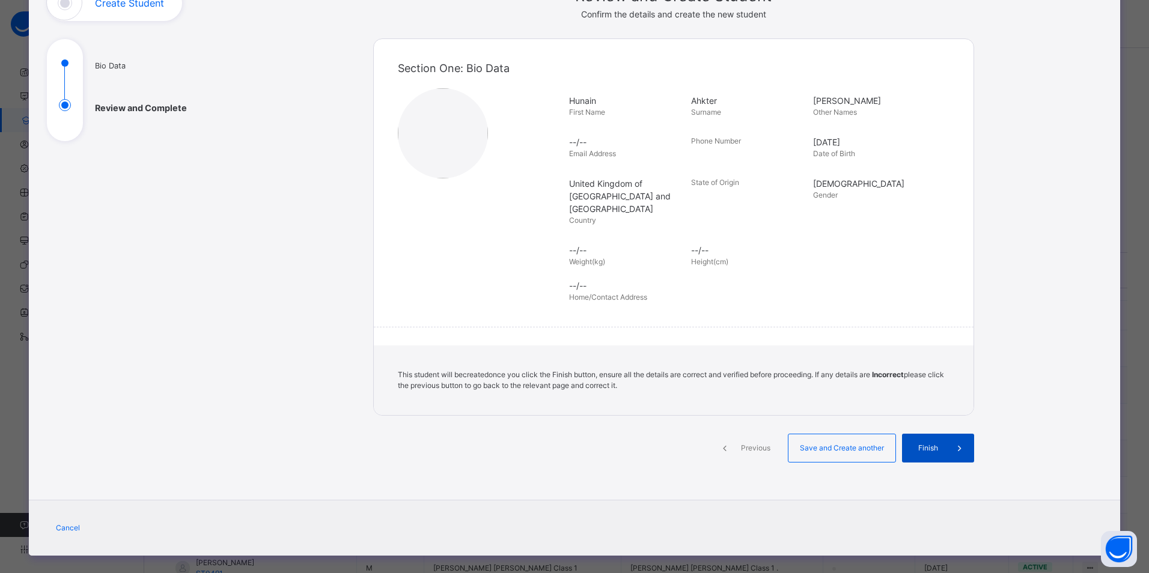
click at [946, 434] on span at bounding box center [960, 448] width 29 height 29
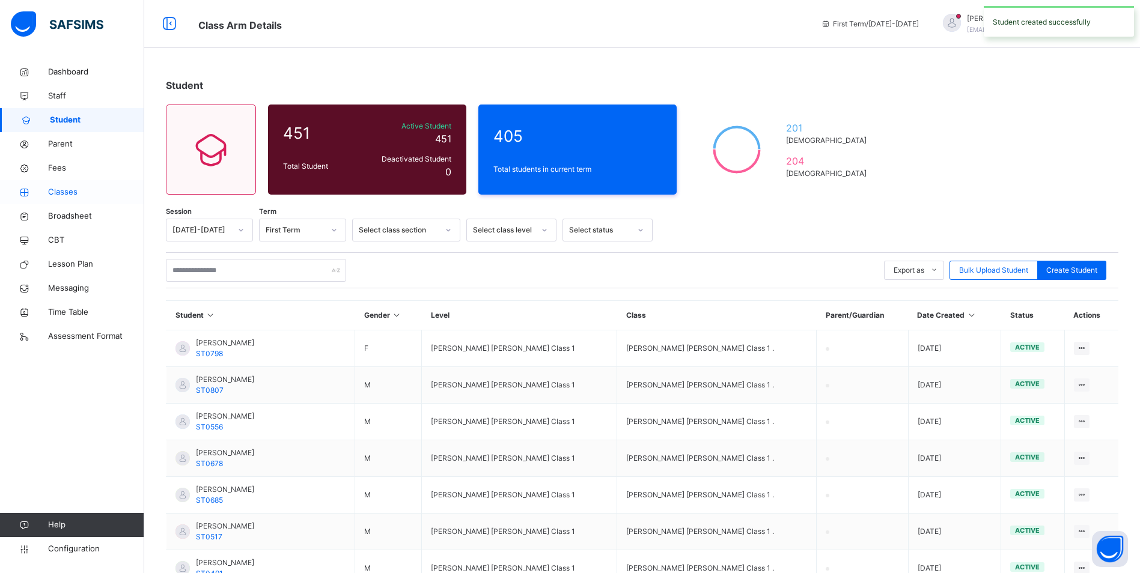
click at [61, 185] on link "Classes" at bounding box center [72, 192] width 144 height 24
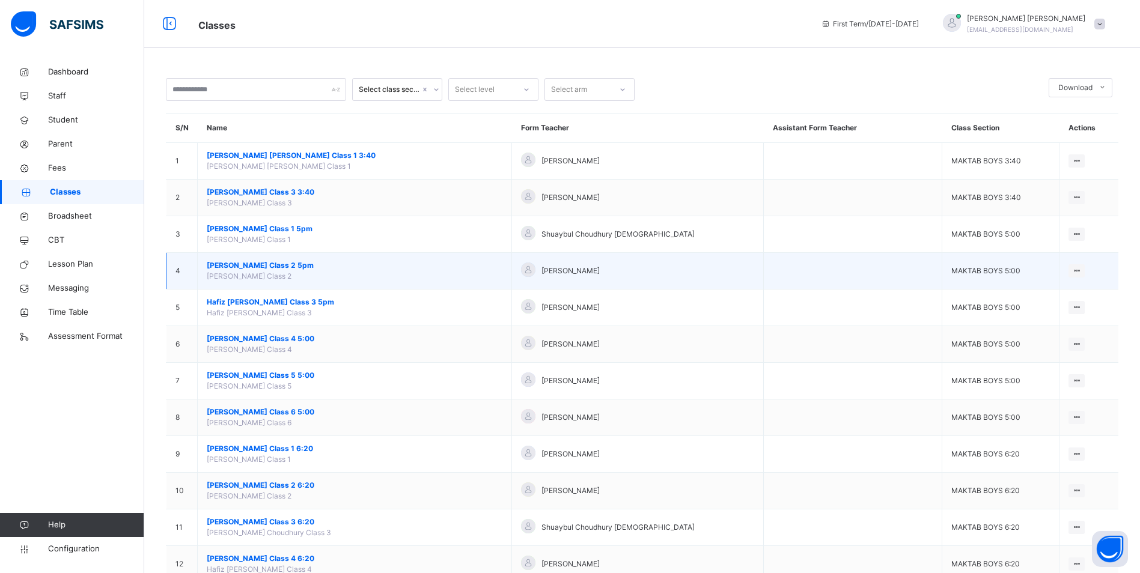
click at [300, 266] on span "[PERSON_NAME] Class 2 5pm" at bounding box center [355, 265] width 296 height 11
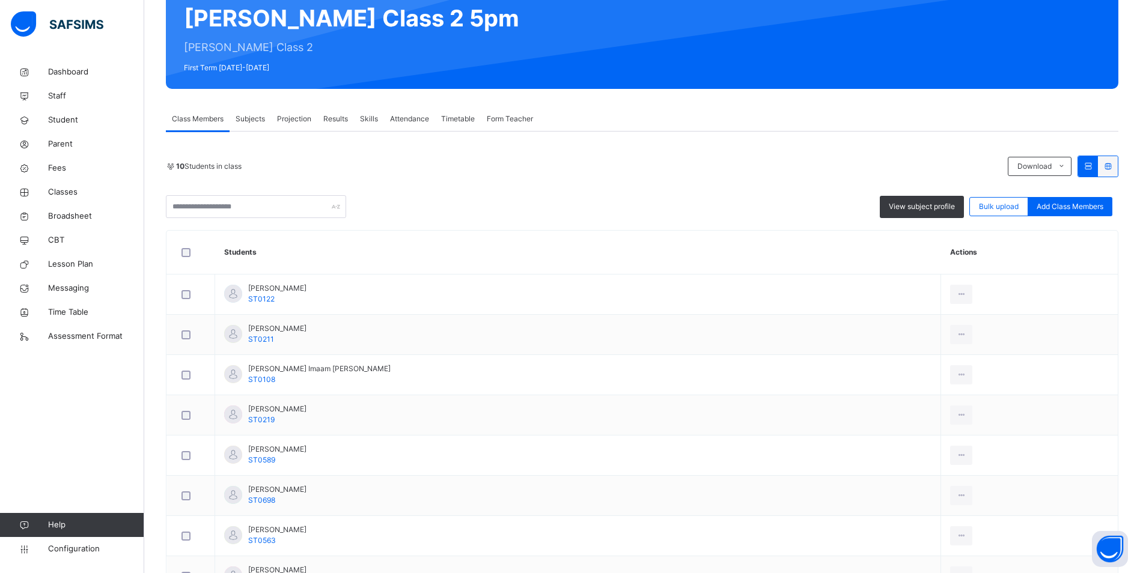
scroll to position [120, 0]
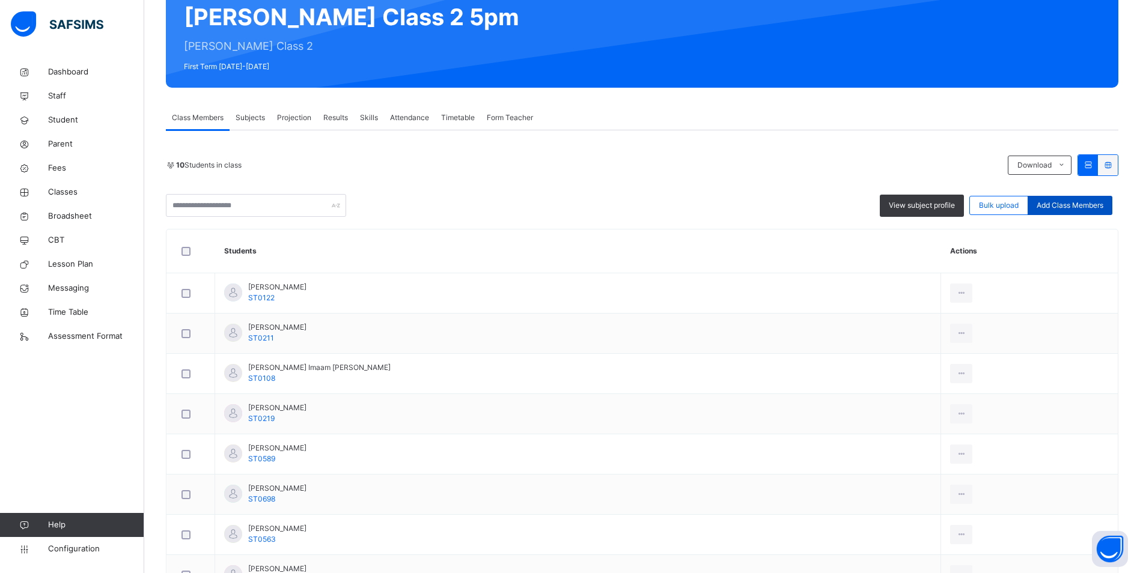
click at [1090, 198] on div "Add Class Members" at bounding box center [1070, 205] width 85 height 19
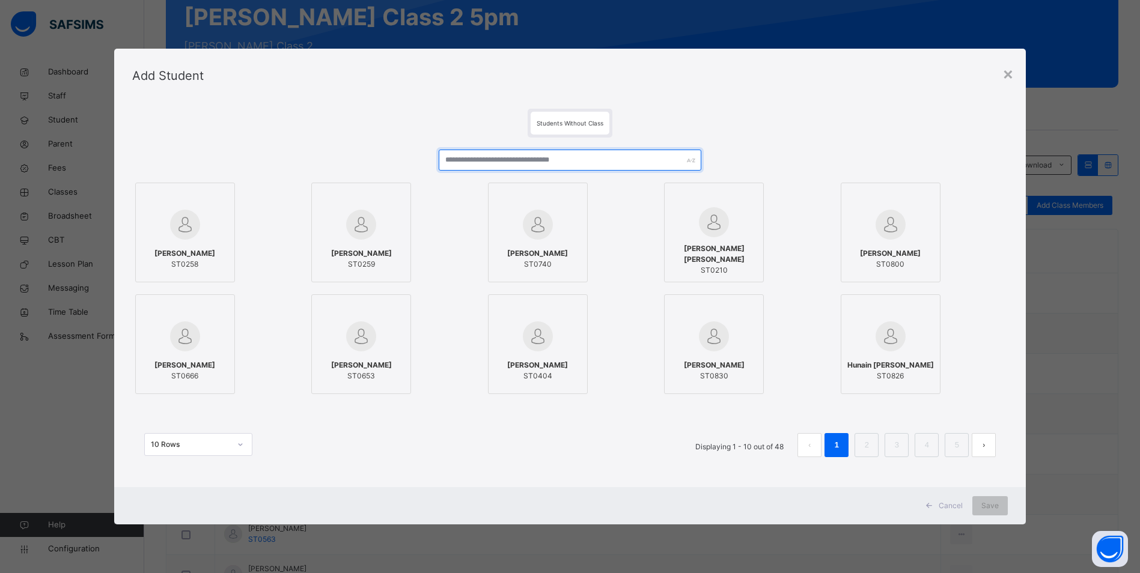
click at [507, 158] on input "text" at bounding box center [570, 160] width 263 height 21
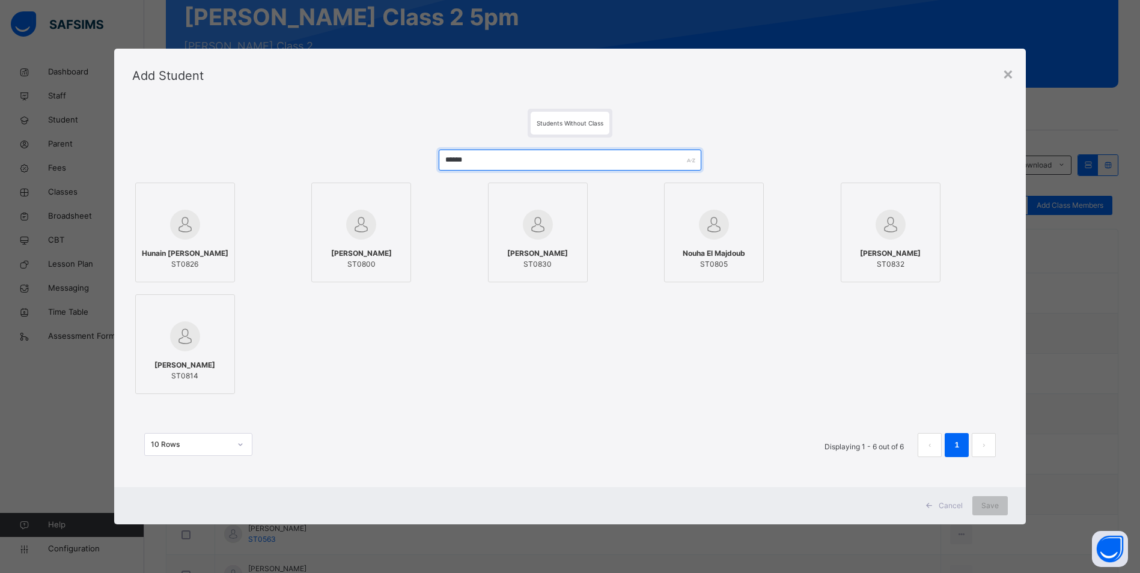
type input "******"
click at [201, 243] on div "Hunain Khalid Ahkter ST0826" at bounding box center [185, 259] width 87 height 34
click at [1009, 503] on div "Save" at bounding box center [998, 506] width 35 height 19
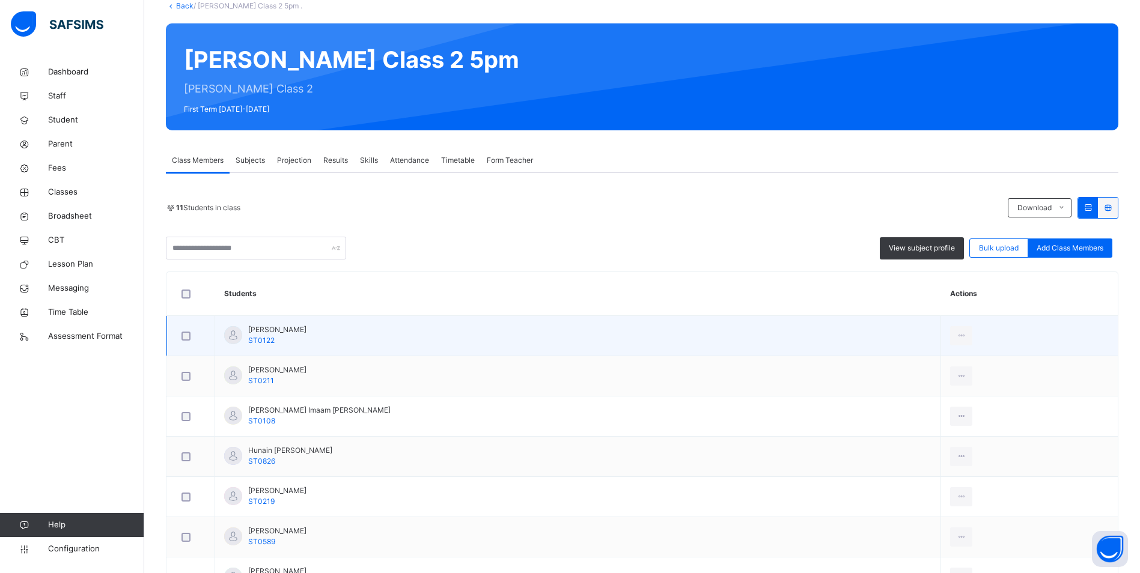
scroll to position [60, 0]
